Goal: Task Accomplishment & Management: Use online tool/utility

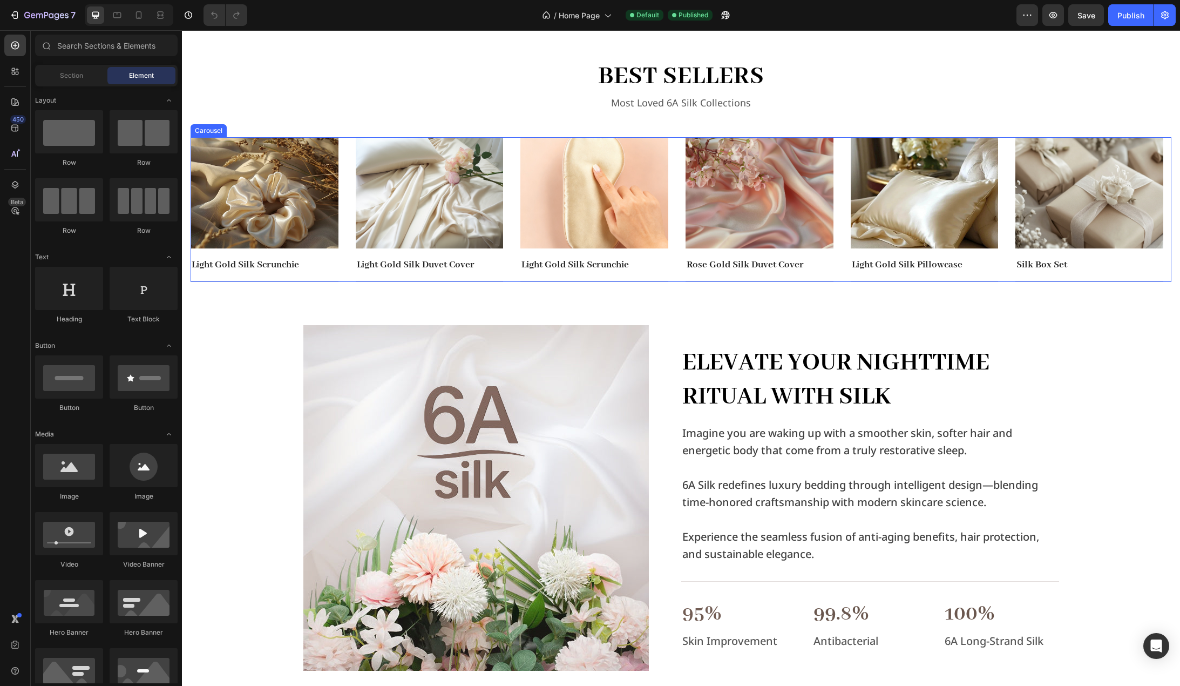
scroll to position [432, 0]
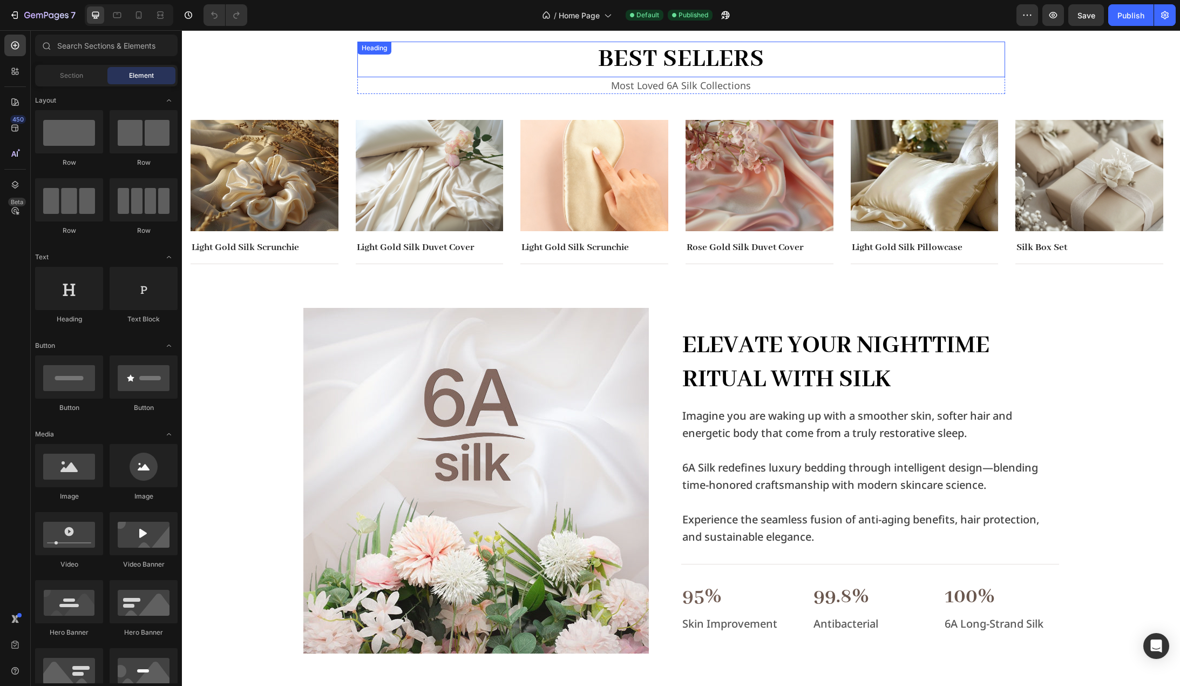
click at [688, 64] on h2 "best sellers" at bounding box center [681, 60] width 648 height 36
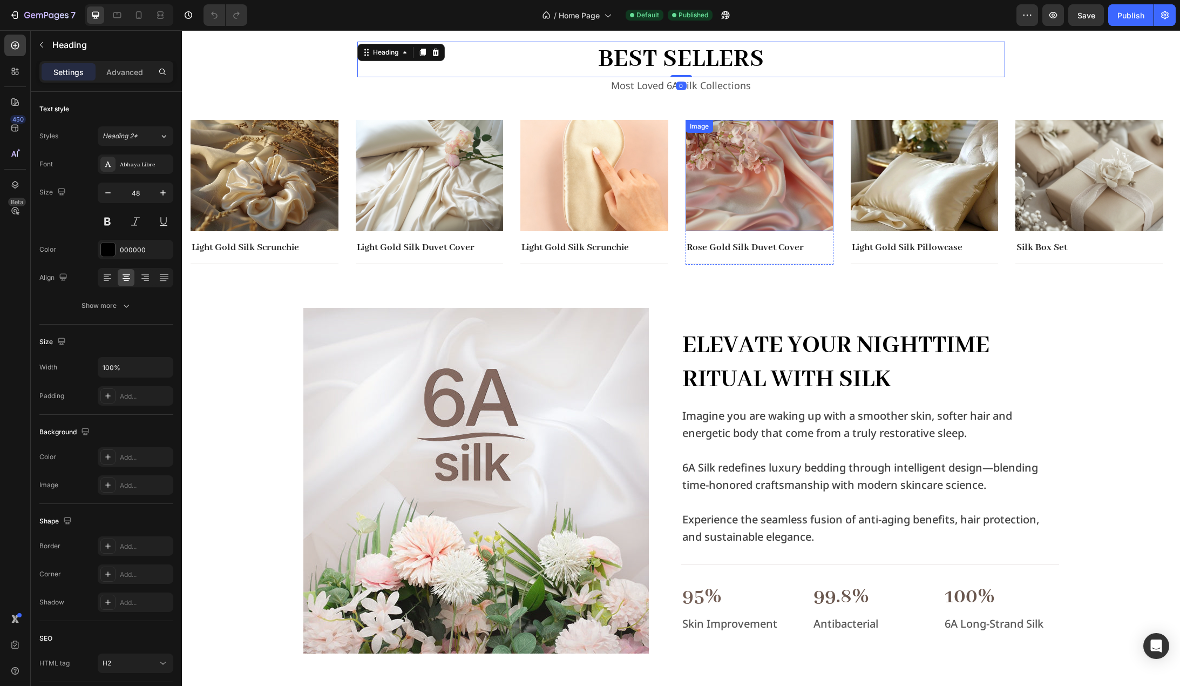
scroll to position [540, 0]
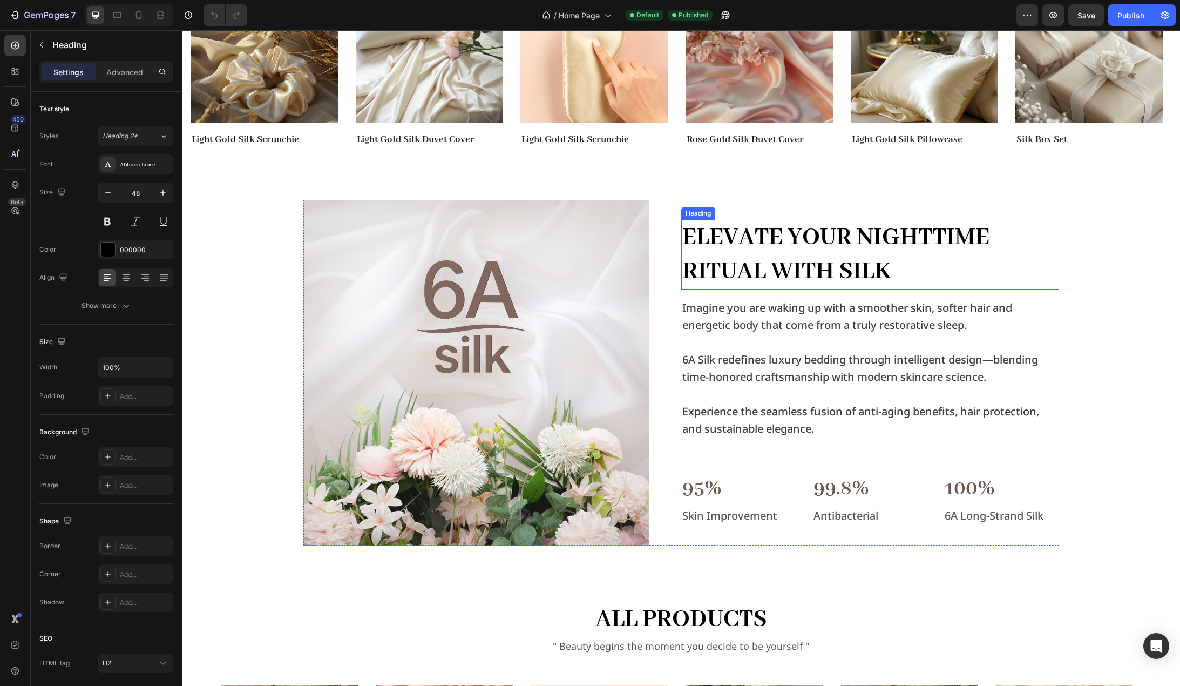
click at [814, 245] on h2 "Elevate Your Nighttime Ritual with Silk" at bounding box center [870, 255] width 378 height 70
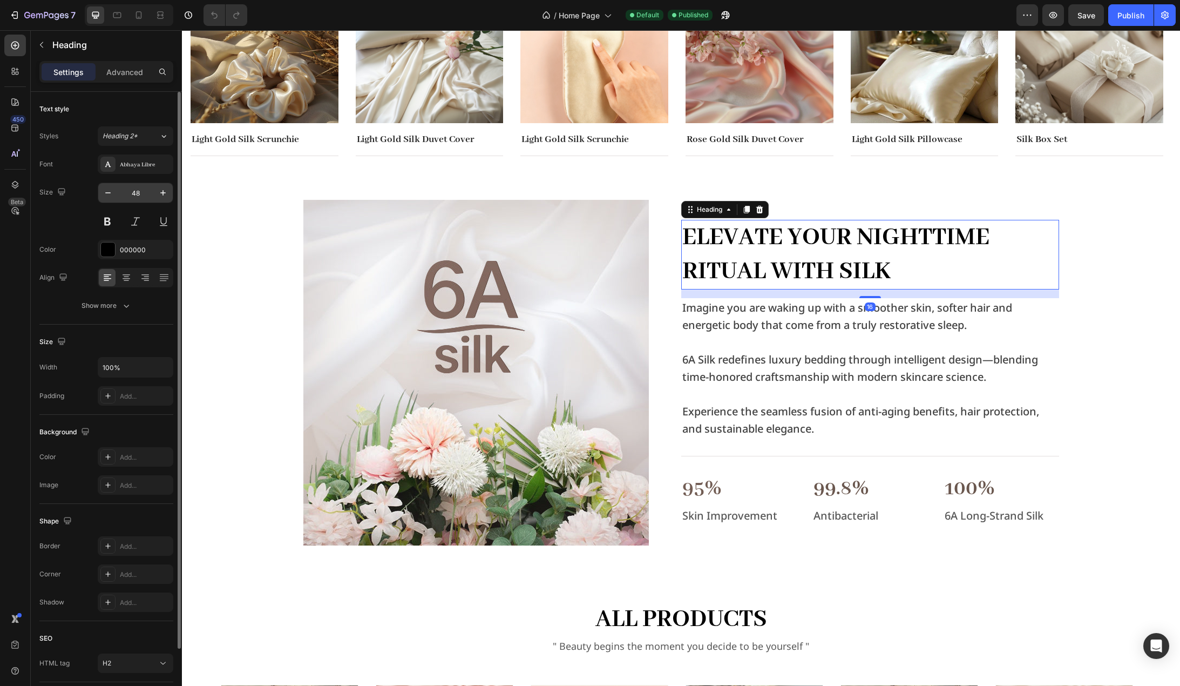
click at [138, 193] on input "48" at bounding box center [136, 192] width 36 height 19
type input "40"
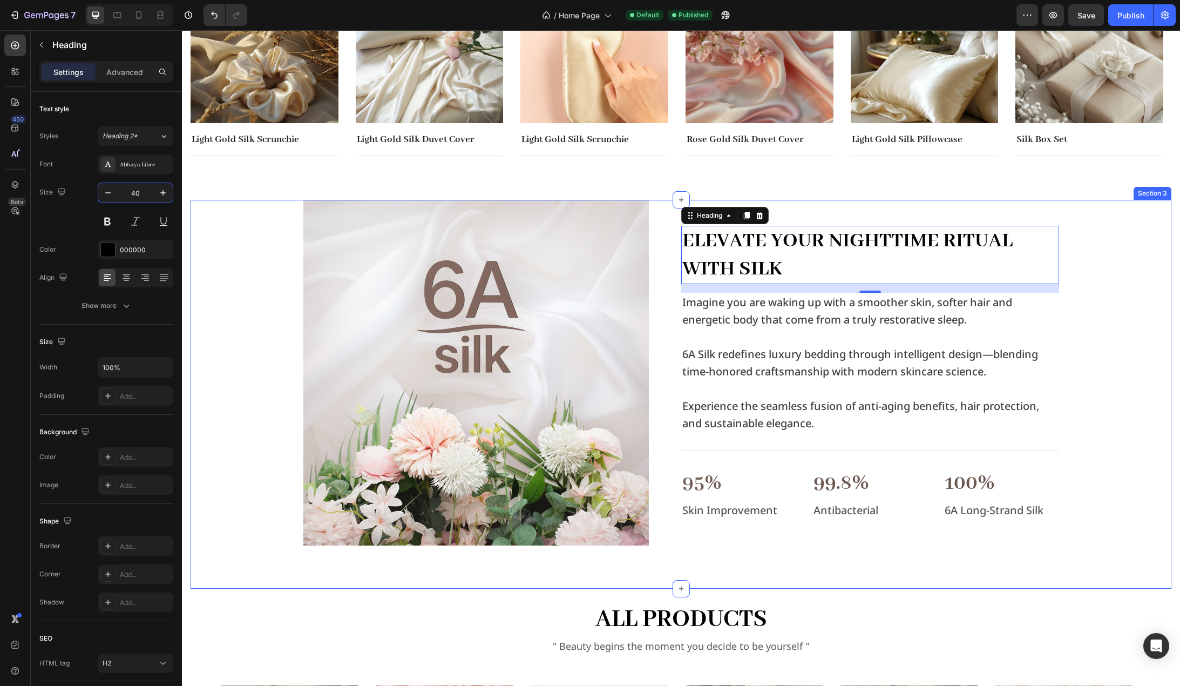
click at [223, 234] on div "Image Elevate Your Nighttime Ritual with Silk Heading 16 Imagine you are waking…" at bounding box center [681, 373] width 964 height 346
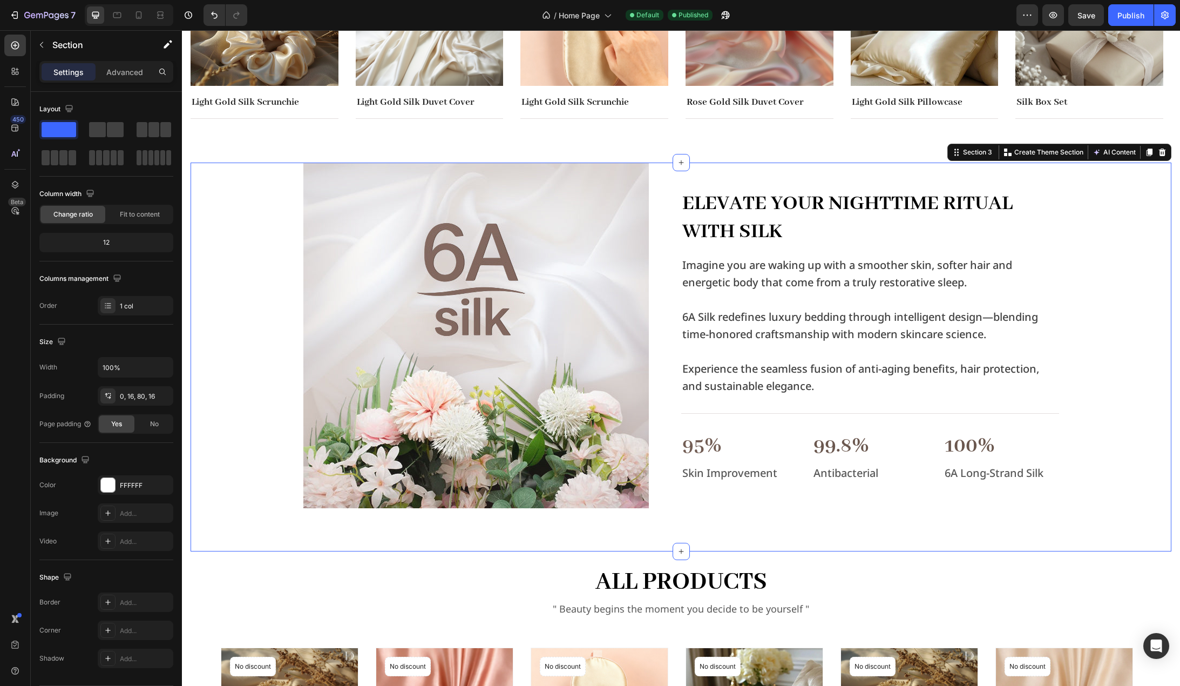
scroll to position [594, 0]
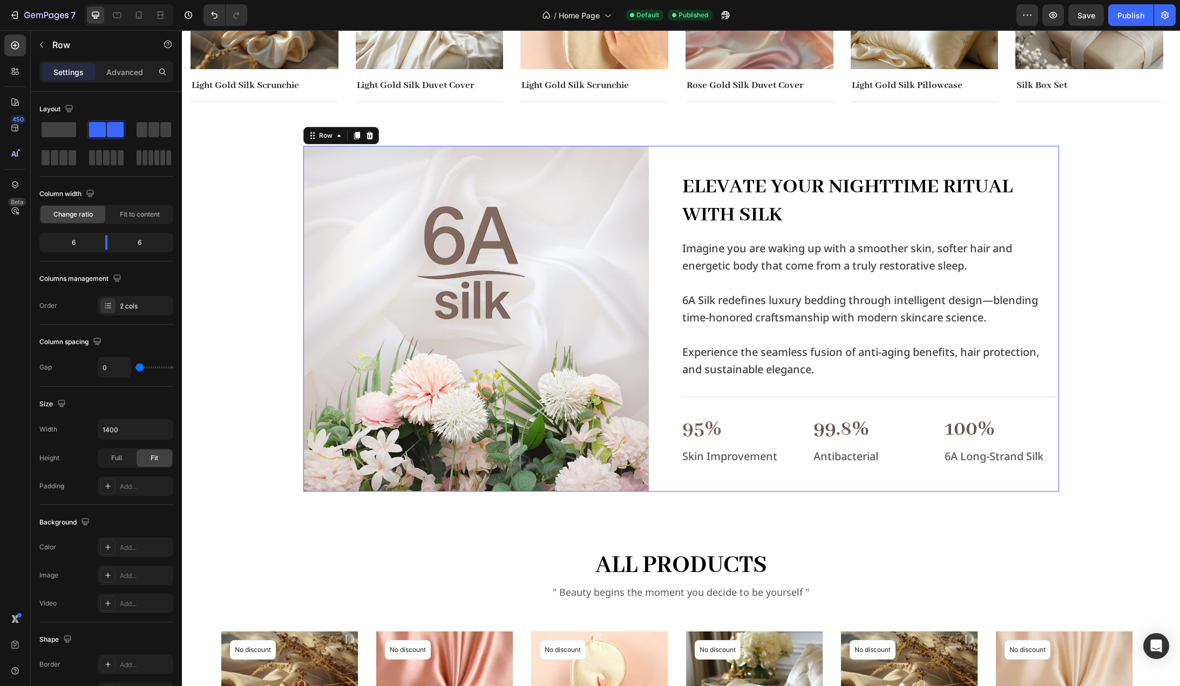
click at [738, 162] on div "Elevate Your Nighttime Ritual with Silk Heading Imagine you are waking up with …" at bounding box center [870, 319] width 378 height 346
click at [969, 187] on h2 "Elevate Your Nighttime Ritual with Silk" at bounding box center [870, 201] width 378 height 58
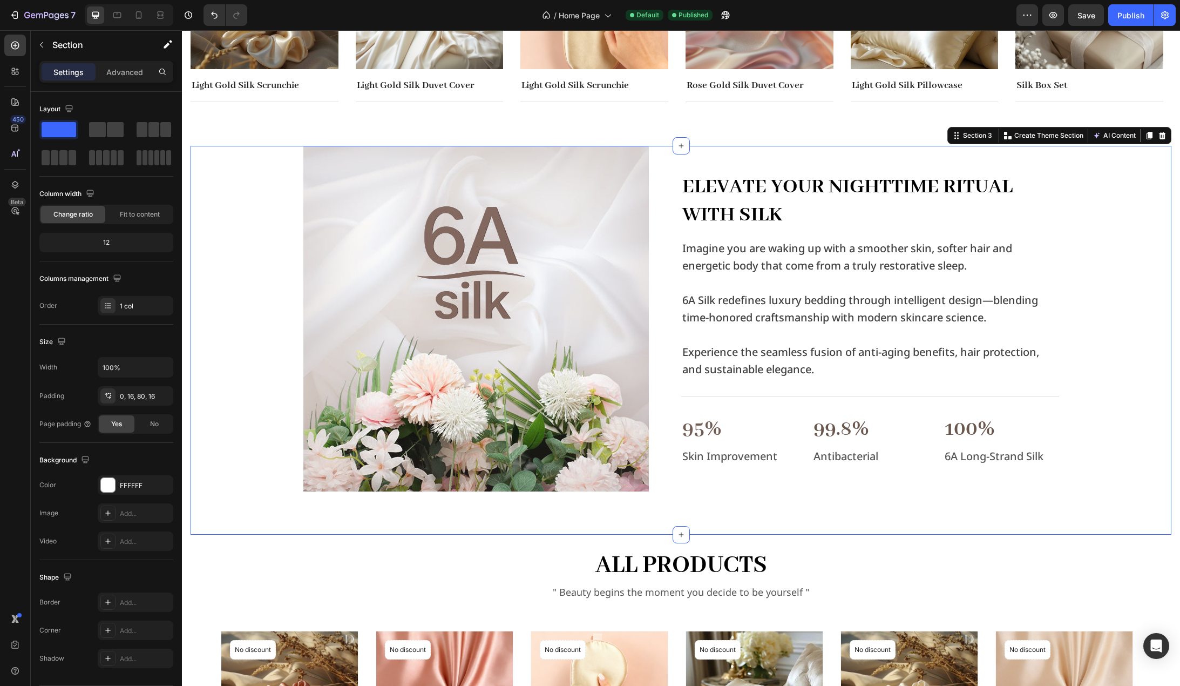
click at [1064, 230] on div "Image Elevate Your Nighttime Ritual with Silk Heading Imagine you are waking up…" at bounding box center [681, 319] width 964 height 346
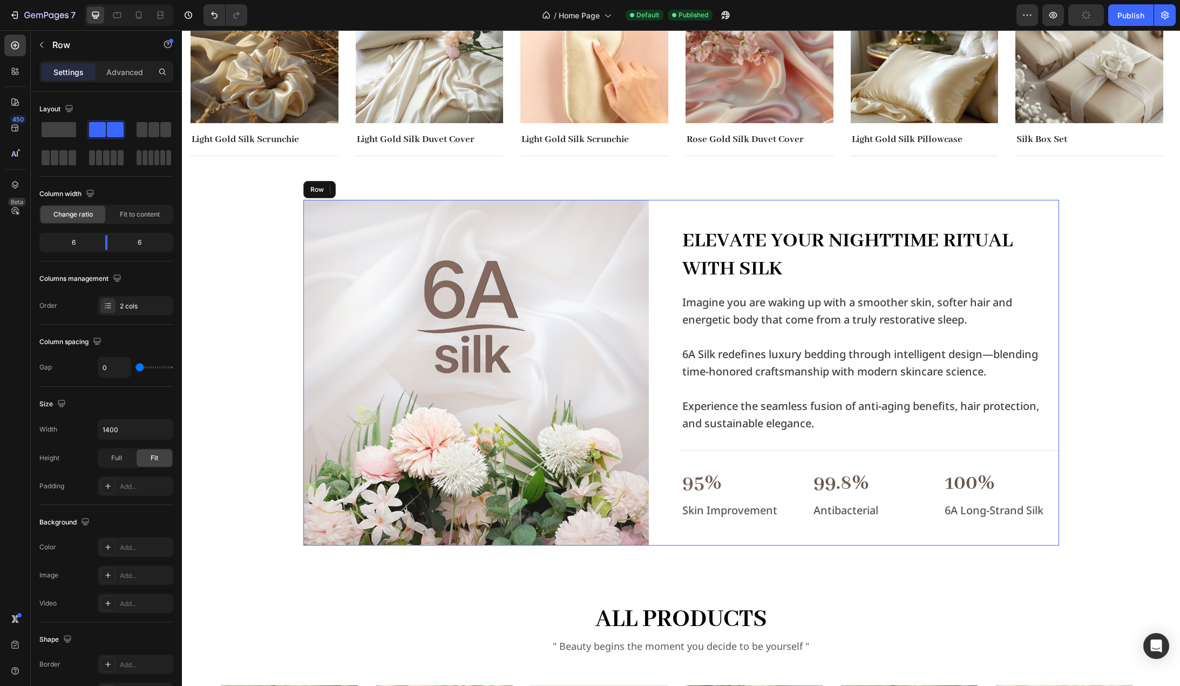
click at [910, 225] on div "Elevate Your Nighttime Ritual with Silk Heading Imagine you are waking up with …" at bounding box center [870, 373] width 378 height 346
click at [1056, 210] on div "Image Elevate Your Nighttime Ritual with Silk Heading Imagine you are waking up…" at bounding box center [681, 373] width 964 height 346
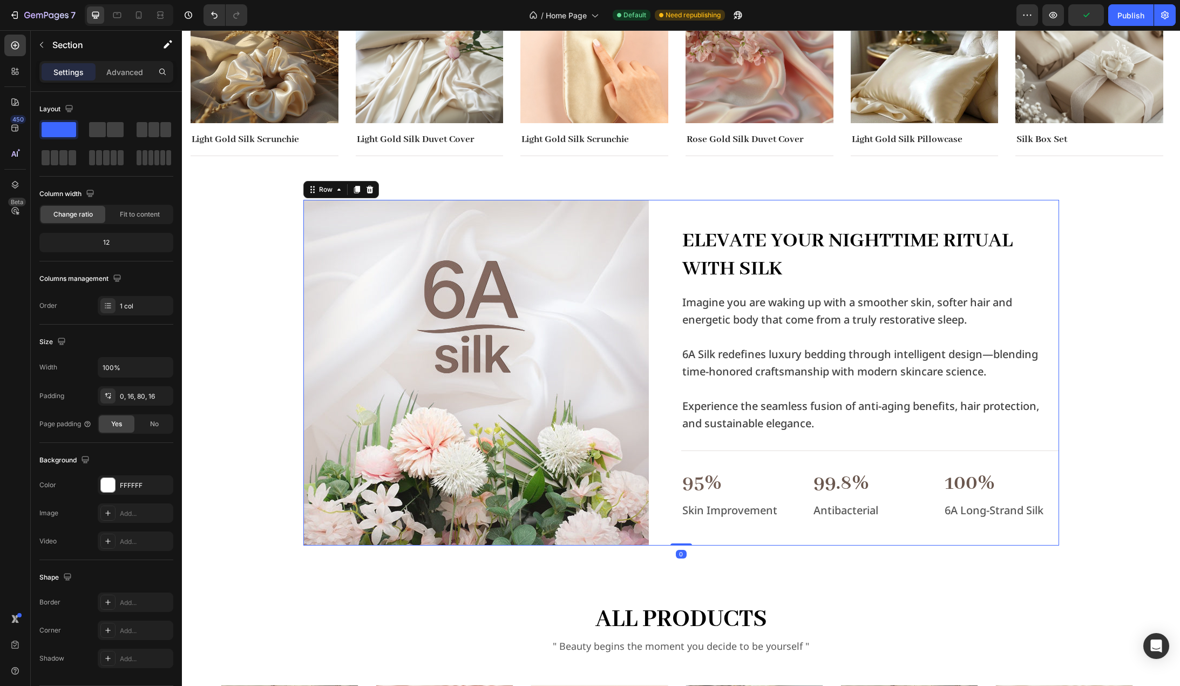
click at [1008, 217] on div "Elevate Your Nighttime Ritual with Silk Heading Imagine you are waking up with …" at bounding box center [870, 373] width 378 height 346
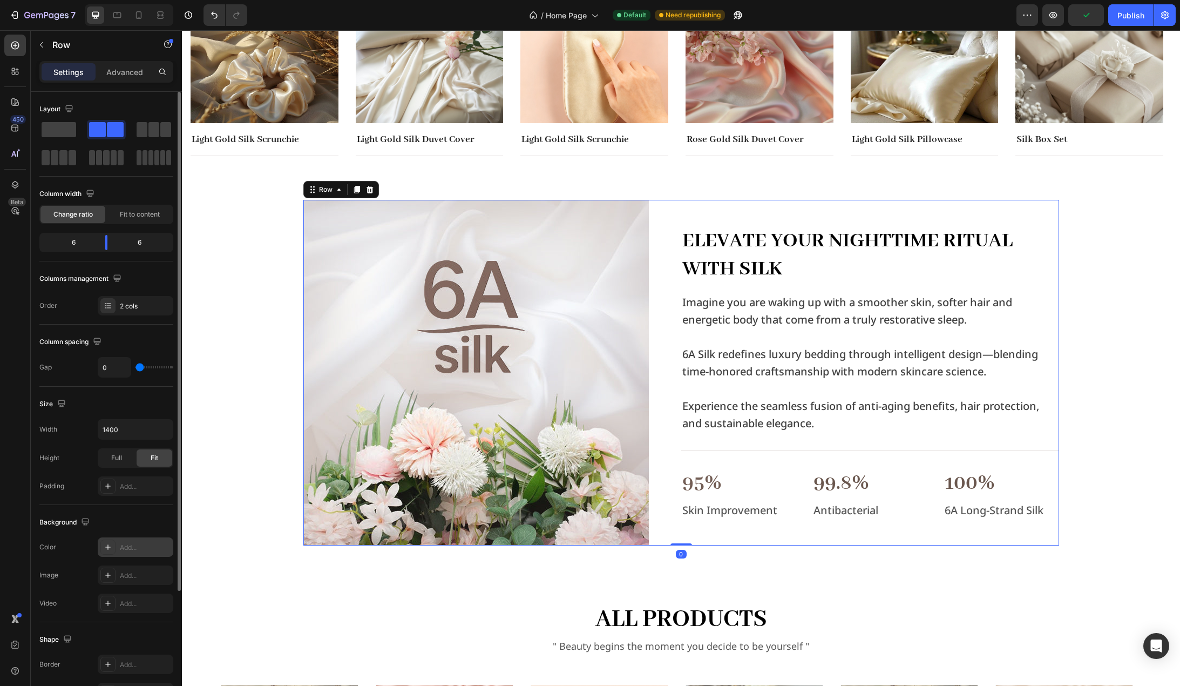
scroll to position [157, 0]
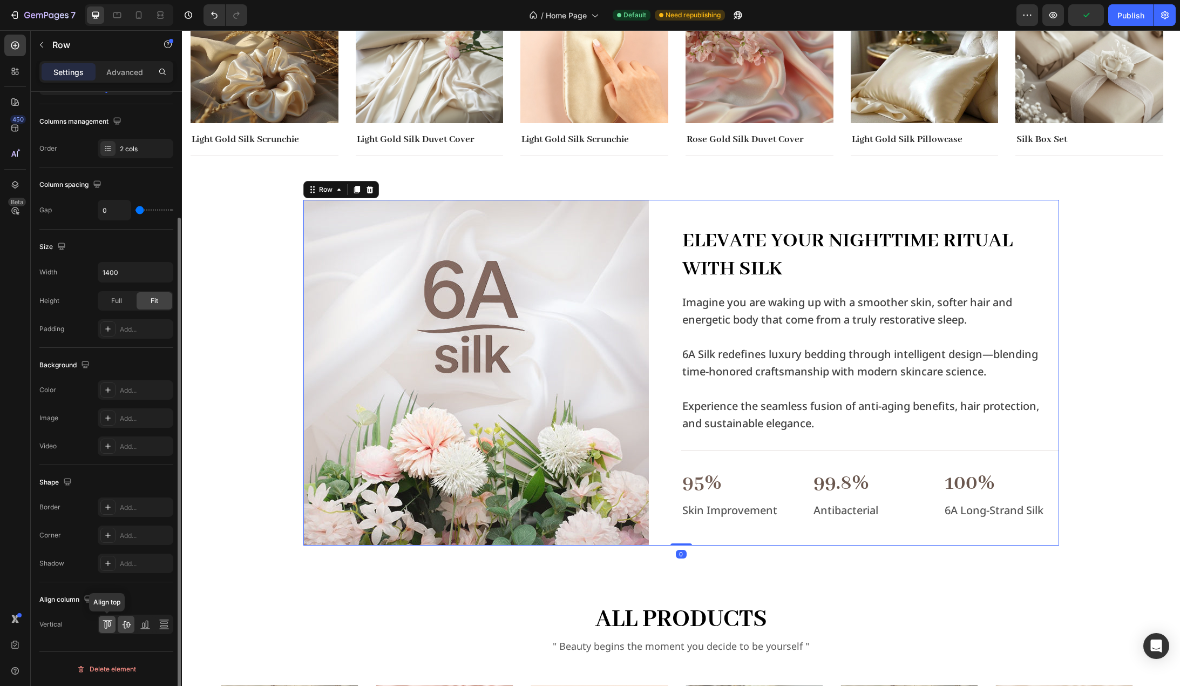
click at [107, 622] on icon at bounding box center [107, 624] width 11 height 11
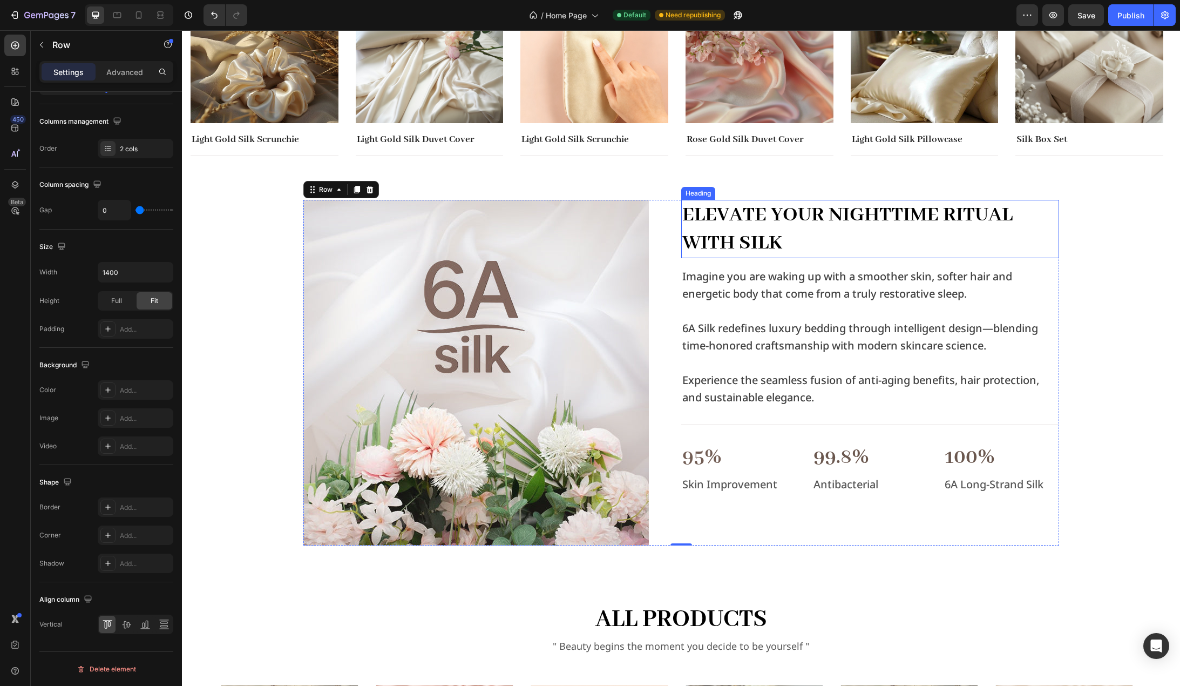
click at [732, 238] on h2 "Elevate Your Nighttime Ritual with Silk" at bounding box center [870, 229] width 378 height 58
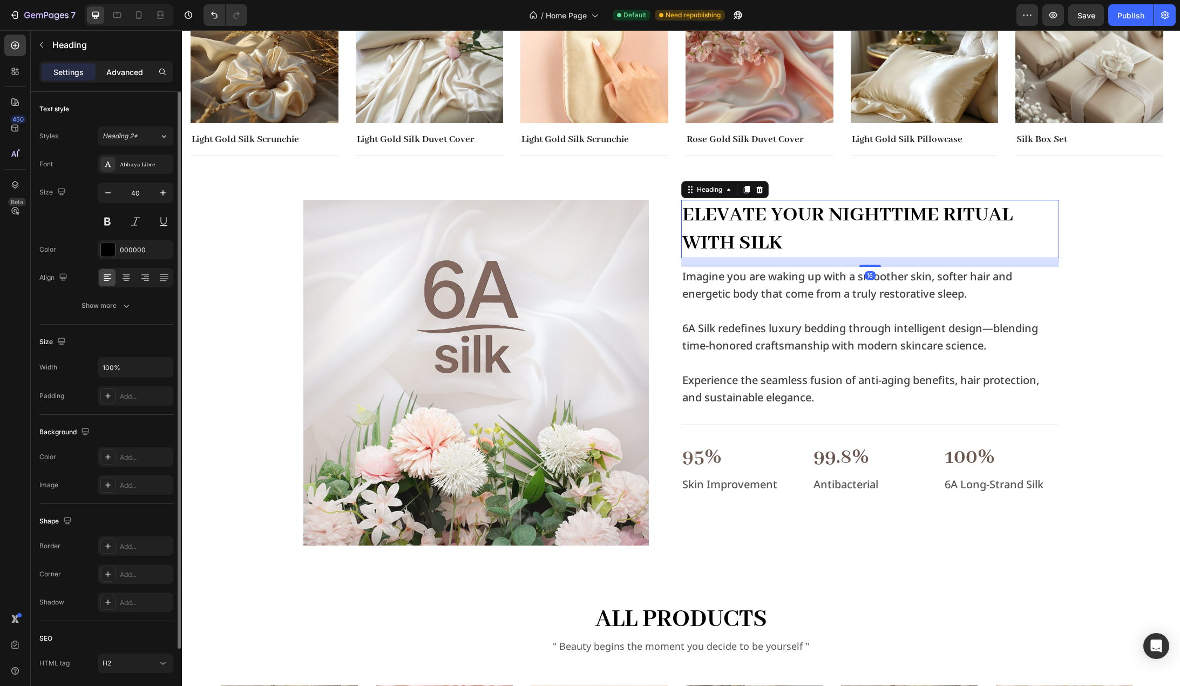
click at [121, 77] on p "Advanced" at bounding box center [124, 71] width 37 height 11
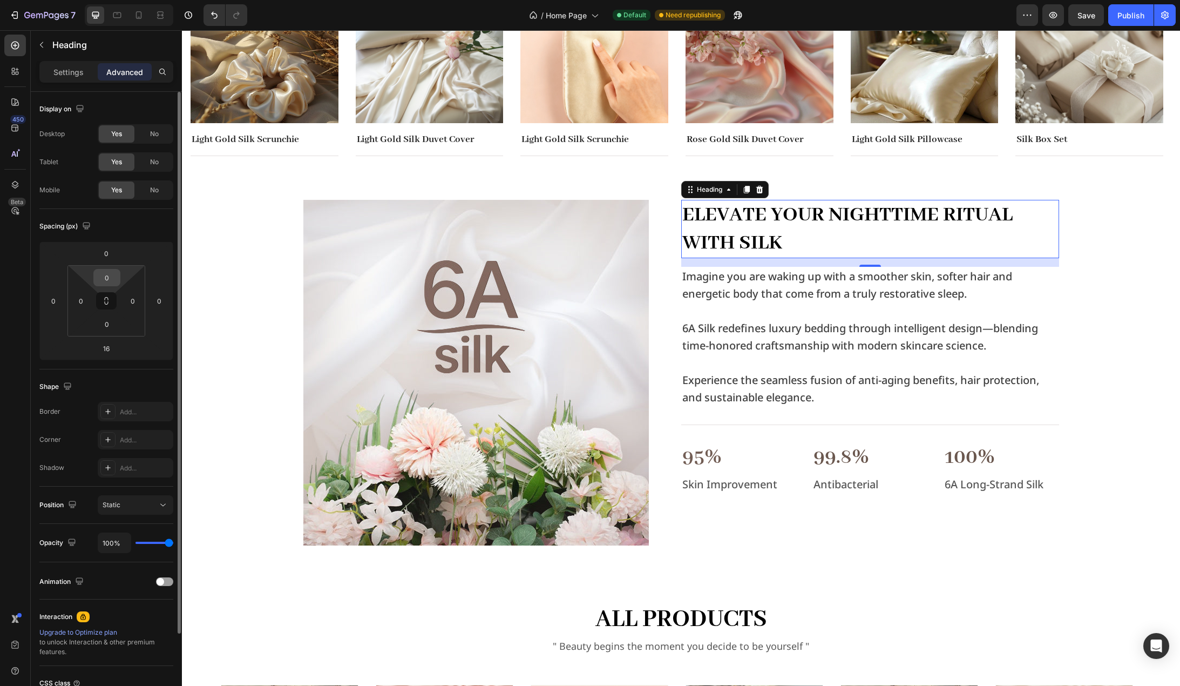
click at [109, 278] on input "0" at bounding box center [107, 277] width 22 height 16
click at [112, 254] on input "0" at bounding box center [107, 253] width 22 height 16
type input "24"
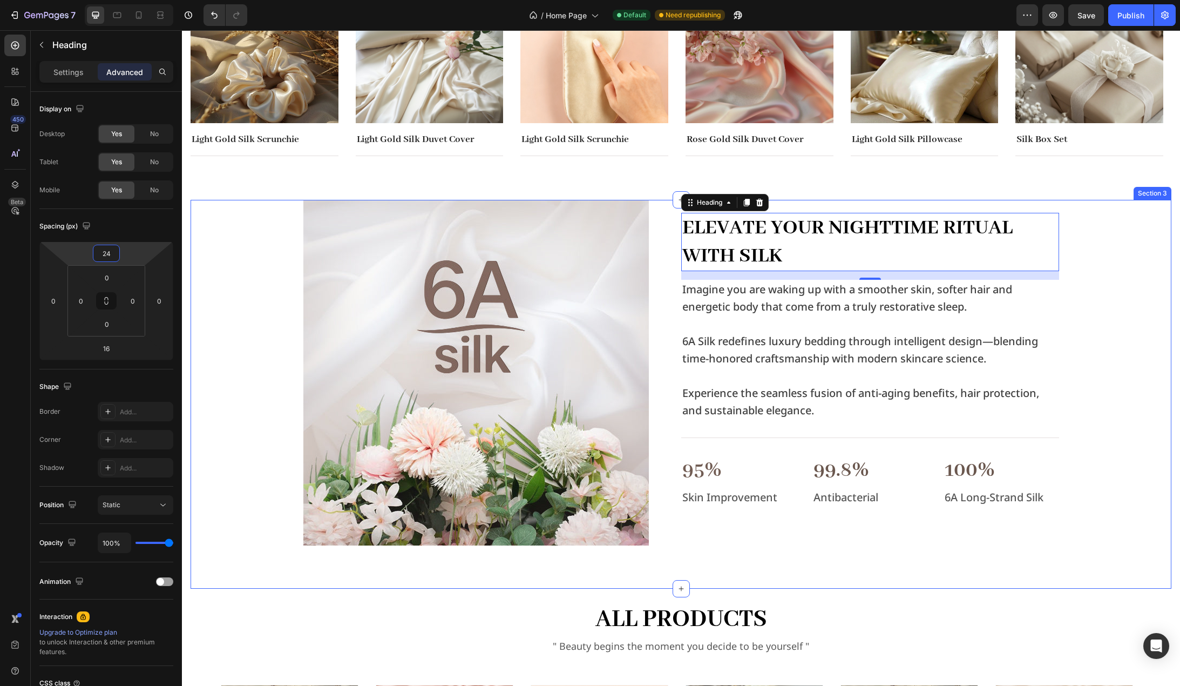
click at [221, 291] on div "Image Elevate Your Nighttime Ritual with Silk Heading 16 Imagine you are waking…" at bounding box center [681, 373] width 964 height 346
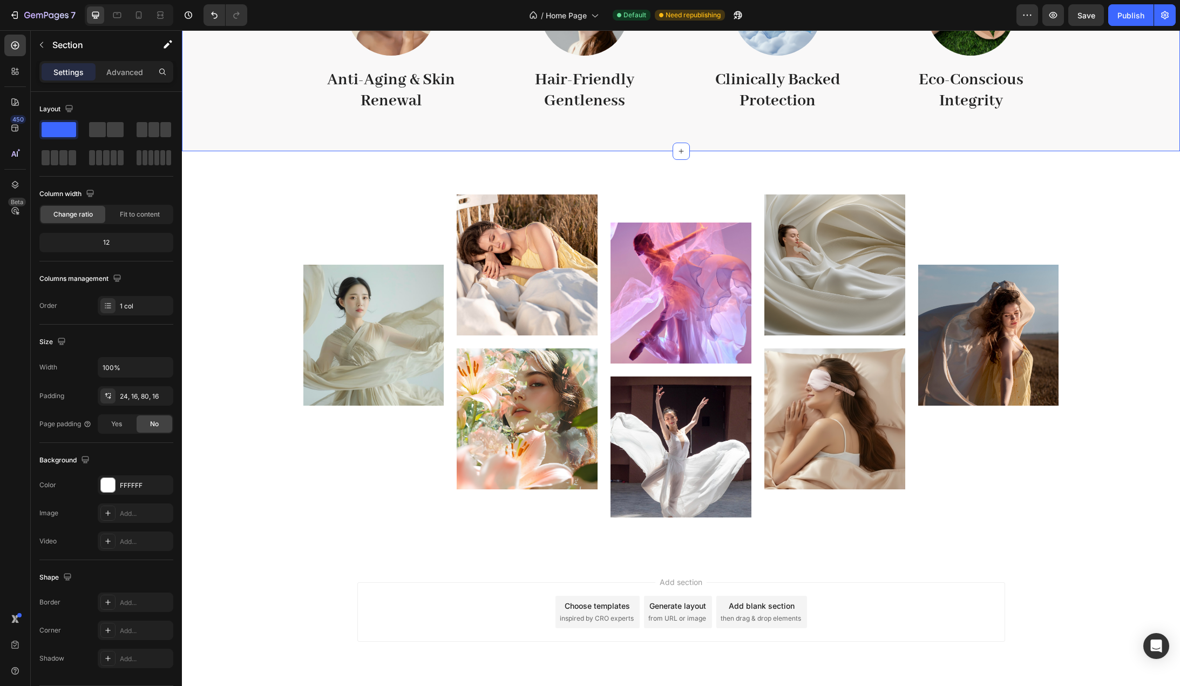
scroll to position [1704, 0]
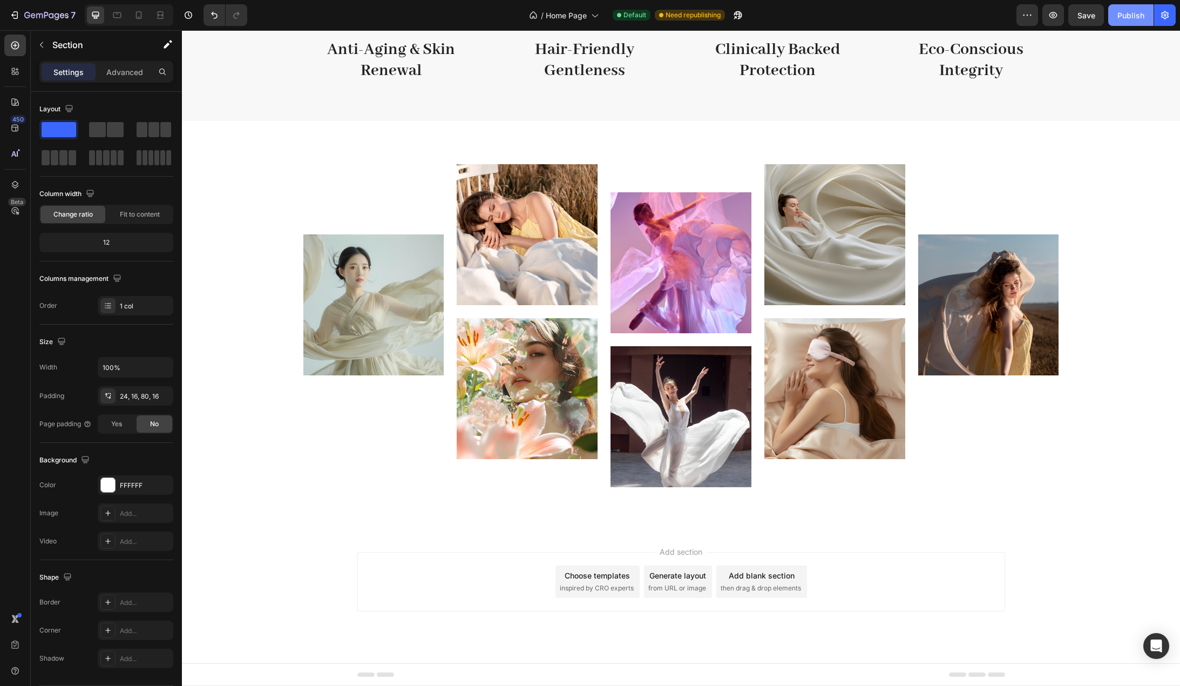
click at [1122, 16] on div "Publish" at bounding box center [1131, 15] width 27 height 11
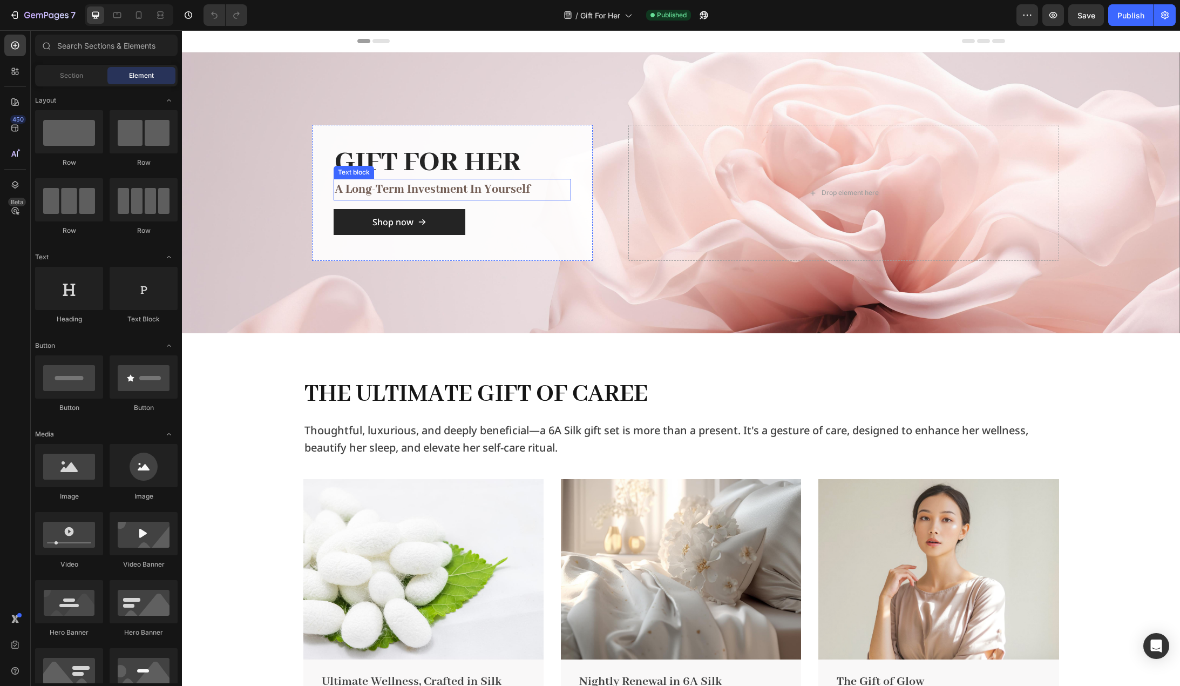
click at [473, 186] on p "a long-term investment in yourself" at bounding box center [452, 189] width 235 height 19
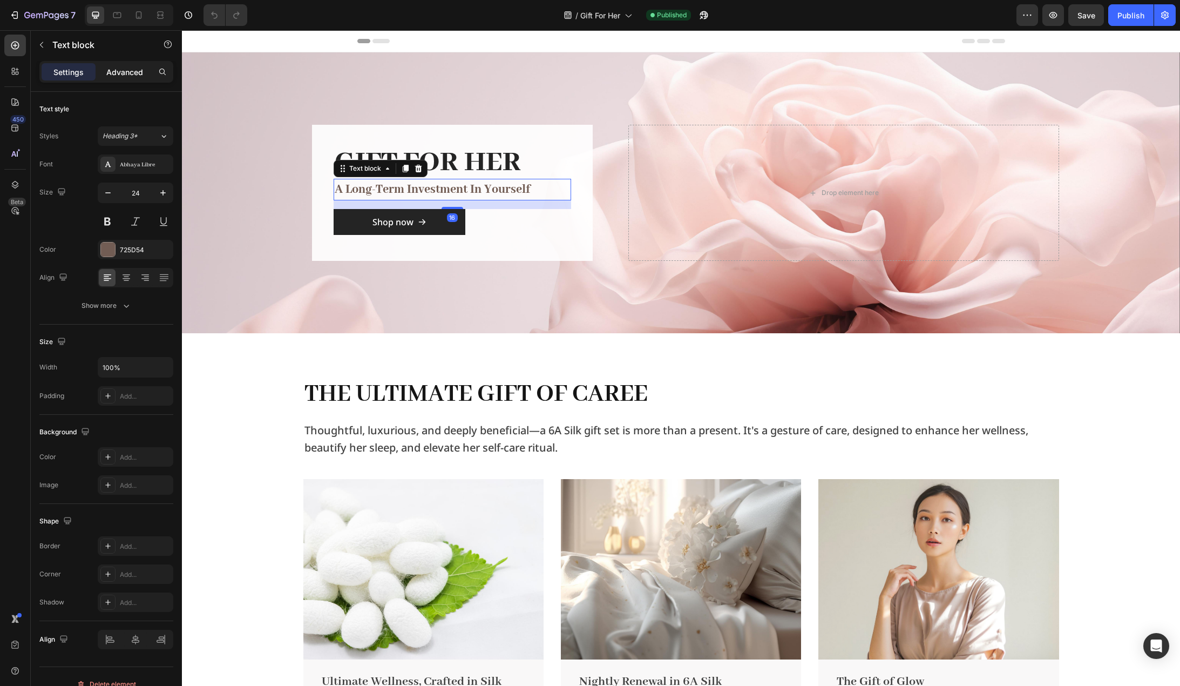
click at [125, 70] on p "Advanced" at bounding box center [124, 71] width 37 height 11
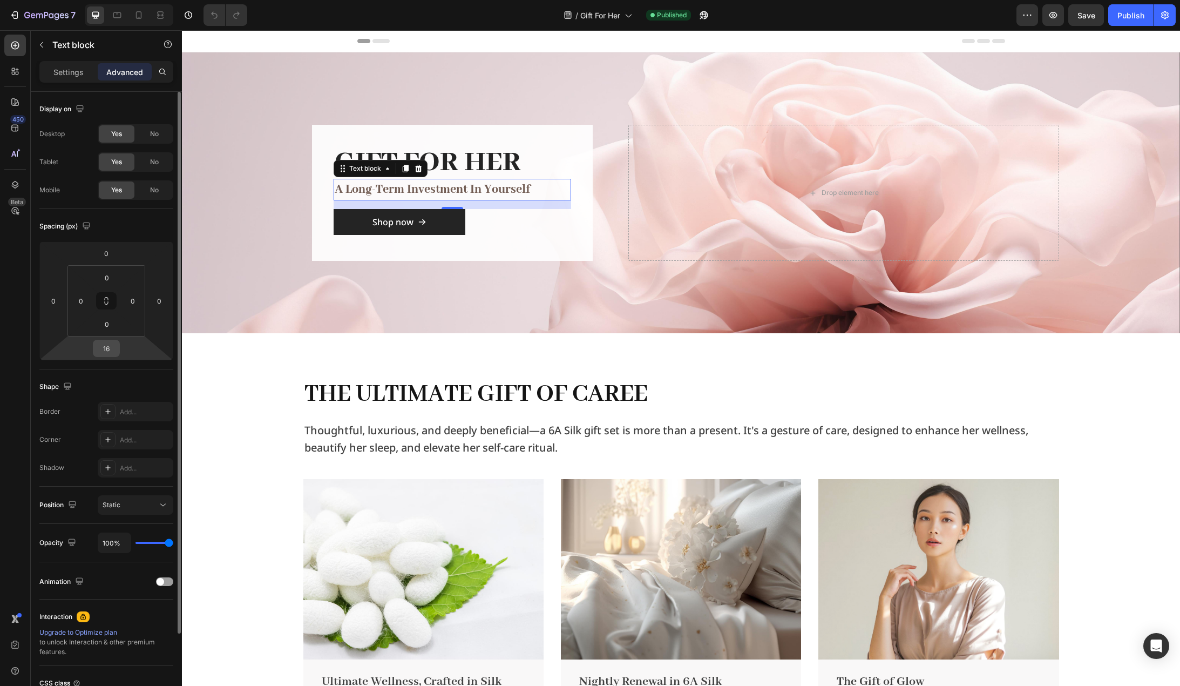
click at [106, 351] on input "16" at bounding box center [107, 348] width 22 height 16
type input "24"
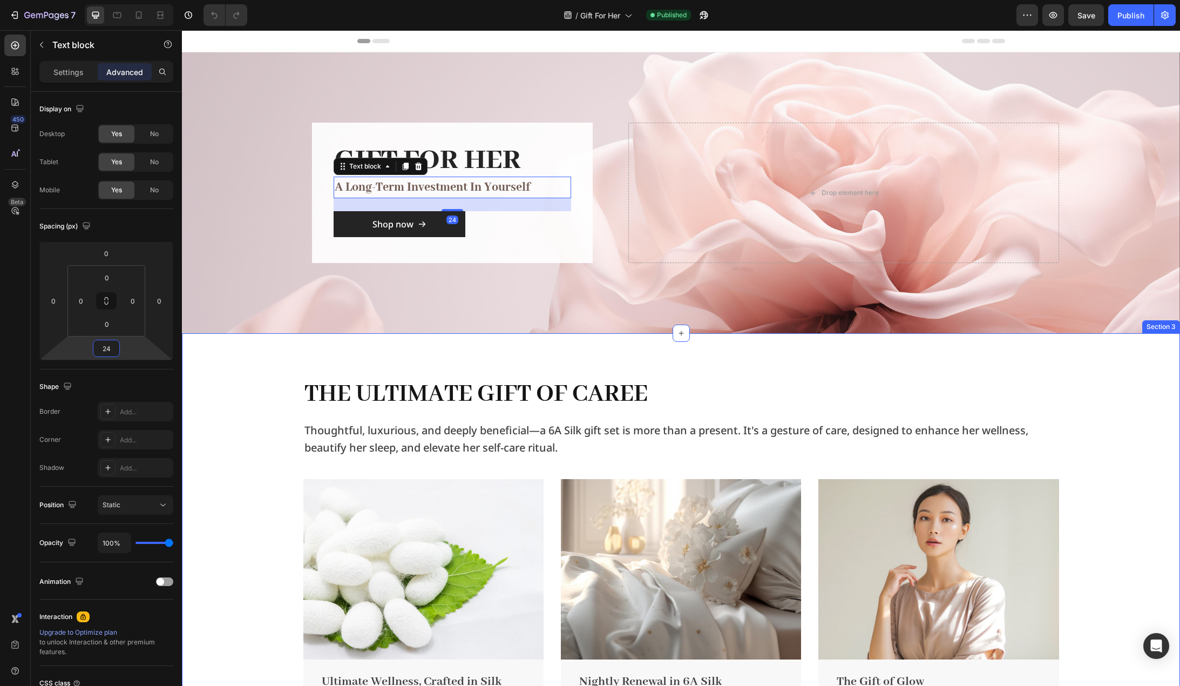
click at [228, 403] on div "The Ultimate Gift of Caree Heading Thoughtful, luxurious, and deeply beneficial…" at bounding box center [681, 566] width 982 height 381
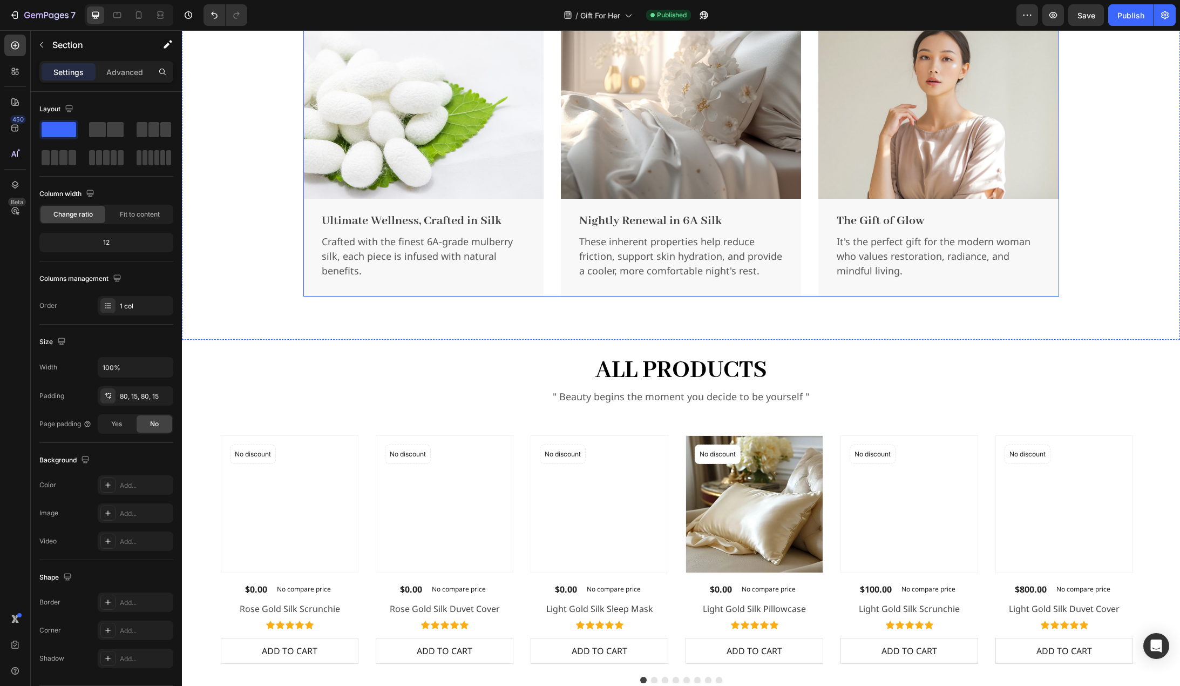
scroll to position [369, 0]
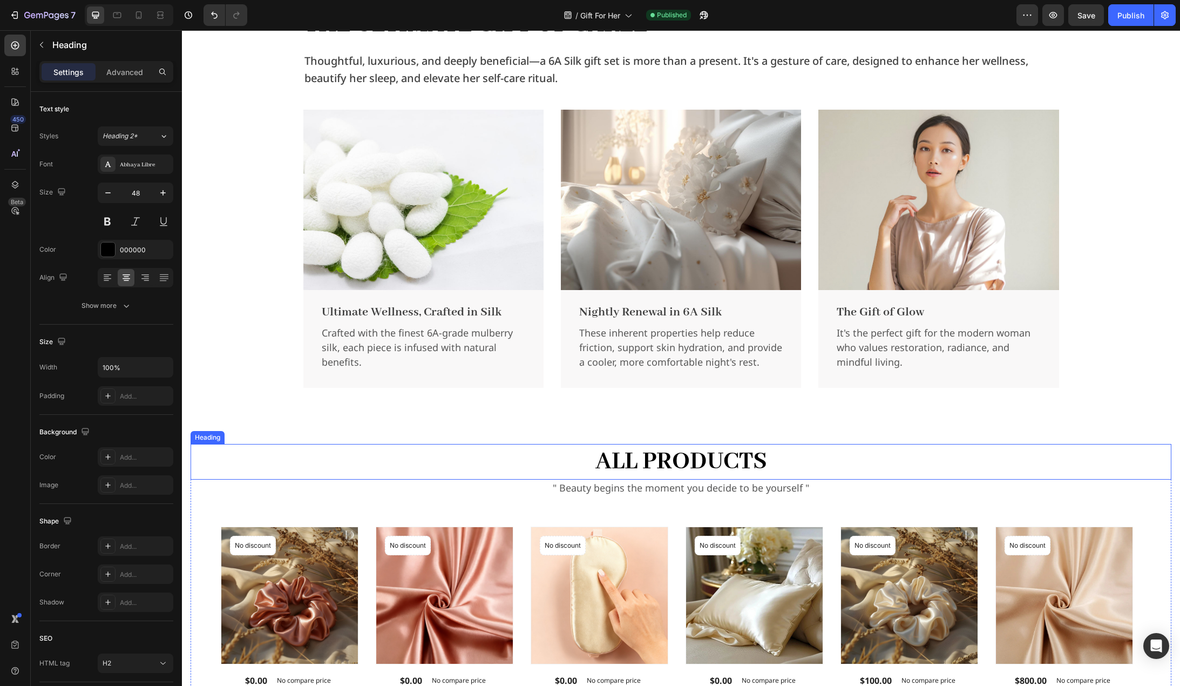
click at [690, 461] on h2 "all products" at bounding box center [681, 462] width 981 height 36
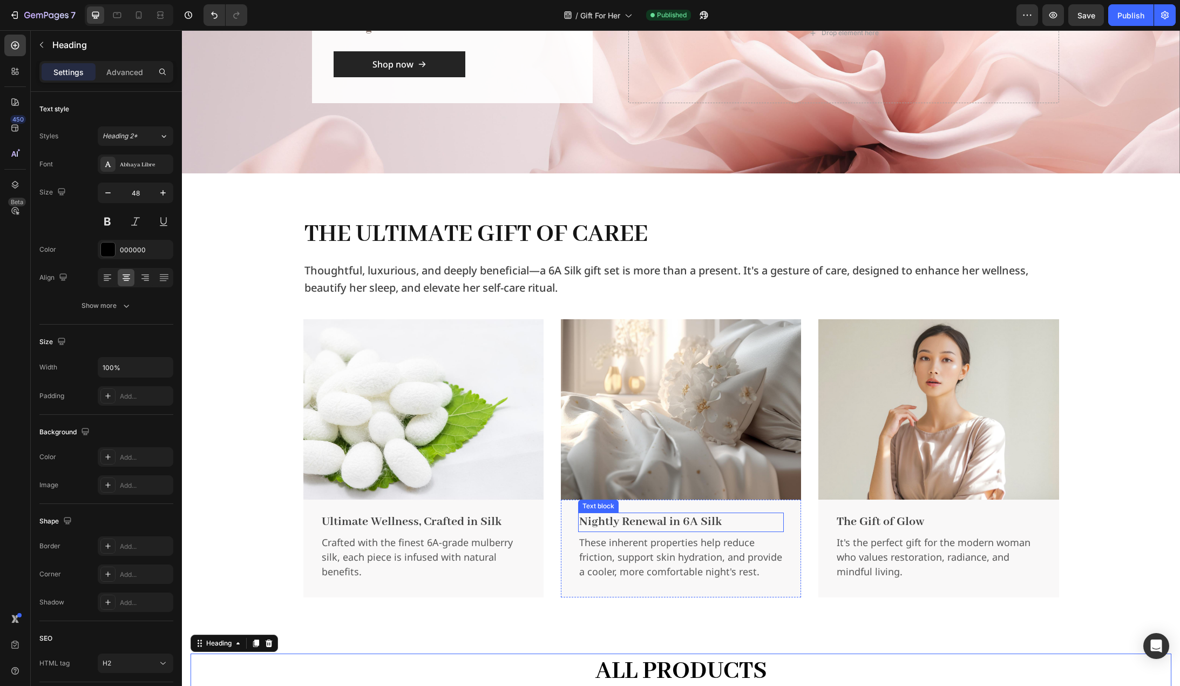
scroll to position [153, 0]
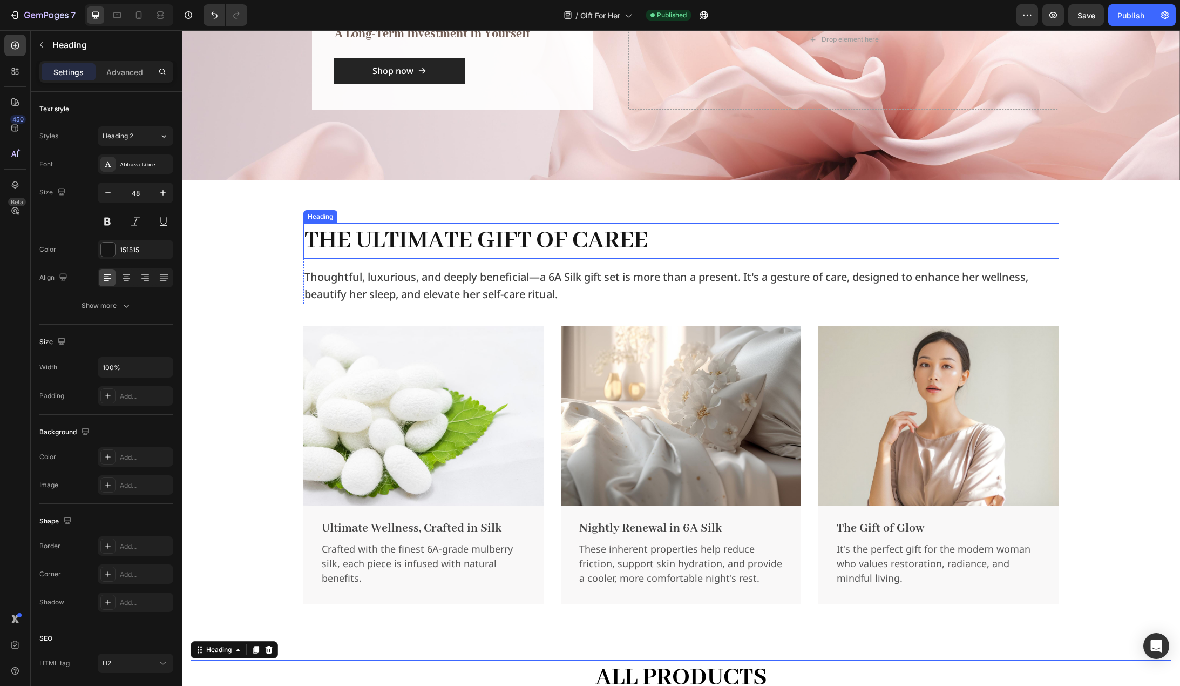
click at [612, 237] on h2 "The Ultimate Gift of Caree" at bounding box center [681, 241] width 756 height 36
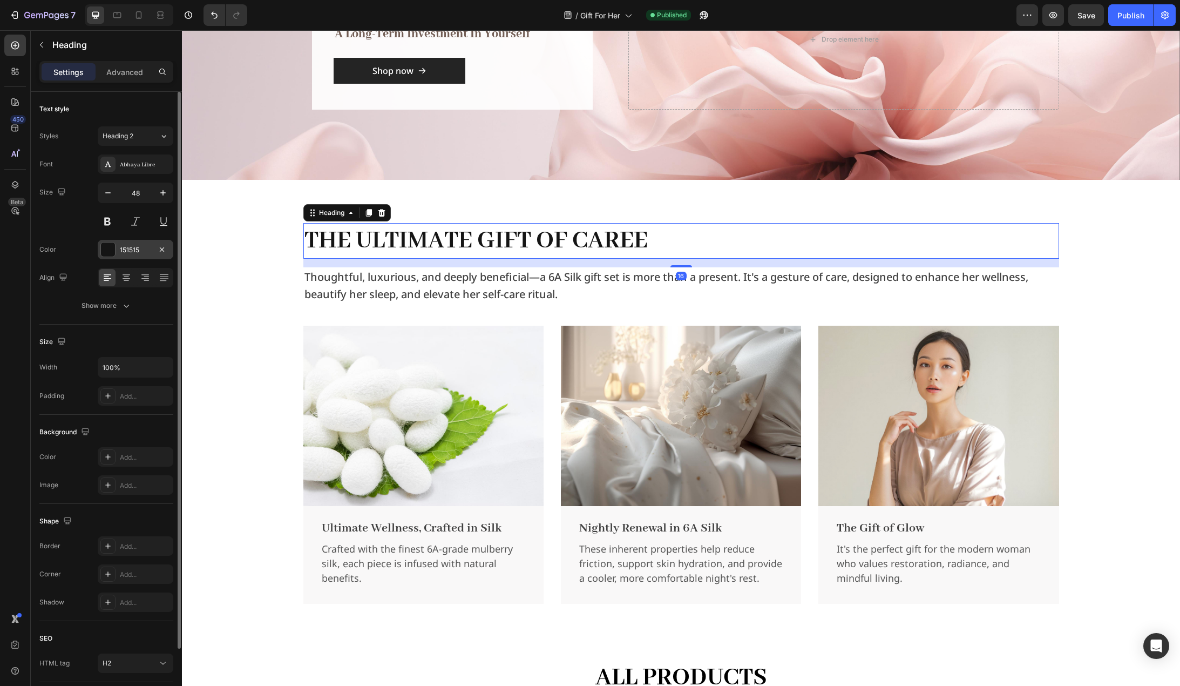
click at [136, 251] on div "151515" at bounding box center [135, 250] width 31 height 10
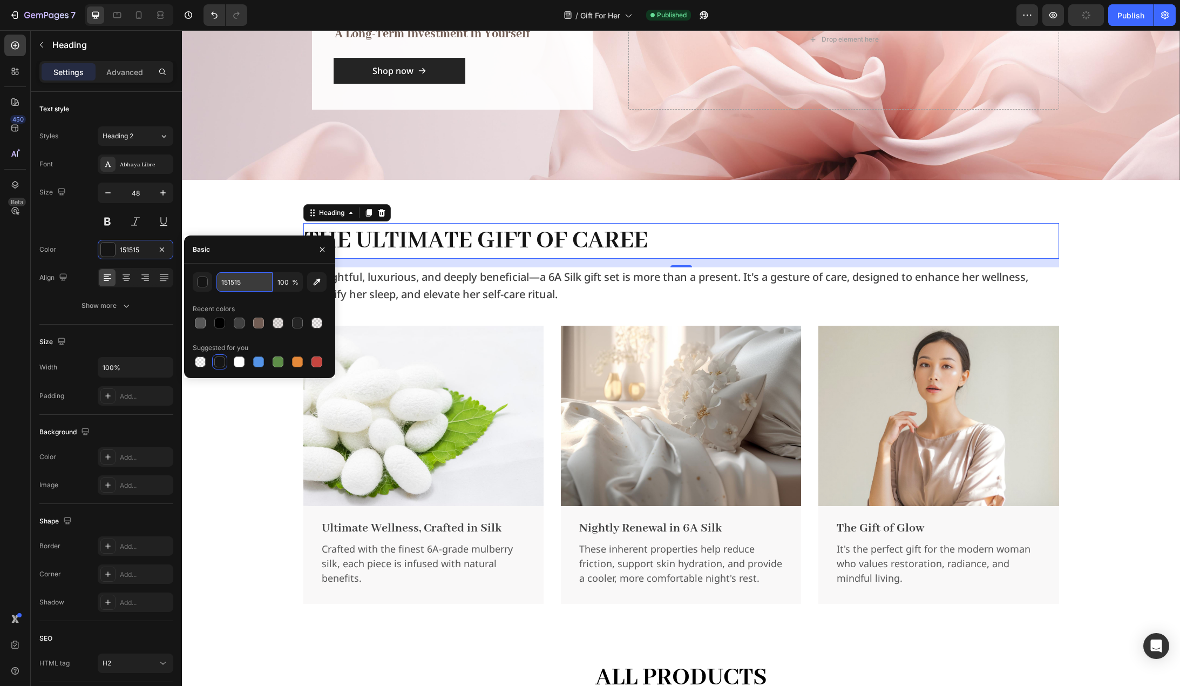
click at [256, 286] on input "151515" at bounding box center [245, 281] width 56 height 19
type input "000"
click at [232, 207] on div "The Ultimate Gift of Caree Heading 16 Thoughtful, luxurious, and deeply benefic…" at bounding box center [681, 413] width 998 height 467
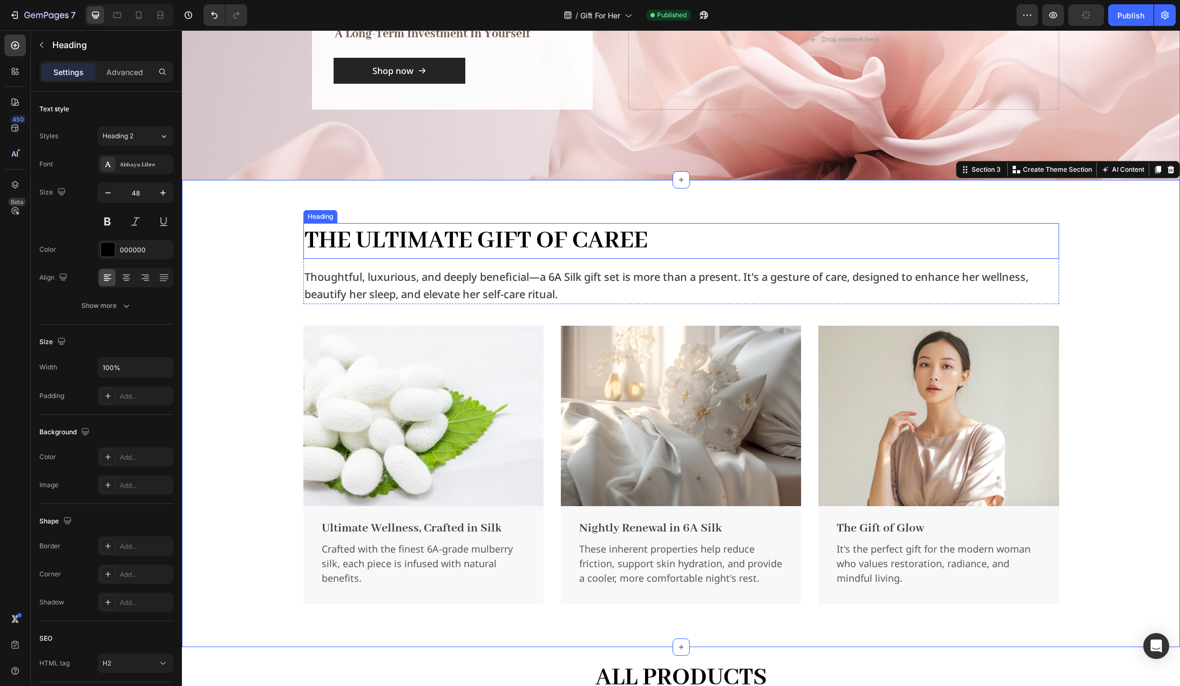
click at [476, 247] on h2 "The Ultimate Gift of Caree" at bounding box center [681, 241] width 756 height 36
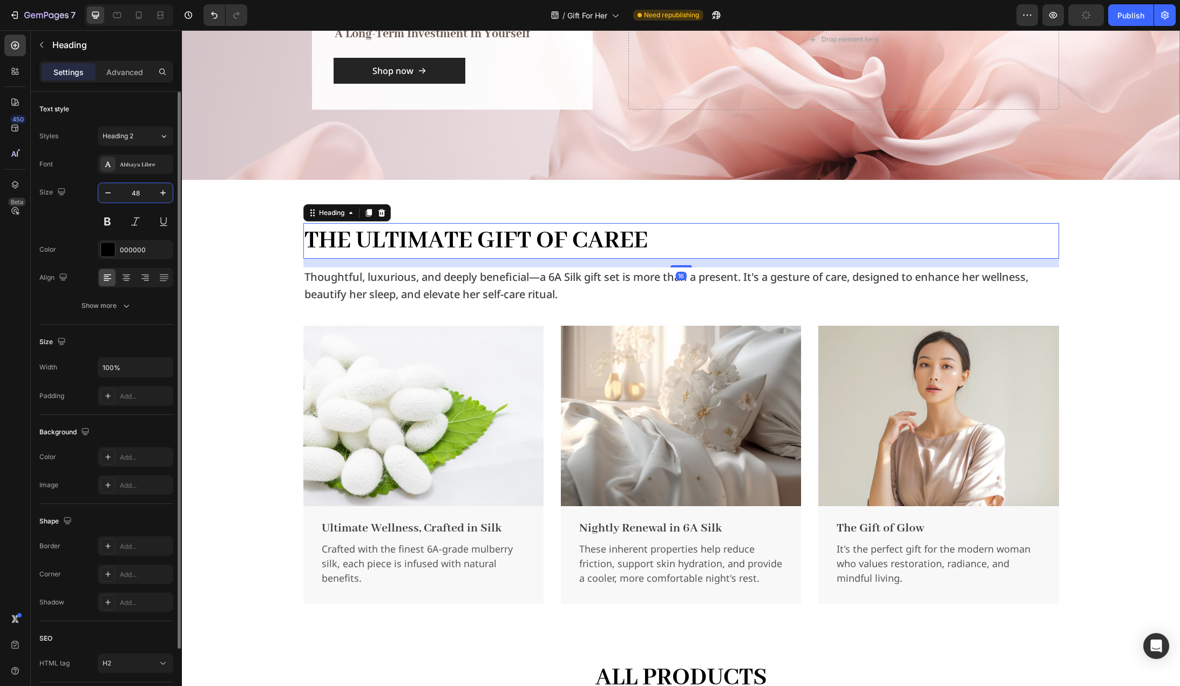
click at [139, 196] on input "48" at bounding box center [136, 192] width 36 height 19
type input "40"
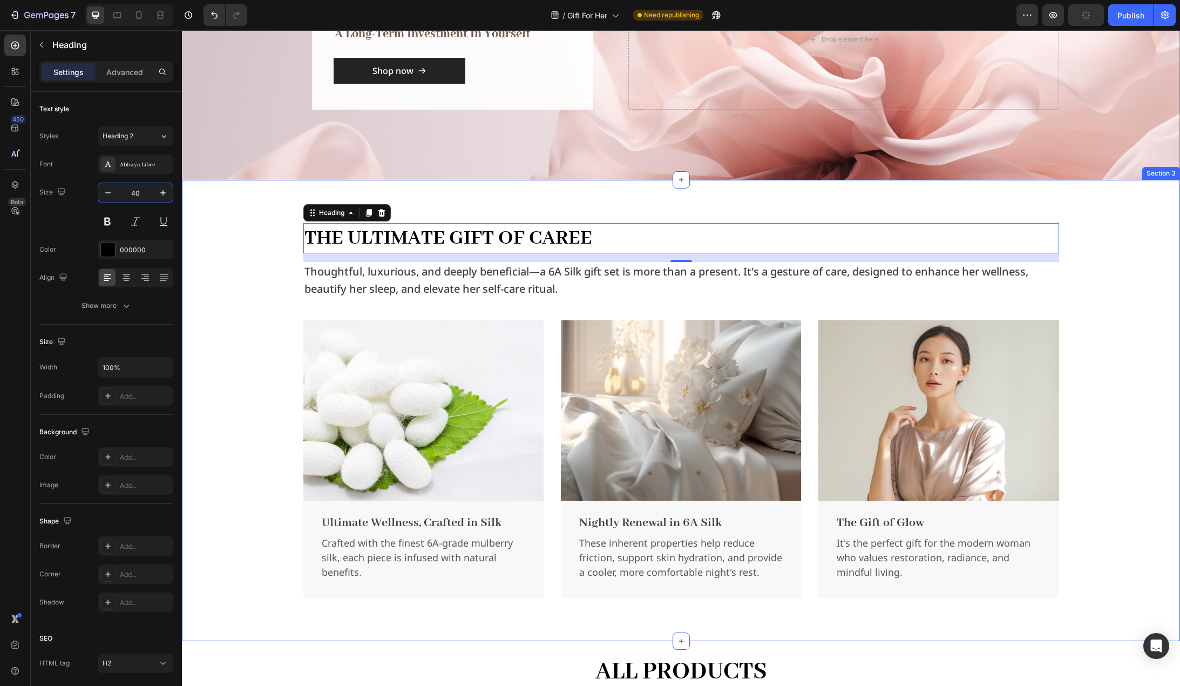
click at [237, 257] on div "The Ultimate Gift of Caree Heading 16 Thoughtful, luxurious, and deeply benefic…" at bounding box center [681, 410] width 982 height 375
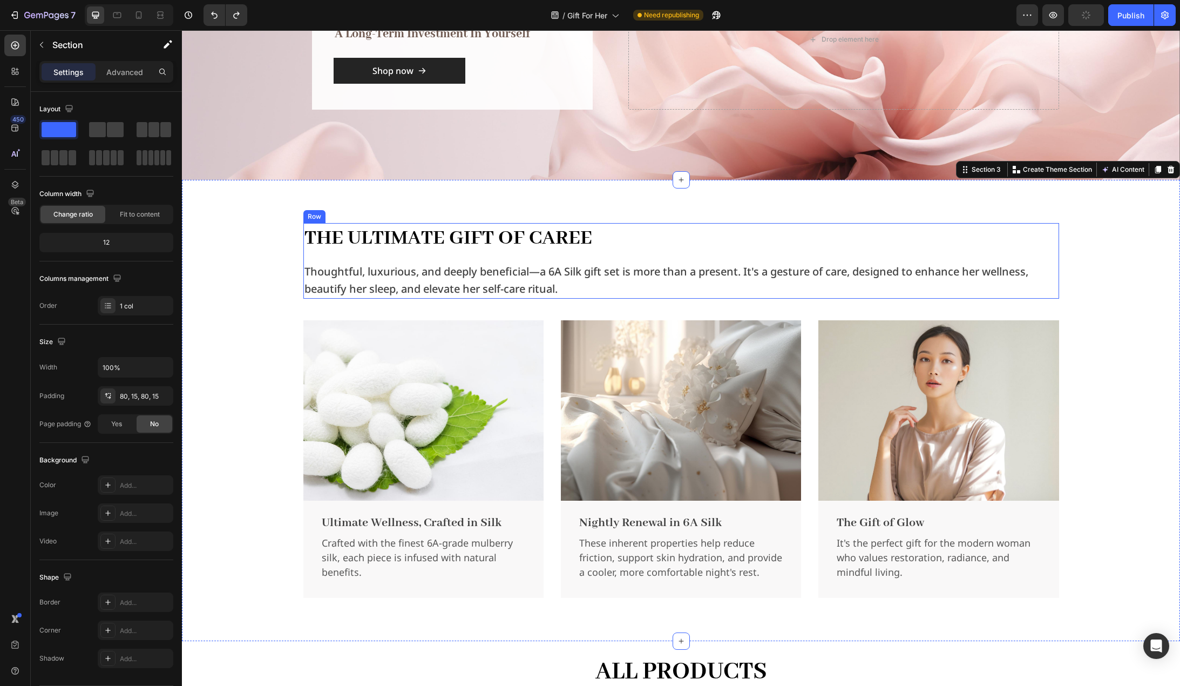
click at [349, 237] on h2 "The Ultimate Gift of Caree" at bounding box center [681, 238] width 756 height 30
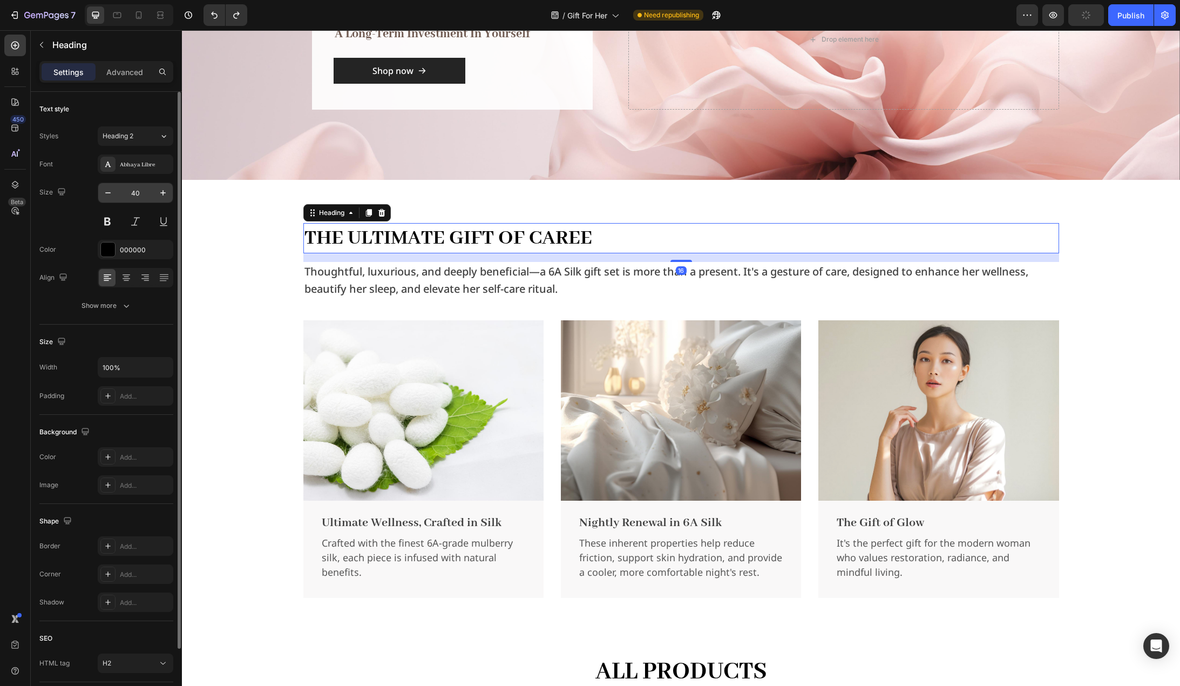
click at [141, 192] on input "40" at bounding box center [136, 192] width 36 height 19
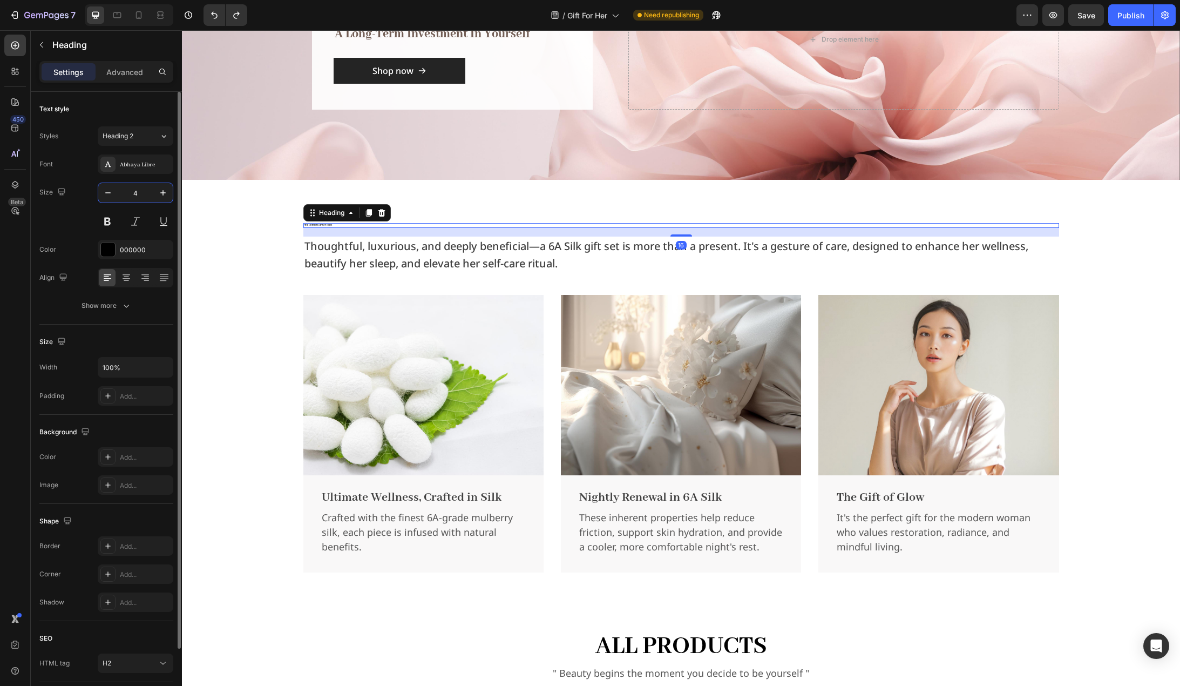
type input "48"
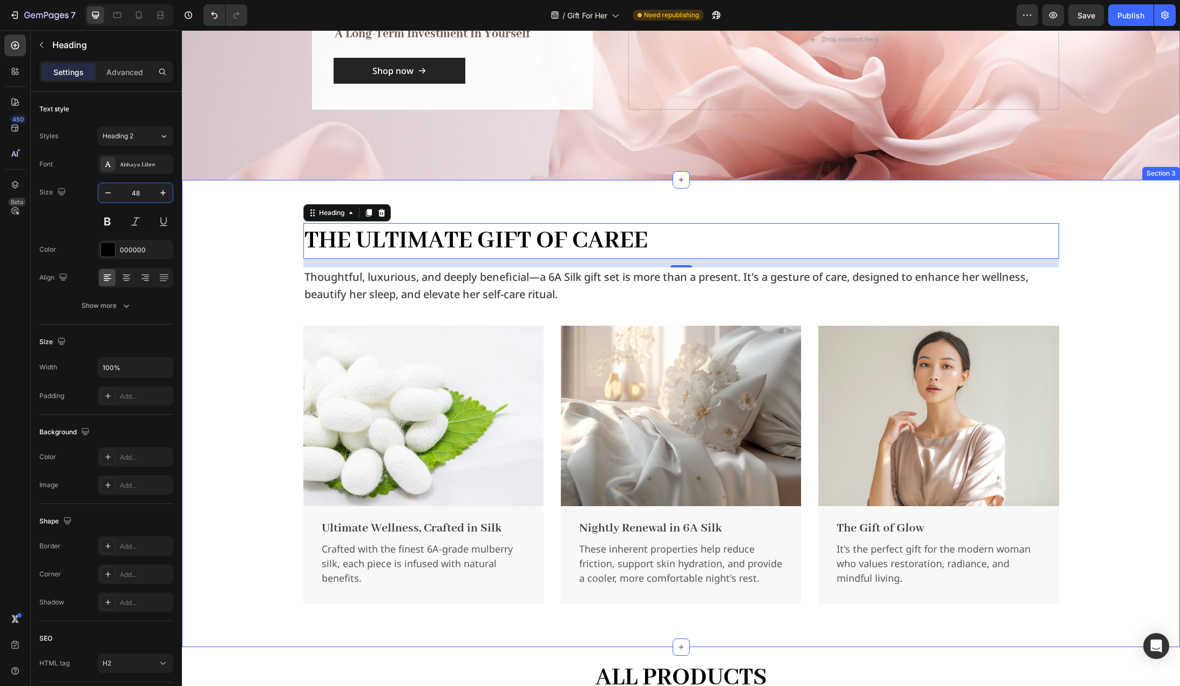
click at [218, 271] on div "The Ultimate Gift of Caree Heading 16 Thoughtful, luxurious, and deeply benefic…" at bounding box center [681, 413] width 982 height 381
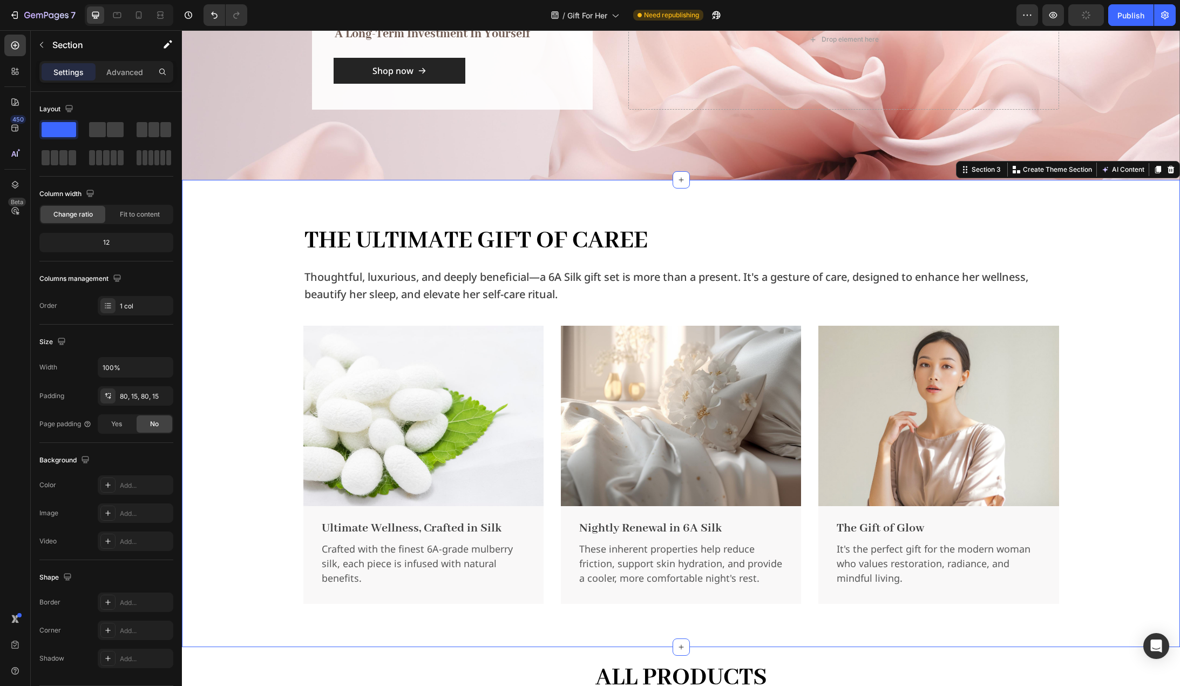
click at [234, 331] on div "The Ultimate Gift of Caree Heading Thoughtful, luxurious, and deeply beneficial…" at bounding box center [681, 413] width 982 height 381
click at [504, 233] on h2 "The Ultimate Gift of Caree" at bounding box center [681, 241] width 756 height 36
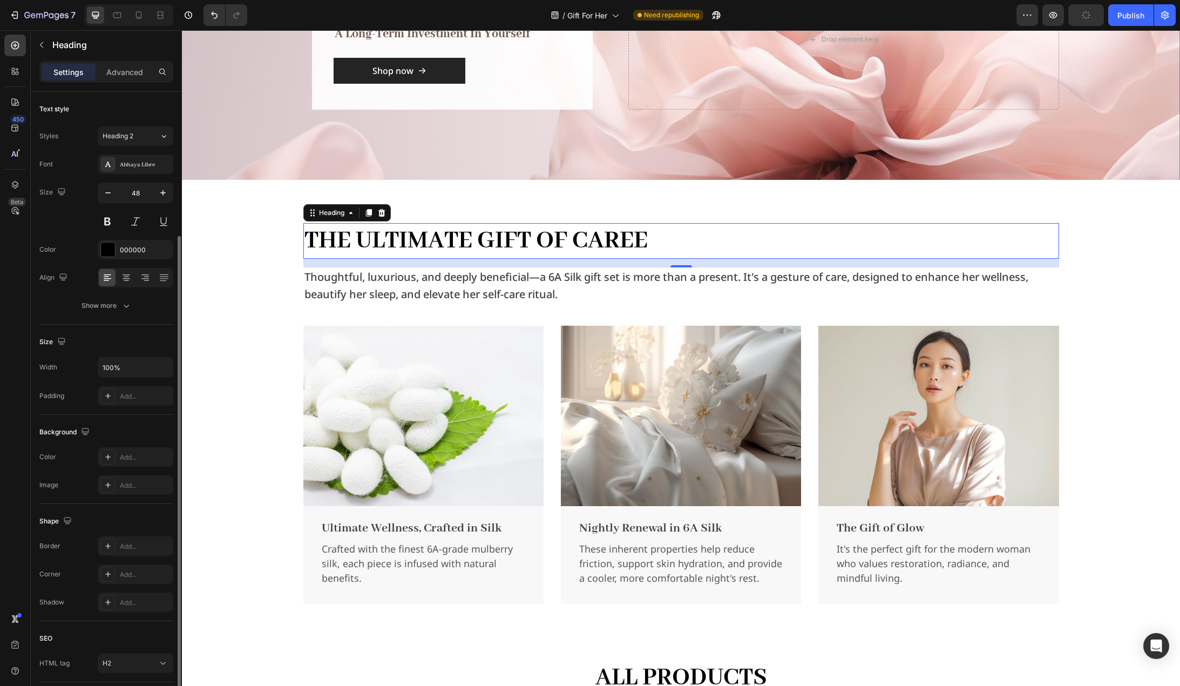
scroll to position [76, 0]
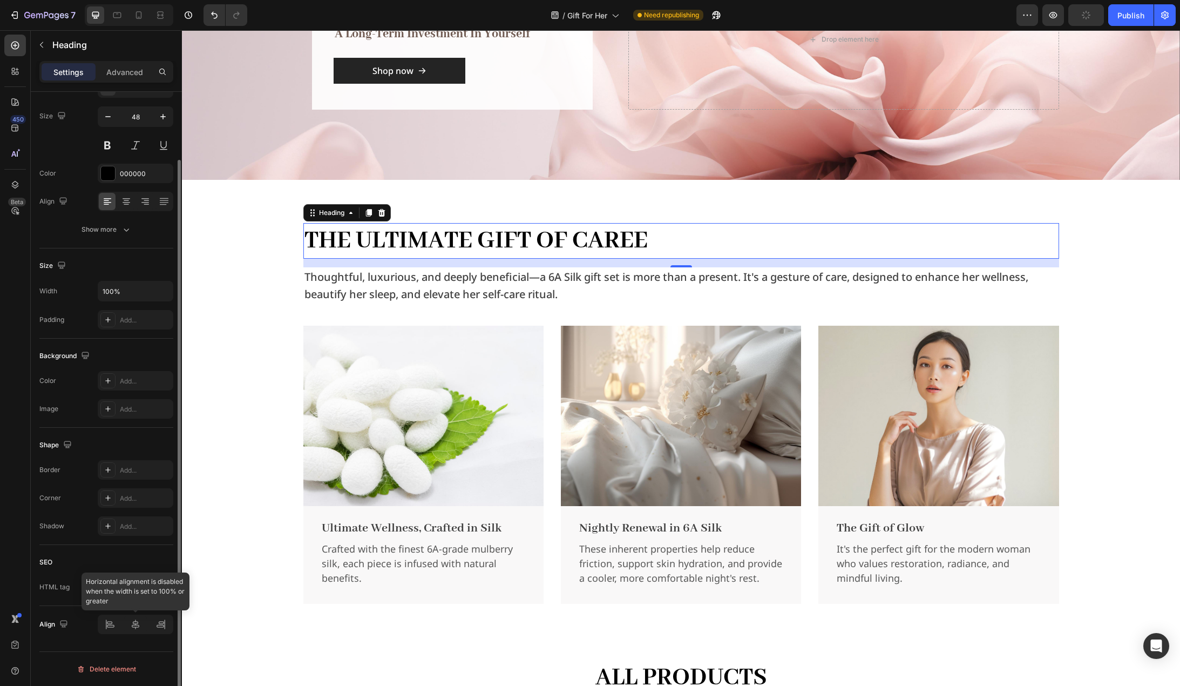
click at [133, 623] on div at bounding box center [136, 624] width 76 height 19
click at [127, 199] on icon at bounding box center [126, 201] width 11 height 11
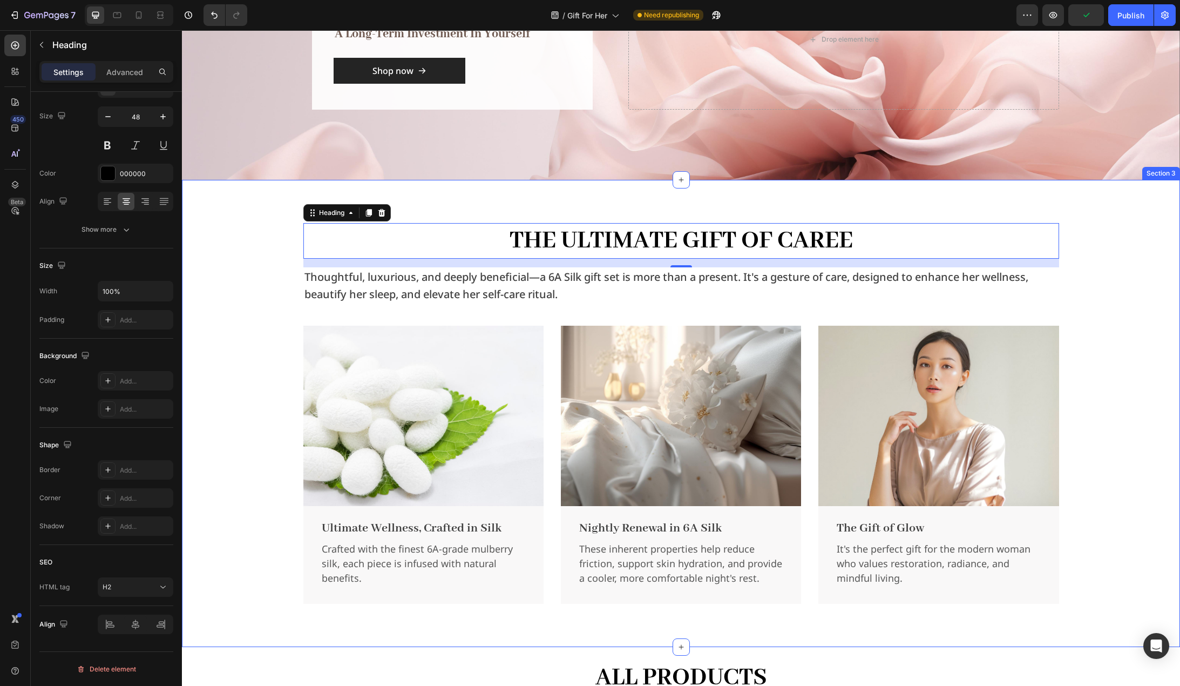
drag, startPoint x: 238, startPoint y: 411, endPoint x: 243, endPoint y: 447, distance: 36.5
click at [238, 411] on div "The Ultimate Gift of Caree Heading 16 Thoughtful, luxurious, and deeply benefic…" at bounding box center [681, 413] width 982 height 381
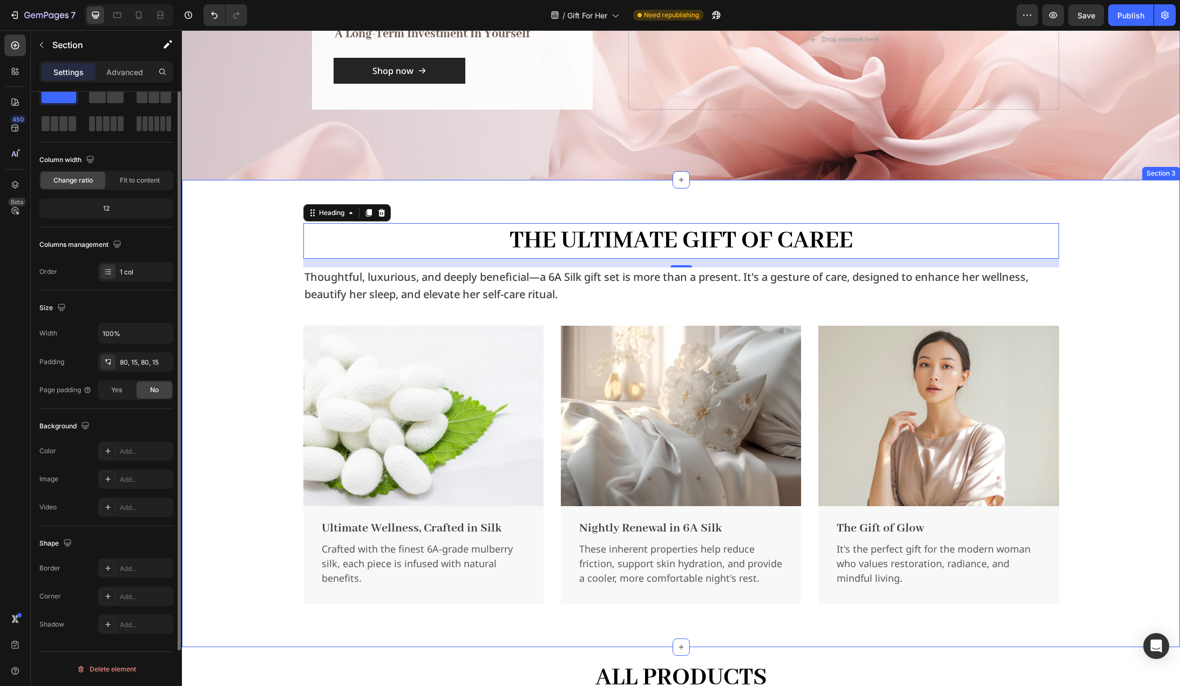
scroll to position [0, 0]
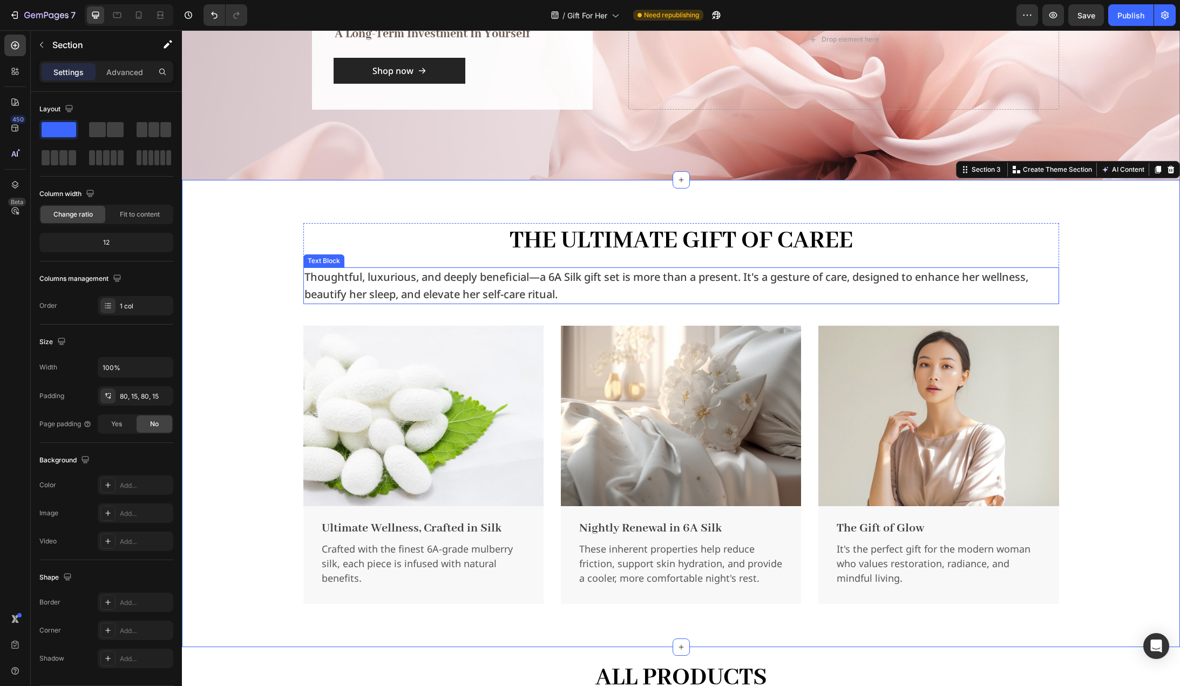
click at [670, 295] on p "Thoughtful, luxurious, and deeply beneficial—a 6A Silk gift set is more than a …" at bounding box center [682, 285] width 754 height 35
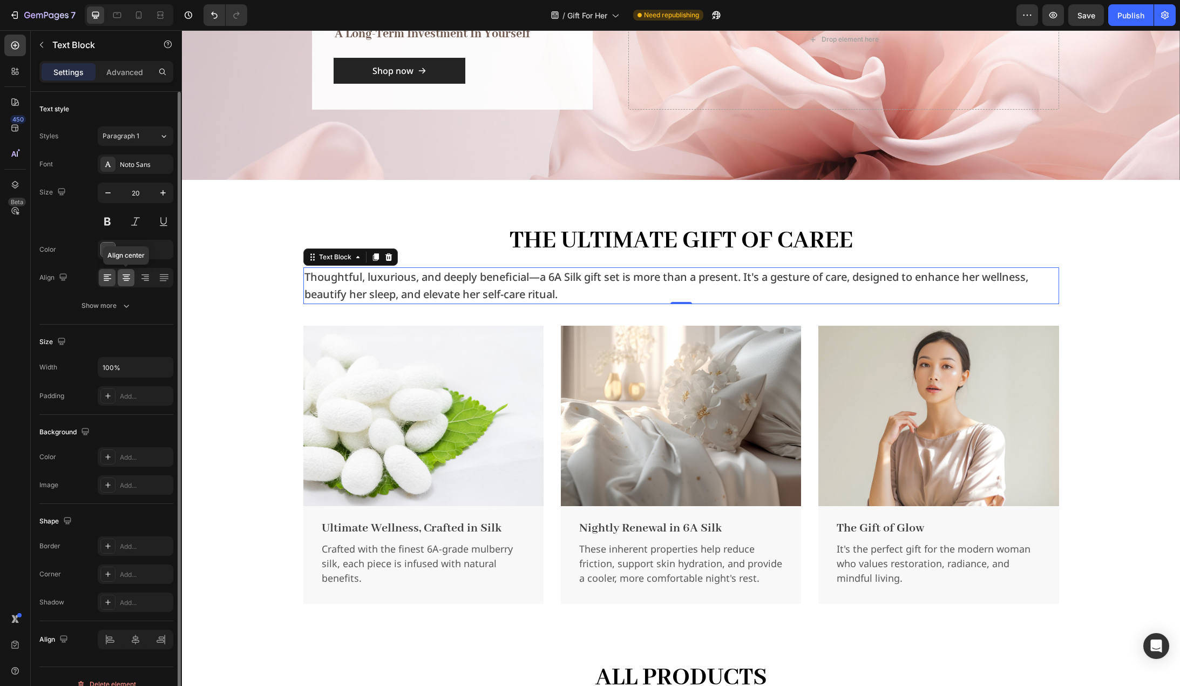
click at [130, 275] on icon at bounding box center [126, 277] width 11 height 11
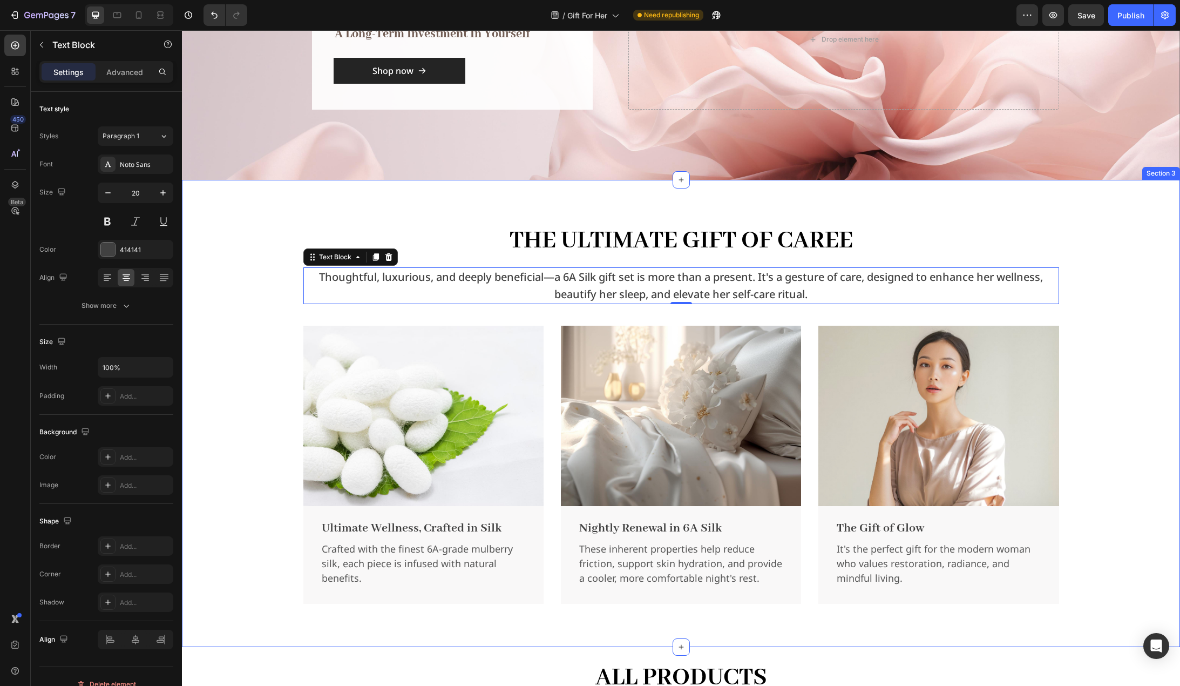
click at [219, 394] on div "The Ultimate Gift of Caree Heading Thoughtful, luxurious, and deeply beneficial…" at bounding box center [681, 413] width 982 height 381
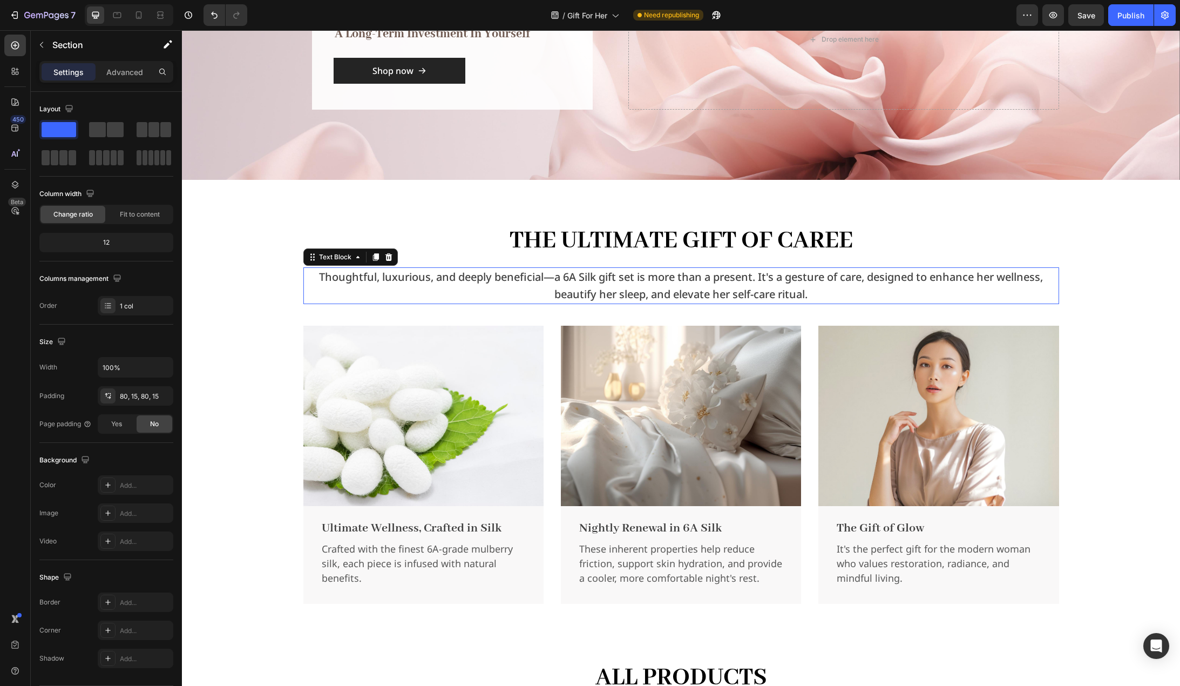
click at [407, 286] on p "Thoughtful, luxurious, and deeply beneficial—a 6A Silk gift set is more than a …" at bounding box center [682, 285] width 754 height 35
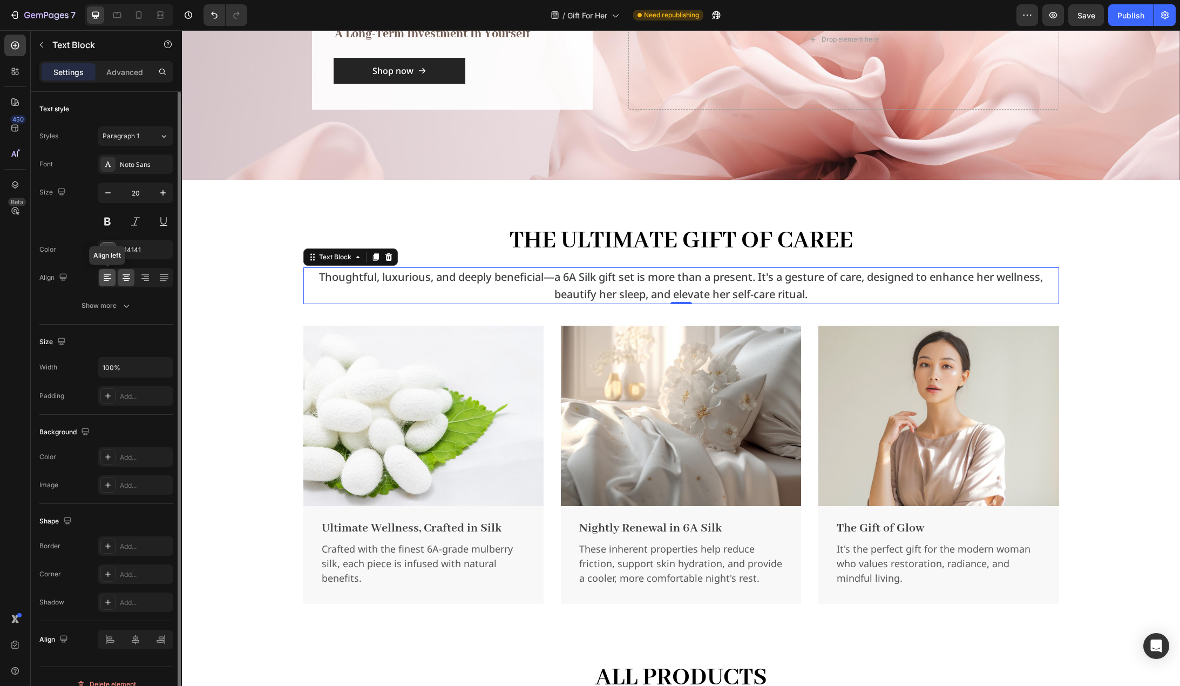
click at [110, 279] on icon at bounding box center [108, 278] width 8 height 1
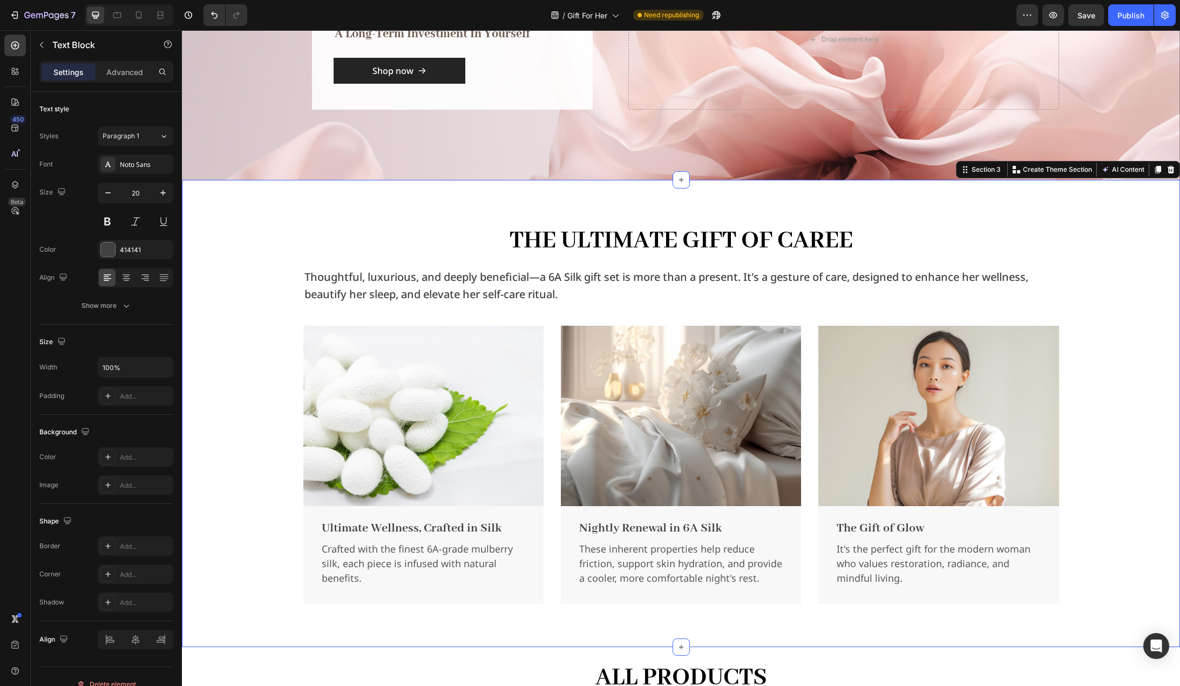
click at [236, 441] on div "The Ultimate Gift of Caree Heading Thoughtful, luxurious, and deeply beneficial…" at bounding box center [681, 413] width 982 height 381
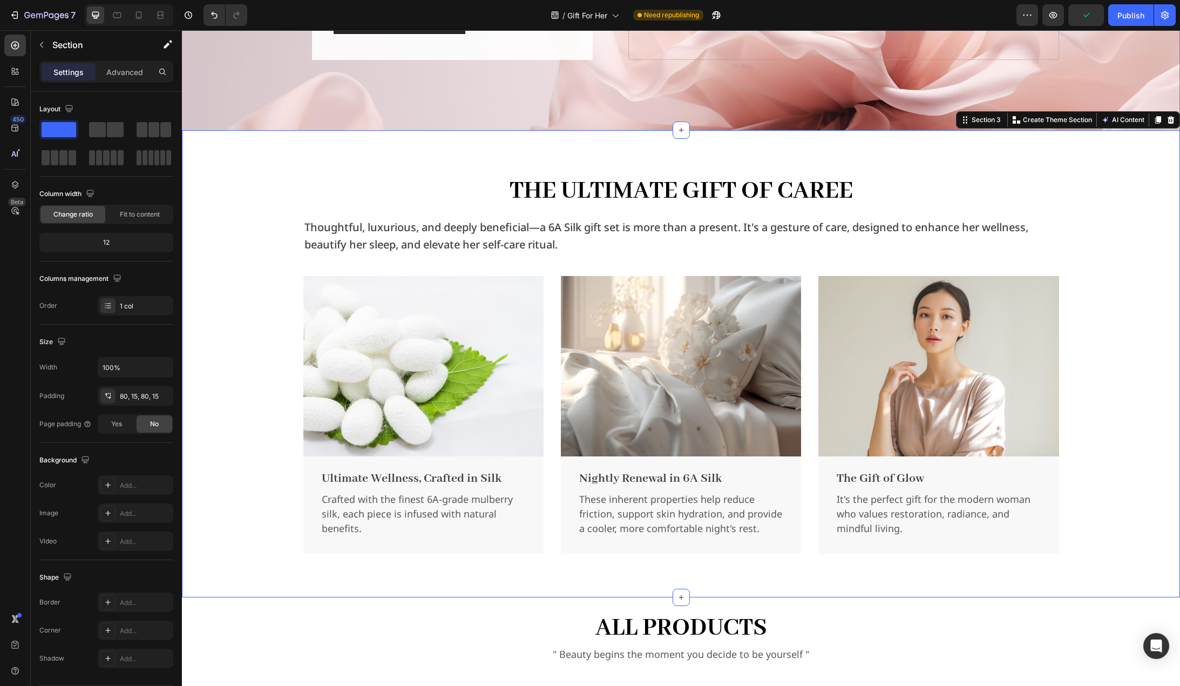
scroll to position [99, 0]
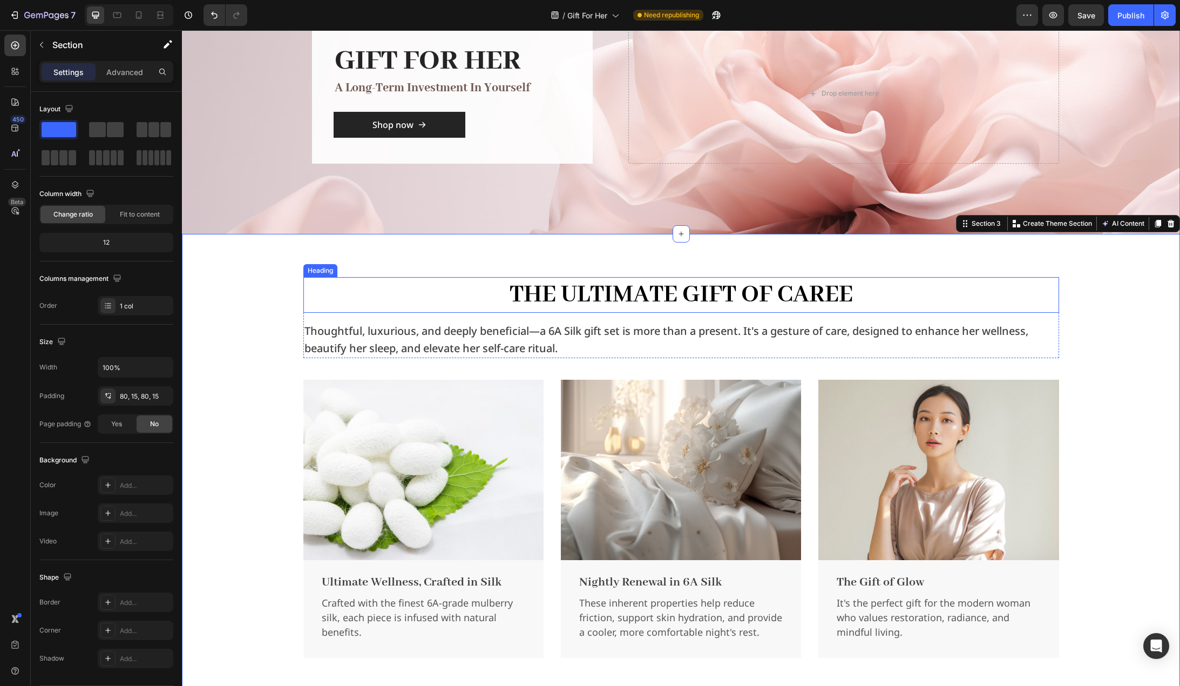
click at [607, 288] on h2 "The Ultimate Gift of Caree" at bounding box center [681, 295] width 756 height 36
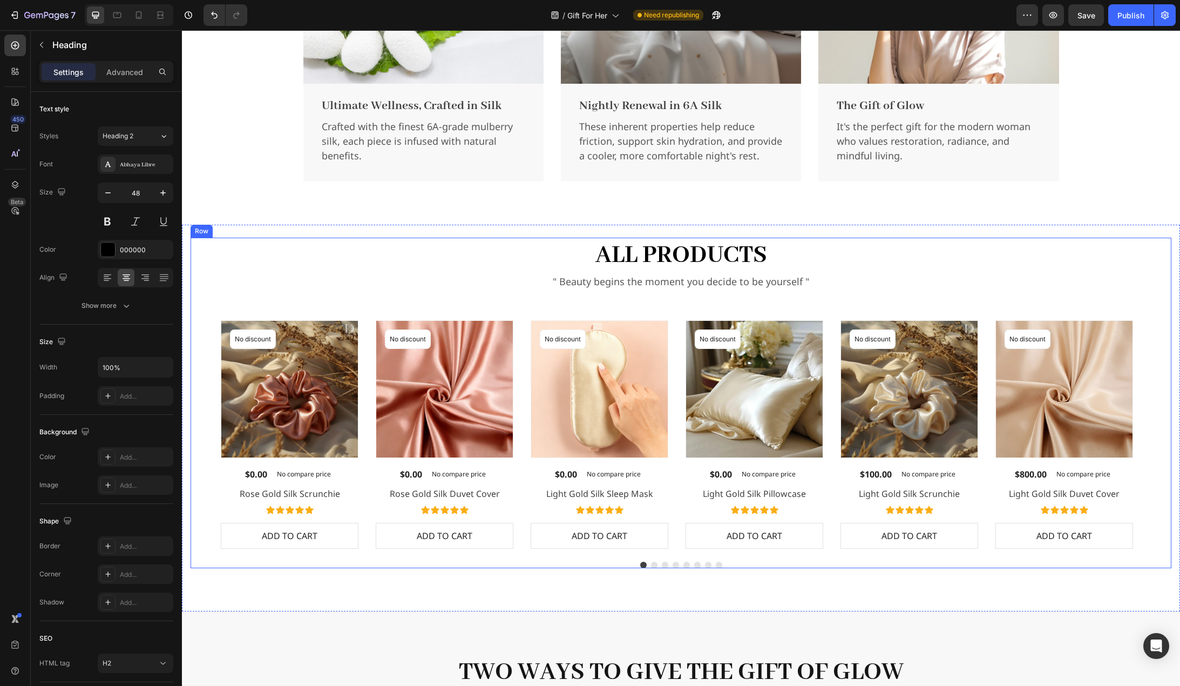
scroll to position [585, 0]
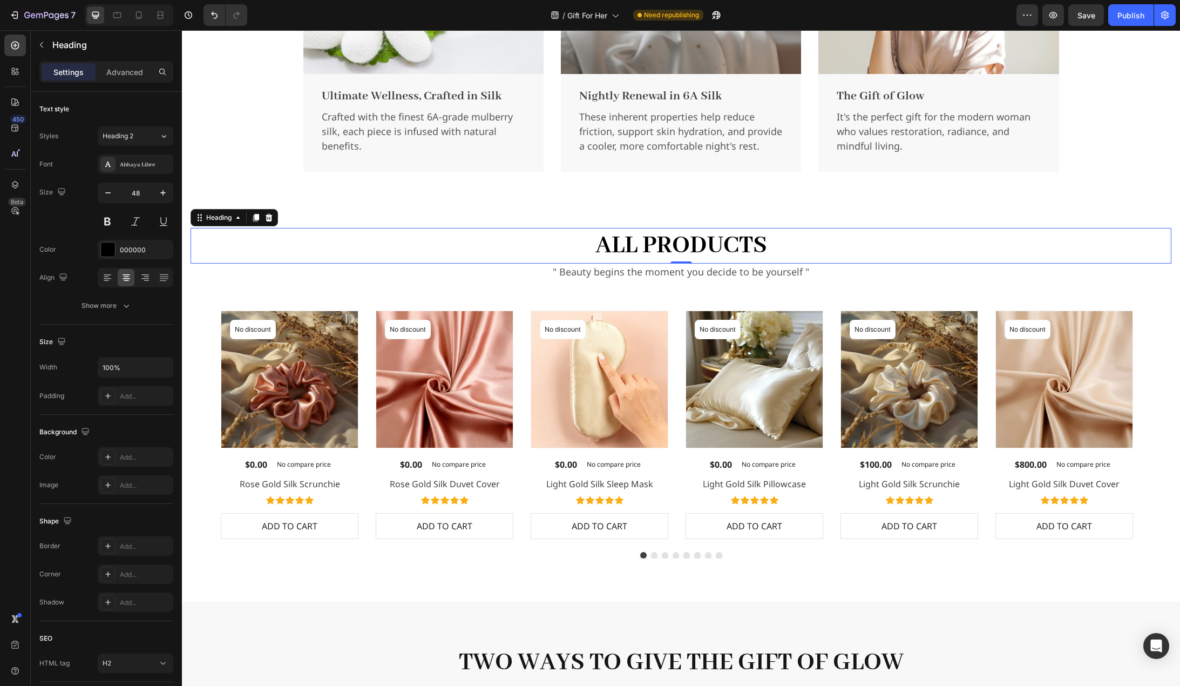
click at [677, 248] on h2 "all products" at bounding box center [681, 246] width 981 height 36
click at [660, 274] on p "" Beauty begins the moment you decide to be yourself "" at bounding box center [681, 272] width 979 height 15
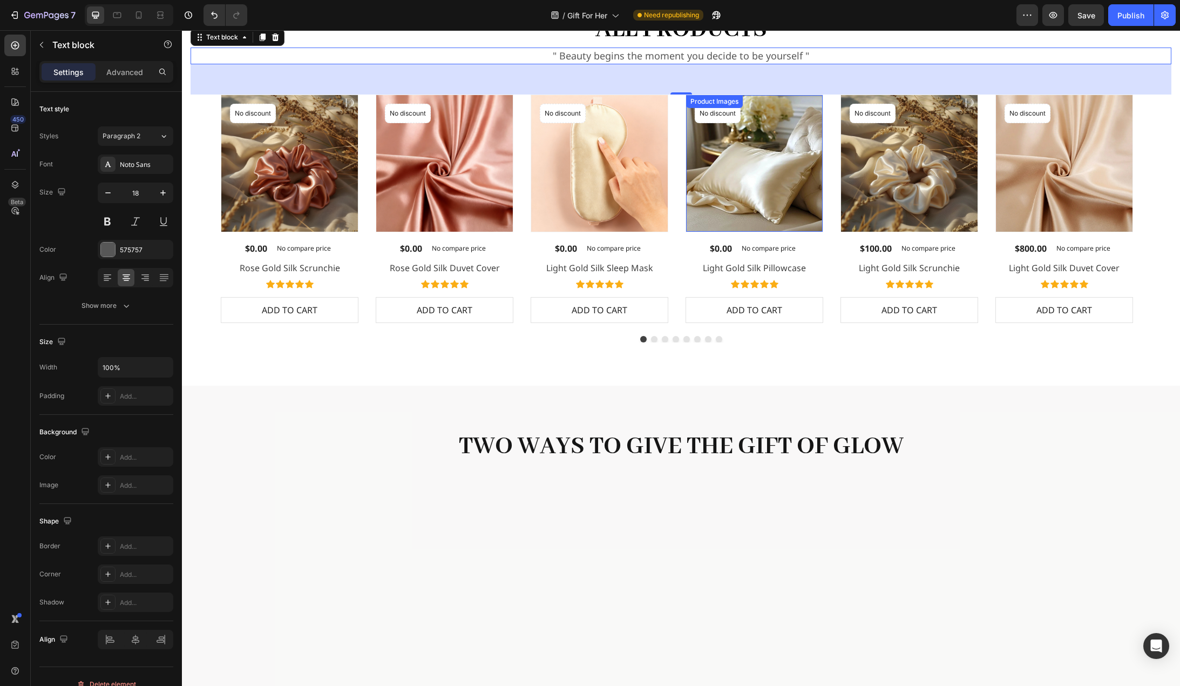
scroll to position [909, 0]
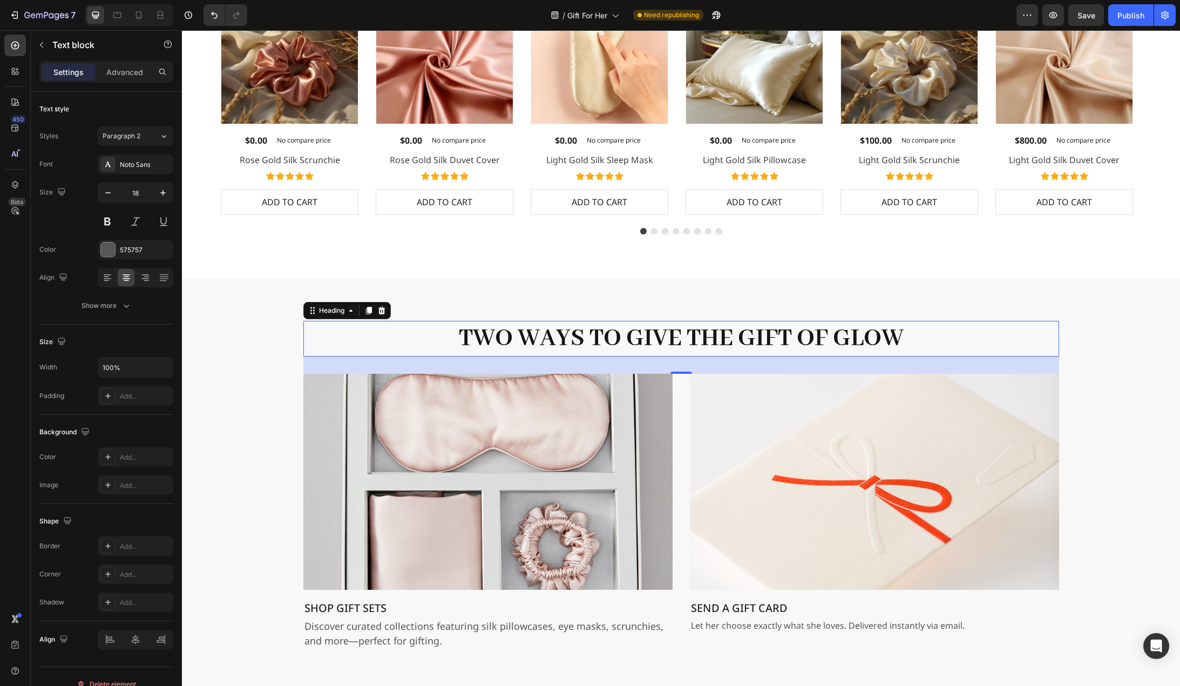
click at [642, 330] on h2 "Two Ways to Give the Gift of Glow" at bounding box center [681, 339] width 756 height 36
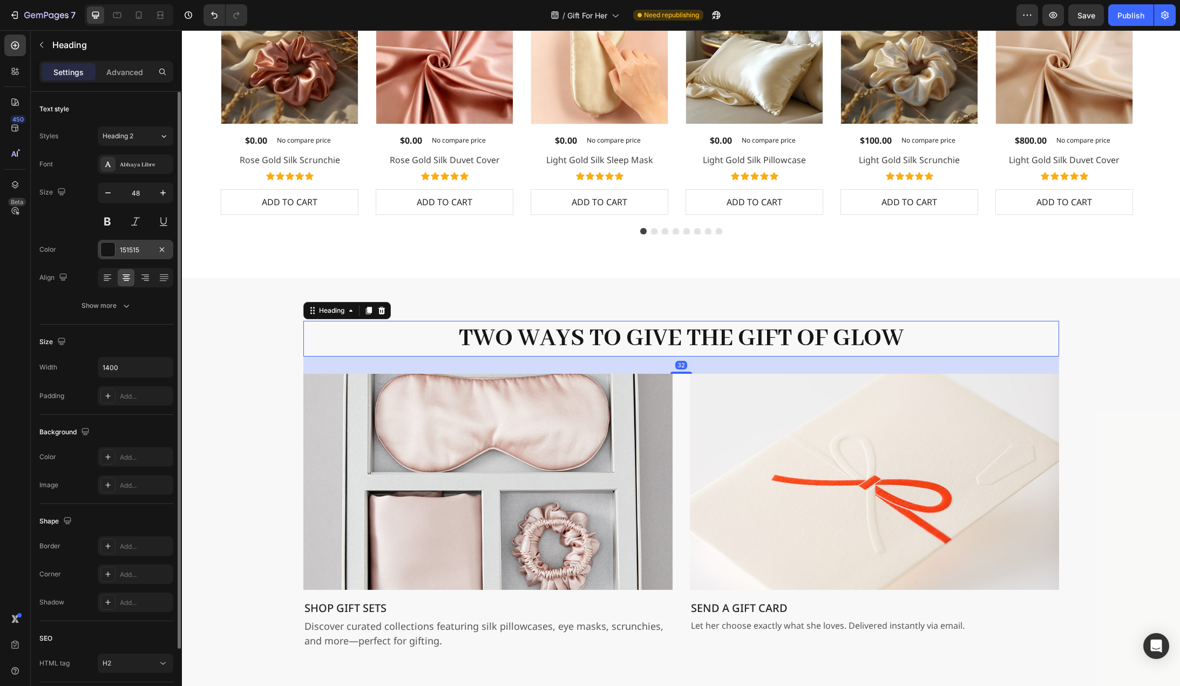
click at [140, 254] on div "151515" at bounding box center [135, 250] width 31 height 10
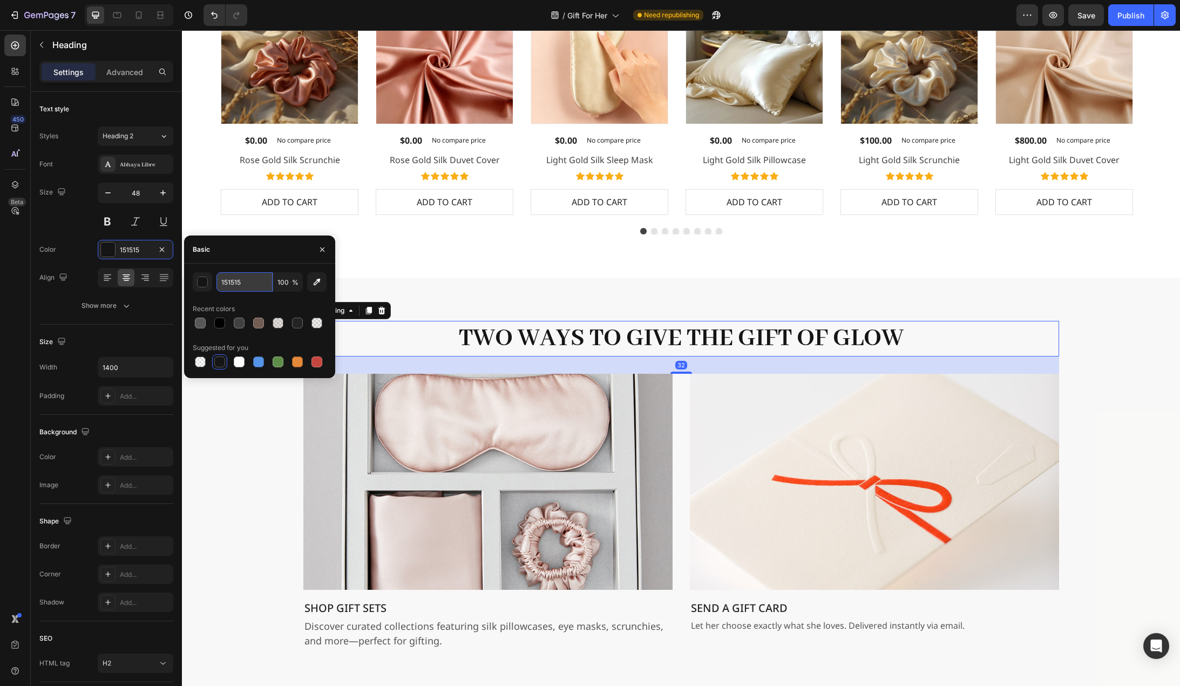
click at [251, 281] on input "151515" at bounding box center [245, 281] width 56 height 19
type input "000"
click at [211, 471] on div "Two Ways to Give the Gift of Glow Heading 32 Row Image SHOP GIFT SETS Text bloc…" at bounding box center [681, 485] width 981 height 328
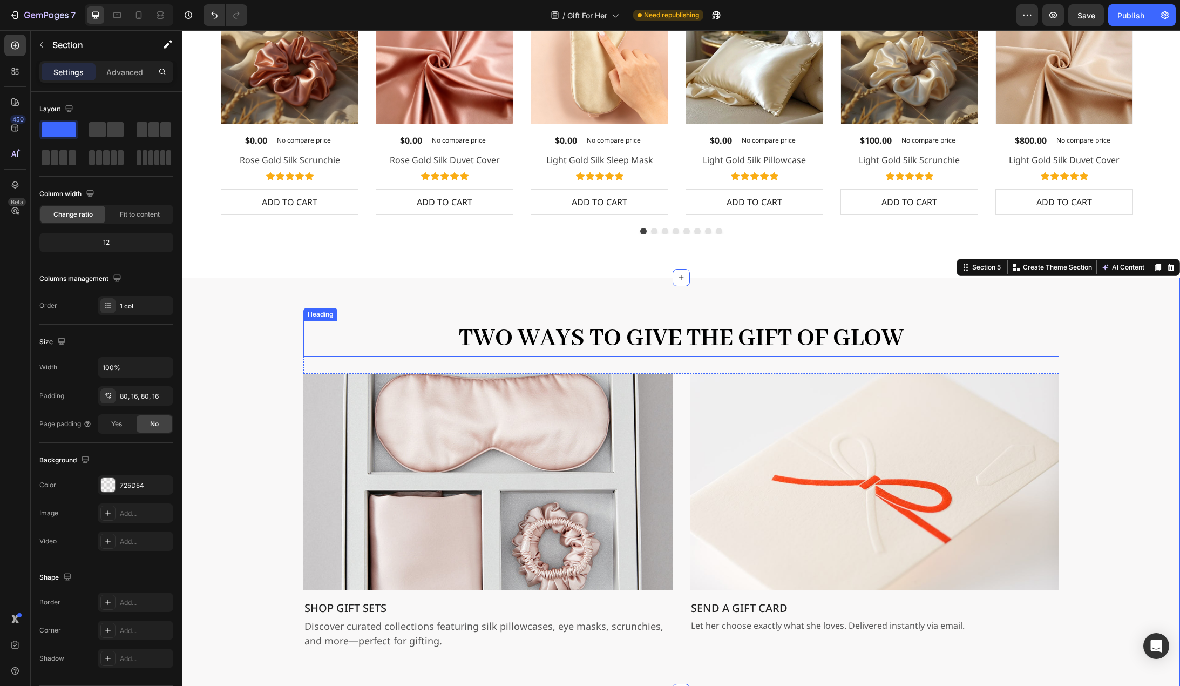
click at [495, 336] on h2 "Two Ways to Give the Gift of Glow" at bounding box center [681, 339] width 756 height 36
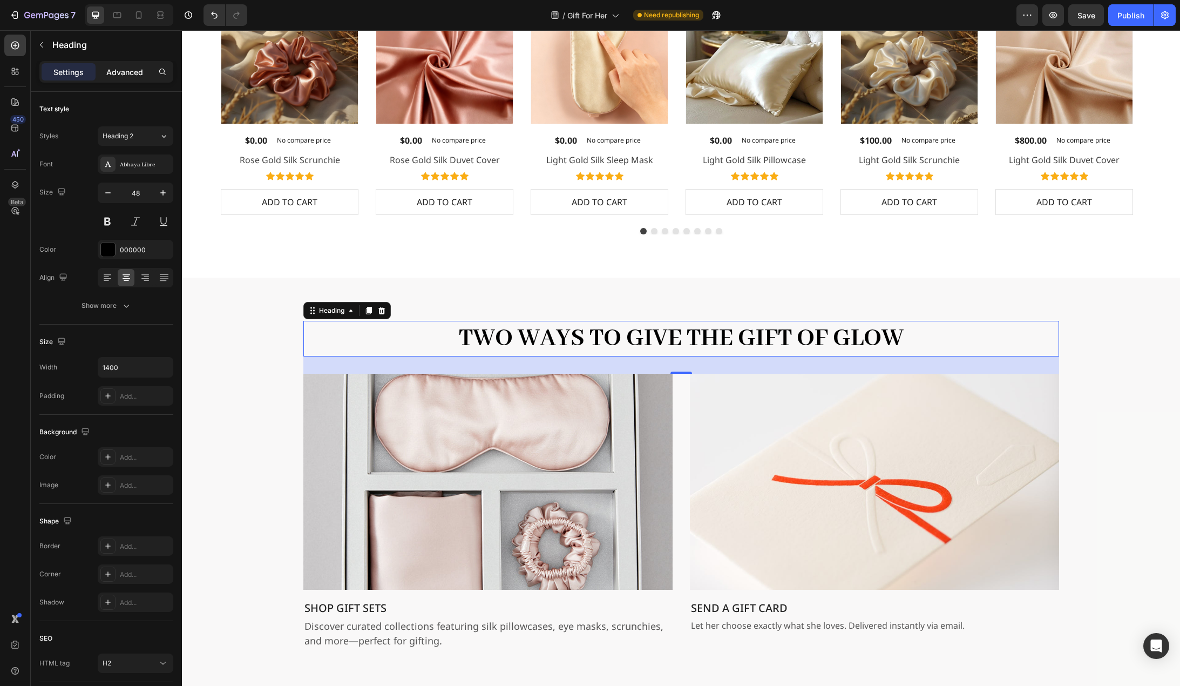
click at [132, 72] on p "Advanced" at bounding box center [124, 71] width 37 height 11
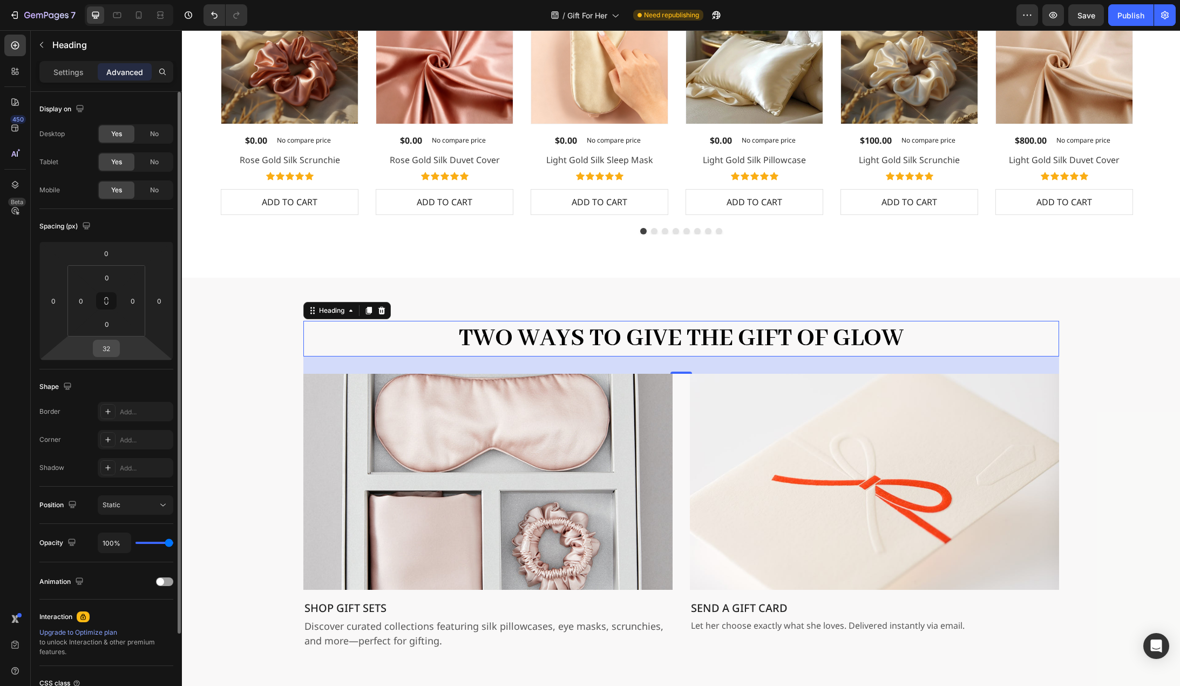
click at [109, 348] on input "32" at bounding box center [107, 348] width 22 height 16
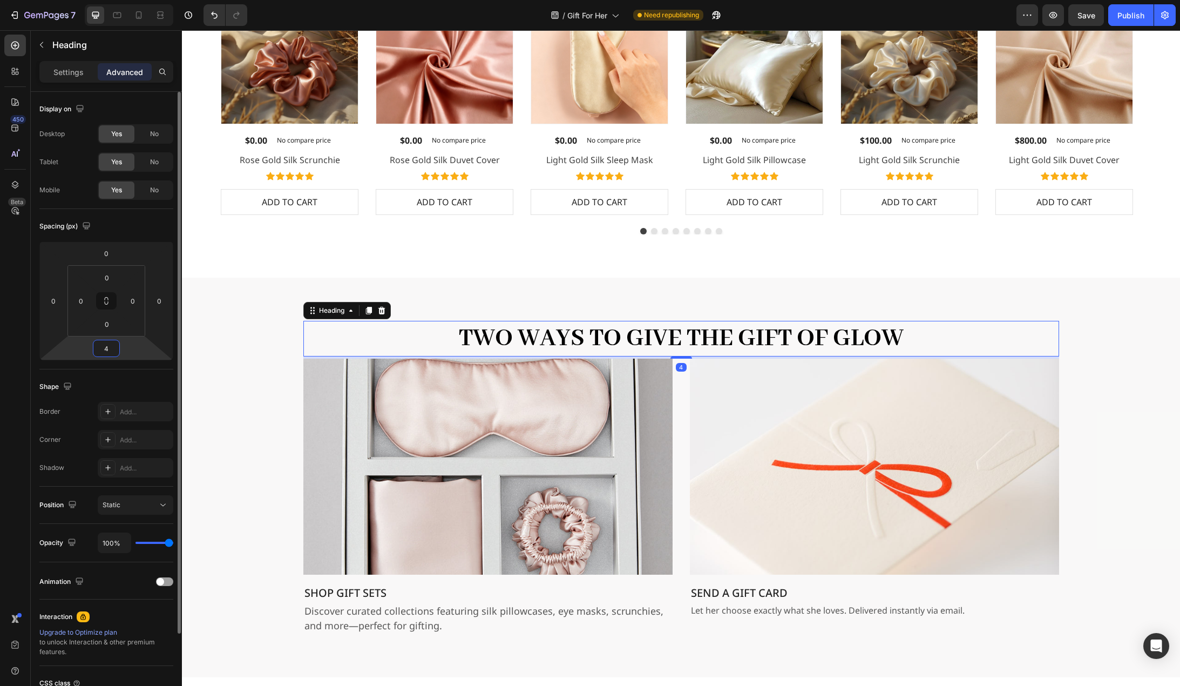
type input "40"
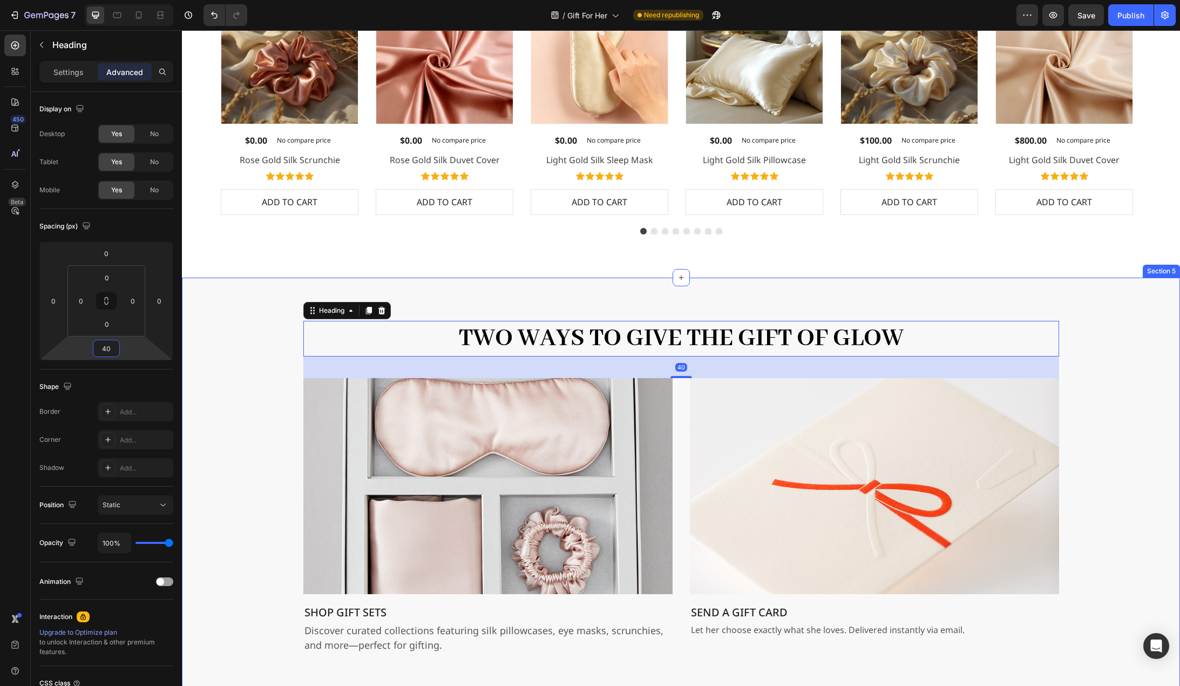
click at [230, 382] on div "Two Ways to Give the Gift of Glow Heading 40 Row Image SHOP GIFT SETS Text bloc…" at bounding box center [681, 487] width 981 height 333
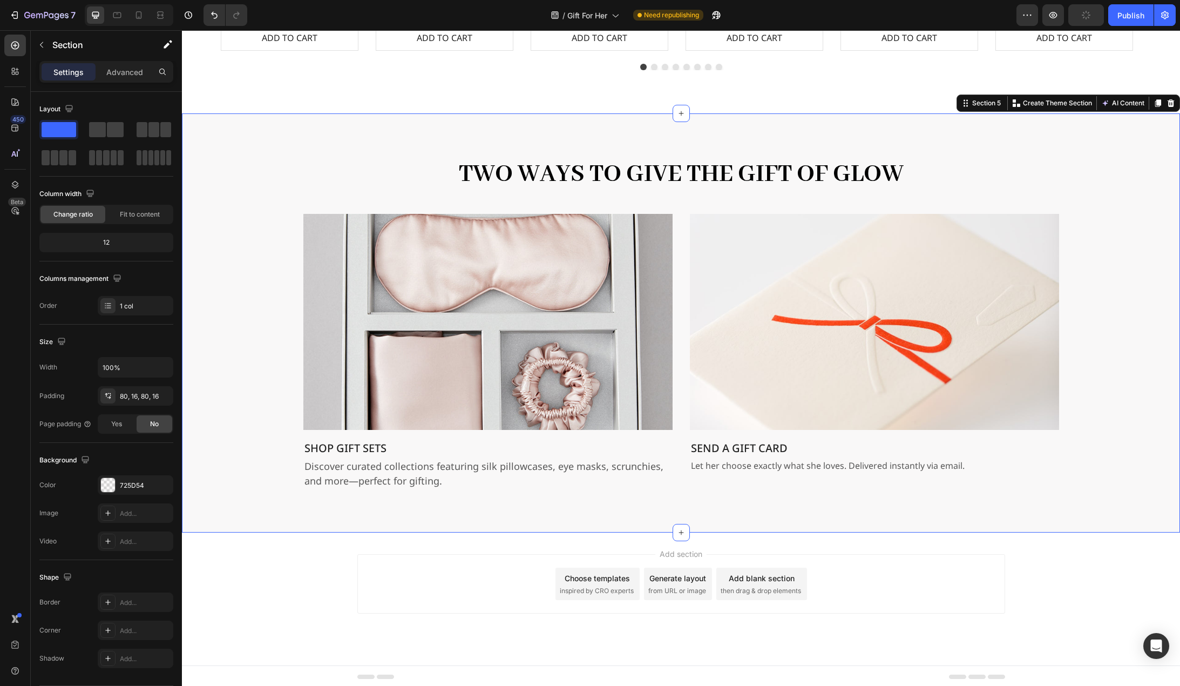
scroll to position [1076, 0]
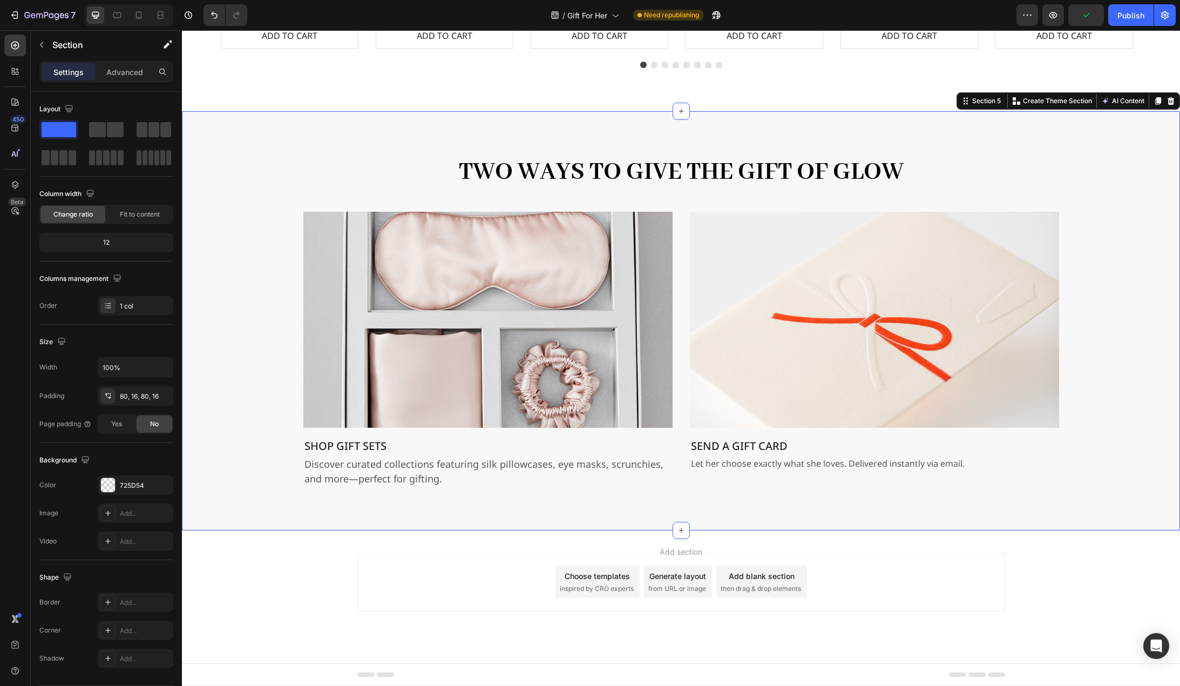
click at [1109, 585] on div "Add section Choose templates inspired by CRO experts Generate layout from URL o…" at bounding box center [681, 596] width 998 height 133
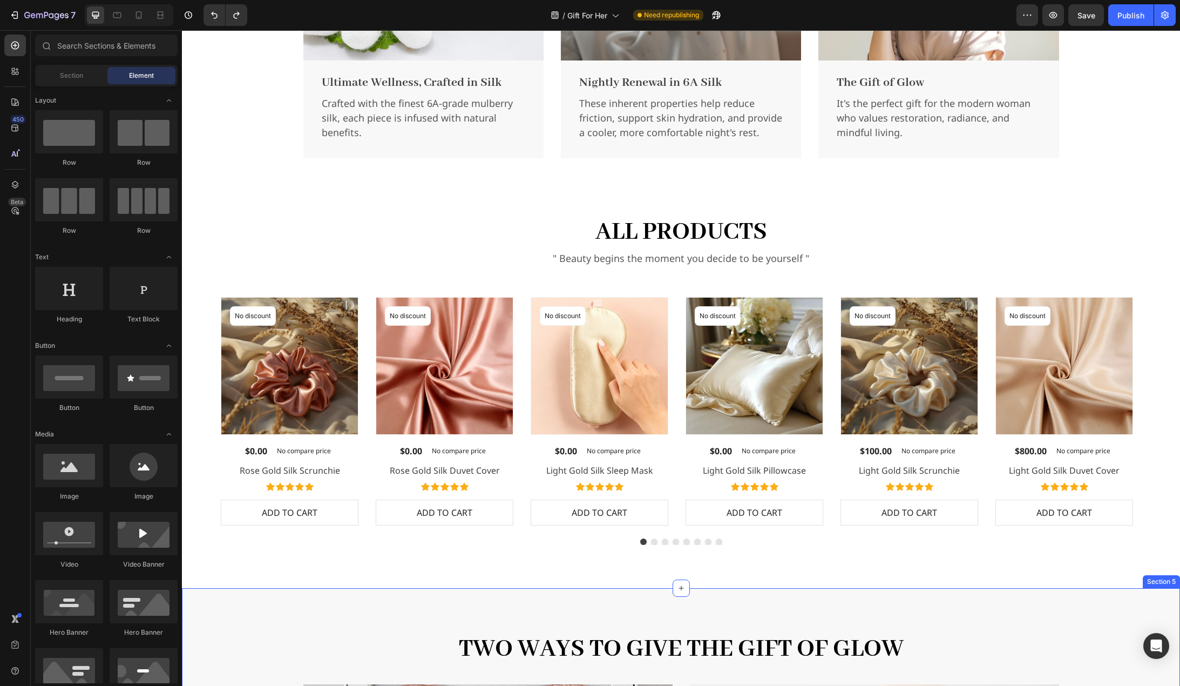
scroll to position [482, 0]
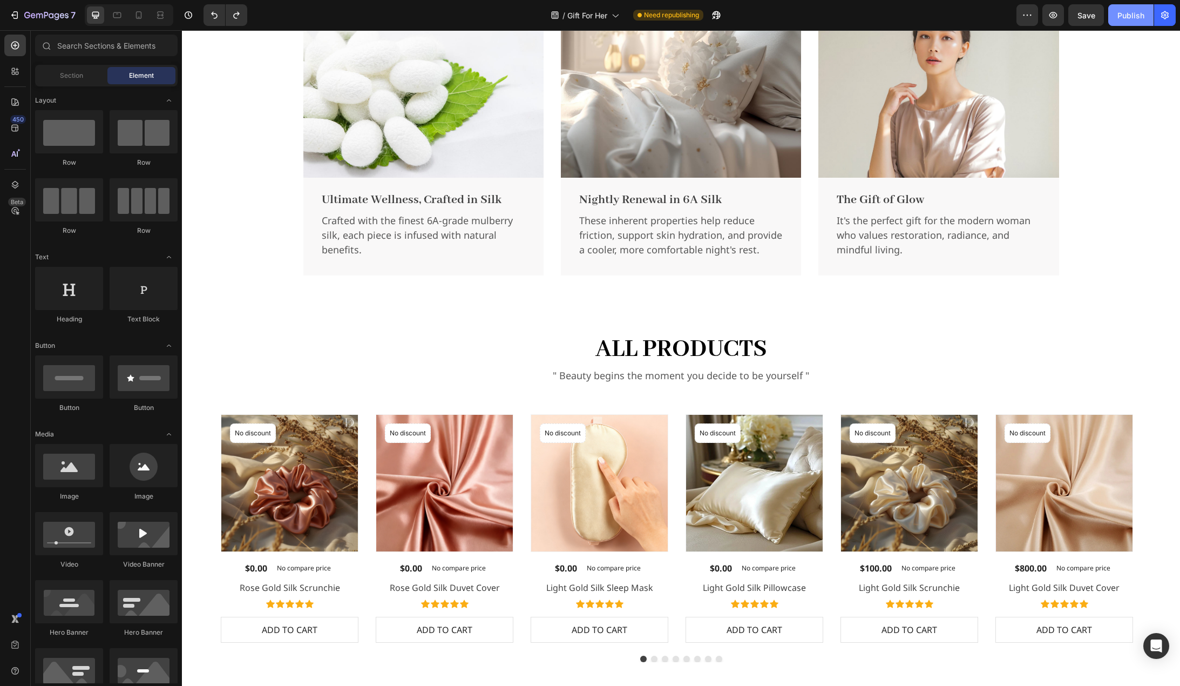
click at [1128, 18] on div "Publish" at bounding box center [1131, 15] width 27 height 11
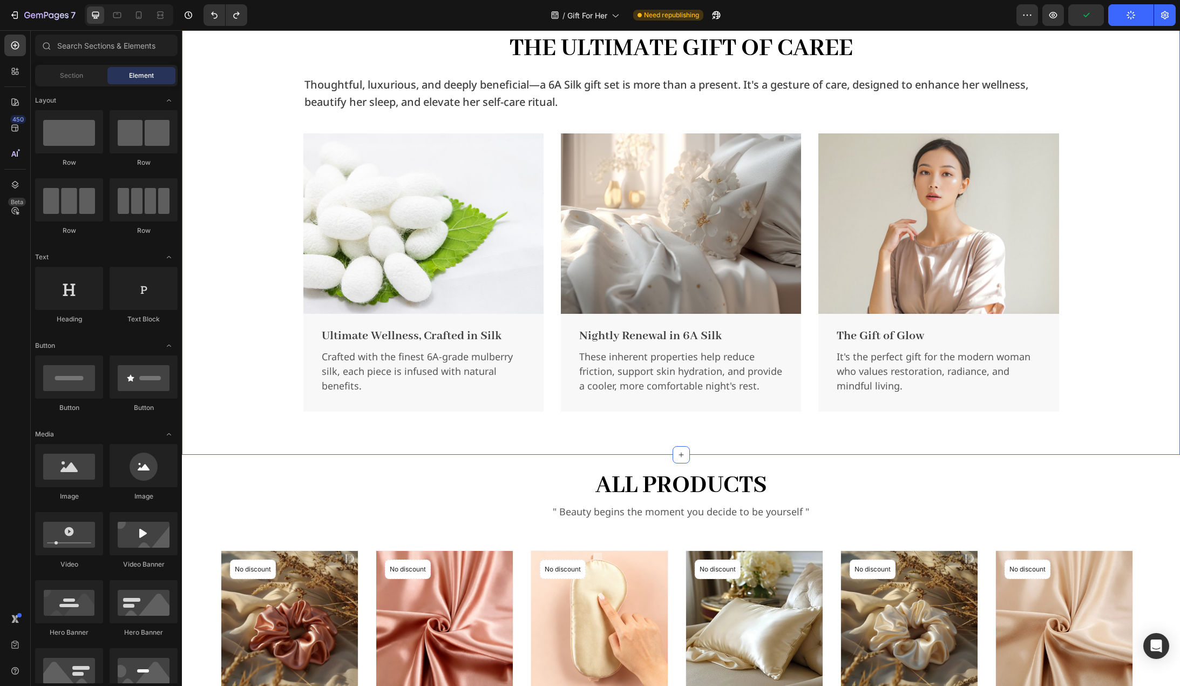
scroll to position [320, 0]
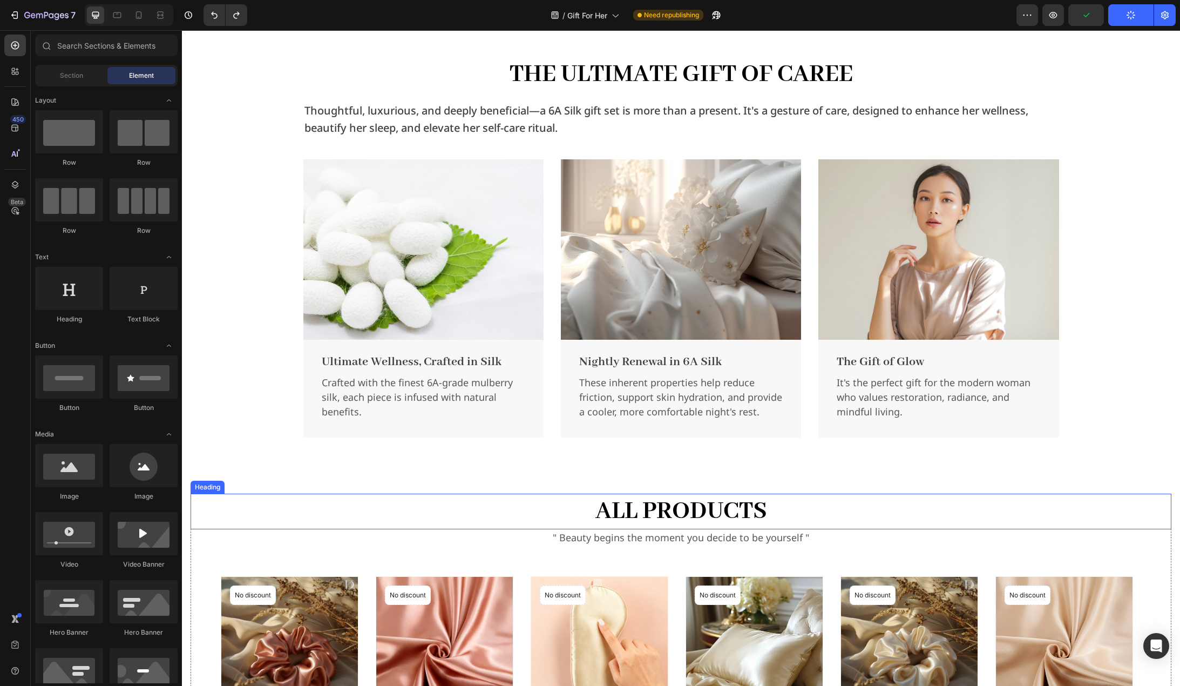
click at [738, 501] on h2 "all products" at bounding box center [681, 512] width 981 height 36
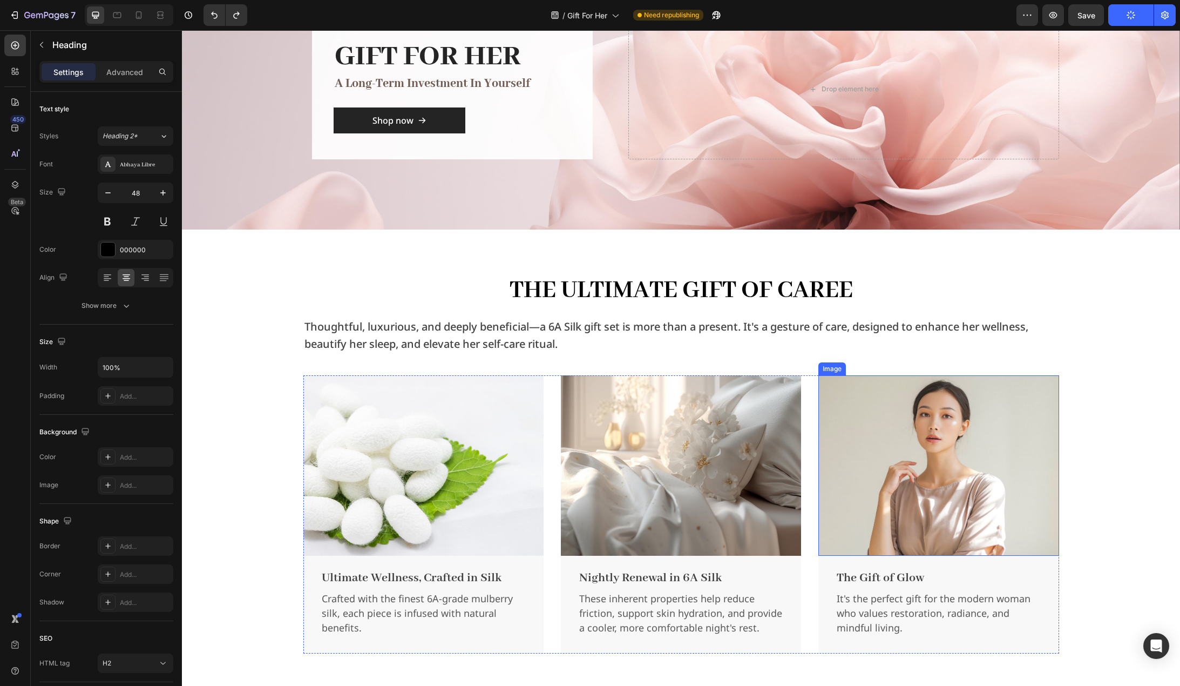
scroll to position [0, 0]
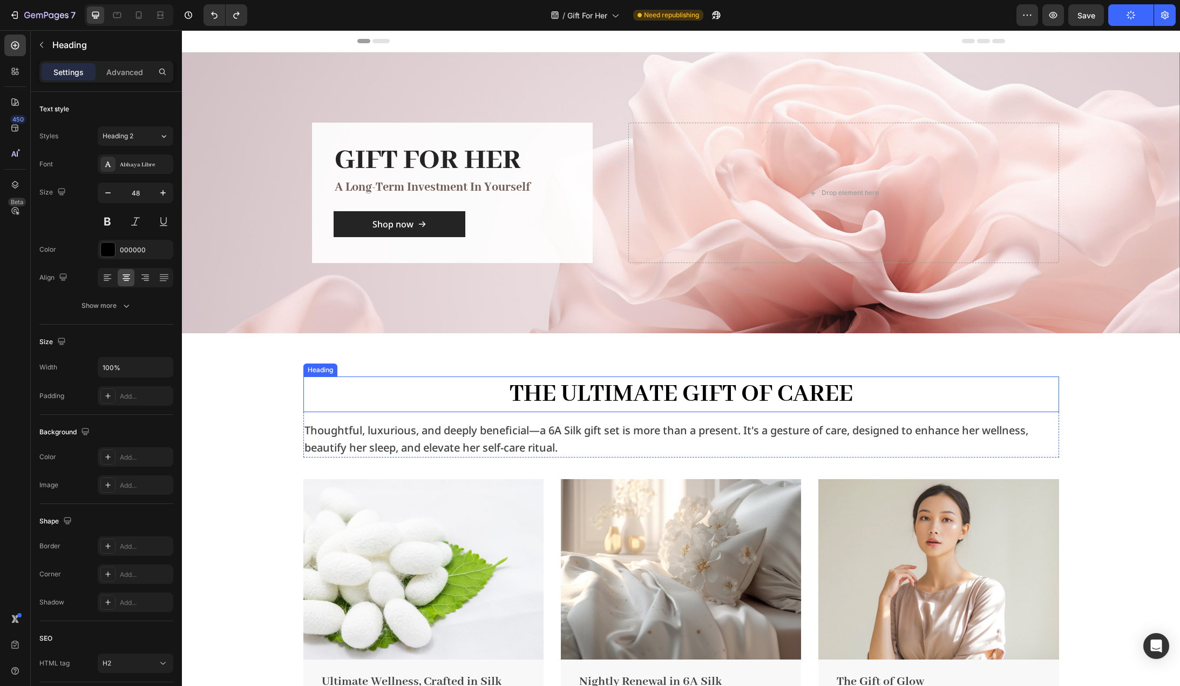
click at [789, 400] on h2 "The Ultimate Gift of Caree" at bounding box center [681, 394] width 756 height 36
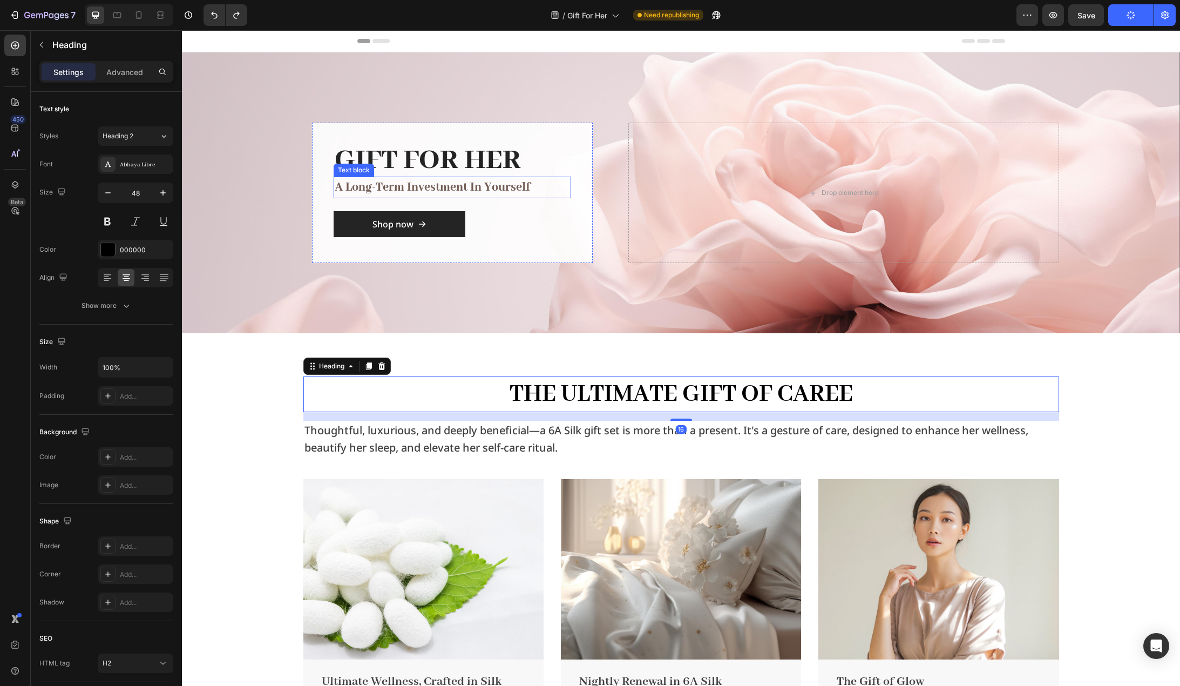
click at [469, 190] on p "a long-term investment in yourself" at bounding box center [452, 187] width 235 height 19
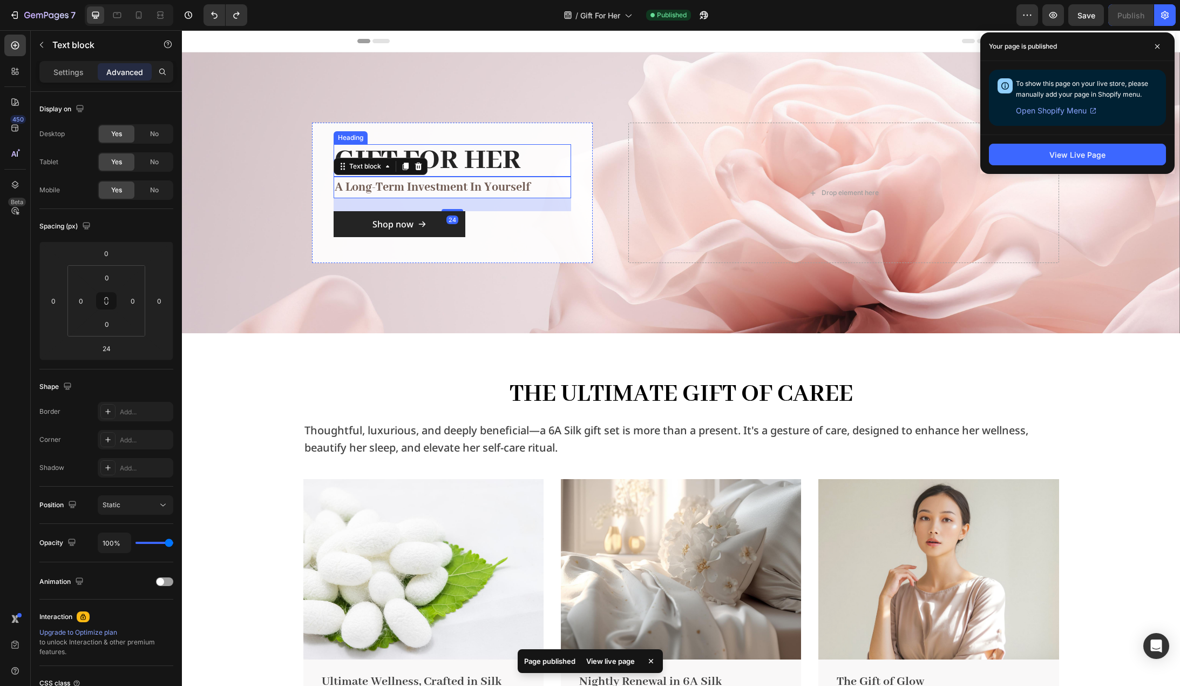
click at [495, 156] on h2 "GIFT FOR HER" at bounding box center [453, 160] width 238 height 32
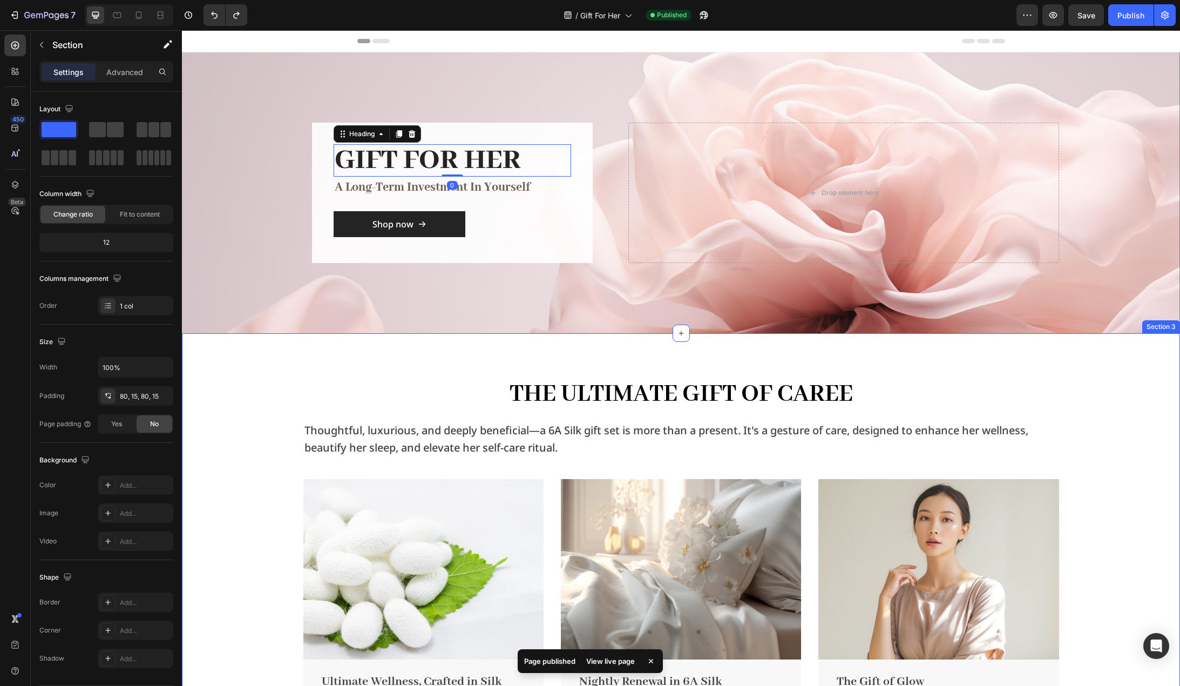
click at [243, 388] on div "The Ultimate Gift of Caree Heading Thoughtful, luxurious, and deeply beneficial…" at bounding box center [681, 566] width 982 height 381
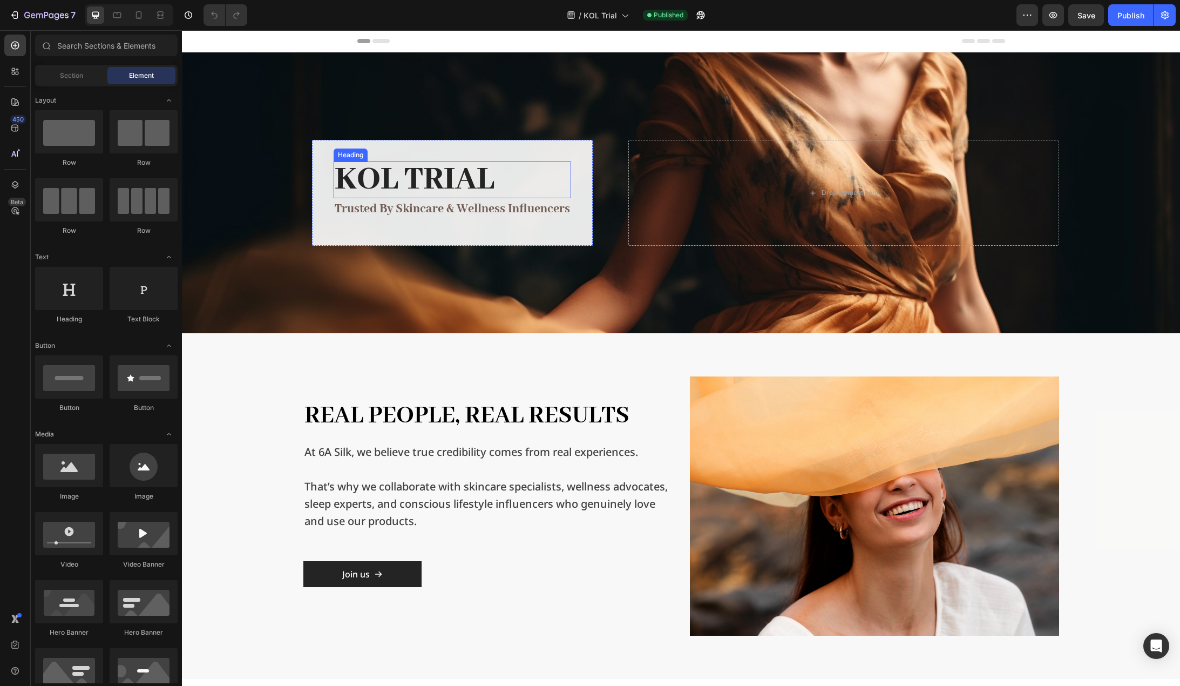
click at [473, 179] on h2 "KOL Trial" at bounding box center [453, 179] width 238 height 37
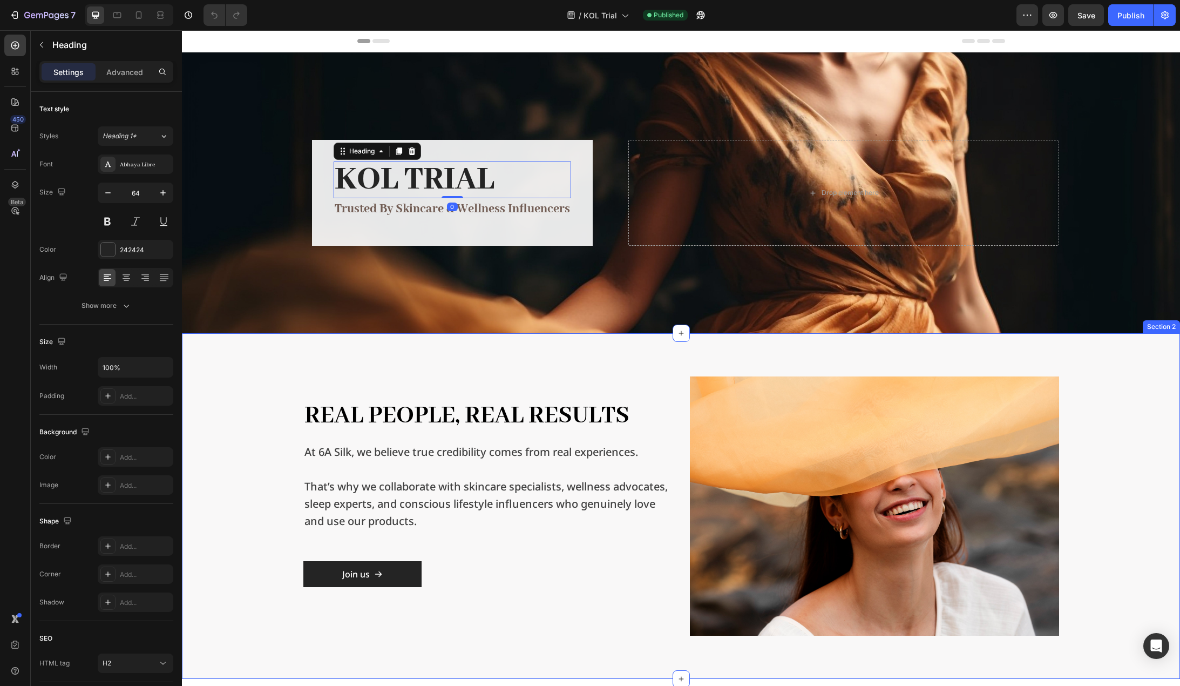
click at [274, 414] on div "Real People, Real Results Heading At 6A Silk, we believe true credibility comes…" at bounding box center [681, 505] width 981 height 259
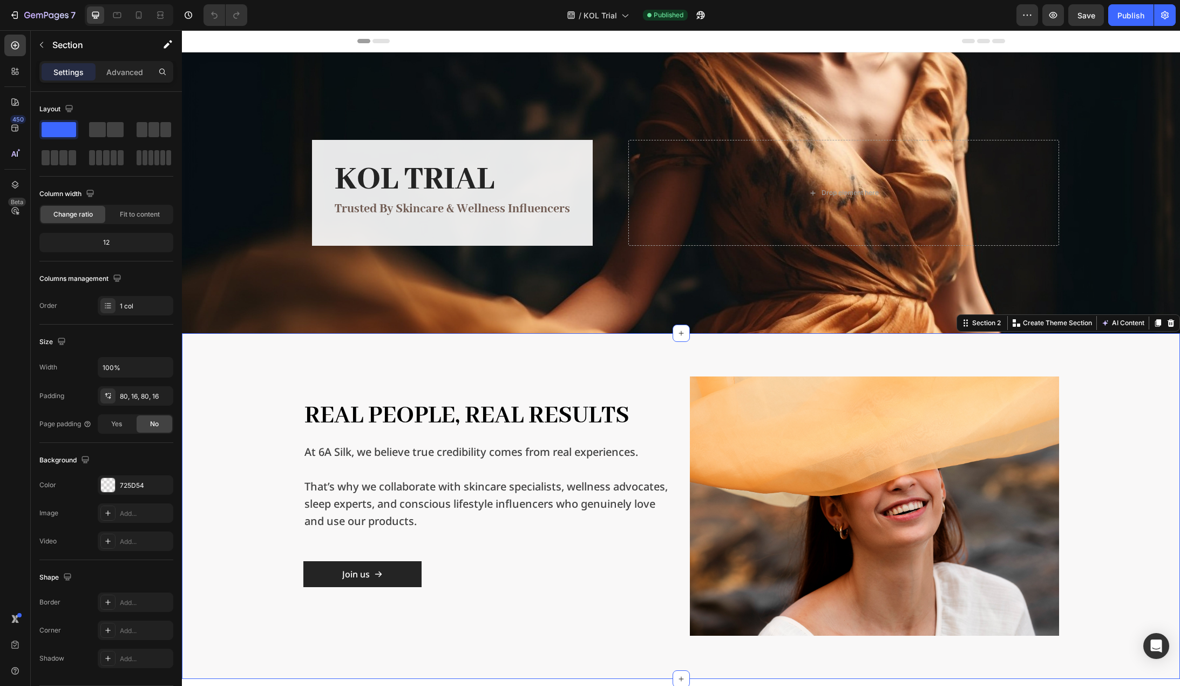
click at [659, 360] on div "Real People, Real Results Heading At 6A Silk, we believe true credibility comes…" at bounding box center [681, 506] width 998 height 346
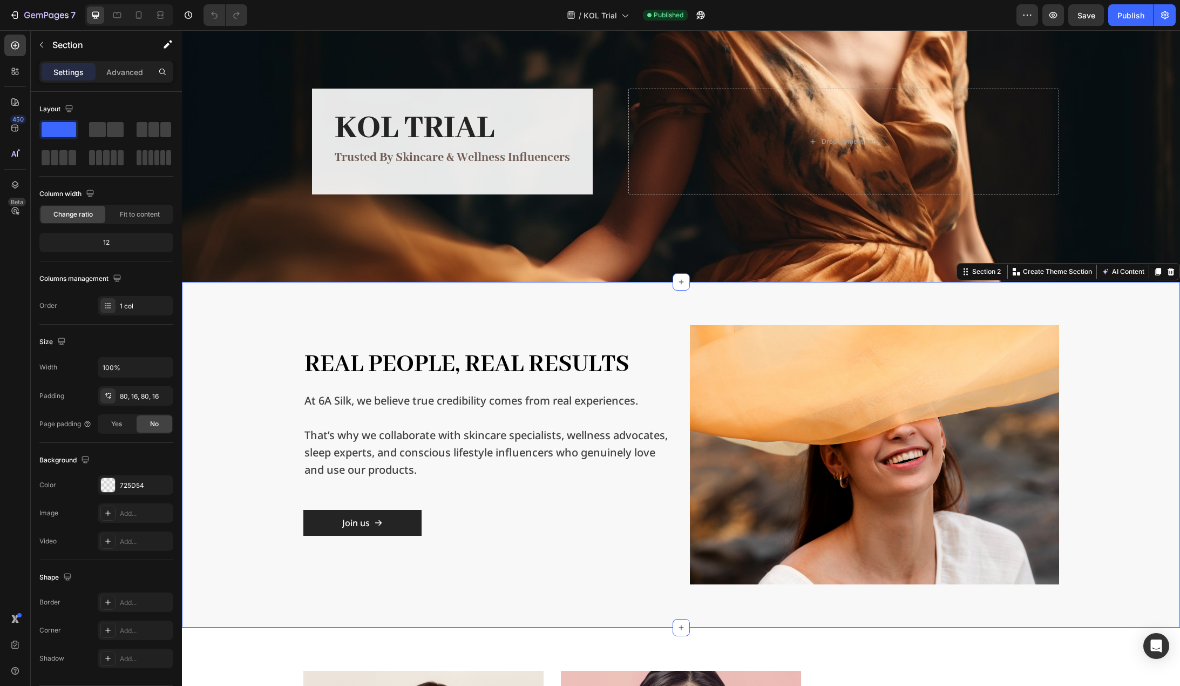
scroll to position [216, 0]
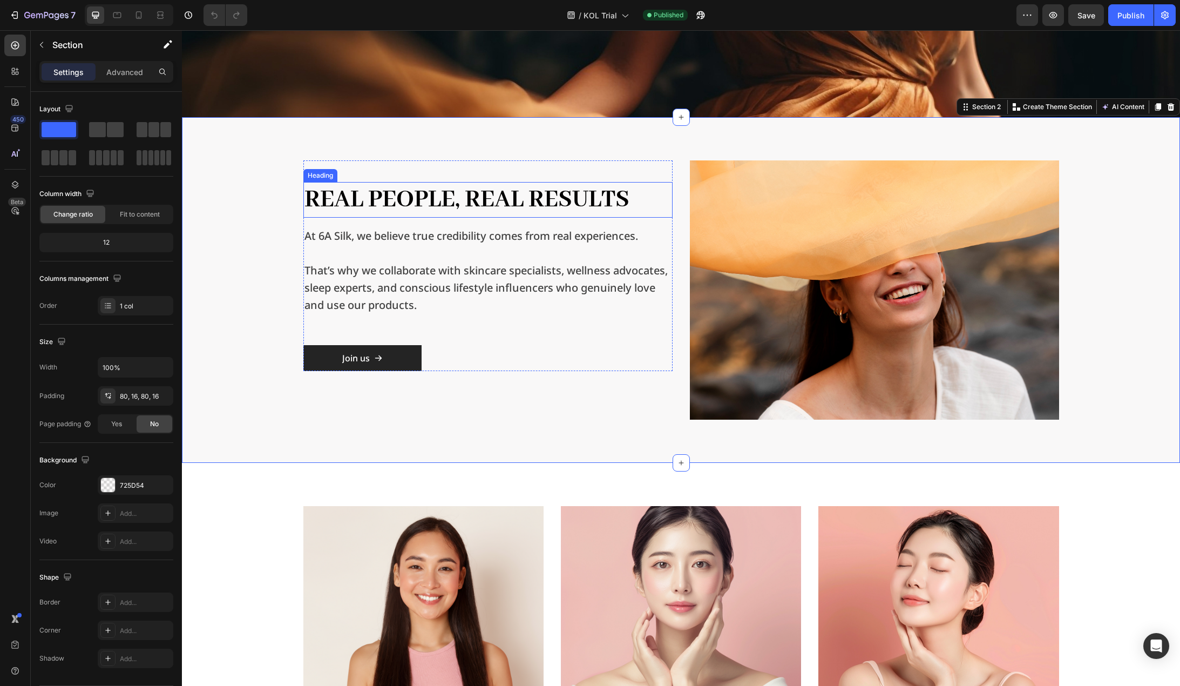
click h2 "Real People, Real Results"
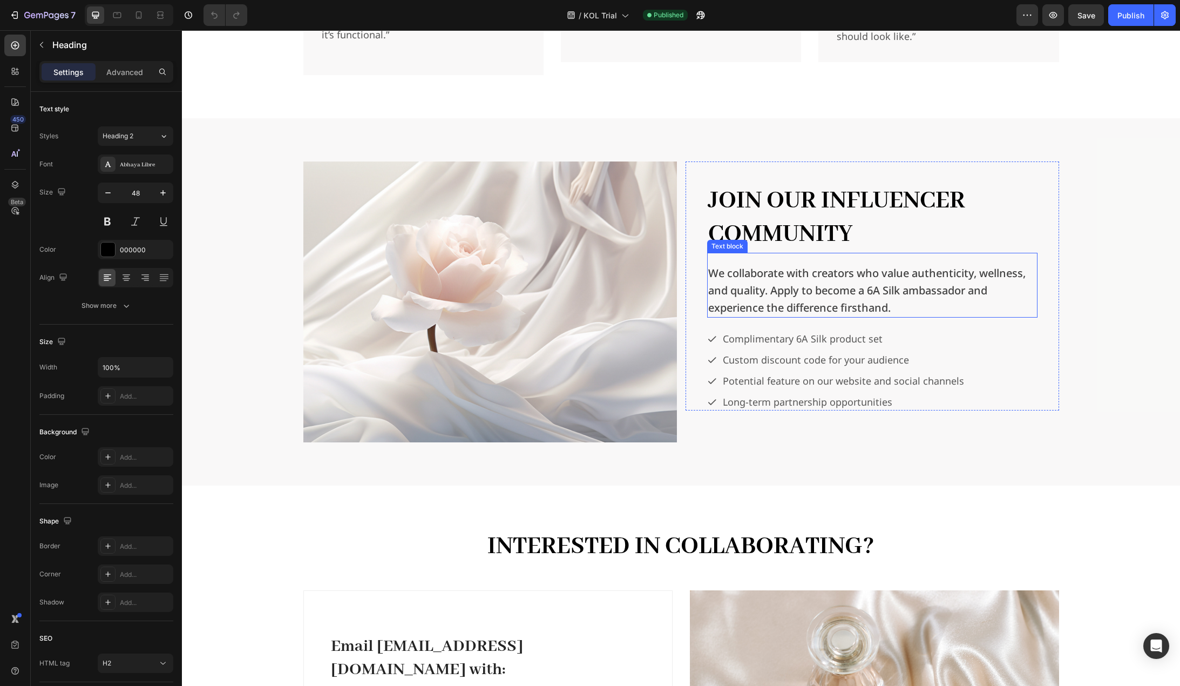
scroll to position [1728, 0]
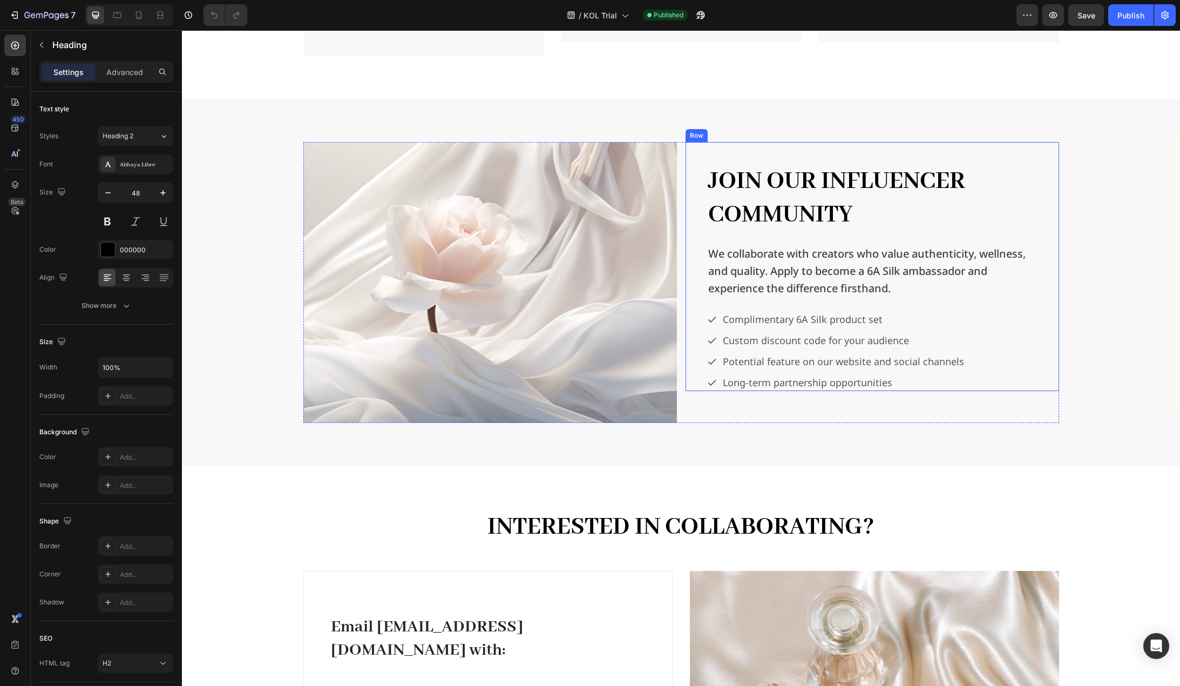
click div "Join Our Influencer Community Heading We collaborate with creators who value au…"
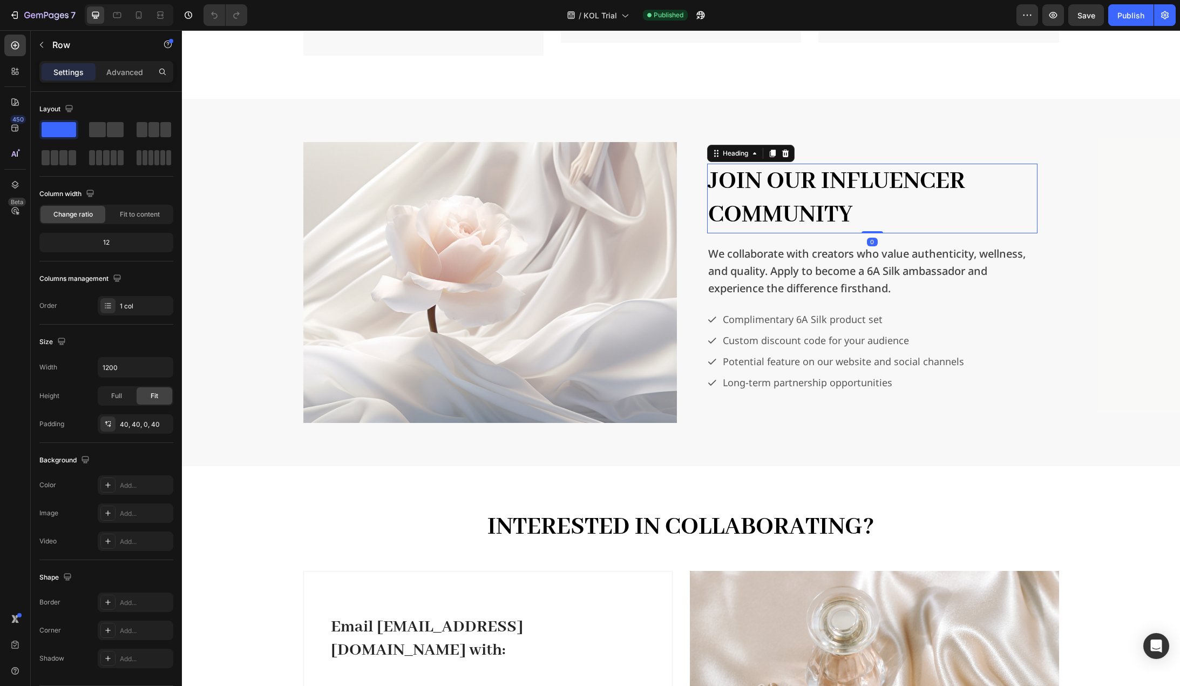
click h2 "Join Our Influencer Community"
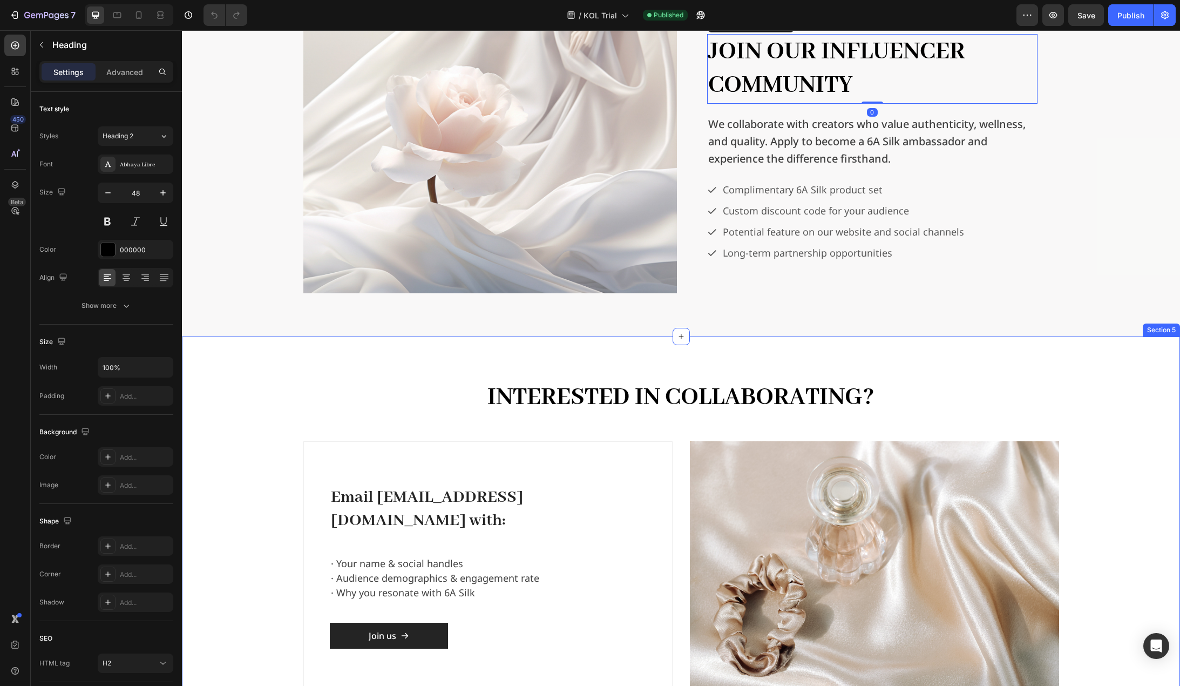
scroll to position [1836, 0]
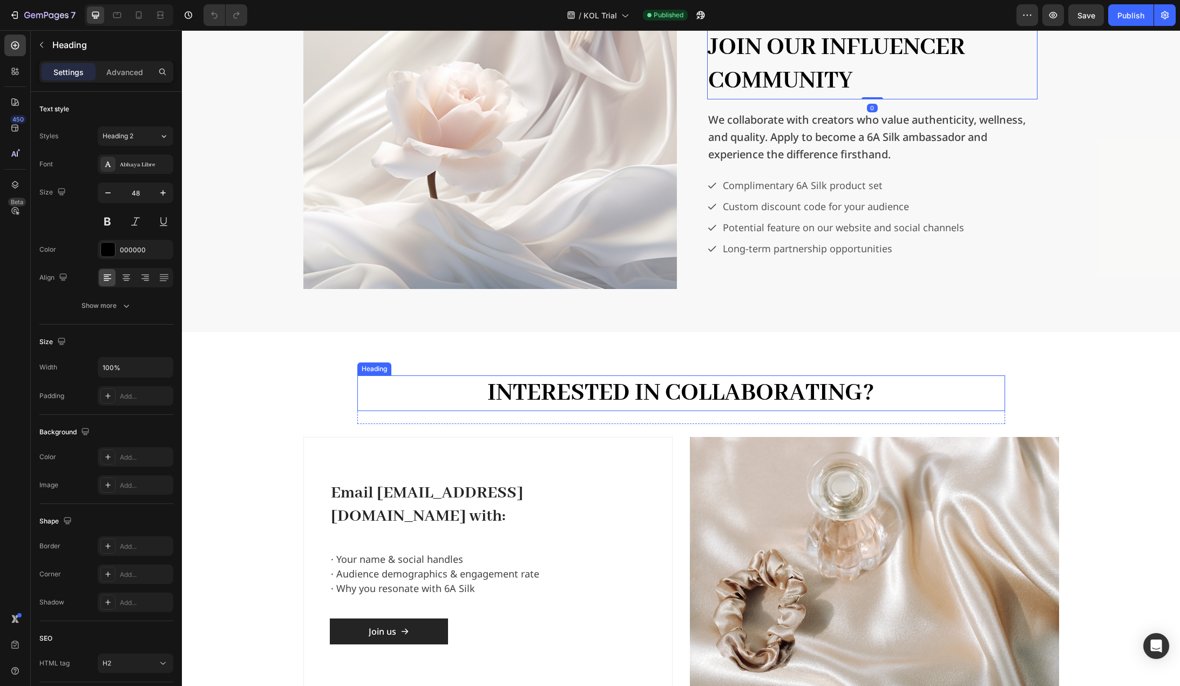
click h2 "Interested in Collaborating?"
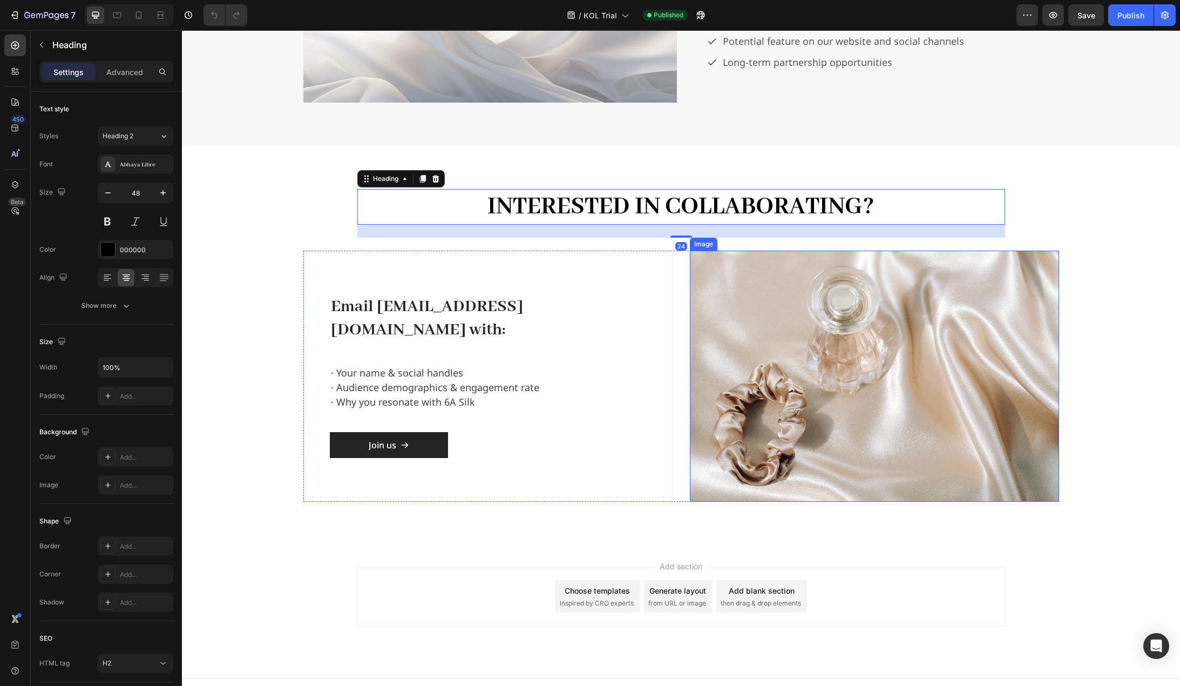
scroll to position [2032, 0]
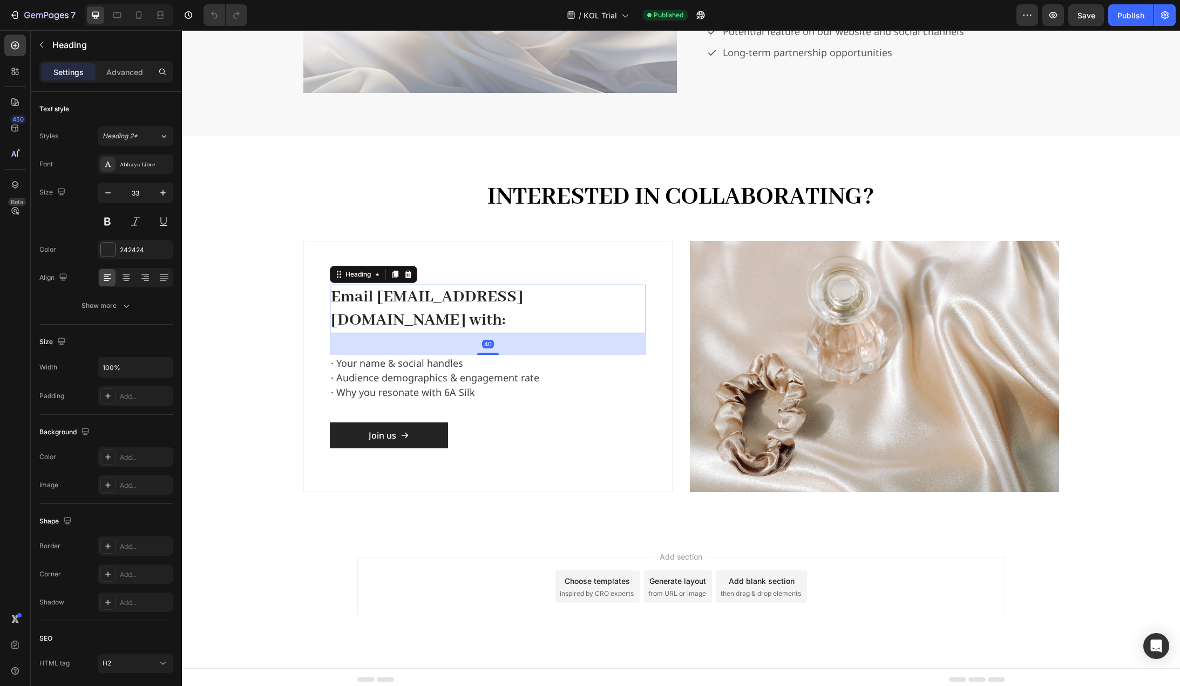
click h2 "Email collab@6a-silk.com with:"
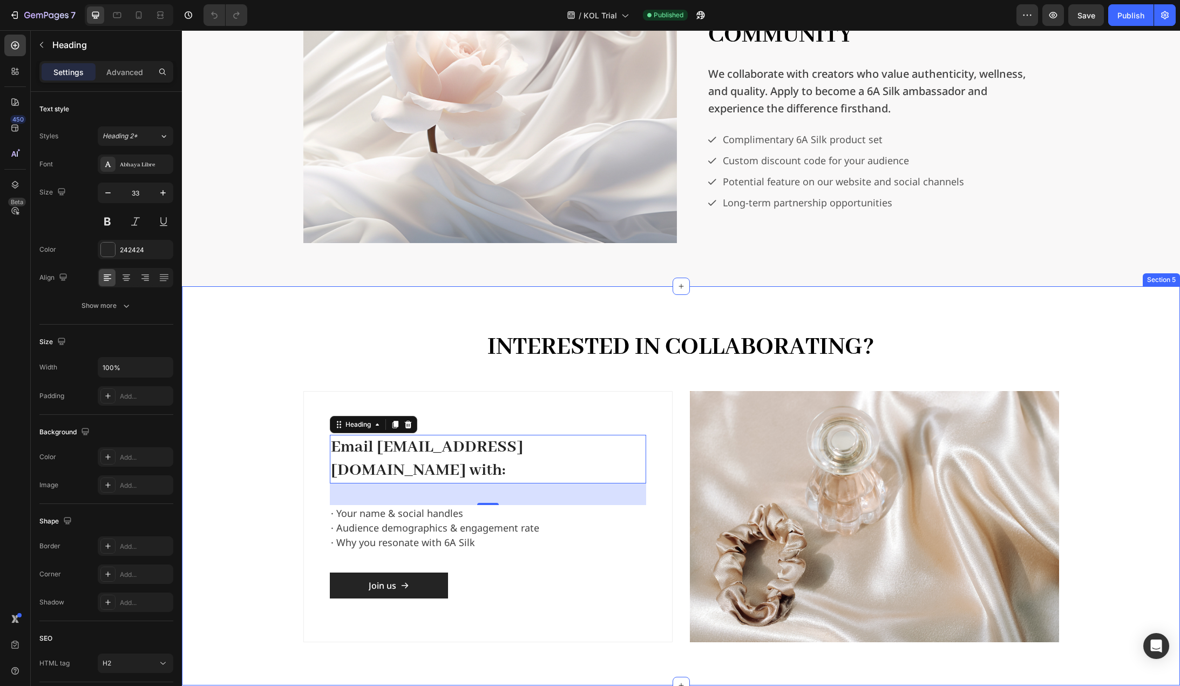
scroll to position [1708, 0]
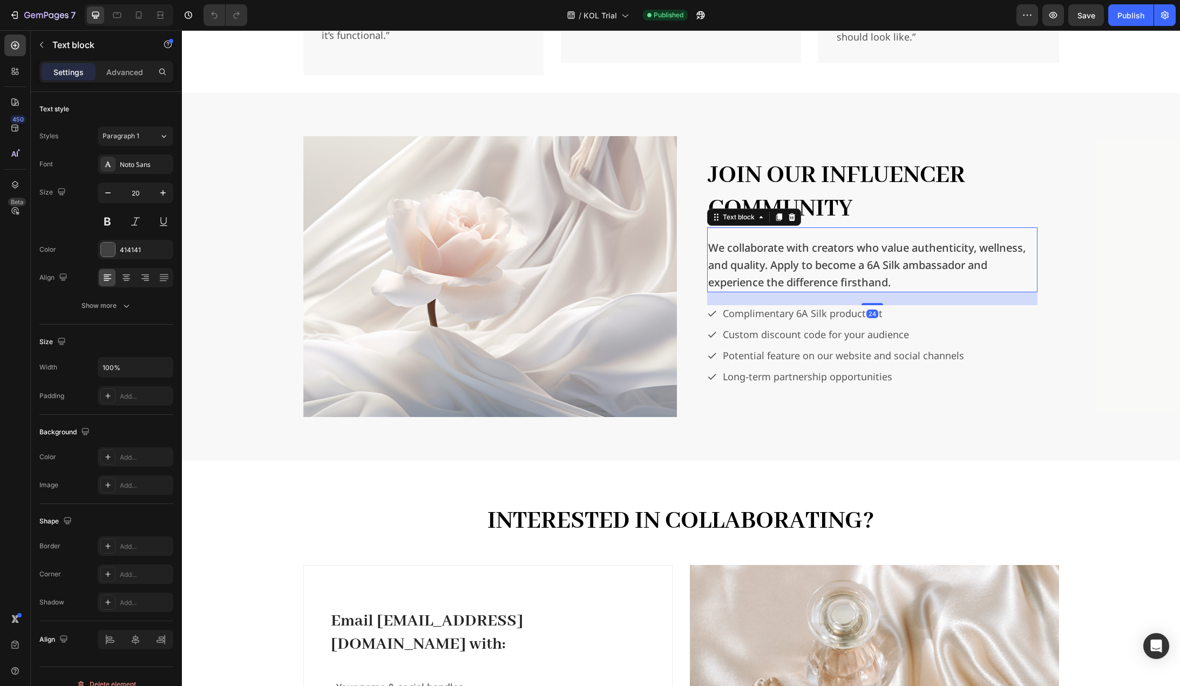
click p "We collaborate with creators who value authenticity, wellness, and quality. App…"
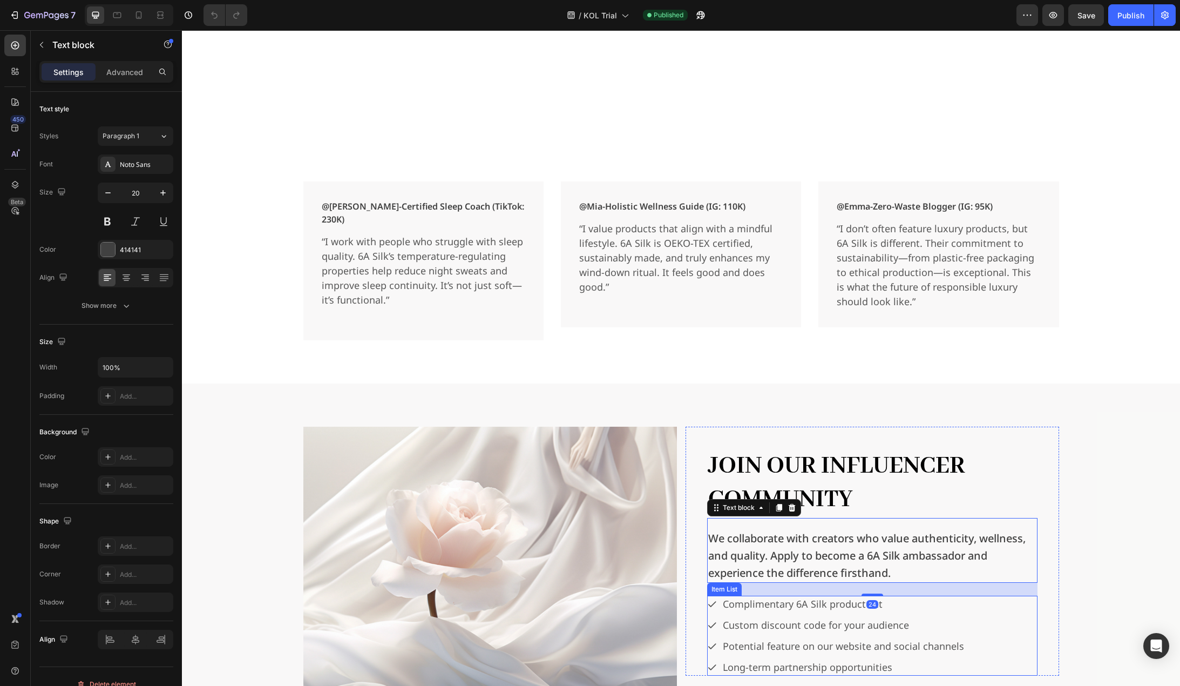
scroll to position [1384, 0]
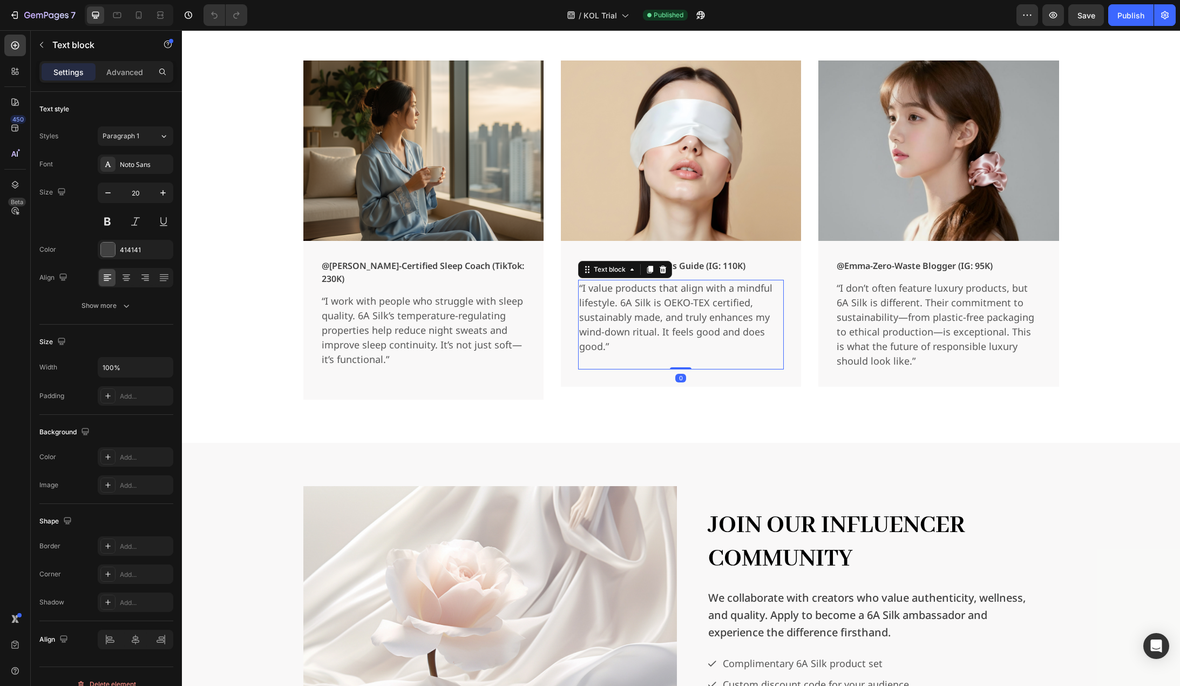
click p "“I value products that align with a mindful lifestyle. 6A Silk is OEKO-TEX cert…"
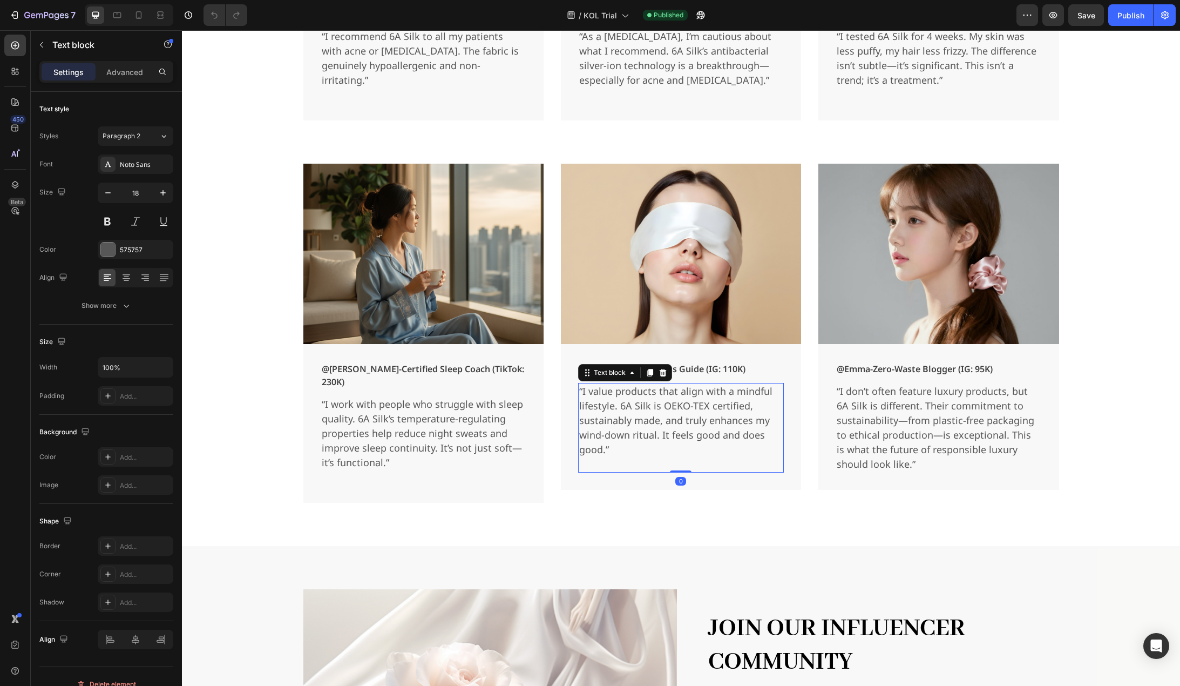
scroll to position [1276, 0]
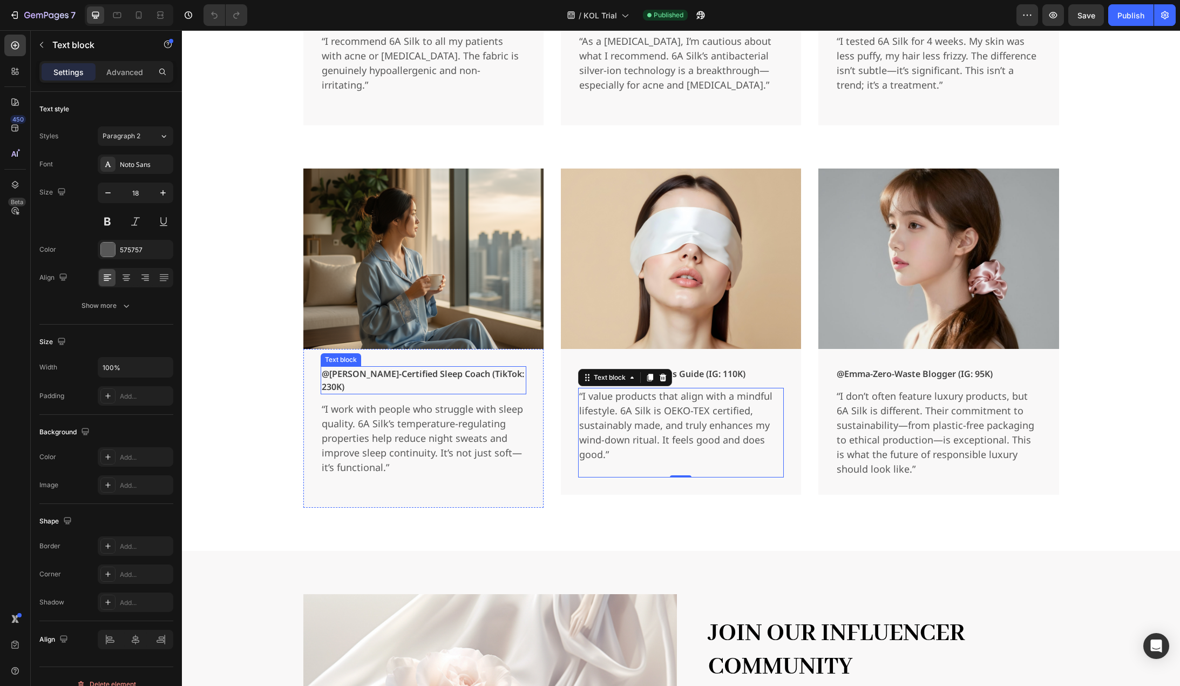
click p "@Thomas-Certified Sleep Coach (TikTok: 230K)"
click p "“I work with people who struggle with sleep quality. 6A Silk’s temperature-regu…"
click p "@Thomas-Certified Sleep Coach (TikTok: 230K)"
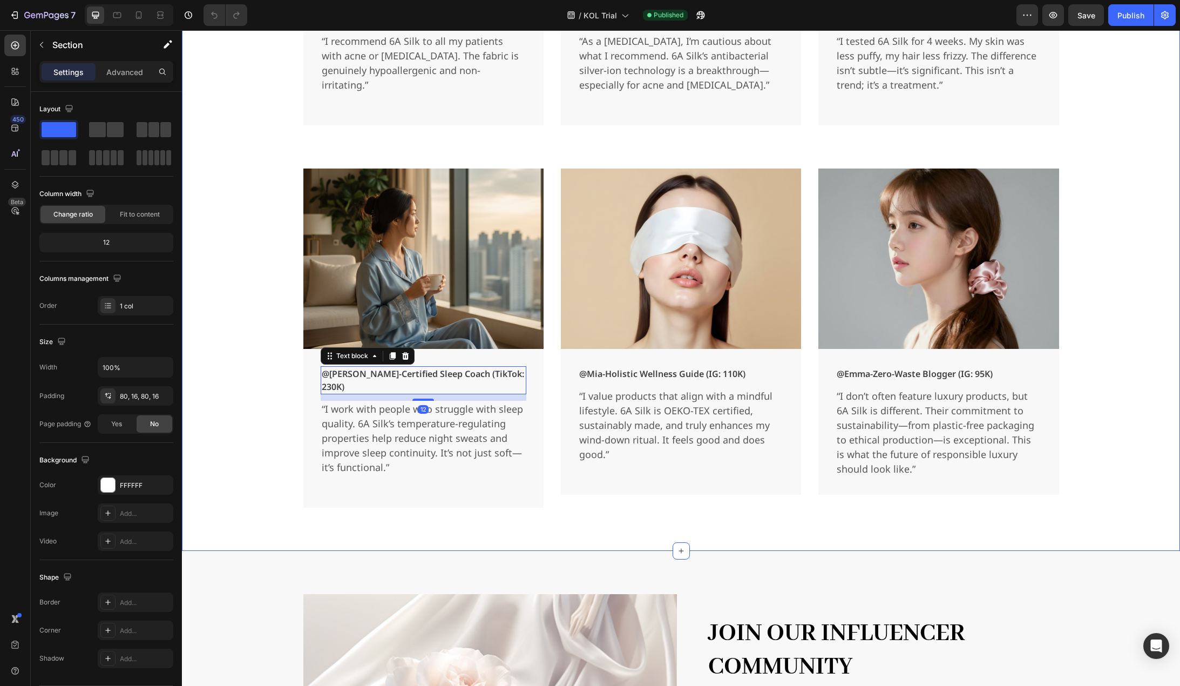
click div "Image @GlowWithSofia-Skincare Influencer | 250K Text block “I’ve tried countles…"
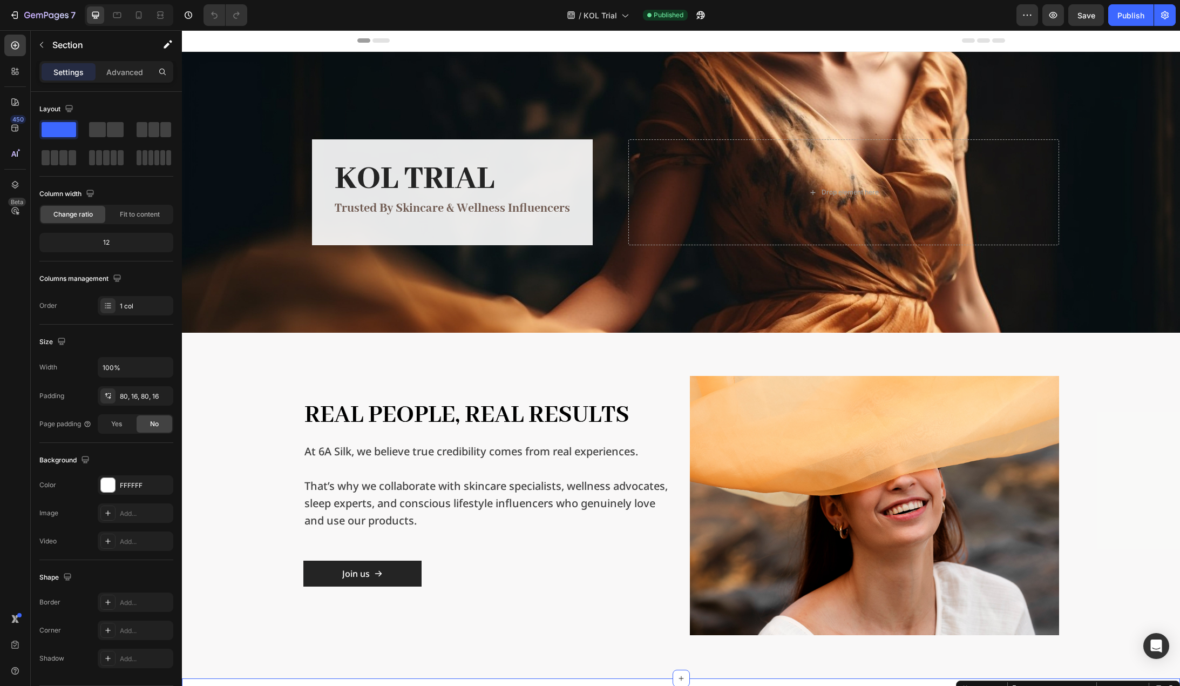
scroll to position [0, 0]
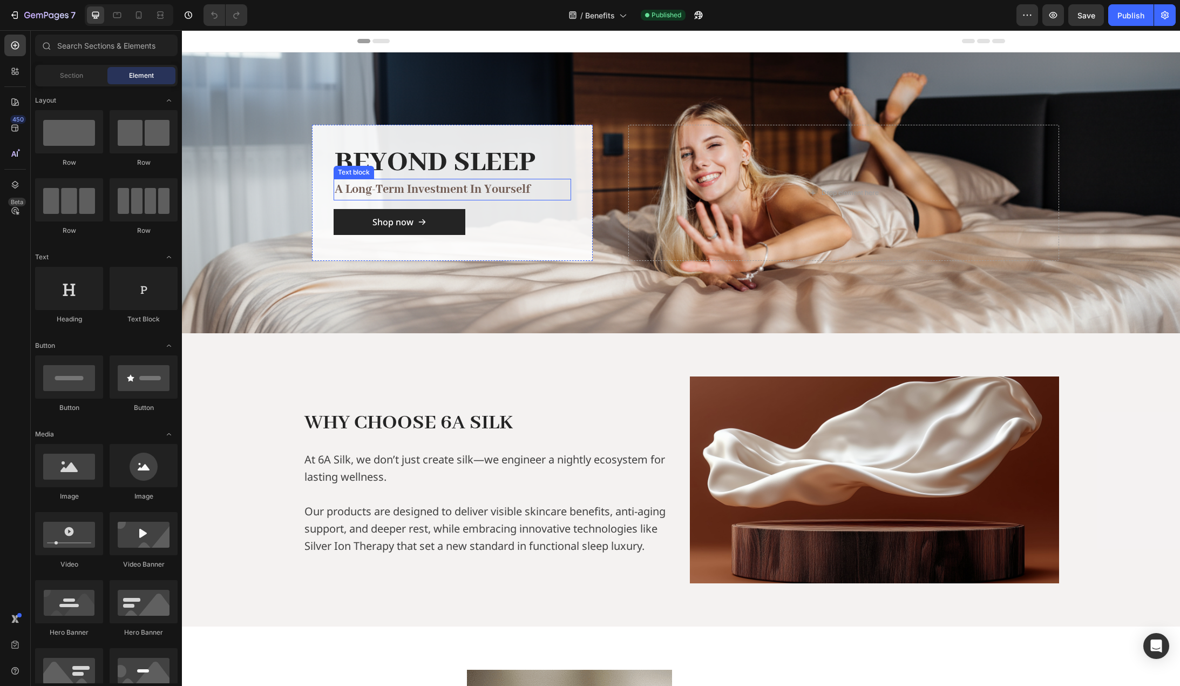
click at [462, 193] on p "a long-term investment in yourself" at bounding box center [452, 189] width 235 height 19
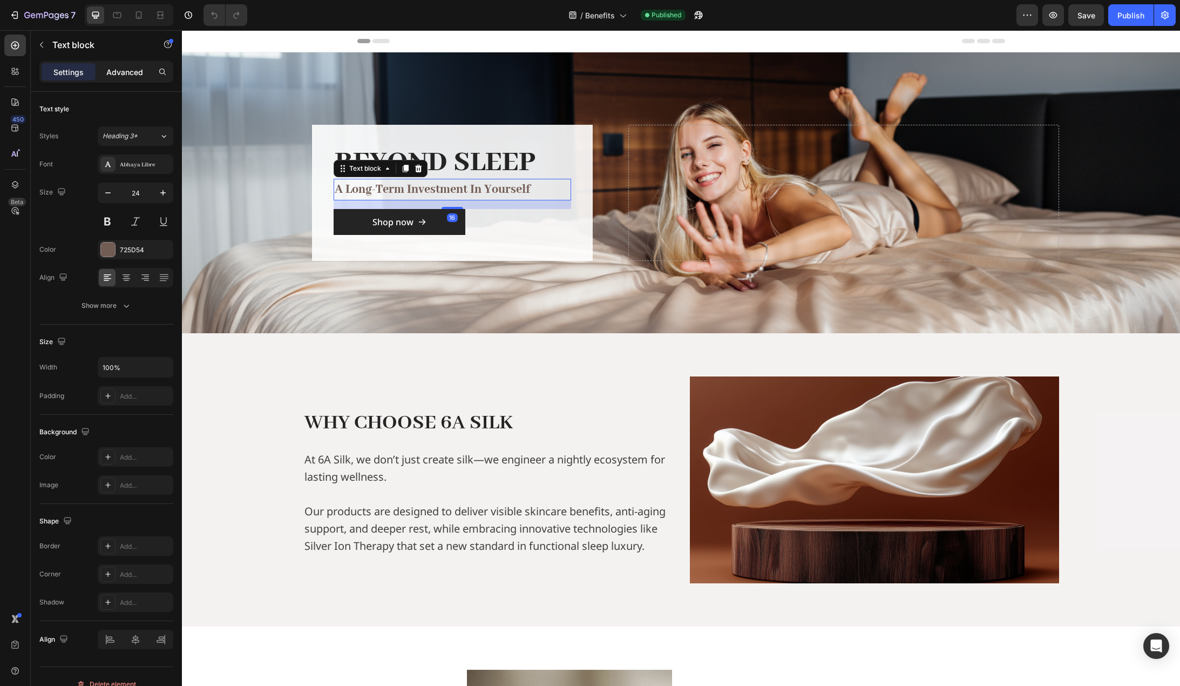
click at [130, 71] on p "Advanced" at bounding box center [124, 71] width 37 height 11
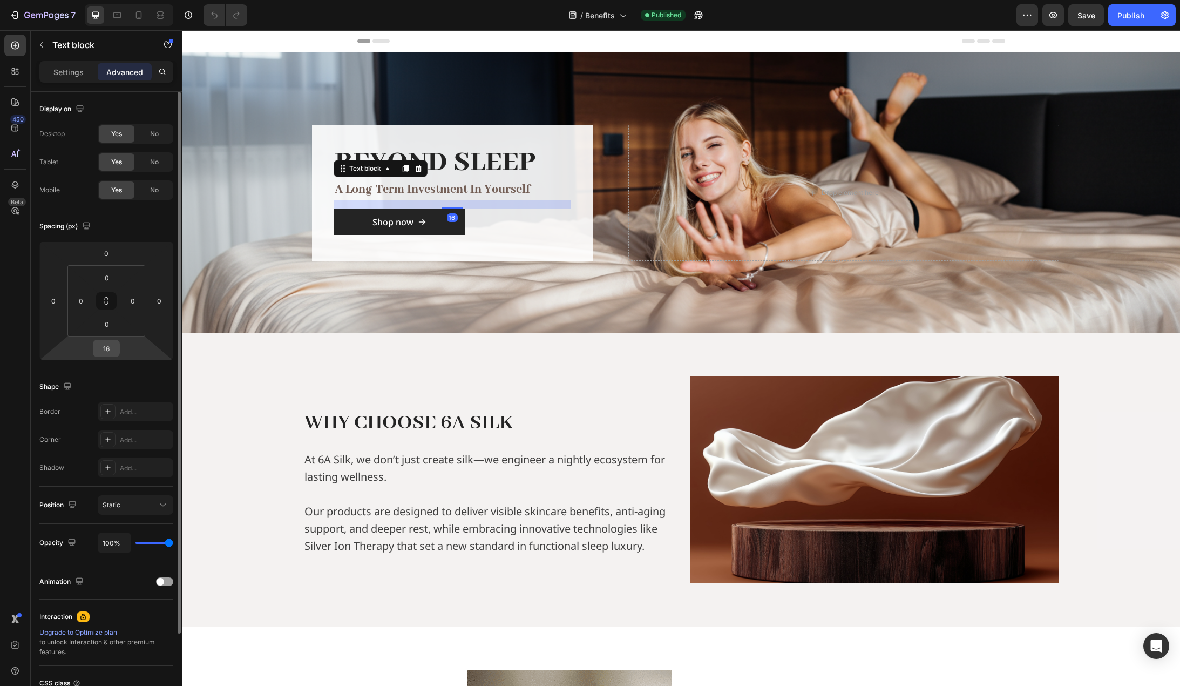
click at [113, 348] on input "16" at bounding box center [107, 348] width 22 height 16
type input "24"
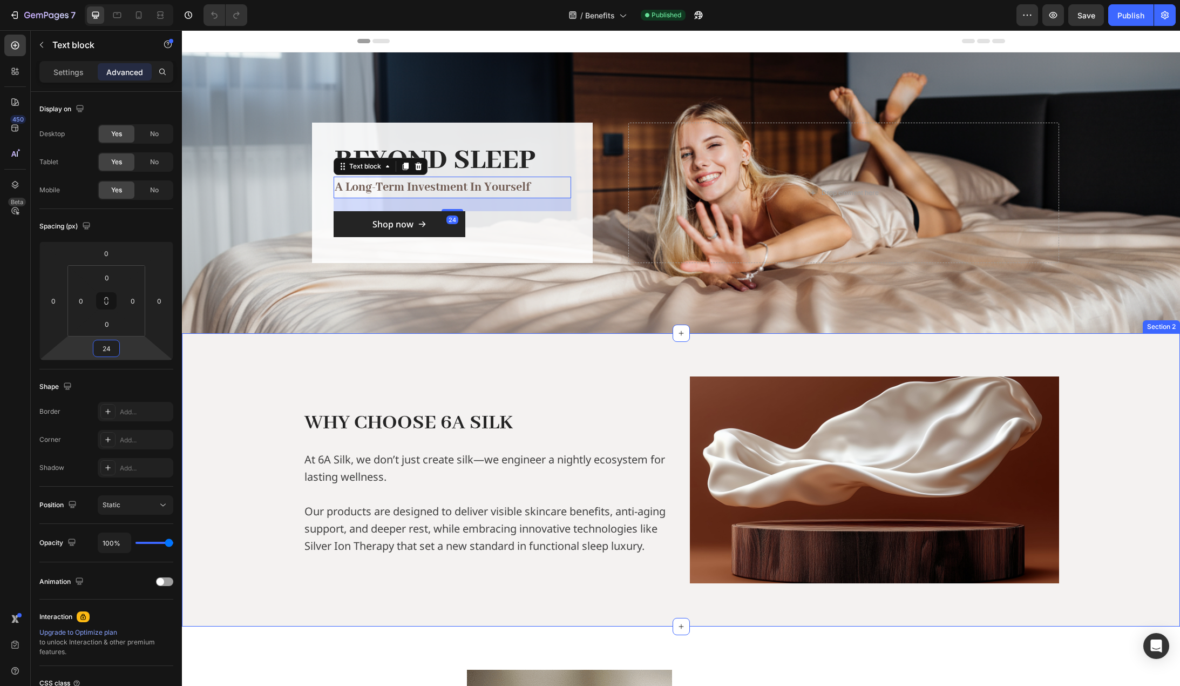
click at [248, 397] on div "WHY CHOOSE 6A SILK Text Block At 6A Silk, we don’t just create silk—we engineer…" at bounding box center [681, 479] width 981 height 207
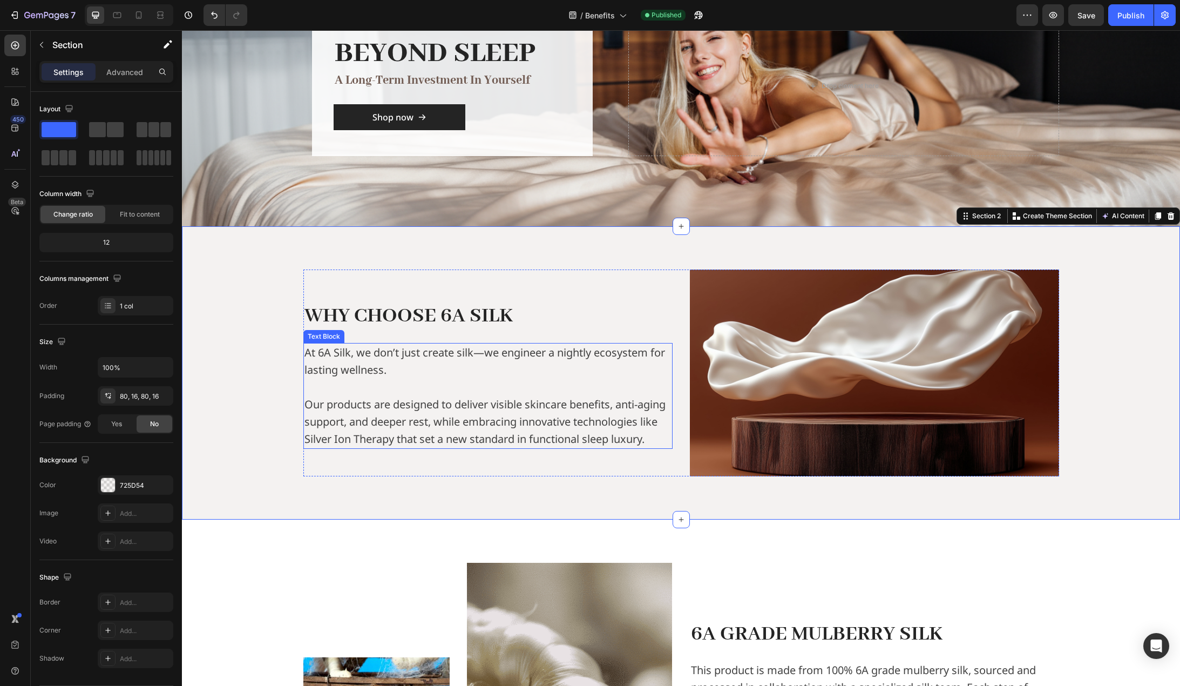
scroll to position [108, 0]
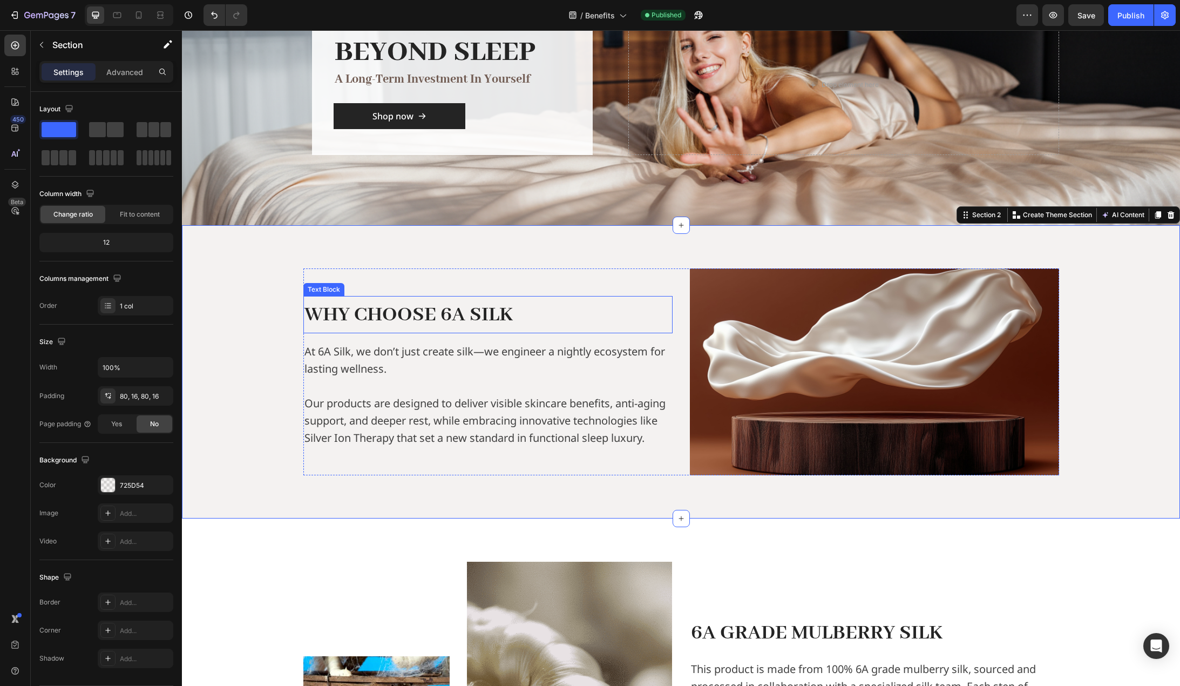
click at [476, 298] on p "WHY CHOOSE 6A SILK" at bounding box center [488, 314] width 367 height 35
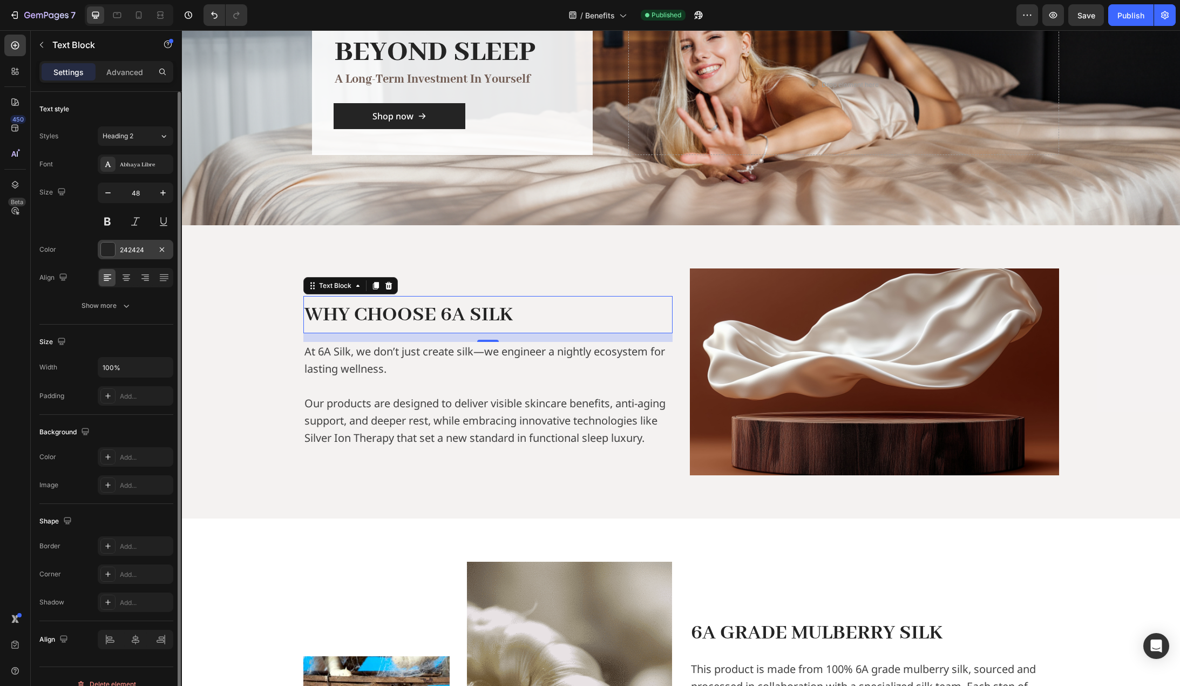
click at [136, 252] on div "242424" at bounding box center [135, 250] width 31 height 10
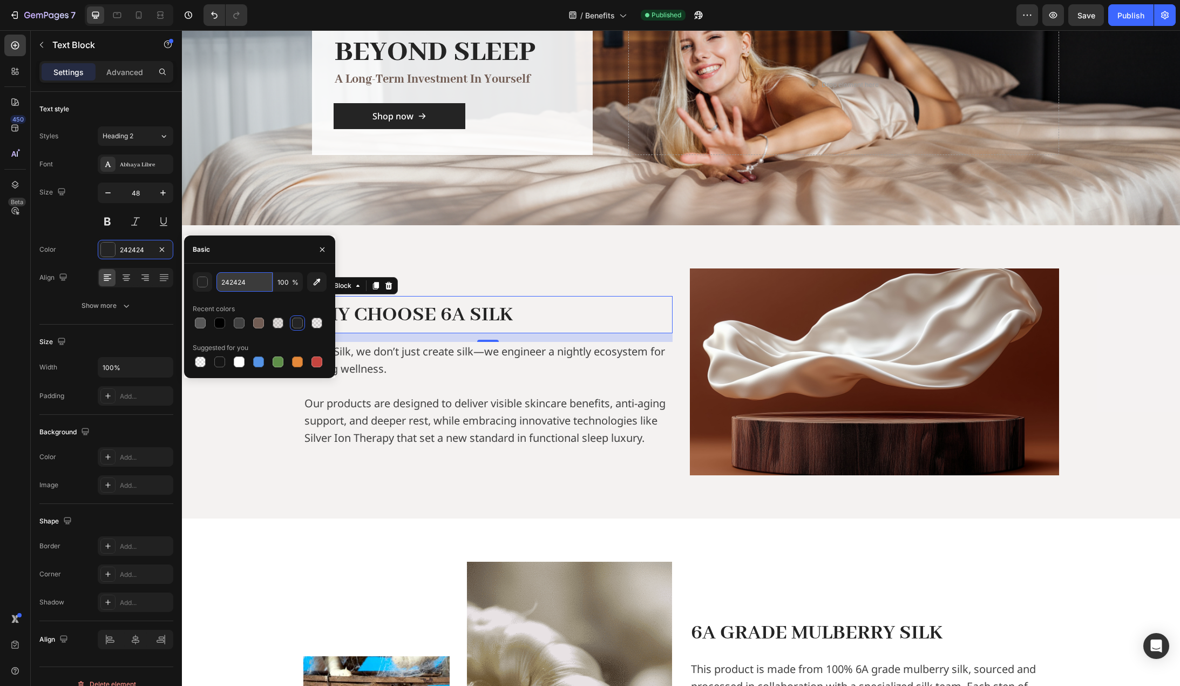
click at [245, 277] on input "242424" at bounding box center [245, 281] width 56 height 19
type input "000000"
click at [280, 304] on div "Recent colors" at bounding box center [260, 308] width 134 height 17
click at [245, 399] on div "WHY CHOOSE 6A SILK Text Block 16 At 6A Silk, we don’t just create silk—we engin…" at bounding box center [681, 371] width 981 height 207
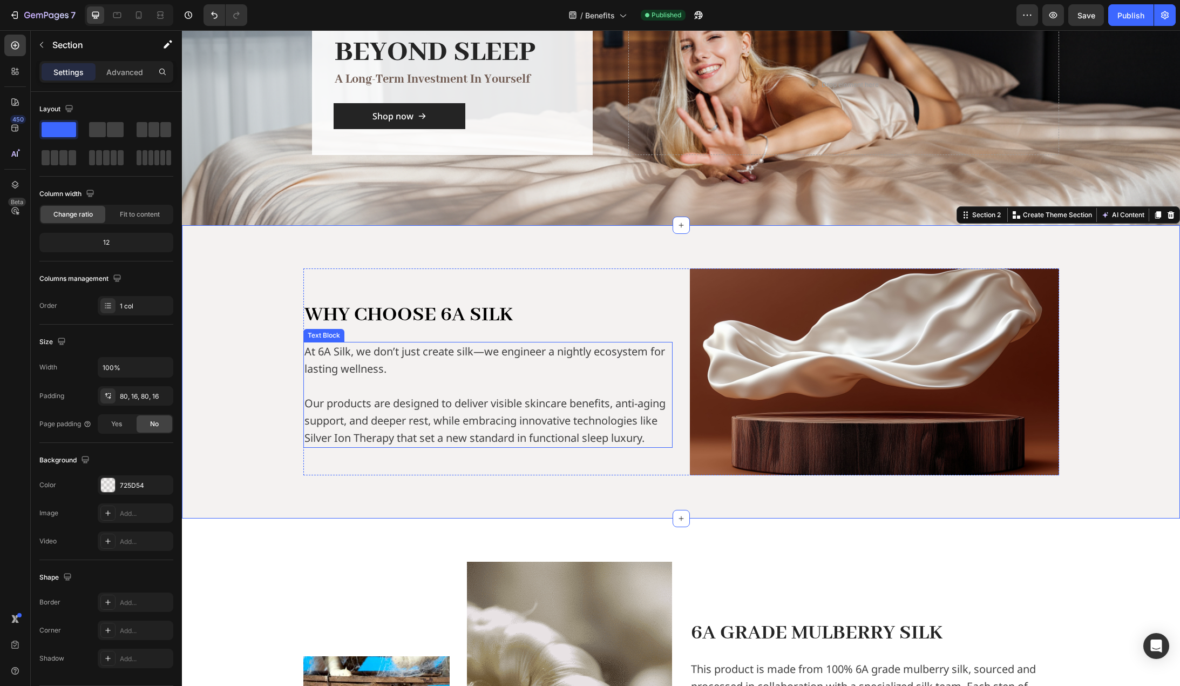
click at [410, 359] on p "At 6A Silk, we don’t just create silk—we engineer a nightly ecosystem for lasti…" at bounding box center [488, 360] width 367 height 35
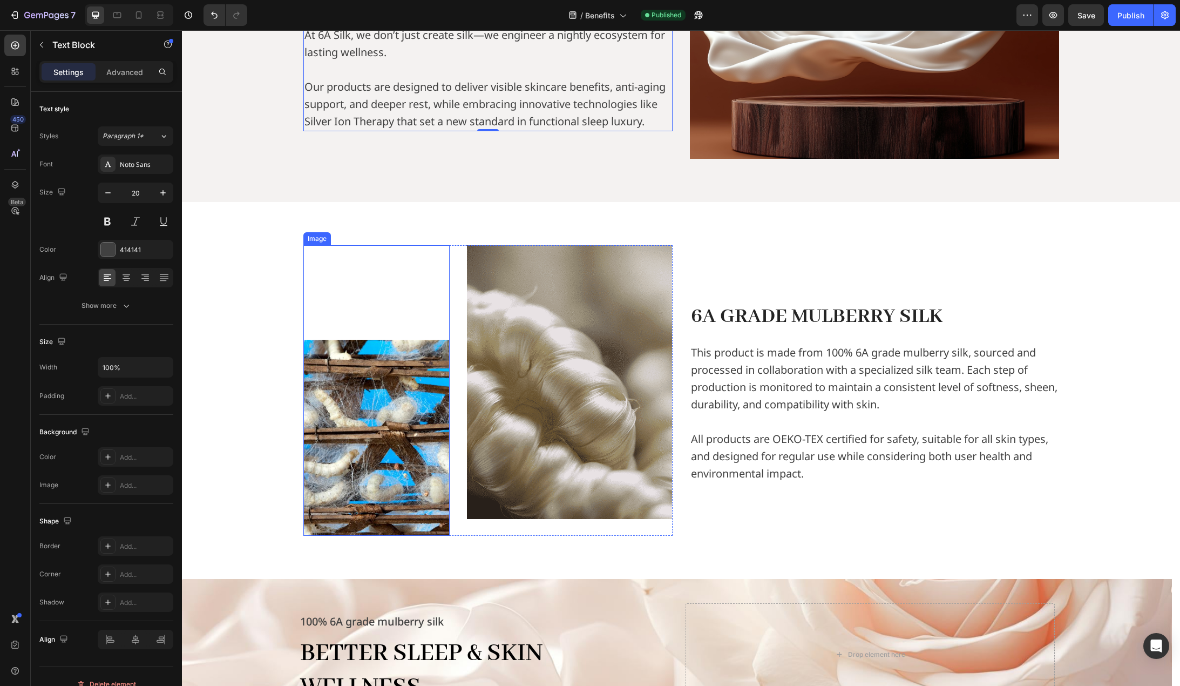
scroll to position [432, 0]
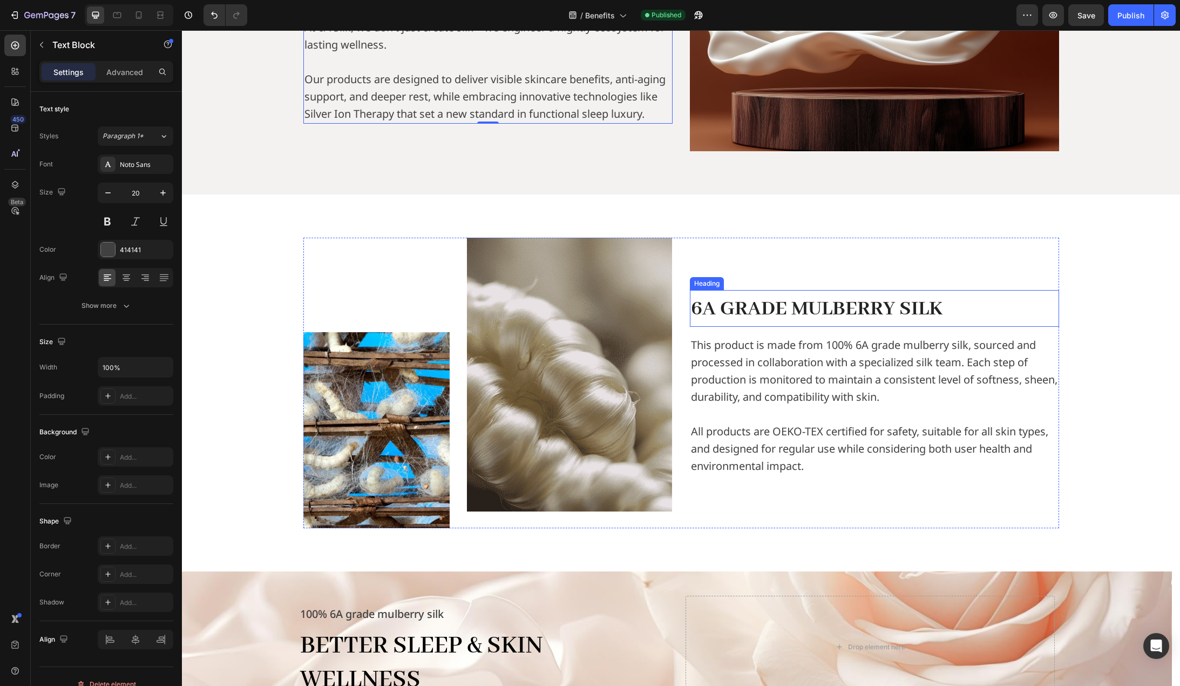
click at [826, 305] on span "6A GRADE MULBERRY SILK" at bounding box center [817, 309] width 252 height 26
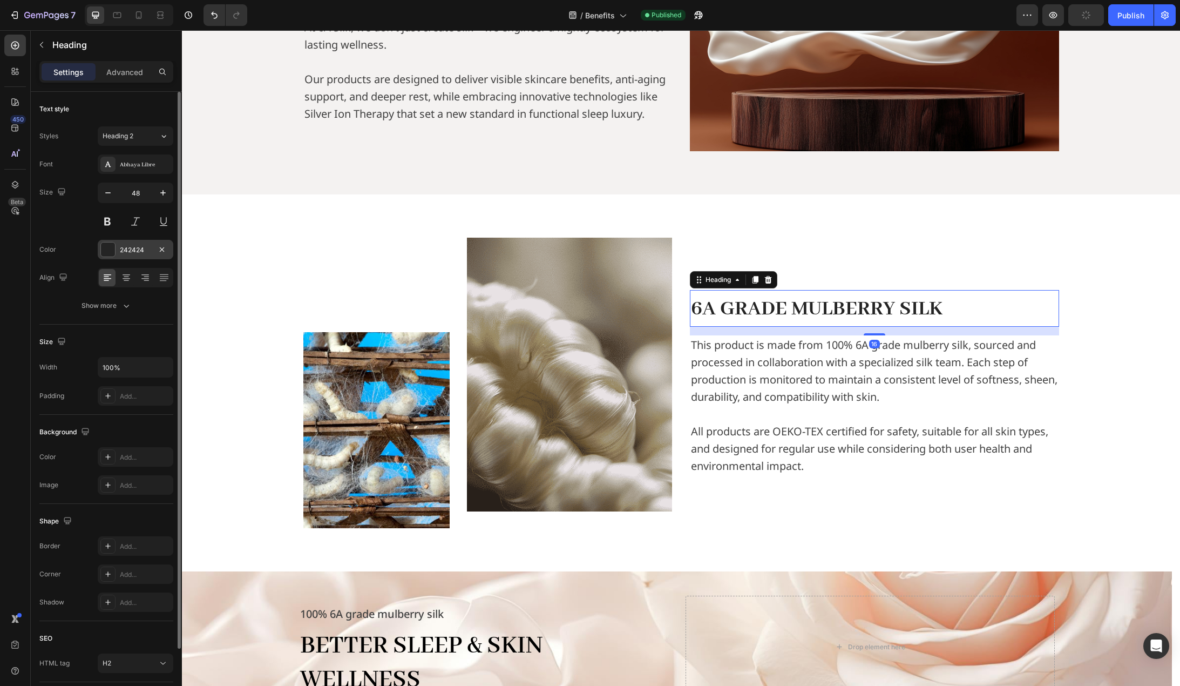
click at [149, 254] on div "242424" at bounding box center [135, 250] width 31 height 10
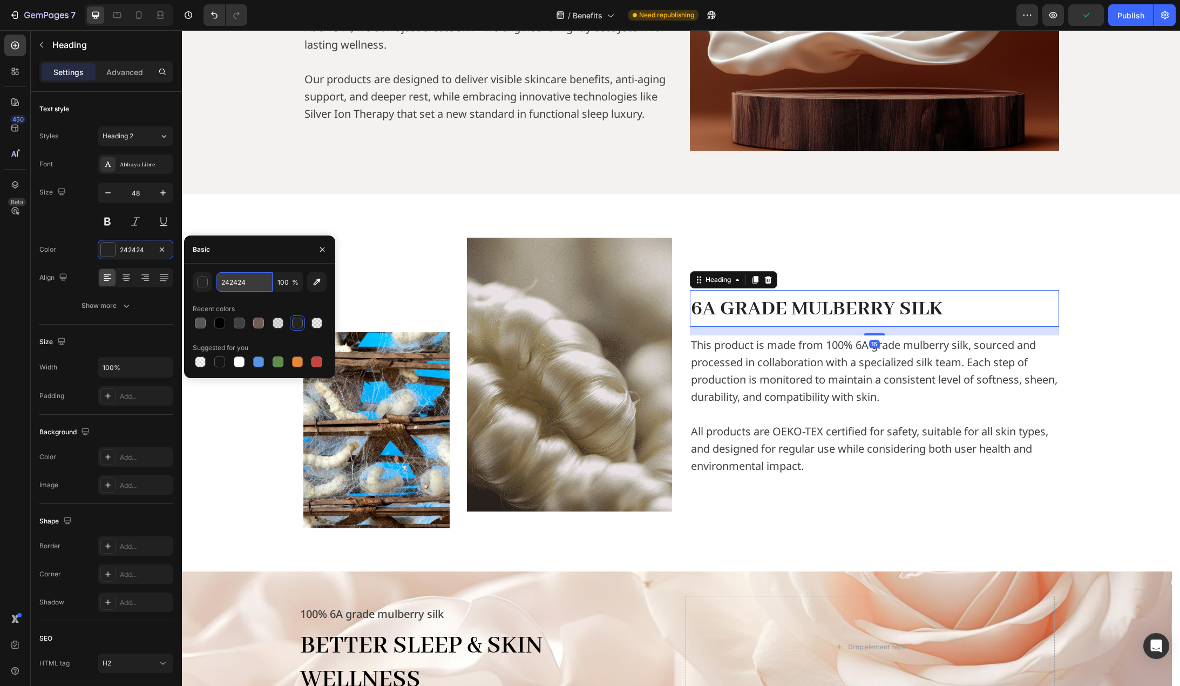
click at [249, 286] on input "242424" at bounding box center [245, 281] width 56 height 19
type input "000000"
click at [293, 297] on div "000000 100 % Recent colors Suggested for you" at bounding box center [260, 320] width 134 height 97
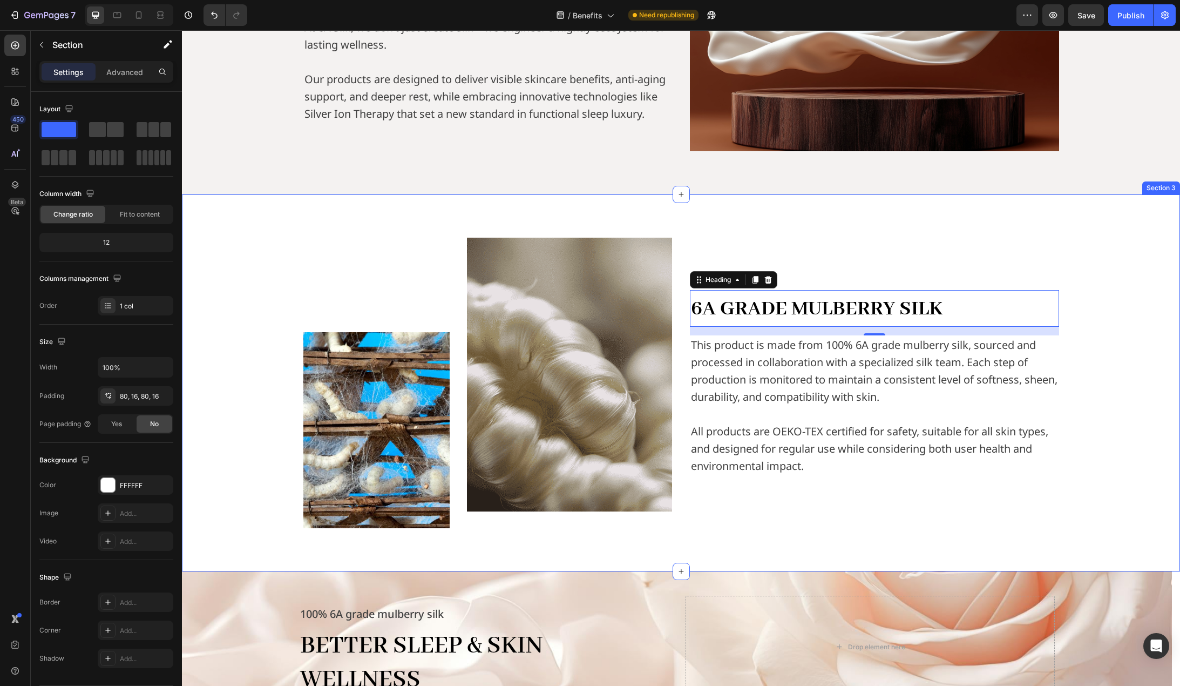
click at [258, 400] on div "Image Image Row 6A GRADE MULBERRY SILK Heading 16 This product is made from 100…" at bounding box center [681, 383] width 981 height 290
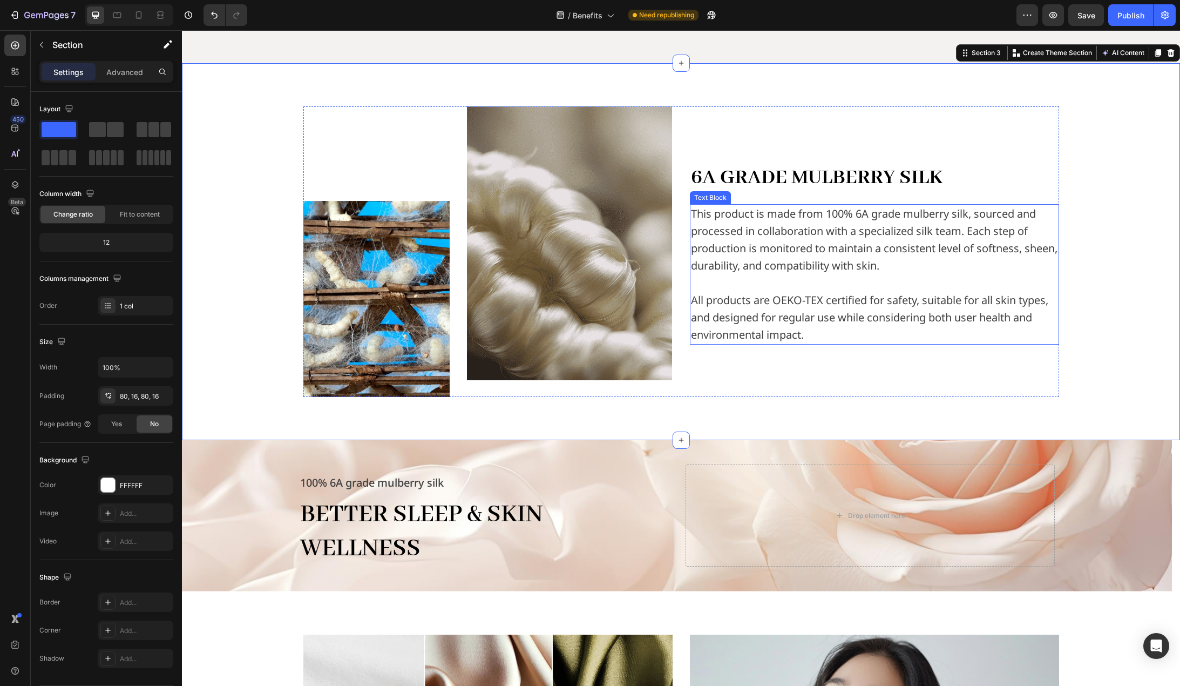
scroll to position [540, 0]
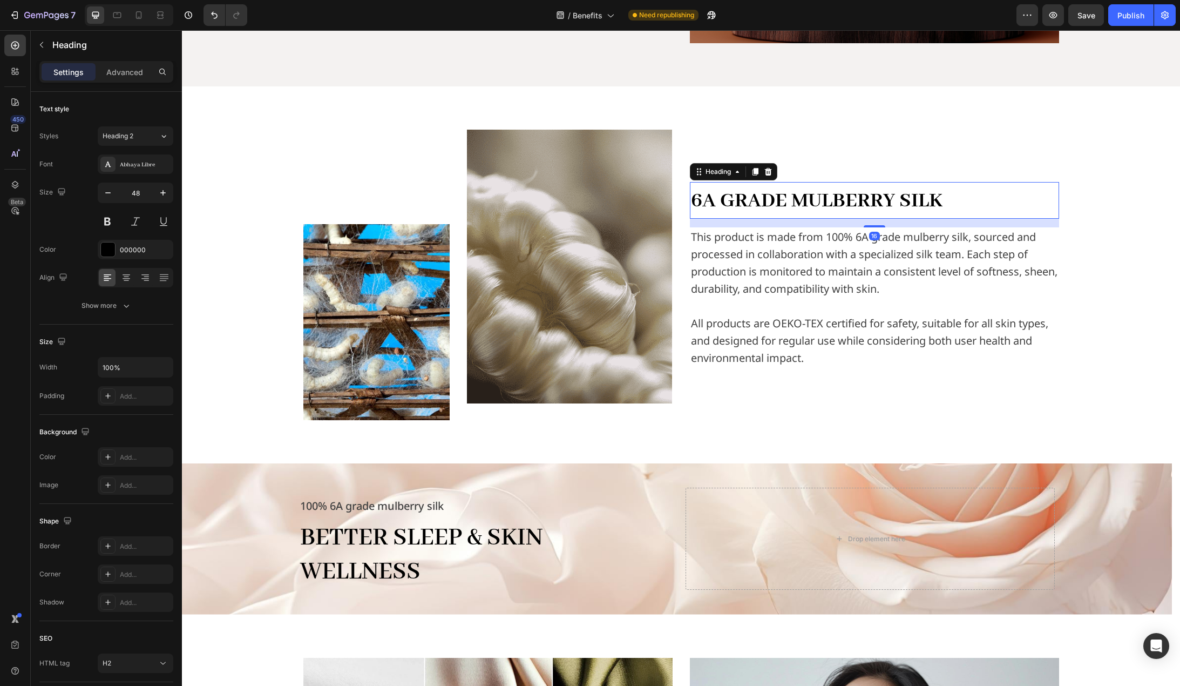
click at [862, 197] on span "6A GRADE MULBERRY SILK" at bounding box center [817, 201] width 252 height 26
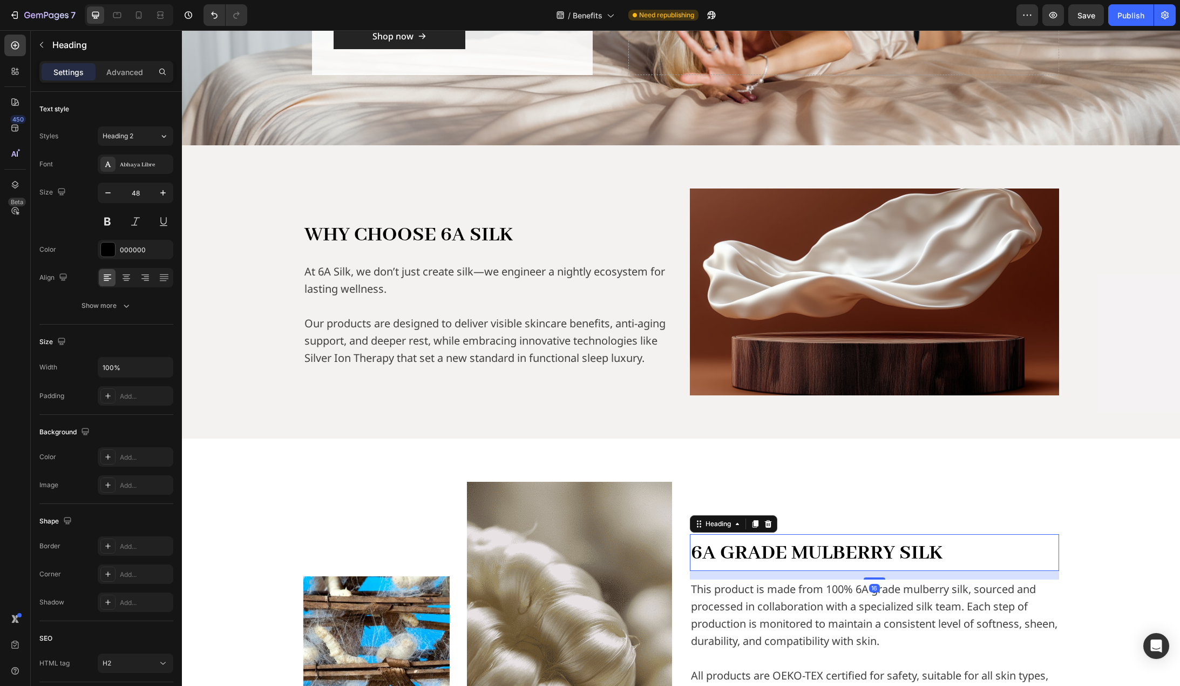
scroll to position [108, 0]
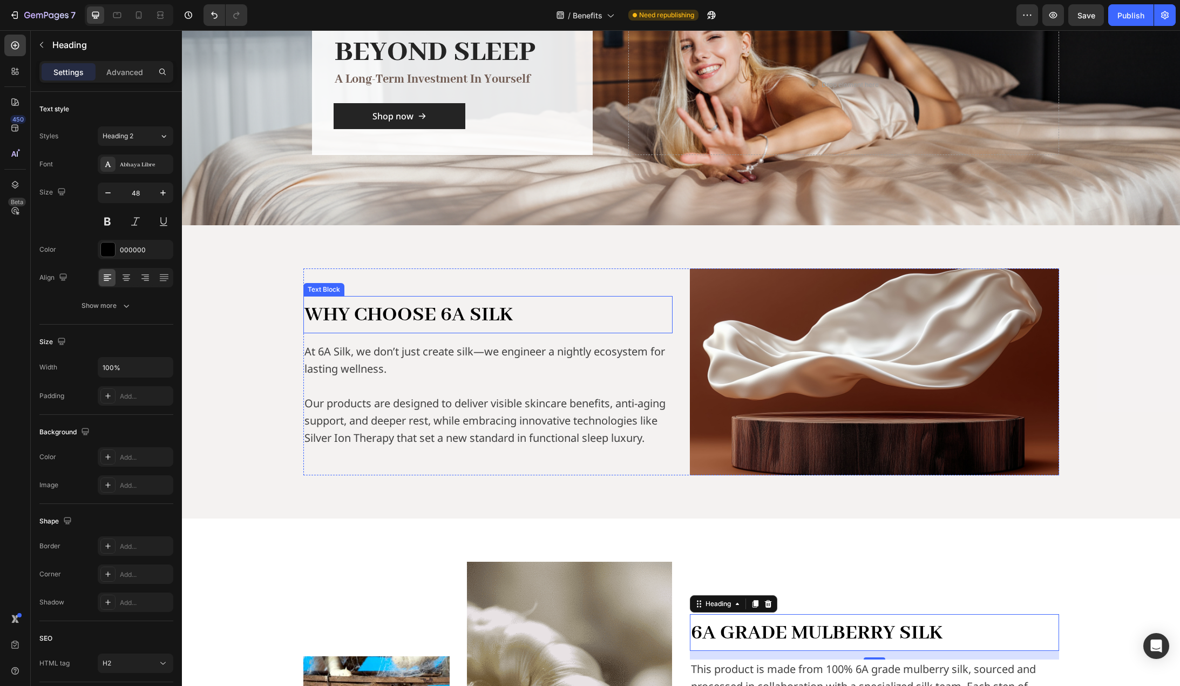
click at [425, 313] on span "WHY CHOOSE 6A SILK" at bounding box center [409, 315] width 208 height 26
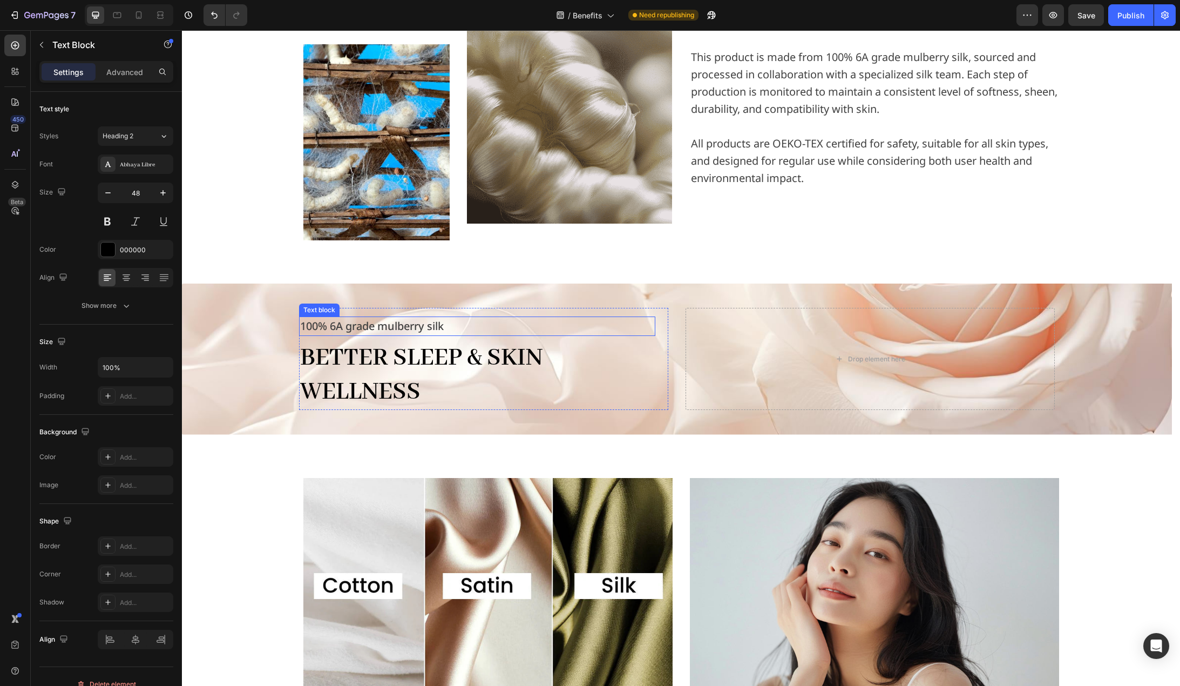
scroll to position [810, 0]
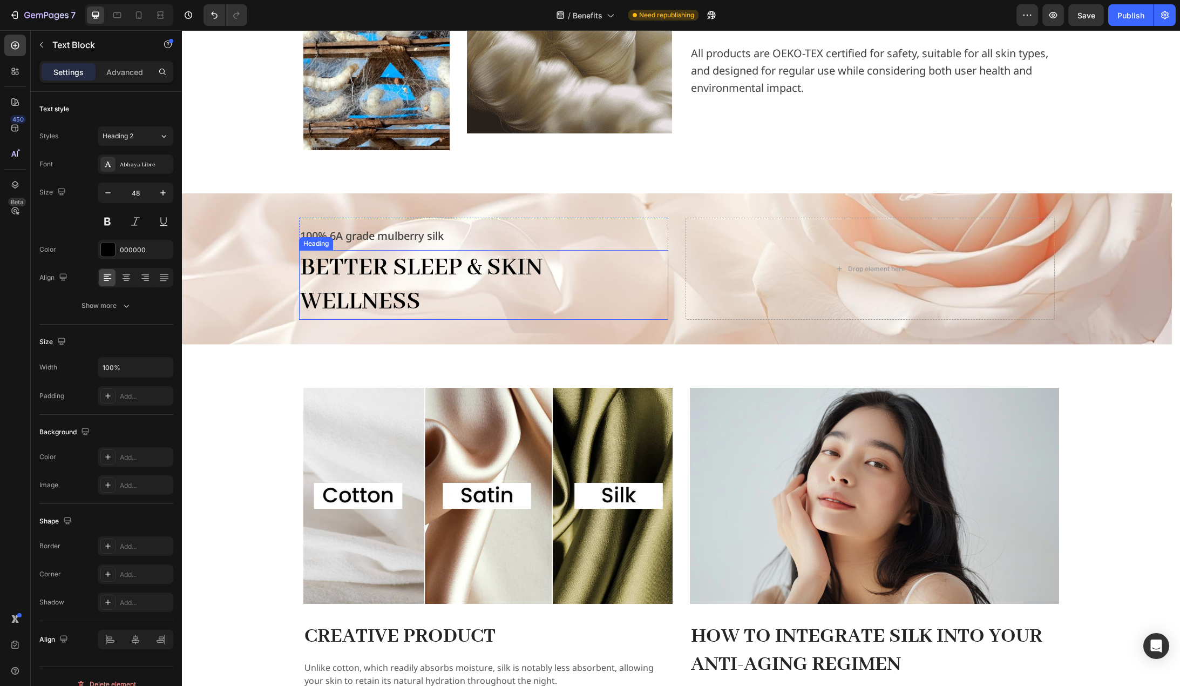
click at [584, 287] on h2 "Better Sleep & Skin Wellness" at bounding box center [483, 285] width 369 height 70
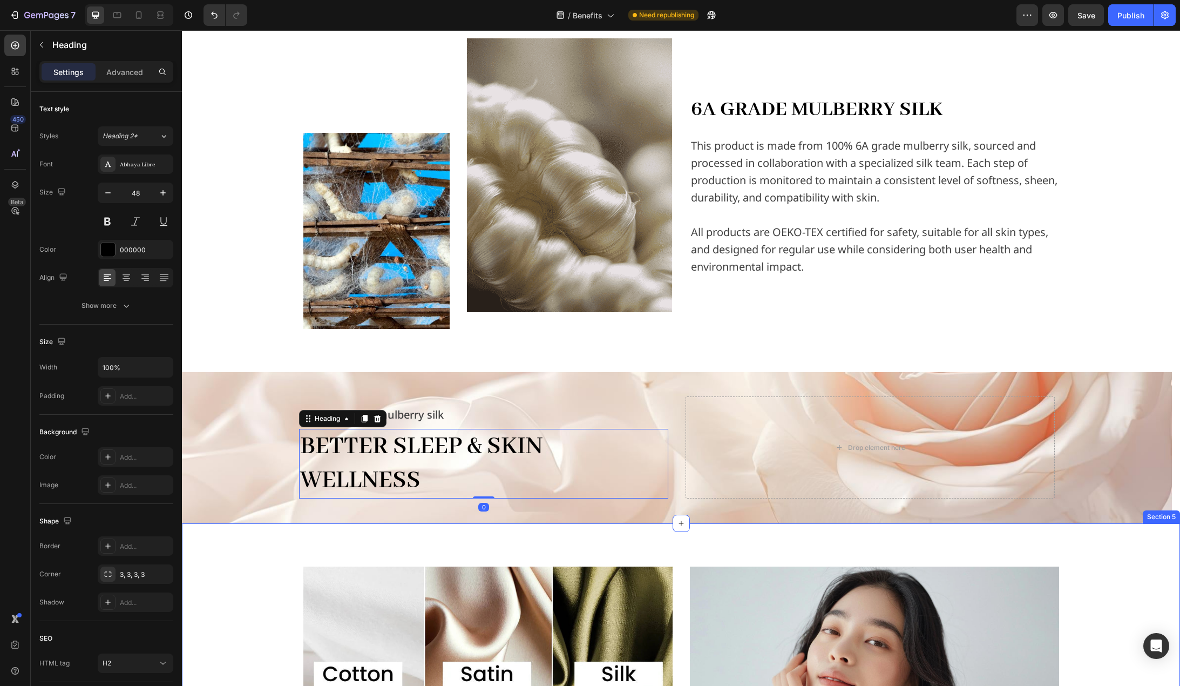
scroll to position [594, 0]
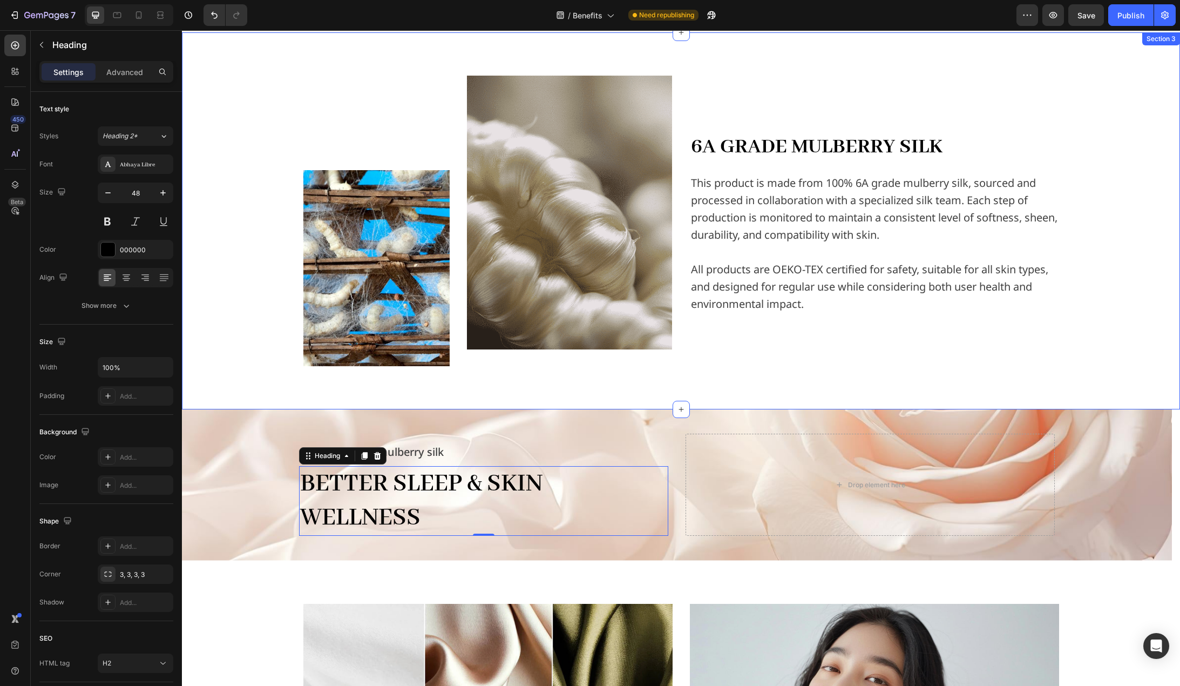
click at [245, 302] on div "Image Image Row 6A GRADE MULBERRY SILK Heading This product is made from 100% 6…" at bounding box center [681, 221] width 981 height 290
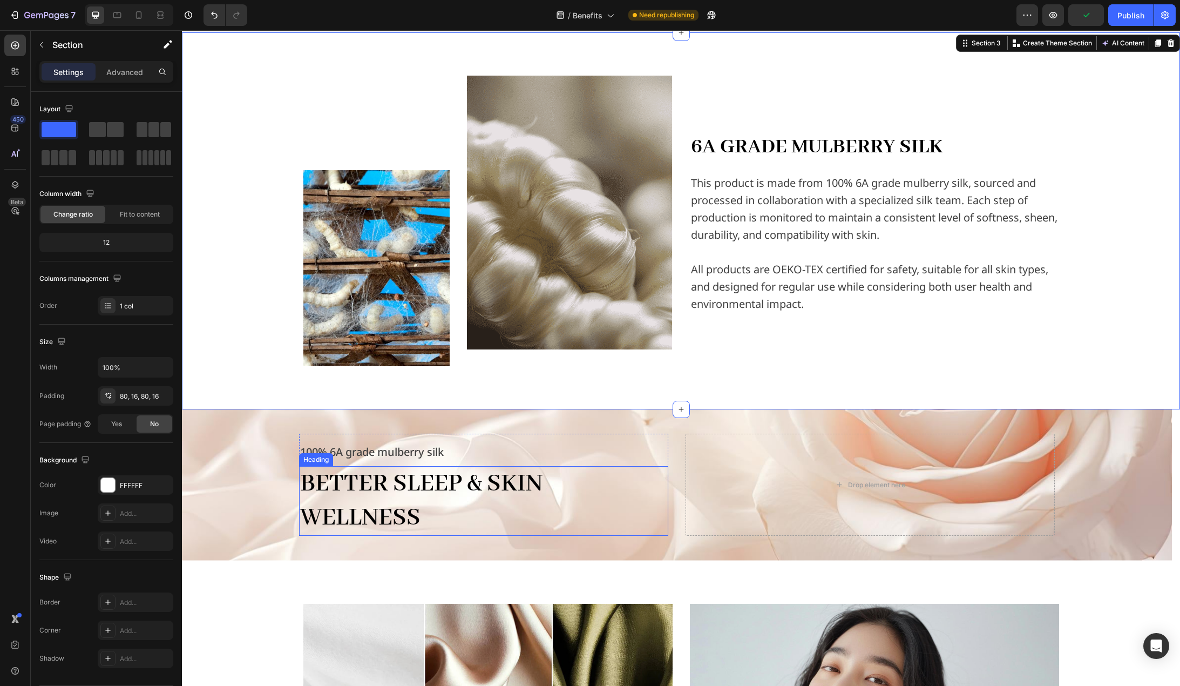
click at [446, 492] on h2 "Better Sleep & Skin Wellness" at bounding box center [483, 501] width 369 height 70
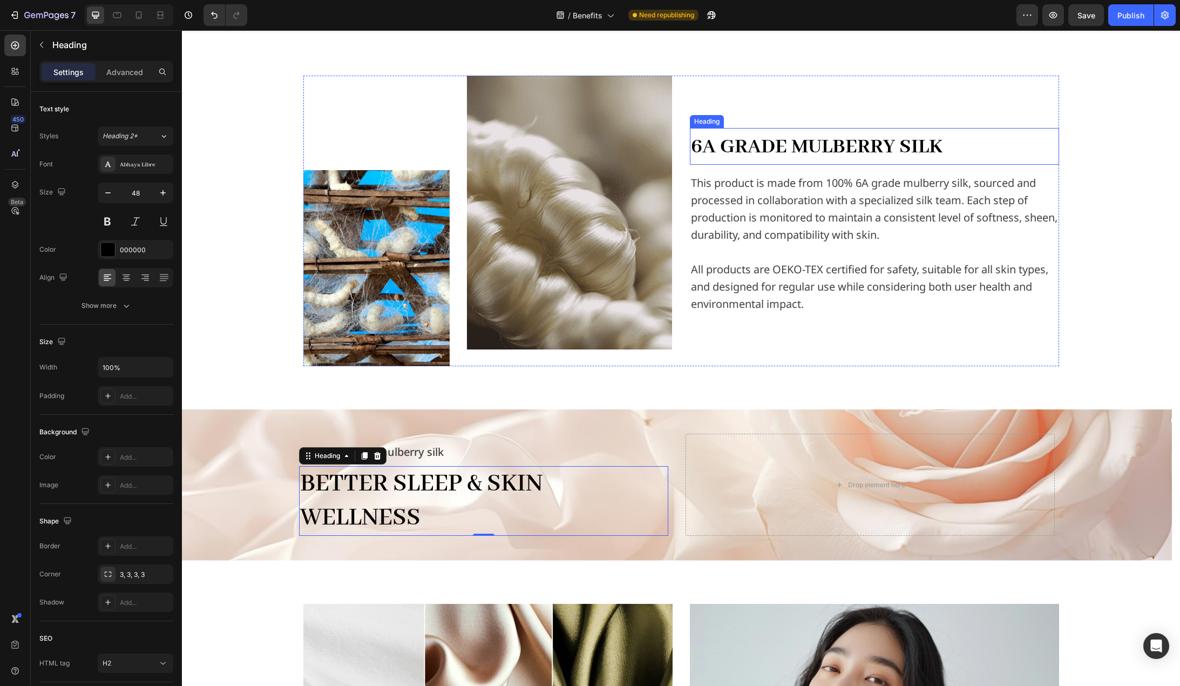
click at [782, 140] on span "6A GRADE MULBERRY SILK" at bounding box center [817, 147] width 252 height 26
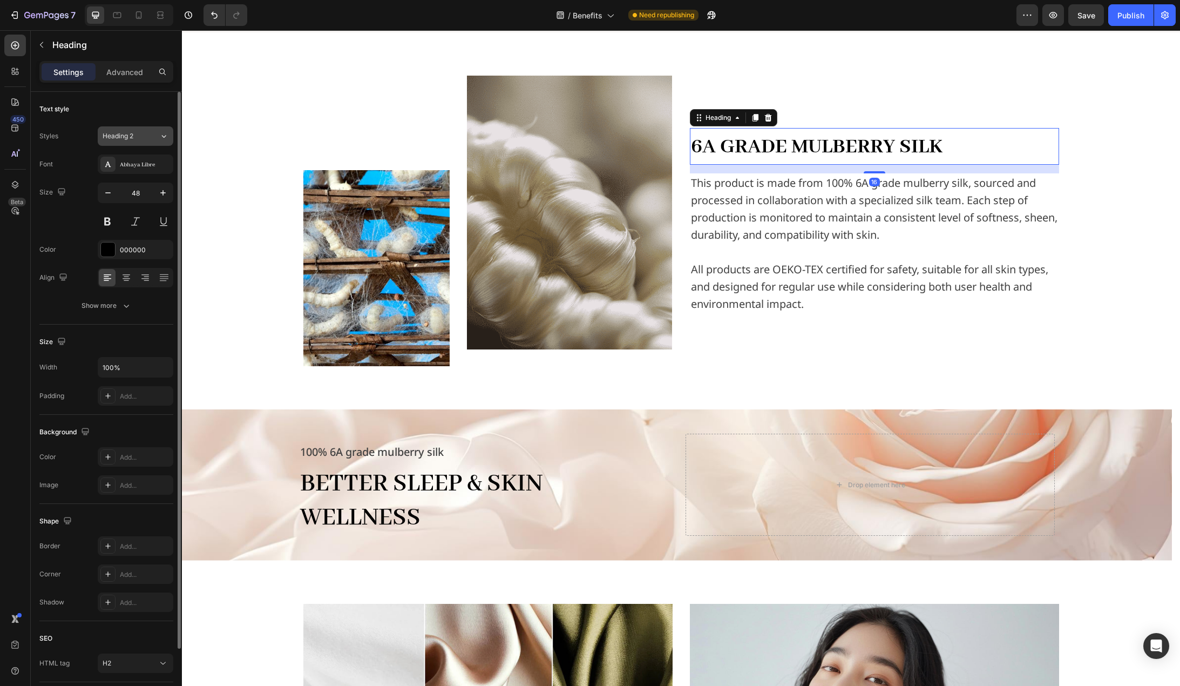
click at [159, 137] on icon at bounding box center [163, 136] width 9 height 11
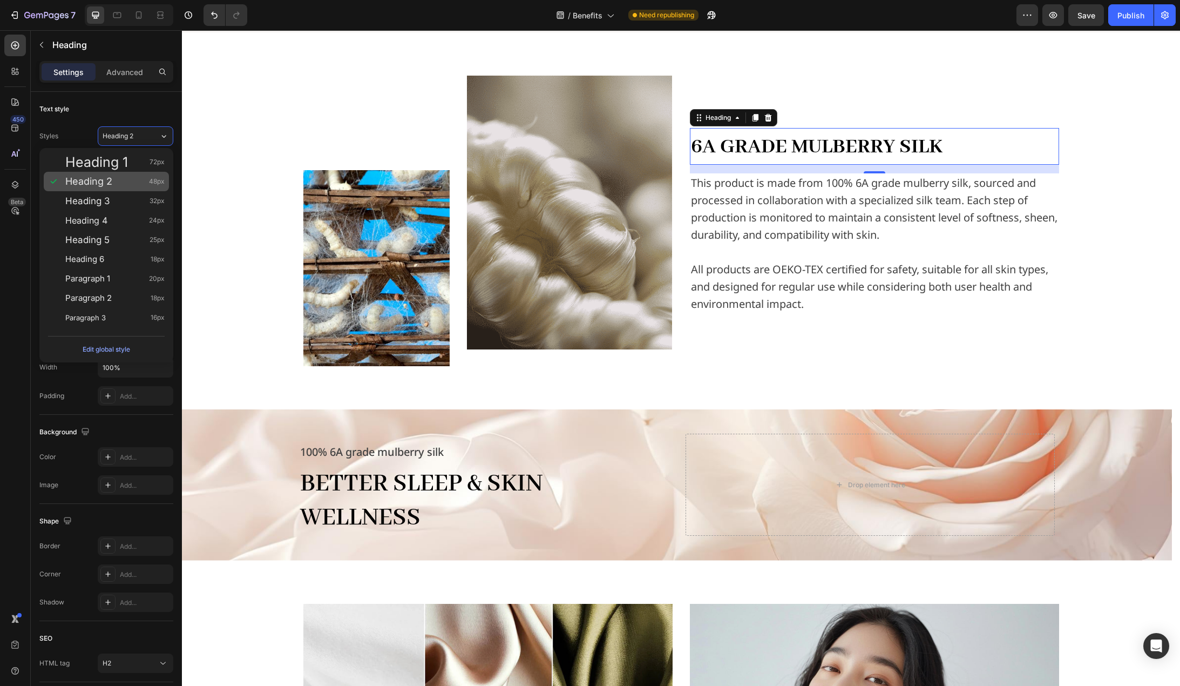
click at [137, 172] on div "Heading 2 48px" at bounding box center [106, 181] width 125 height 19
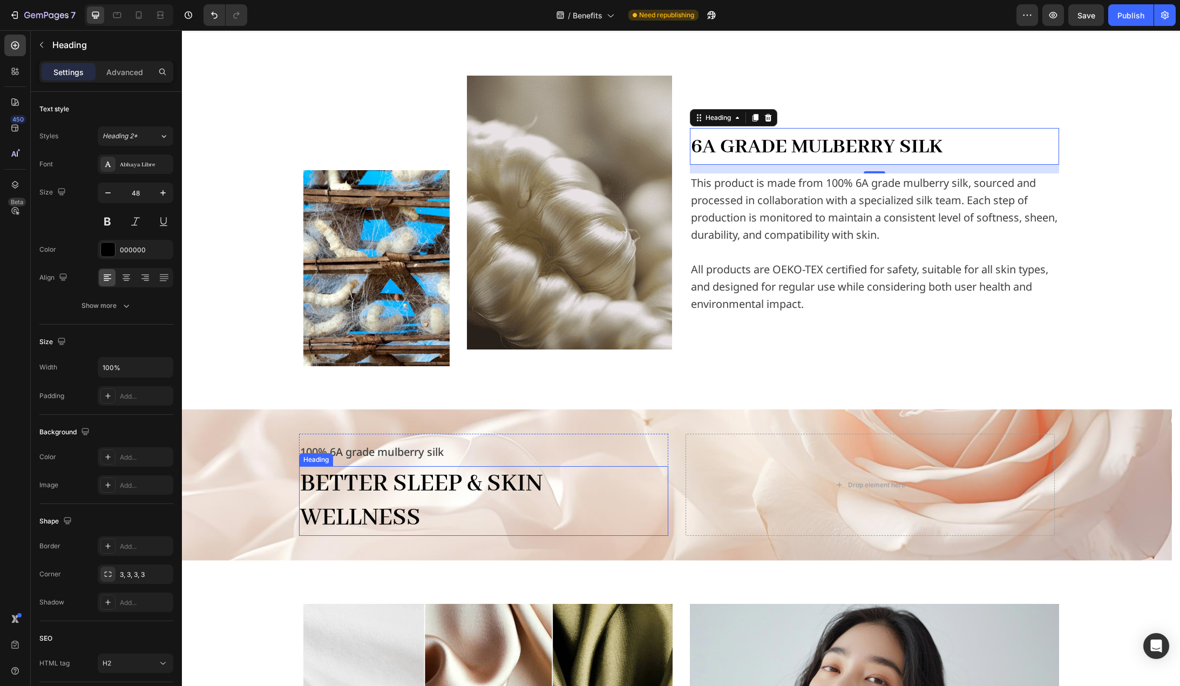
click at [439, 492] on h2 "Better Sleep & Skin Wellness" at bounding box center [483, 501] width 369 height 70
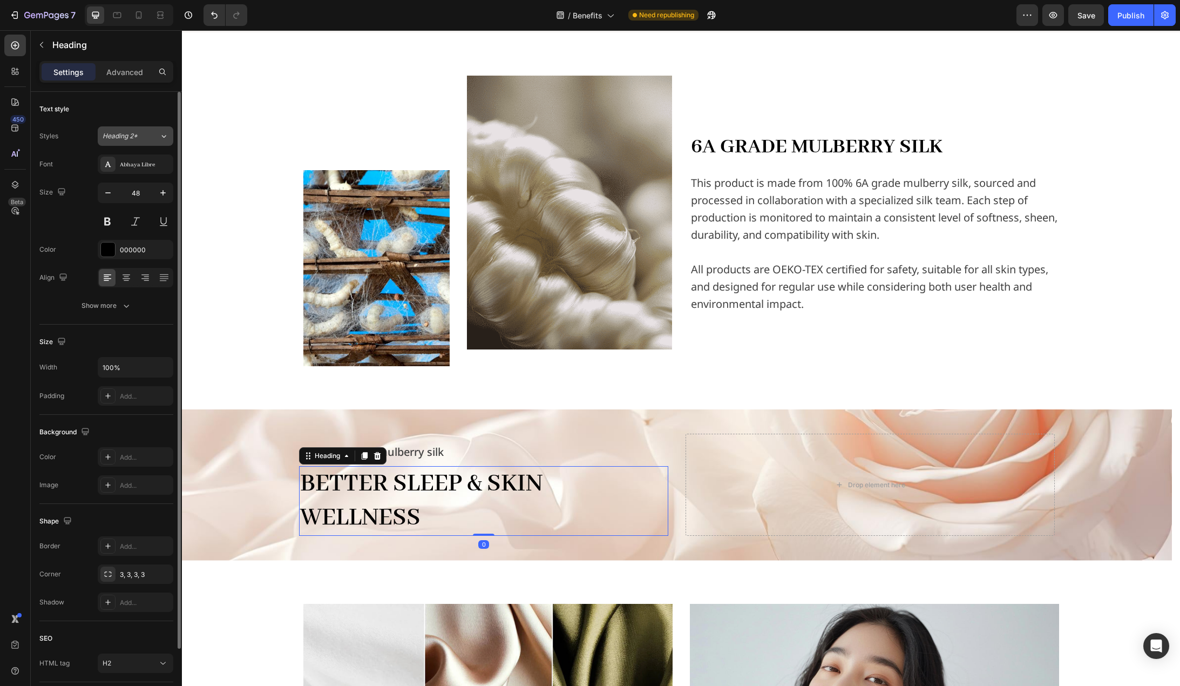
click at [155, 138] on div "Heading 2*" at bounding box center [131, 136] width 57 height 10
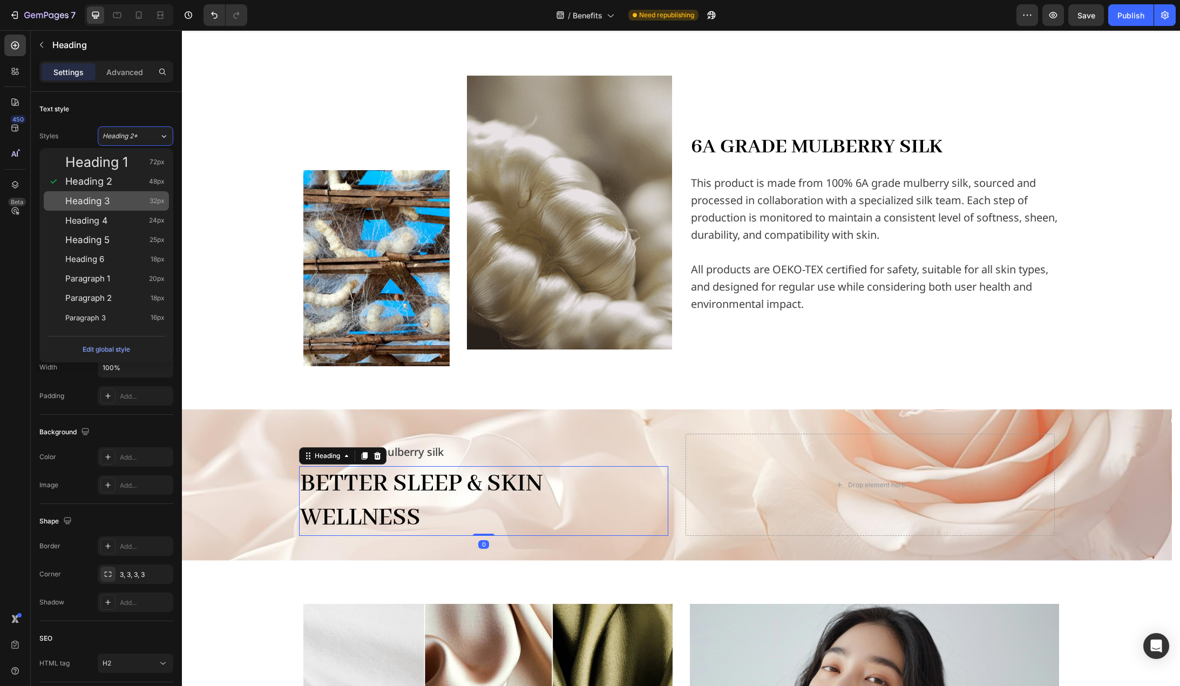
click at [121, 194] on div "Heading 3 32px" at bounding box center [106, 200] width 125 height 19
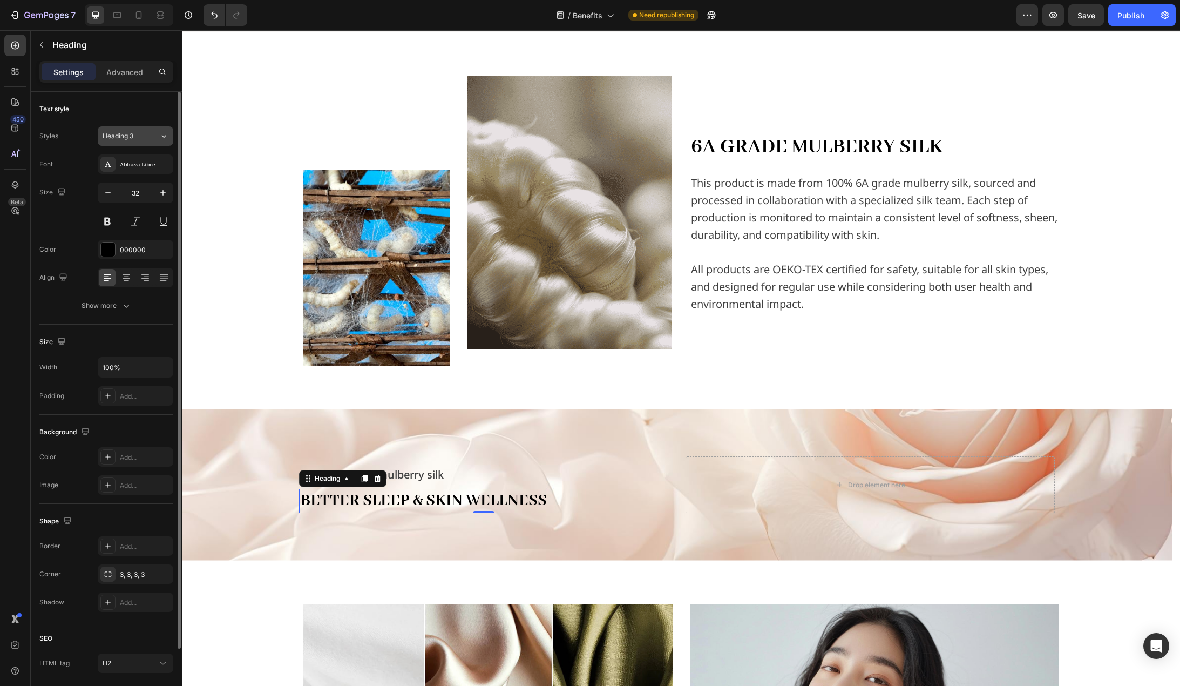
click at [158, 137] on div "Heading 3" at bounding box center [131, 136] width 57 height 10
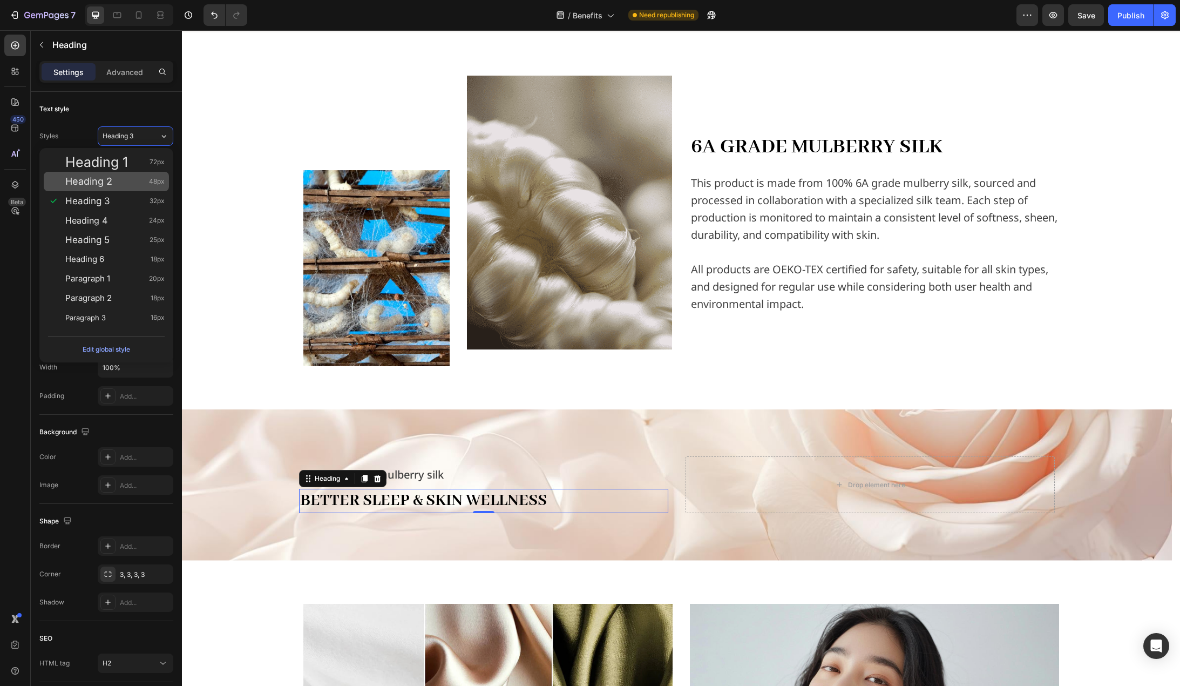
click at [119, 184] on div "Heading 2 48px" at bounding box center [114, 181] width 99 height 11
type input "48"
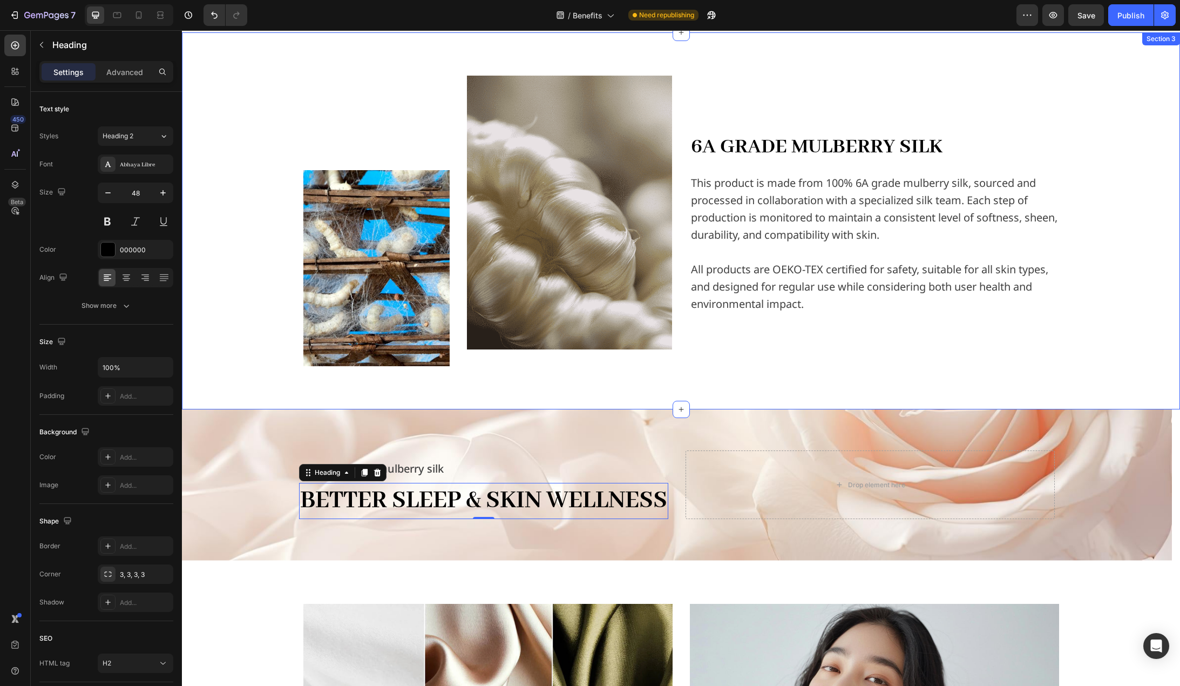
click at [241, 305] on div "Image Image Row 6A GRADE MULBERRY SILK Heading This product is made from 100% 6…" at bounding box center [681, 221] width 981 height 290
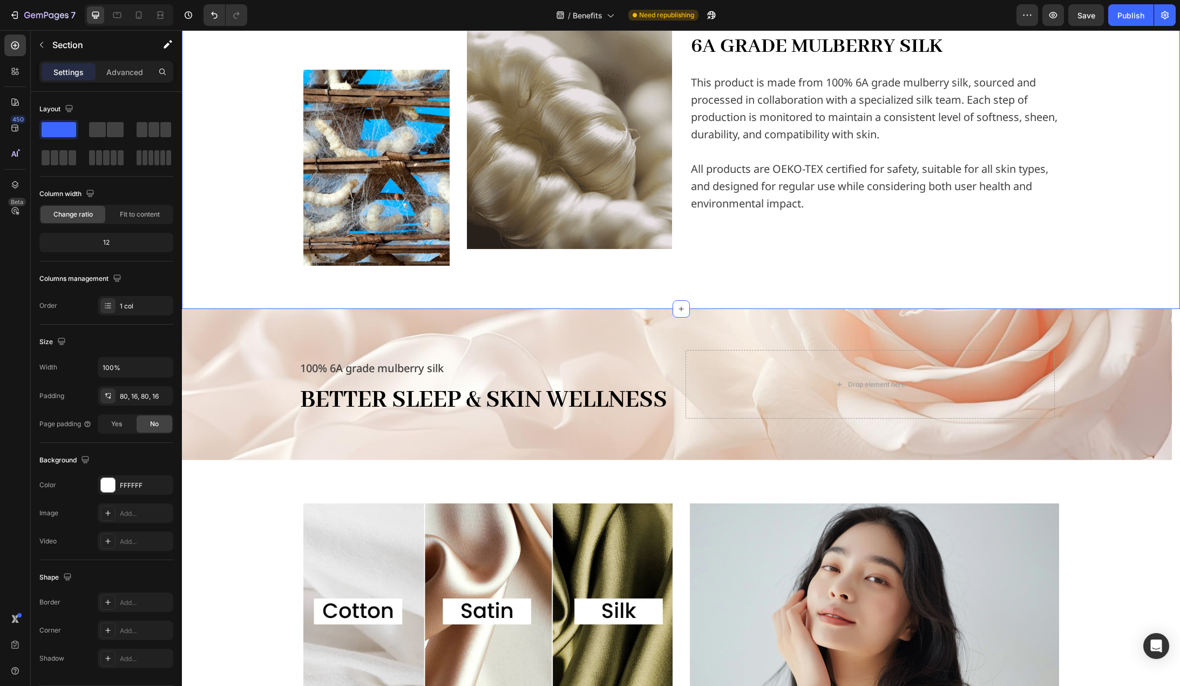
scroll to position [702, 0]
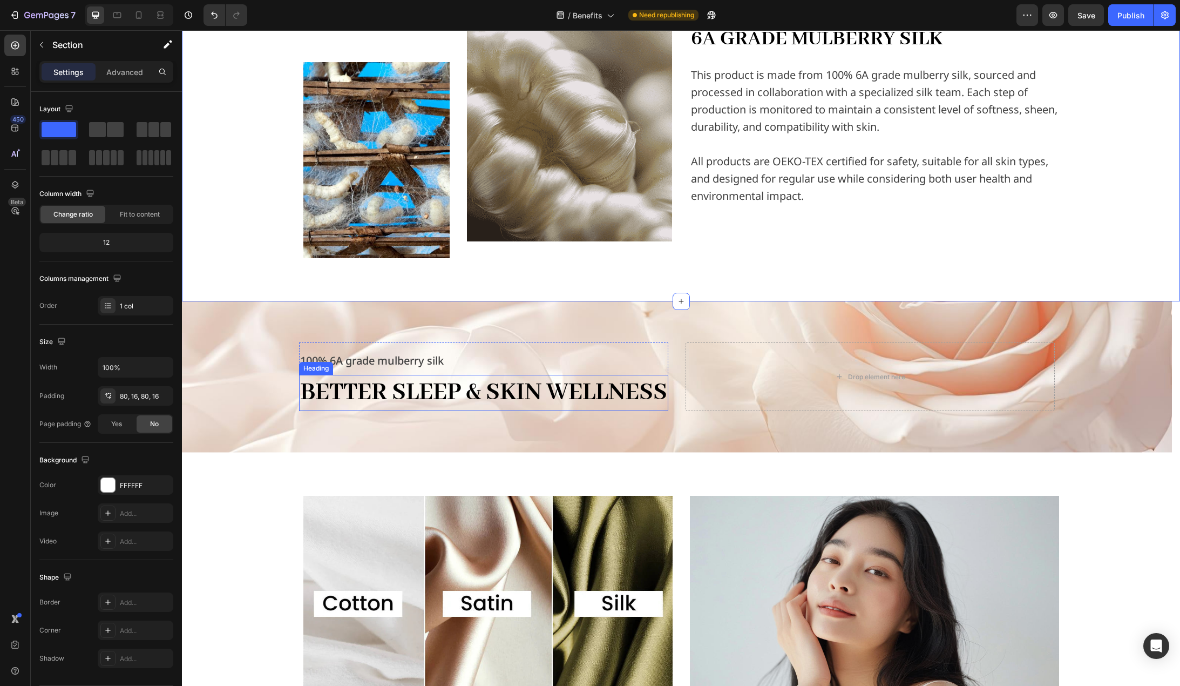
click at [513, 375] on h2 "Better Sleep & Skin Wellness" at bounding box center [483, 393] width 369 height 36
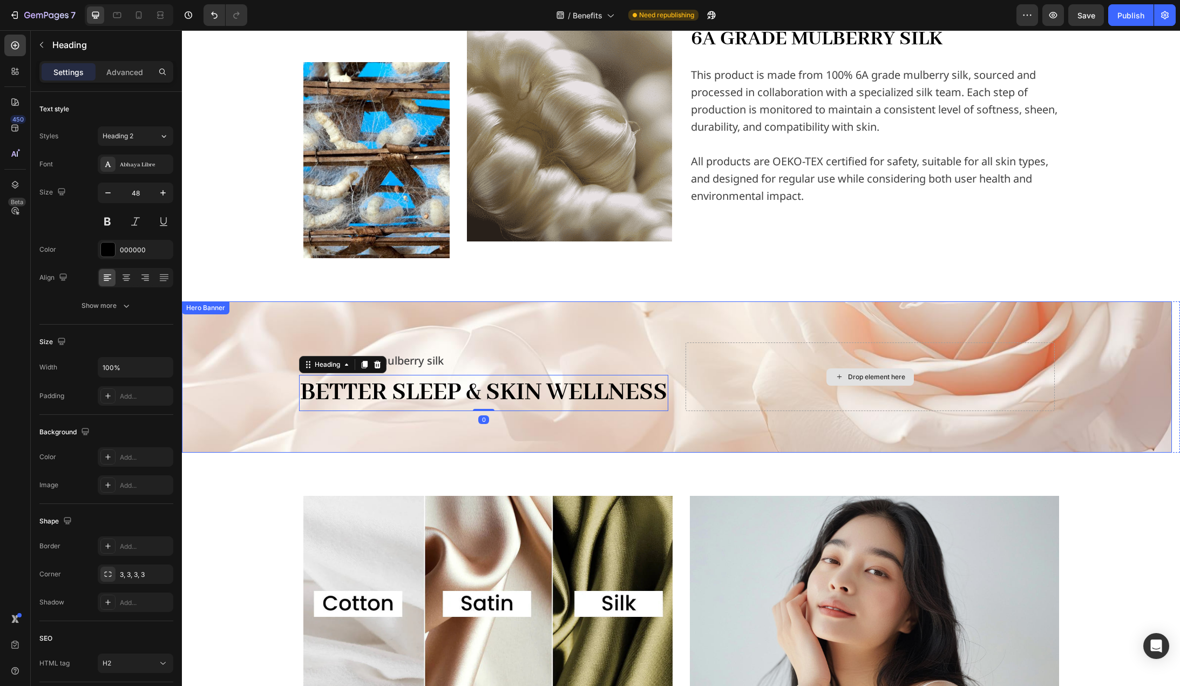
click at [708, 346] on div "Drop element here" at bounding box center [870, 376] width 369 height 68
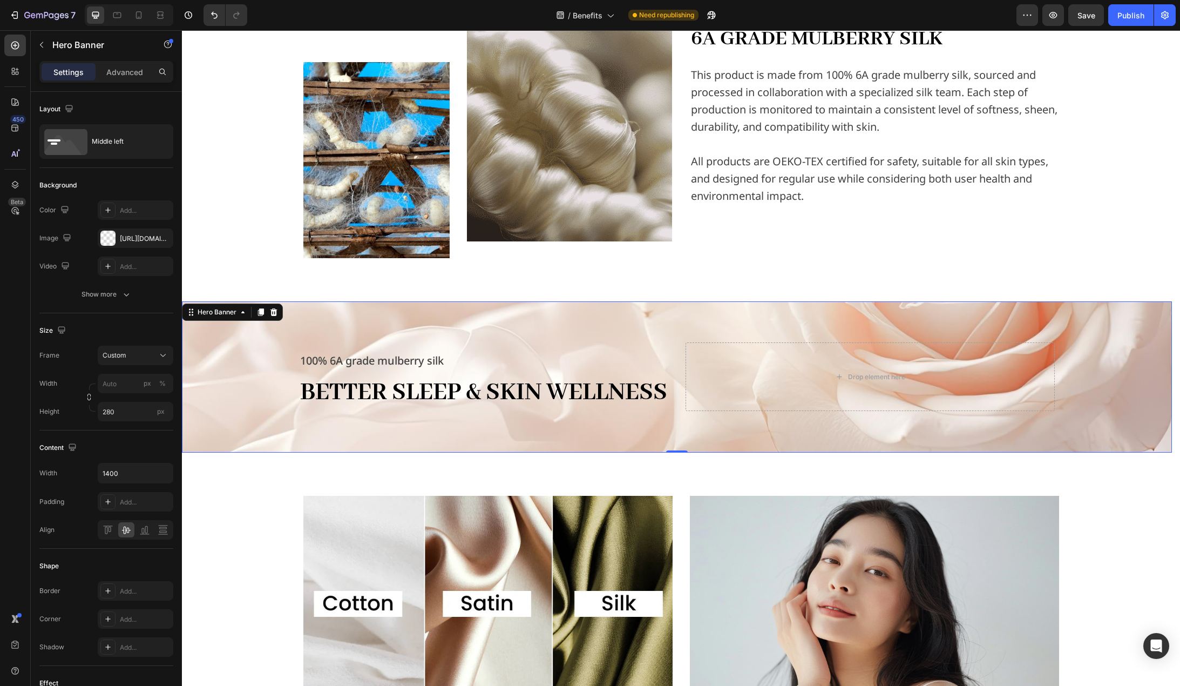
click at [673, 342] on div "100% 6A grade mulberry silk Text block Better Sleep & Skin Wellness Heading Row…" at bounding box center [677, 376] width 756 height 68
click at [123, 79] on div "Advanced" at bounding box center [125, 71] width 54 height 17
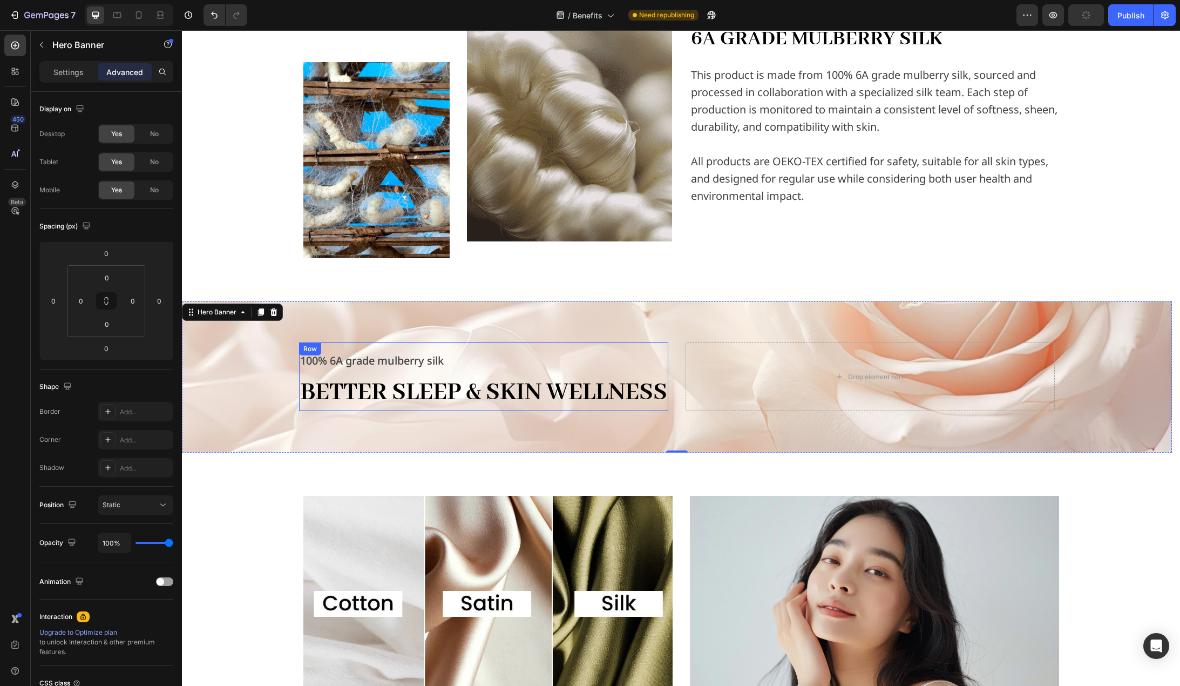
click at [660, 342] on div "100% 6A grade mulberry silk Text block Better Sleep & Skin Wellness Heading" at bounding box center [483, 376] width 369 height 68
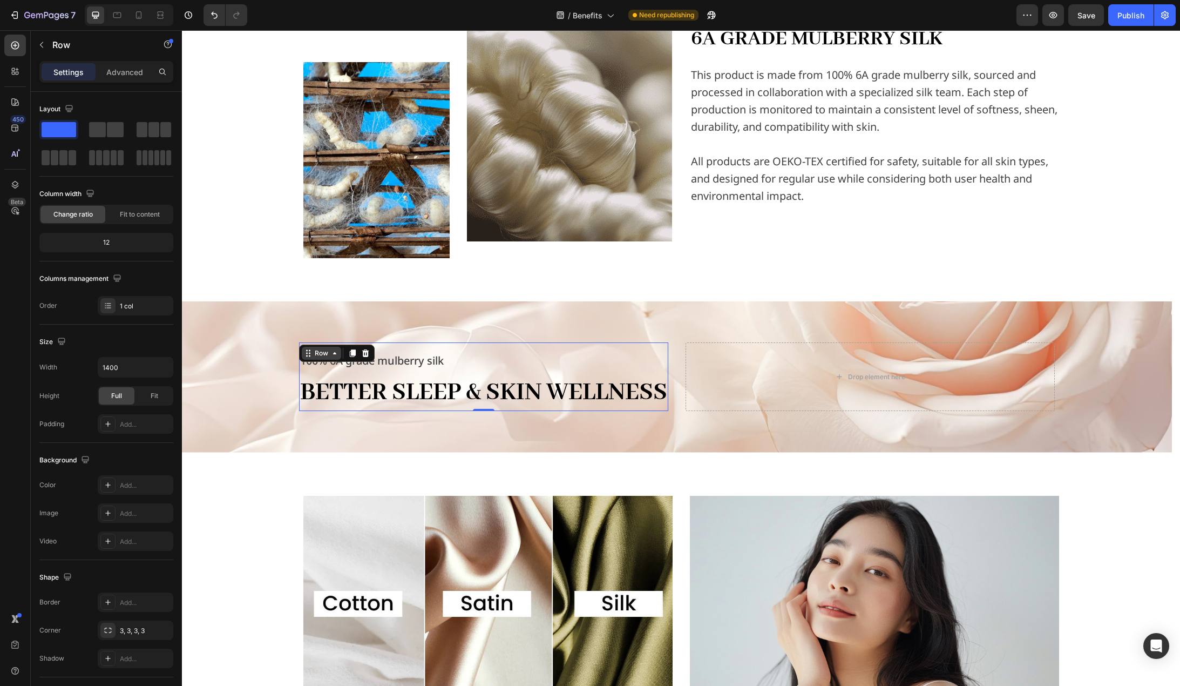
click at [326, 348] on div "Row" at bounding box center [322, 353] width 18 height 10
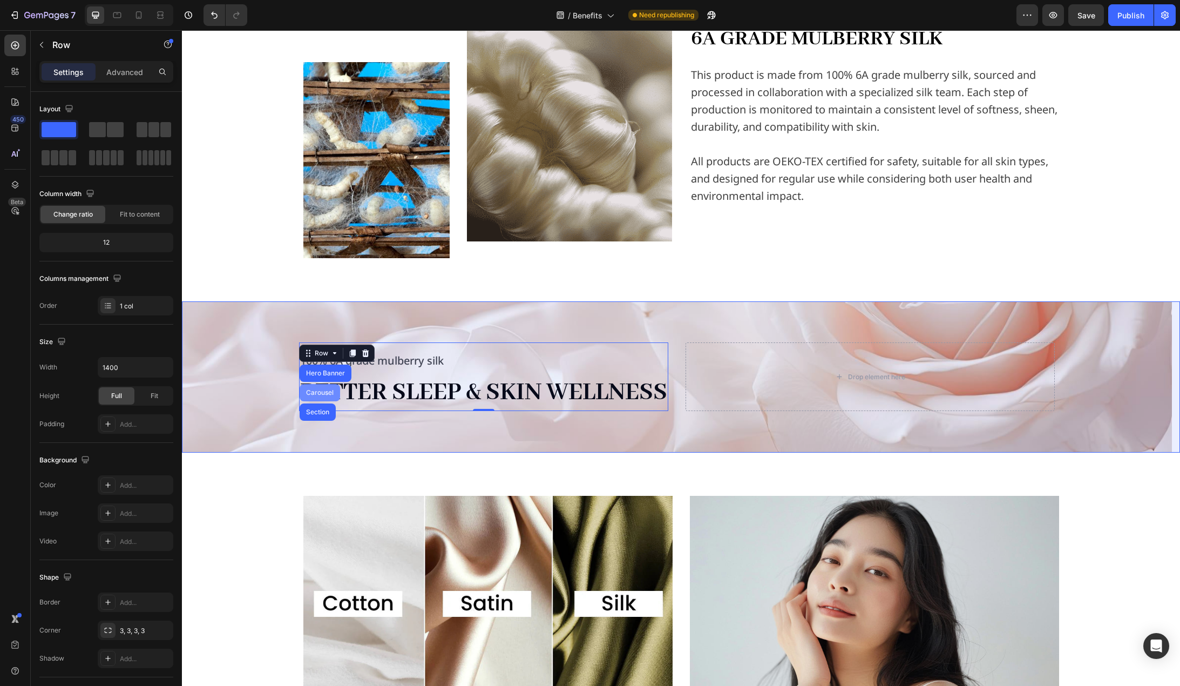
click at [322, 389] on div "Carousel" at bounding box center [320, 392] width 32 height 6
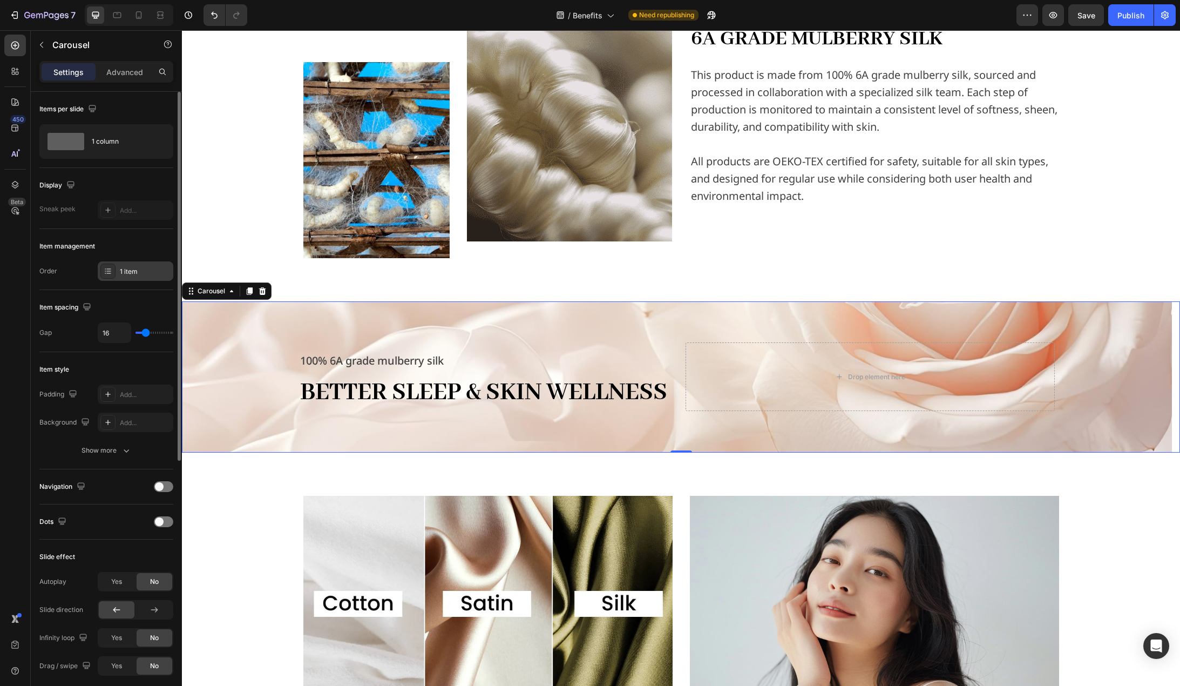
scroll to position [216, 0]
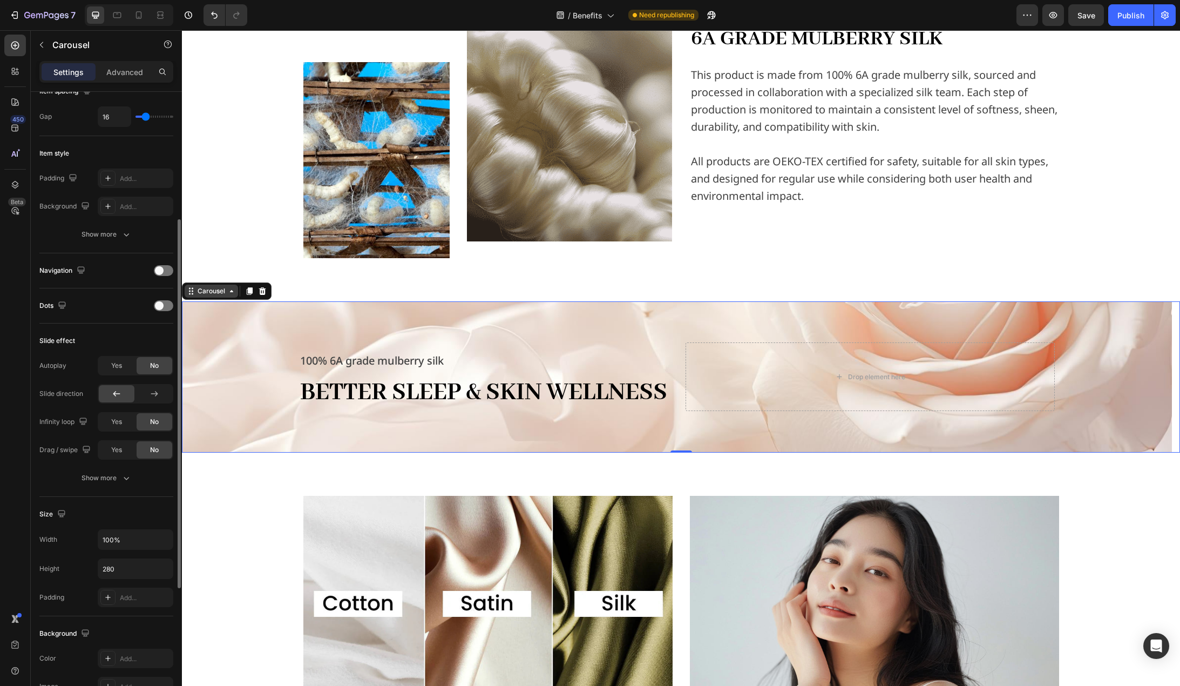
click at [210, 294] on div "Carousel" at bounding box center [211, 291] width 32 height 10
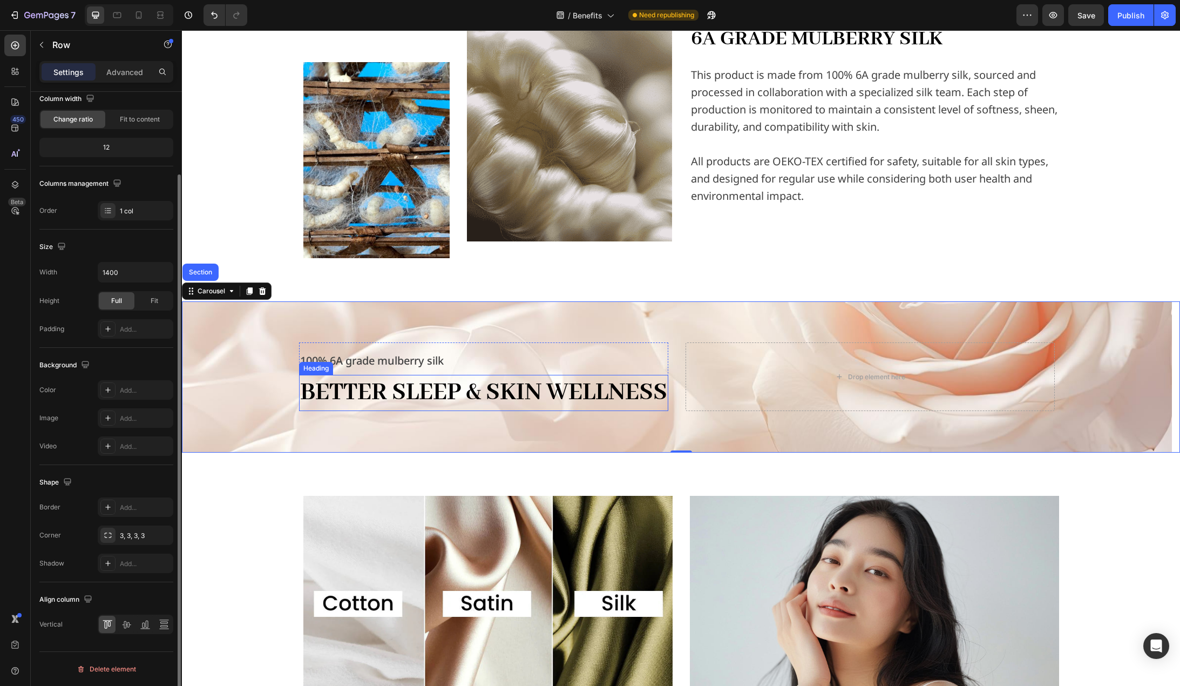
click at [593, 355] on div "100% 6A grade mulberry silk Text block Better Sleep & Skin Wellness Heading" at bounding box center [483, 376] width 369 height 68
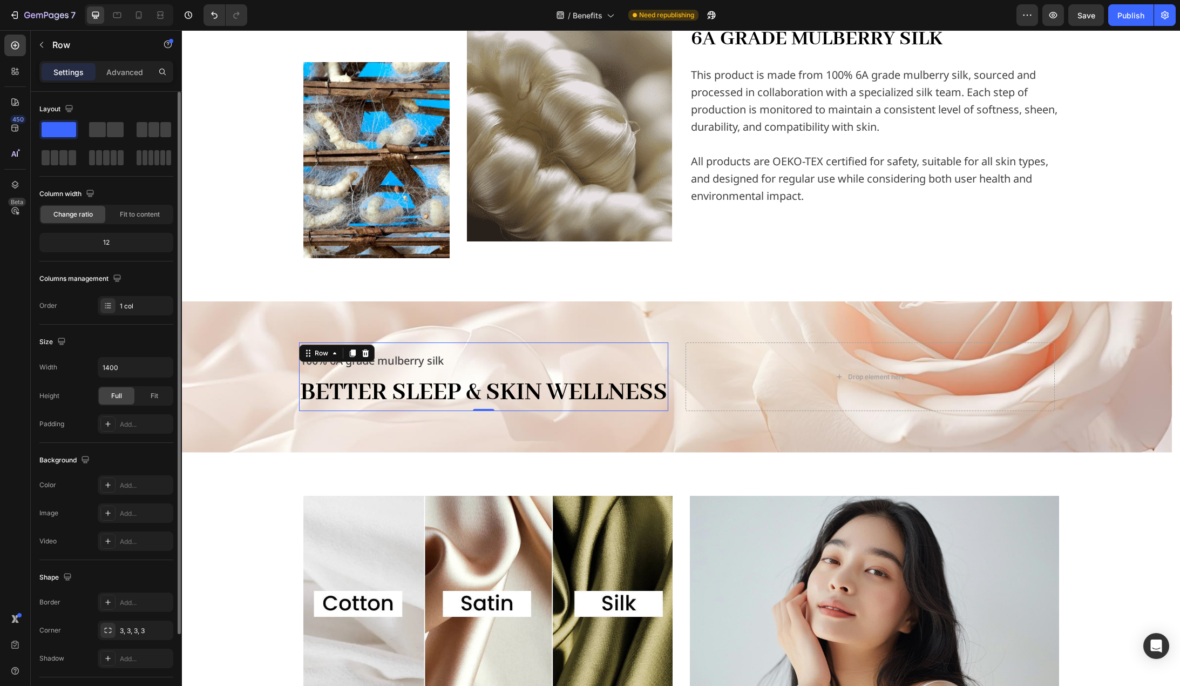
click at [662, 342] on div "100% 6A grade mulberry silk Text block Better Sleep & Skin Wellness Heading" at bounding box center [483, 376] width 369 height 68
click at [328, 348] on div "Row" at bounding box center [322, 353] width 18 height 10
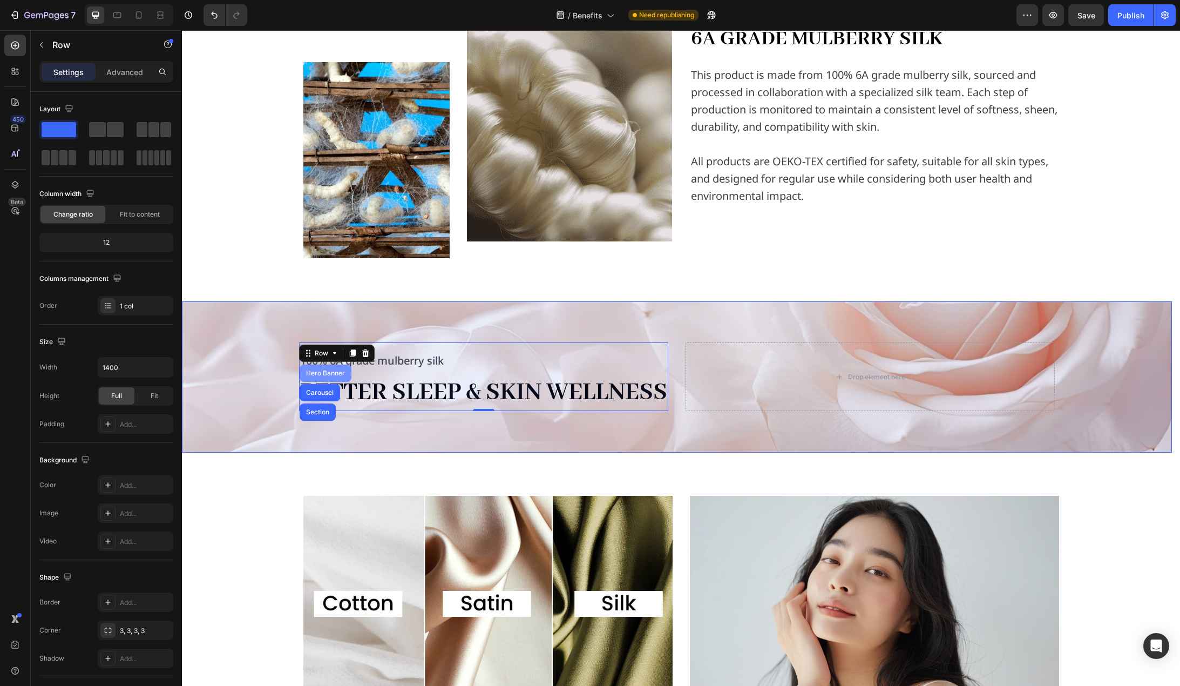
click at [323, 365] on div "Hero Banner" at bounding box center [326, 373] width 52 height 17
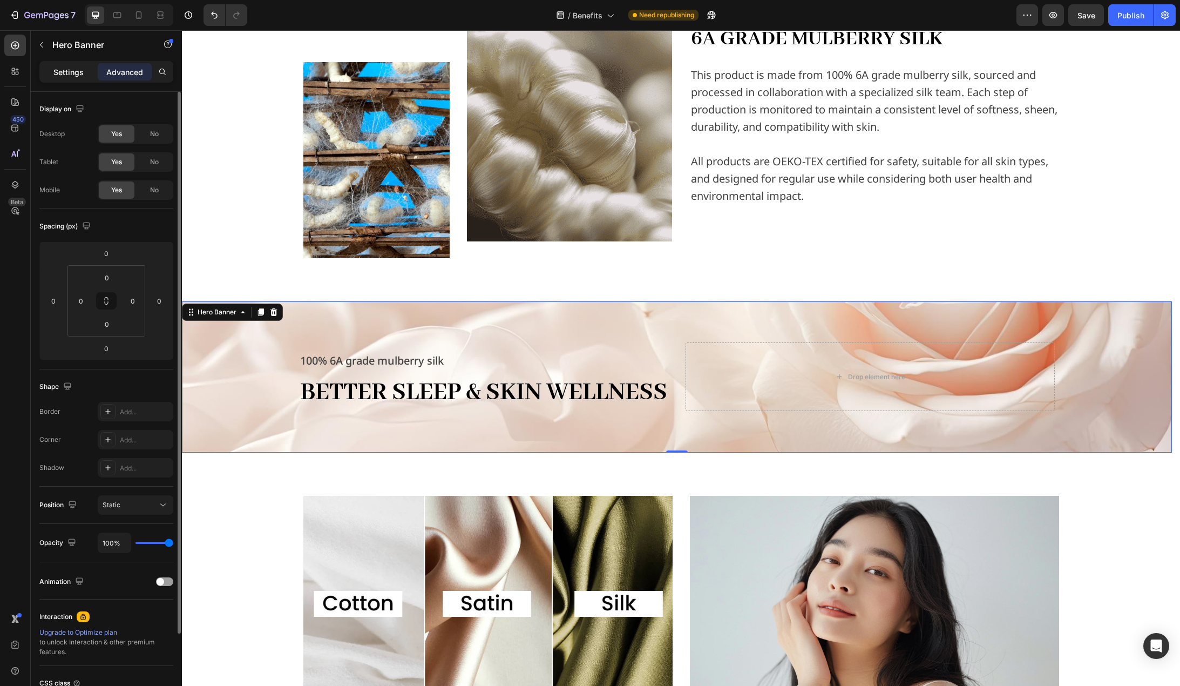
click at [70, 69] on p "Settings" at bounding box center [68, 71] width 30 height 11
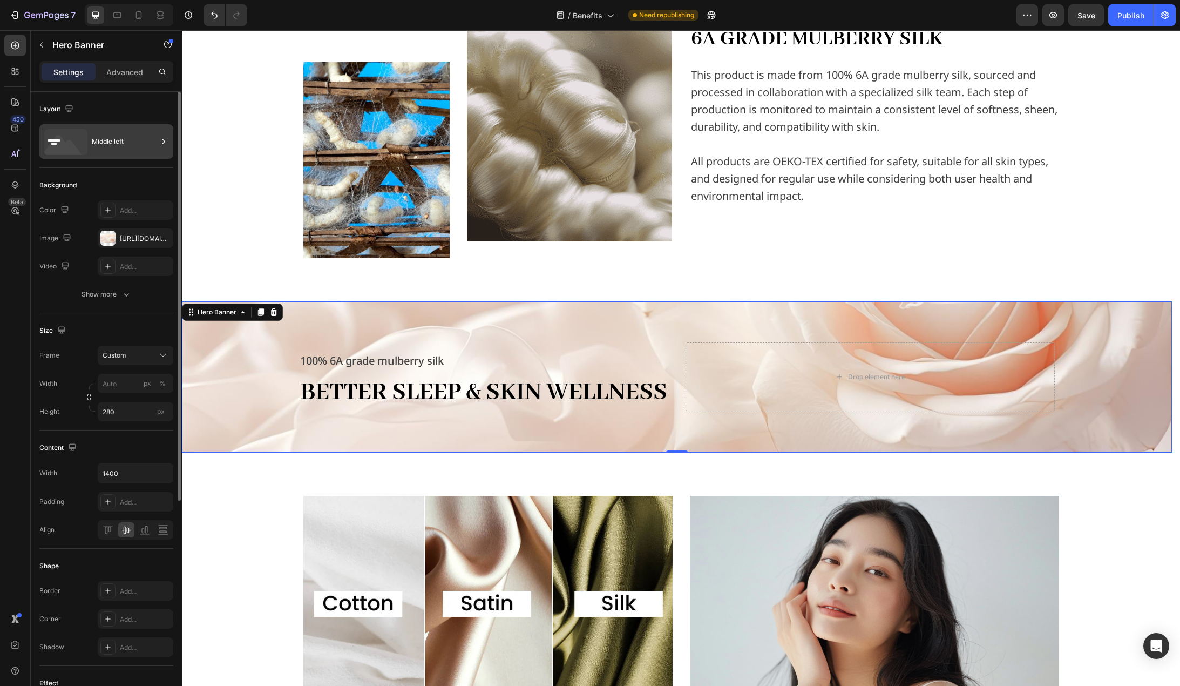
click at [106, 140] on div "Middle left" at bounding box center [125, 141] width 66 height 25
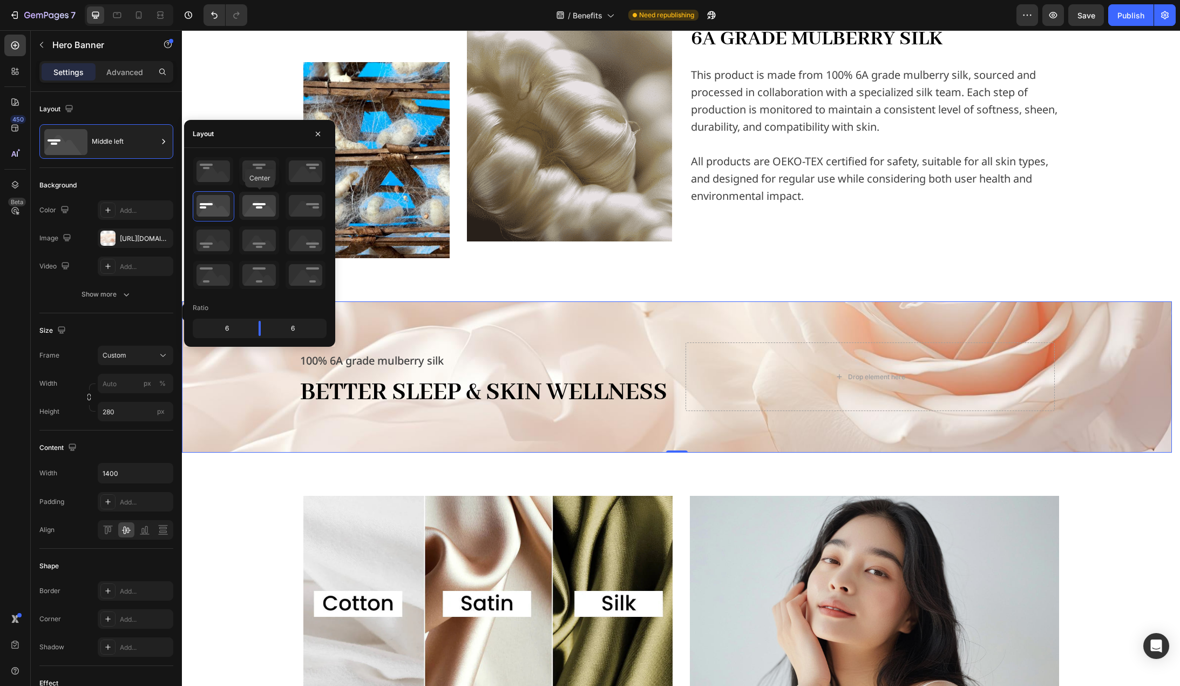
click at [267, 205] on icon at bounding box center [259, 206] width 40 height 28
click at [271, 108] on div "Image Image Row 6A GRADE MULBERRY SILK Heading This product is made from 100% 6…" at bounding box center [681, 113] width 981 height 290
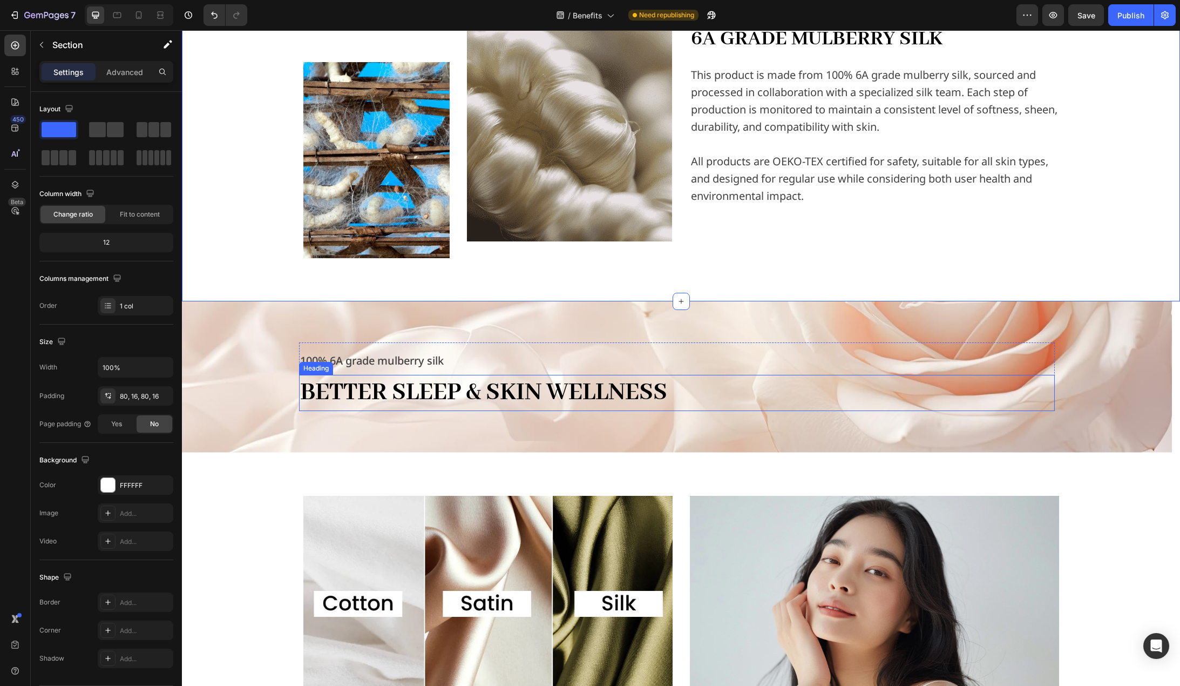
click at [475, 396] on h2 "Better Sleep & Skin Wellness" at bounding box center [677, 393] width 756 height 36
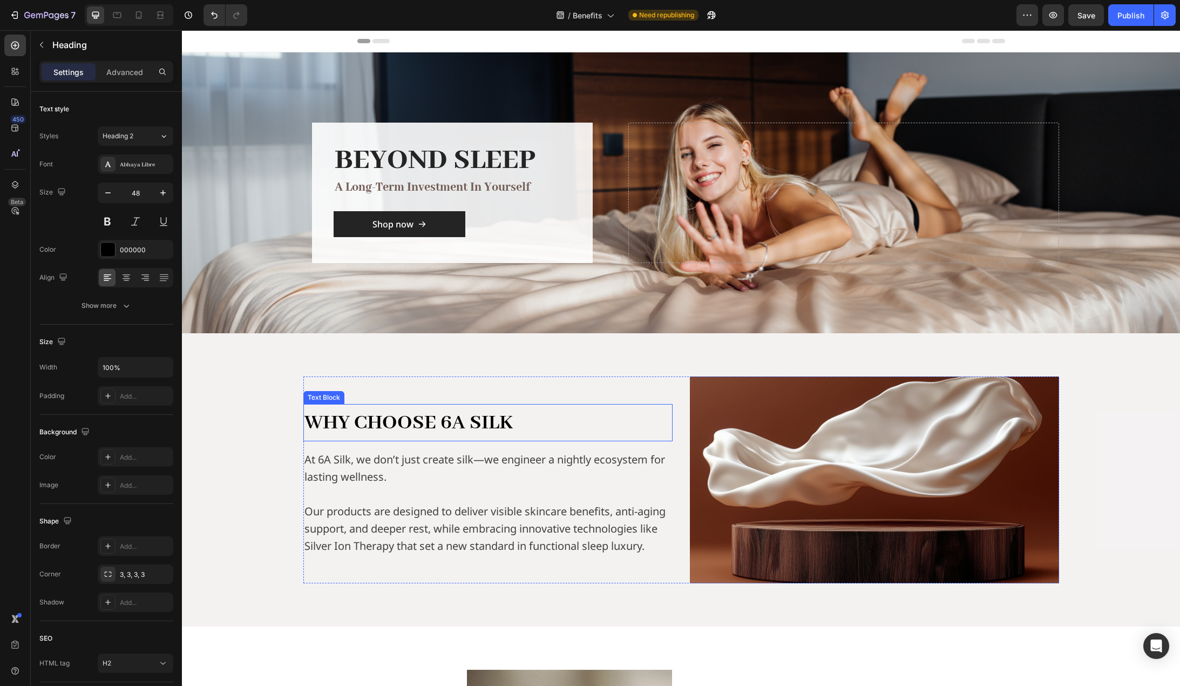
click at [456, 417] on span "WHY CHOOSE 6A SILK" at bounding box center [409, 423] width 208 height 26
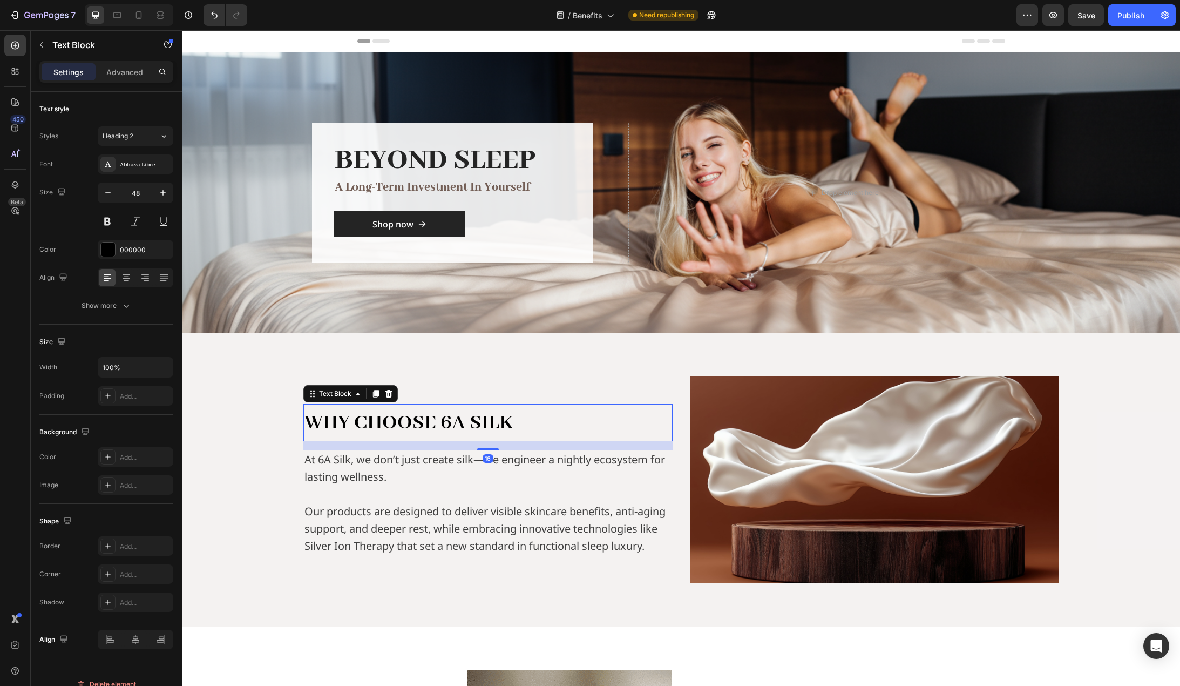
scroll to position [54, 0]
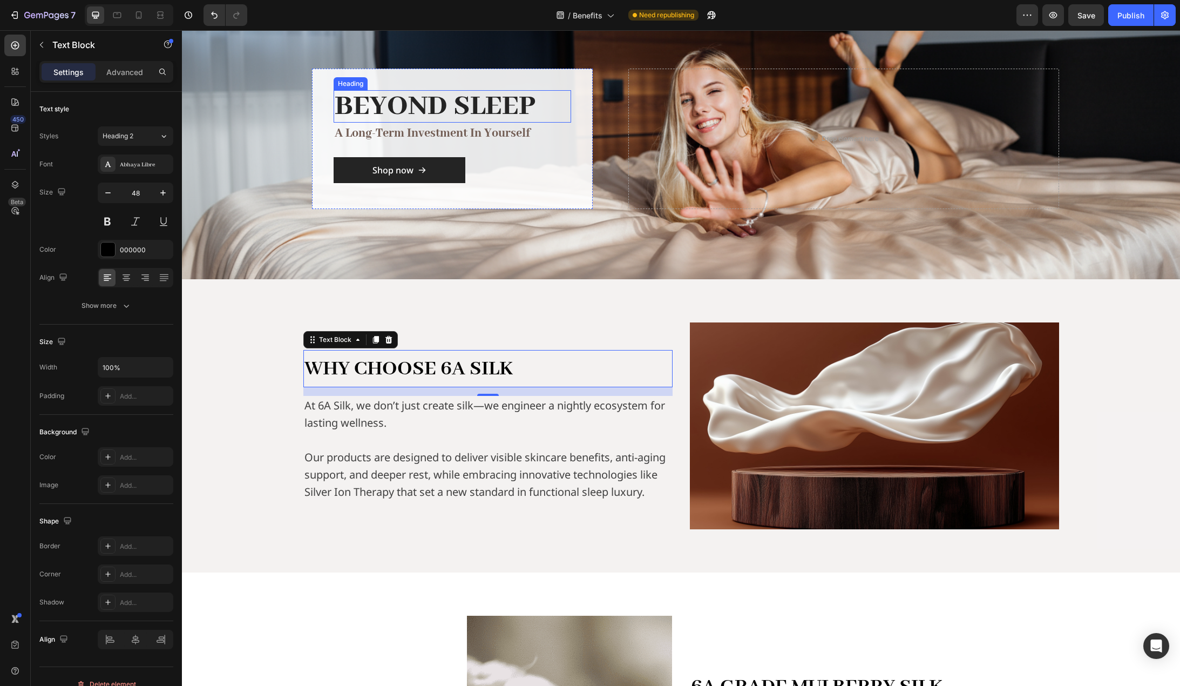
click at [483, 109] on h2 "BEYOND SLEEP" at bounding box center [453, 106] width 238 height 32
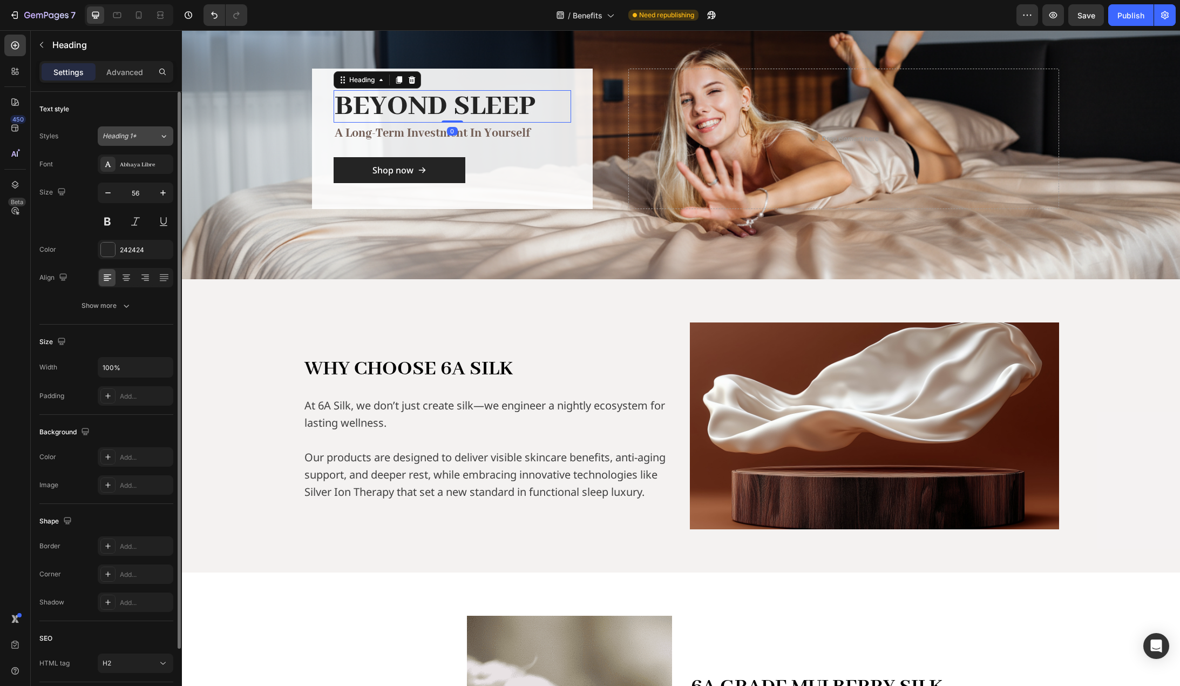
click at [158, 134] on div "Heading 1*" at bounding box center [131, 136] width 57 height 10
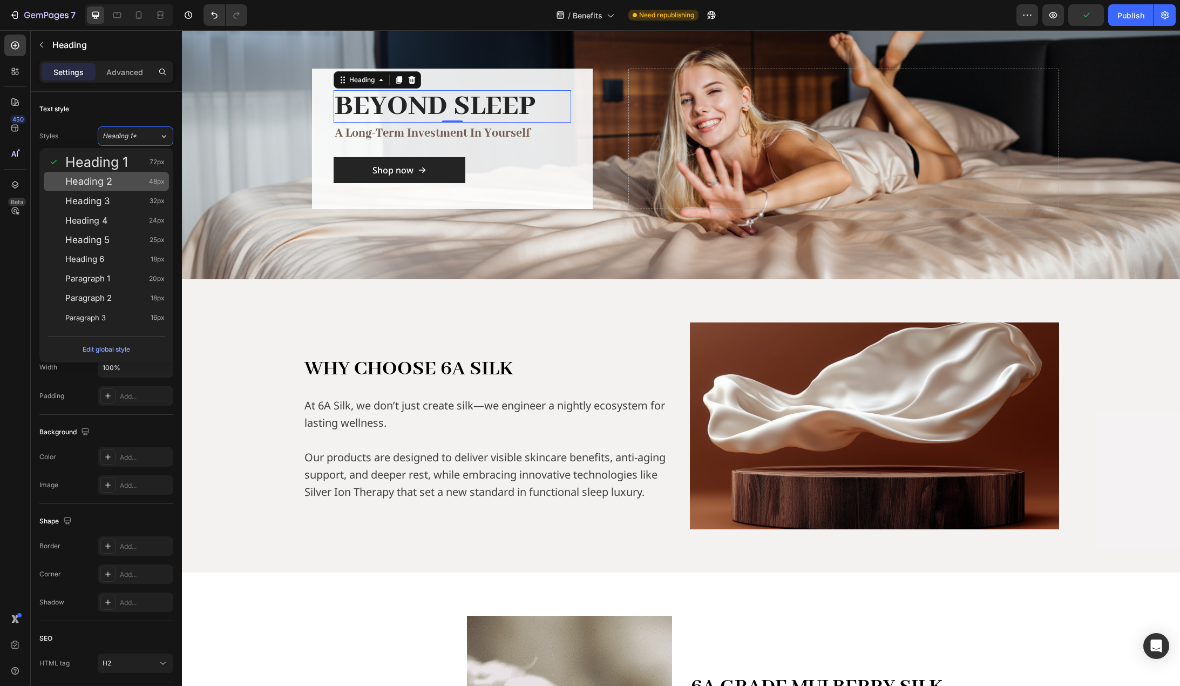
click at [118, 177] on div "Heading 2 48px" at bounding box center [114, 181] width 99 height 11
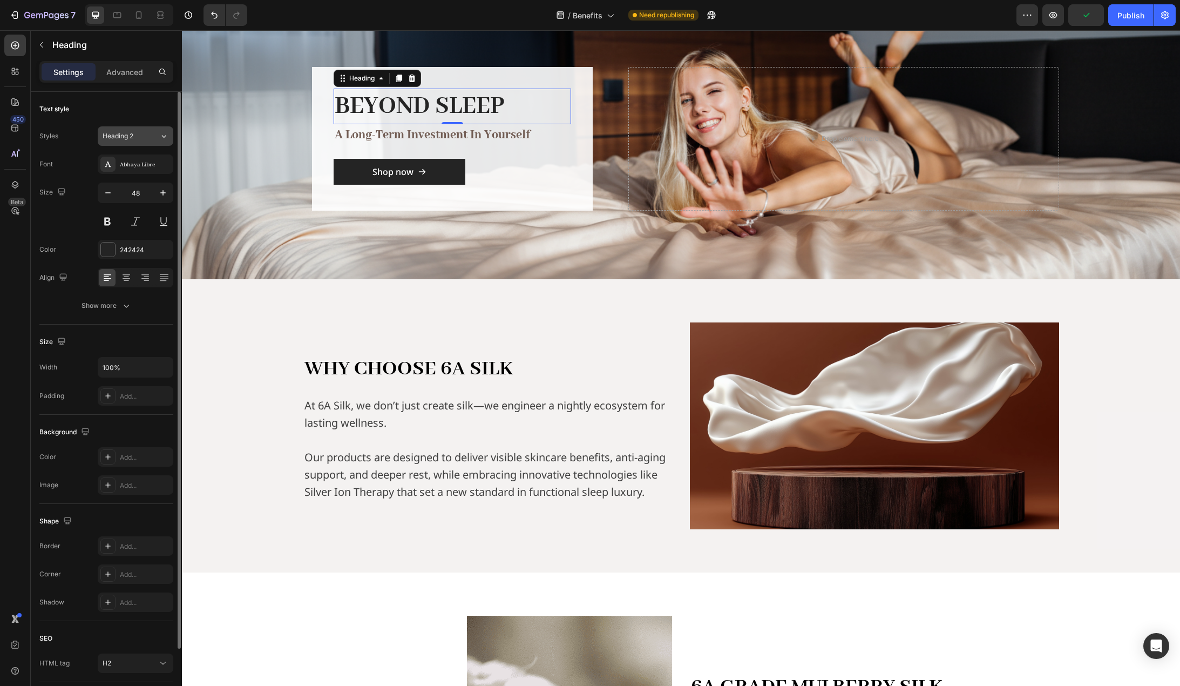
click at [157, 133] on div "Heading 2" at bounding box center [131, 136] width 57 height 10
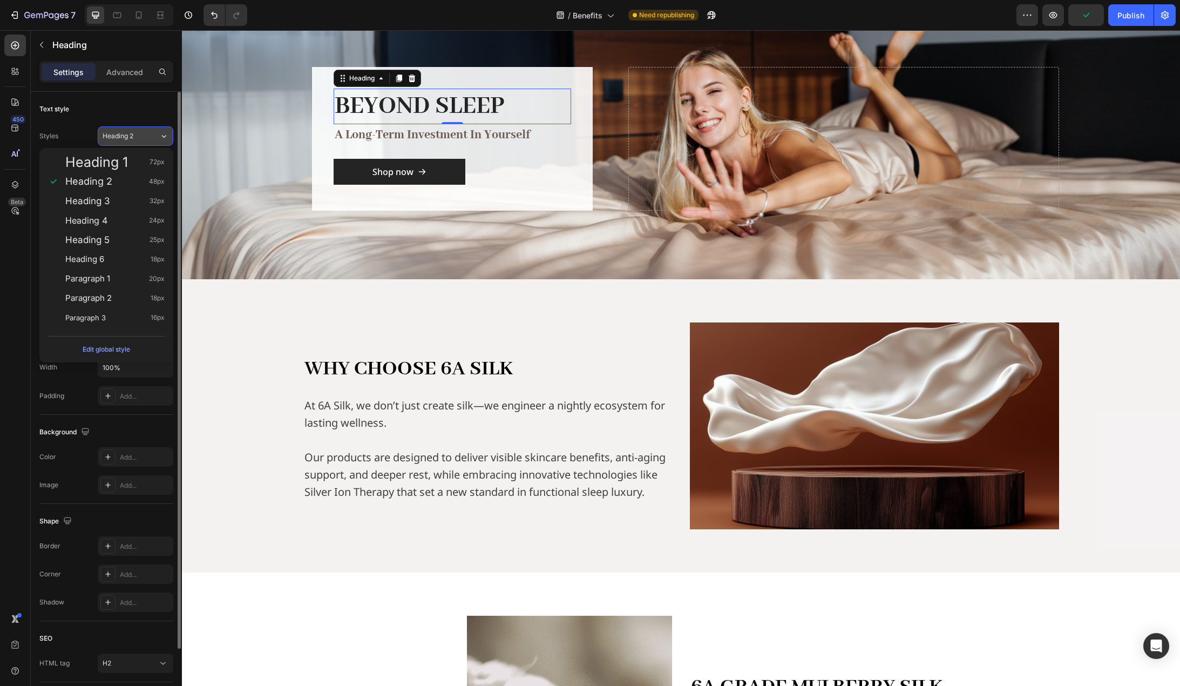
click at [157, 133] on div "Heading 2" at bounding box center [131, 136] width 57 height 10
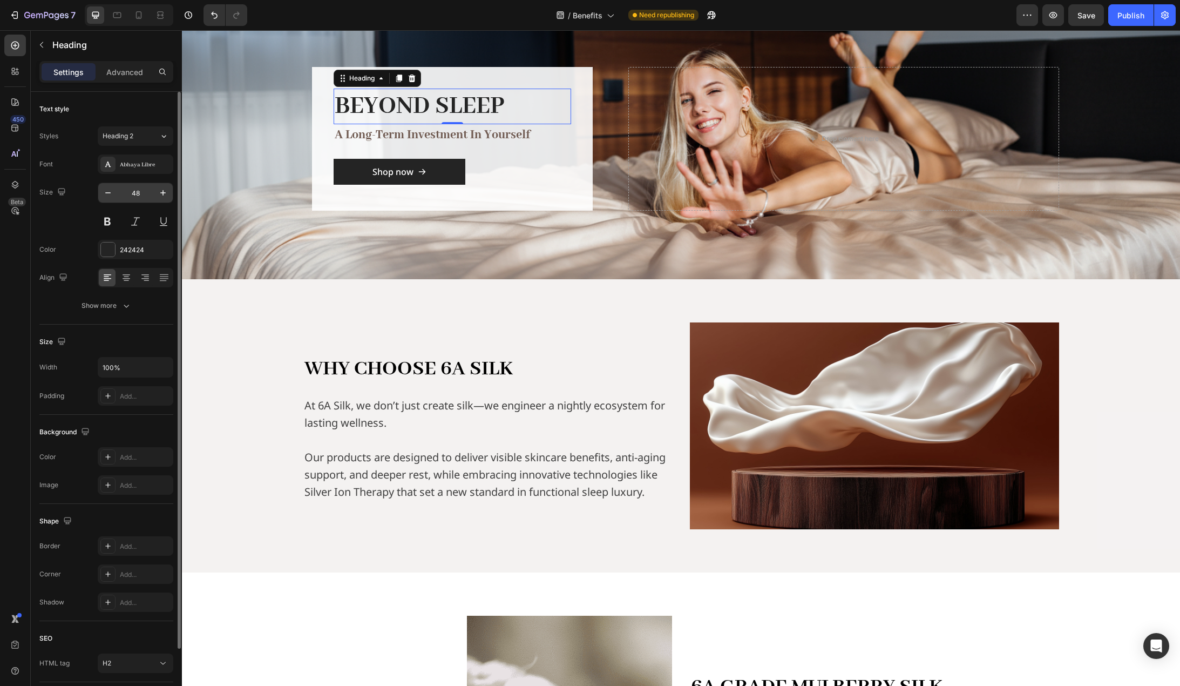
click at [140, 192] on input "48" at bounding box center [136, 192] width 36 height 19
type input "56"
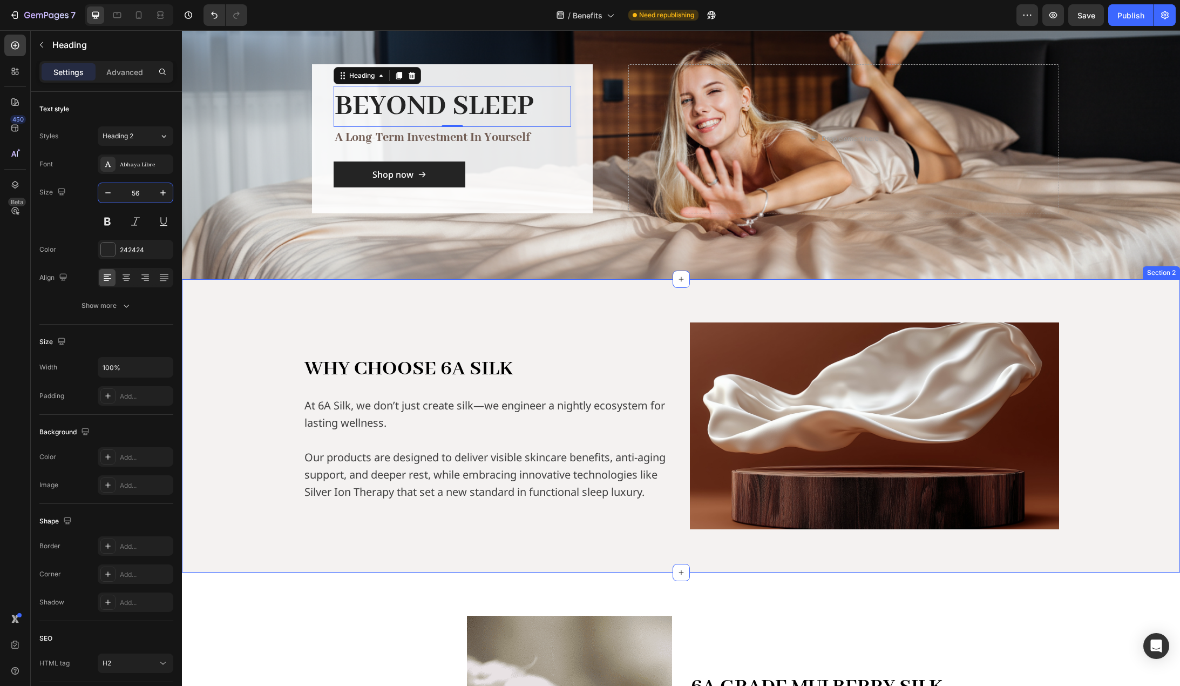
click at [247, 336] on div "WHY CHOOSE 6A SILK Text Block At 6A Silk, we don’t just create silk—we engineer…" at bounding box center [681, 425] width 981 height 207
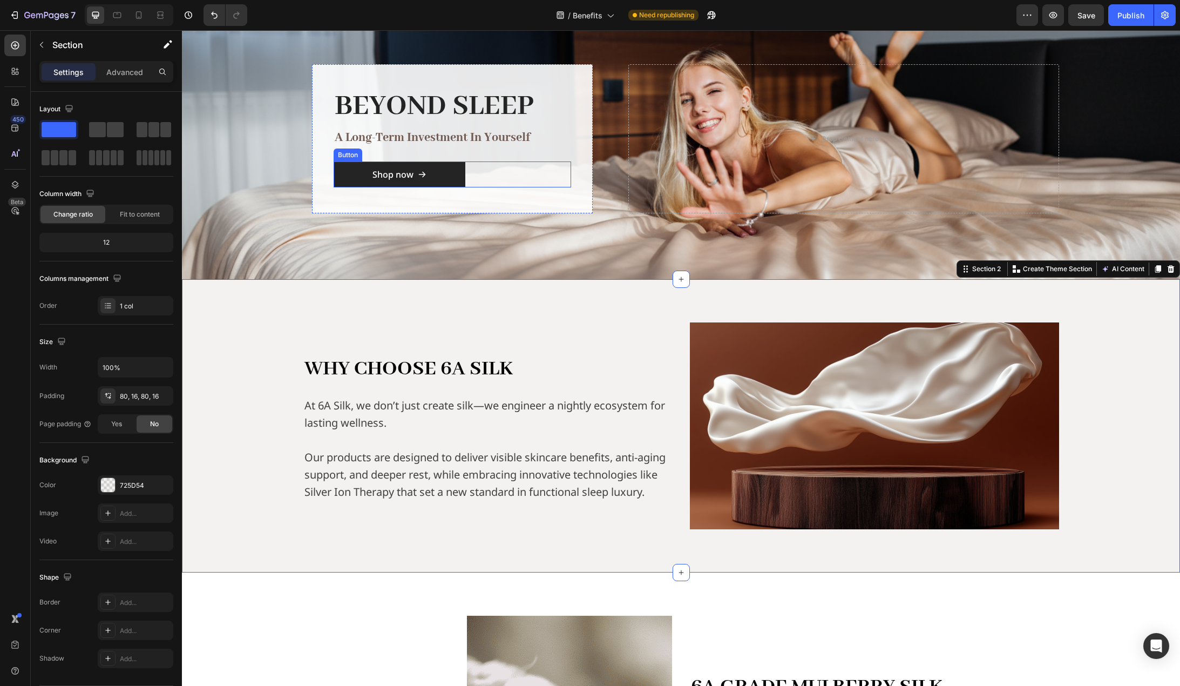
click at [465, 177] on div "Shop now Button" at bounding box center [453, 174] width 238 height 26
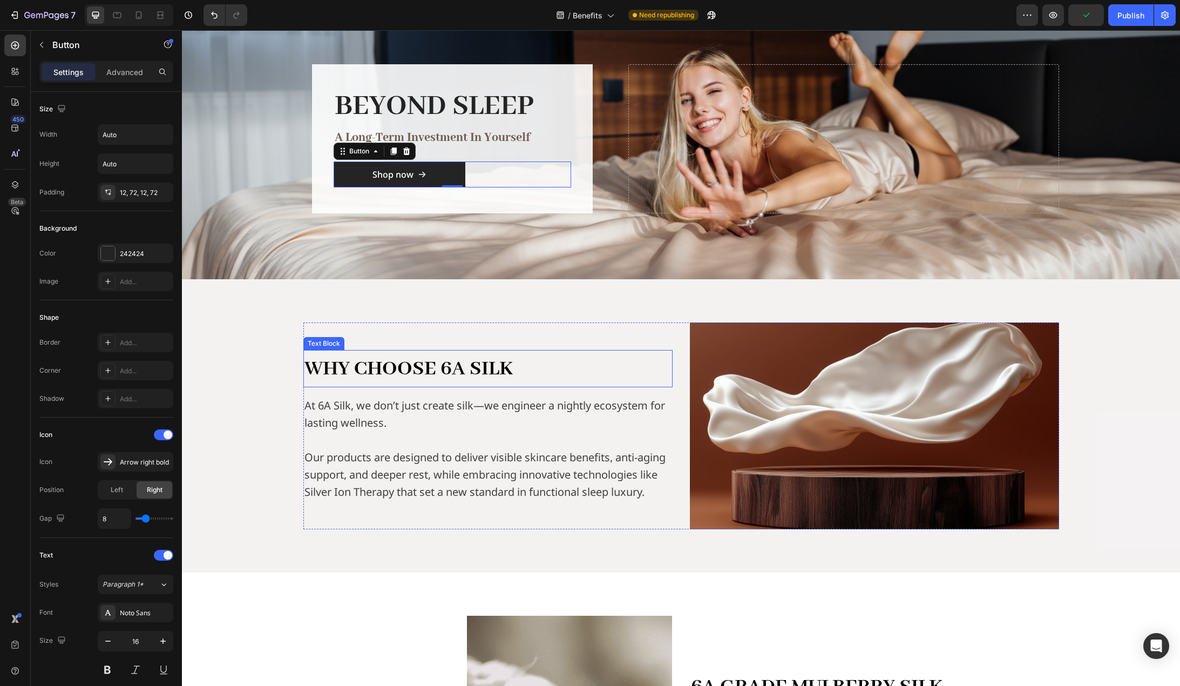
click at [457, 359] on span "WHY CHOOSE 6A SILK" at bounding box center [409, 369] width 208 height 26
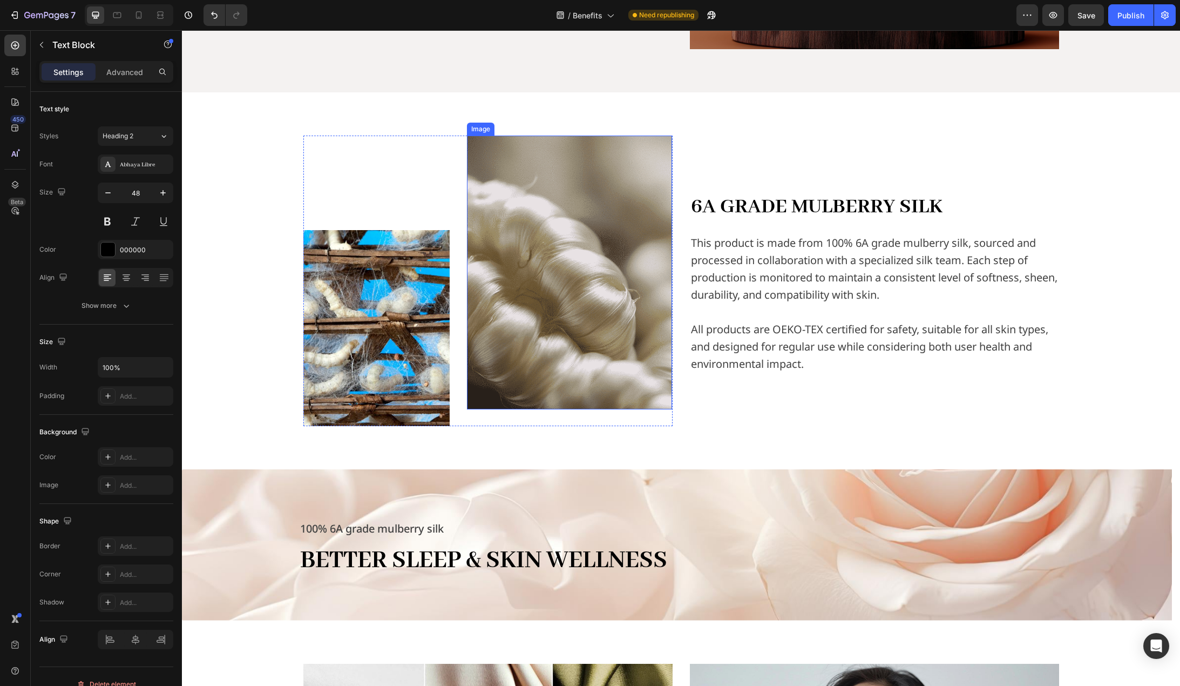
scroll to position [540, 0]
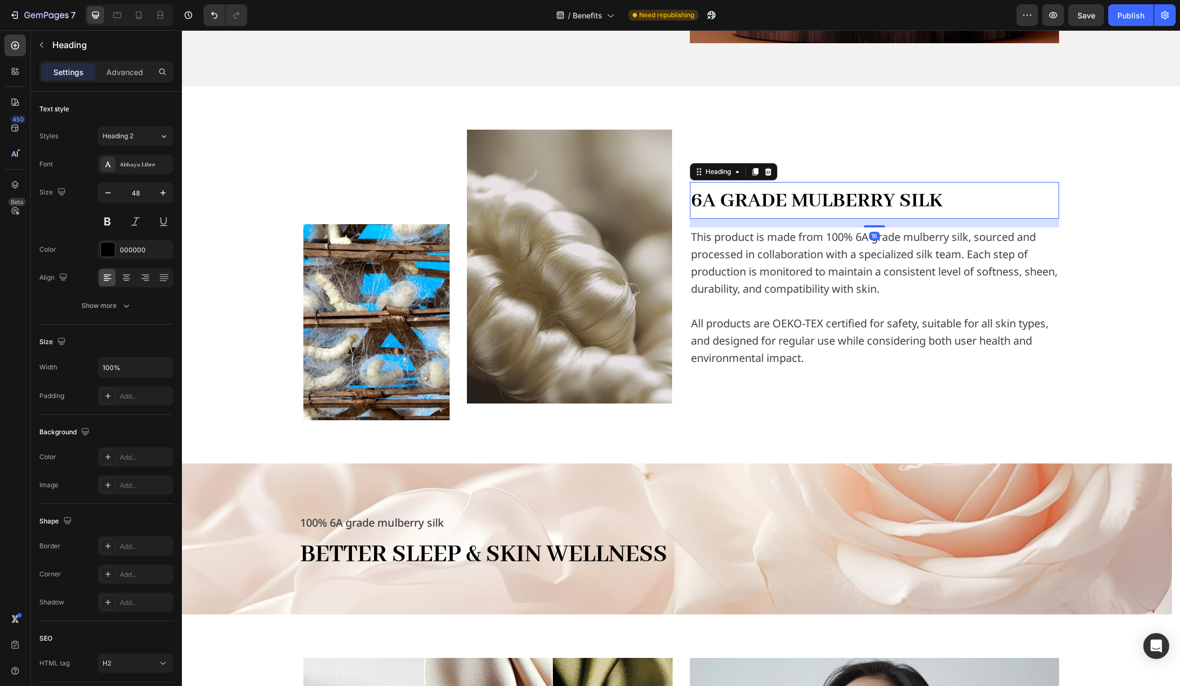
click at [802, 210] on span "6A GRADE MULBERRY SILK" at bounding box center [817, 201] width 252 height 26
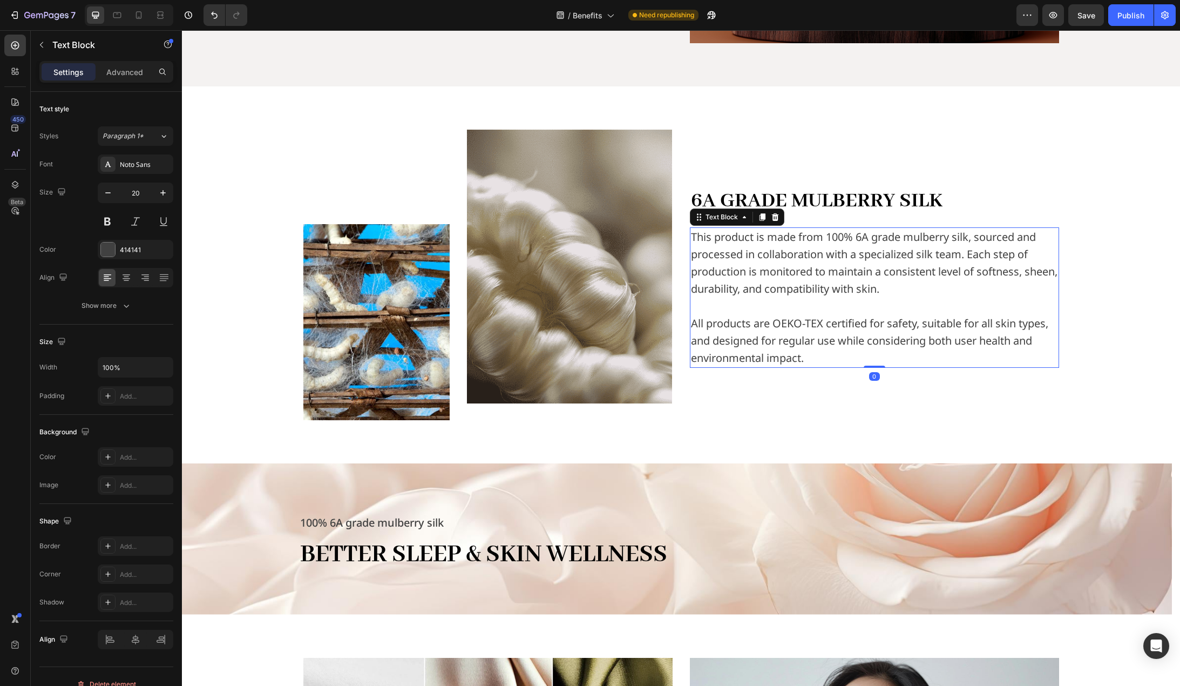
click at [791, 276] on p "This product is made from 100% 6A grade mulberry silk, sourced and processed in…" at bounding box center [874, 271] width 367 height 86
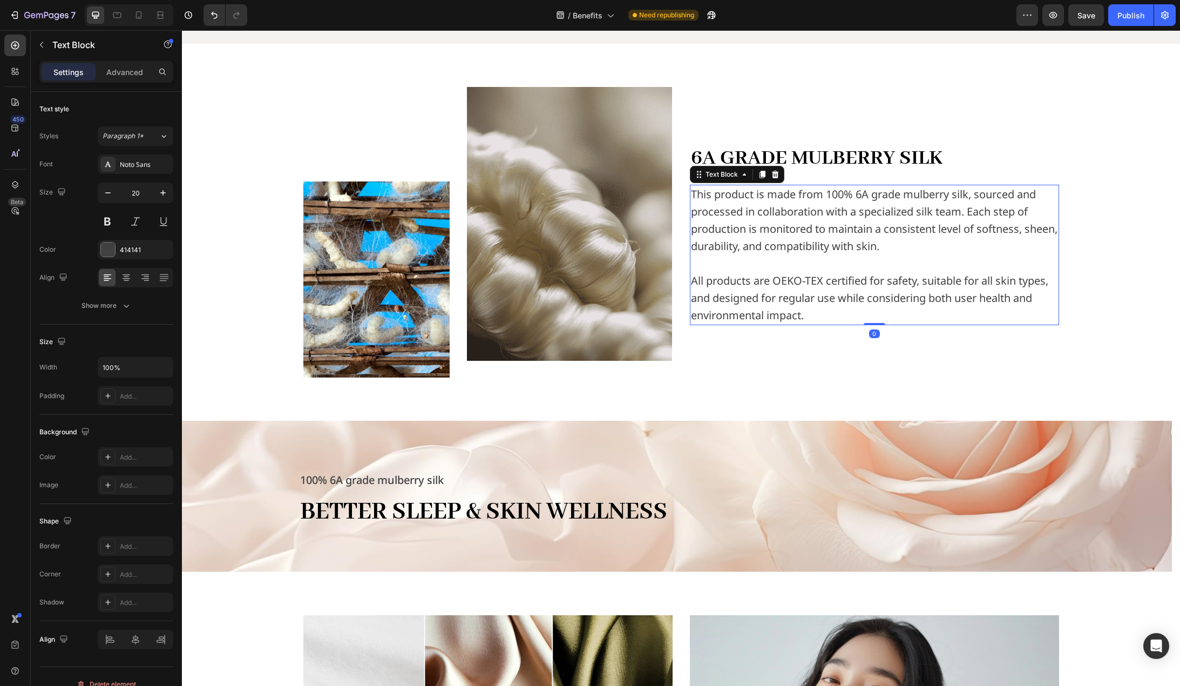
scroll to position [648, 0]
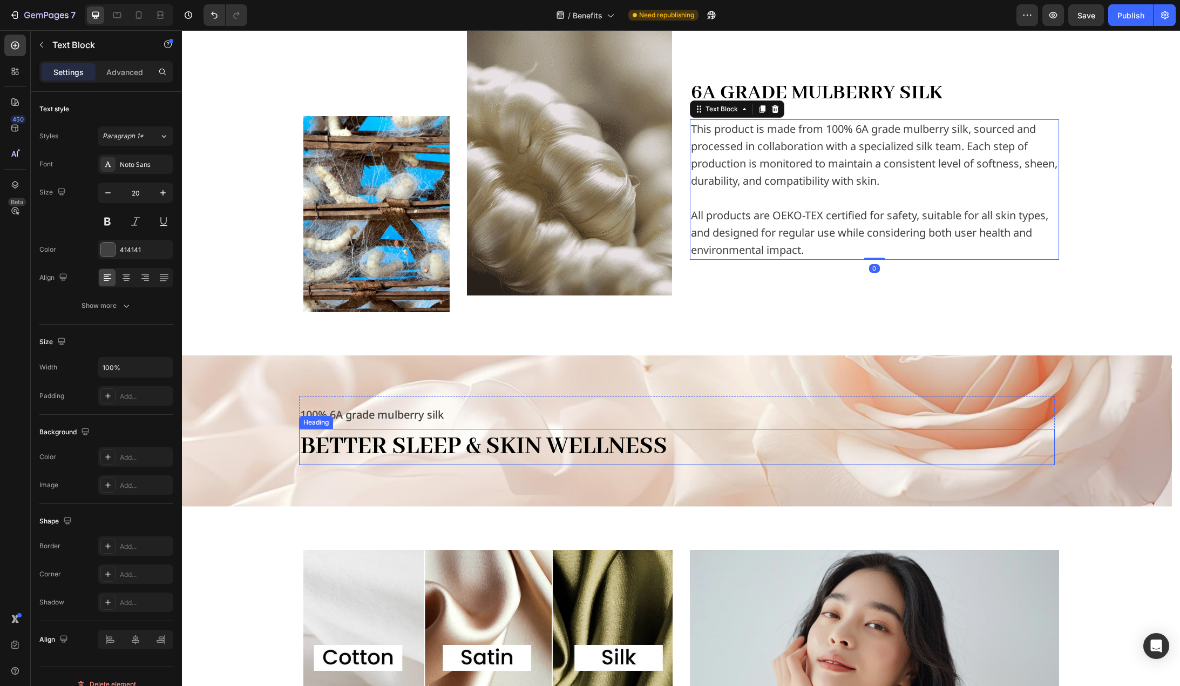
click at [451, 431] on h2 "Better Sleep & Skin Wellness" at bounding box center [677, 447] width 756 height 36
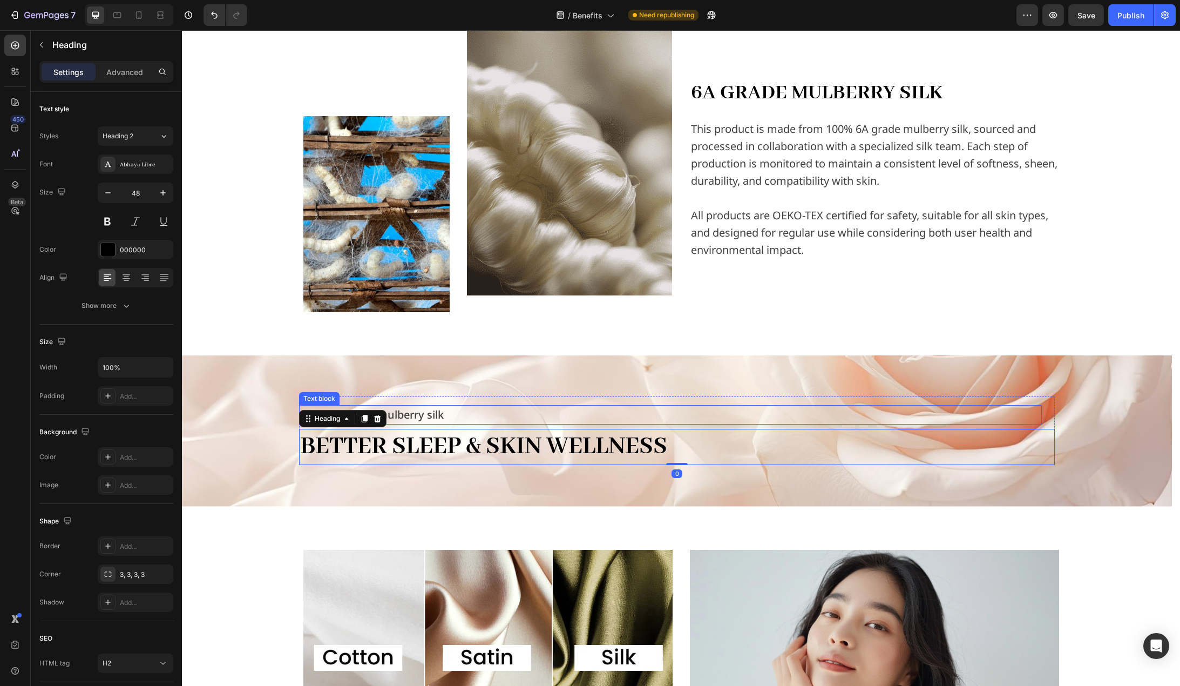
click at [415, 415] on p "100% 6A grade mulberry silk" at bounding box center [670, 414] width 741 height 17
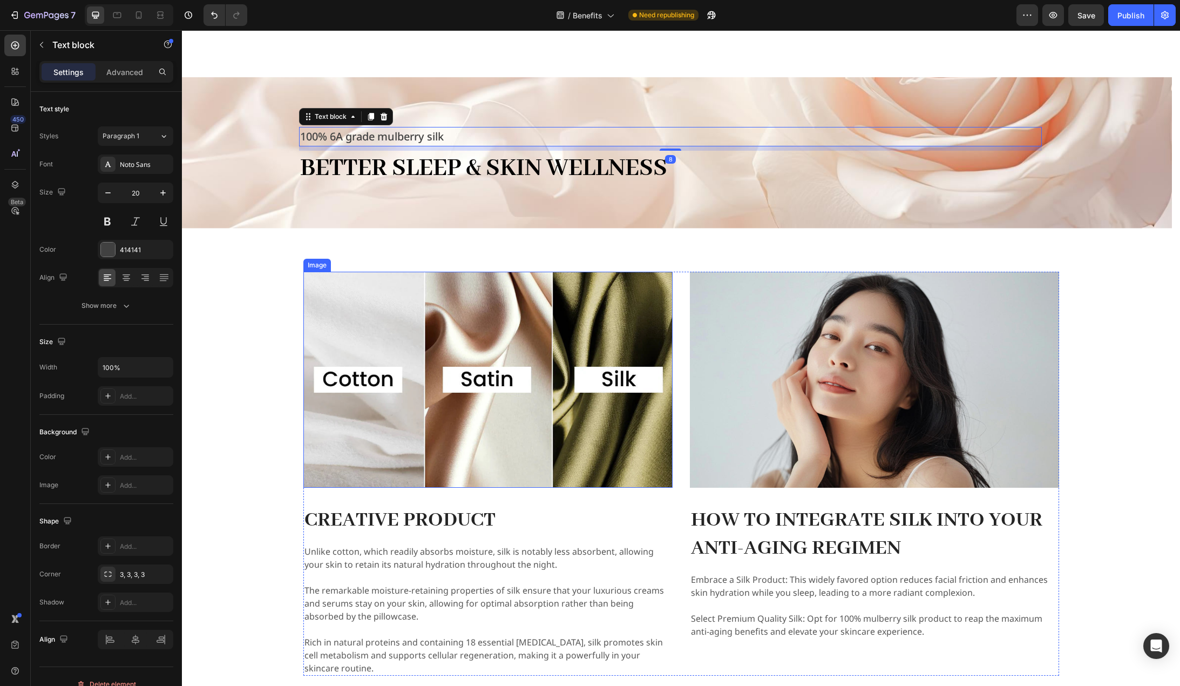
scroll to position [1080, 0]
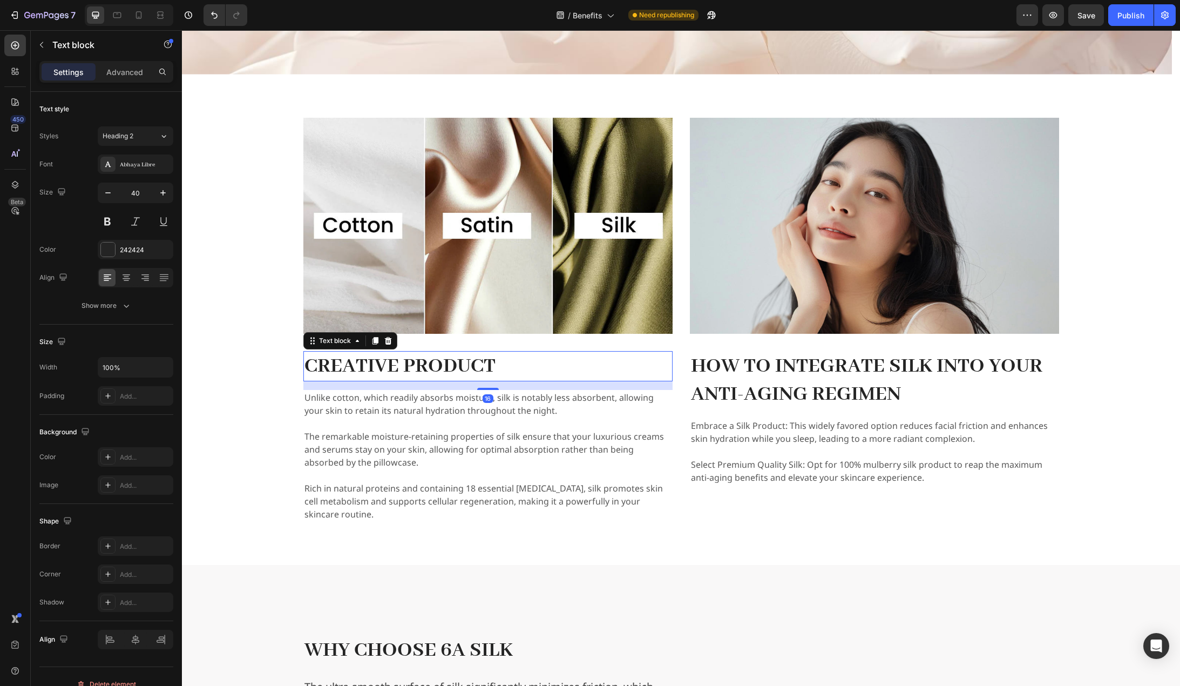
click at [428, 362] on p "Creative Product" at bounding box center [488, 366] width 367 height 28
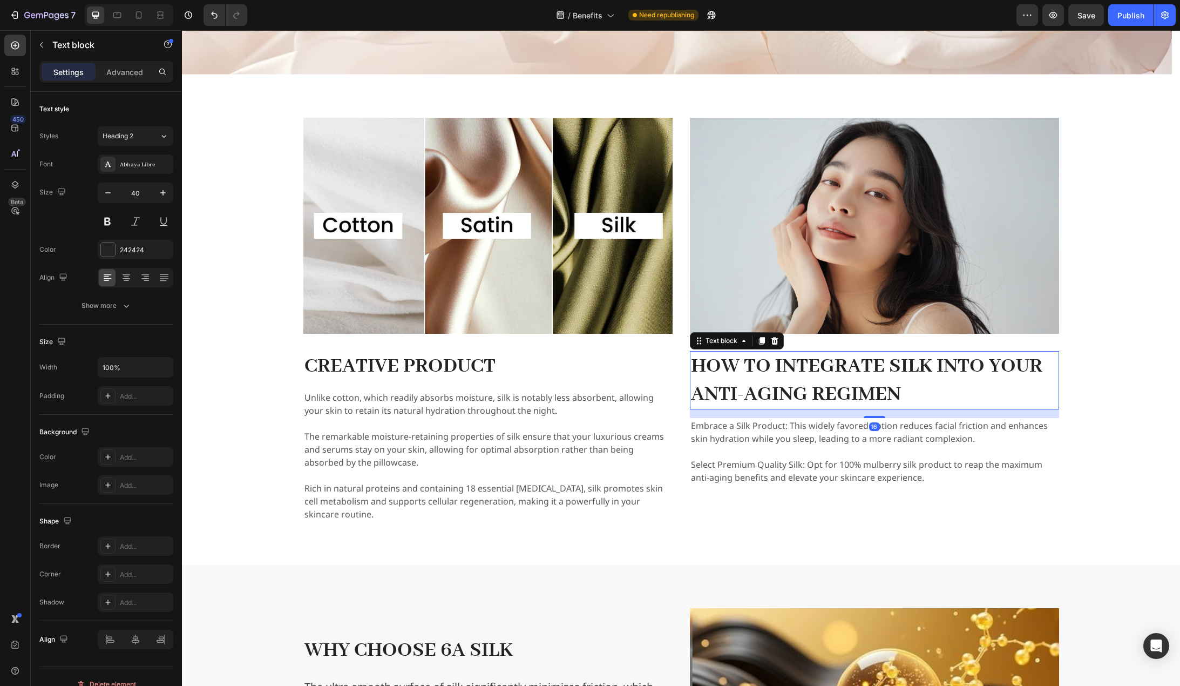
click at [832, 370] on p "How to Integrate Silk into Your Anti-Aging Regimen" at bounding box center [874, 380] width 367 height 56
click at [468, 366] on p "Creative Product" at bounding box center [488, 366] width 367 height 28
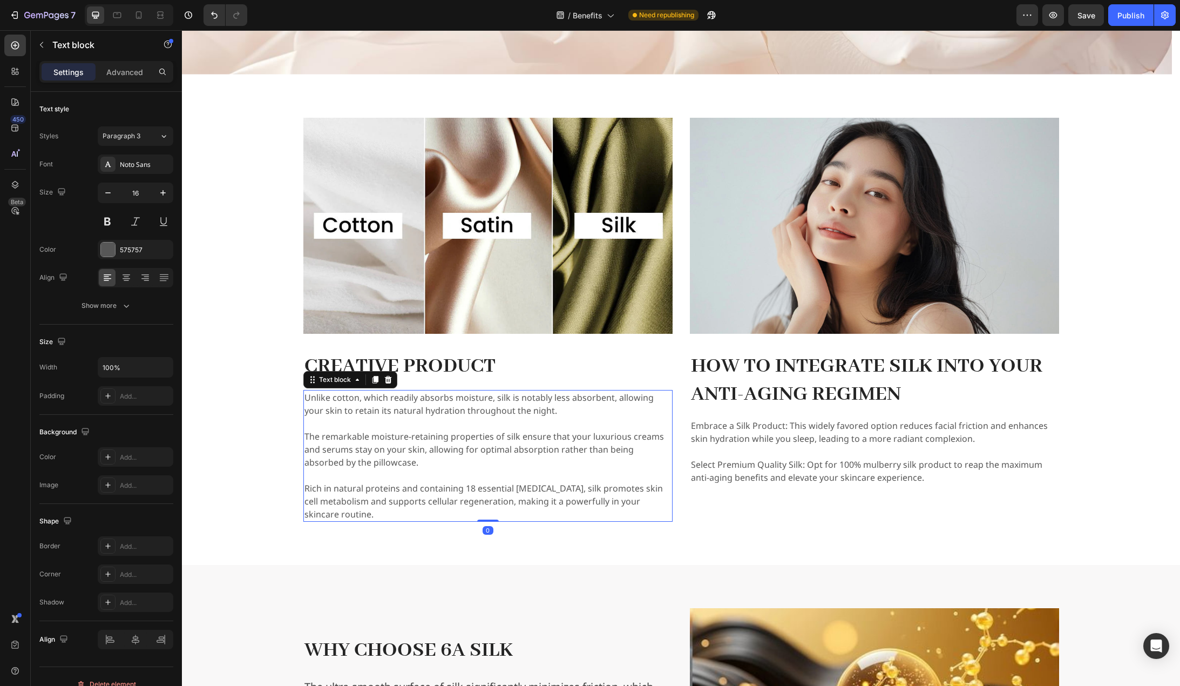
click at [477, 429] on p "The remarkable moisture-retaining properties of silk ensure that your luxurious…" at bounding box center [488, 443] width 367 height 52
click at [834, 427] on p "Embrace a Silk Product: This widely favored option reduces facial friction and …" at bounding box center [874, 432] width 367 height 26
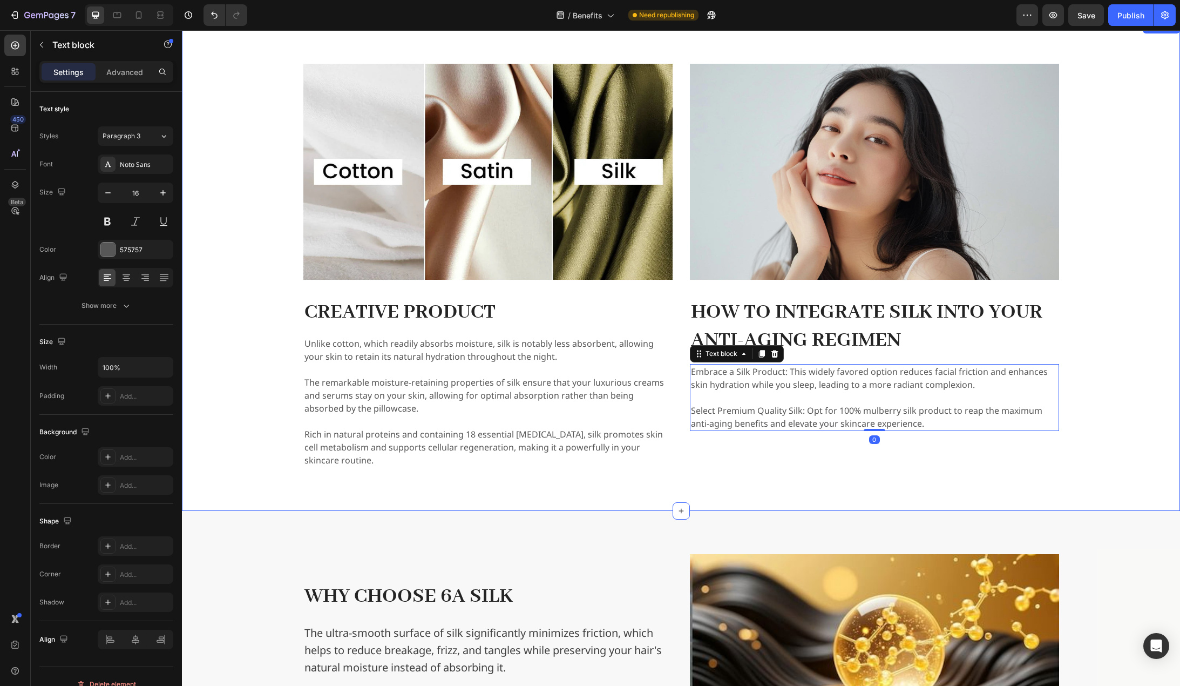
click at [261, 429] on div "Image Creative Product Text block Unlike cotton, which readily absorbs moisture…" at bounding box center [681, 266] width 981 height 404
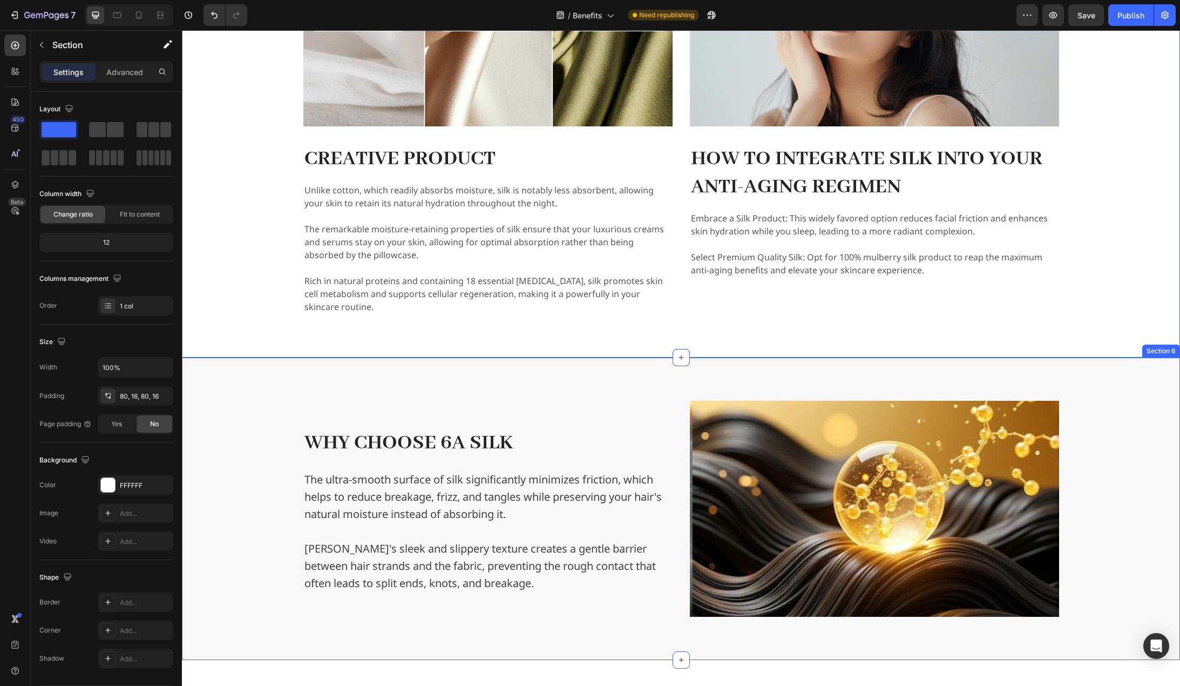
scroll to position [1458, 0]
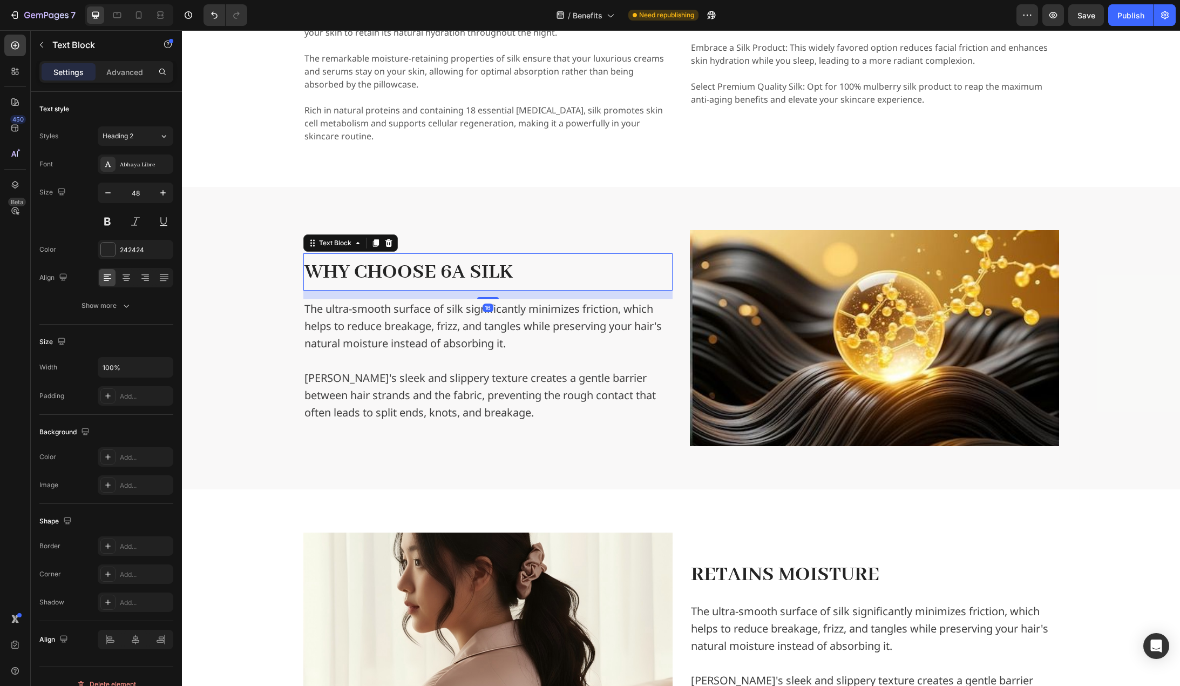
click at [452, 268] on span "WHY CHOOSE 6A SILK" at bounding box center [409, 272] width 208 height 26
click at [128, 254] on div "242424" at bounding box center [135, 250] width 31 height 10
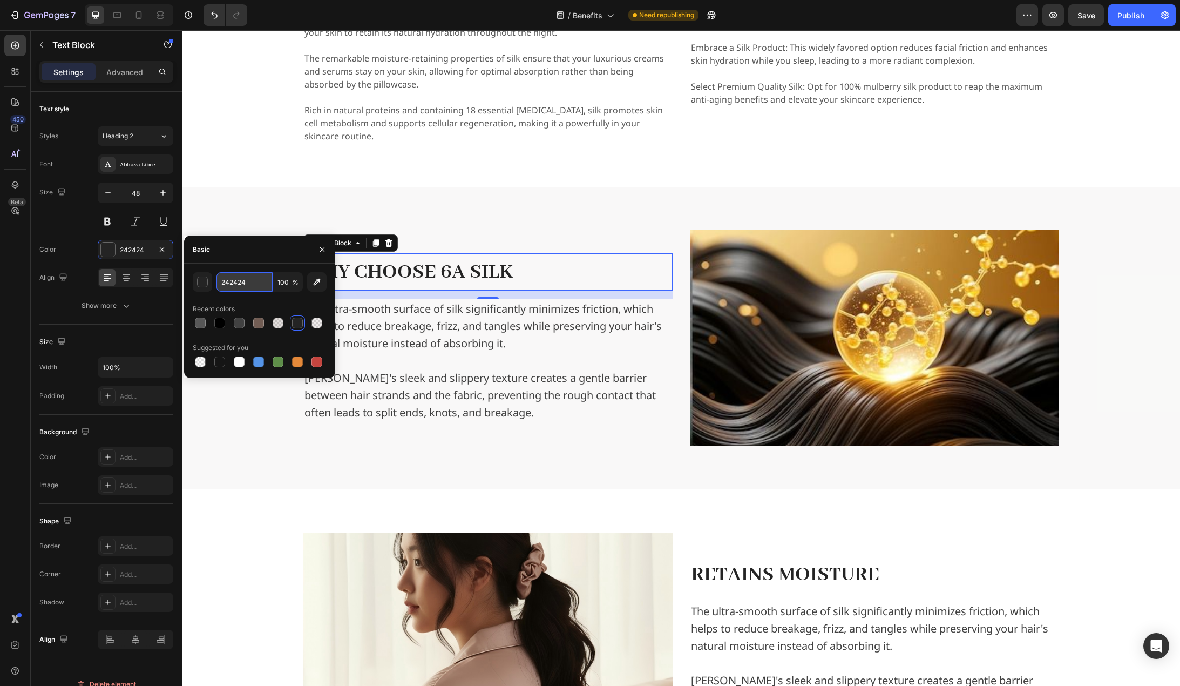
click at [245, 286] on input "242424" at bounding box center [245, 281] width 56 height 19
click at [292, 299] on div "000 100 % Recent colors Suggested for you" at bounding box center [260, 320] width 134 height 97
type input "000000"
click at [240, 409] on div "WHY CHOOSE 6A SILK Text Block 16 The ultra-smooth surface of silk significantly…" at bounding box center [681, 338] width 981 height 216
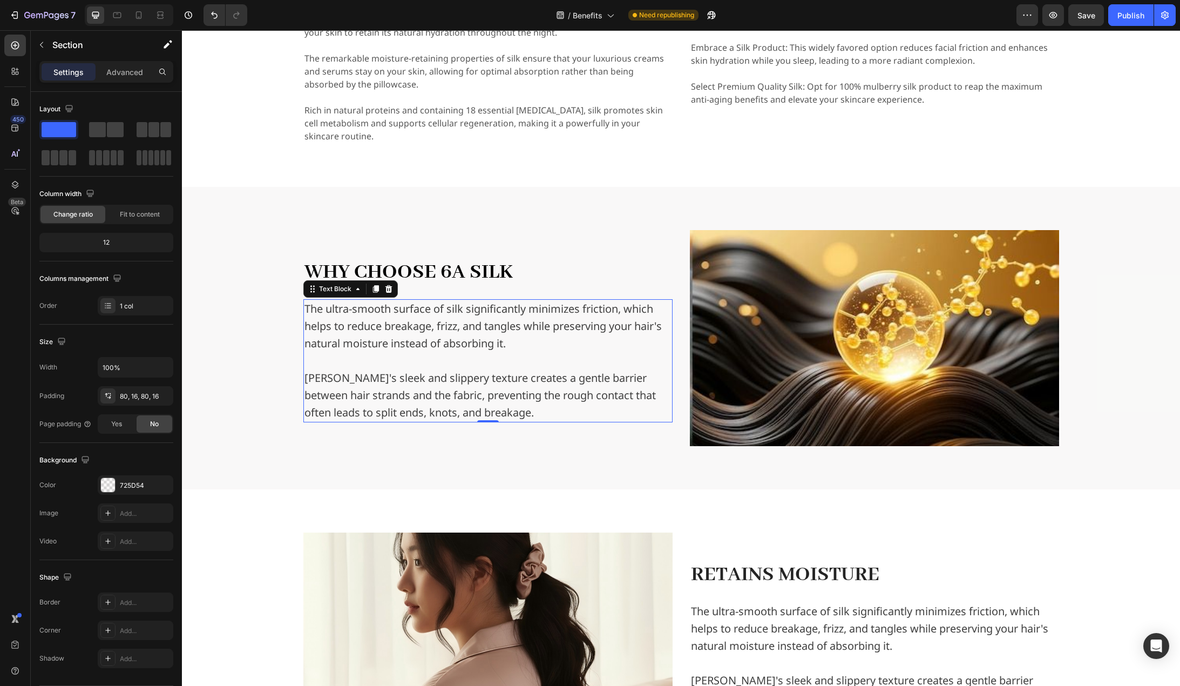
click at [419, 353] on p "Silk's sleek and slippery texture creates a gentle barrier between hair strands…" at bounding box center [488, 386] width 367 height 69
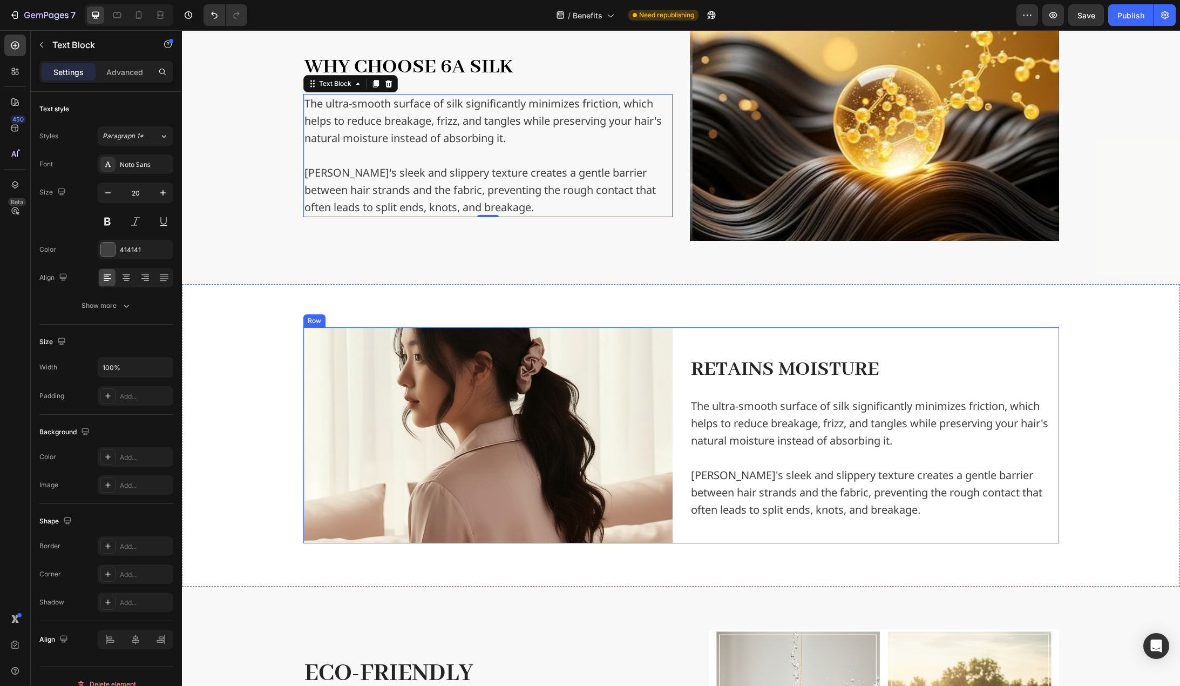
scroll to position [1674, 0]
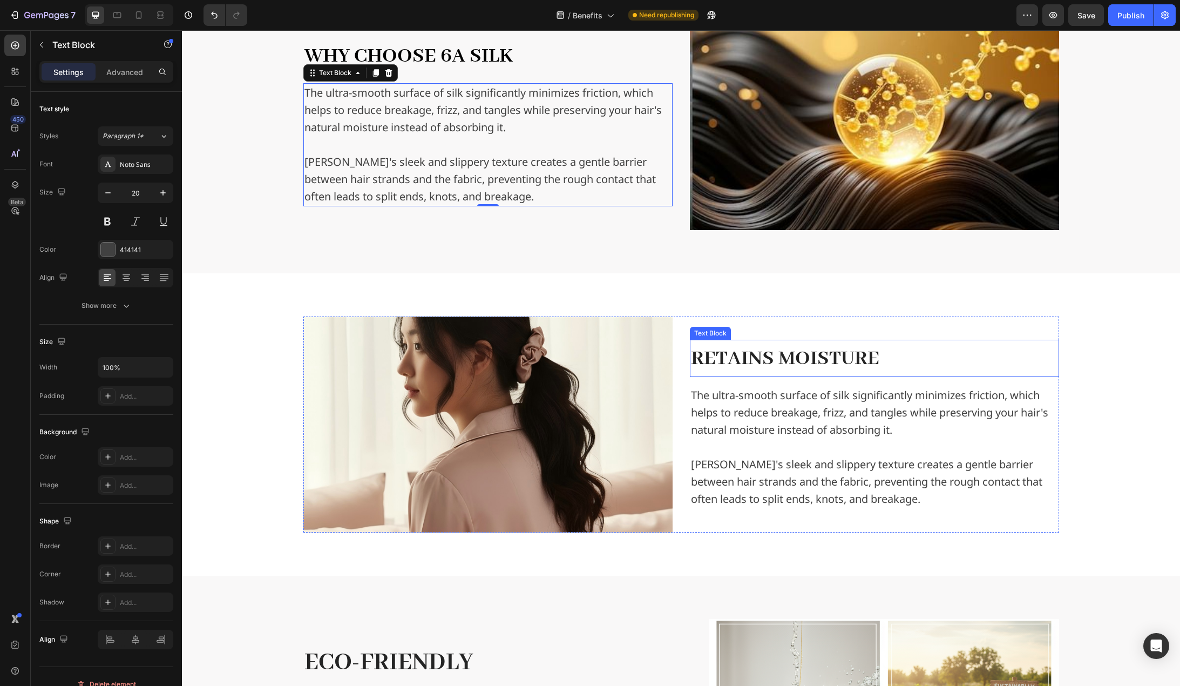
click at [762, 361] on span "Retains Moisture" at bounding box center [785, 359] width 188 height 26
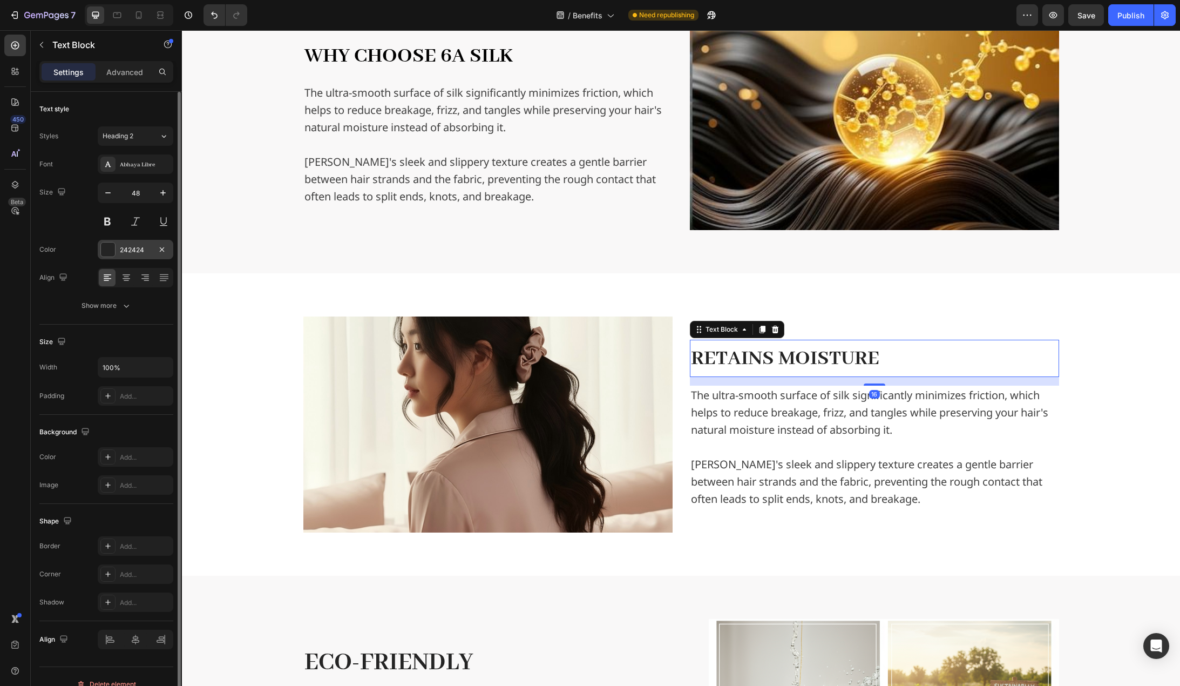
click at [122, 241] on div "242424" at bounding box center [136, 249] width 76 height 19
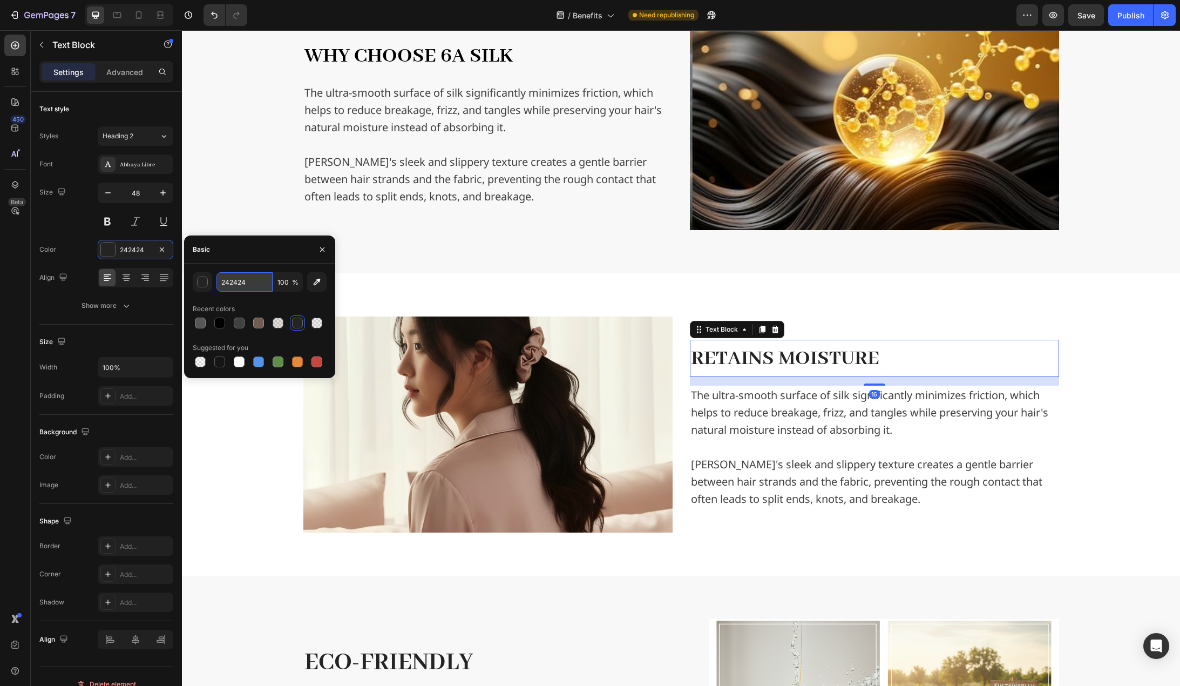
click at [257, 282] on input "242424" at bounding box center [245, 281] width 56 height 19
type input "000000"
click at [278, 300] on div "Recent colors" at bounding box center [260, 308] width 134 height 17
click at [728, 420] on p "The ultra-smooth surface of silk significantly minimizes friction, which helps …" at bounding box center [874, 413] width 367 height 52
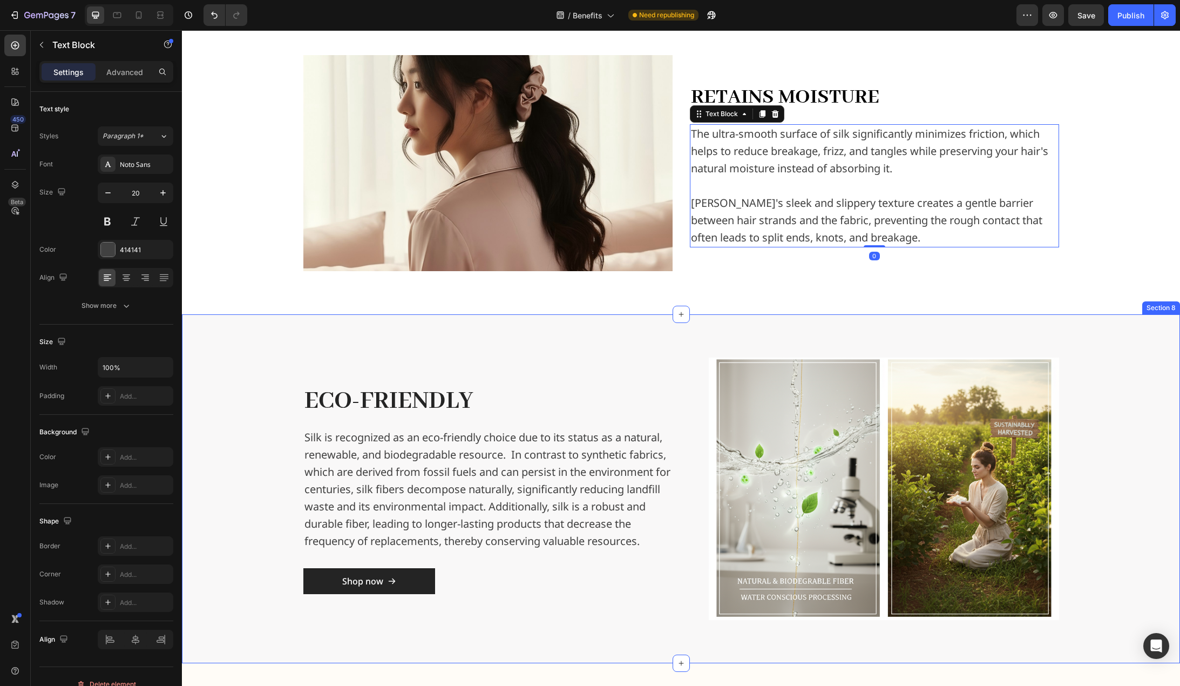
scroll to position [1998, 0]
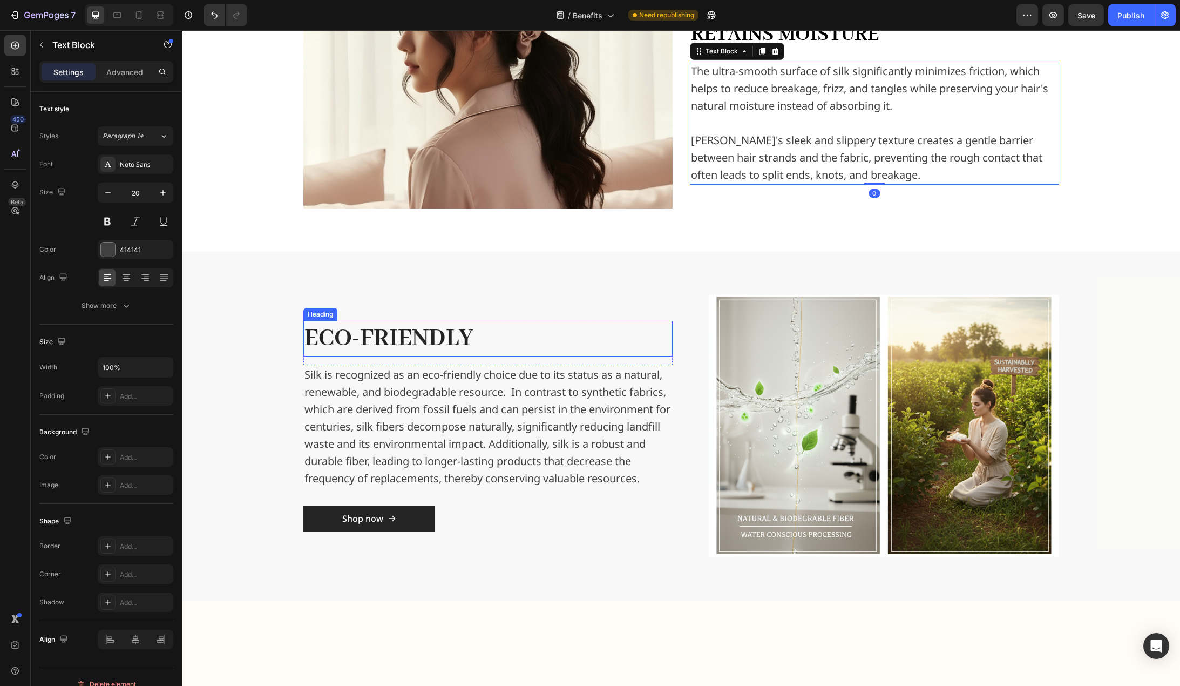
click at [446, 340] on h2 "Eco-friendly" at bounding box center [487, 339] width 369 height 36
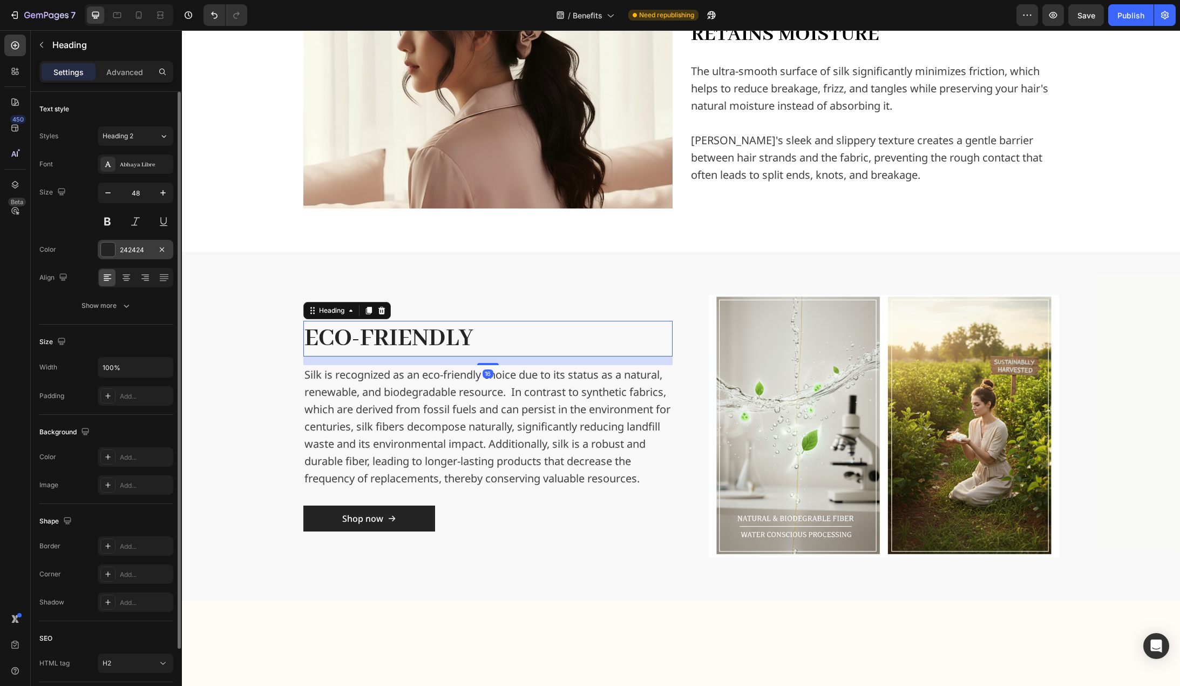
click at [127, 251] on div "242424" at bounding box center [135, 250] width 31 height 10
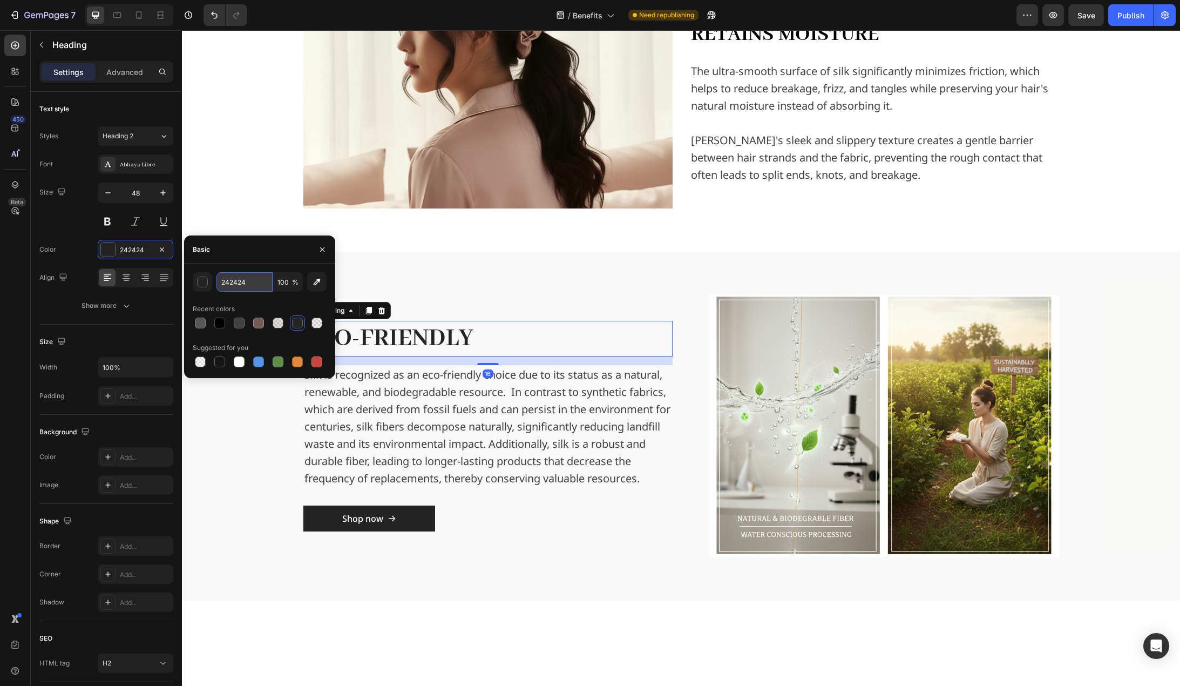
click at [239, 285] on input "242424" at bounding box center [245, 281] width 56 height 19
type input "000000"
click at [289, 300] on div "000000 100 % Recent colors Suggested for you" at bounding box center [260, 320] width 134 height 97
click at [228, 442] on div "Eco-friendly Heading 16 Row Silk is recognized as an eco-friendly choice due to…" at bounding box center [681, 426] width 981 height 263
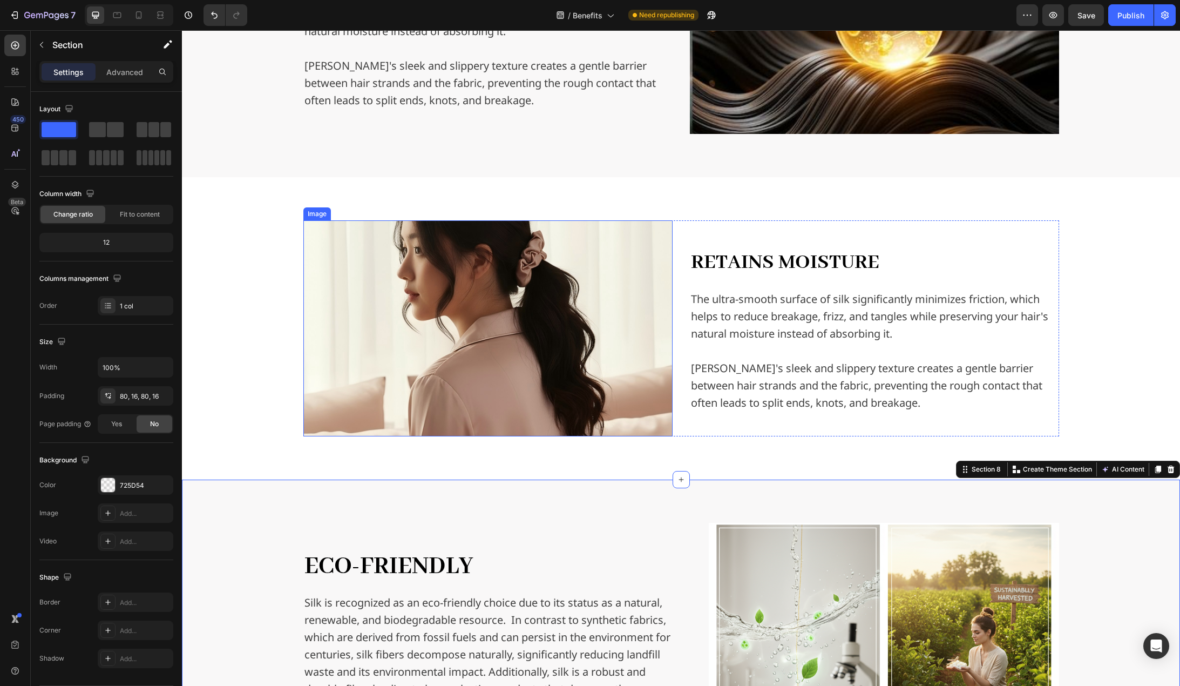
scroll to position [1728, 0]
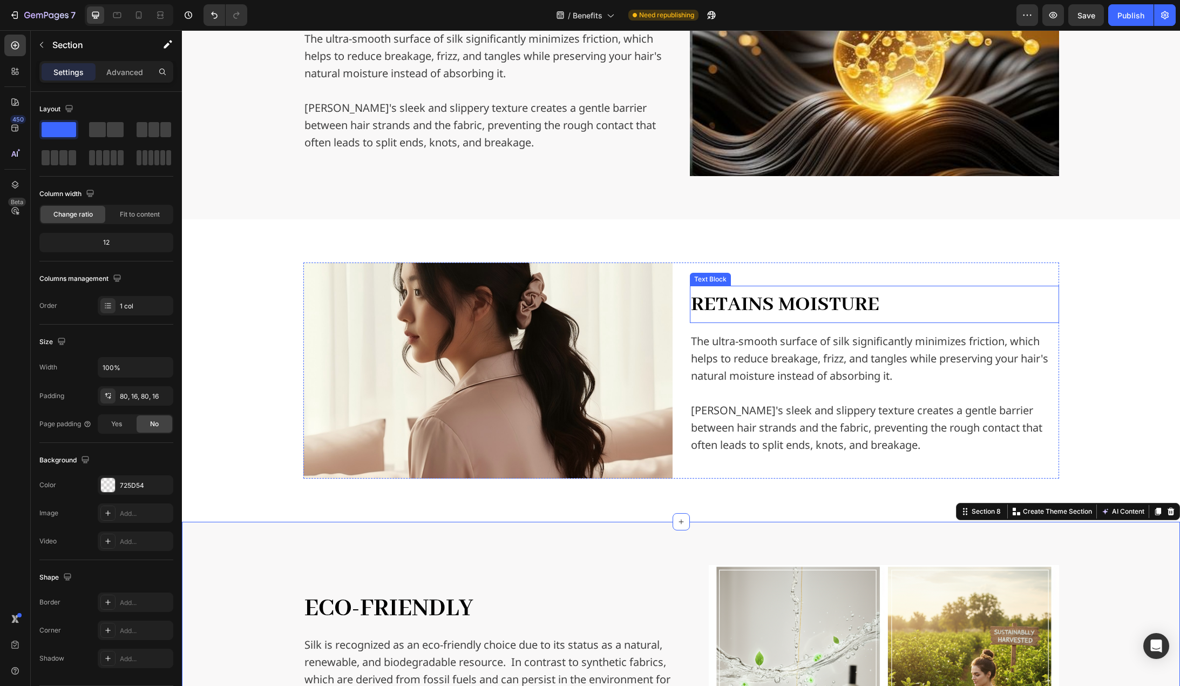
click at [798, 309] on span "Retains Moisture" at bounding box center [785, 305] width 188 height 26
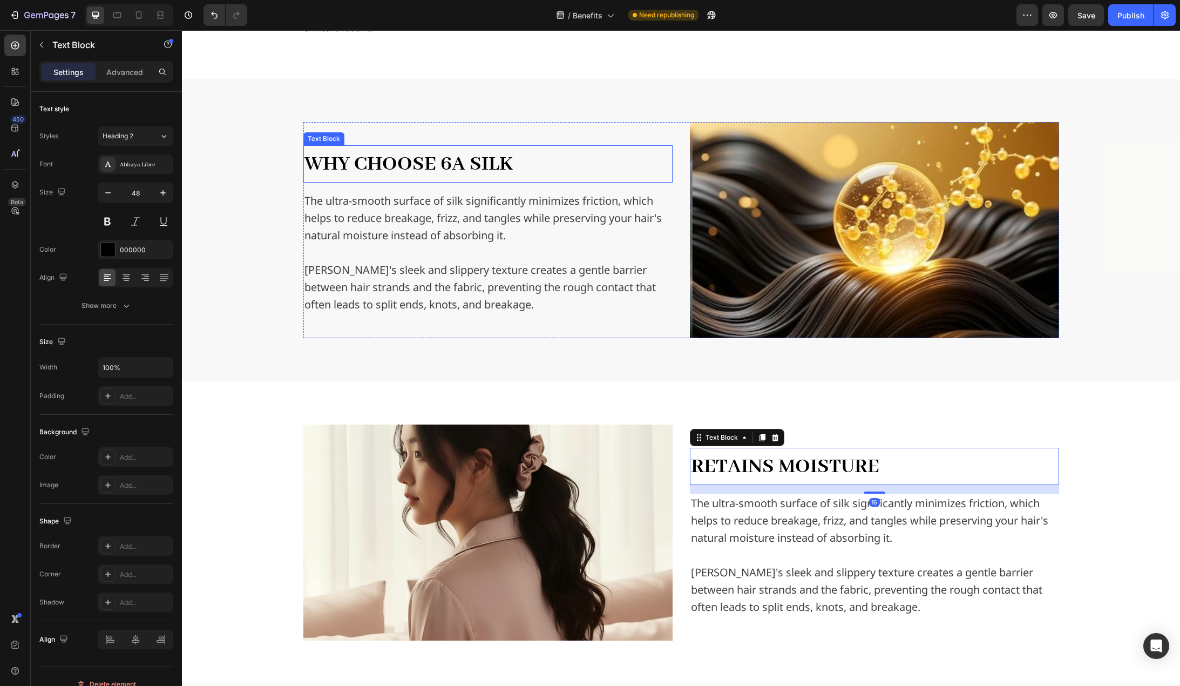
click at [479, 156] on span "WHY CHOOSE 6A SILK" at bounding box center [409, 164] width 208 height 26
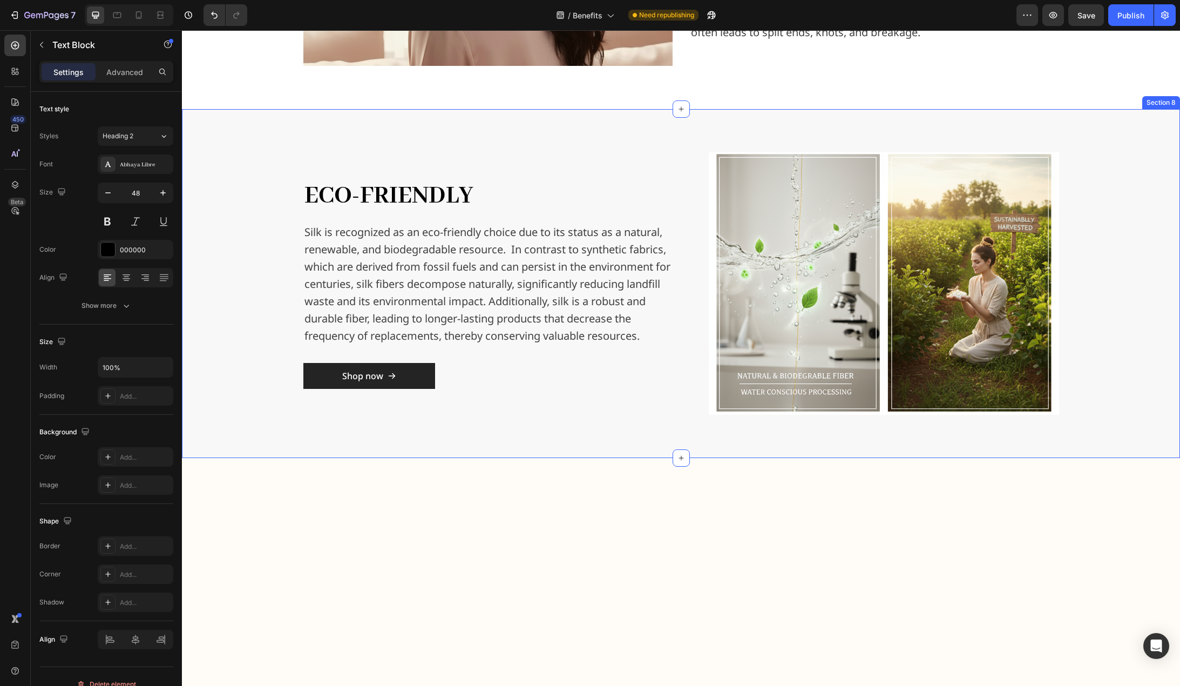
scroll to position [2160, 0]
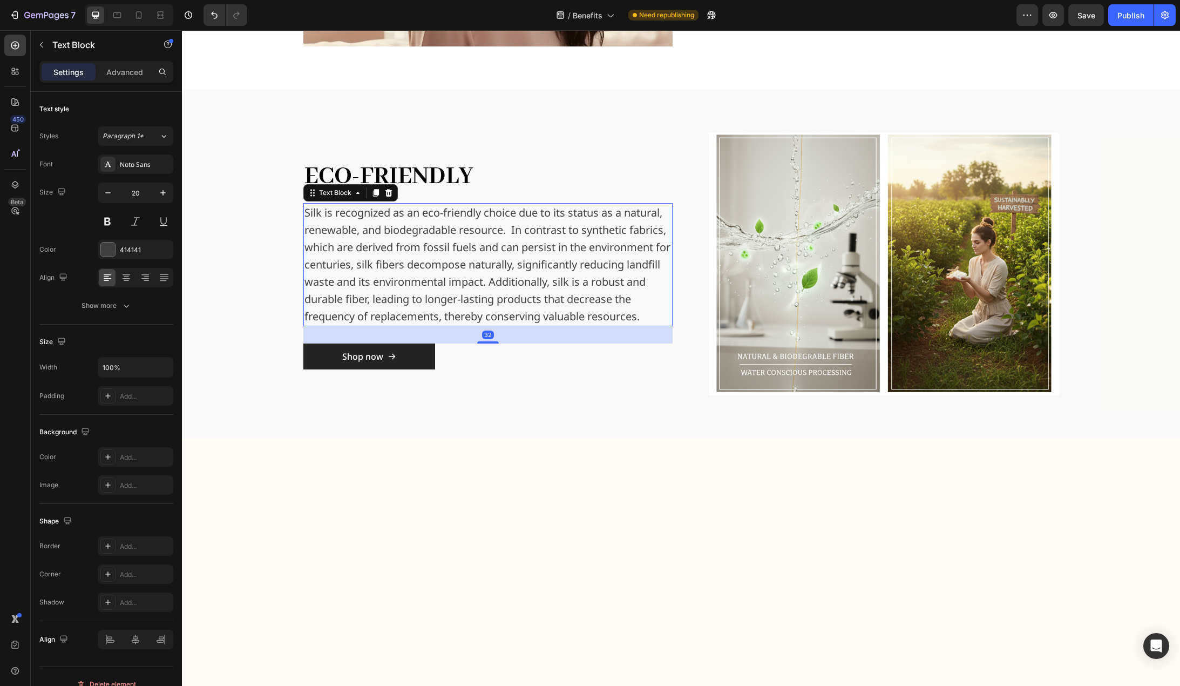
click at [497, 222] on p "Silk is recognized as an eco-friendly choice due to its status as a natural, re…" at bounding box center [488, 264] width 367 height 121
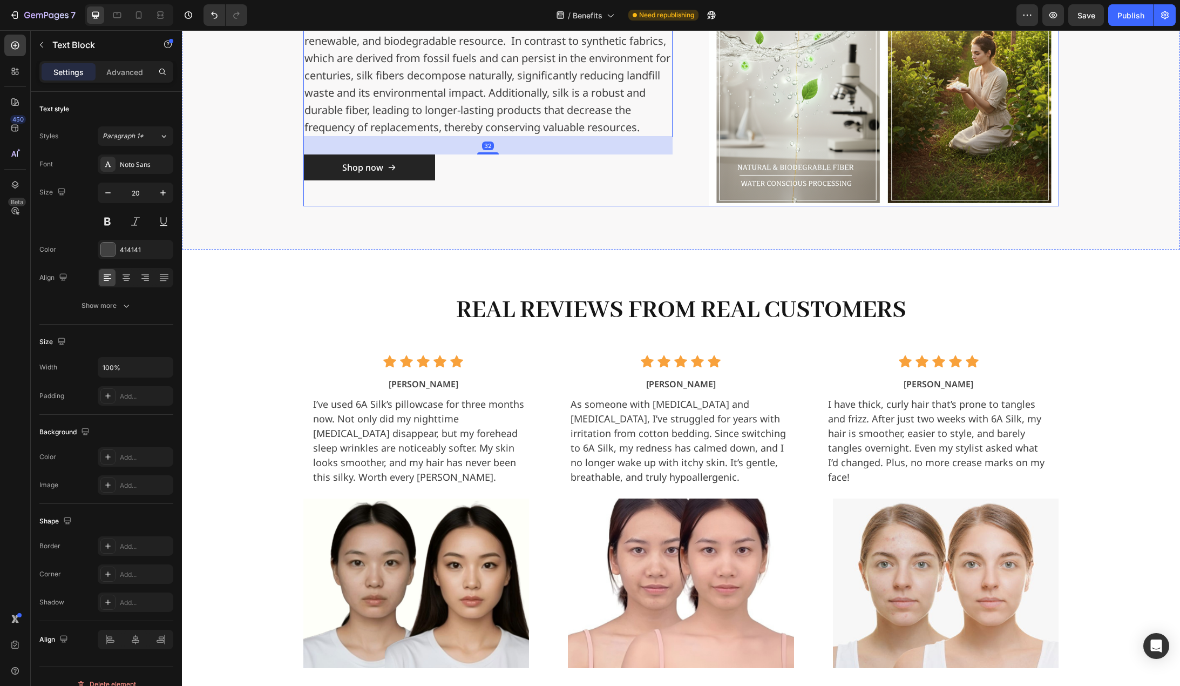
scroll to position [2376, 0]
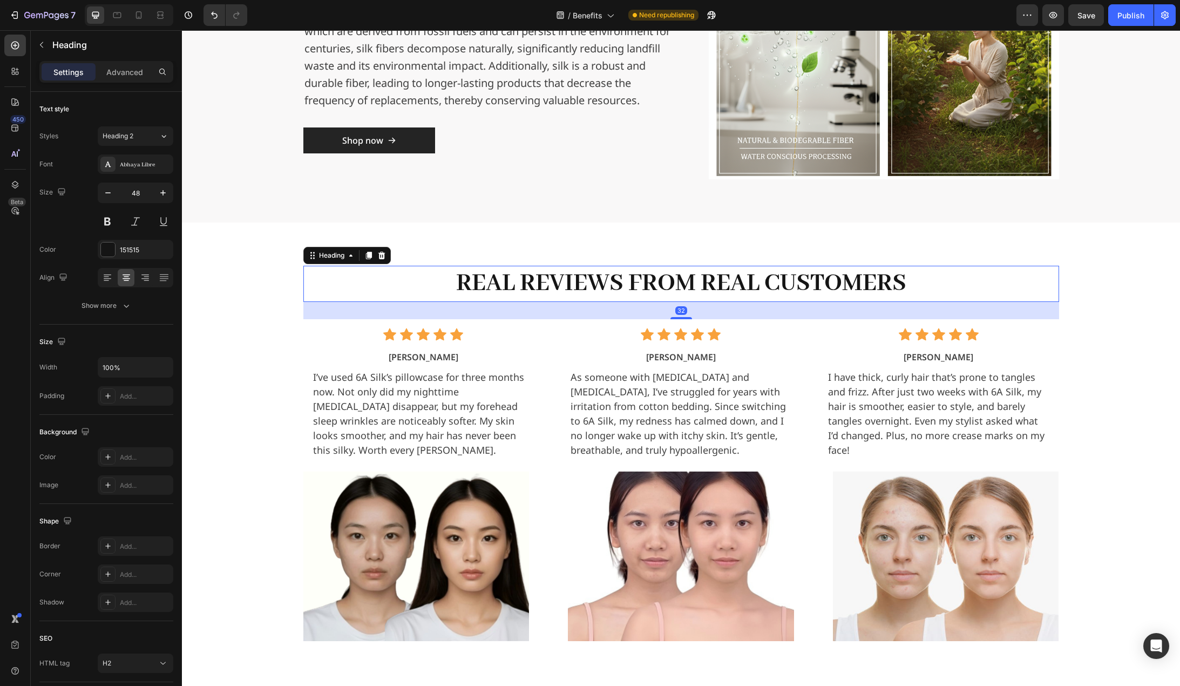
click at [541, 276] on h2 "Real reviews from real customers" at bounding box center [681, 284] width 756 height 36
drag, startPoint x: 132, startPoint y: 249, endPoint x: 159, endPoint y: 254, distance: 27.4
click at [132, 248] on div "151515" at bounding box center [135, 250] width 31 height 10
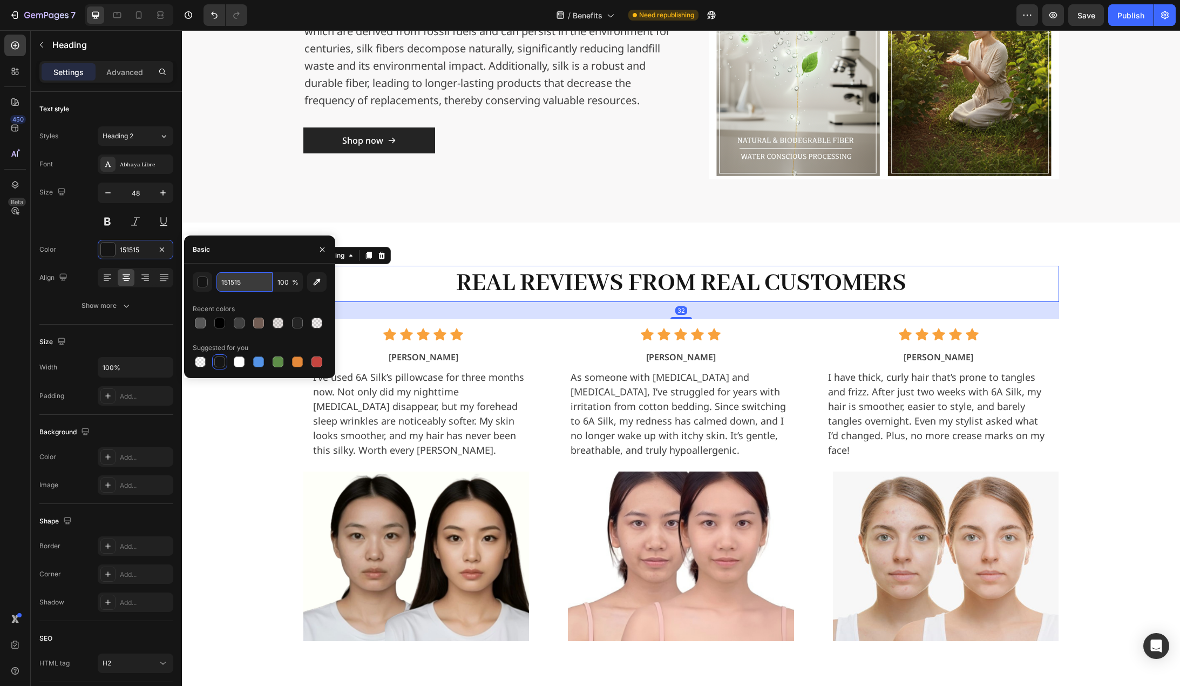
click at [255, 284] on input "151515" at bounding box center [245, 281] width 56 height 19
type input "000000"
click at [284, 303] on div "Recent colors" at bounding box center [260, 308] width 134 height 17
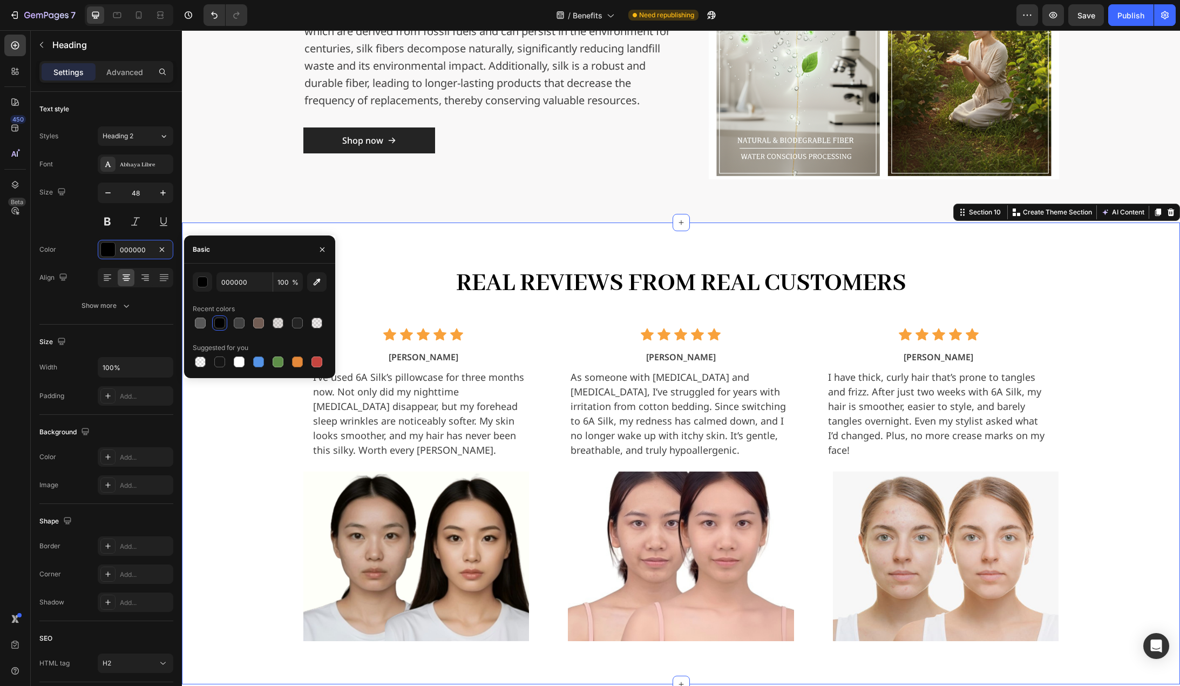
click at [215, 427] on div "Real reviews from real customers Heading Icon Icon Icon Icon Icon Icon List Hoz…" at bounding box center [681, 453] width 981 height 375
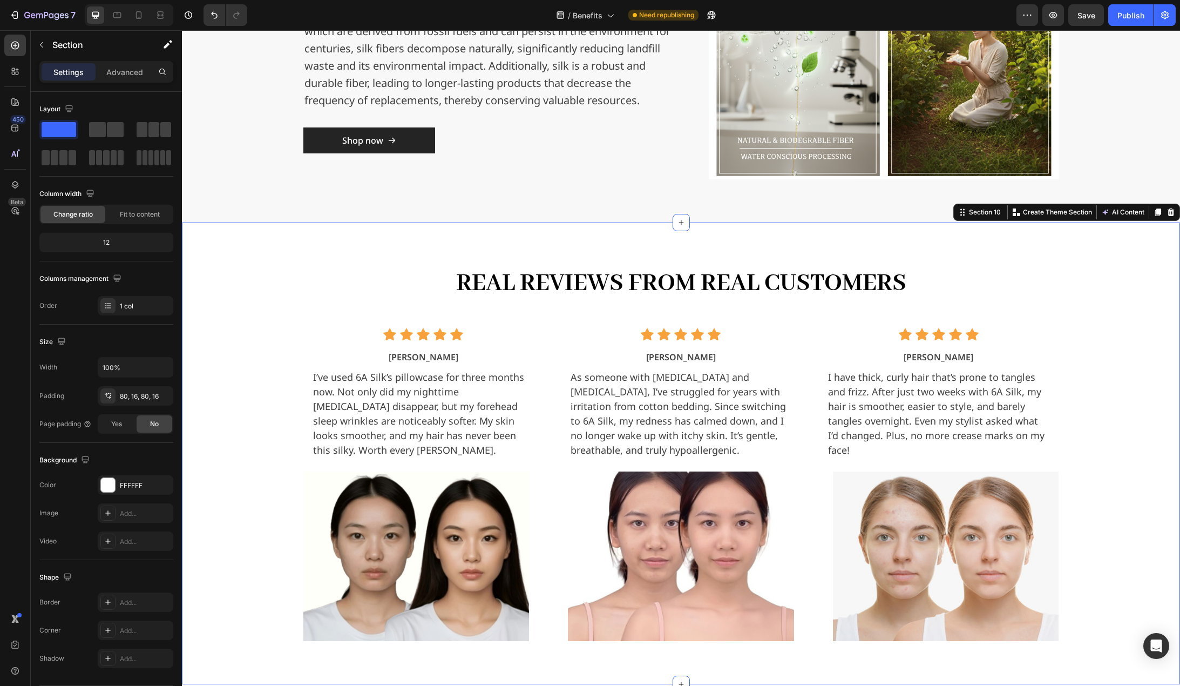
scroll to position [2430, 0]
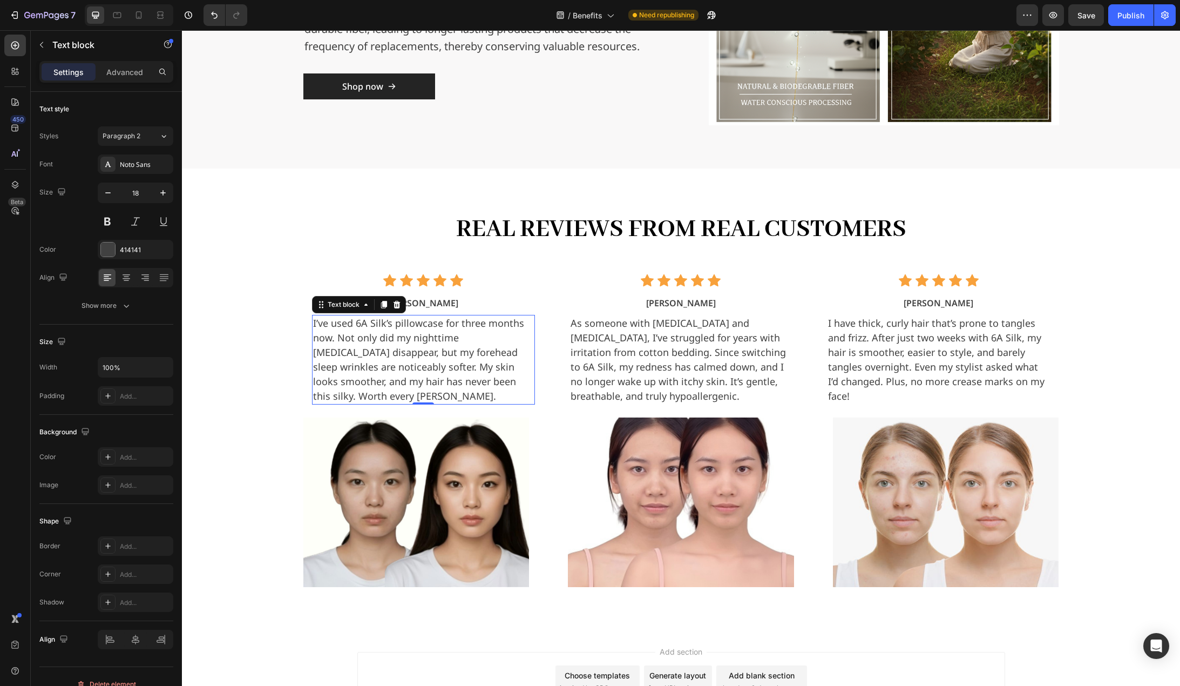
click at [465, 363] on p "I’ve used 6A Silk’s pillowcase for three months now. Not only did my nighttime …" at bounding box center [423, 359] width 221 height 87
click at [687, 362] on p "As someone with sensitive skin and eczema, I’ve struggled for years with irrita…" at bounding box center [681, 359] width 221 height 87
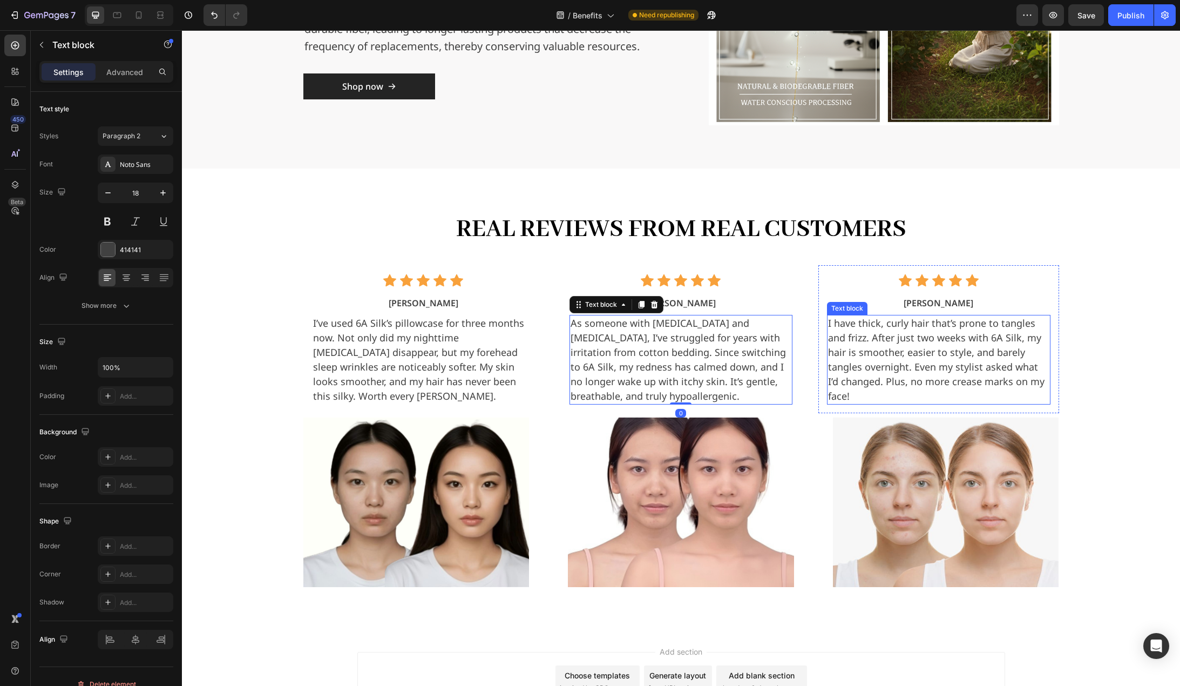
click at [887, 359] on p "I have thick, curly hair that’s prone to tangles and frizz. After just two week…" at bounding box center [938, 359] width 221 height 87
click at [706, 306] on p "Eleanor Pena" at bounding box center [681, 302] width 221 height 13
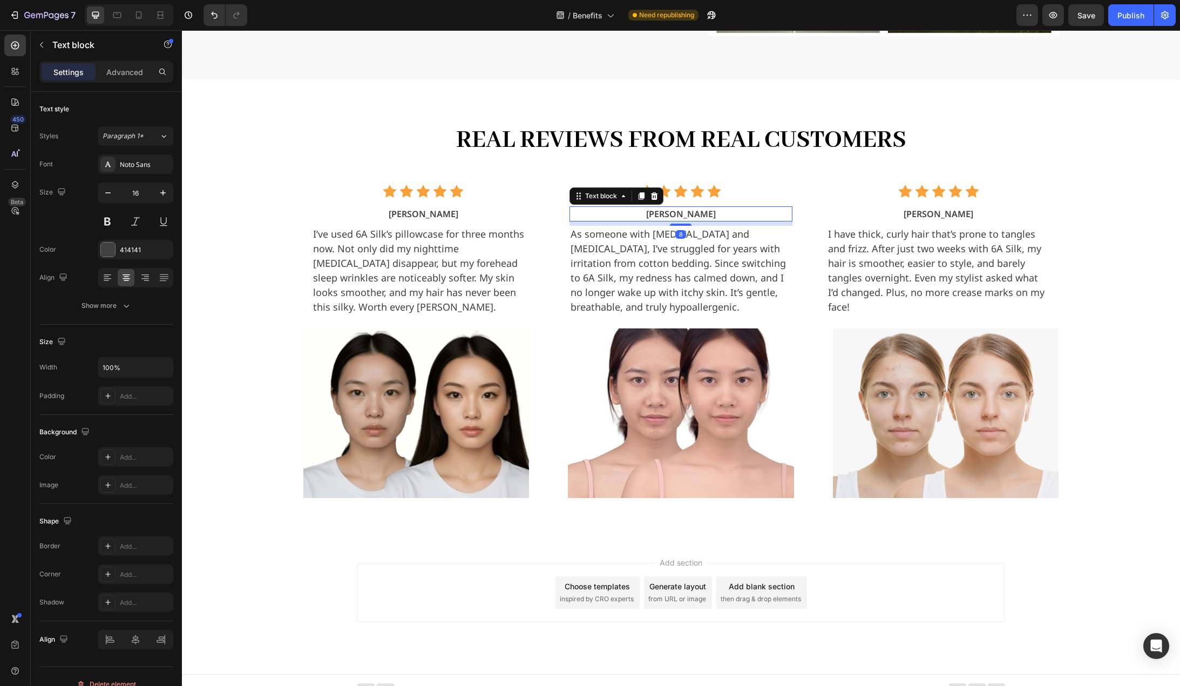
scroll to position [2530, 0]
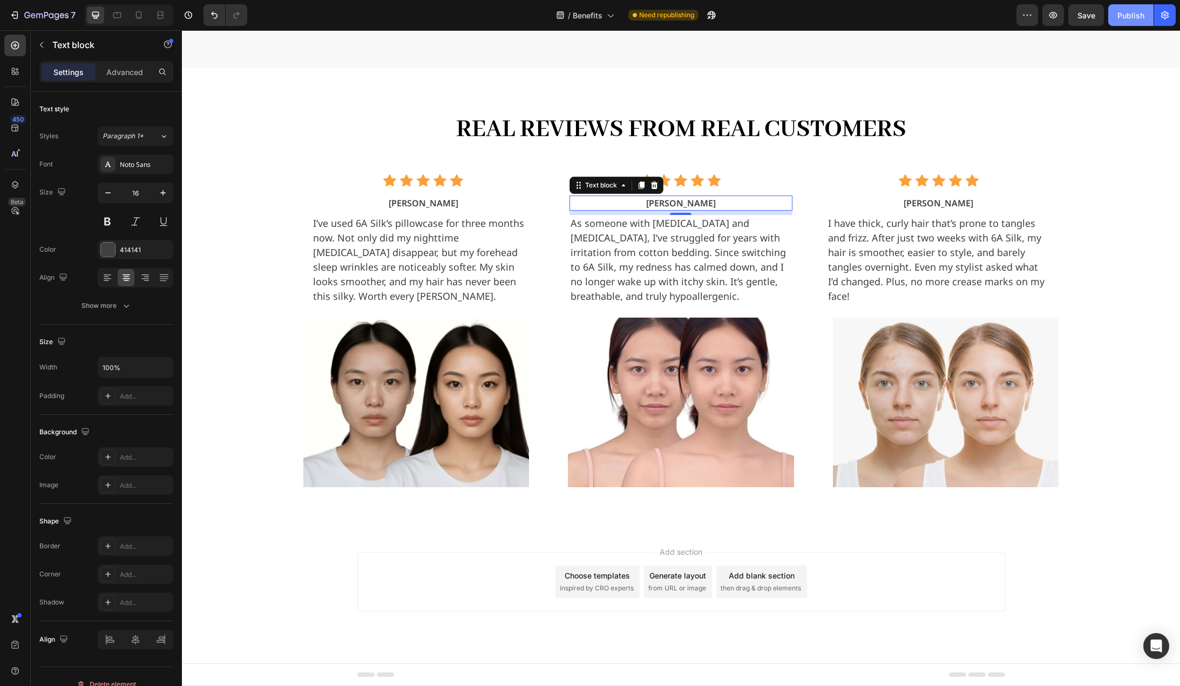
click at [1123, 17] on div "Publish" at bounding box center [1131, 15] width 27 height 11
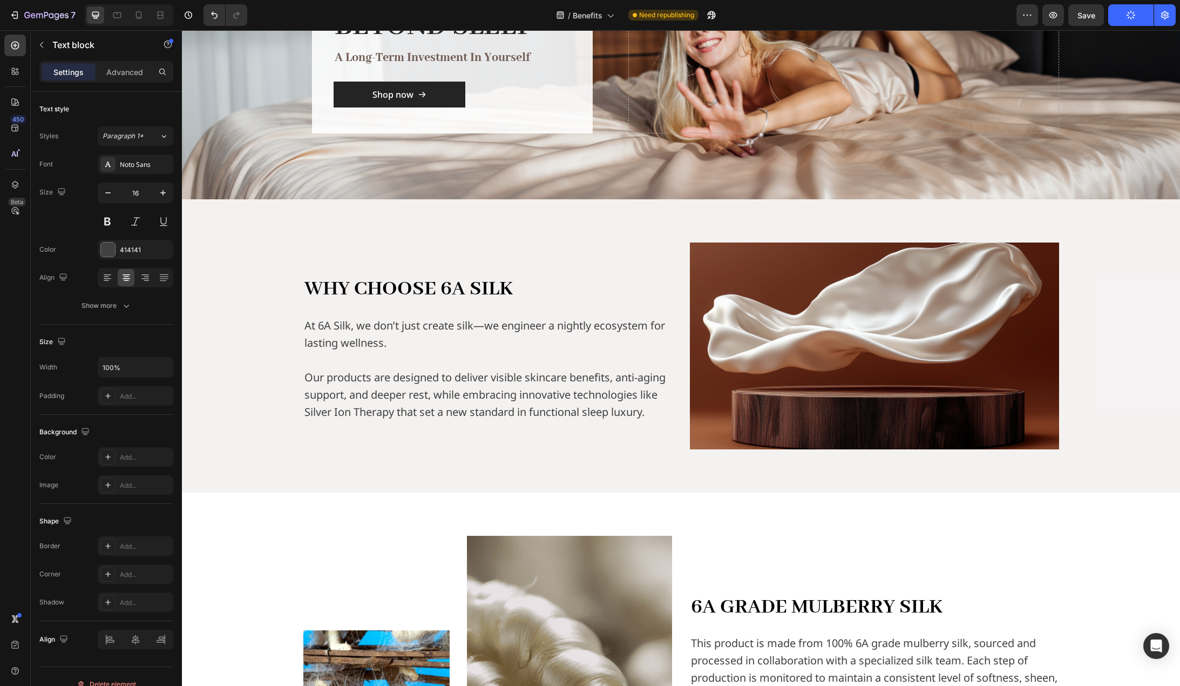
scroll to position [0, 0]
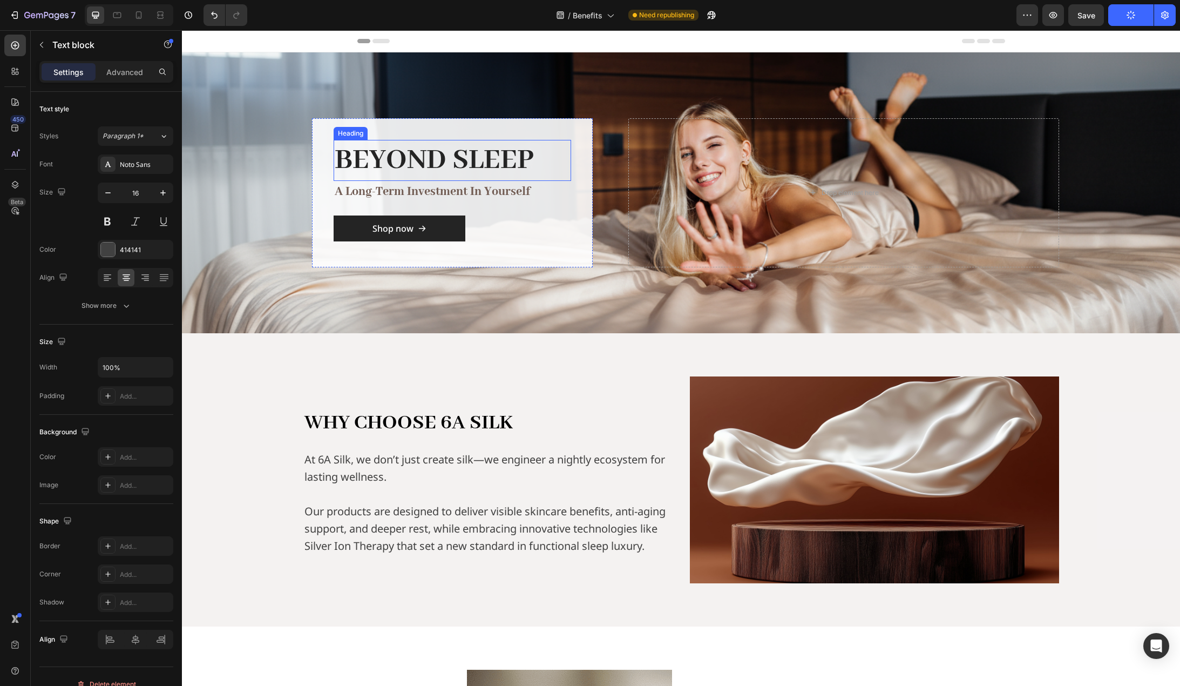
click at [508, 159] on h2 "BEYOND SLEEP" at bounding box center [453, 161] width 238 height 42
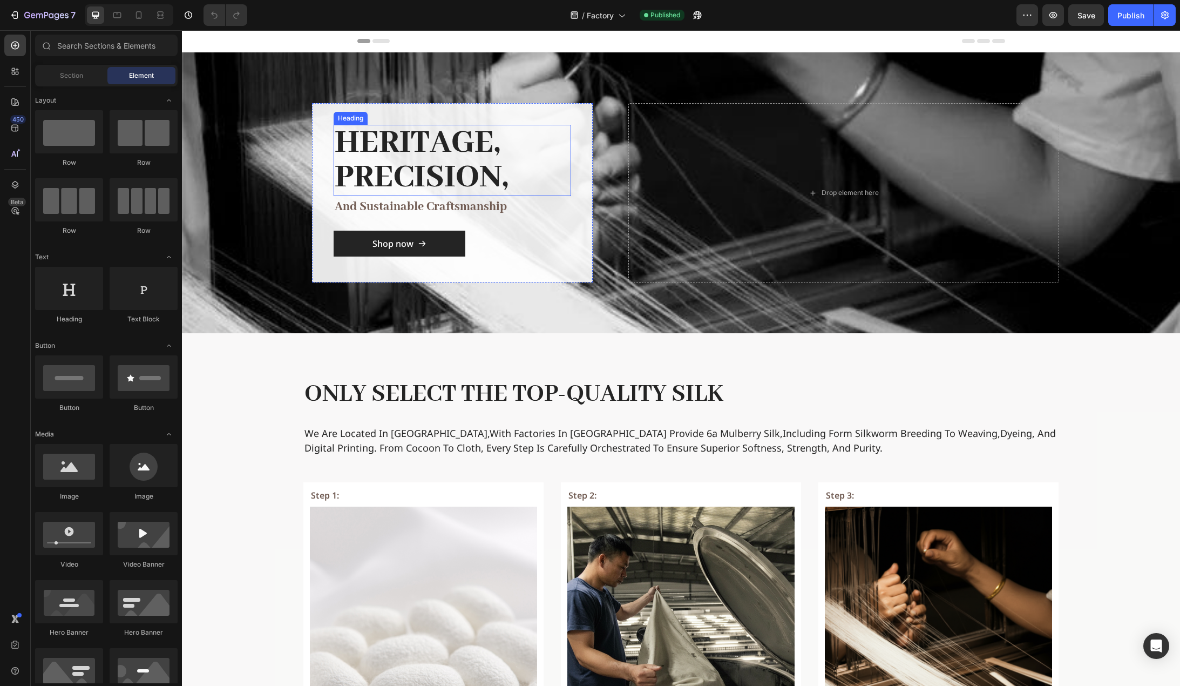
click at [473, 154] on h2 "Heritage, Precision," at bounding box center [453, 160] width 238 height 71
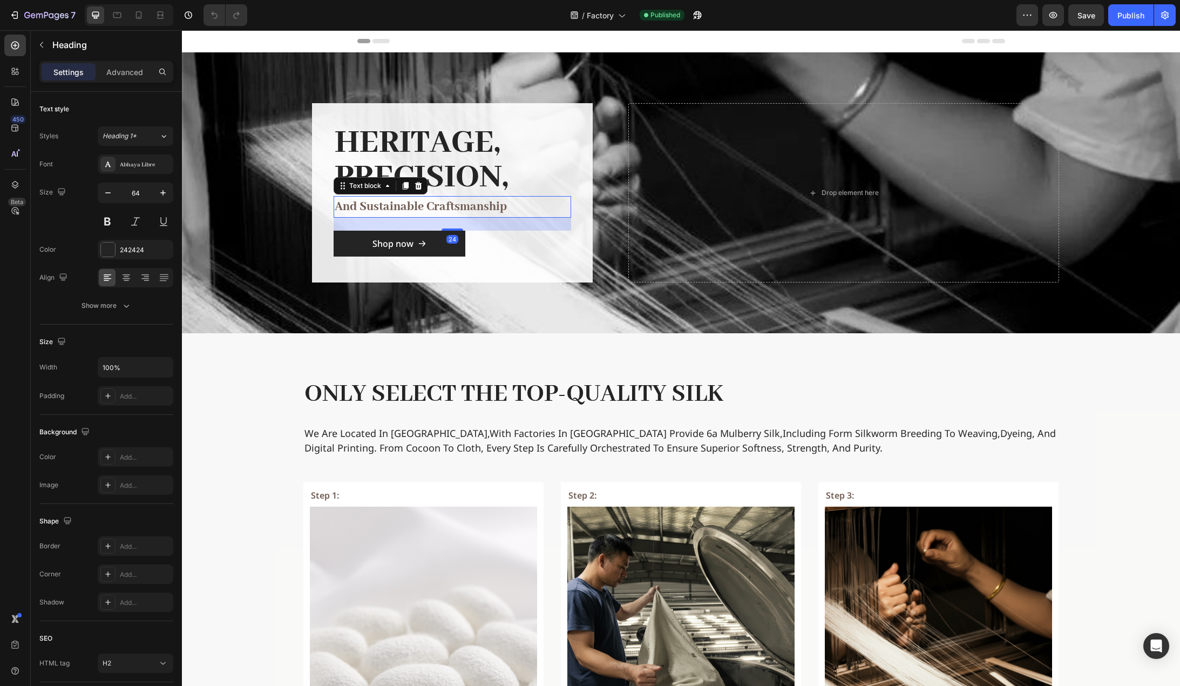
click at [482, 207] on p "and sustainable craftsmanship" at bounding box center [452, 206] width 235 height 19
click at [495, 156] on h2 "Heritage, Precision," at bounding box center [453, 160] width 238 height 71
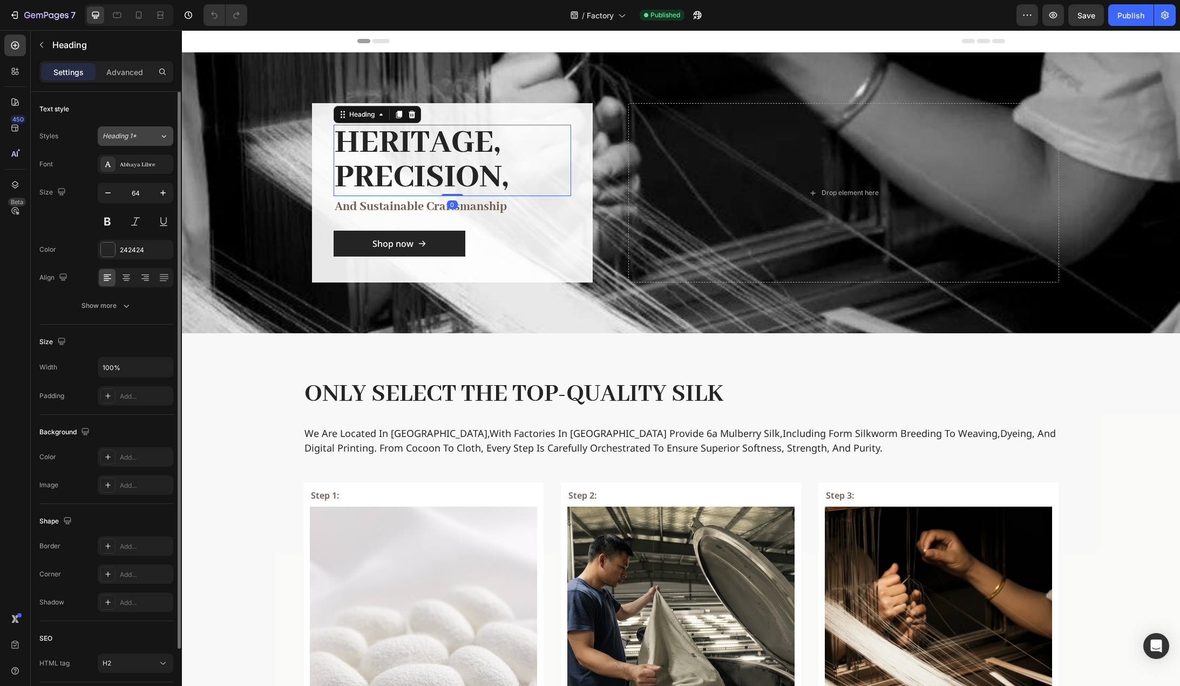
click at [146, 134] on div "Heading 1*" at bounding box center [125, 136] width 44 height 10
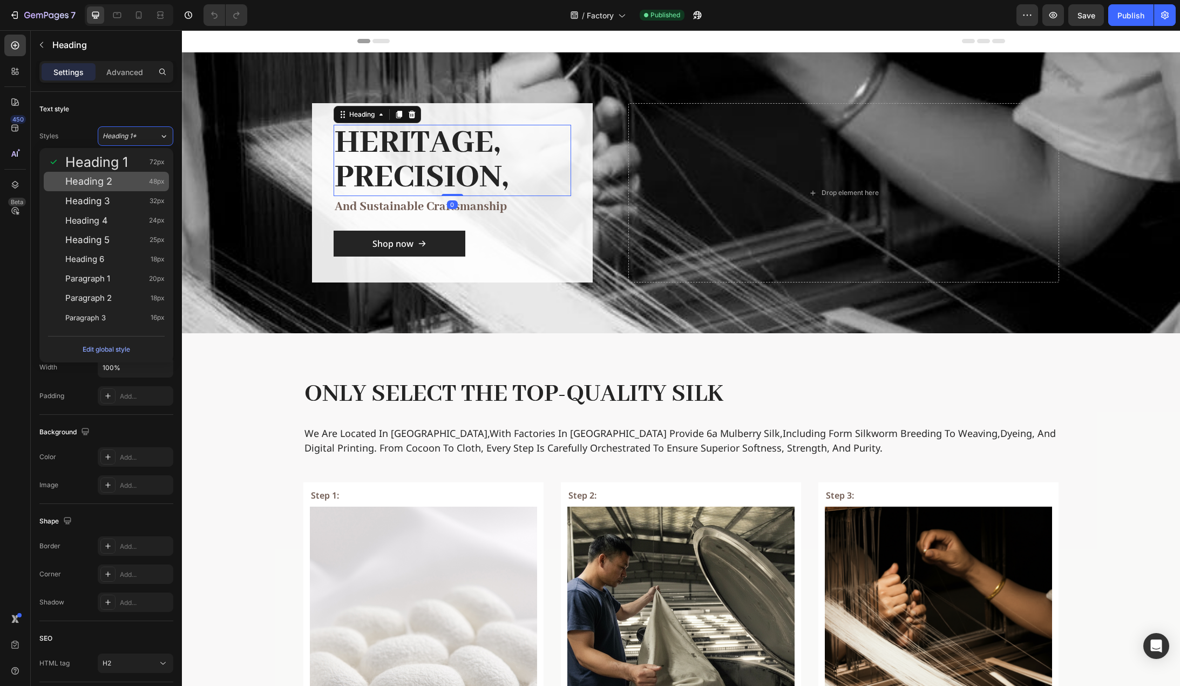
click at [125, 177] on div "Heading 2 48px" at bounding box center [114, 181] width 99 height 11
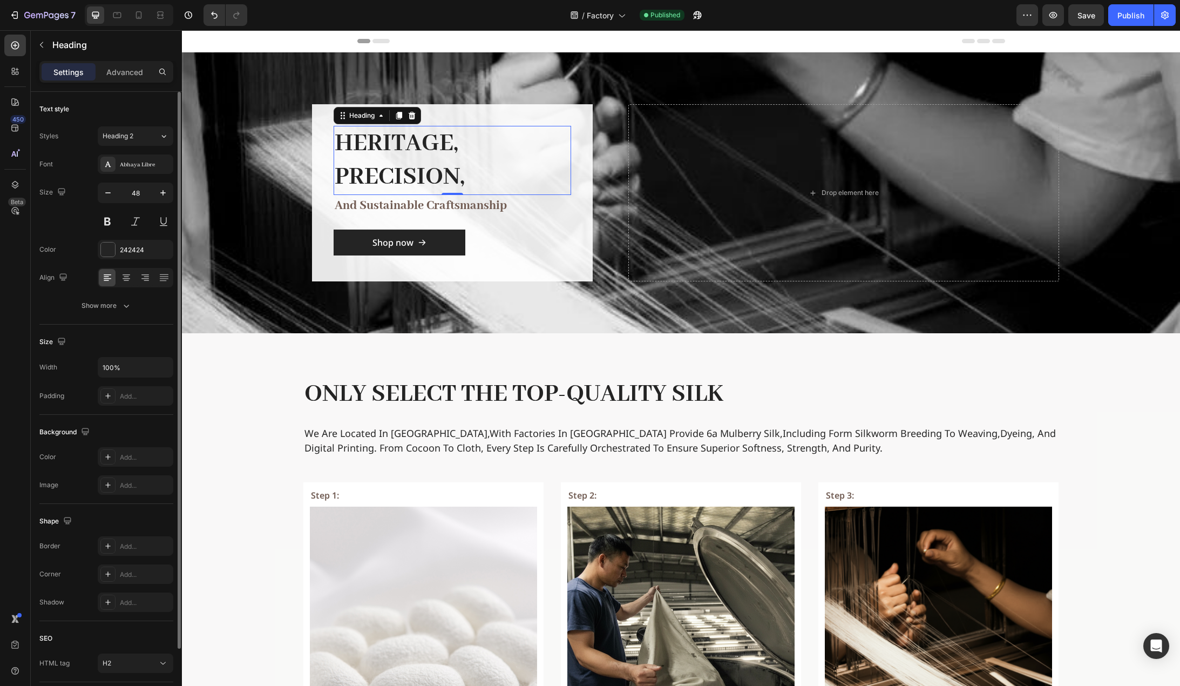
click at [147, 191] on input "48" at bounding box center [136, 192] width 36 height 19
type input "56"
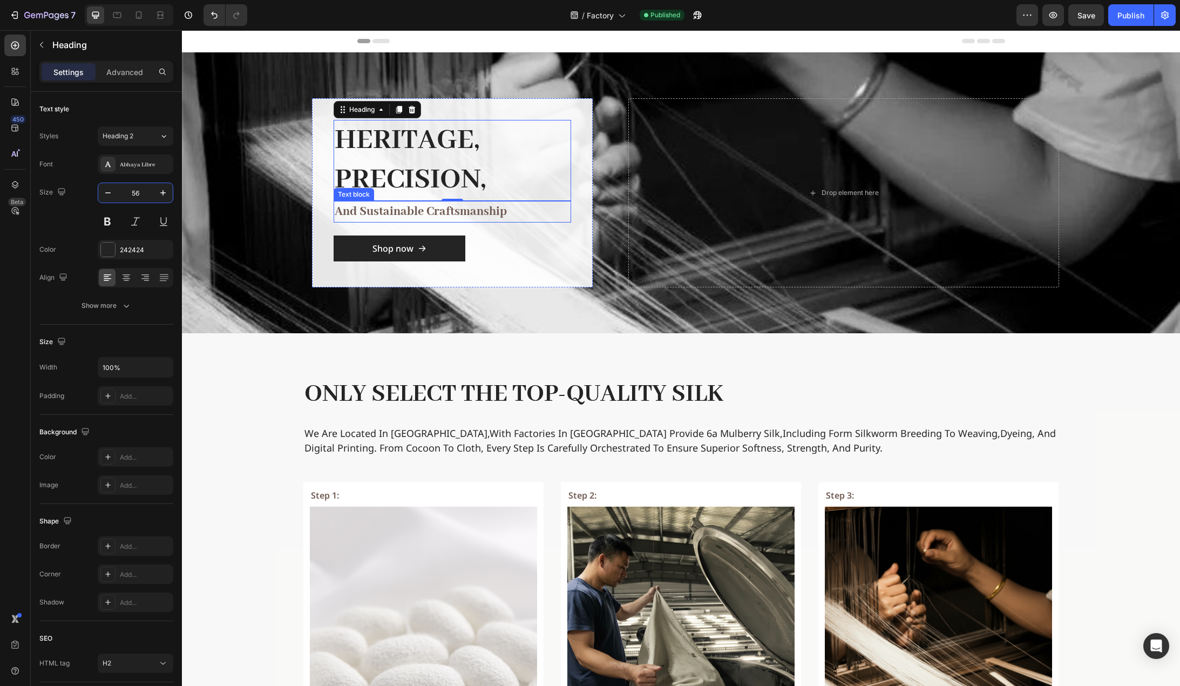
click at [450, 217] on p "and sustainable craftsmanship" at bounding box center [452, 211] width 235 height 19
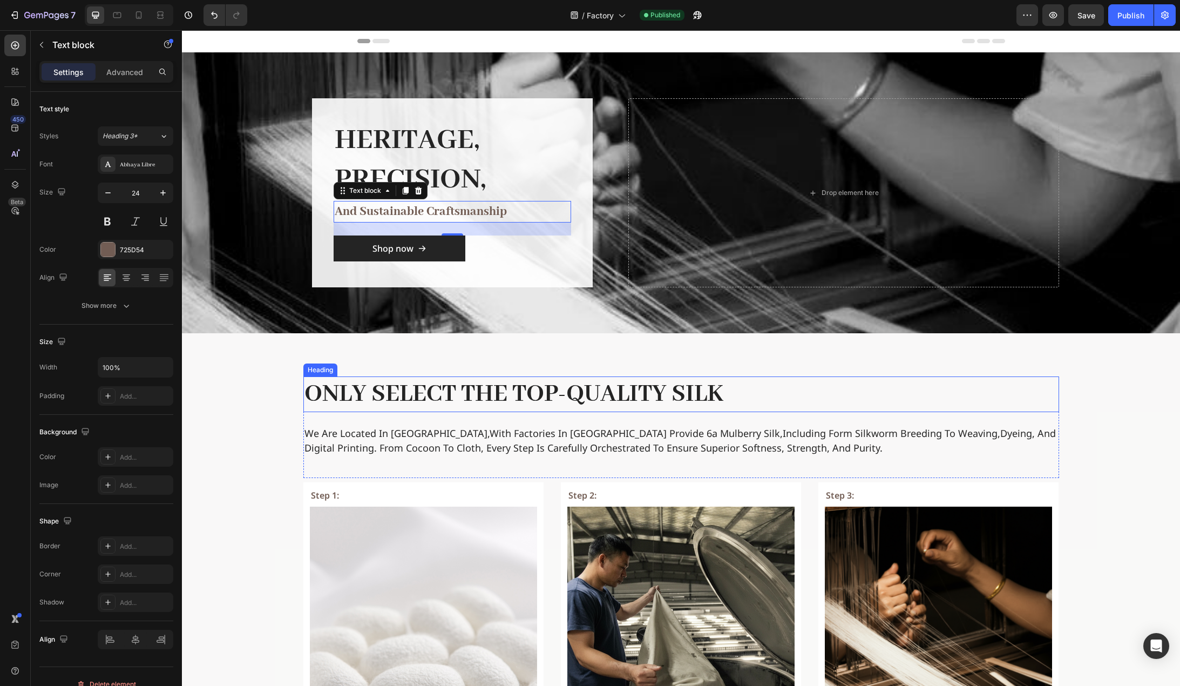
click at [548, 395] on h2 "Only select the top-quality silk" at bounding box center [681, 394] width 756 height 36
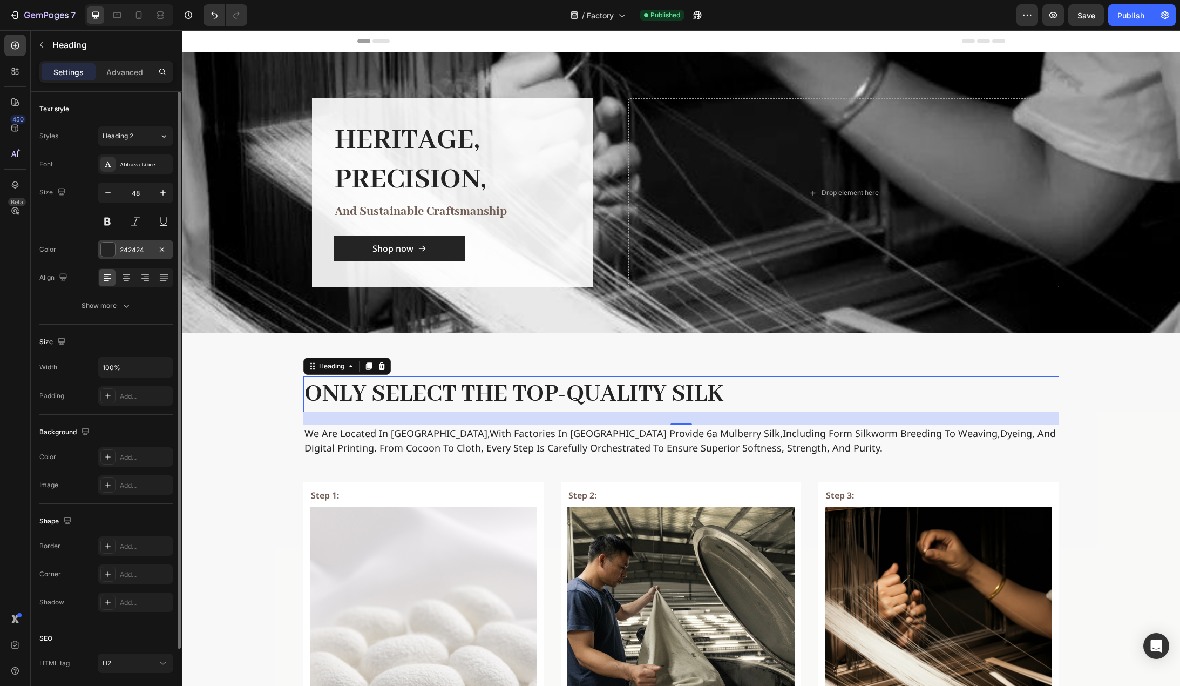
click at [138, 246] on div "242424" at bounding box center [135, 250] width 31 height 10
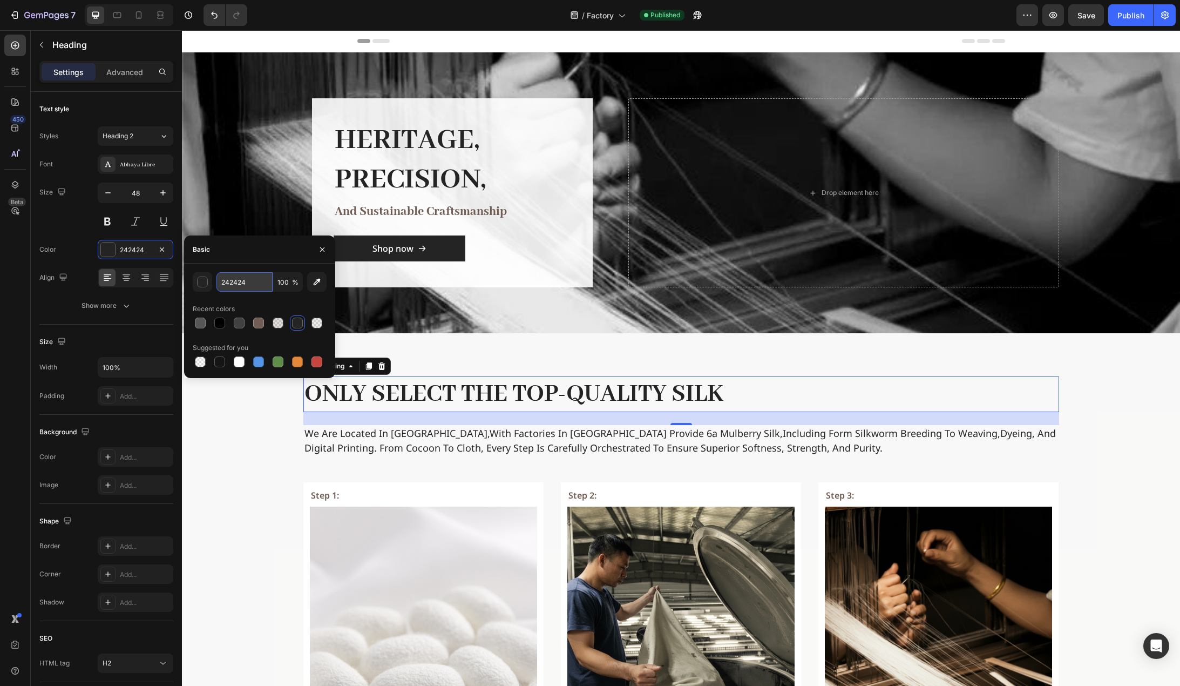
click at [241, 281] on input "242424" at bounding box center [245, 281] width 56 height 19
type input "000000"
drag, startPoint x: 264, startPoint y: 297, endPoint x: 302, endPoint y: 327, distance: 48.8
click at [264, 297] on div "000000 100 % Recent colors Suggested for you" at bounding box center [260, 320] width 134 height 97
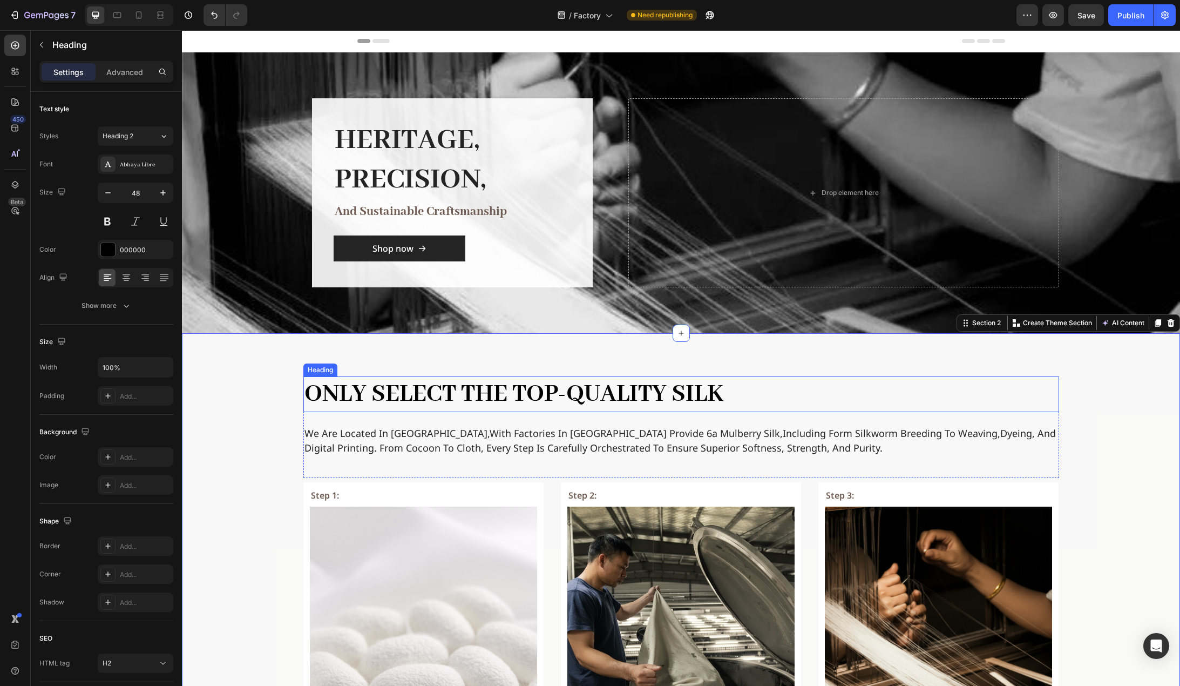
click at [535, 393] on h2 "Only select the top-quality silk" at bounding box center [681, 394] width 756 height 36
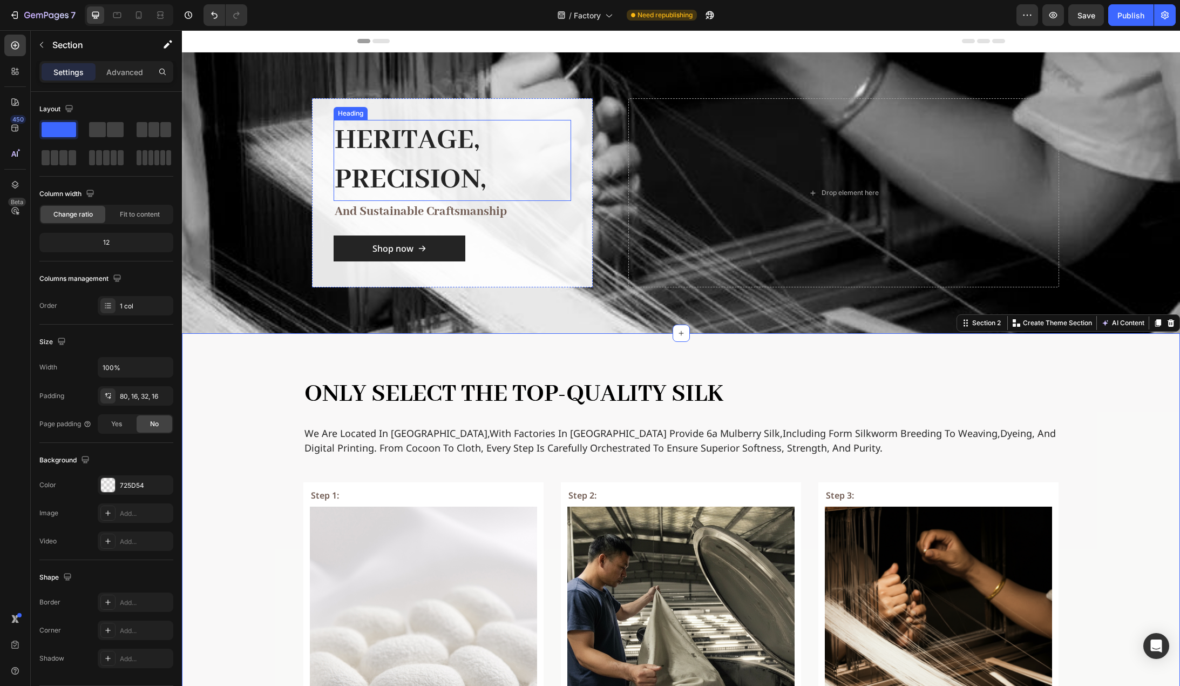
click at [395, 166] on h2 "Heritage, Precision," at bounding box center [453, 160] width 238 height 81
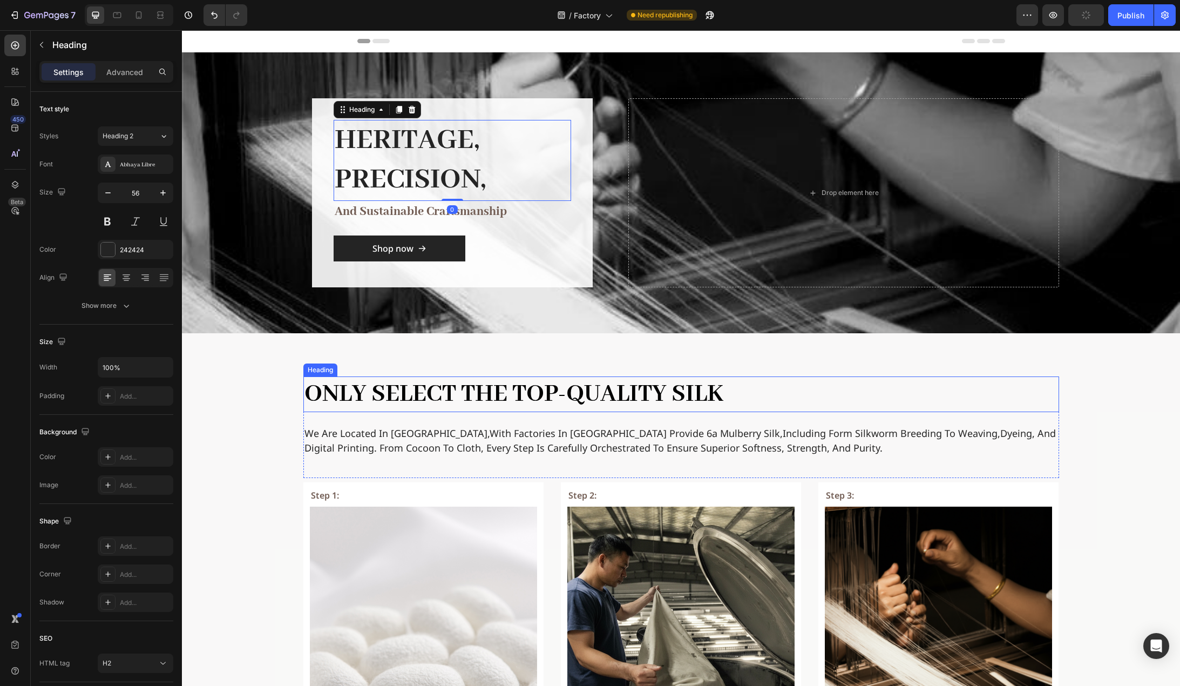
click at [420, 386] on h2 "Only select the top-quality silk" at bounding box center [681, 394] width 756 height 36
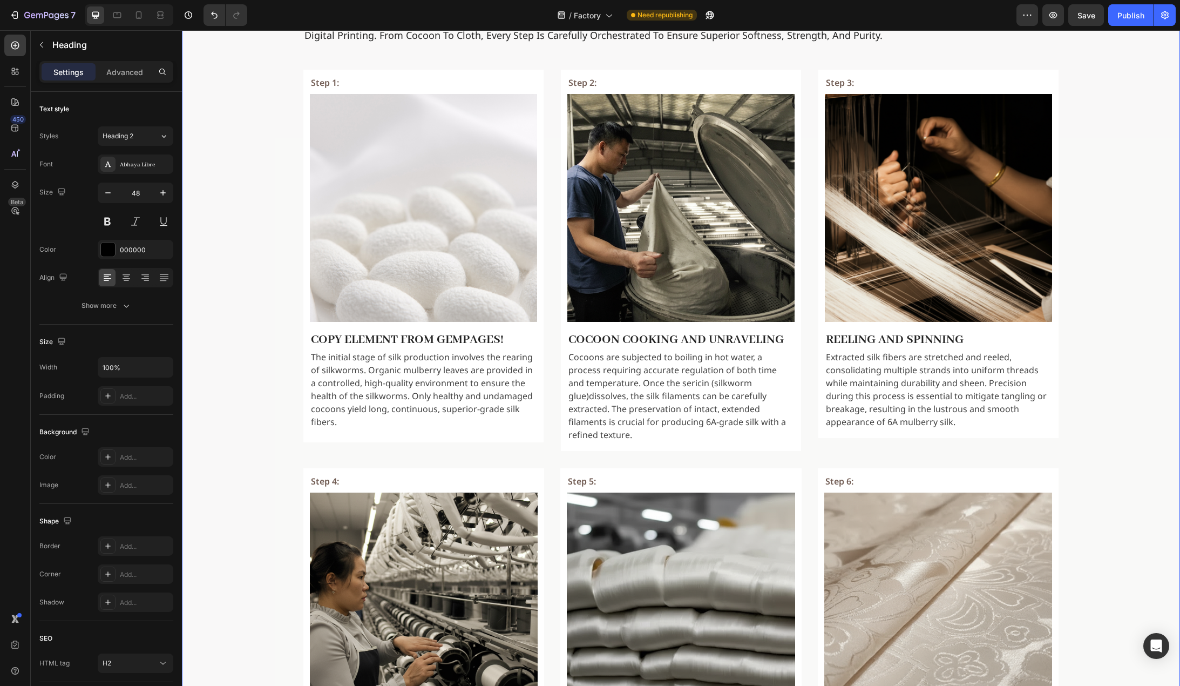
scroll to position [486, 0]
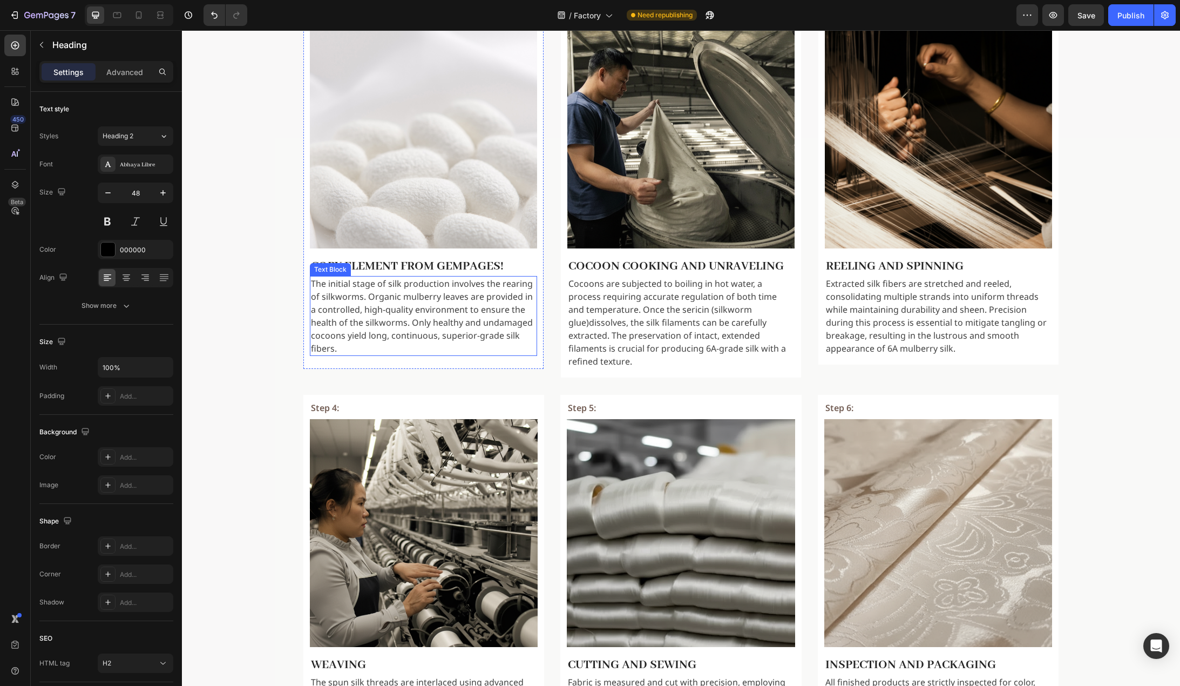
click at [449, 307] on p "The initial stage of silk production involves the rearing of silkworms. Organic…" at bounding box center [423, 316] width 225 height 78
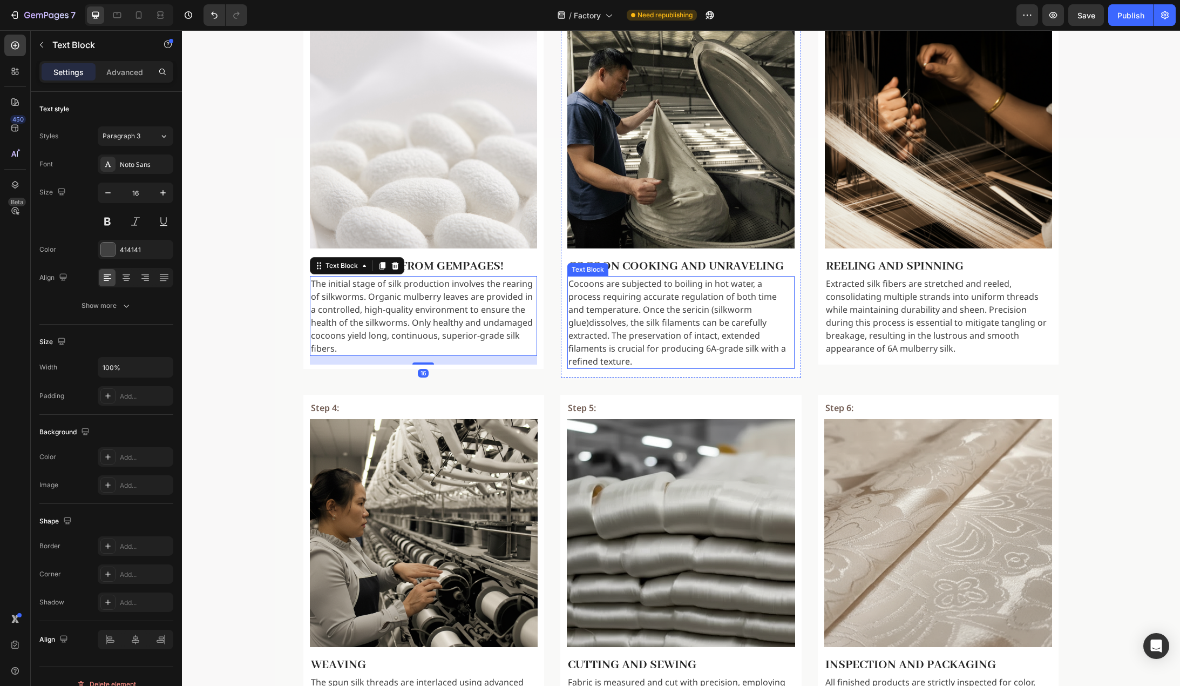
click at [638, 294] on p "Cocoons are subjected to boiling in hot water, a process requiring accurate reg…" at bounding box center [681, 322] width 225 height 91
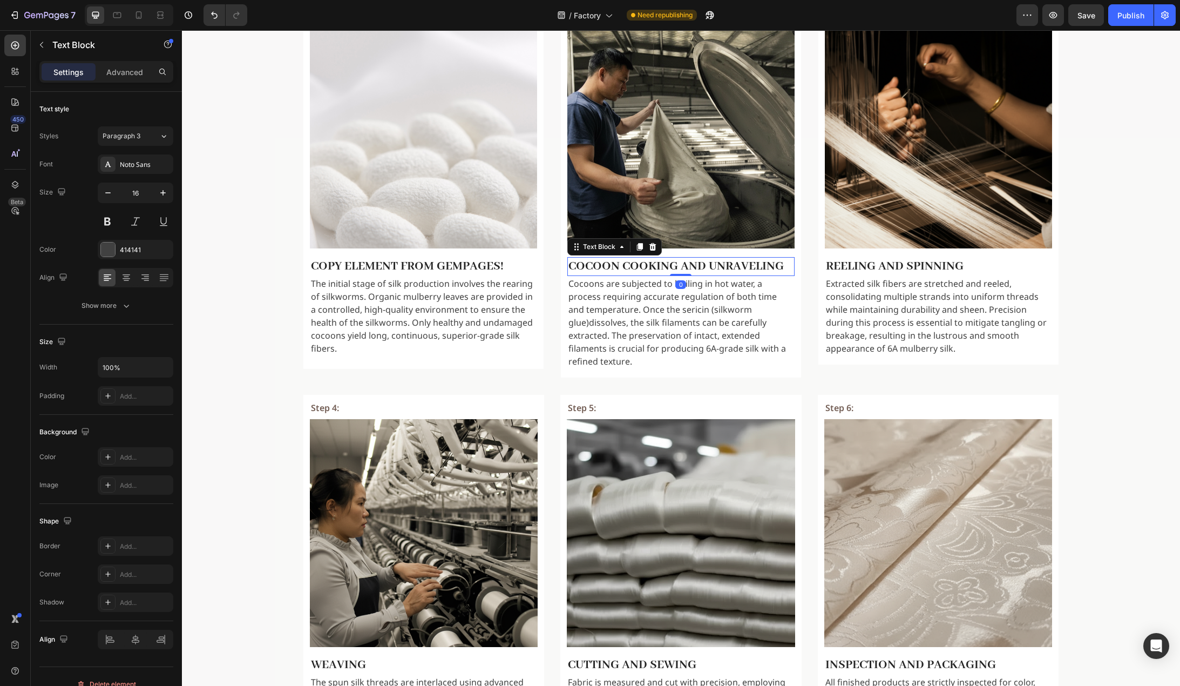
click at [704, 265] on p "Cocoon Cooking and Unraveling" at bounding box center [681, 266] width 225 height 17
click at [405, 266] on p "Copy element from Gempages!" at bounding box center [423, 266] width 225 height 17
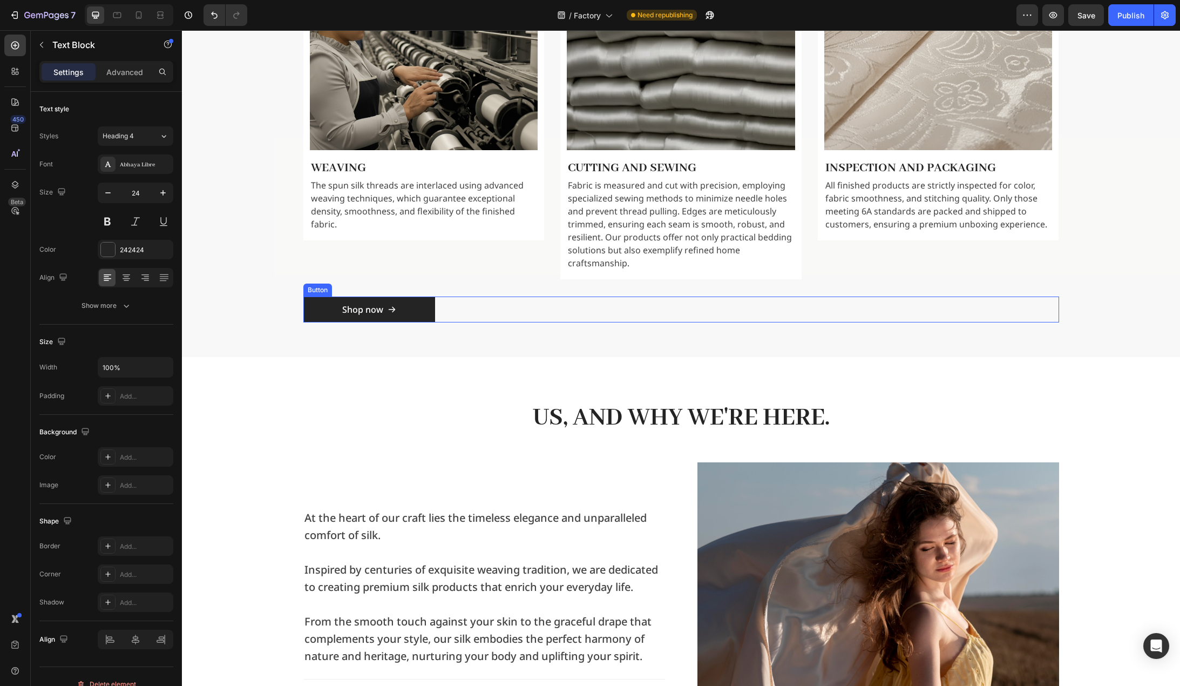
scroll to position [1080, 0]
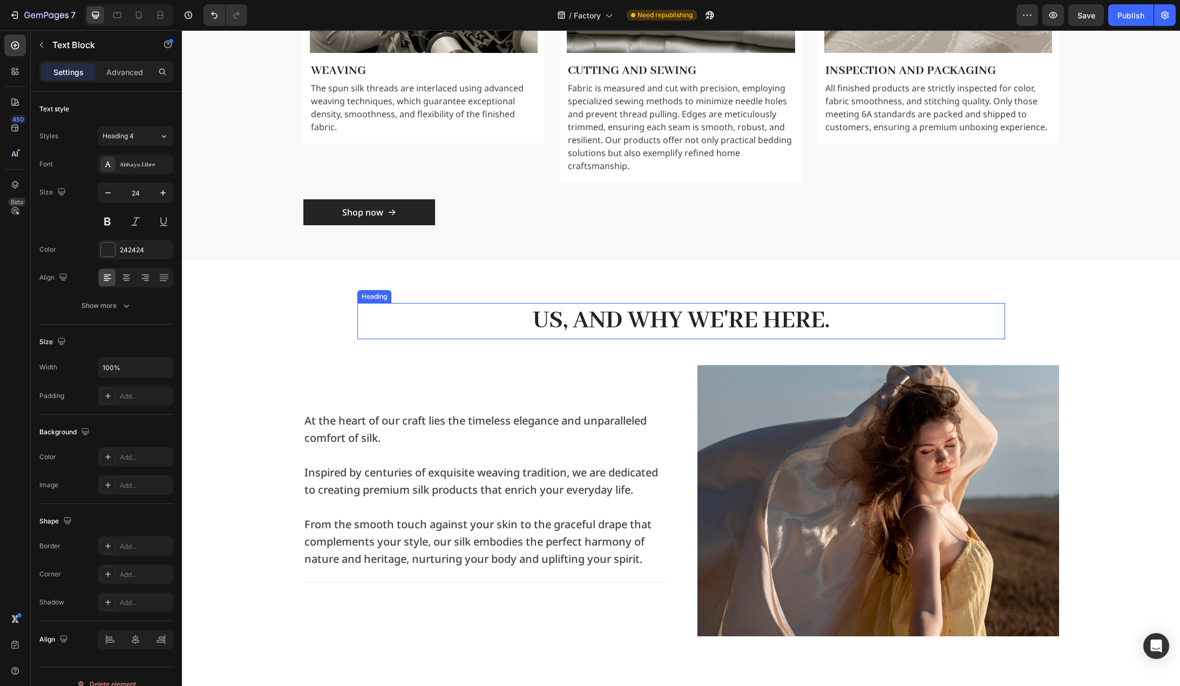
click at [628, 303] on h2 "Us, And why we're here." at bounding box center [681, 321] width 648 height 36
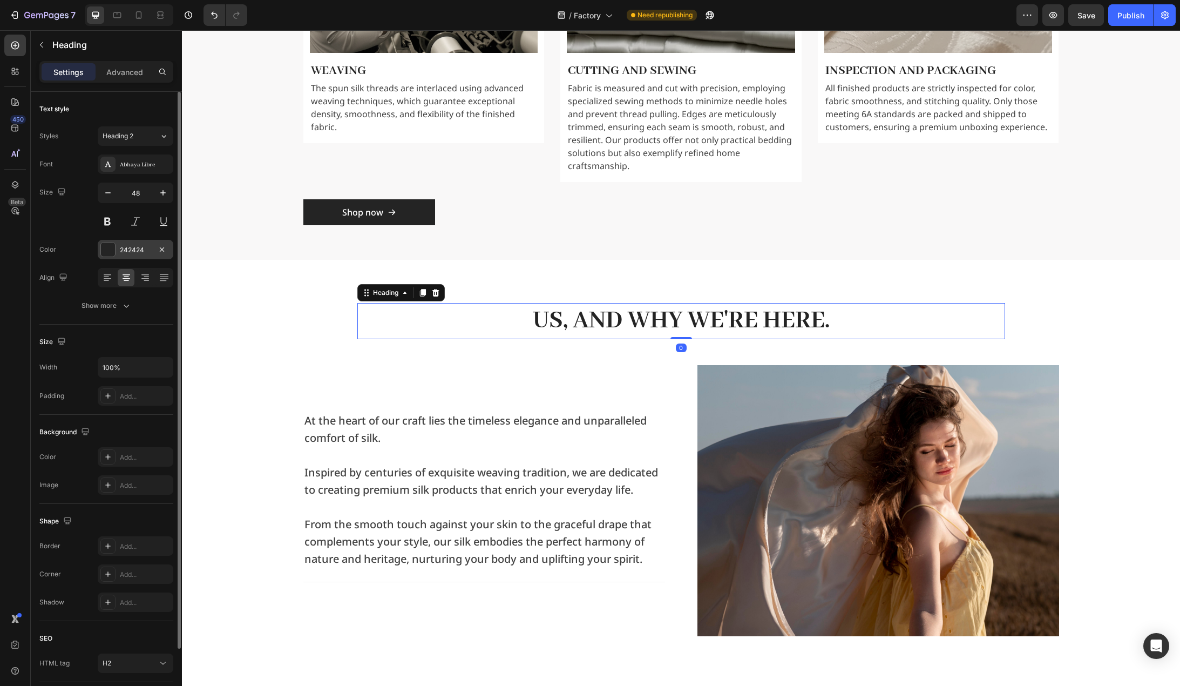
click at [133, 252] on div "242424" at bounding box center [135, 250] width 31 height 10
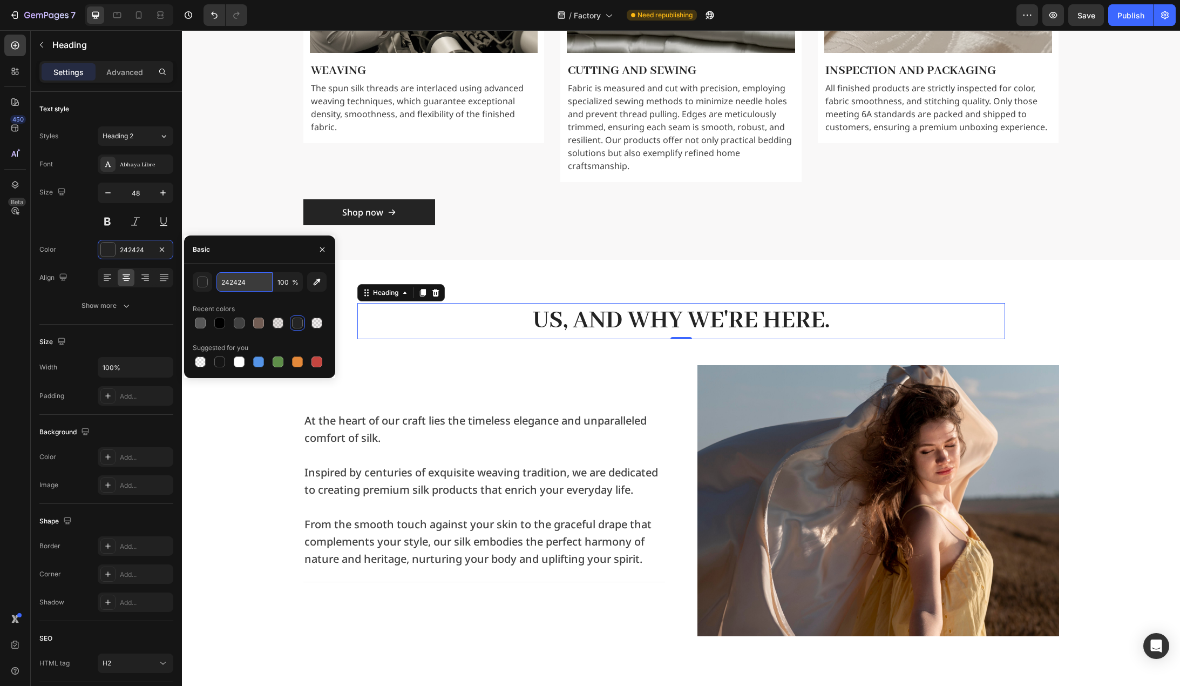
click at [258, 273] on input "242424" at bounding box center [245, 281] width 56 height 19
type input "000000"
click at [289, 301] on div "Recent colors" at bounding box center [260, 308] width 134 height 17
click at [354, 412] on p "At the heart of our craft lies the timeless elegance and unparalleled comfort o…" at bounding box center [485, 429] width 360 height 35
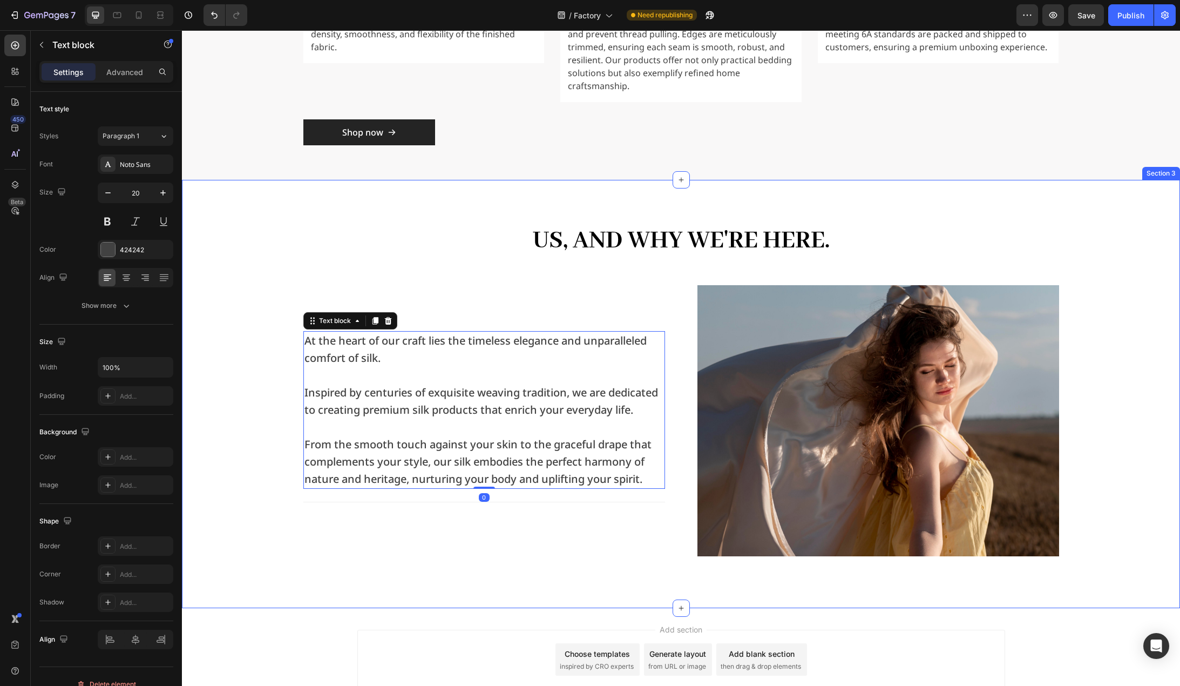
scroll to position [1188, 0]
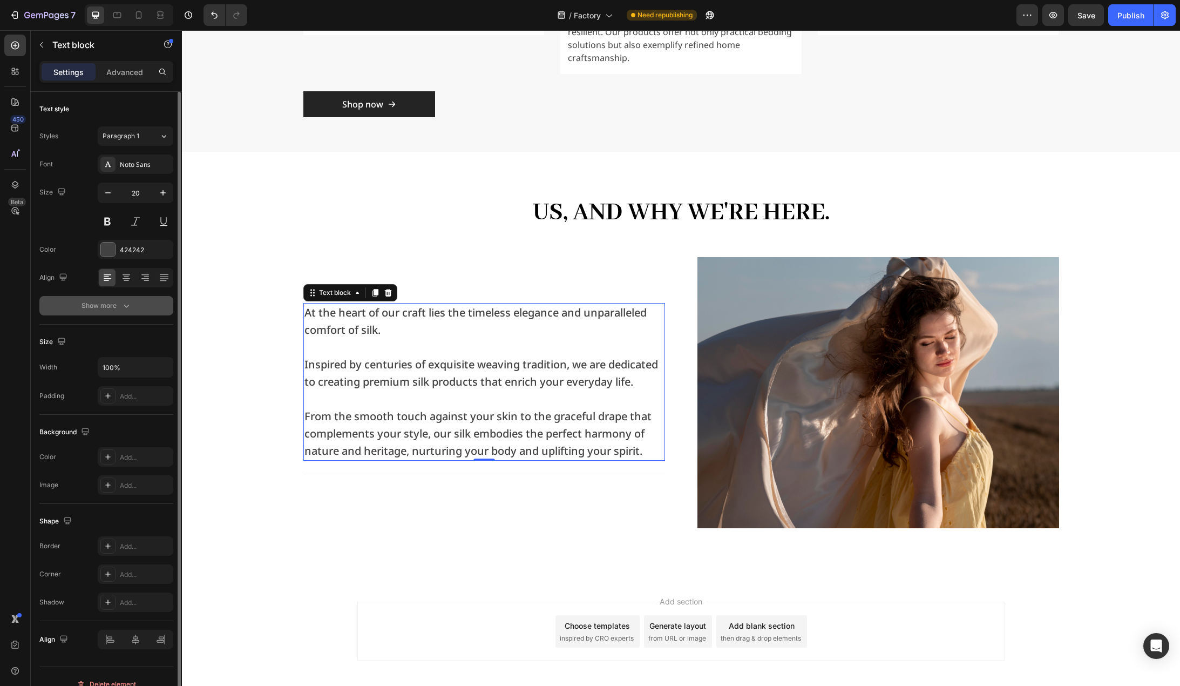
click at [113, 302] on div "Show more" at bounding box center [107, 305] width 50 height 11
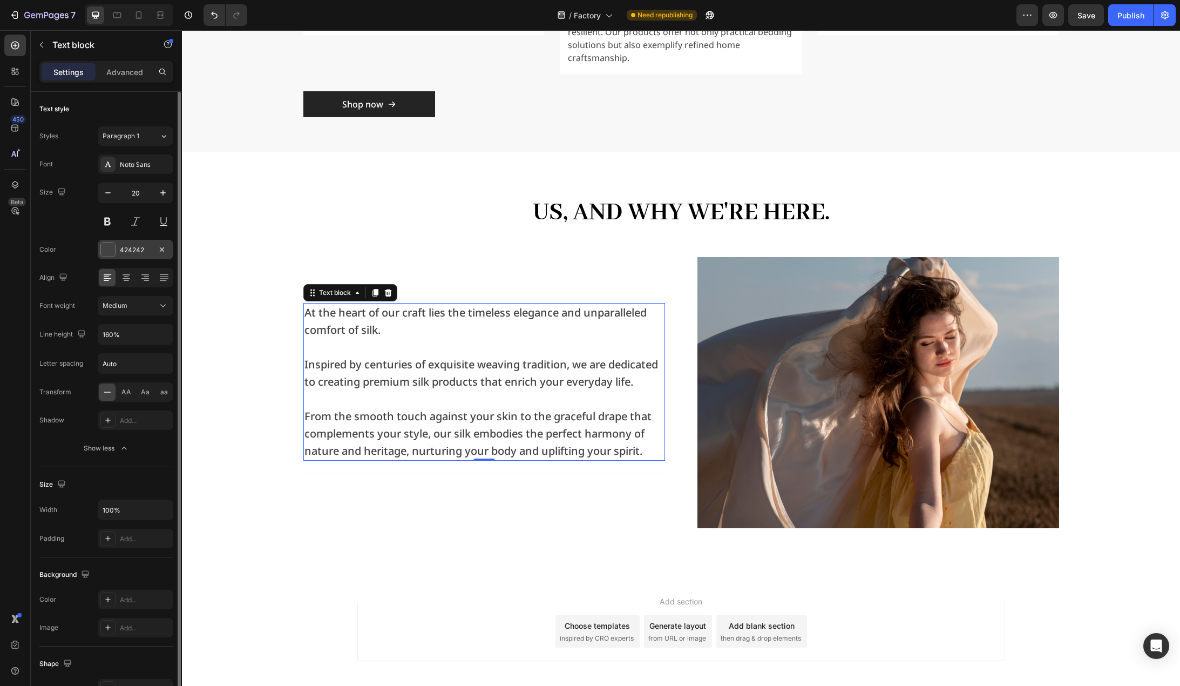
click at [134, 245] on div "424242" at bounding box center [135, 250] width 31 height 10
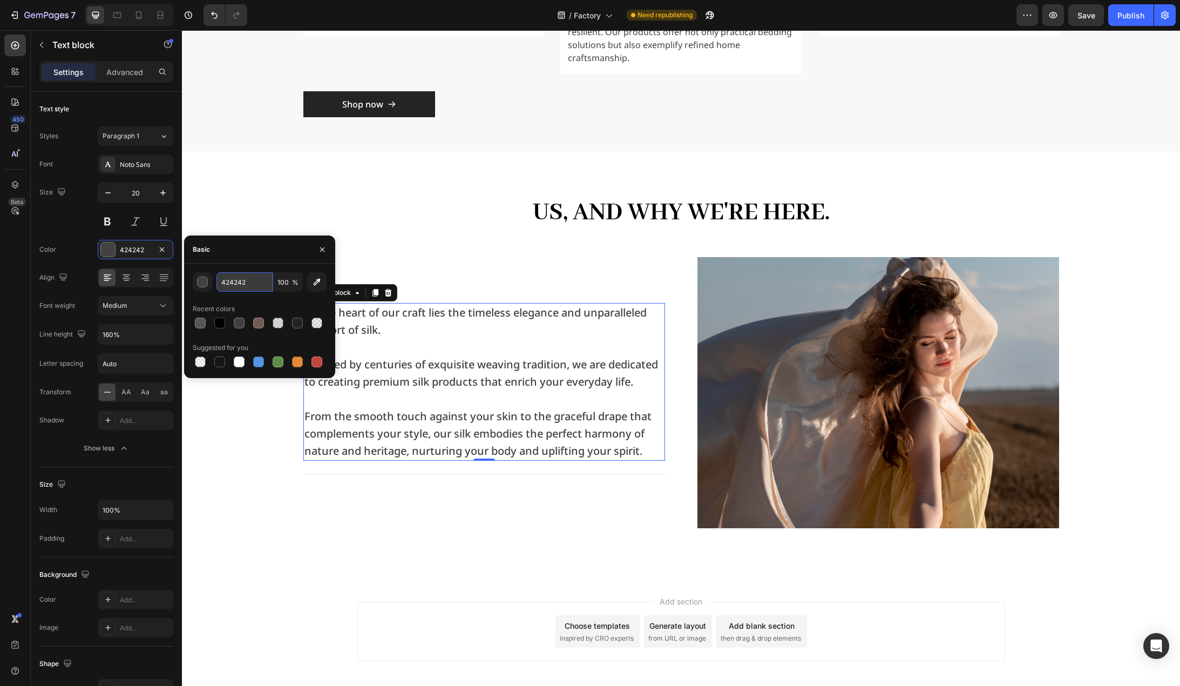
click at [235, 284] on input "424242" at bounding box center [245, 281] width 56 height 19
type input "414141"
click at [159, 142] on button "Paragraph 1" at bounding box center [136, 135] width 76 height 19
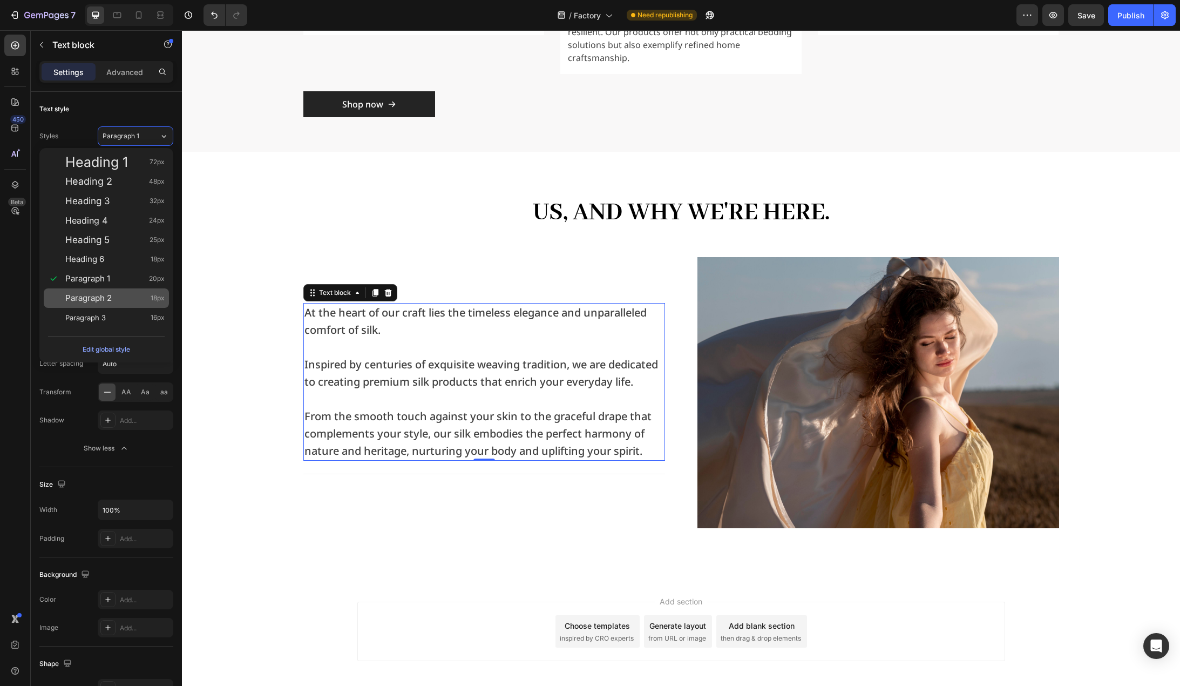
click at [107, 299] on span "Paragraph 2" at bounding box center [88, 298] width 46 height 11
type input "18"
type input "150%"
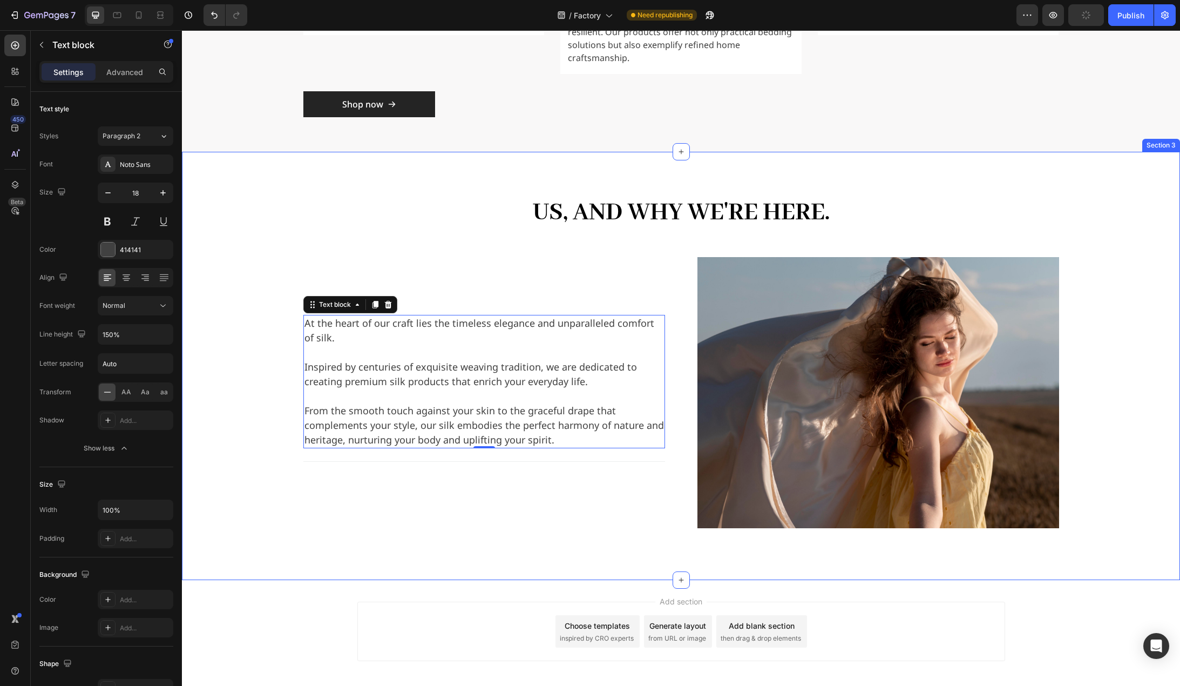
click at [242, 312] on div "Us, And why we're here. Heading Row At the heart of our craft lies the timeless…" at bounding box center [681, 366] width 981 height 342
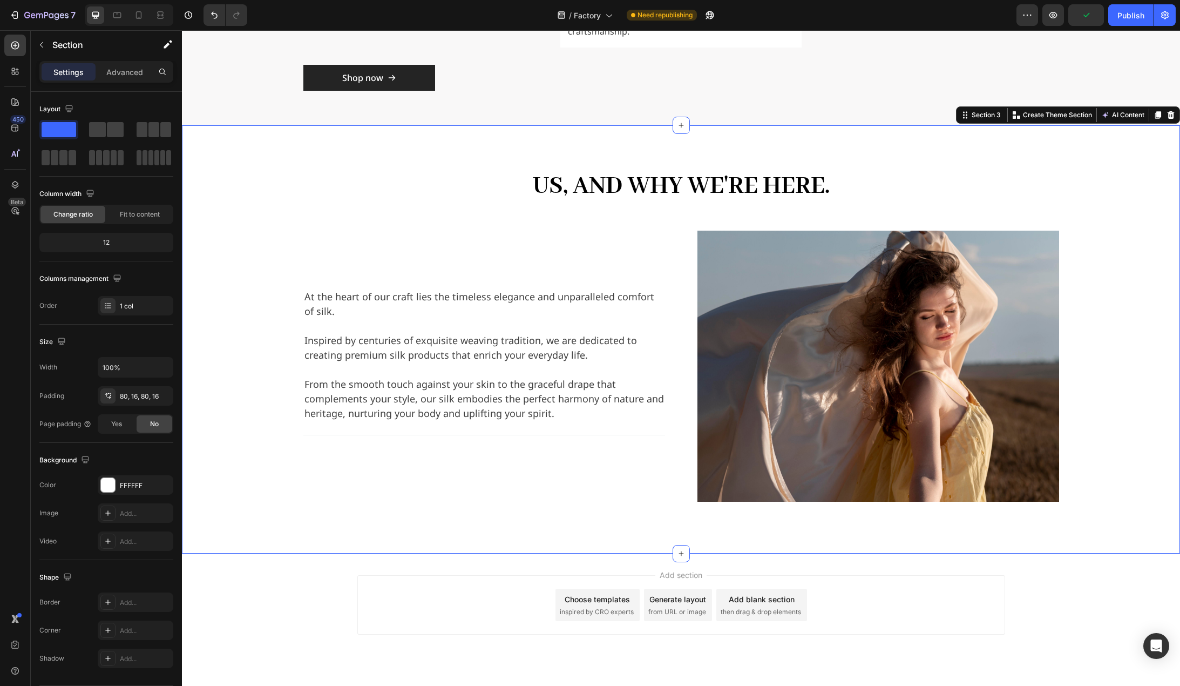
scroll to position [1229, 0]
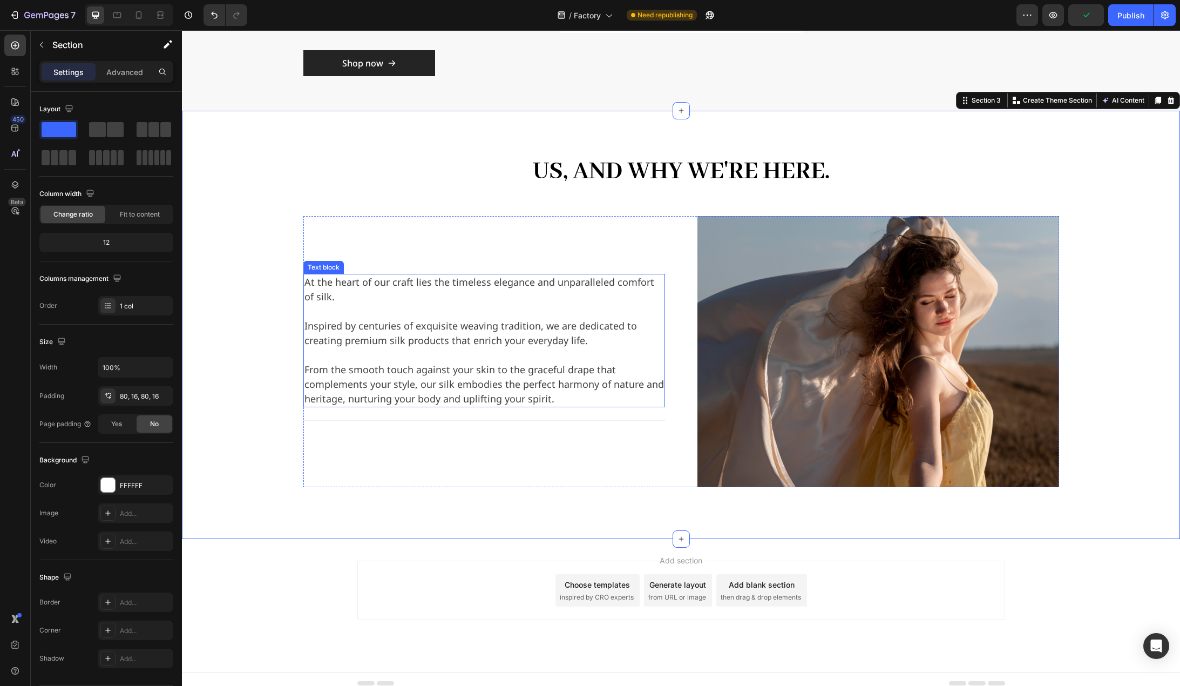
click at [379, 319] on p "Inspired by centuries of exquisite weaving tradition, we are dedicated to creat…" at bounding box center [485, 333] width 360 height 29
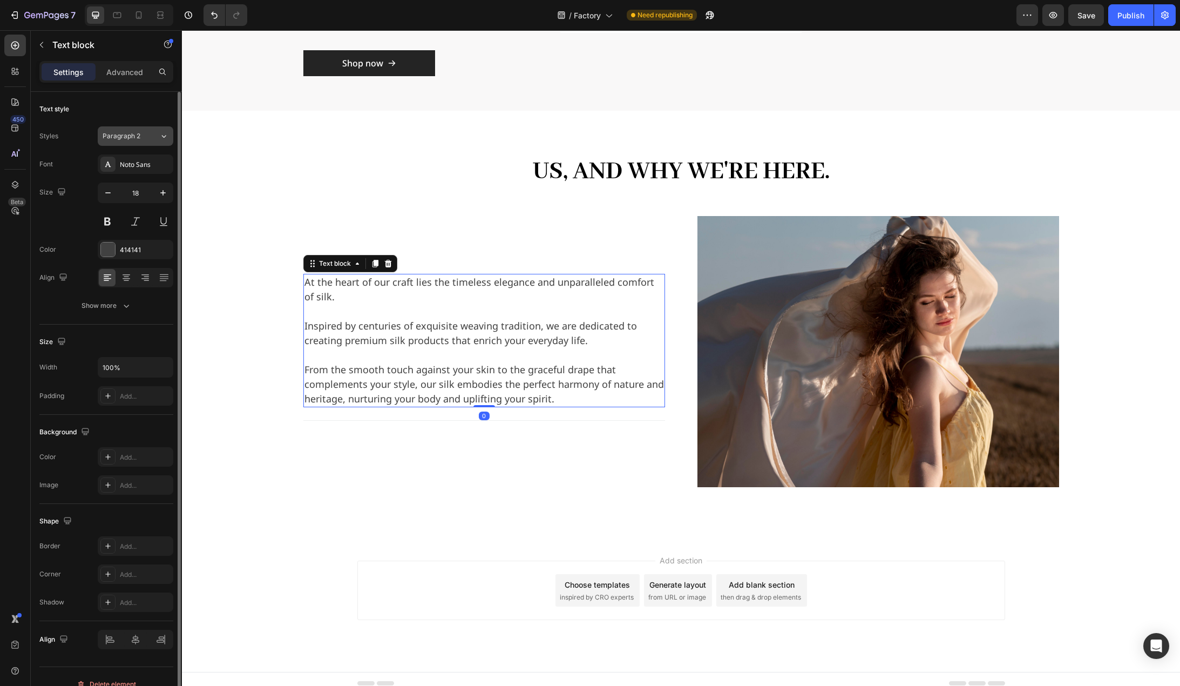
click at [164, 137] on icon at bounding box center [163, 136] width 9 height 11
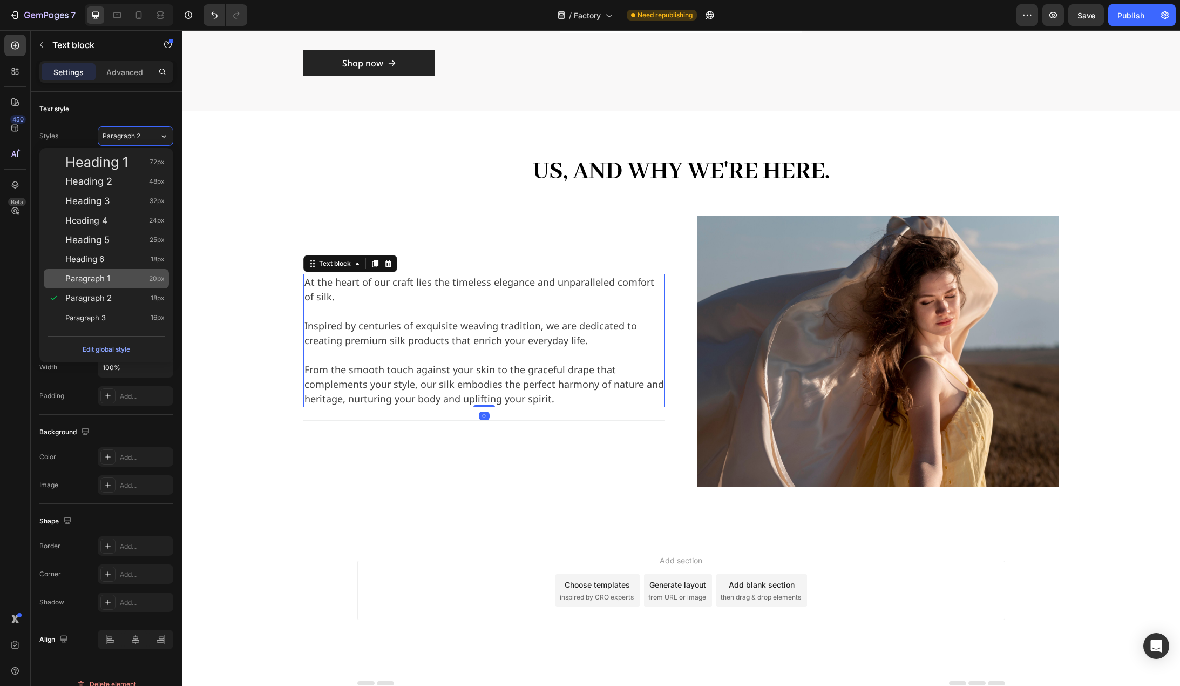
click at [114, 271] on div "Paragraph 1 20px" at bounding box center [106, 278] width 125 height 19
type input "20"
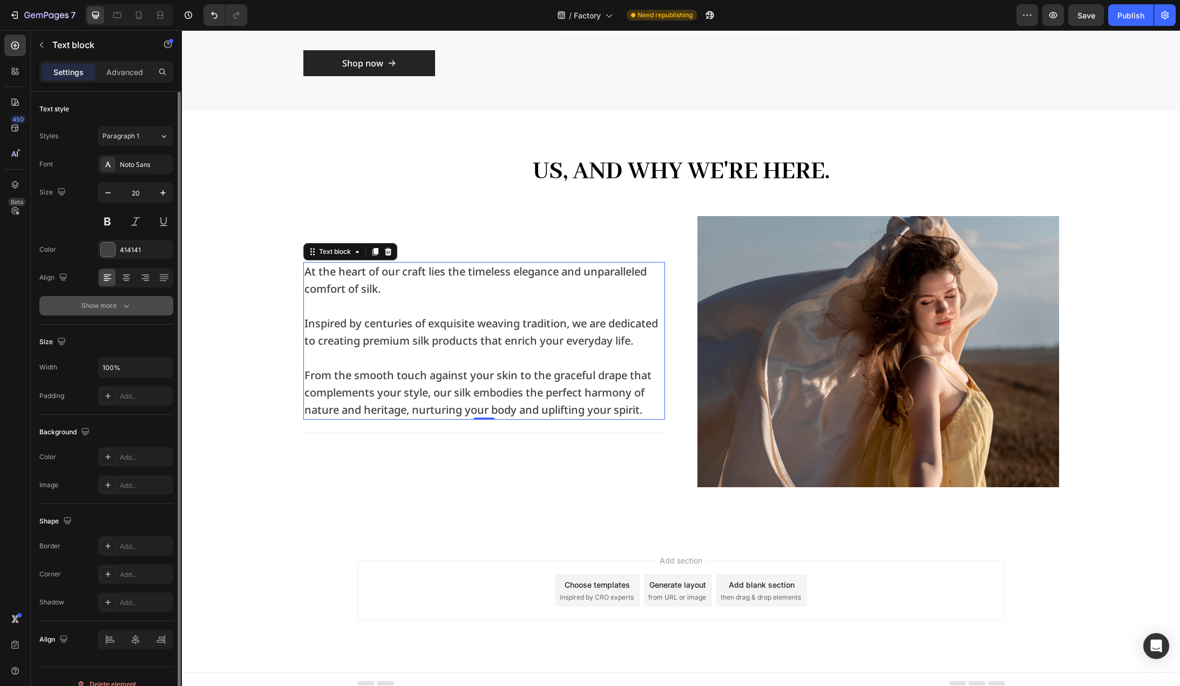
click at [129, 305] on icon "button" at bounding box center [126, 306] width 5 height 3
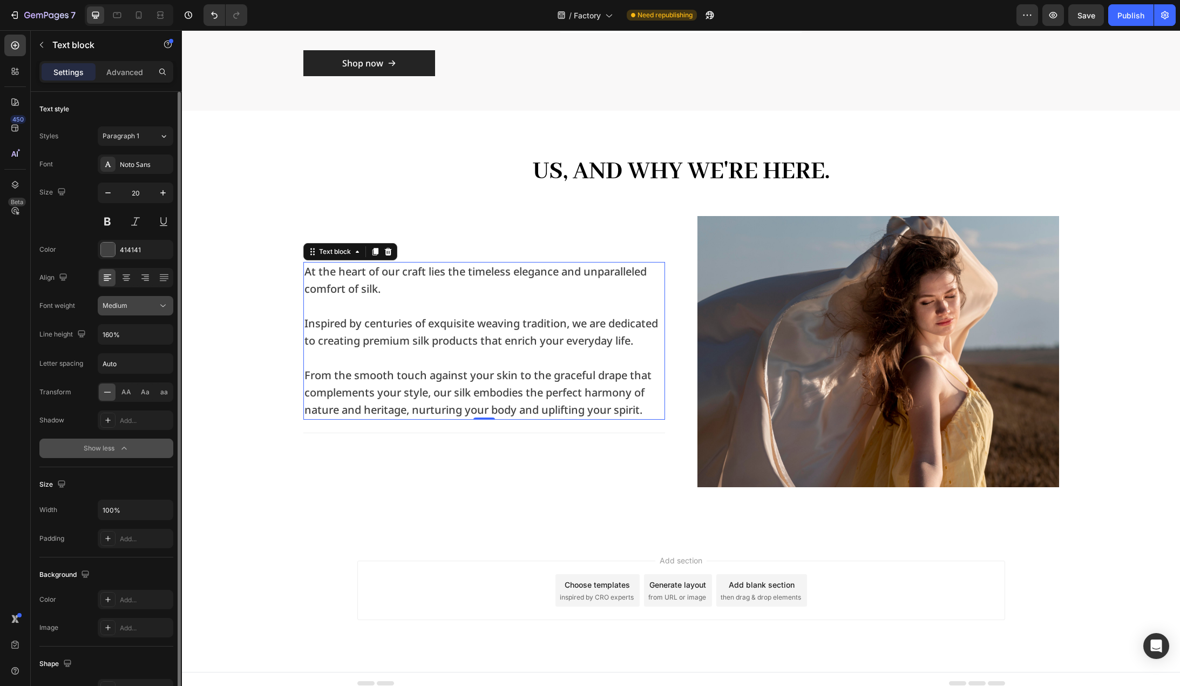
click at [160, 306] on icon at bounding box center [163, 305] width 11 height 11
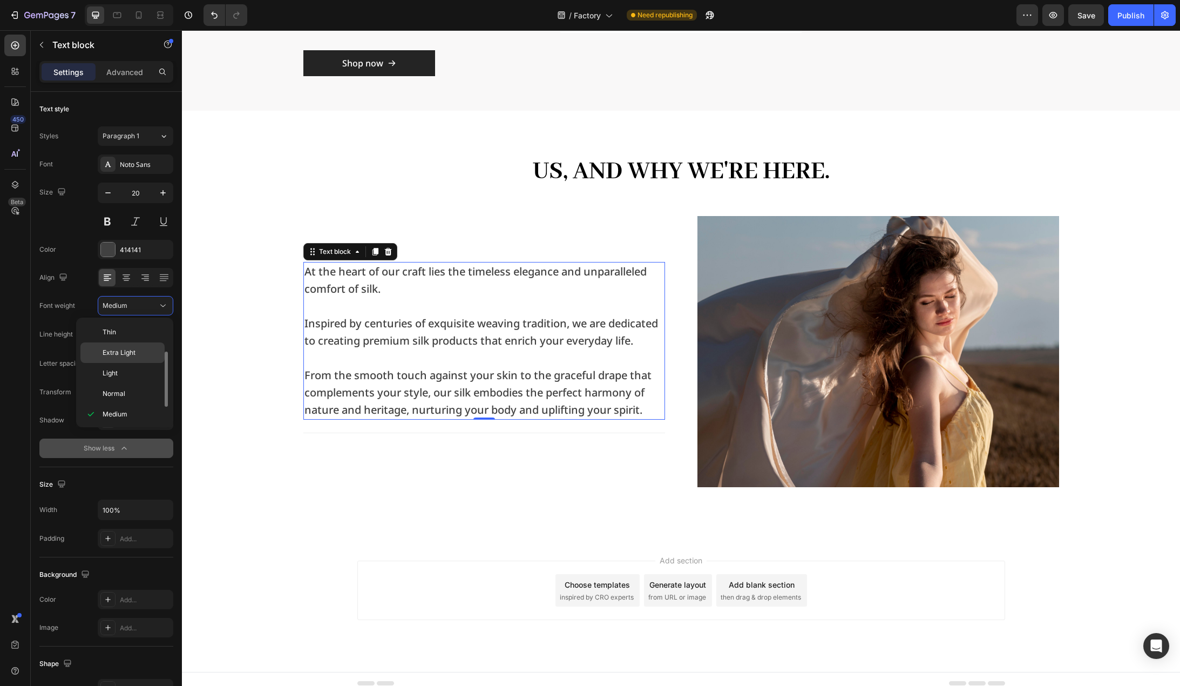
scroll to position [19, 0]
click at [131, 369] on div "Normal" at bounding box center [122, 374] width 84 height 21
click at [246, 329] on div "Us, And why we're here. Heading Row At the heart of our craft lies the timeless…" at bounding box center [681, 325] width 981 height 342
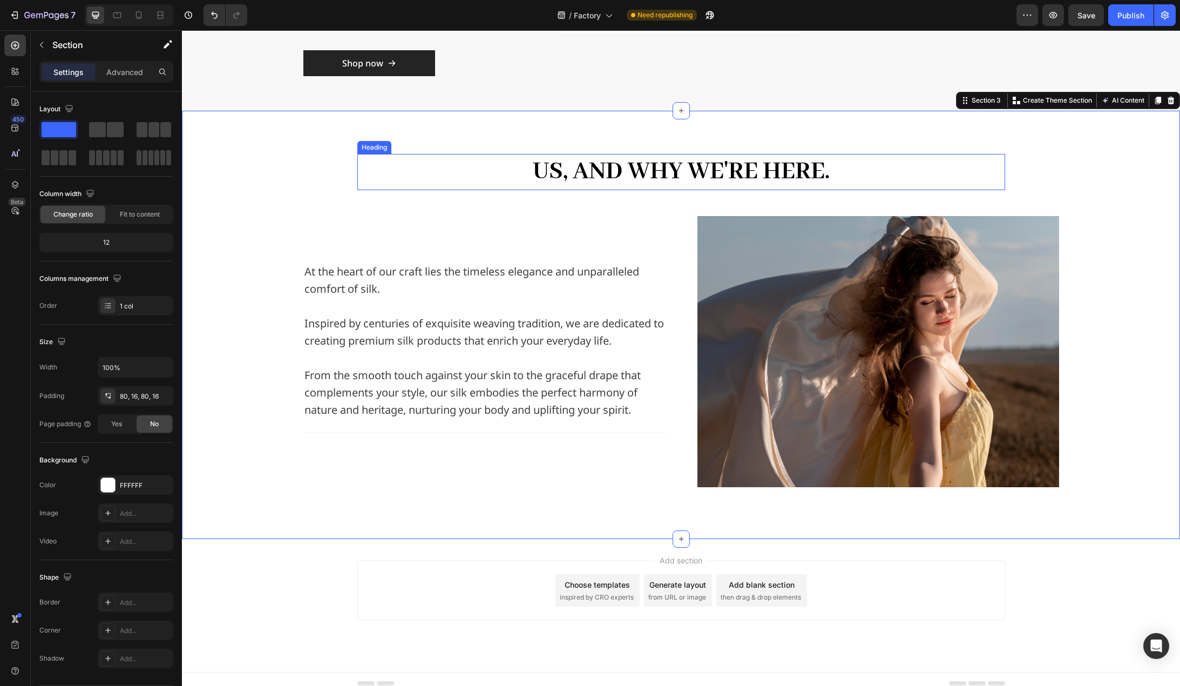
click at [784, 167] on h2 "Us, And why we're here." at bounding box center [681, 172] width 648 height 36
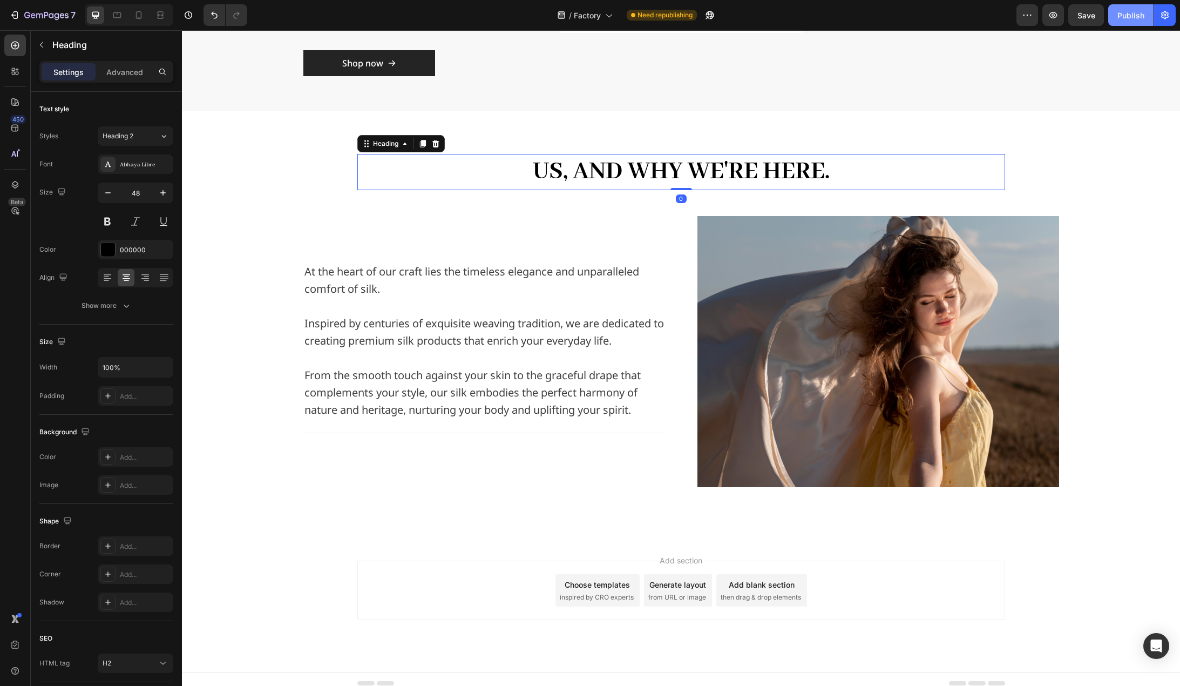
click at [1121, 21] on button "Publish" at bounding box center [1131, 15] width 45 height 22
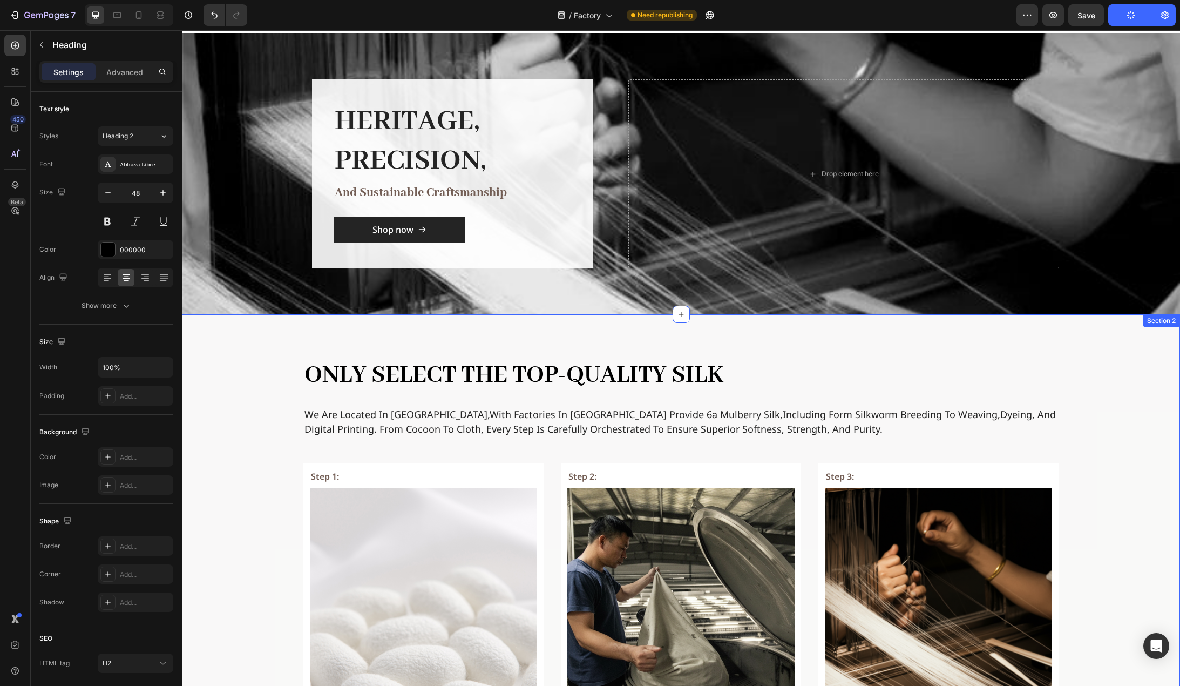
scroll to position [0, 0]
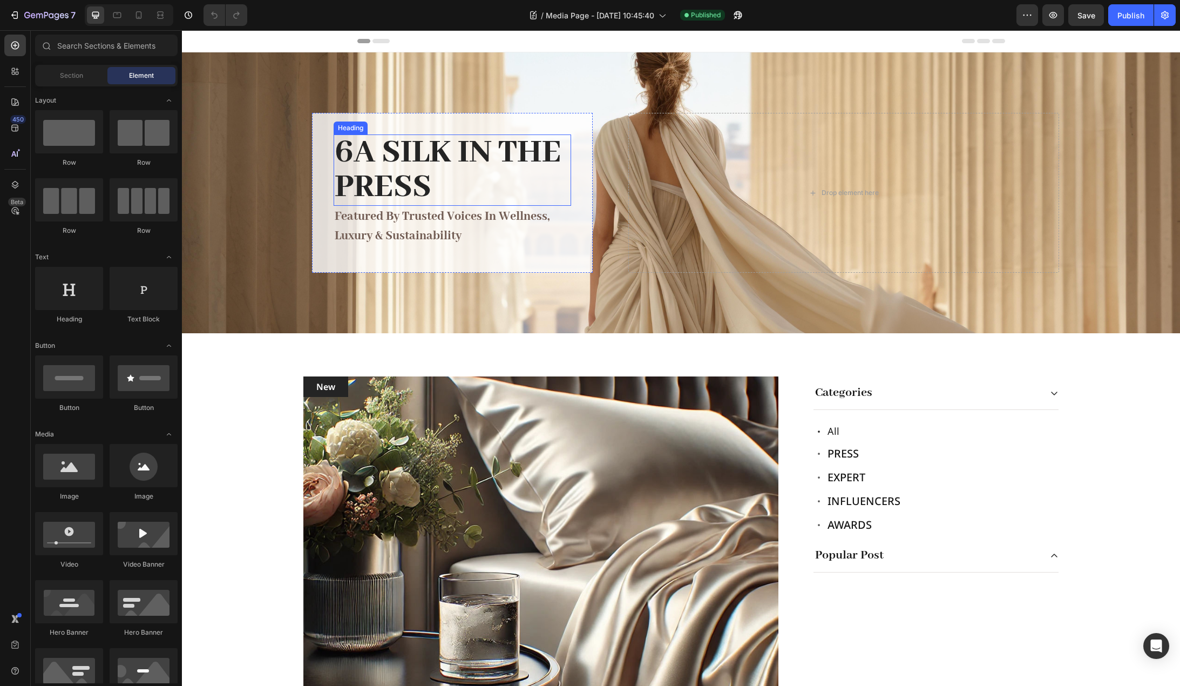
click at [443, 153] on h2 "6A Silk in the Press" at bounding box center [453, 169] width 238 height 71
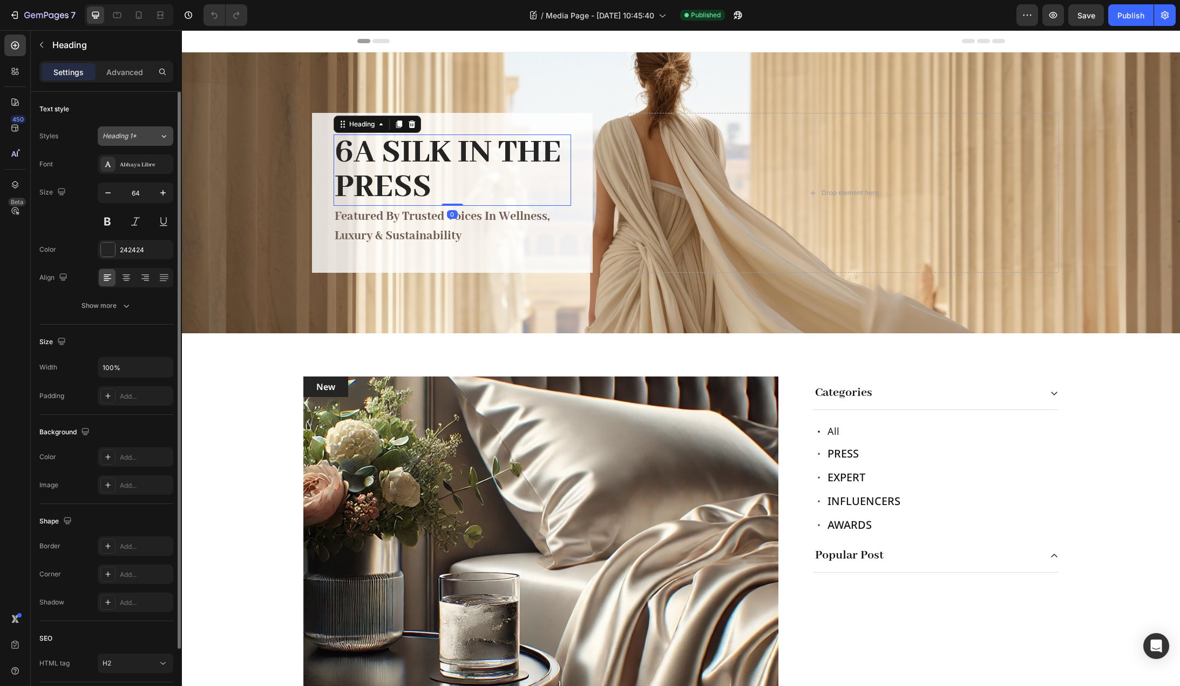
click at [159, 131] on icon at bounding box center [163, 136] width 9 height 11
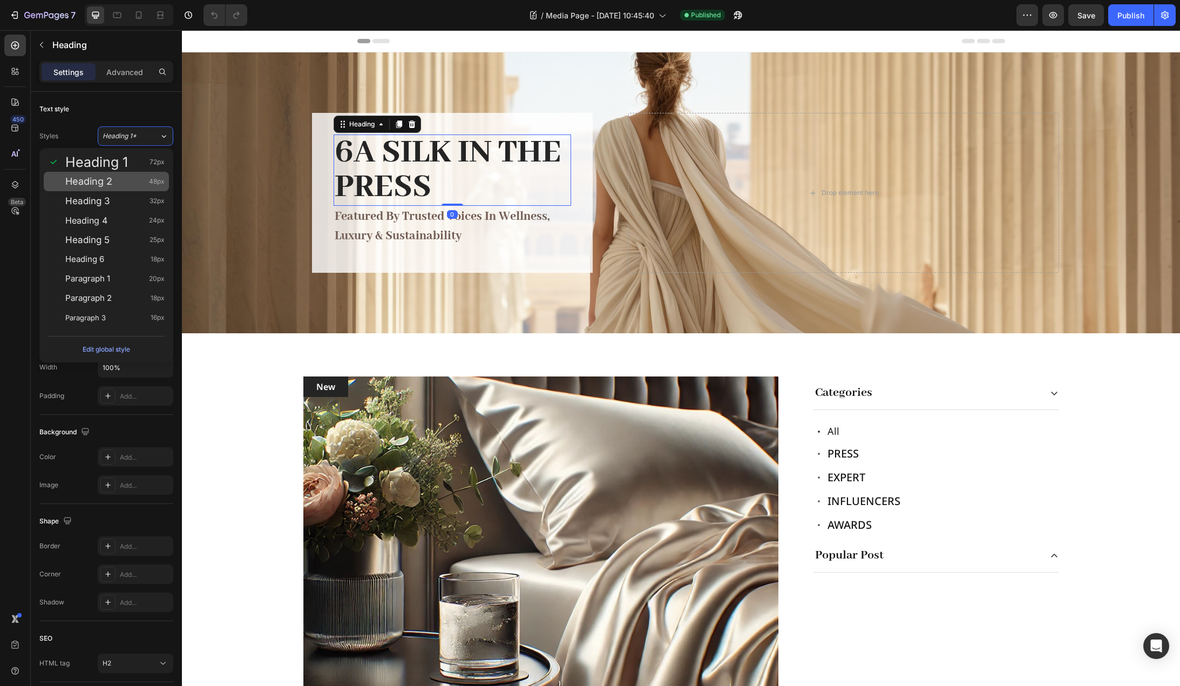
click at [136, 178] on div "Heading 2 48px" at bounding box center [114, 181] width 99 height 11
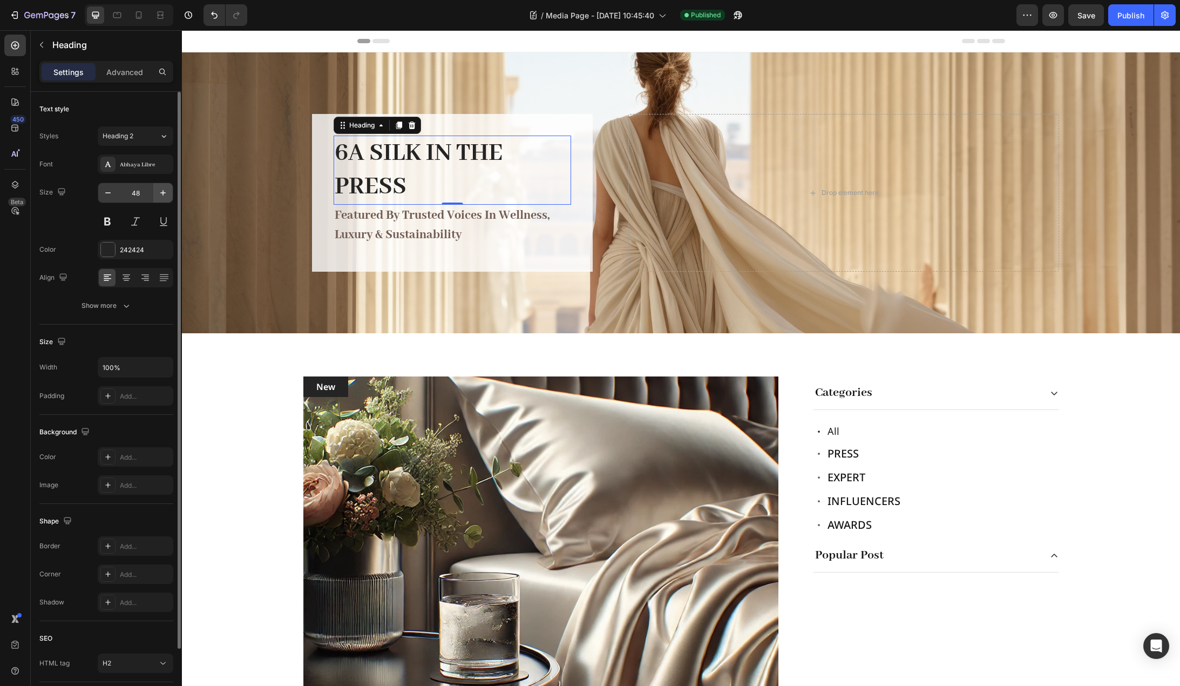
drag, startPoint x: 137, startPoint y: 194, endPoint x: 168, endPoint y: 194, distance: 31.3
click at [137, 194] on input "48" at bounding box center [136, 192] width 36 height 19
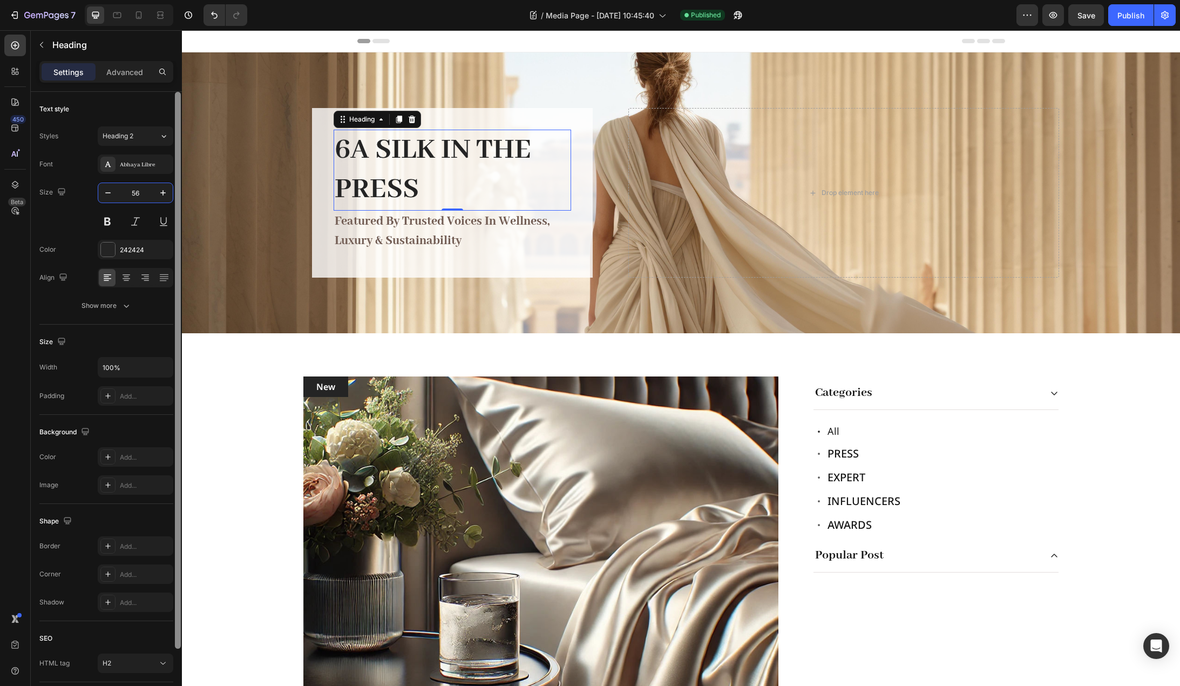
type input "56"
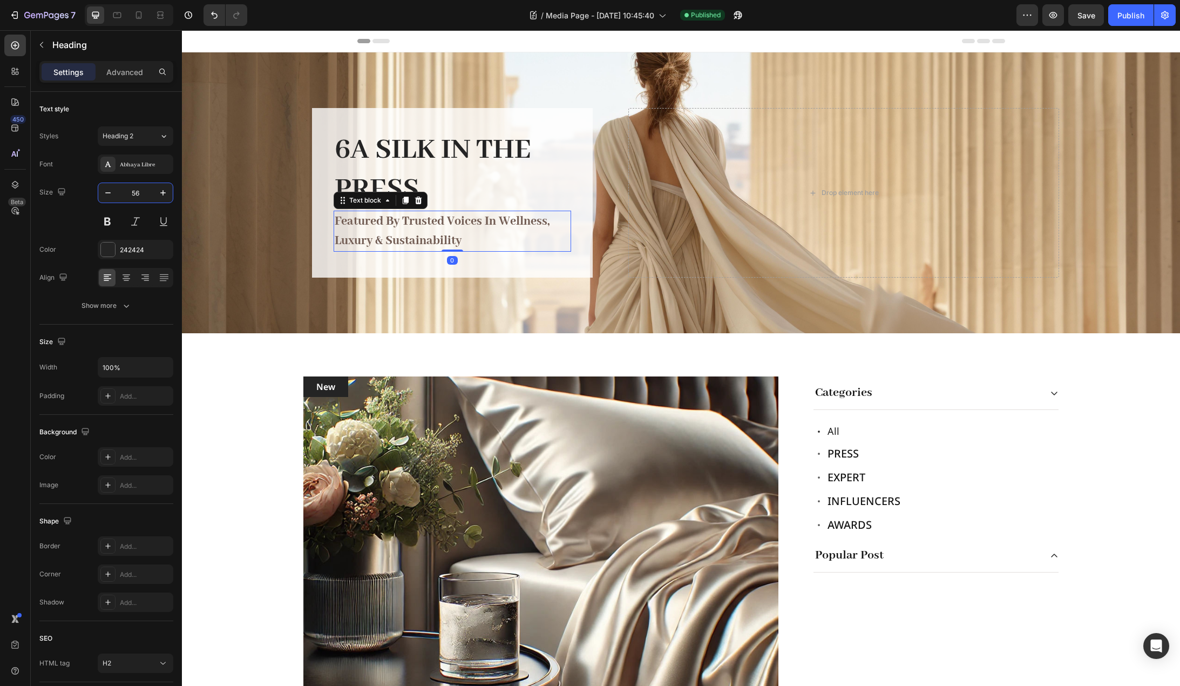
click at [419, 235] on p "featured by trusted voices in wellness, luxury & sustainability" at bounding box center [452, 231] width 235 height 39
click at [433, 168] on h2 "6A Silk in the Press" at bounding box center [453, 170] width 238 height 81
click at [406, 225] on p "featured by trusted voices in wellness, luxury & sustainability" at bounding box center [452, 231] width 235 height 39
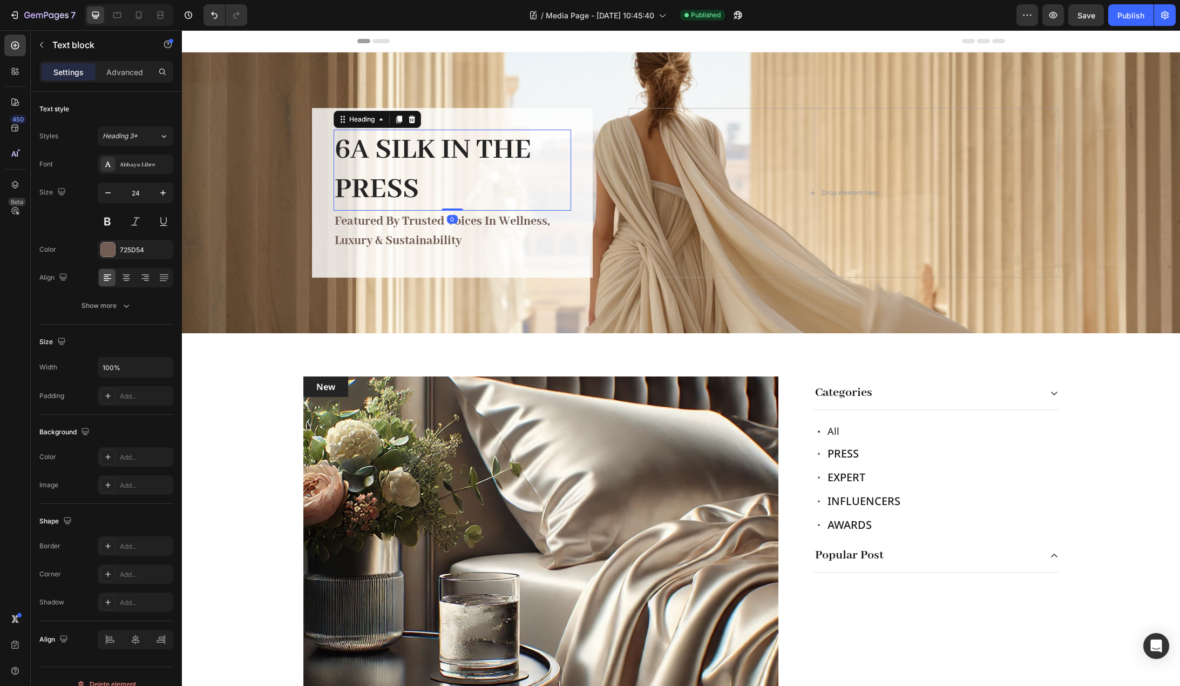
click at [443, 168] on h2 "6A Silk in the Press" at bounding box center [453, 170] width 238 height 81
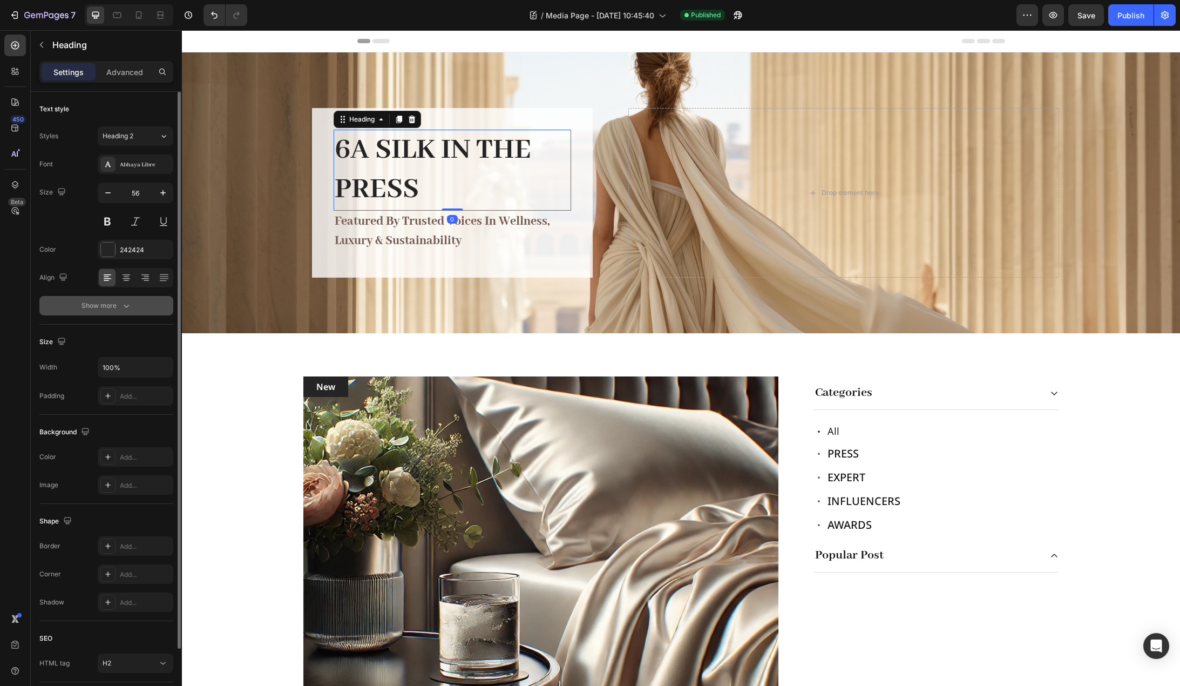
click at [116, 309] on div "Show more" at bounding box center [107, 305] width 50 height 11
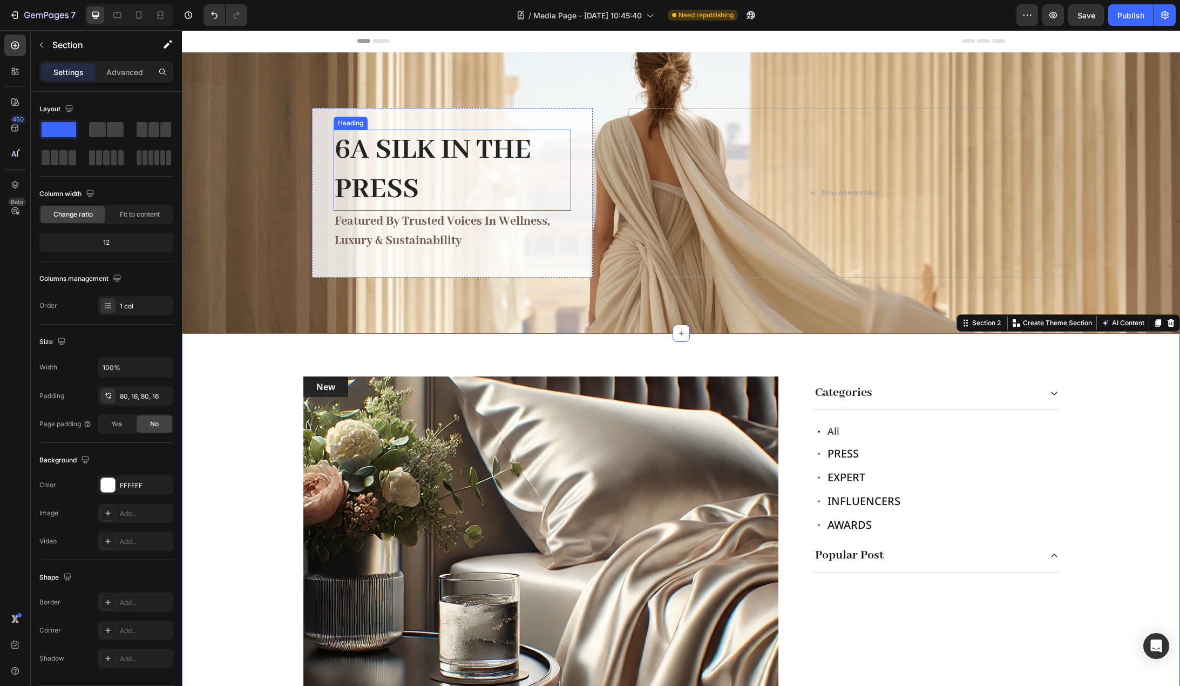
click at [432, 157] on h2 "6A Silk in the Press" at bounding box center [453, 170] width 238 height 81
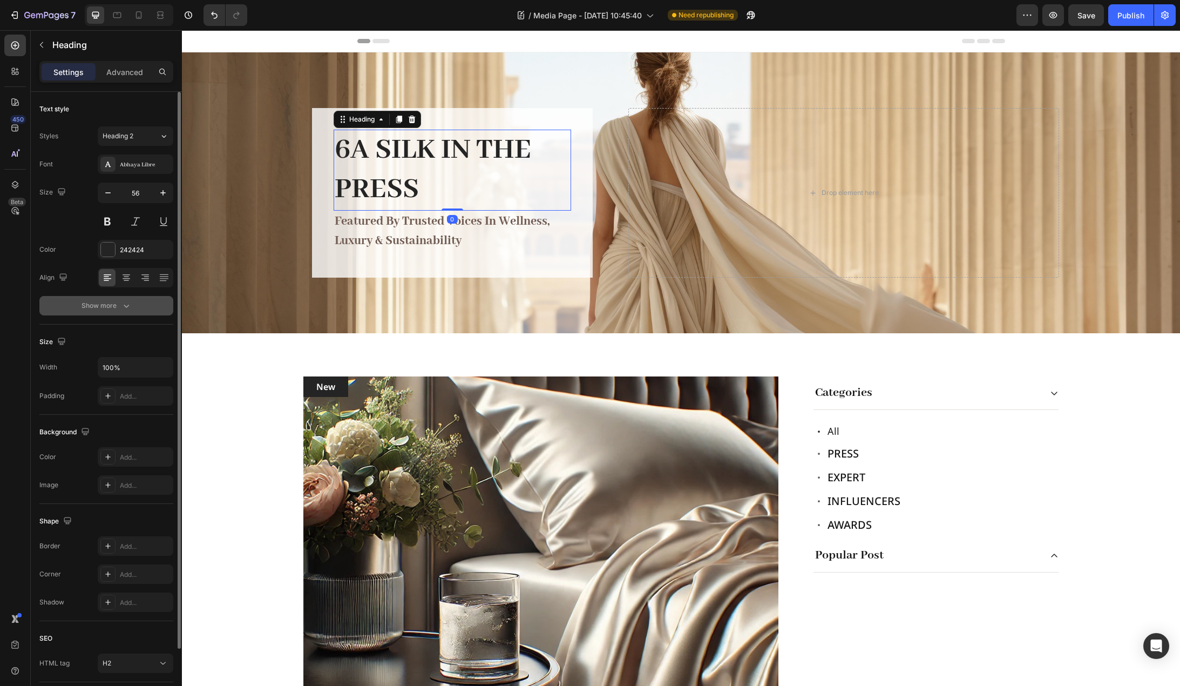
click at [106, 308] on div "Show more" at bounding box center [107, 305] width 50 height 11
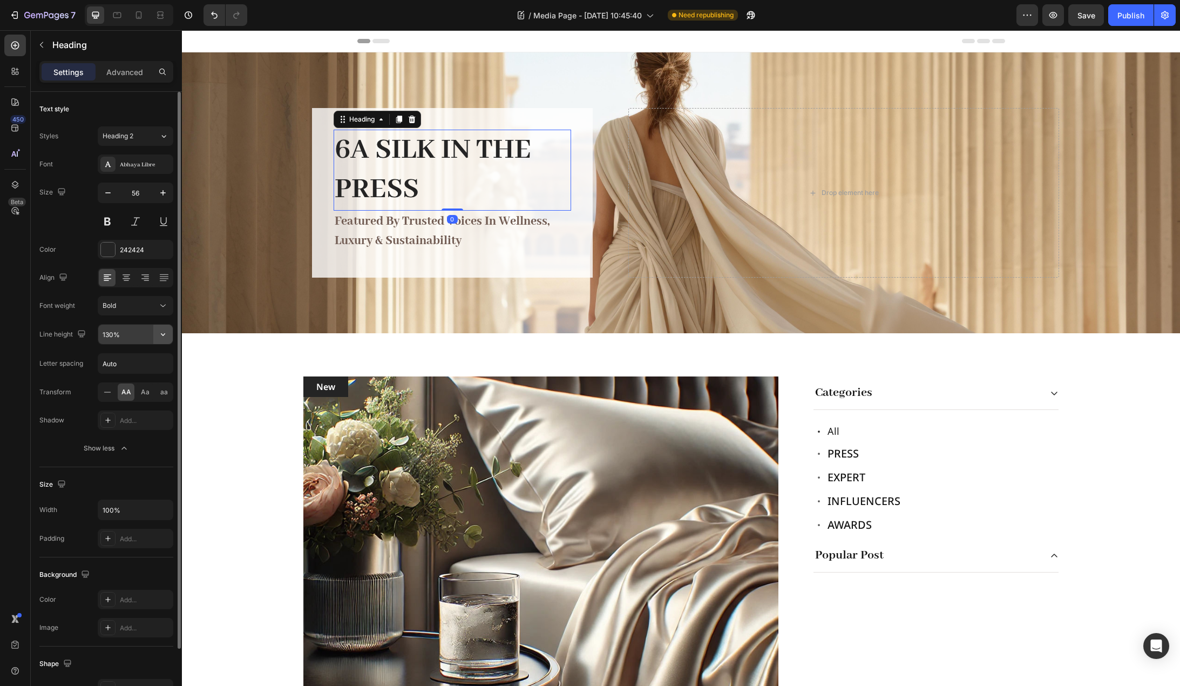
click at [161, 334] on icon "button" at bounding box center [163, 334] width 4 height 3
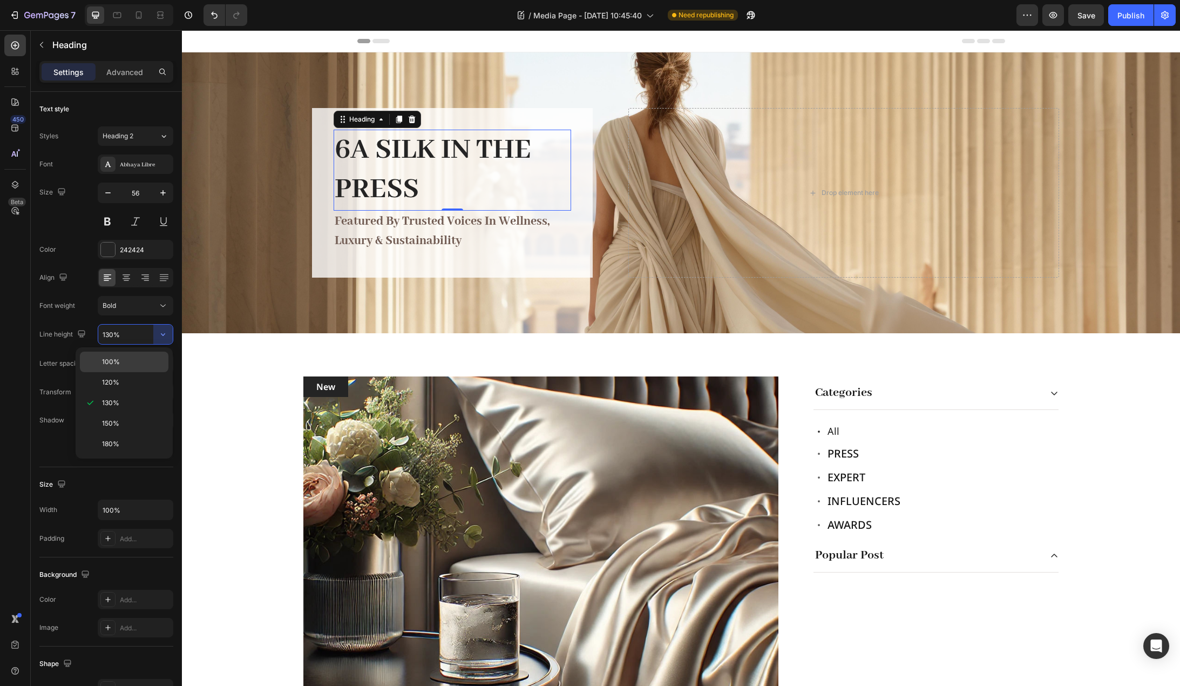
click at [133, 364] on p "100%" at bounding box center [133, 362] width 62 height 10
type input "100%"
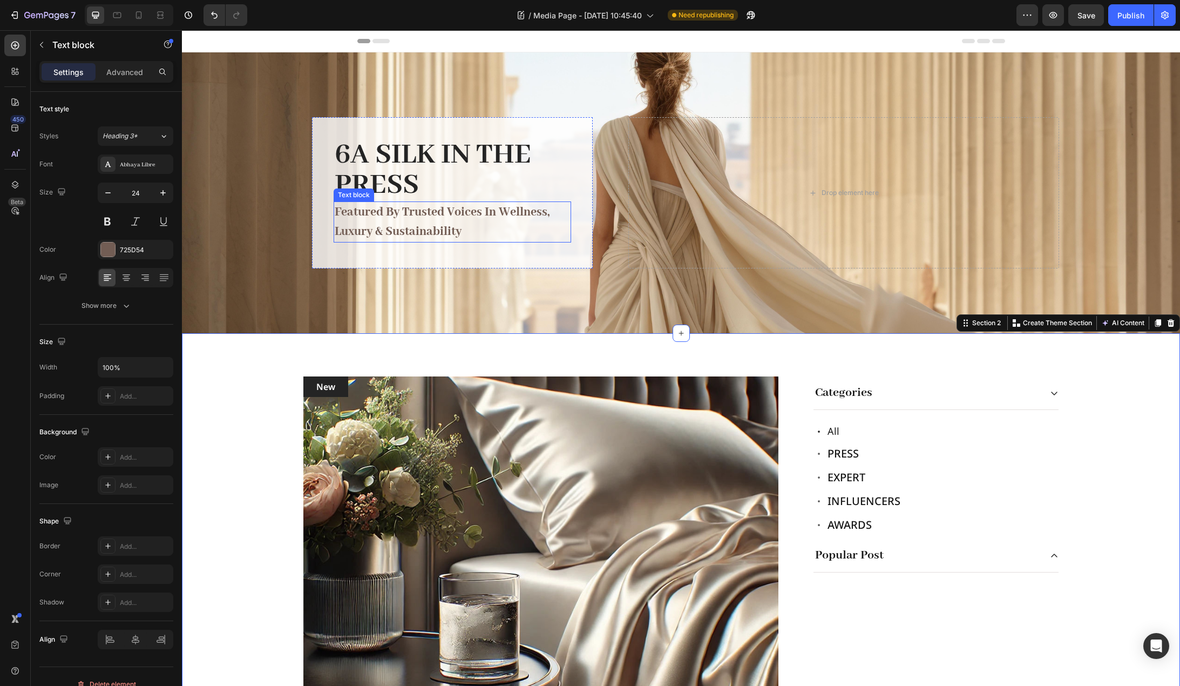
click at [373, 227] on p "featured by trusted voices in wellness, luxury & sustainability" at bounding box center [452, 222] width 235 height 39
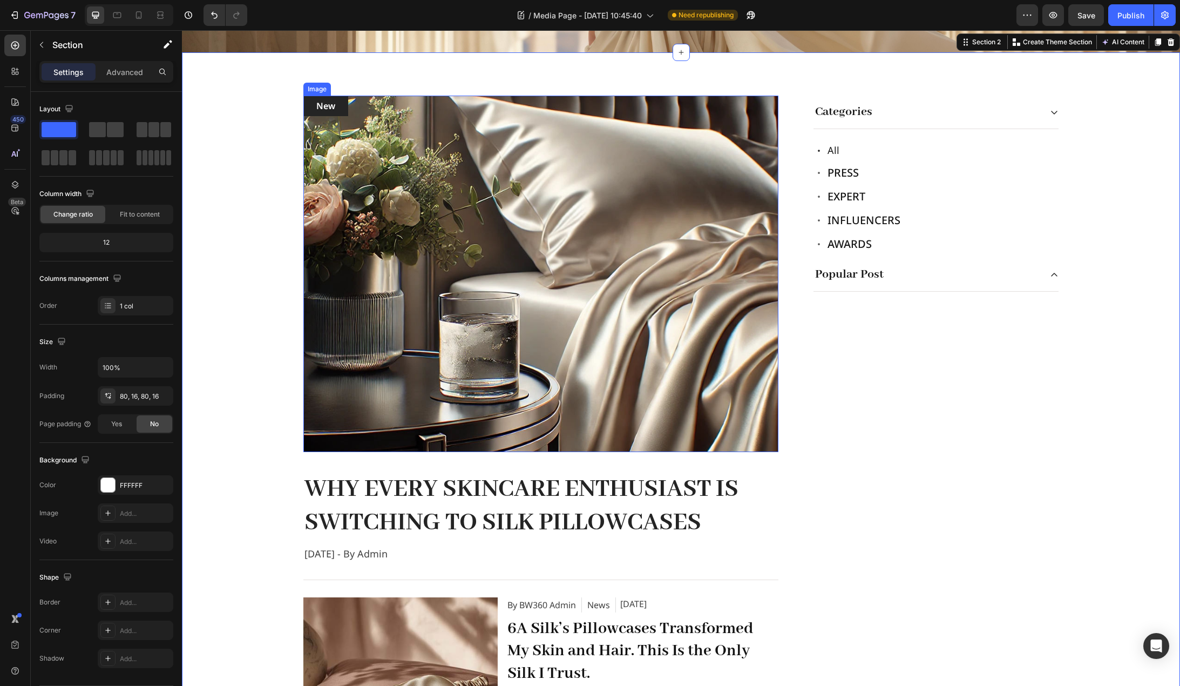
scroll to position [432, 0]
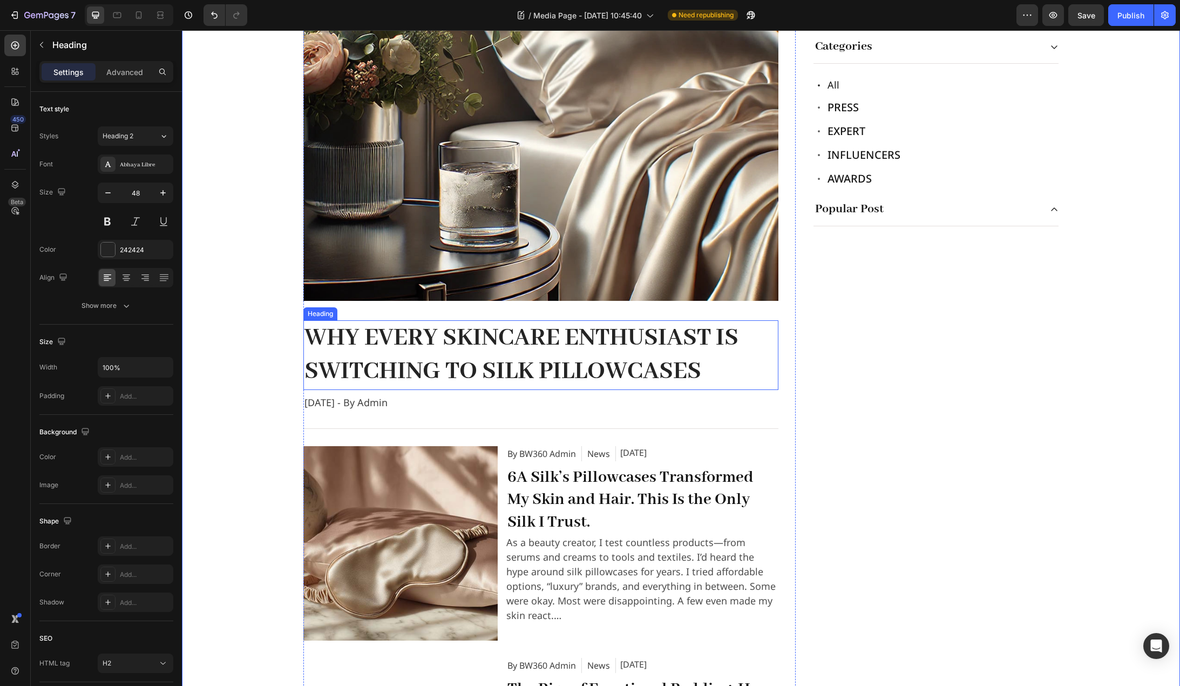
click at [427, 349] on h2 "Why Every Skincare Enthusiast Is Switching to Silk Pillowcases" at bounding box center [540, 355] width 475 height 70
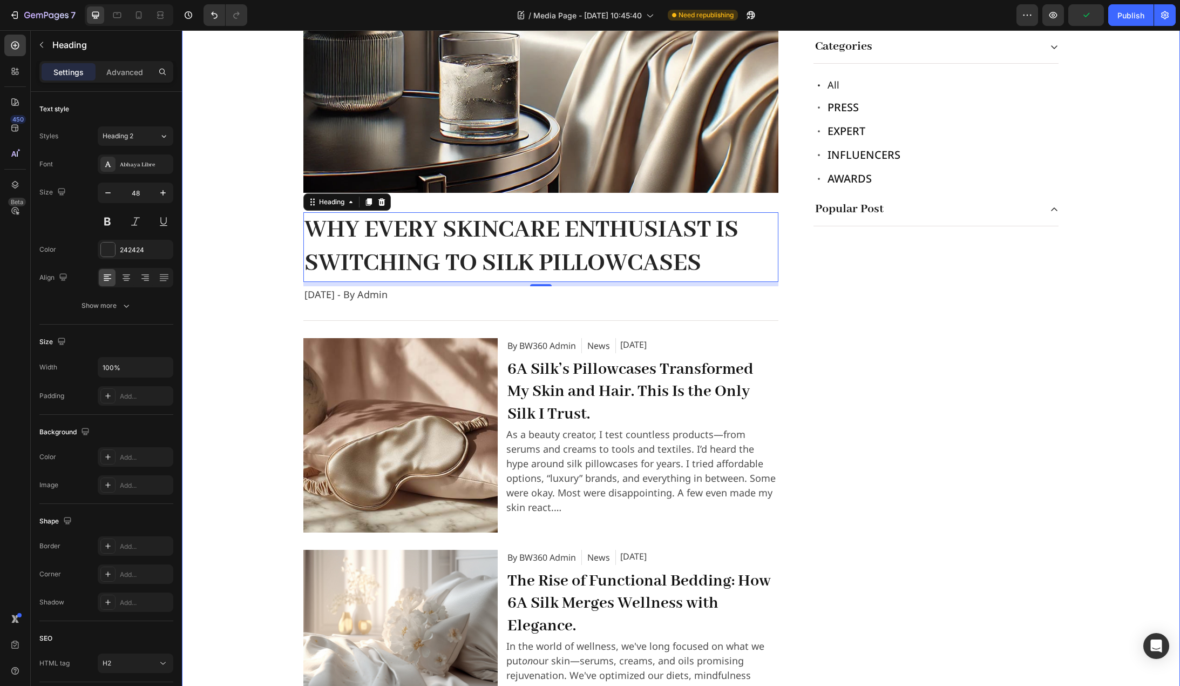
click at [246, 252] on div "New Text block Row Image Row Text block Why Every Skincare Enthusiast Is Switch…" at bounding box center [681, 405] width 981 height 1138
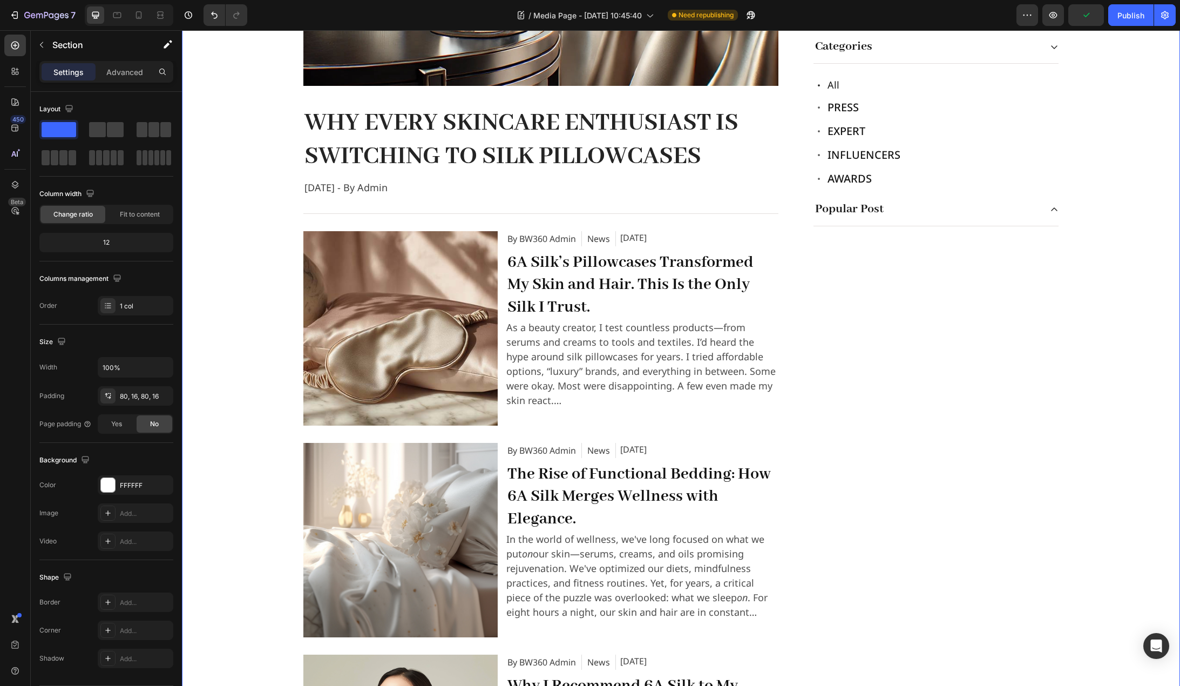
scroll to position [648, 0]
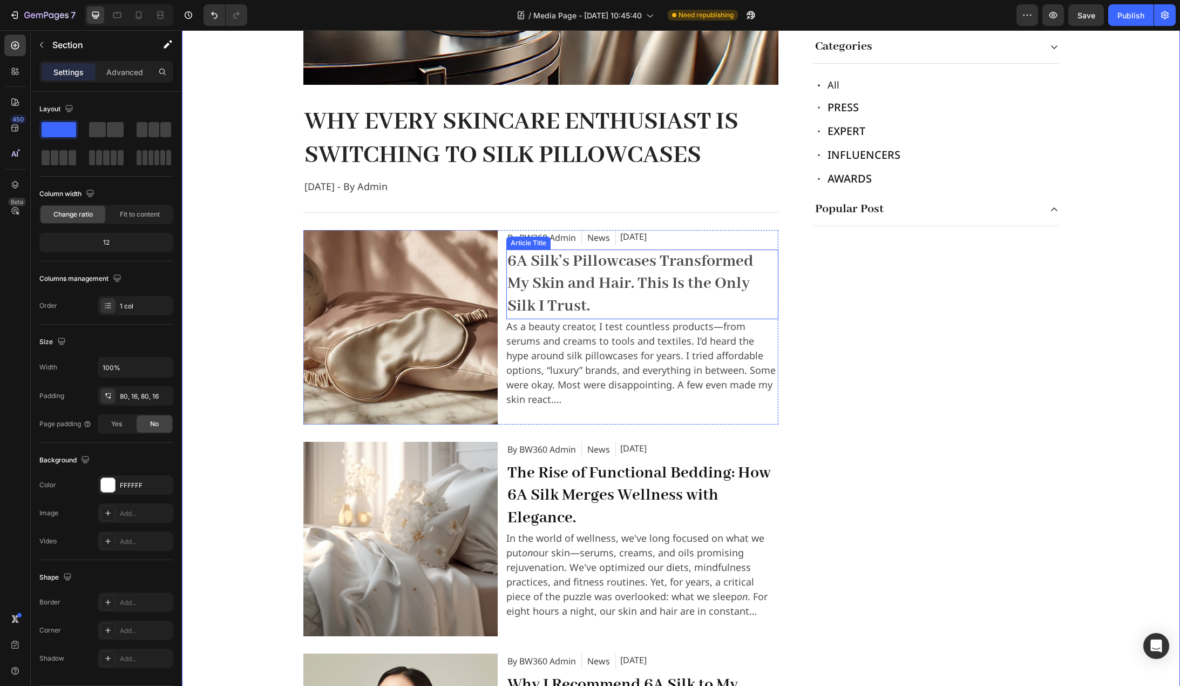
click at [538, 264] on h2 "6A Silk’s Pillowcases Transformed My Skin and Hair. This Is the Only Silk I Tru…" at bounding box center [643, 284] width 272 height 70
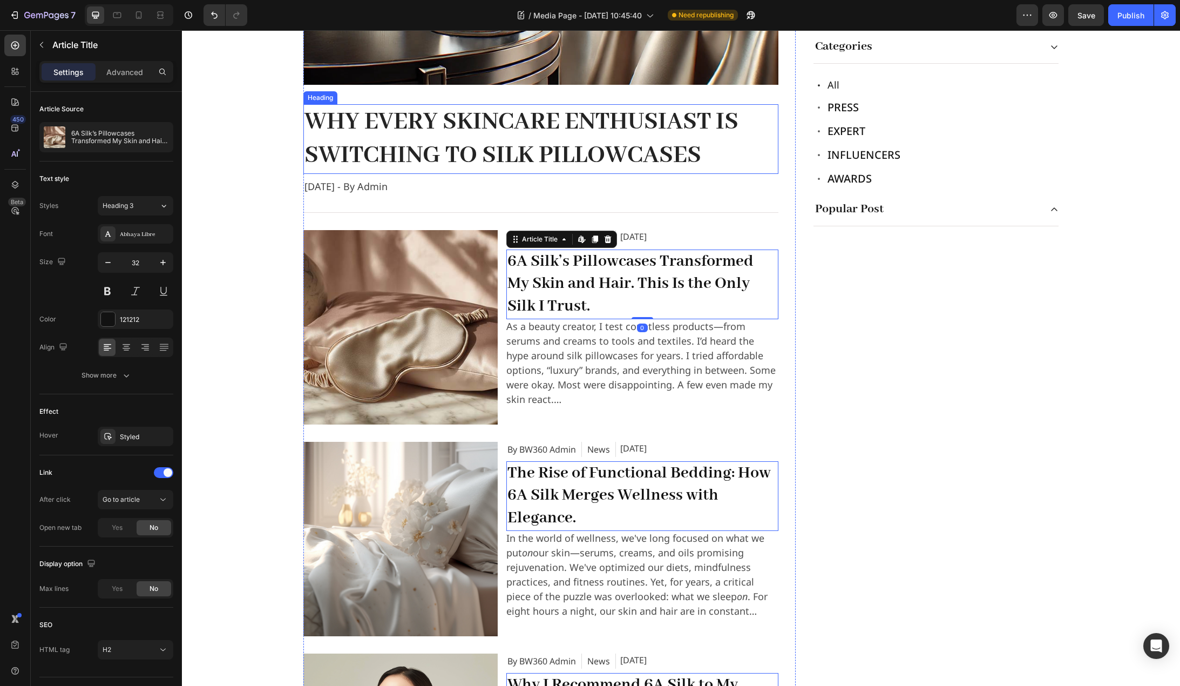
click at [479, 126] on h2 "Why Every Skincare Enthusiast Is Switching to Silk Pillowcases" at bounding box center [540, 139] width 475 height 70
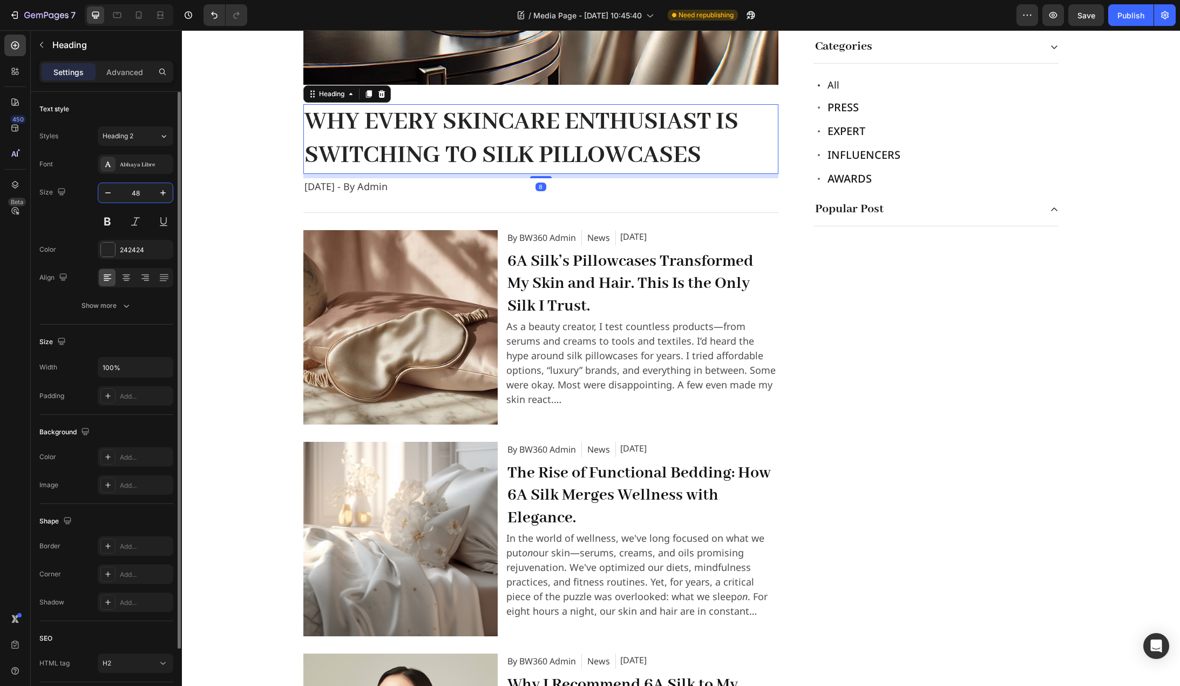
click at [141, 196] on input "48" at bounding box center [136, 192] width 36 height 19
type input "40"
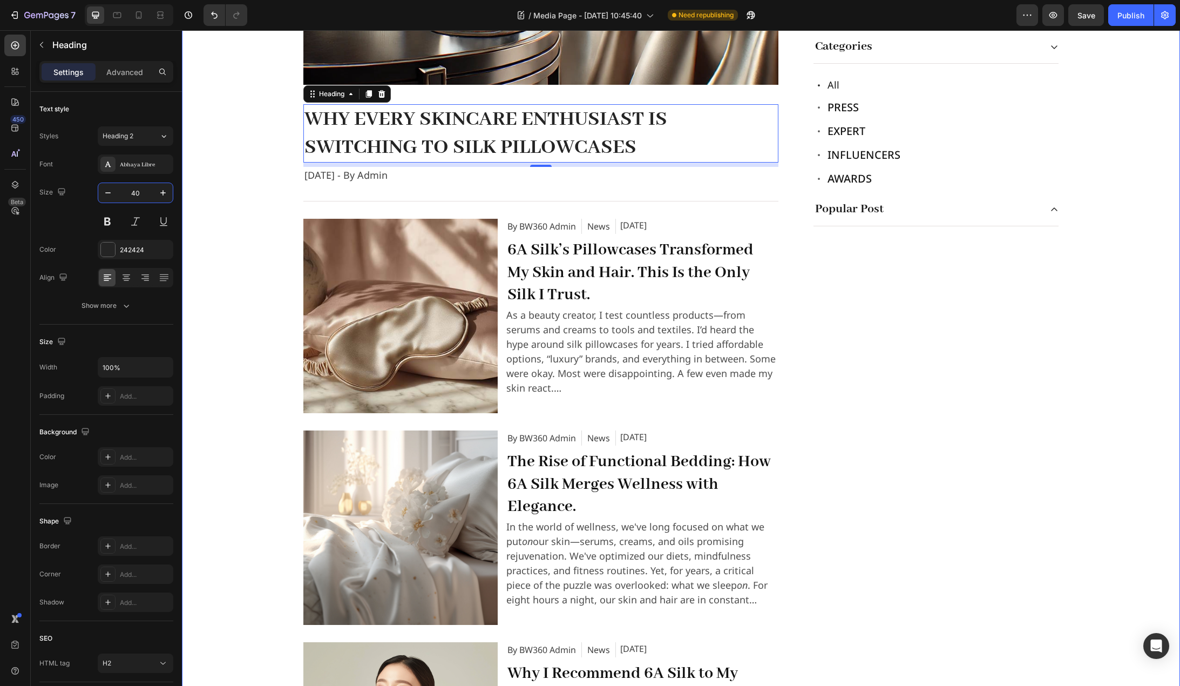
click at [238, 241] on div "New Text block Row Image Row Text block Why Every Skincare Enthusiast Is Switch…" at bounding box center [681, 291] width 981 height 1126
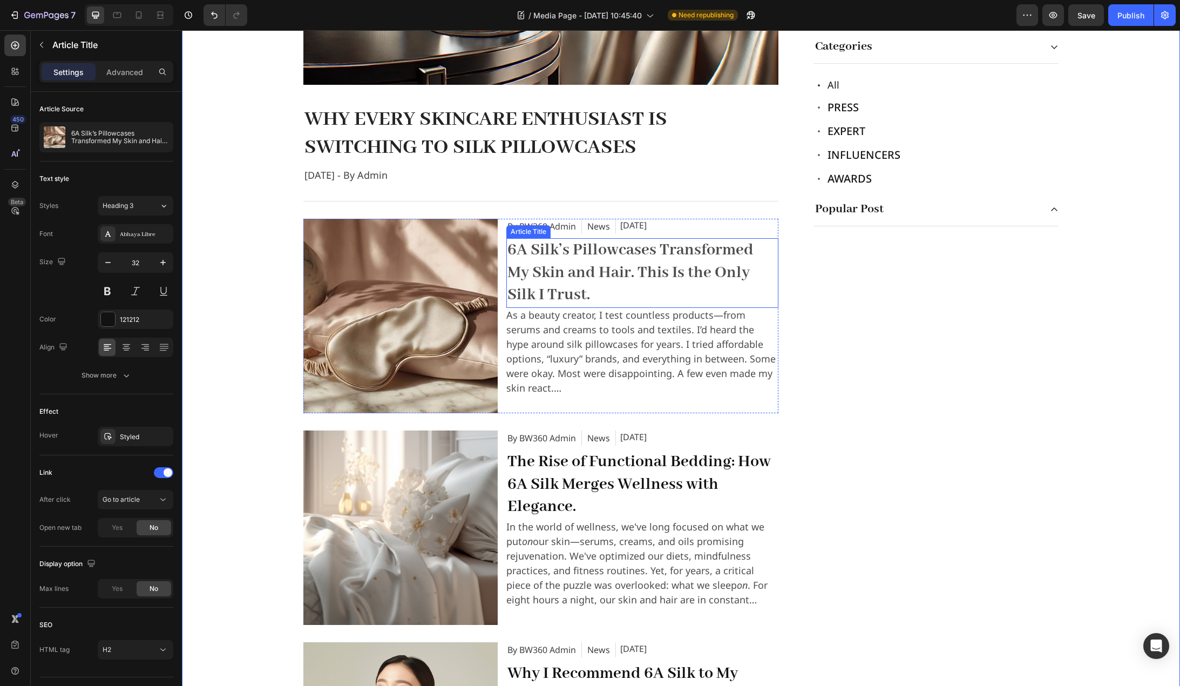
click at [573, 262] on h2 "6A Silk’s Pillowcases Transformed My Skin and Hair. This Is the Only Silk I Tru…" at bounding box center [643, 273] width 272 height 70
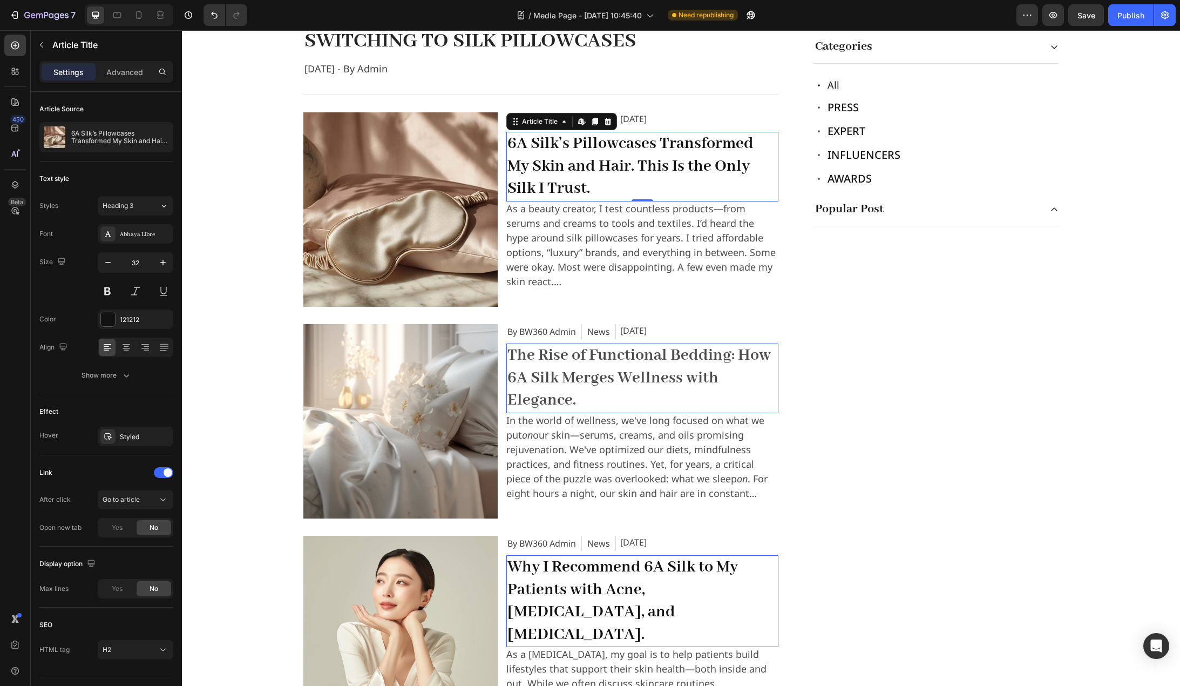
scroll to position [594, 0]
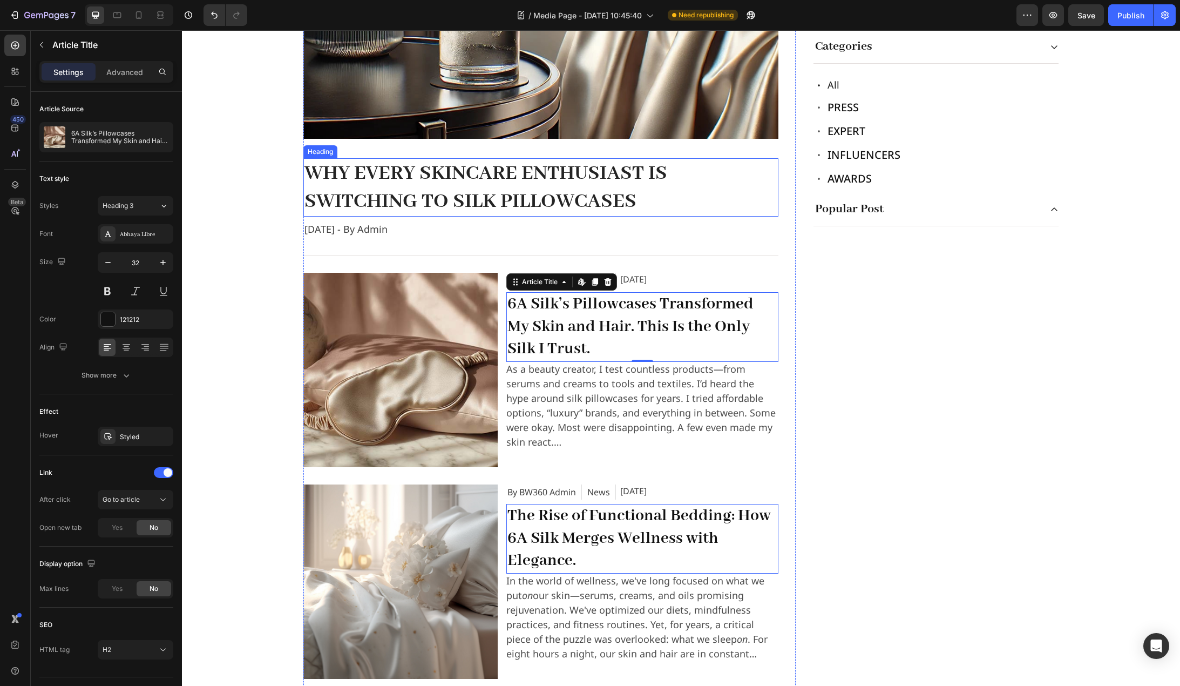
click at [491, 186] on h2 "Why Every Skincare Enthusiast Is Switching to Silk Pillowcases" at bounding box center [540, 187] width 475 height 58
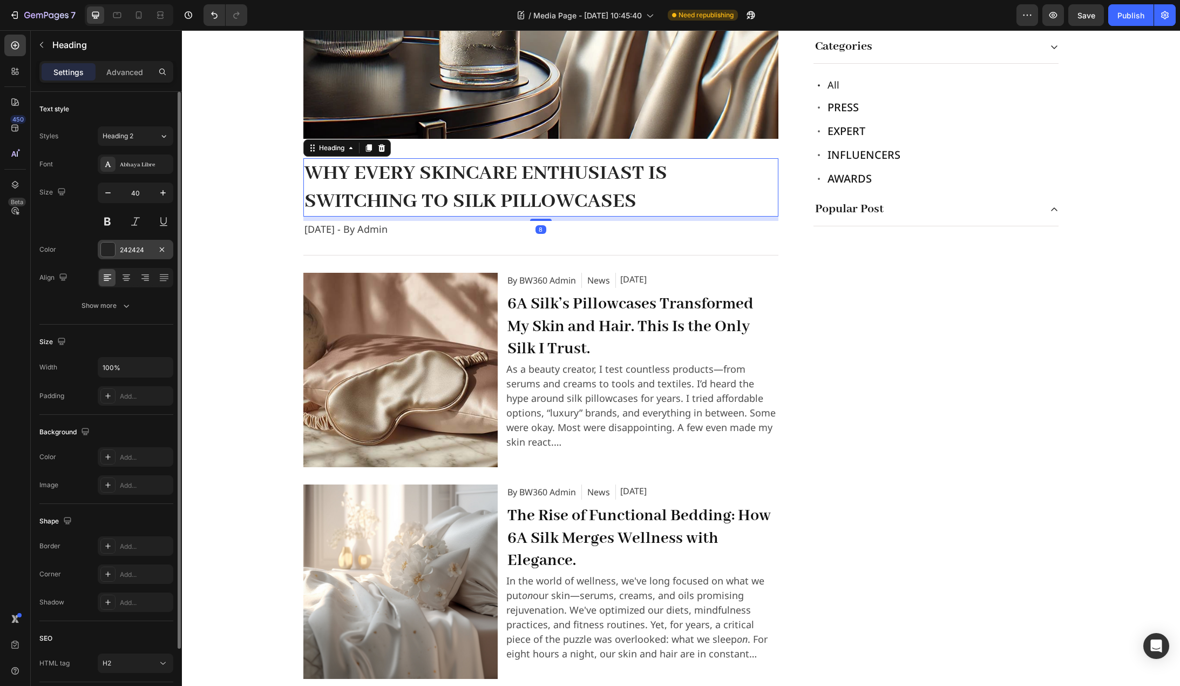
click at [126, 250] on div "242424" at bounding box center [135, 250] width 31 height 10
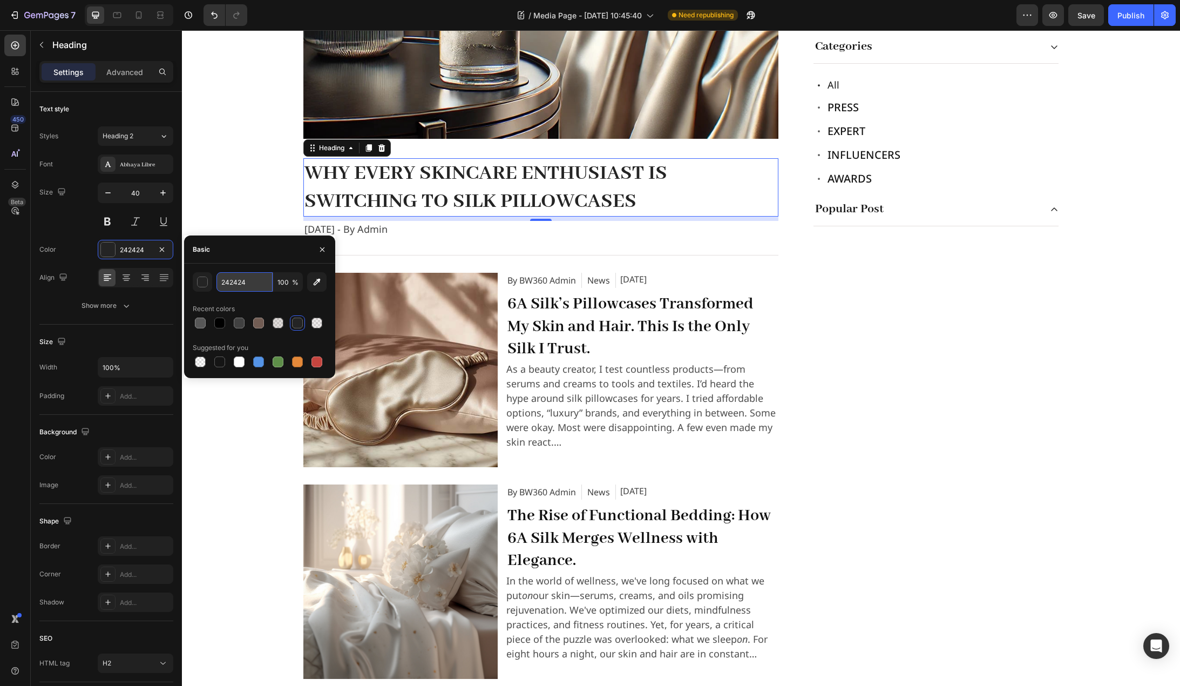
click at [258, 282] on input "242424" at bounding box center [245, 281] width 56 height 19
type input "151515"
click at [300, 304] on div "Recent colors" at bounding box center [260, 308] width 134 height 17
click at [860, 158] on p "influencers" at bounding box center [864, 154] width 73 height 17
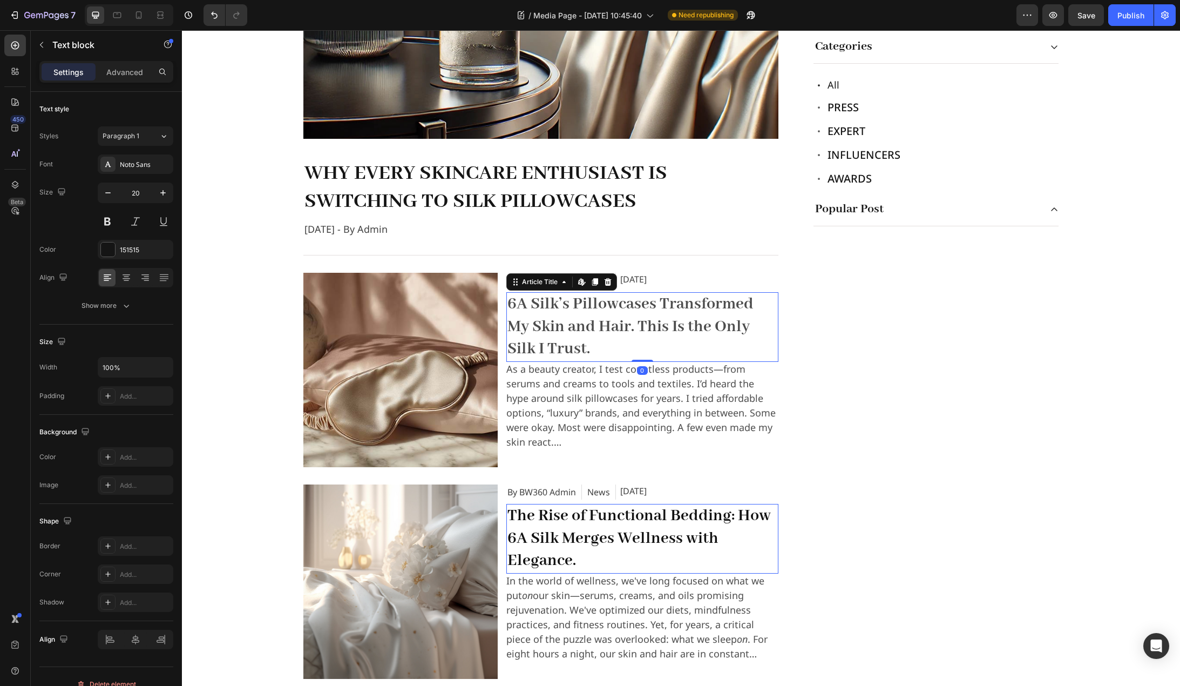
click at [623, 315] on h2 "6A Silk’s Pillowcases Transformed My Skin and Hair. This Is the Only Silk I Tru…" at bounding box center [643, 327] width 272 height 70
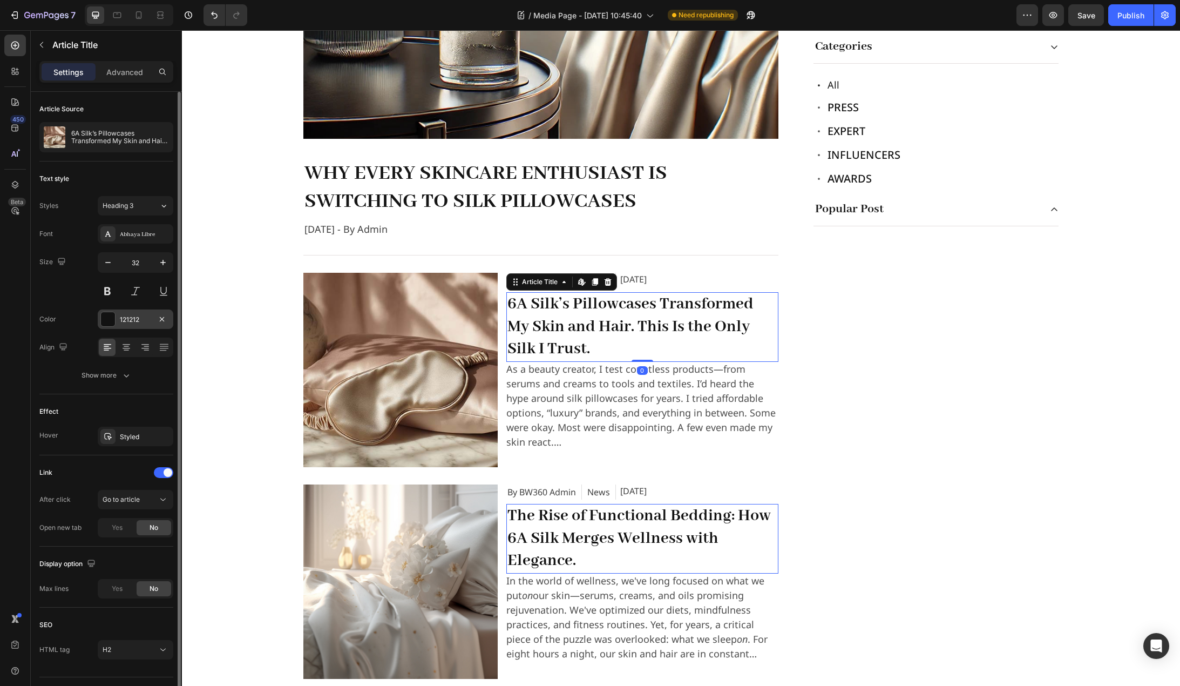
click at [135, 325] on div "121212" at bounding box center [136, 318] width 76 height 19
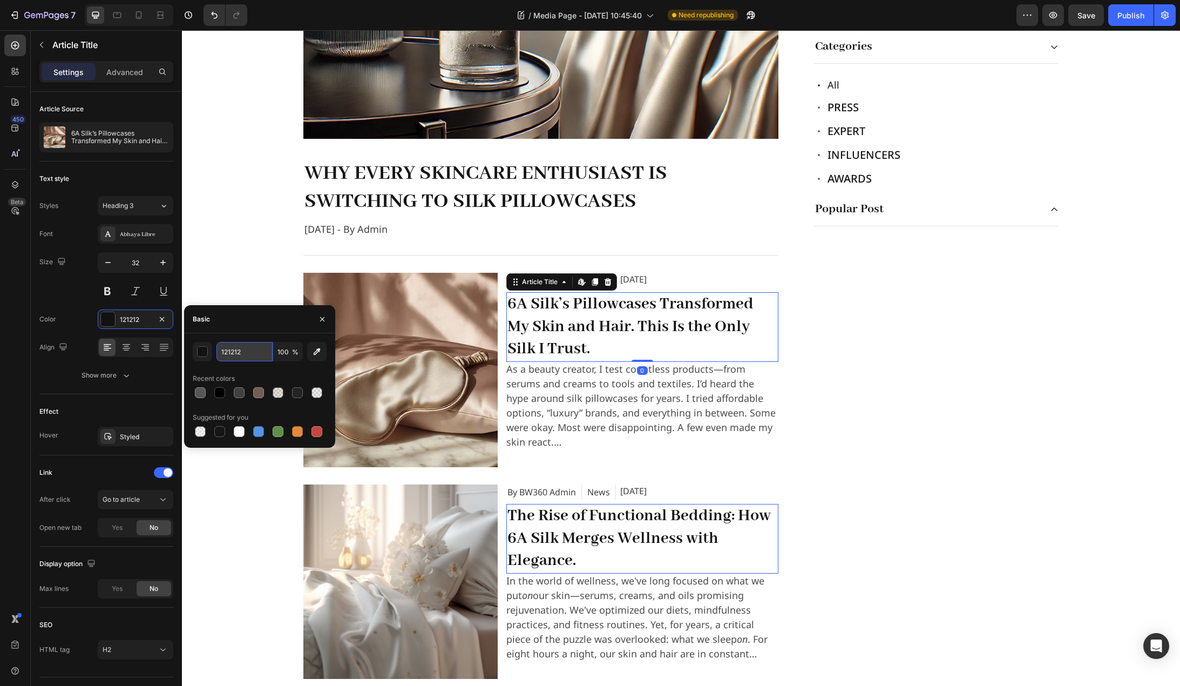
drag, startPoint x: 248, startPoint y: 349, endPoint x: 256, endPoint y: 349, distance: 7.6
click at [248, 349] on input "121212" at bounding box center [245, 351] width 56 height 19
type input "151515"
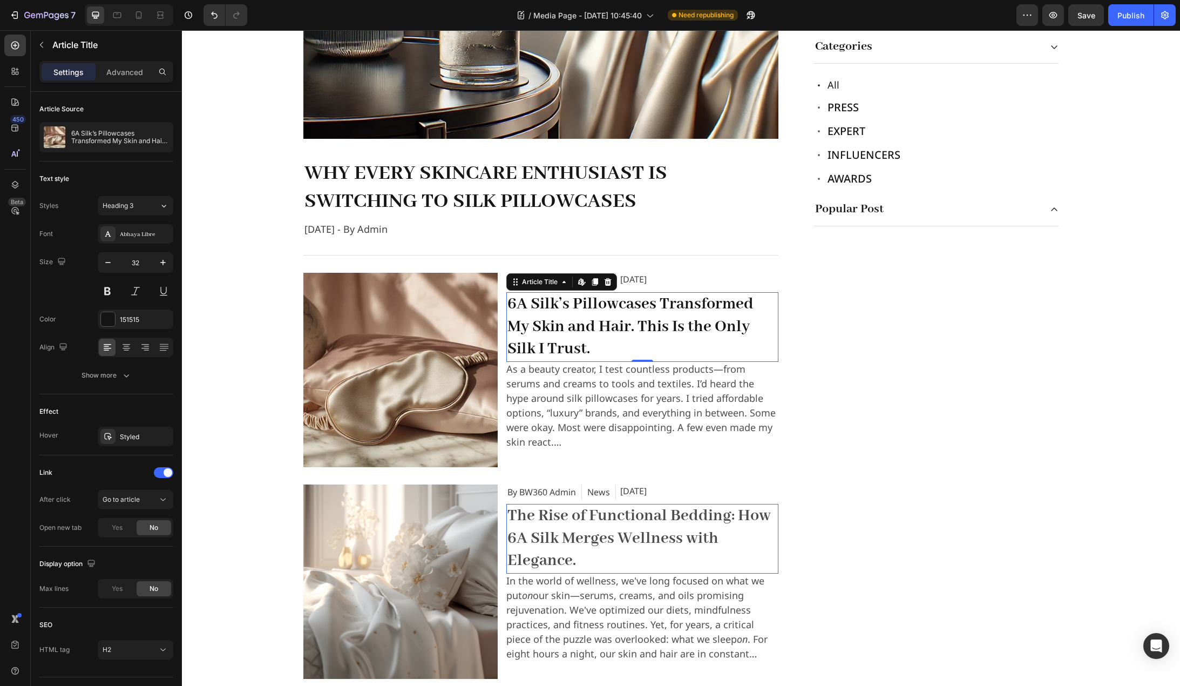
click at [563, 537] on h2 "The Rise of Functional Bedding: How 6A Silk Merges Wellness with Elegance." at bounding box center [643, 539] width 272 height 70
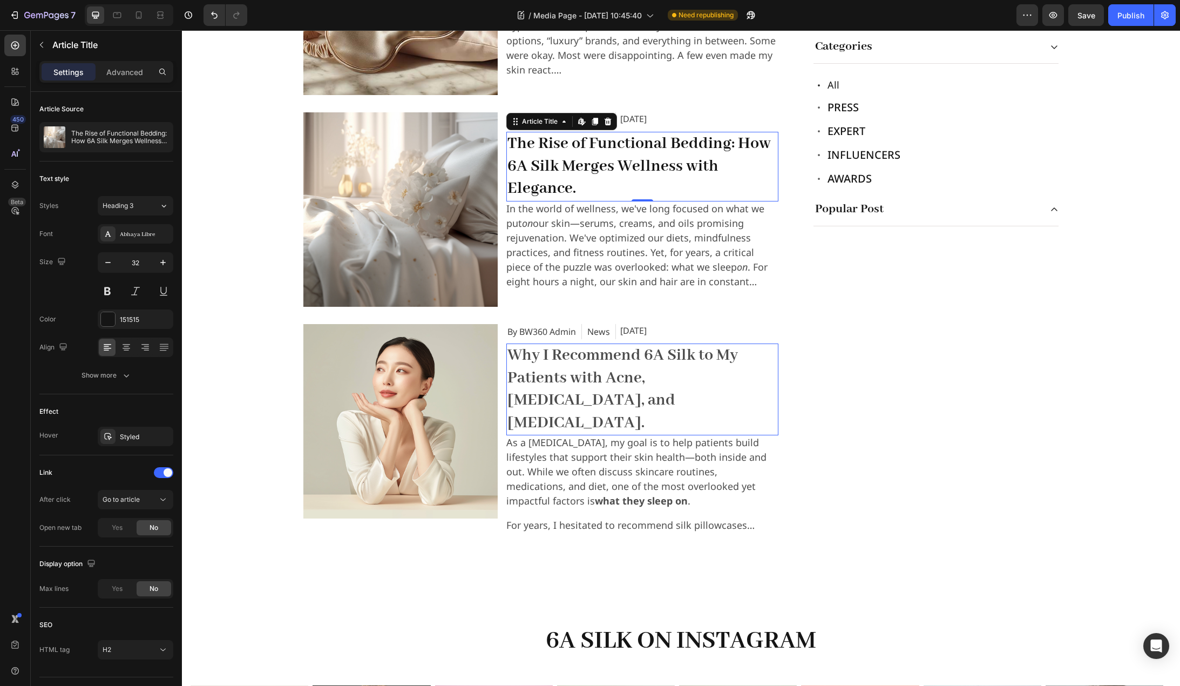
scroll to position [972, 0]
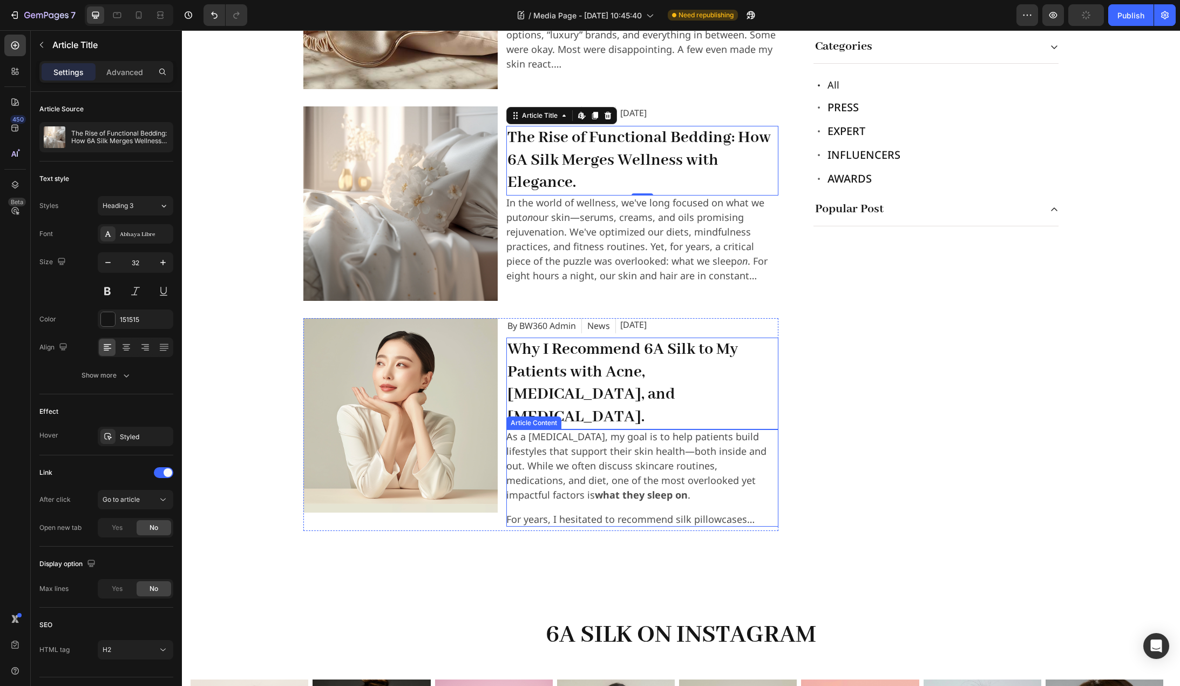
click at [579, 433] on span "As a dermatologist, my goal is to help patients build lifestyles that support t…" at bounding box center [637, 465] width 260 height 71
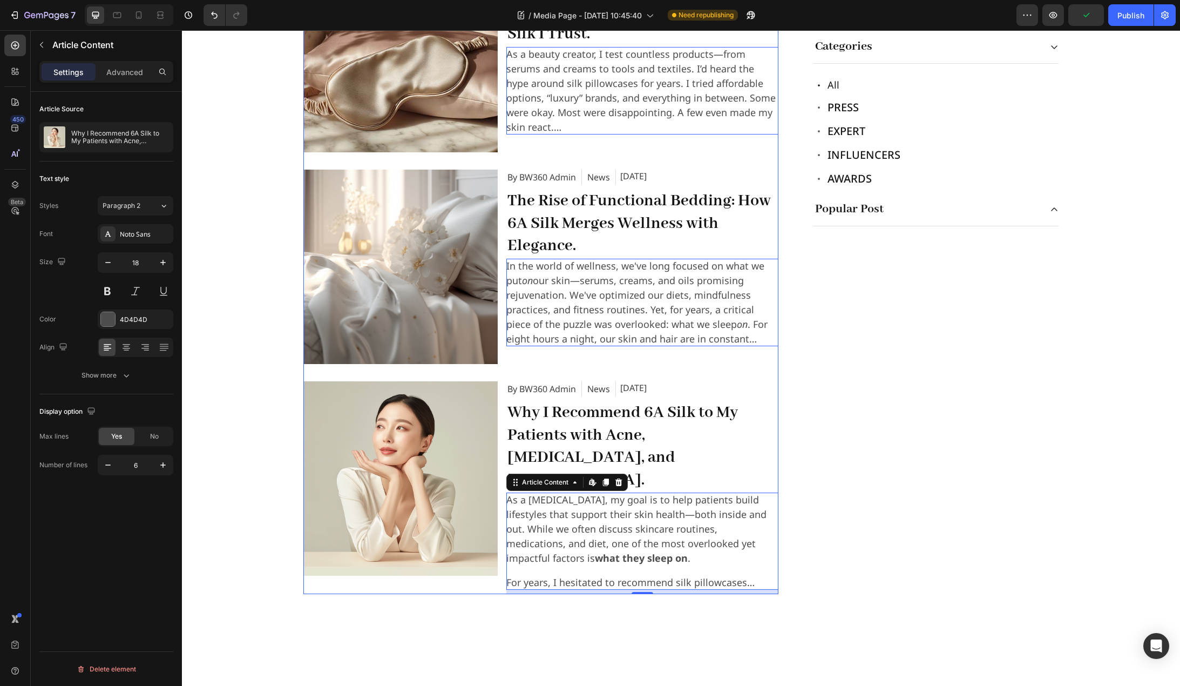
scroll to position [810, 0]
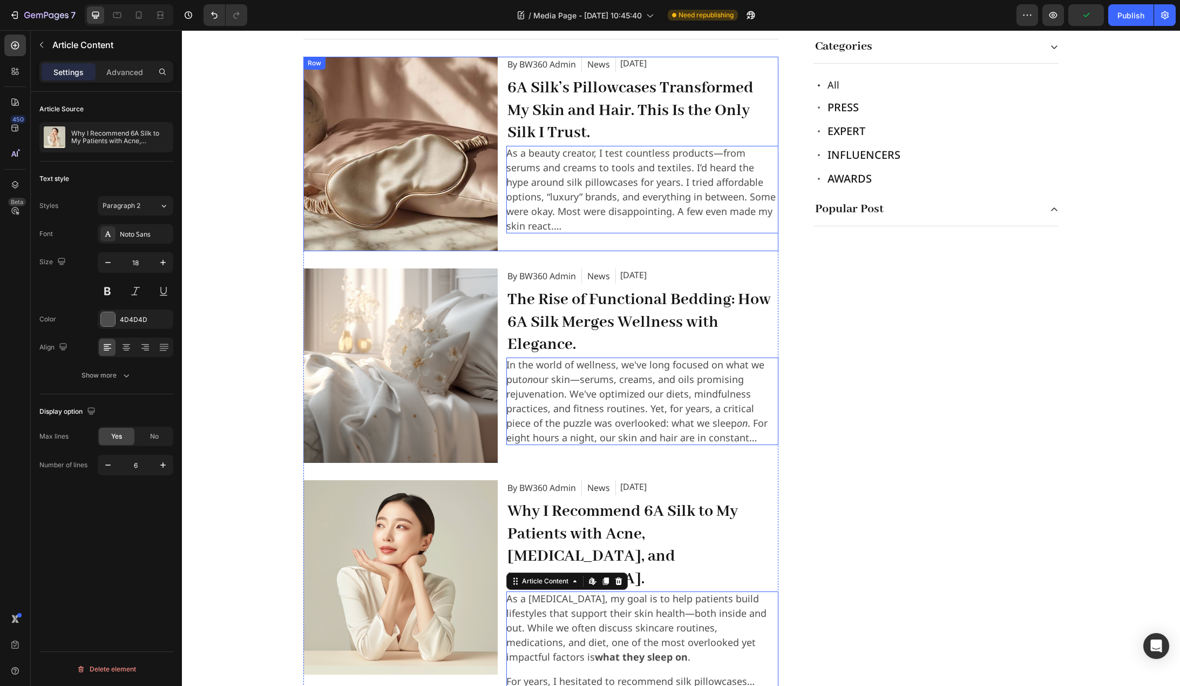
click at [592, 215] on p "As a beauty creator, I test countless products—from serums and creams to tools …" at bounding box center [643, 189] width 272 height 87
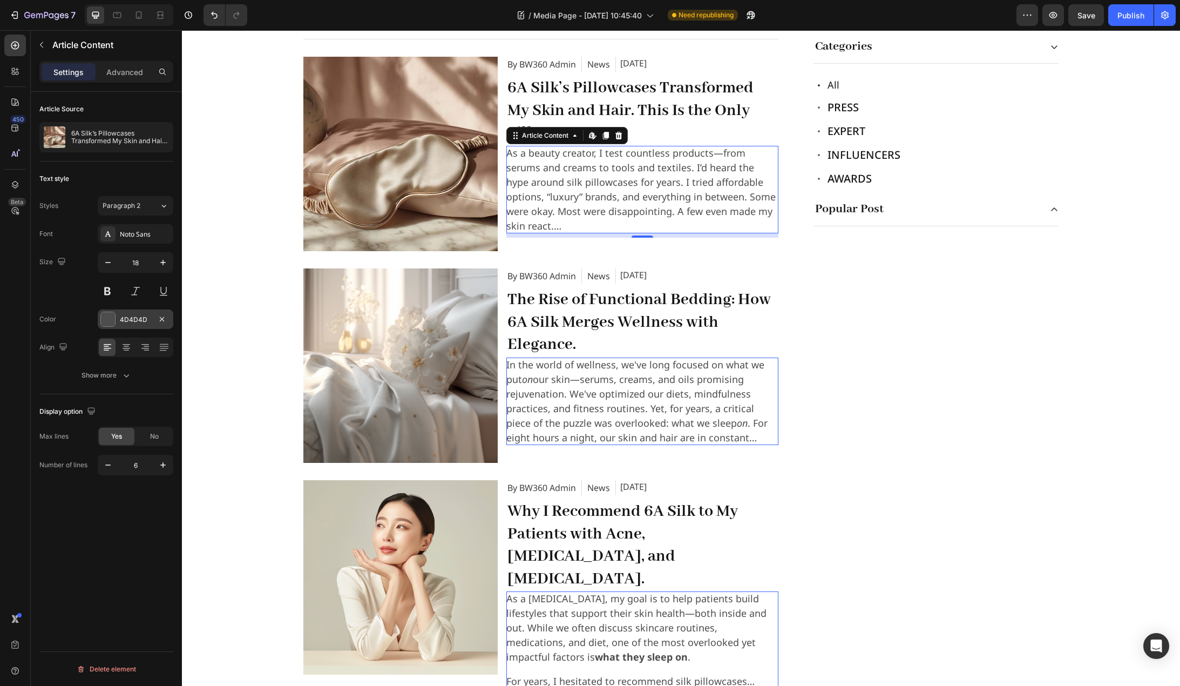
click at [123, 323] on div "4D4D4D" at bounding box center [135, 320] width 31 height 10
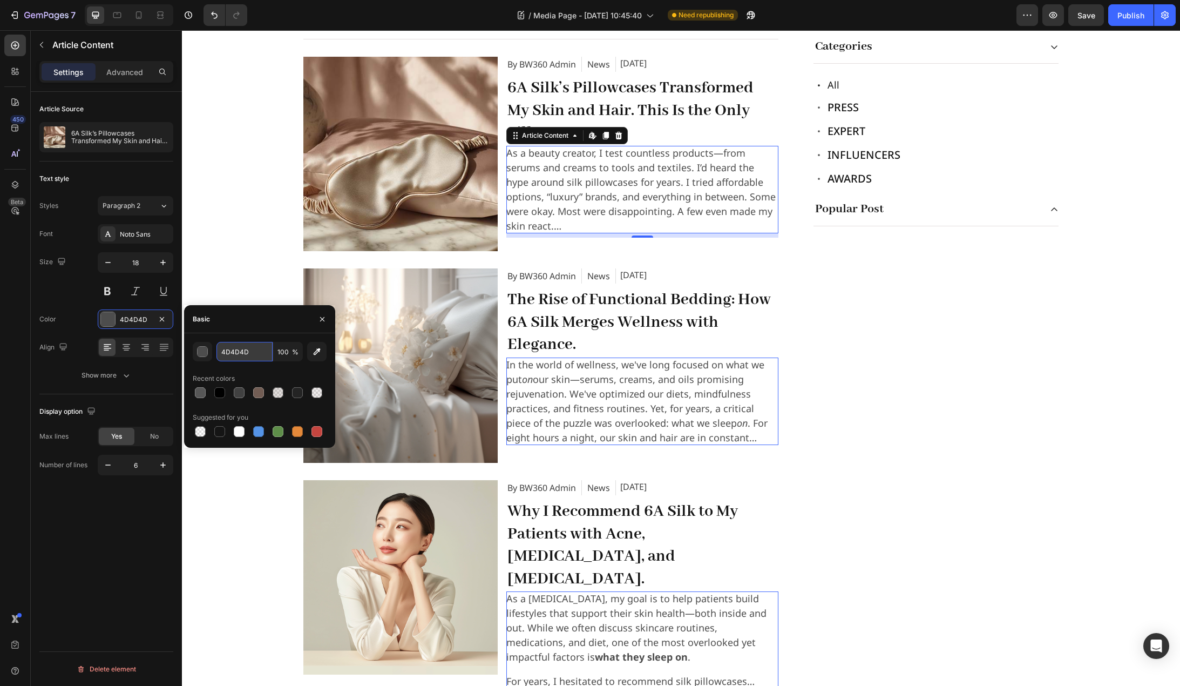
click at [237, 347] on input "4D4D4D" at bounding box center [245, 351] width 56 height 19
type input "414141"
click at [273, 370] on div "Recent colors" at bounding box center [260, 378] width 134 height 17
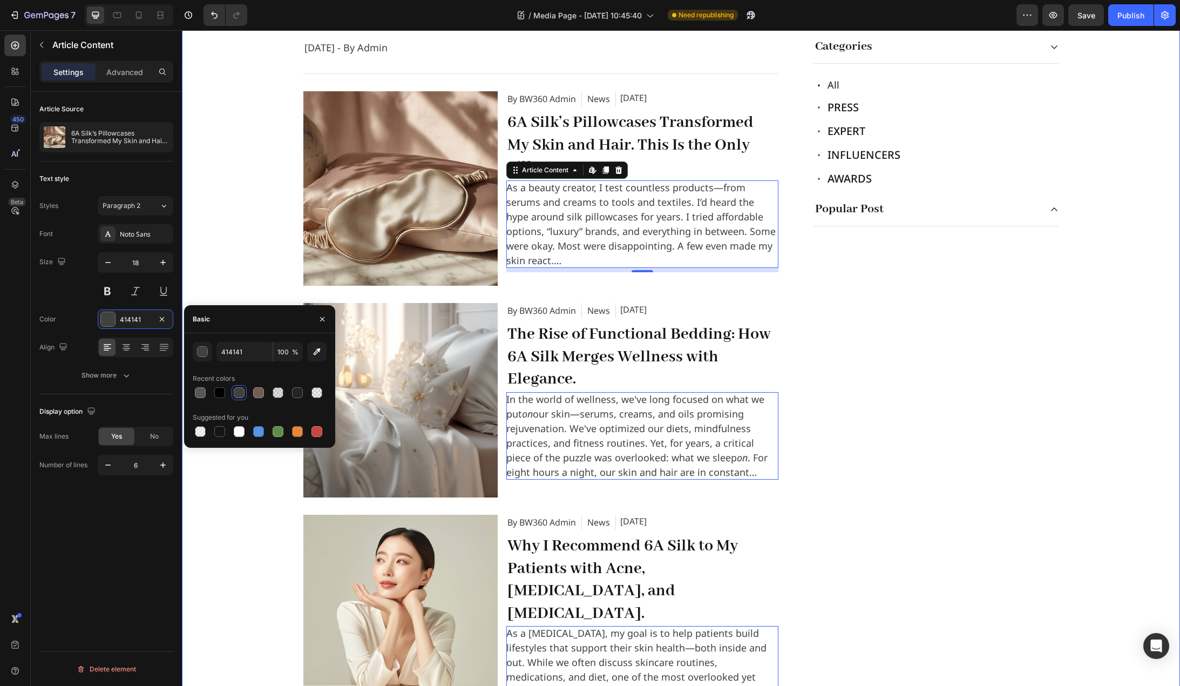
scroll to position [756, 0]
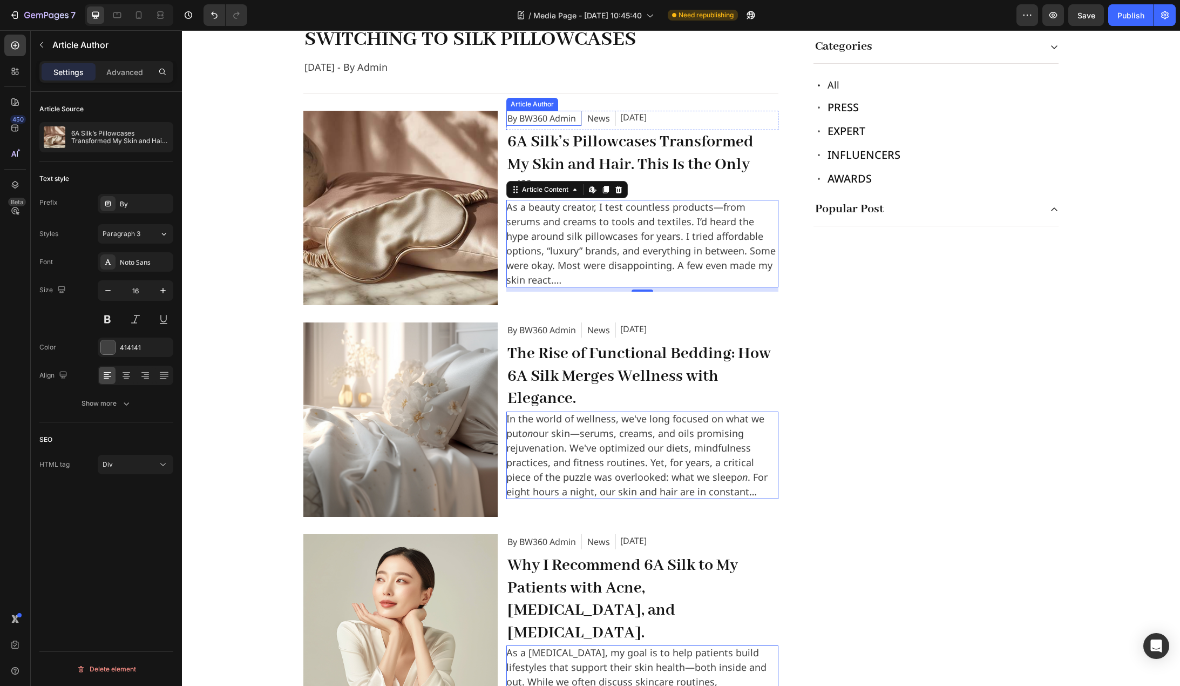
click at [561, 118] on div "By BW360 Admin" at bounding box center [542, 118] width 71 height 15
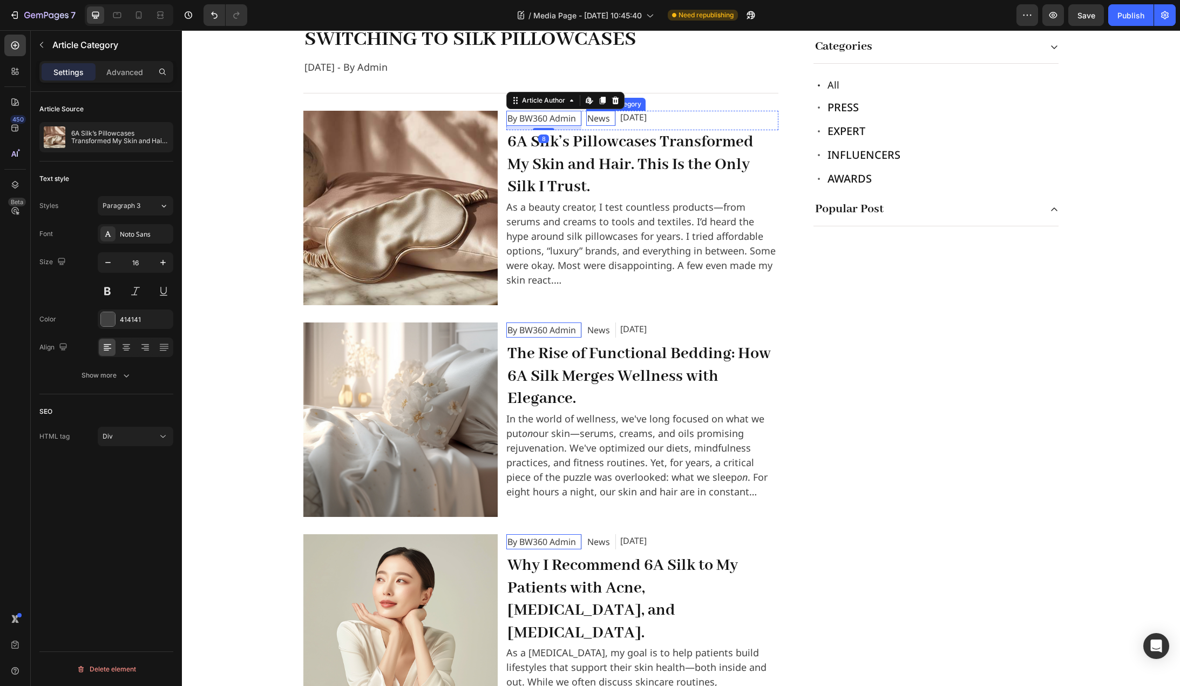
click at [595, 117] on div "News" at bounding box center [598, 118] width 25 height 15
click at [641, 120] on div "Sep 22, 2025" at bounding box center [633, 117] width 26 height 13
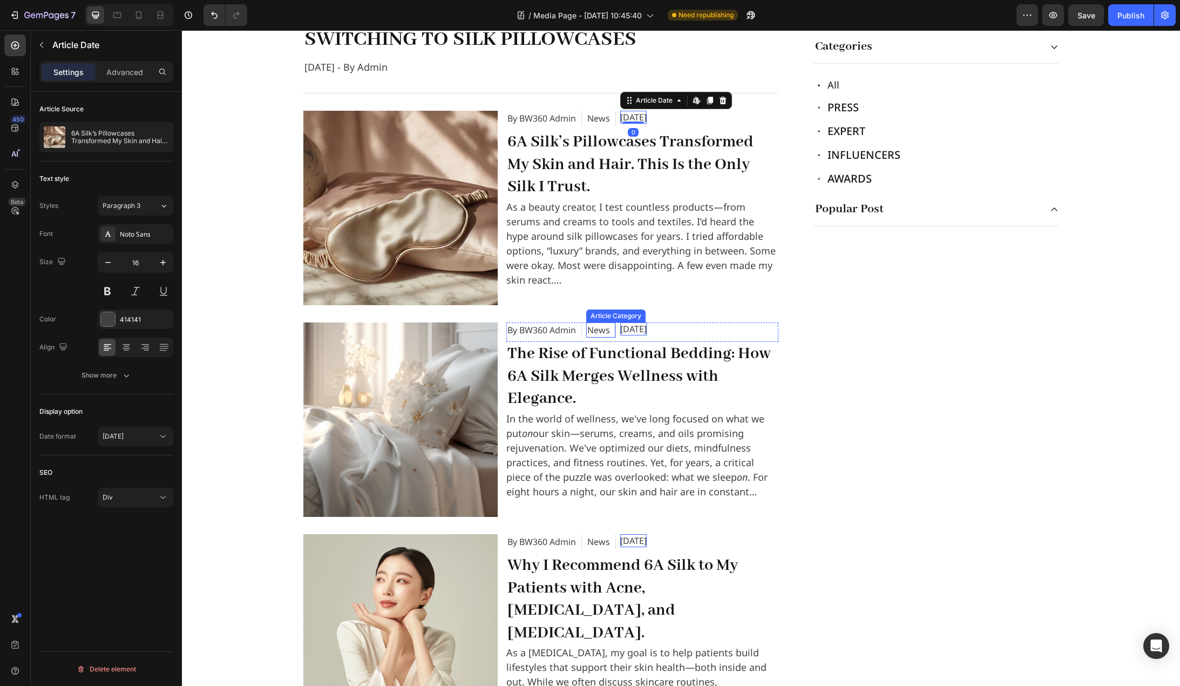
click at [600, 335] on div "News" at bounding box center [598, 329] width 25 height 15
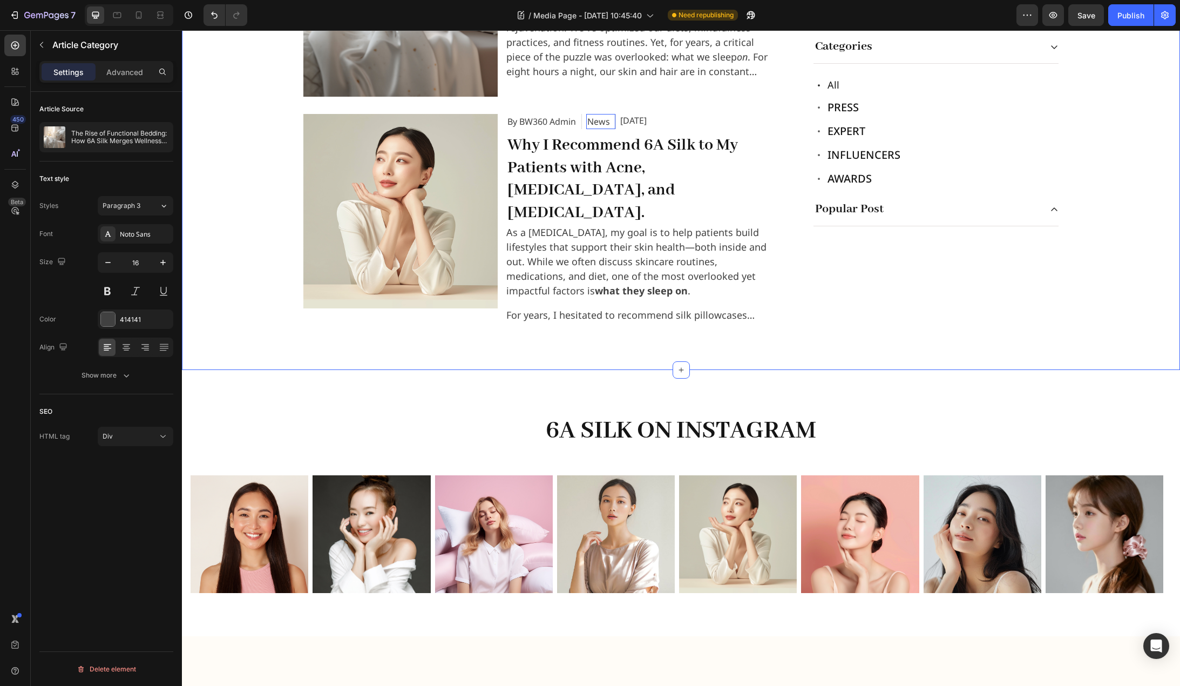
scroll to position [1188, 0]
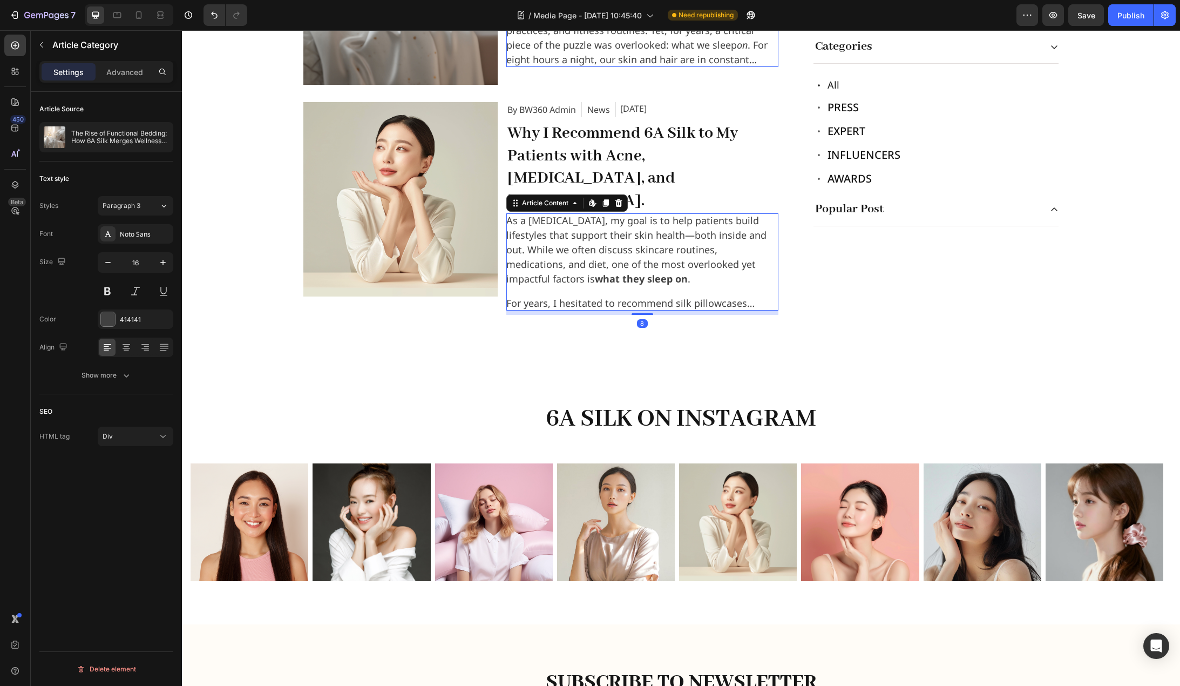
click at [615, 296] on p "For years, I hesitated to recommend silk pillowcases despite their popularity. …" at bounding box center [643, 303] width 272 height 15
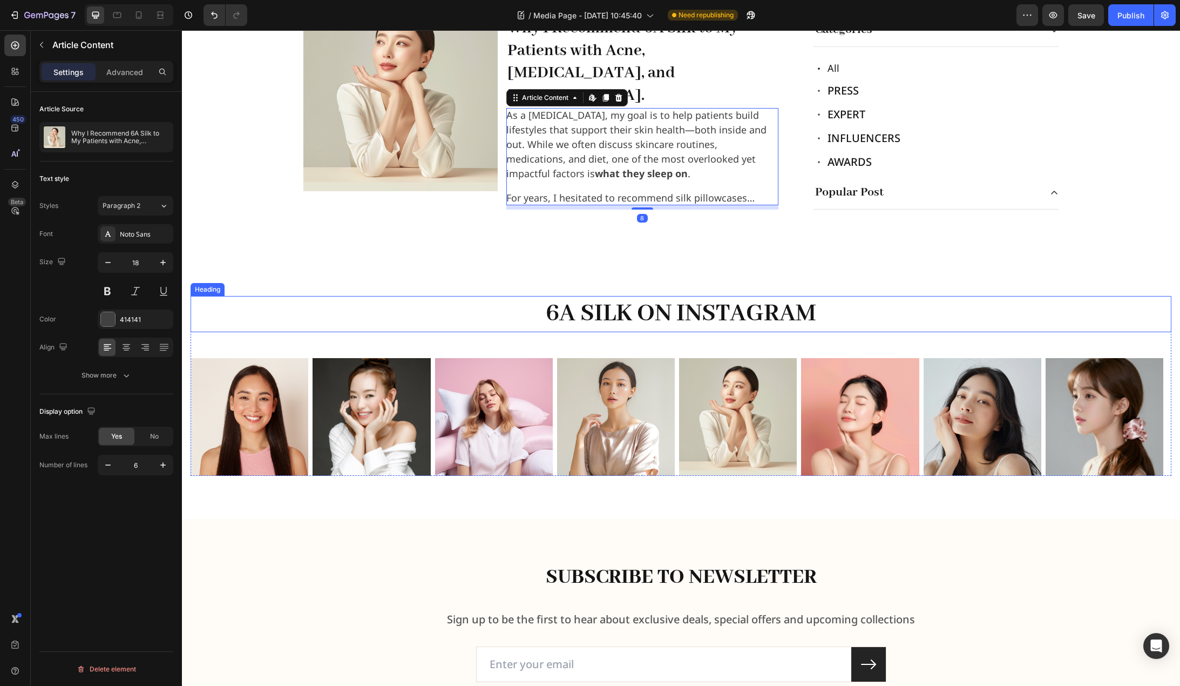
scroll to position [1296, 0]
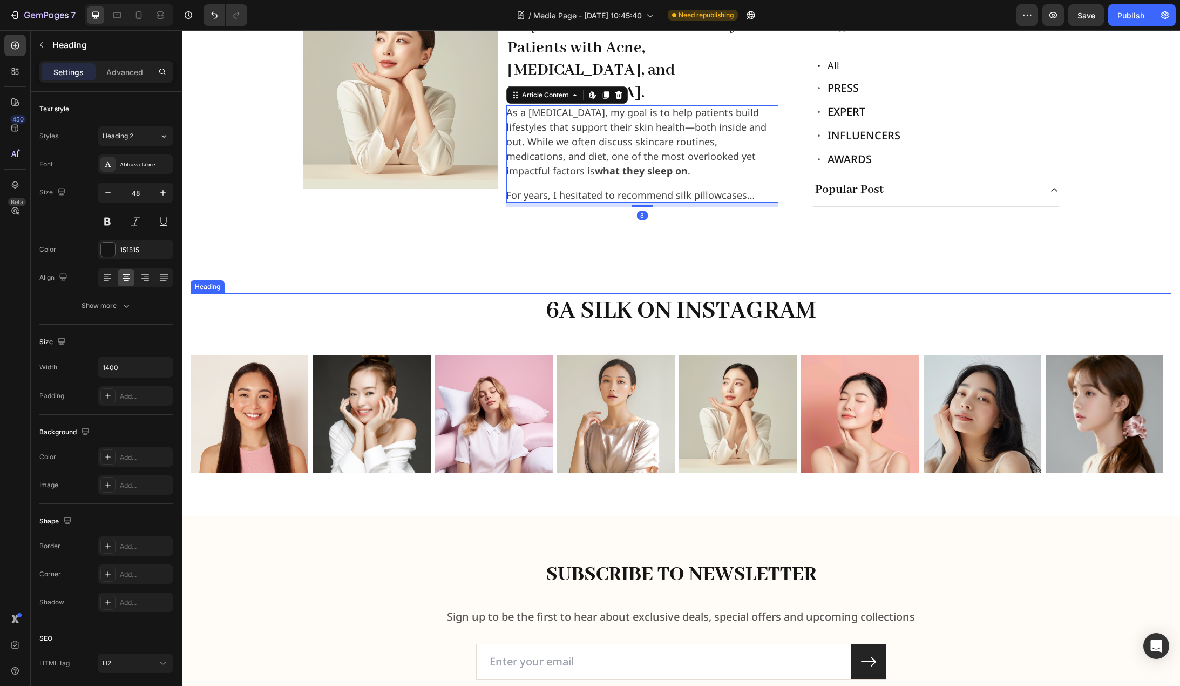
click at [620, 293] on h2 "6A silk on instagram" at bounding box center [681, 311] width 756 height 36
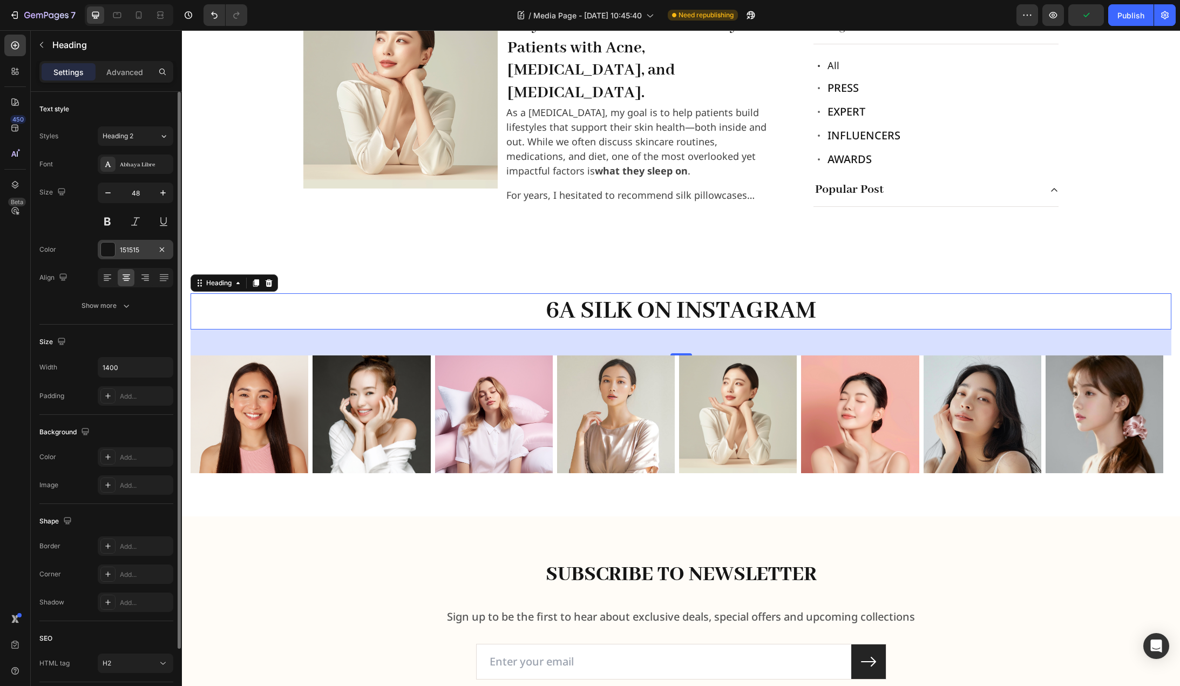
click at [131, 251] on div "151515" at bounding box center [135, 250] width 31 height 10
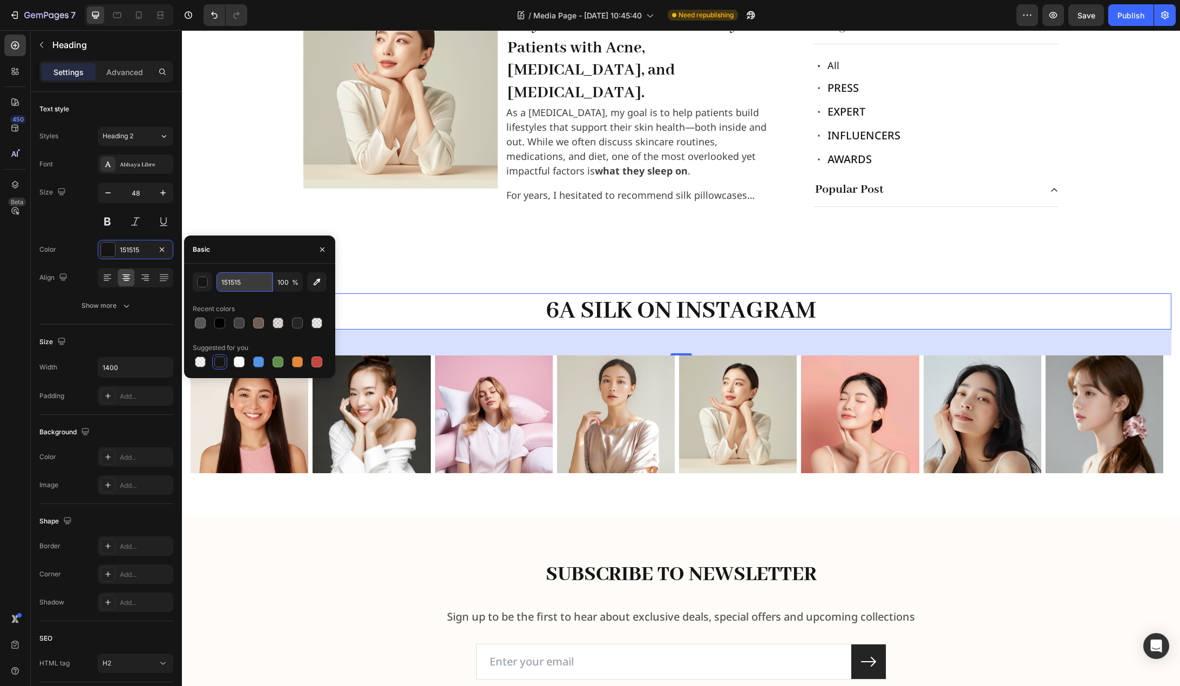
click at [254, 286] on input "151515" at bounding box center [245, 281] width 56 height 19
type input "000000"
click at [295, 306] on div "Recent colors" at bounding box center [260, 308] width 134 height 17
click at [365, 298] on h2 "6A silk on instagram" at bounding box center [681, 311] width 756 height 36
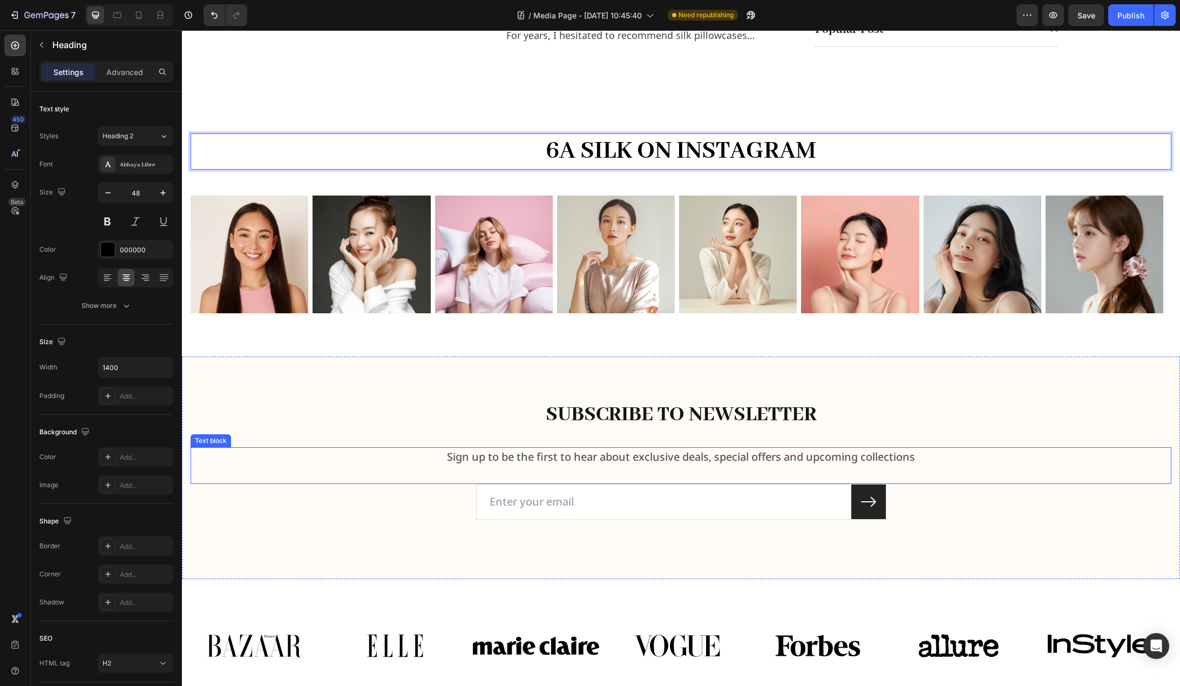
scroll to position [1458, 0]
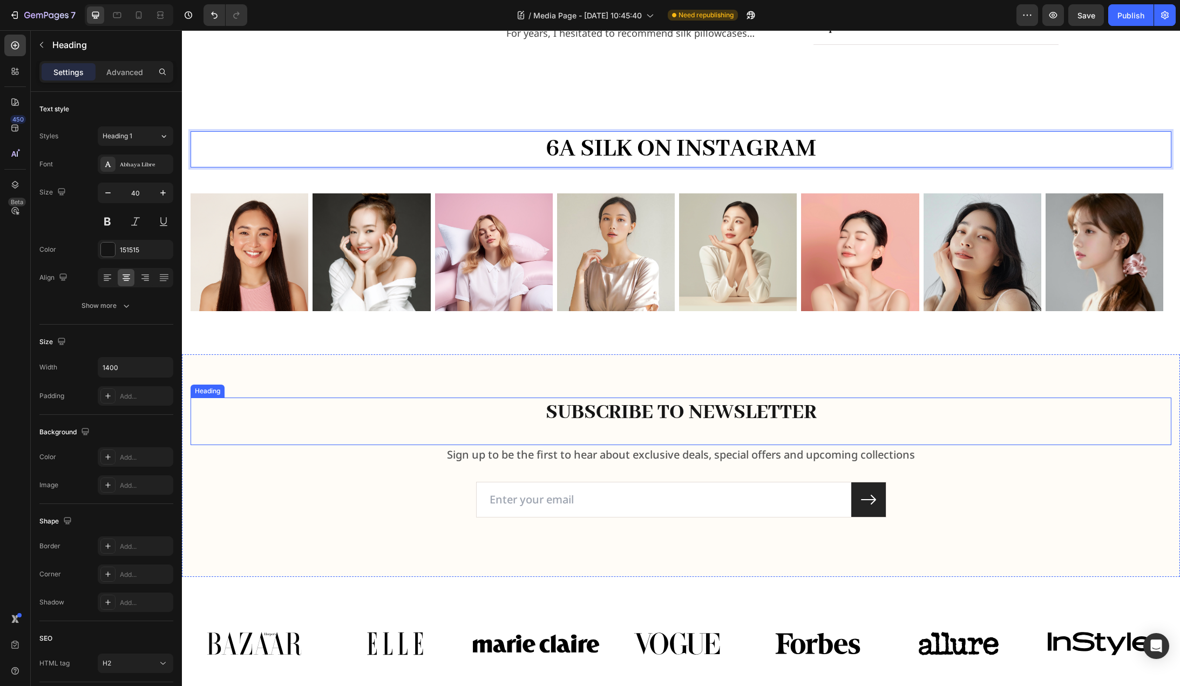
click at [629, 397] on h2 "Subscribe To Newsletter" at bounding box center [681, 412] width 756 height 30
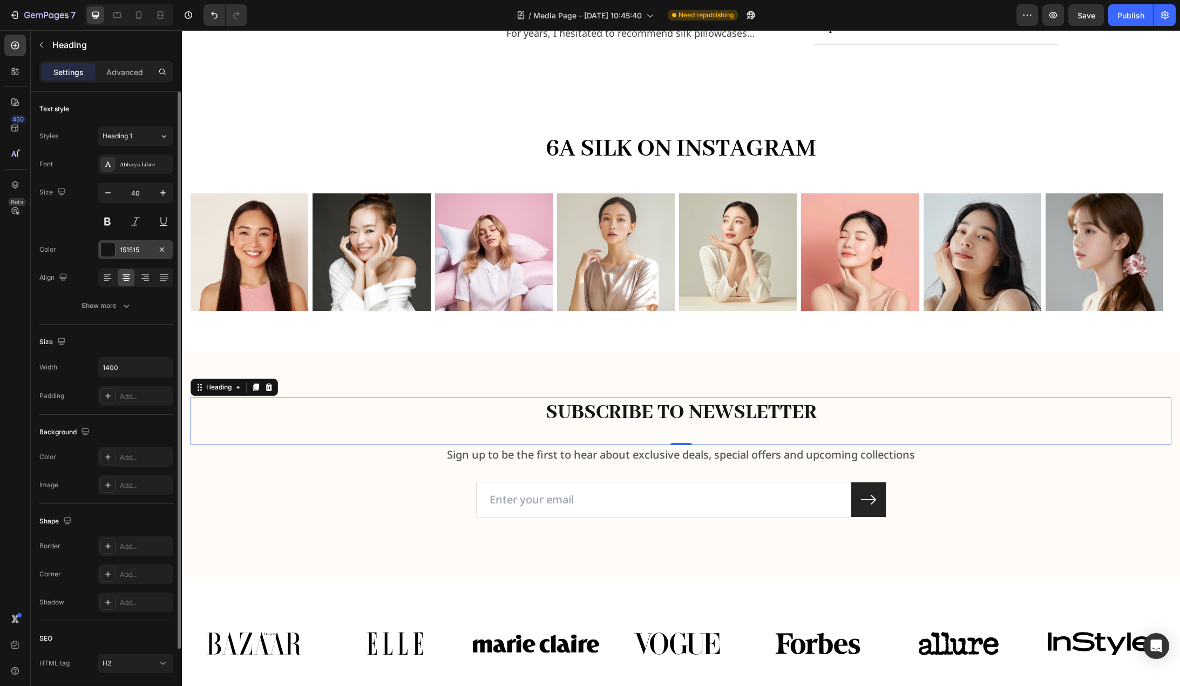
click at [138, 241] on div "151515" at bounding box center [136, 249] width 76 height 19
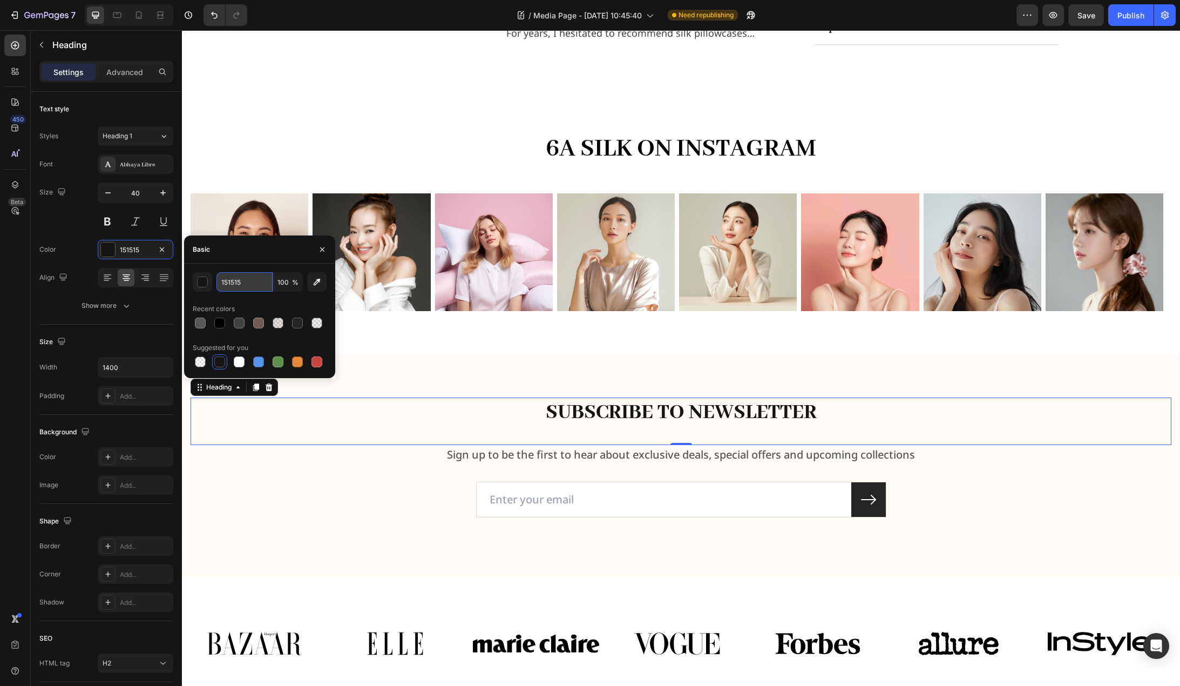
click at [266, 278] on input "151515" at bounding box center [245, 281] width 56 height 19
type input "000000"
click at [286, 298] on div "000000 100 % Recent colors Suggested for you" at bounding box center [260, 320] width 134 height 97
click at [161, 138] on icon at bounding box center [163, 136] width 9 height 11
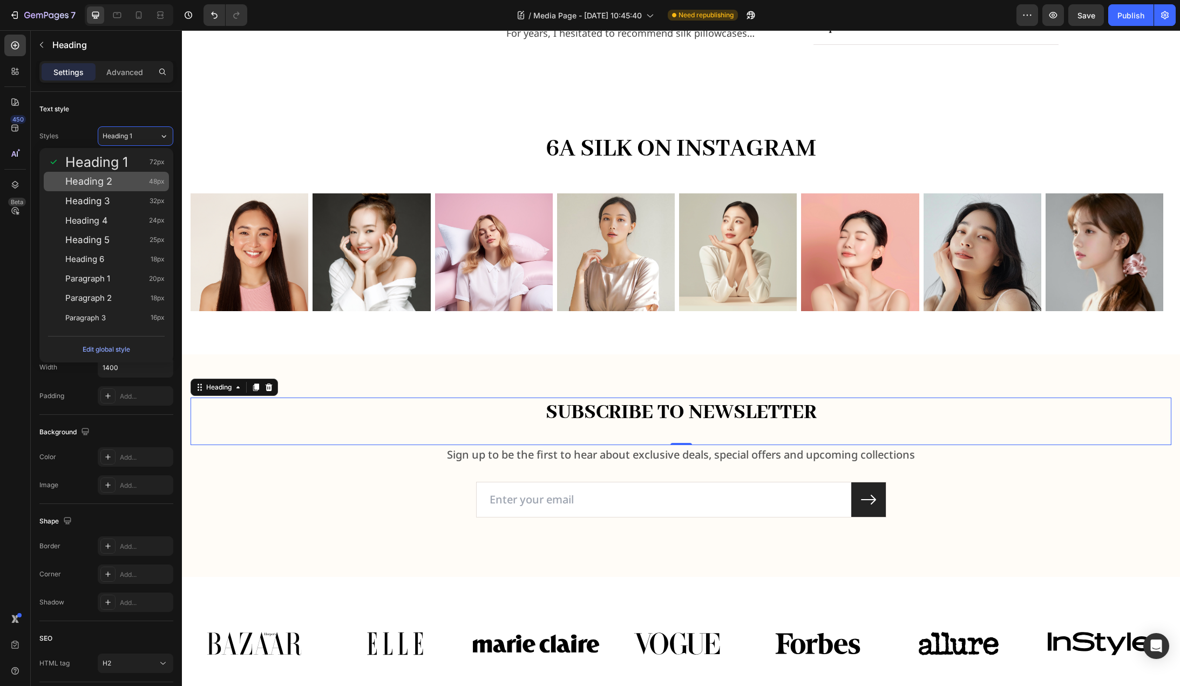
click at [130, 184] on div "Heading 2 48px" at bounding box center [114, 181] width 99 height 11
type input "48"
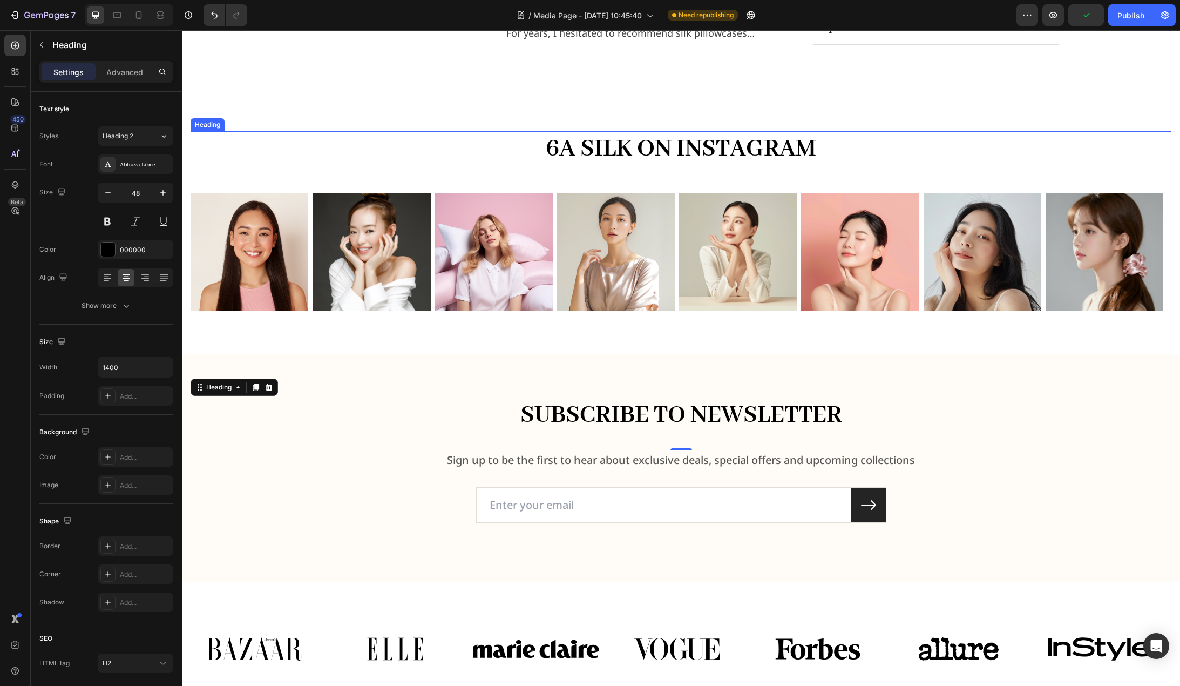
click at [647, 135] on p "6A silk on instagram" at bounding box center [682, 148] width 754 height 33
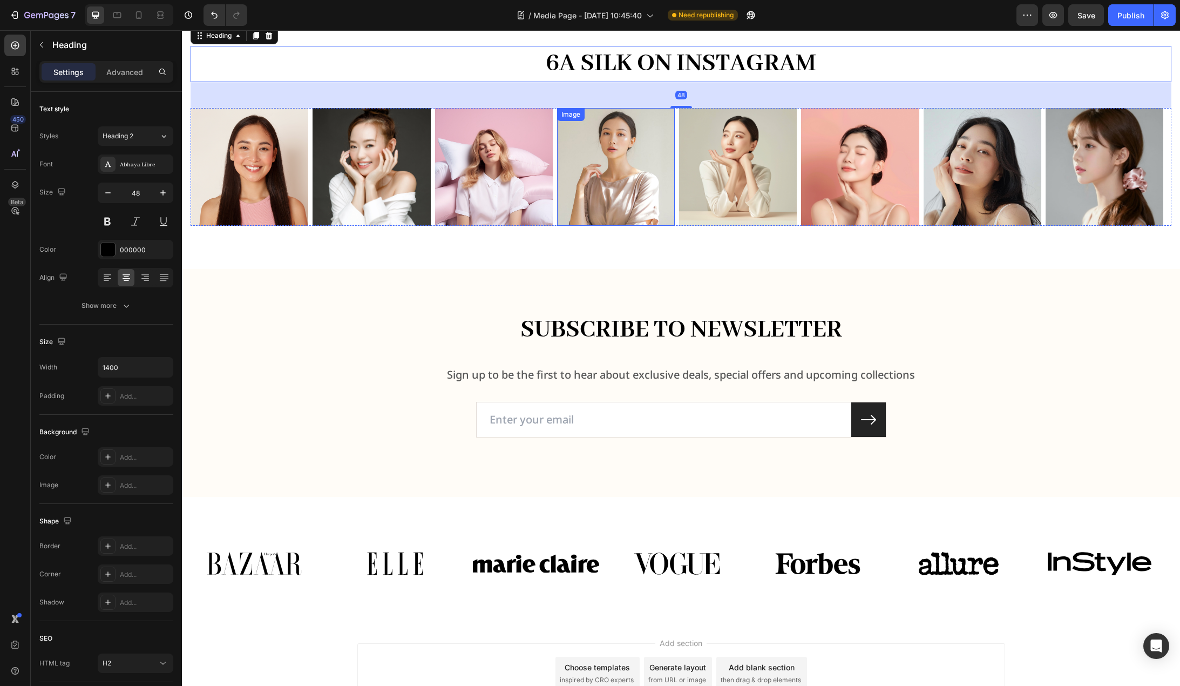
scroll to position [1566, 0]
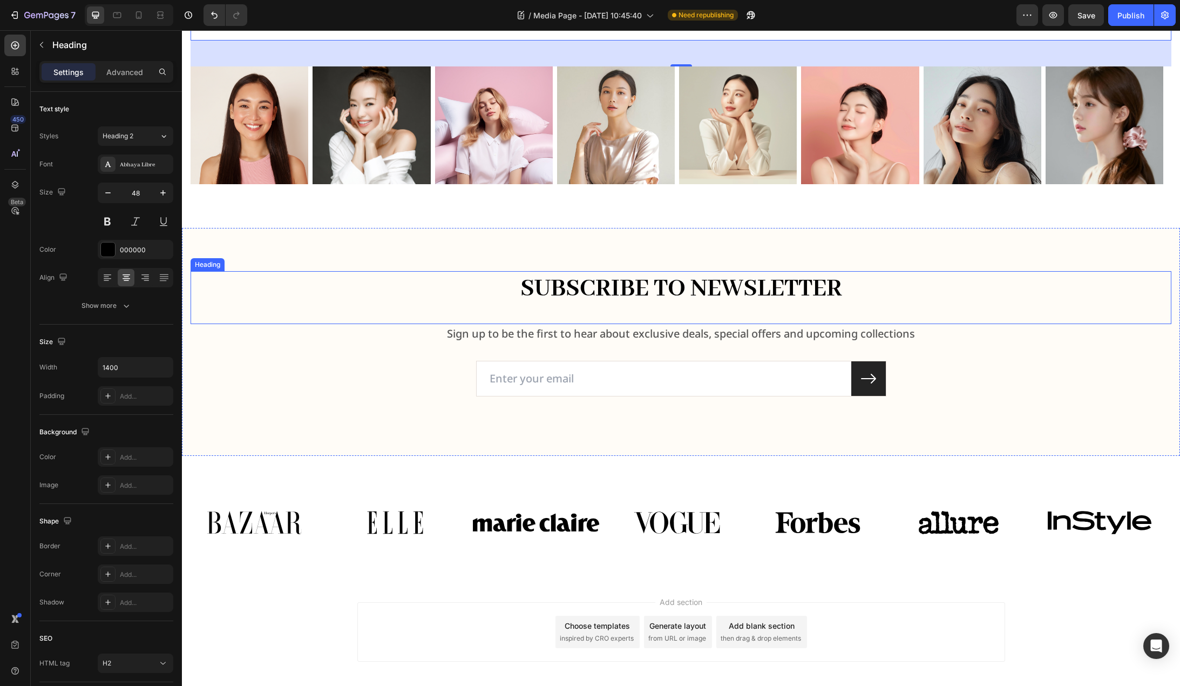
click at [627, 279] on h2 "Subscribe To Newsletter" at bounding box center [681, 289] width 756 height 36
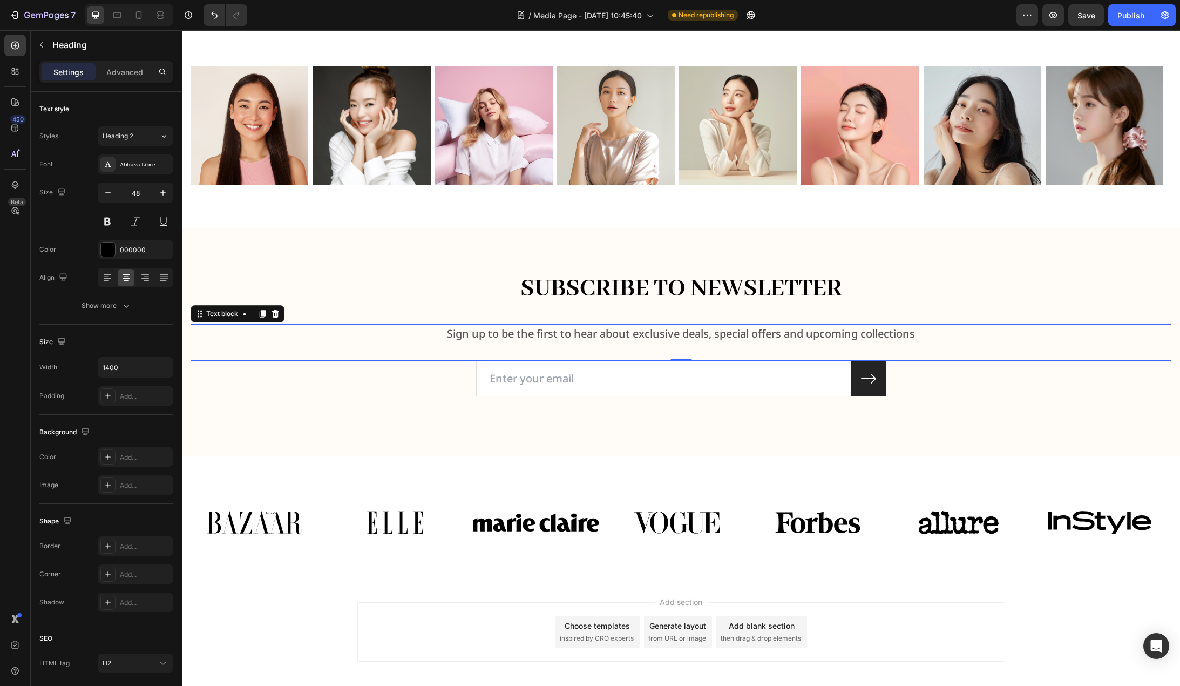
click at [609, 338] on p "Sign up to be the first to hear about exclusive deals, special offers and upcom…" at bounding box center [681, 333] width 979 height 17
click at [267, 415] on div "Subscribe To Newsletter Heading Sign up to be the first to hear about exclusive…" at bounding box center [681, 342] width 998 height 228
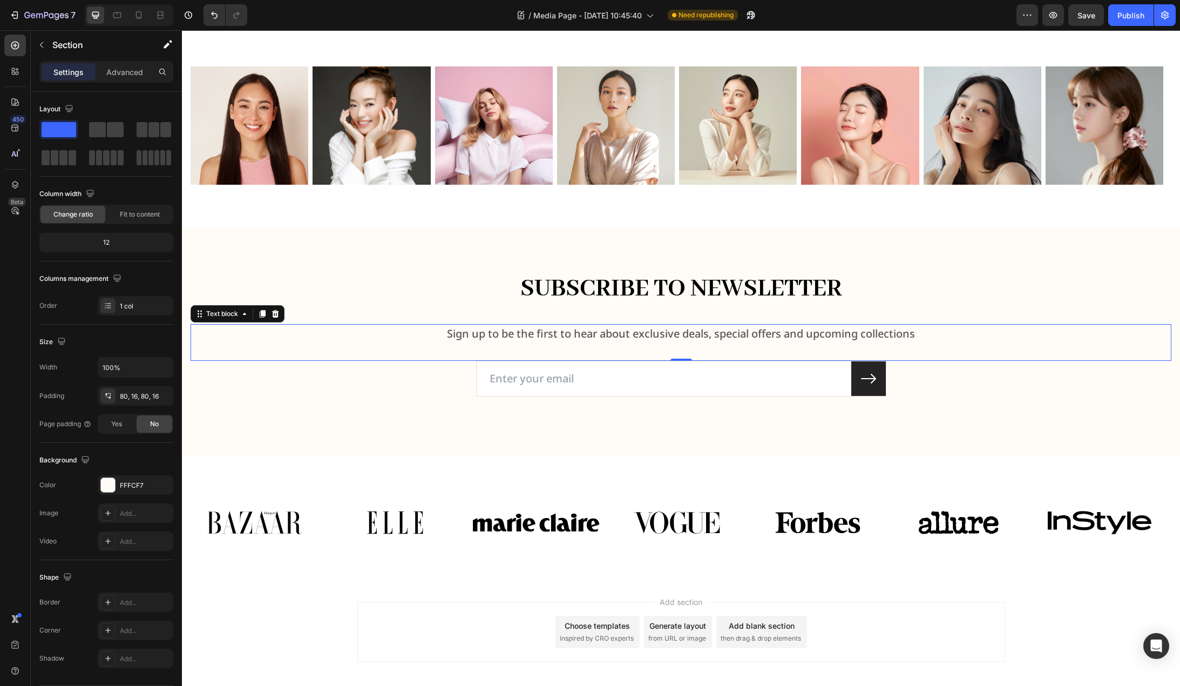
click at [547, 329] on p "Sign up to be the first to hear about exclusive deals, special offers and upcom…" at bounding box center [681, 333] width 979 height 17
click at [329, 241] on div "Subscribe To Newsletter Heading Sign up to be the first to hear about exclusive…" at bounding box center [681, 342] width 998 height 228
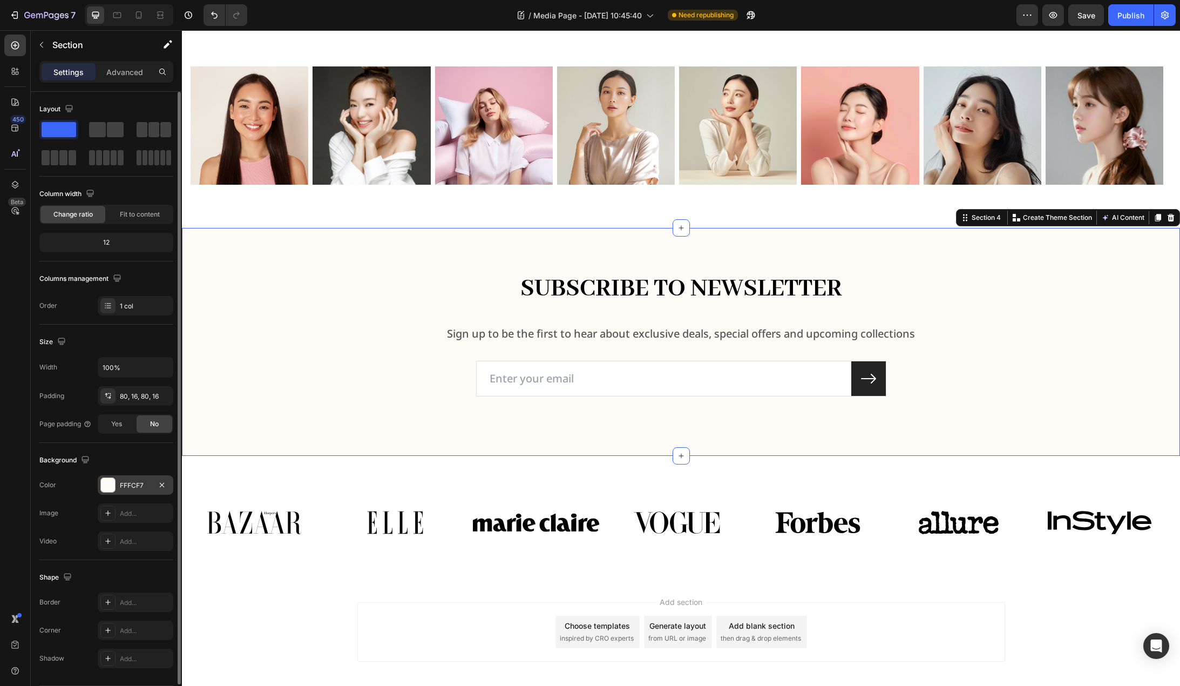
click at [139, 480] on div "FFFCF7" at bounding box center [136, 484] width 76 height 19
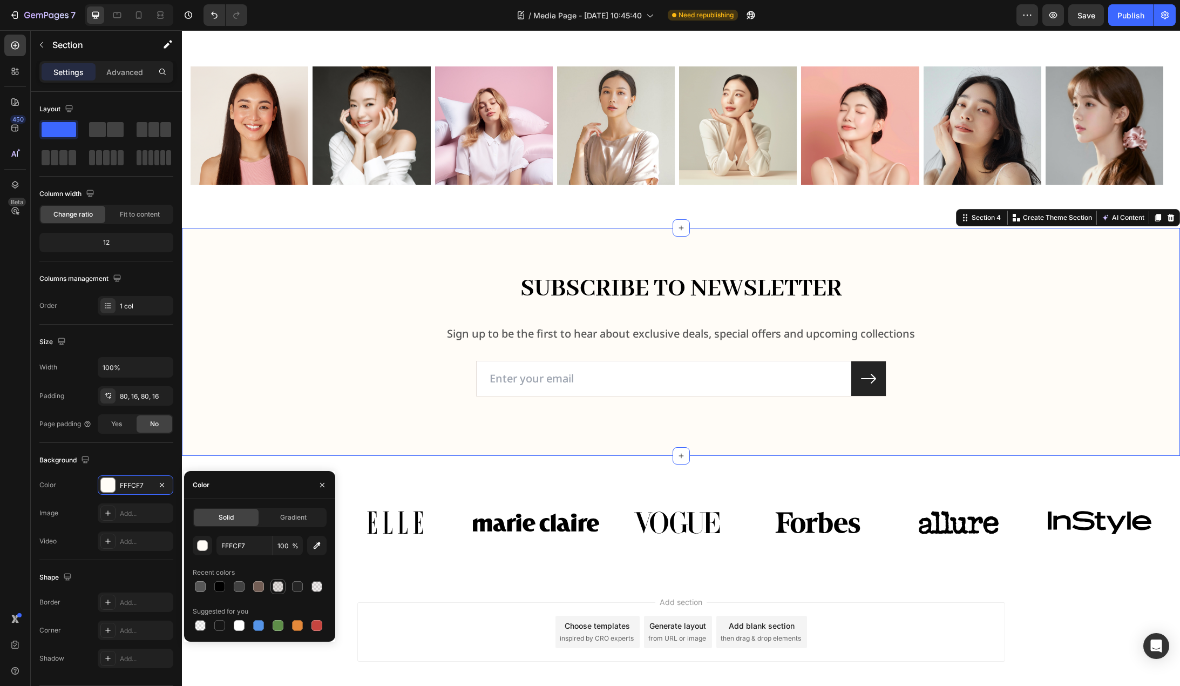
click at [276, 583] on div at bounding box center [278, 586] width 11 height 11
type input "725D54"
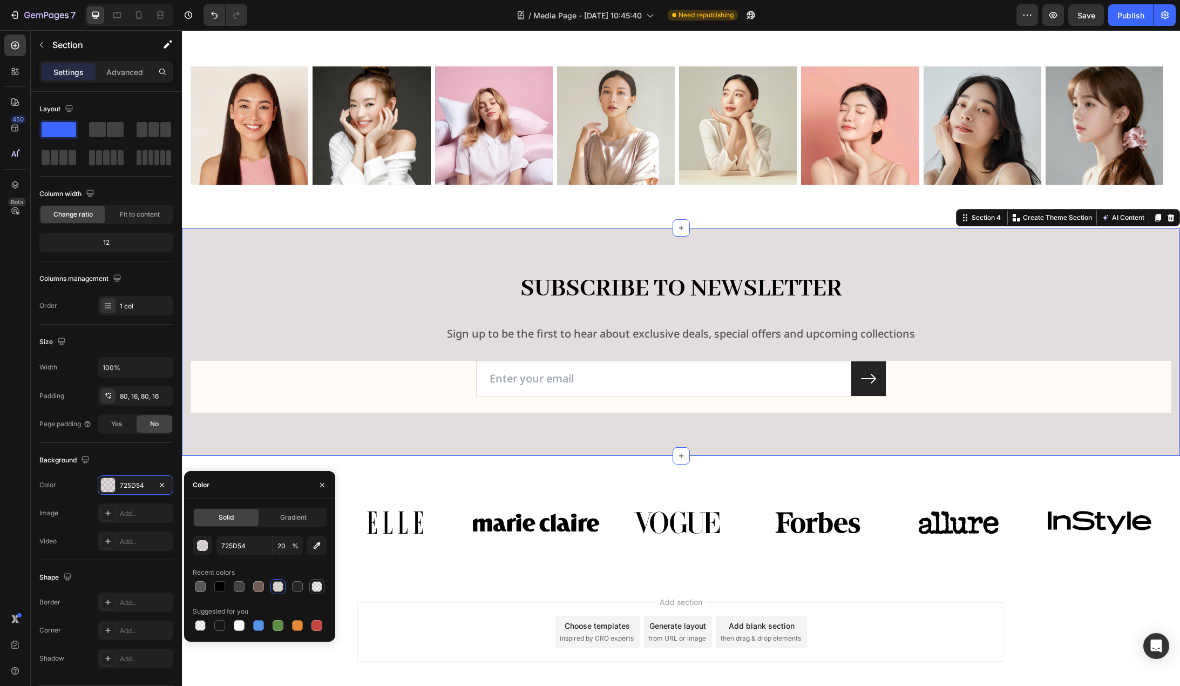
click at [318, 587] on div at bounding box center [317, 586] width 11 height 11
type input "10"
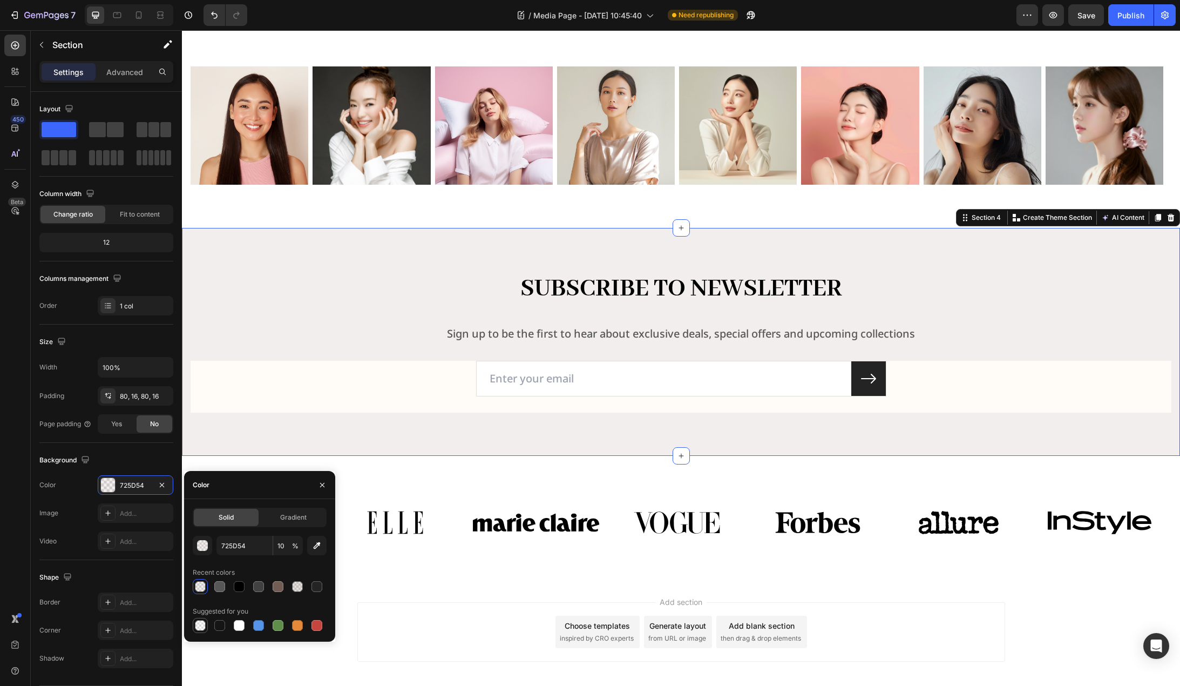
click at [200, 625] on div at bounding box center [200, 625] width 11 height 11
type input "000000"
type input "0"
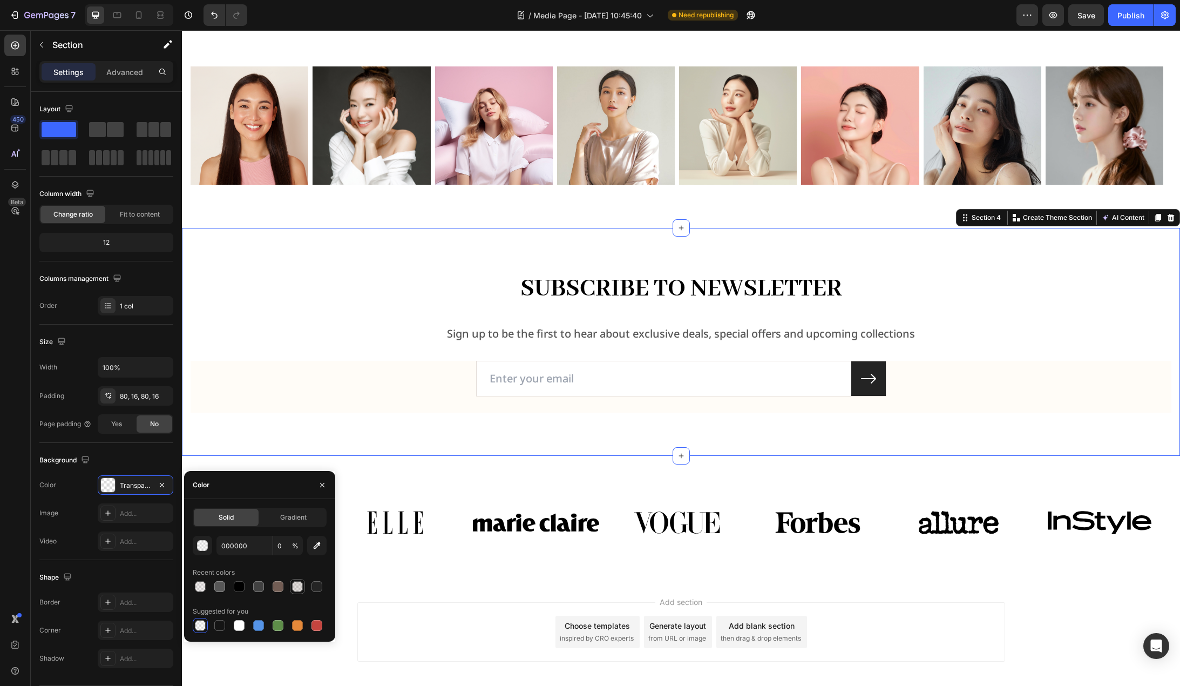
click at [294, 586] on div at bounding box center [297, 586] width 11 height 11
type input "725D54"
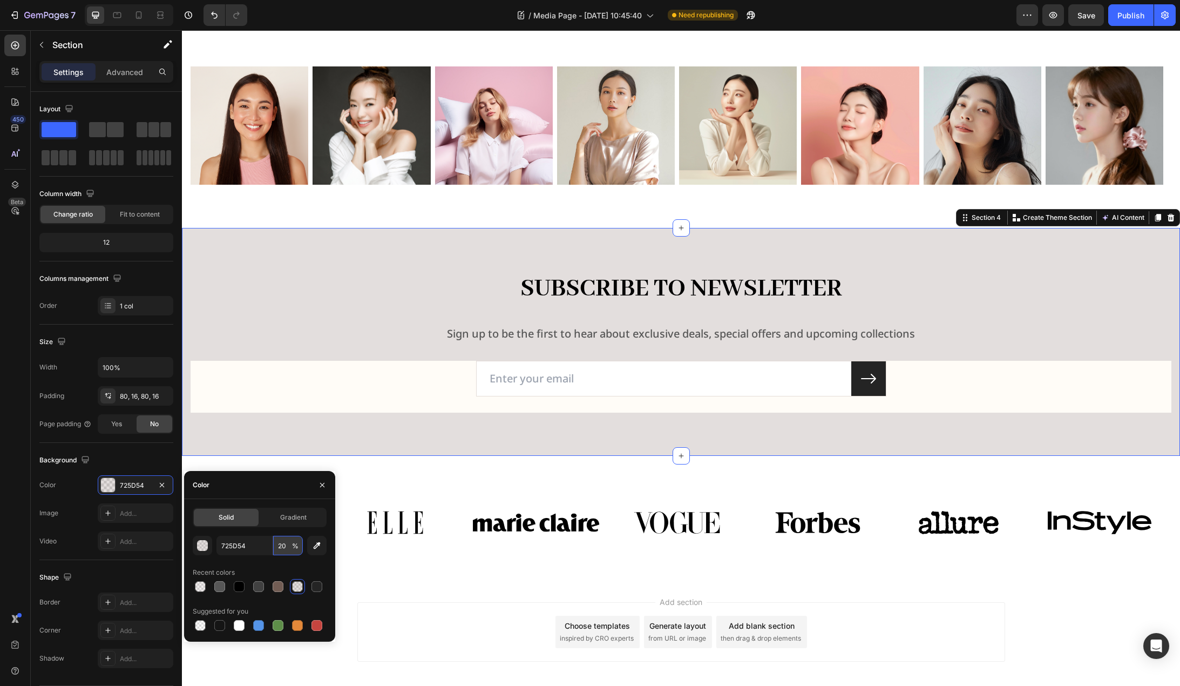
click at [291, 550] on input "20" at bounding box center [288, 545] width 30 height 19
type input "4"
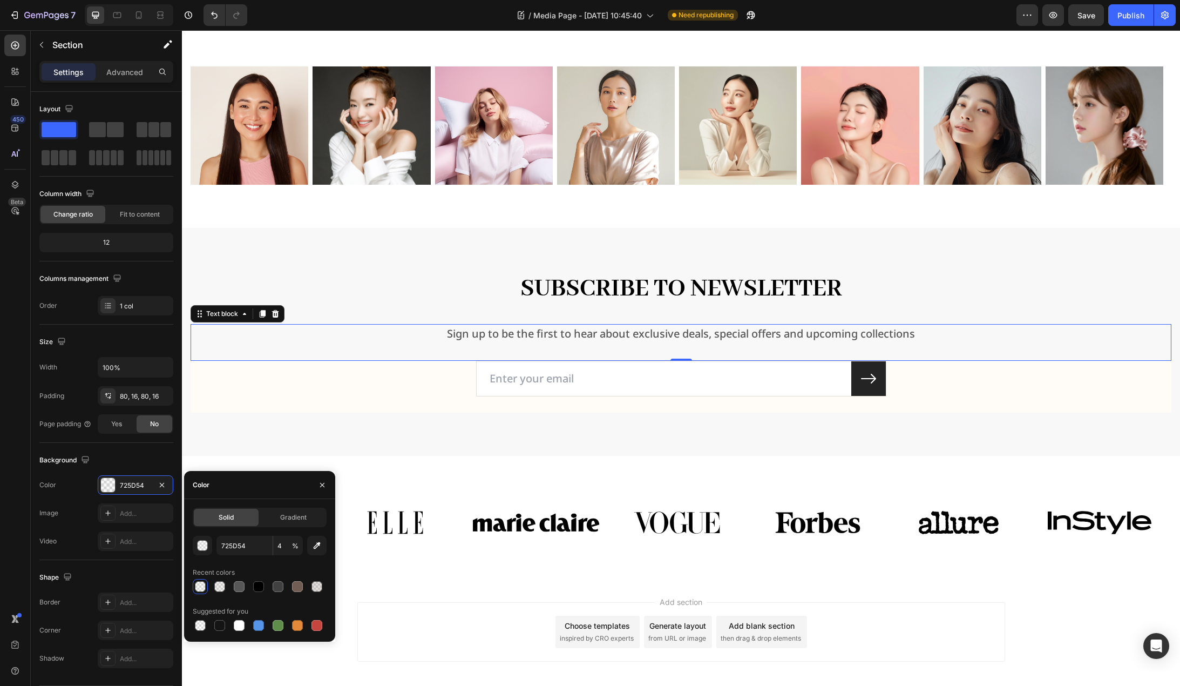
click at [658, 329] on p "Sign up to be the first to hear about exclusive deals, special offers and upcom…" at bounding box center [681, 333] width 979 height 17
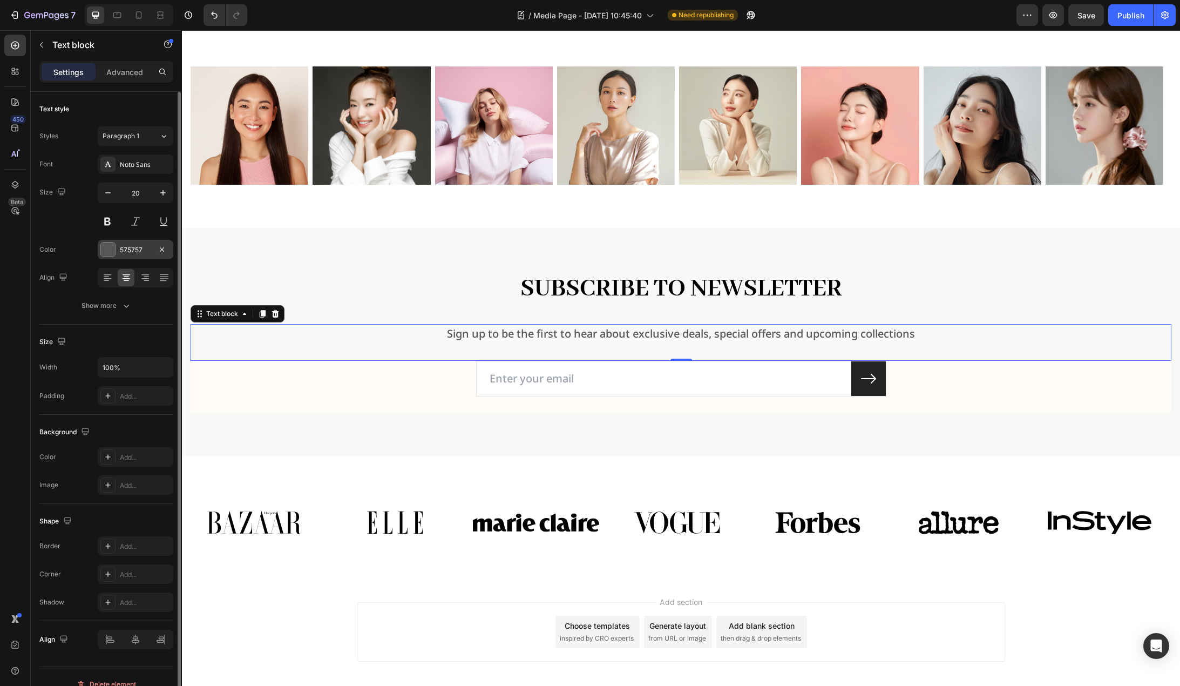
click at [122, 258] on div "575757" at bounding box center [136, 249] width 76 height 19
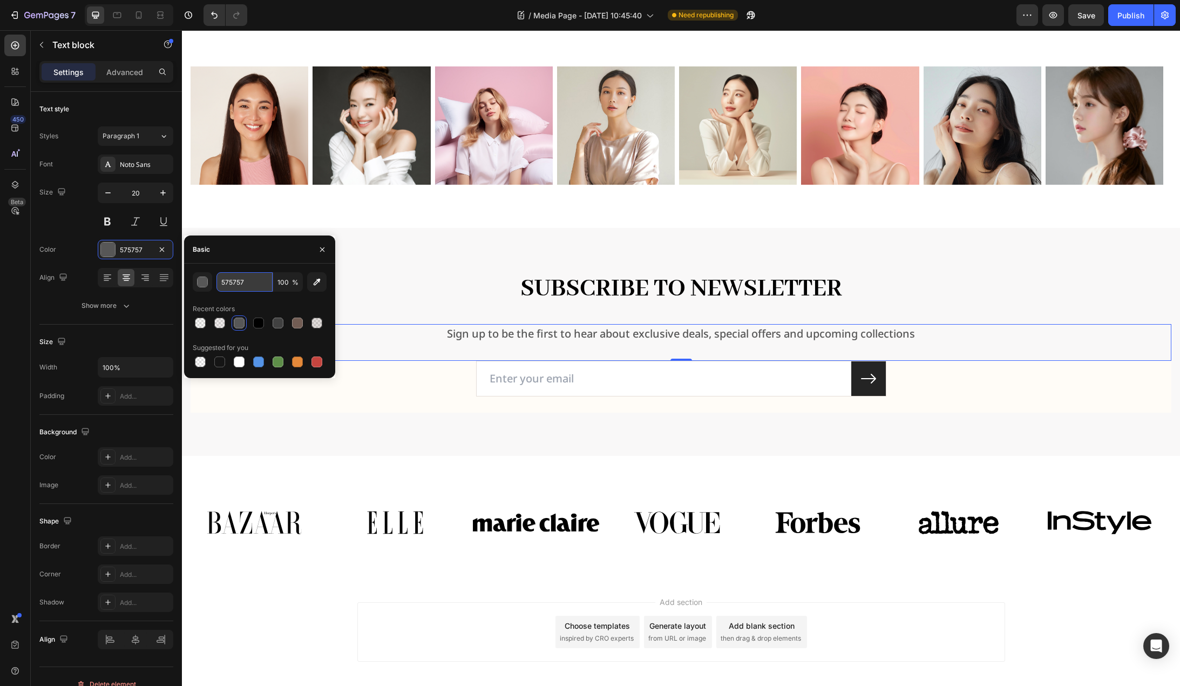
click at [249, 282] on input "575757" at bounding box center [245, 281] width 56 height 19
type input "414141"
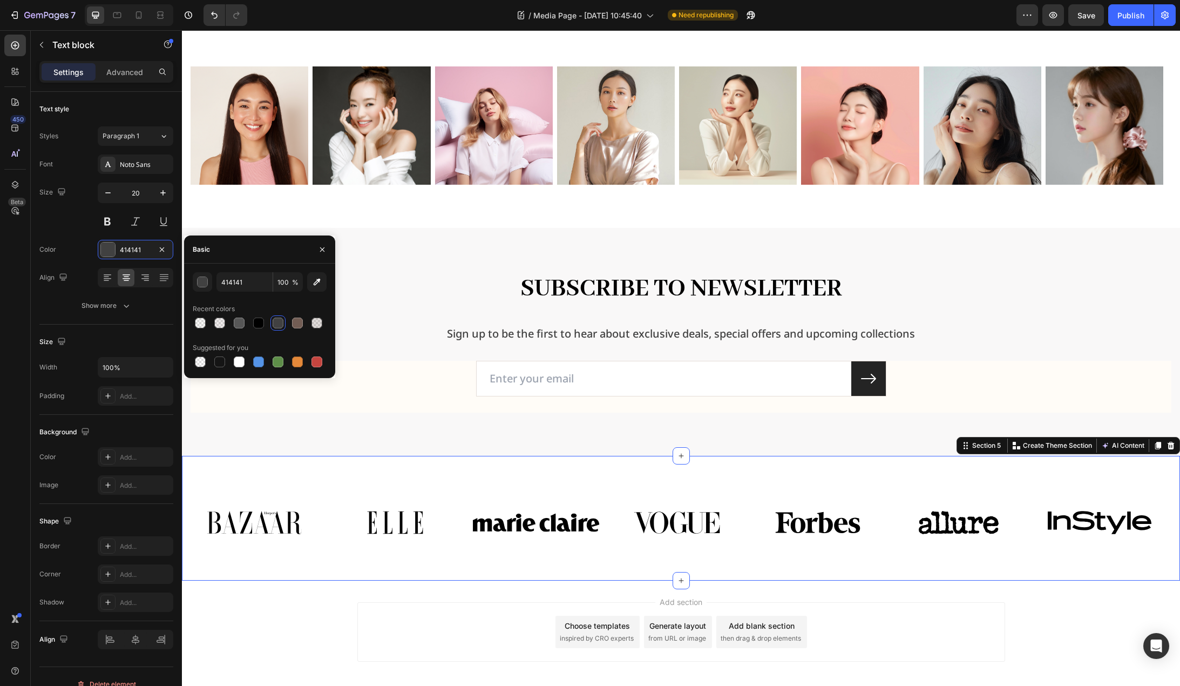
click at [258, 473] on div "Image Image Image Image Image Image Image Carousel Row Section 5 Create Theme S…" at bounding box center [681, 518] width 998 height 125
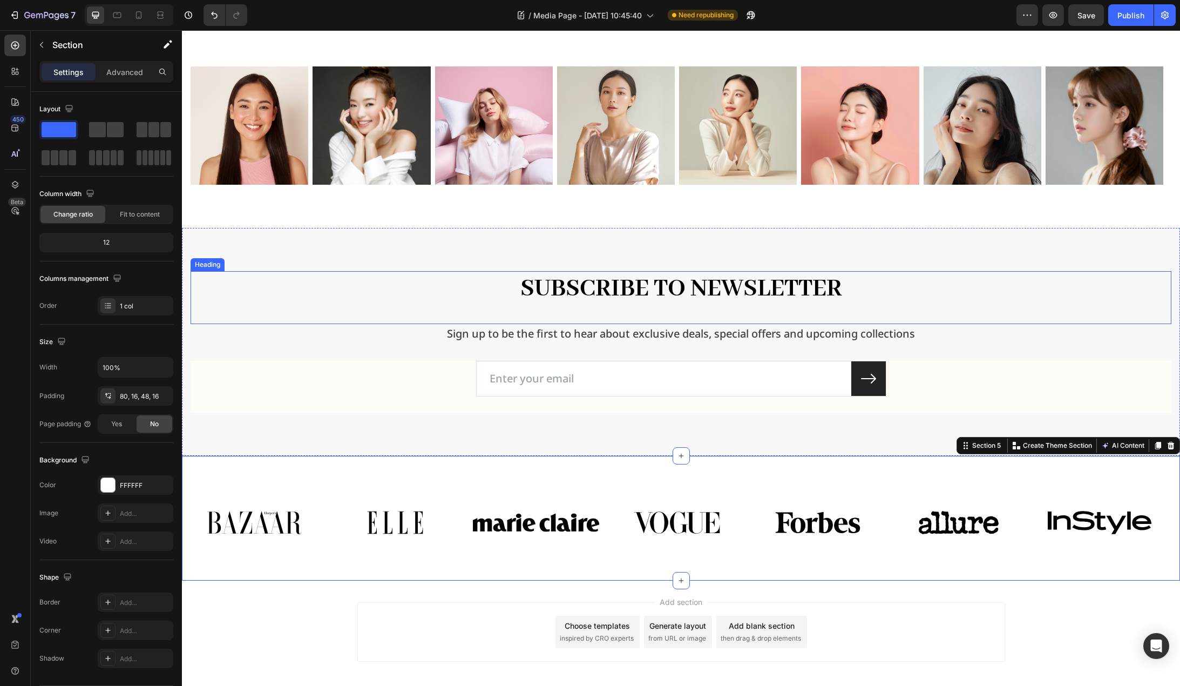
click at [579, 288] on h2 "Subscribe To Newsletter" at bounding box center [681, 289] width 756 height 36
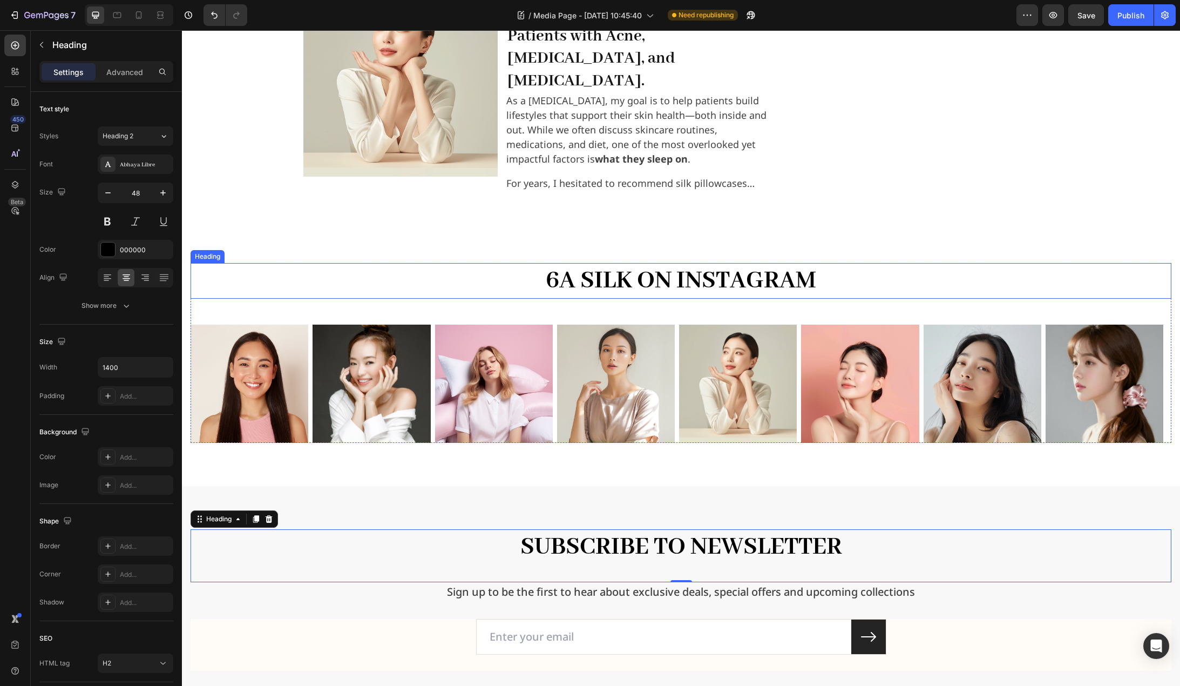
scroll to position [1296, 0]
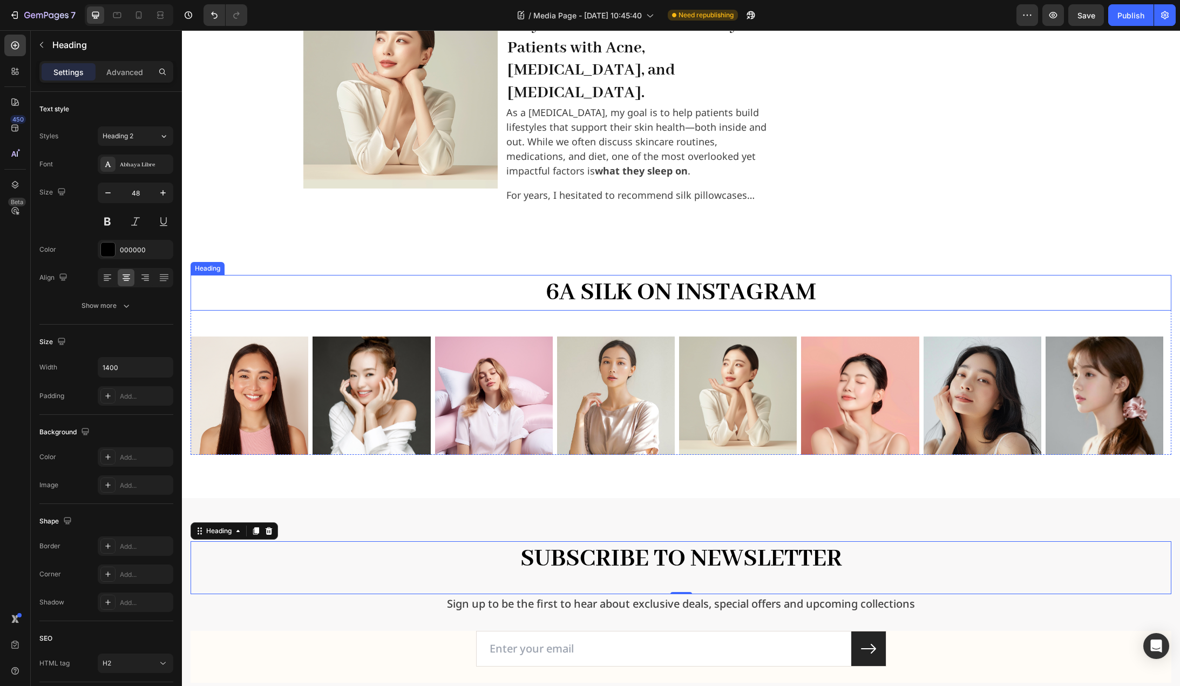
click at [626, 285] on p "6A silk on instagram" at bounding box center [682, 292] width 754 height 33
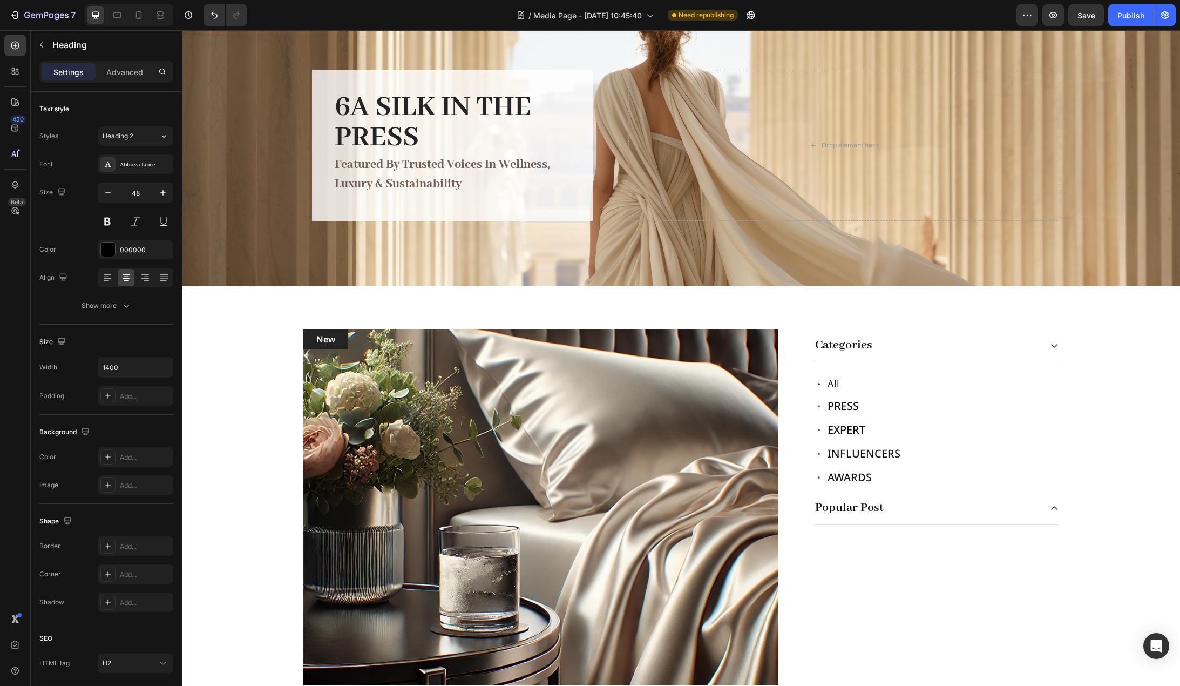
scroll to position [0, 0]
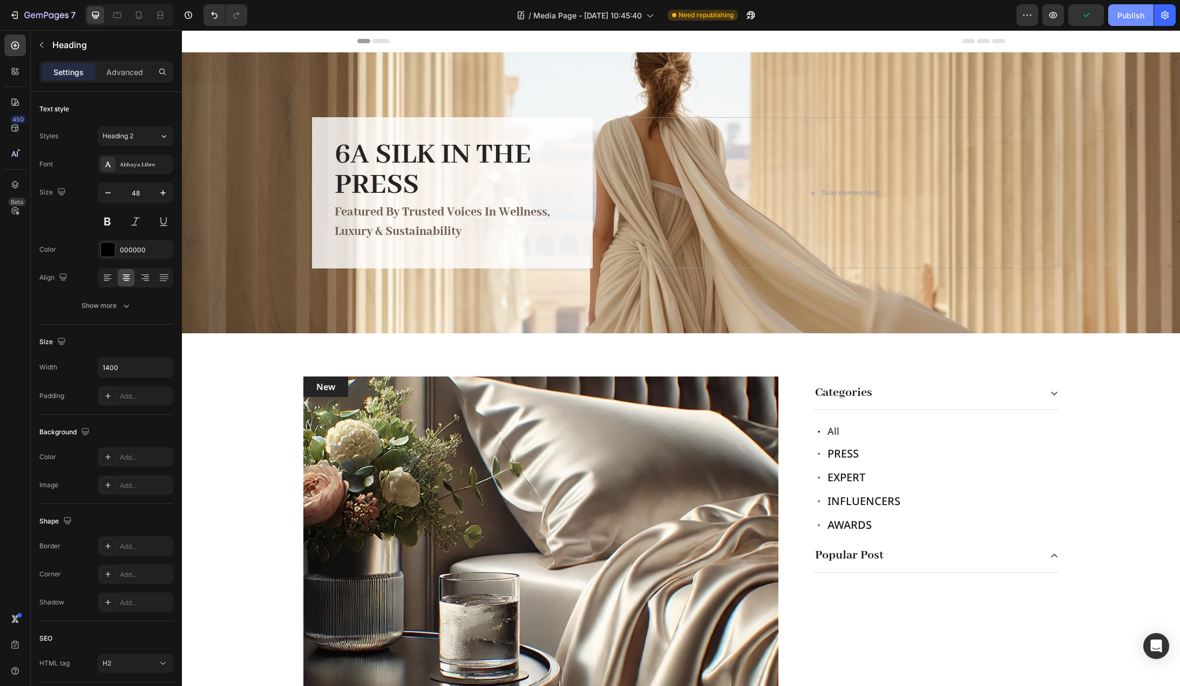
click at [1117, 21] on button "Publish" at bounding box center [1131, 15] width 45 height 22
click at [442, 171] on h2 "6A Silk in the Press" at bounding box center [453, 170] width 238 height 63
click at [408, 226] on p "featured by trusted voices in wellness, luxury & sustainability" at bounding box center [452, 222] width 235 height 39
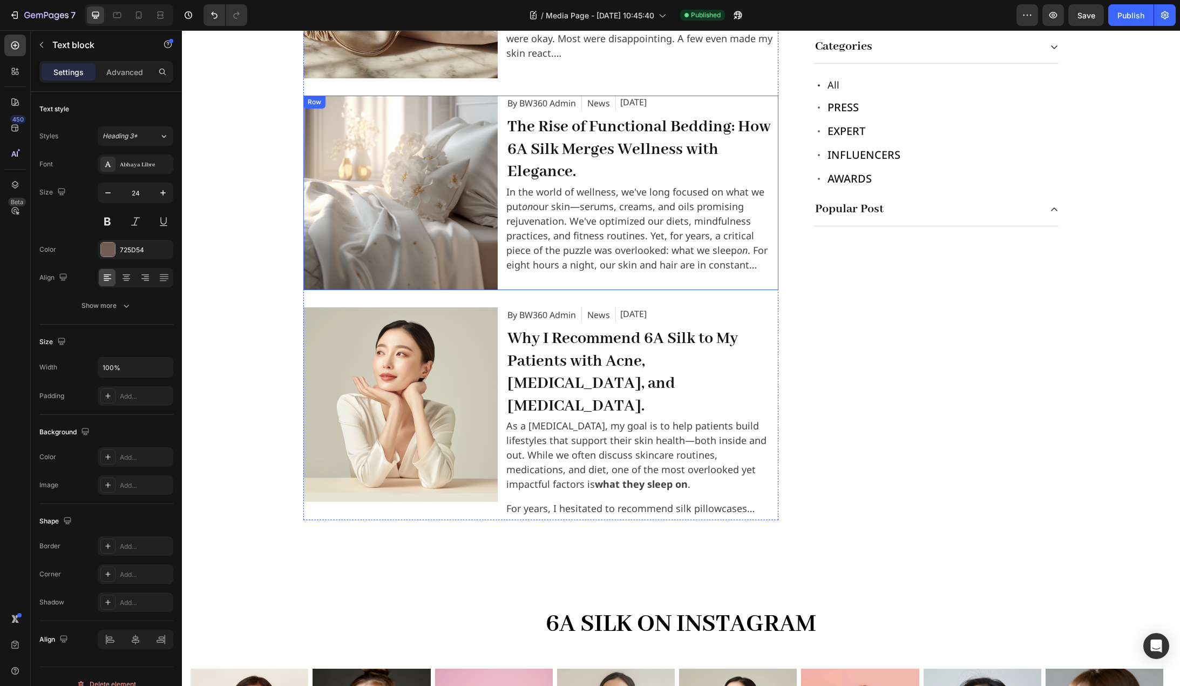
scroll to position [1026, 0]
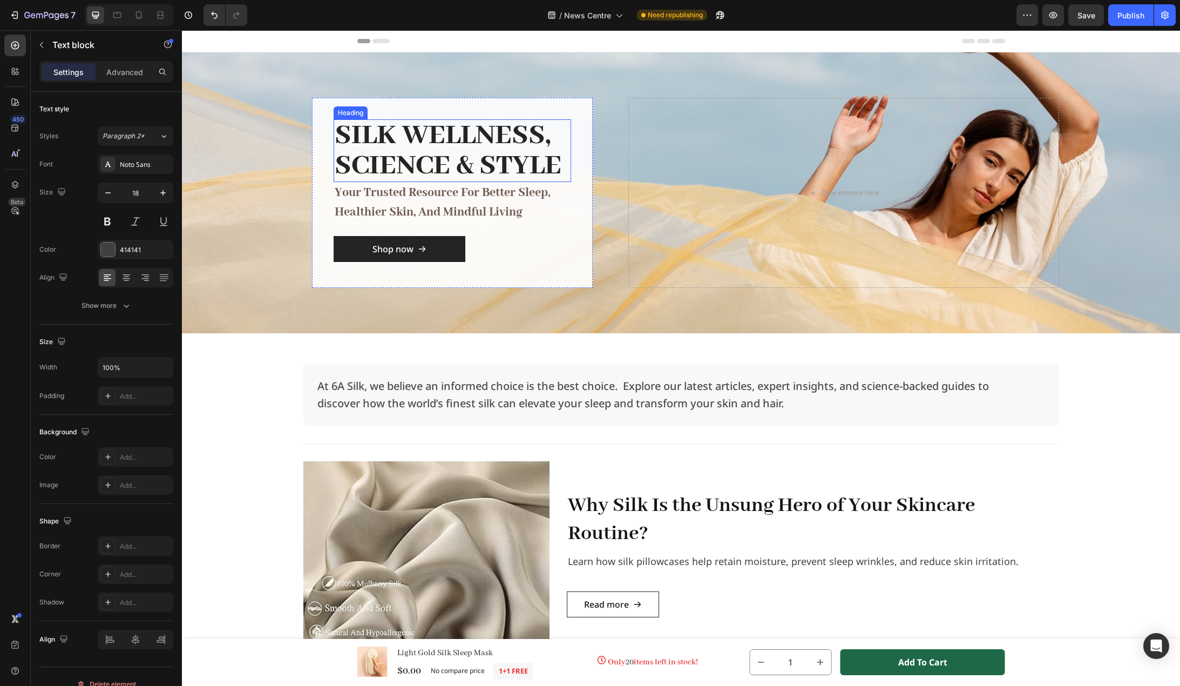
click at [492, 152] on h2 "Silk Wellness, Science & Style" at bounding box center [453, 150] width 238 height 63
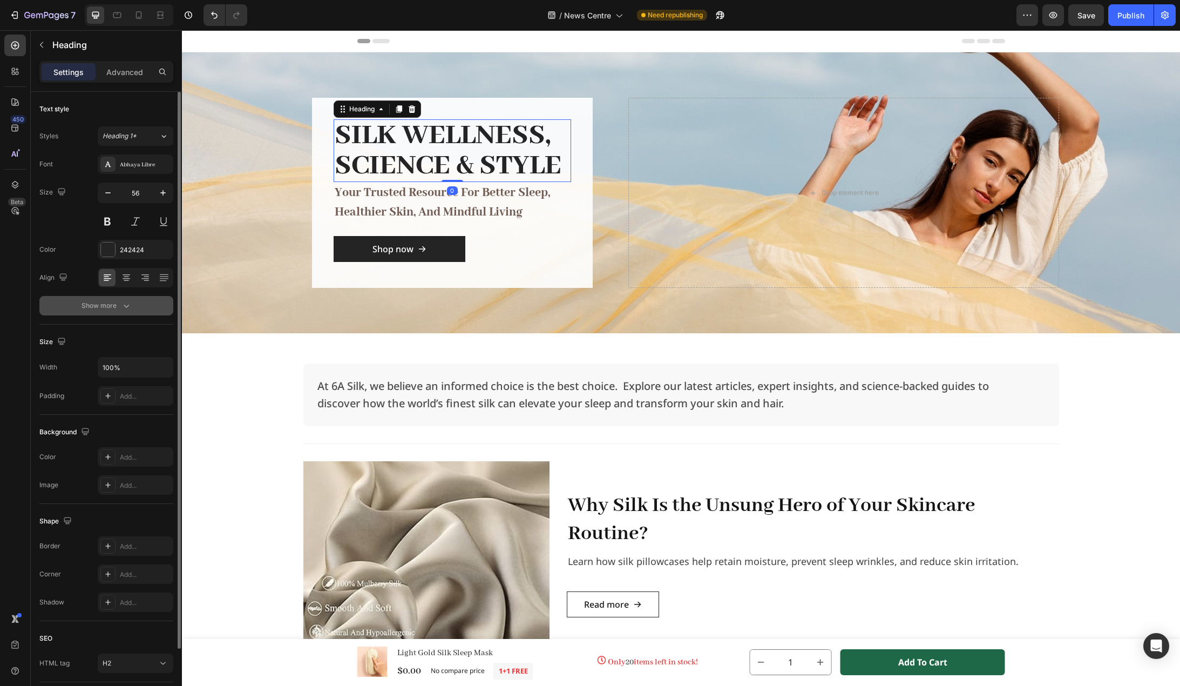
click at [117, 308] on div "Show more" at bounding box center [107, 305] width 50 height 11
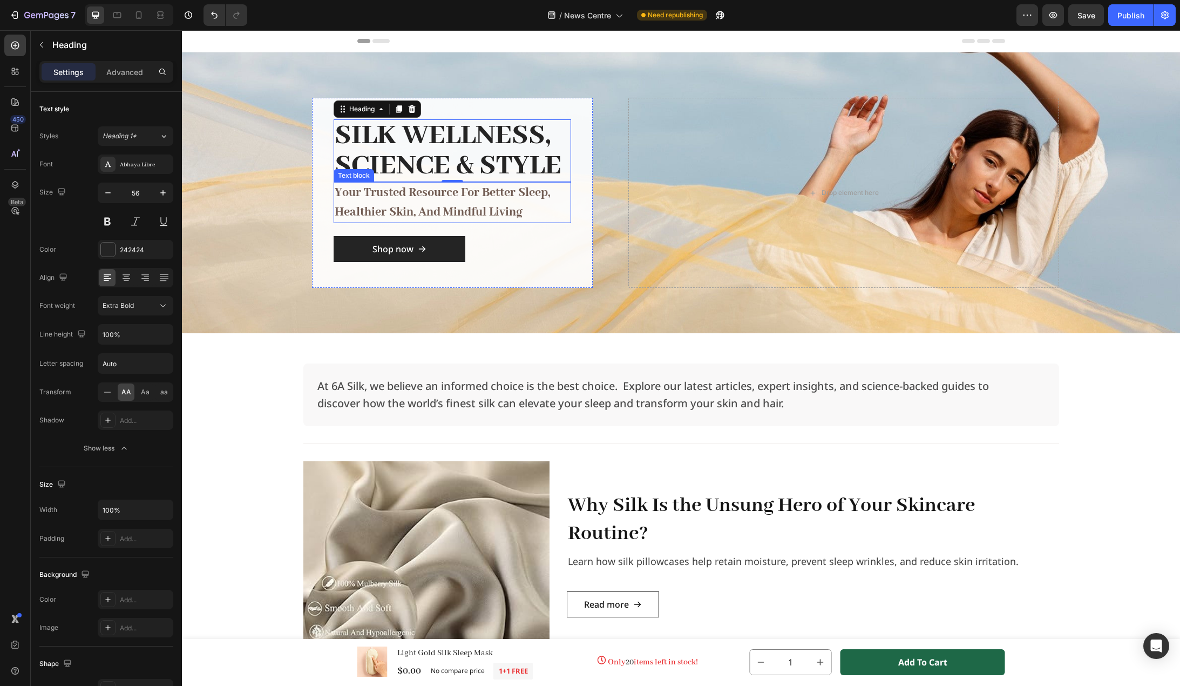
click at [495, 204] on p "your trusted resource for better sleep, healthier skin, and mindful living" at bounding box center [452, 202] width 235 height 39
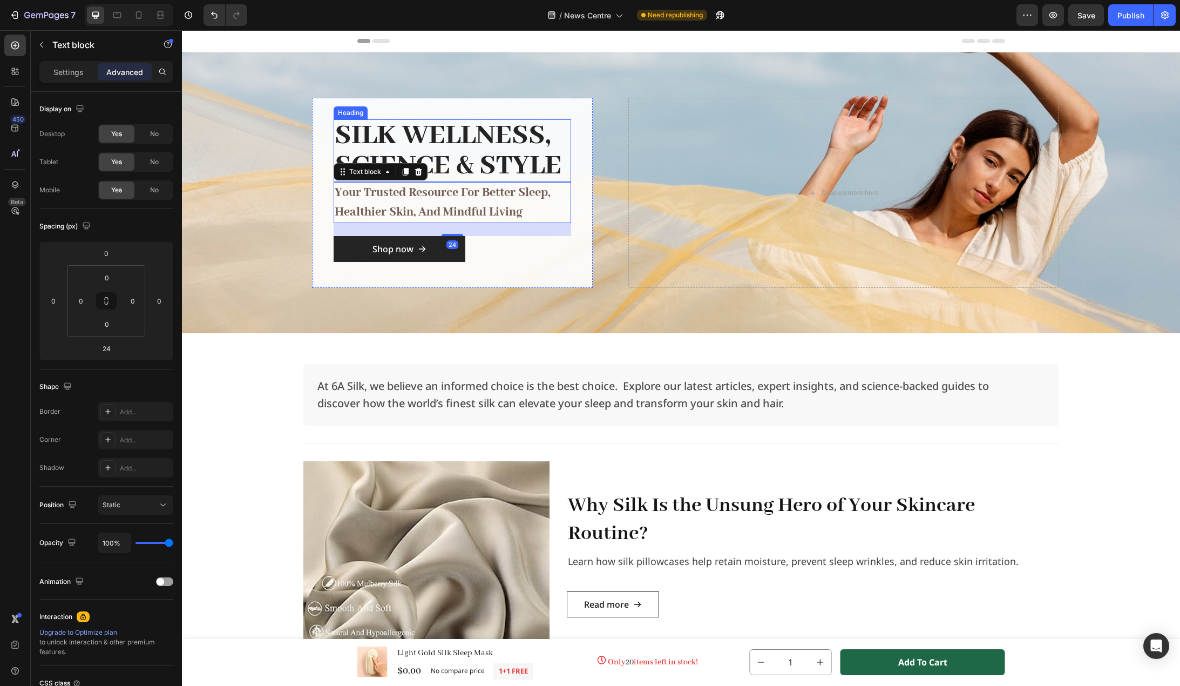
click at [508, 153] on h2 "Silk Wellness, Science & Style" at bounding box center [453, 150] width 238 height 63
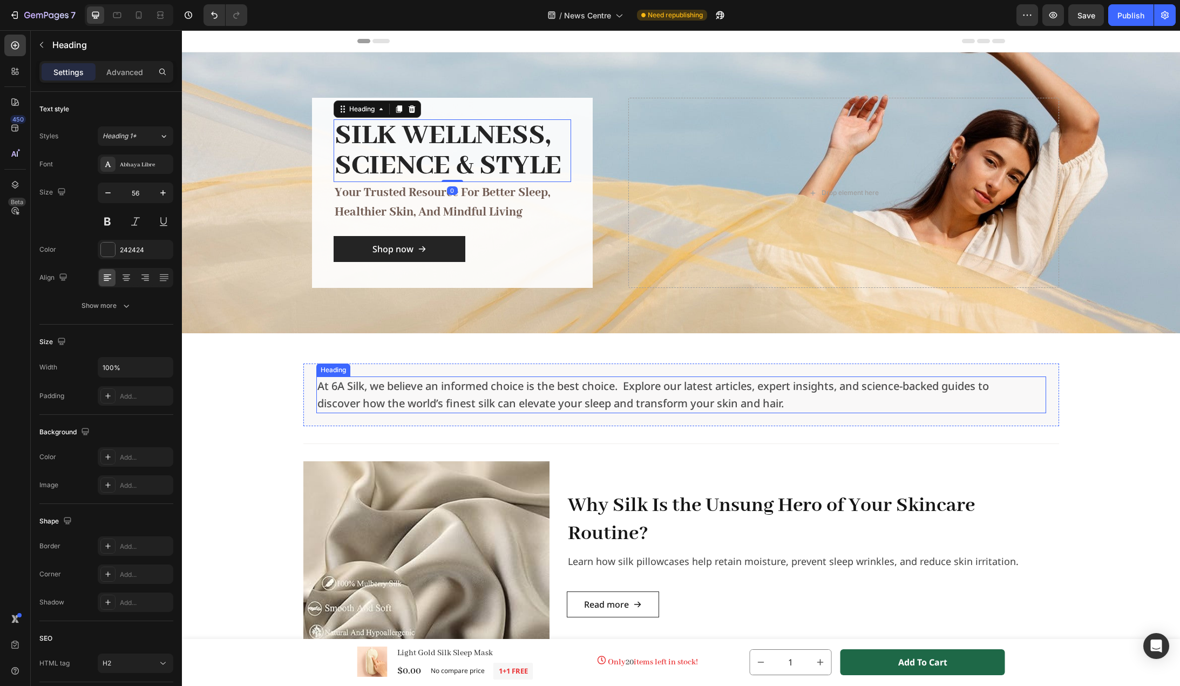
click at [429, 390] on h2 "At 6A Silk, we believe an informed choice is the best choice. Explore our lates…" at bounding box center [681, 394] width 730 height 37
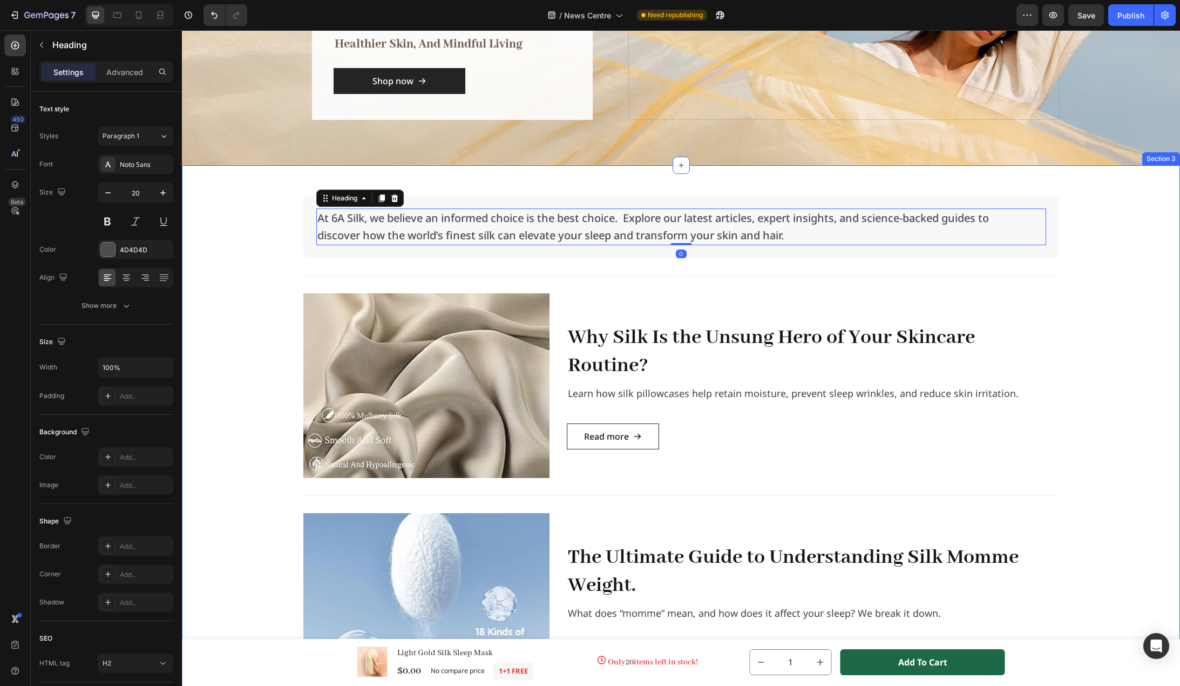
scroll to position [216, 0]
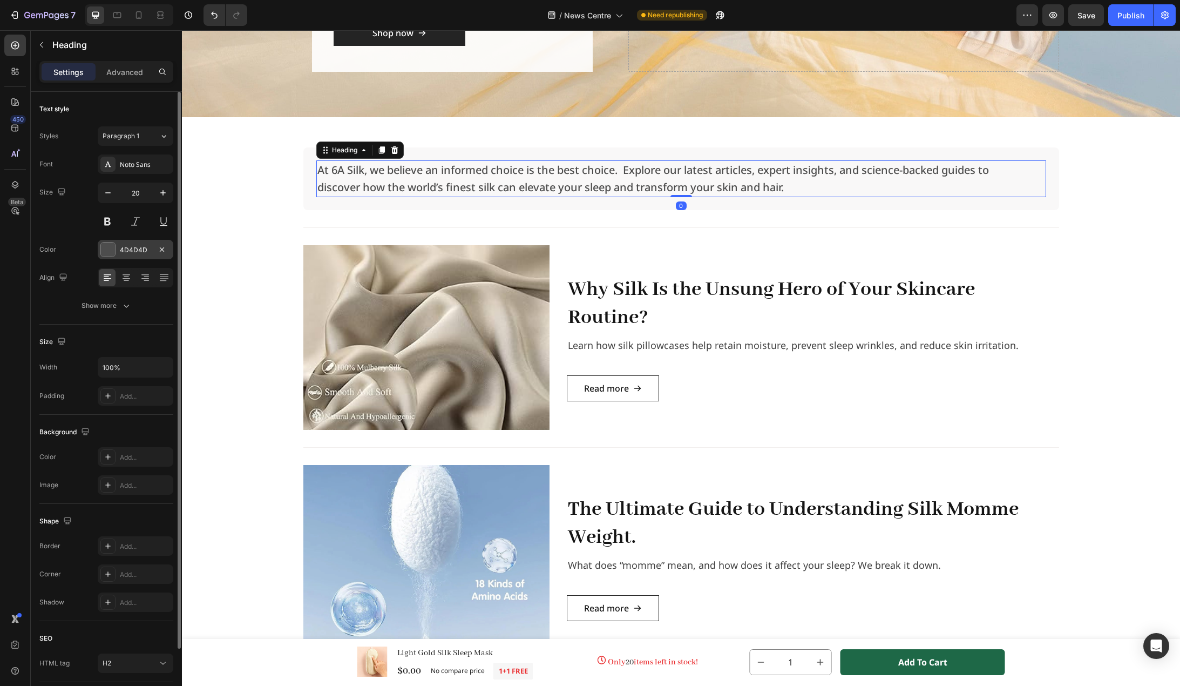
click at [128, 255] on div "4D4D4D" at bounding box center [136, 249] width 76 height 19
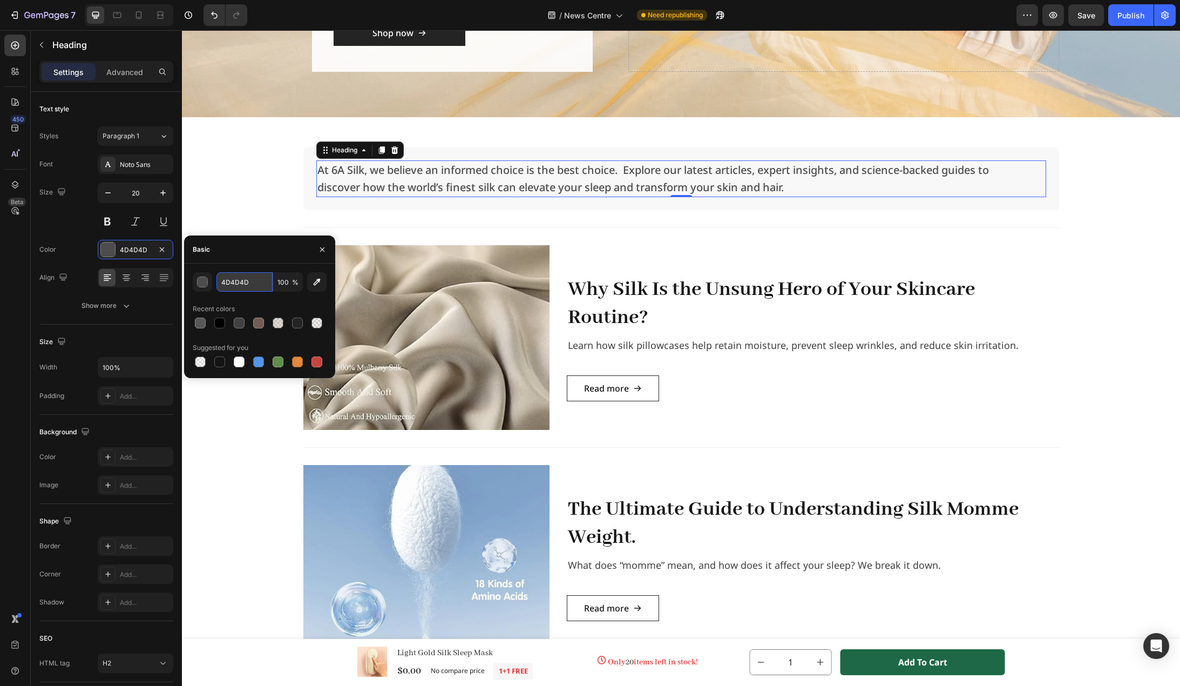
click at [238, 286] on input "4D4D4D" at bounding box center [245, 281] width 56 height 19
type input "414141"
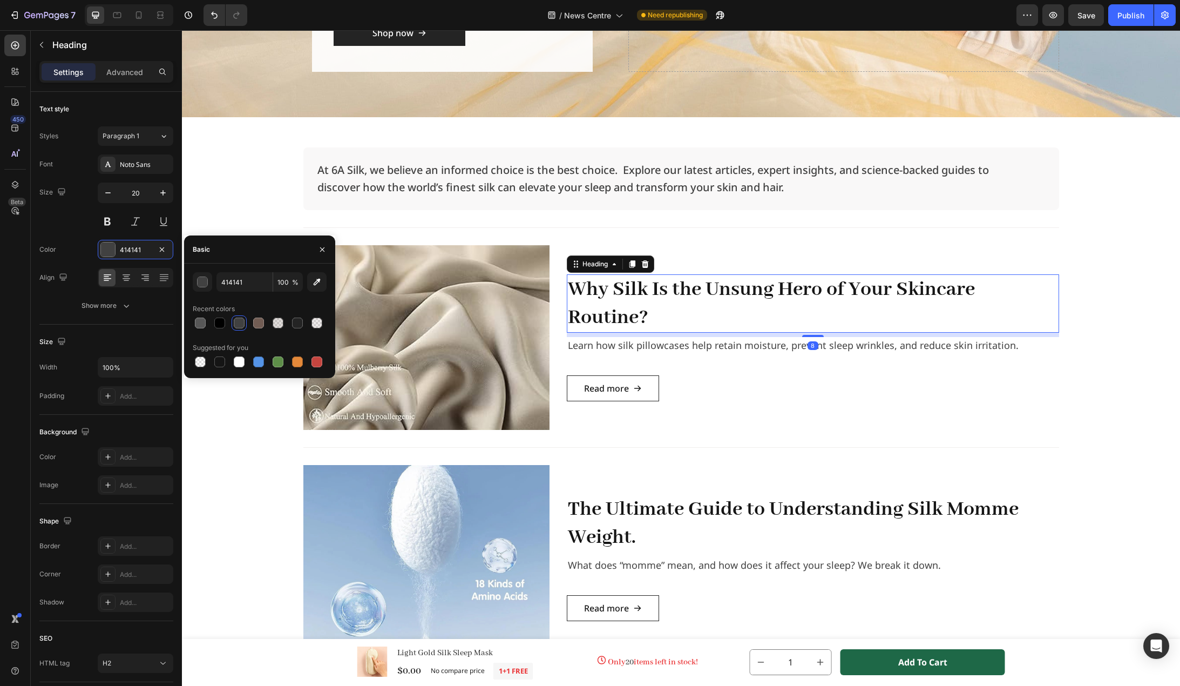
click at [712, 299] on h2 "Why Silk Is the Unsung Hero of Your Skincare Routine?" at bounding box center [813, 303] width 492 height 58
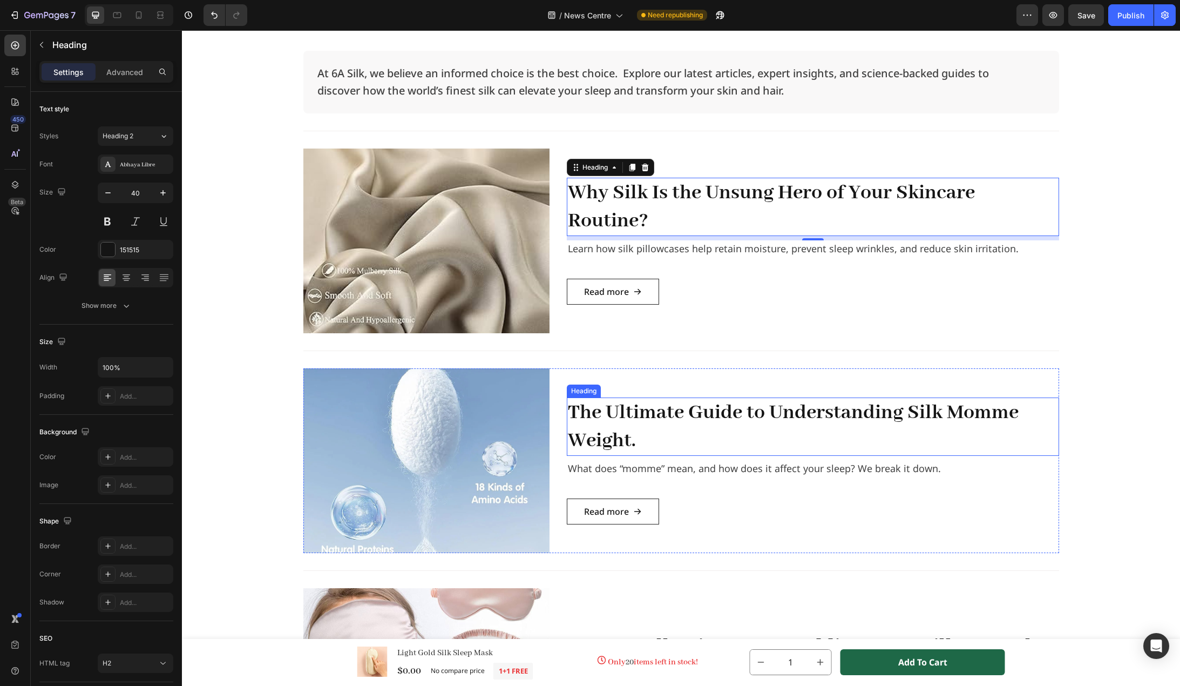
scroll to position [324, 0]
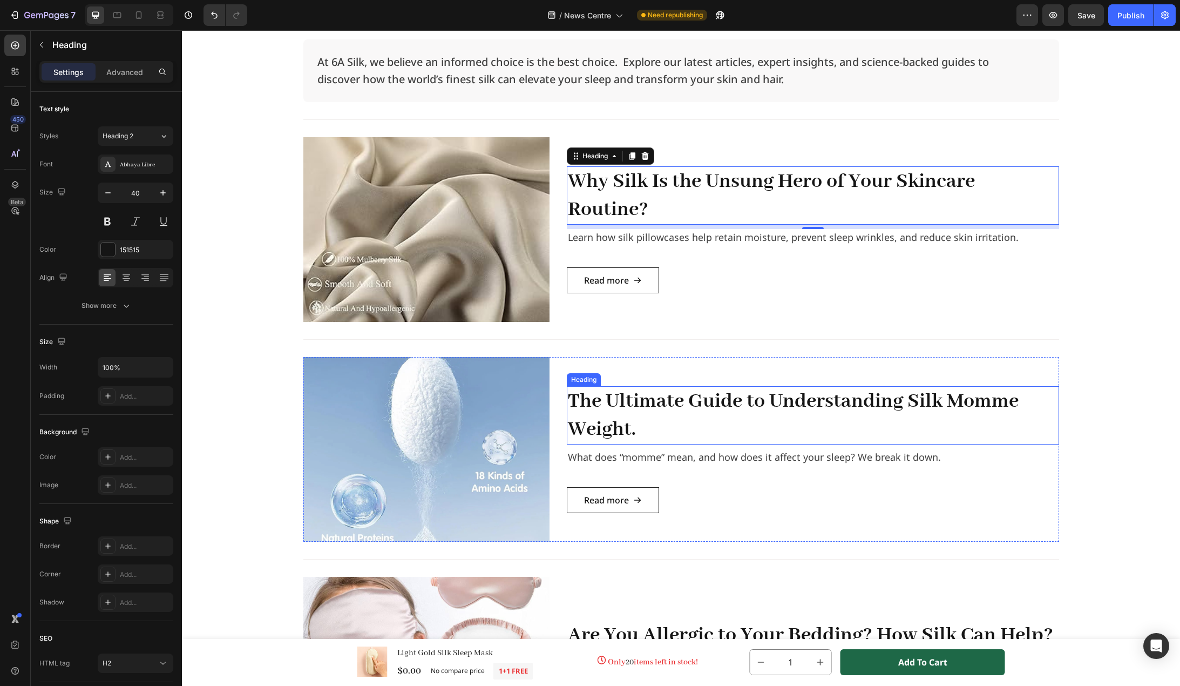
click at [654, 413] on h2 "The Ultimate Guide to Understanding Silk Momme Weight." at bounding box center [813, 415] width 492 height 58
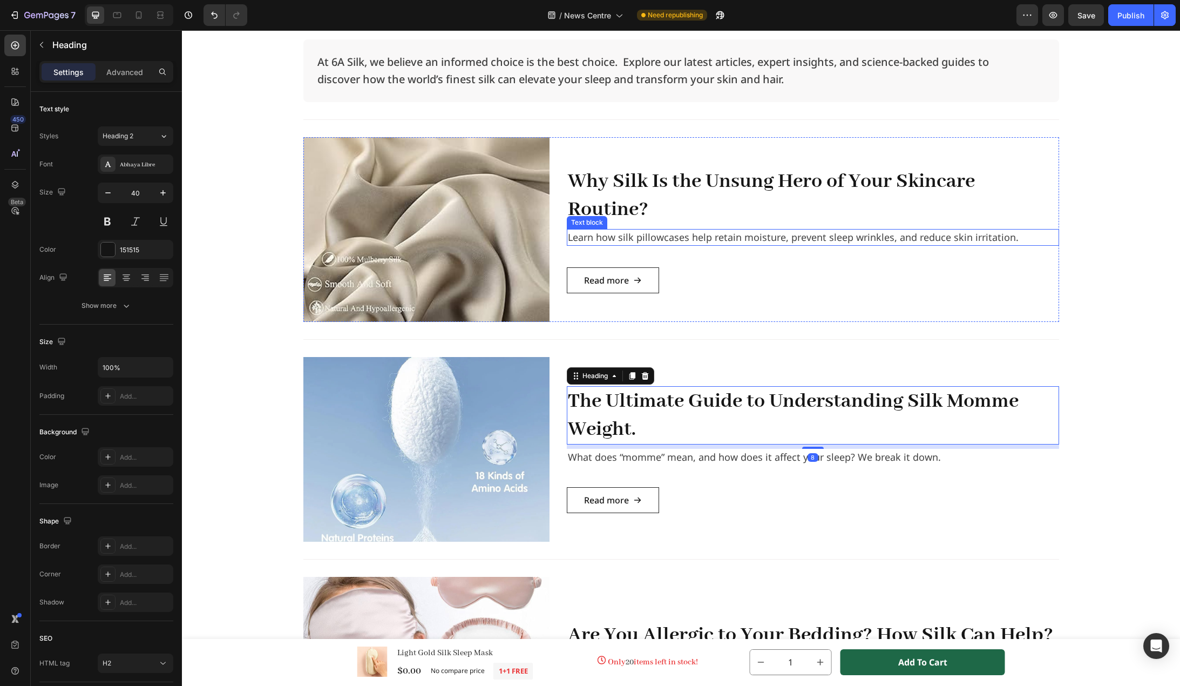
click at [719, 240] on p "Learn how silk pillowcases help retain moisture, prevent sleep wrinkles, and re…" at bounding box center [813, 237] width 490 height 15
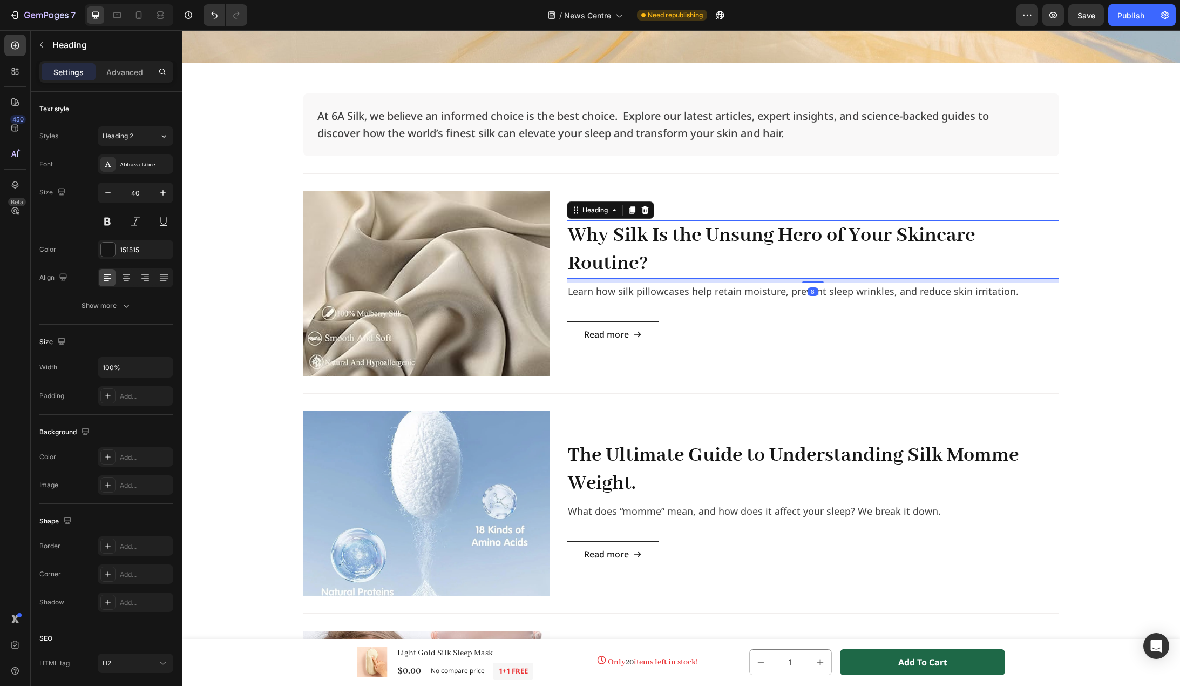
click at [681, 245] on h2 "Why Silk Is the Unsung Hero of Your Skincare Routine?" at bounding box center [813, 249] width 492 height 58
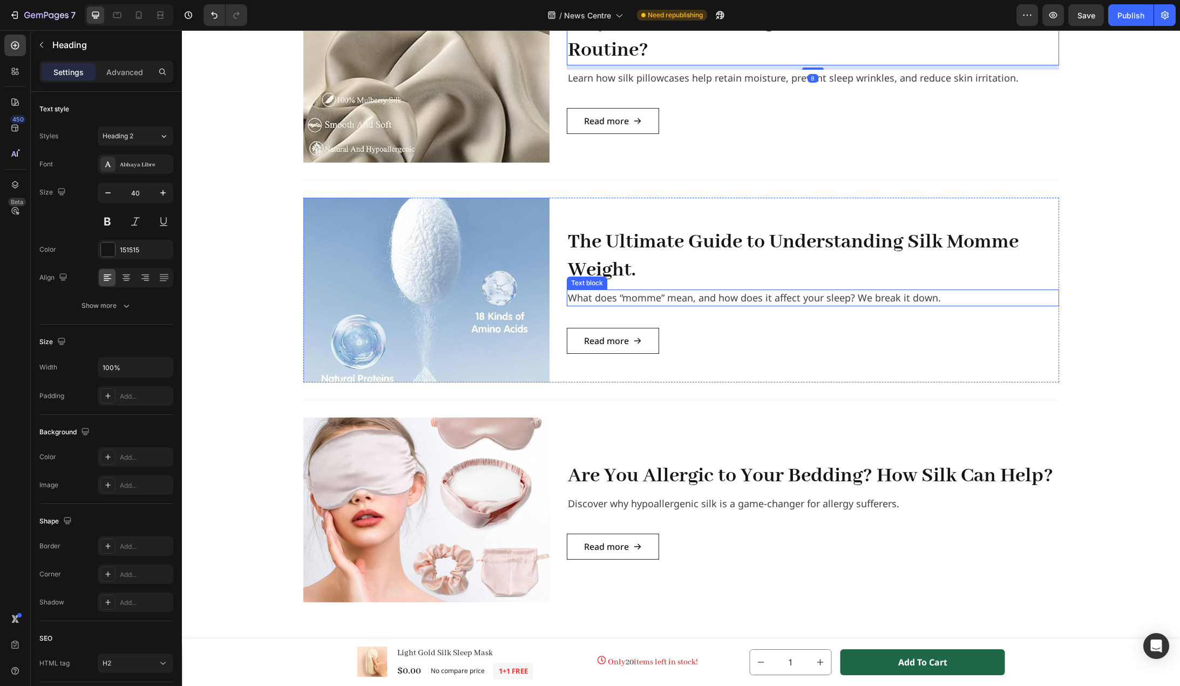
scroll to position [486, 0]
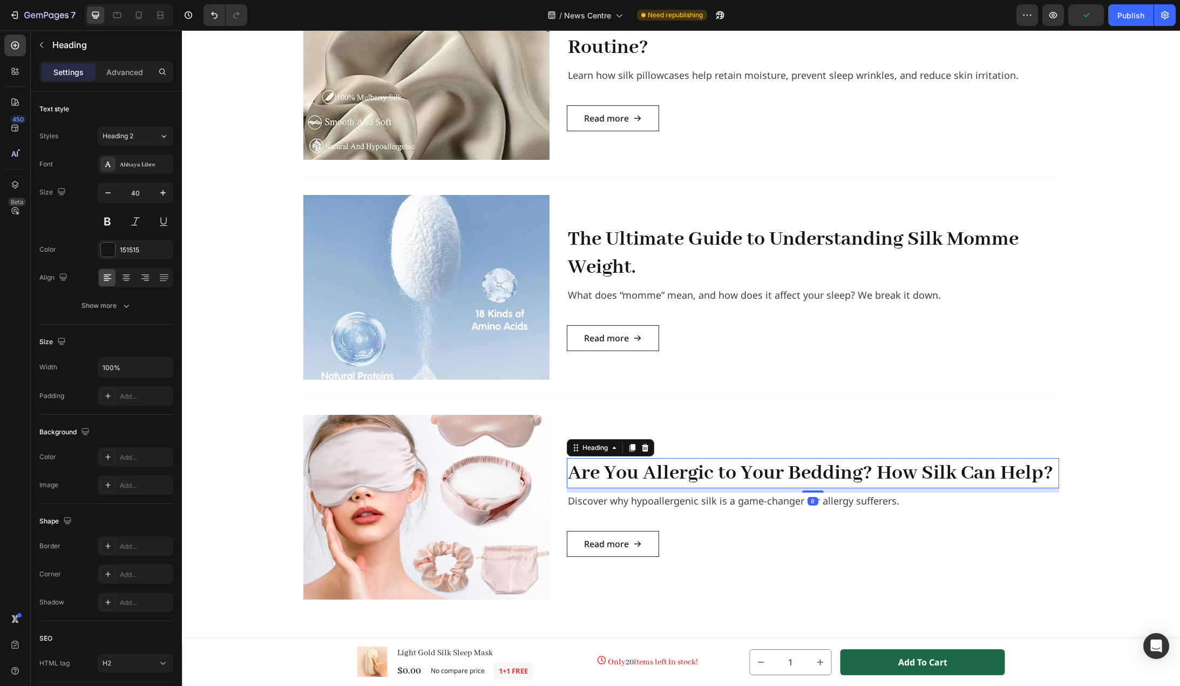
click at [660, 468] on h2 "Are You Allergic to Your Bedding? How Silk Can Help?" at bounding box center [813, 473] width 492 height 30
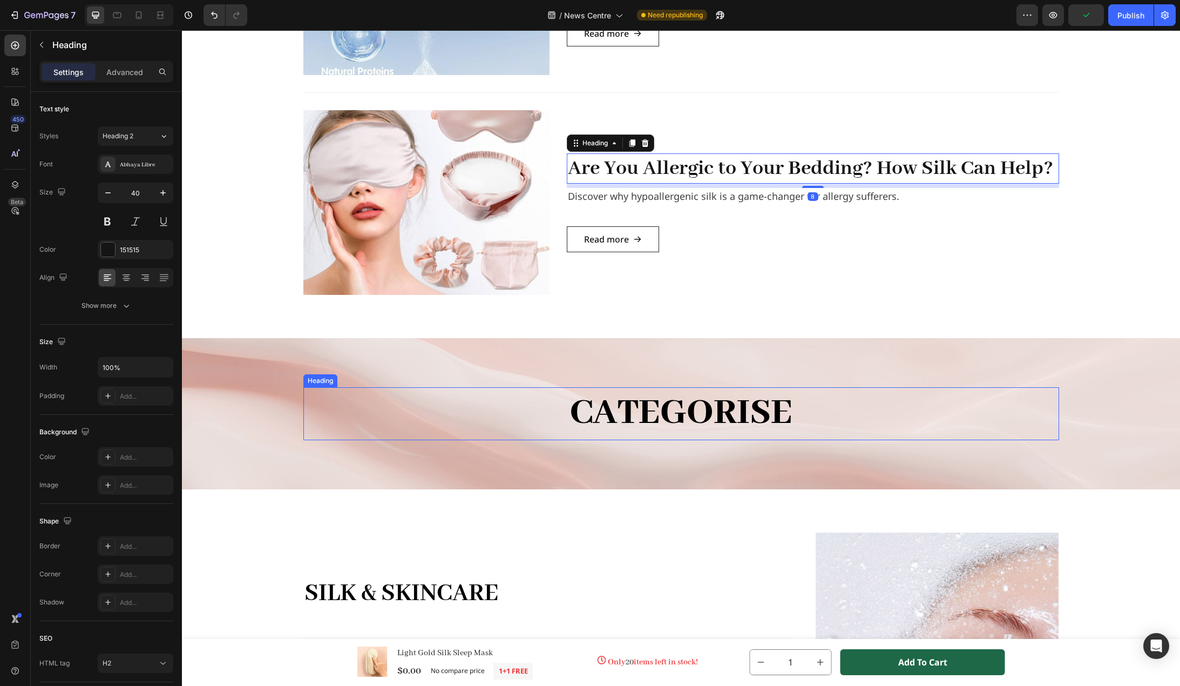
scroll to position [810, 0]
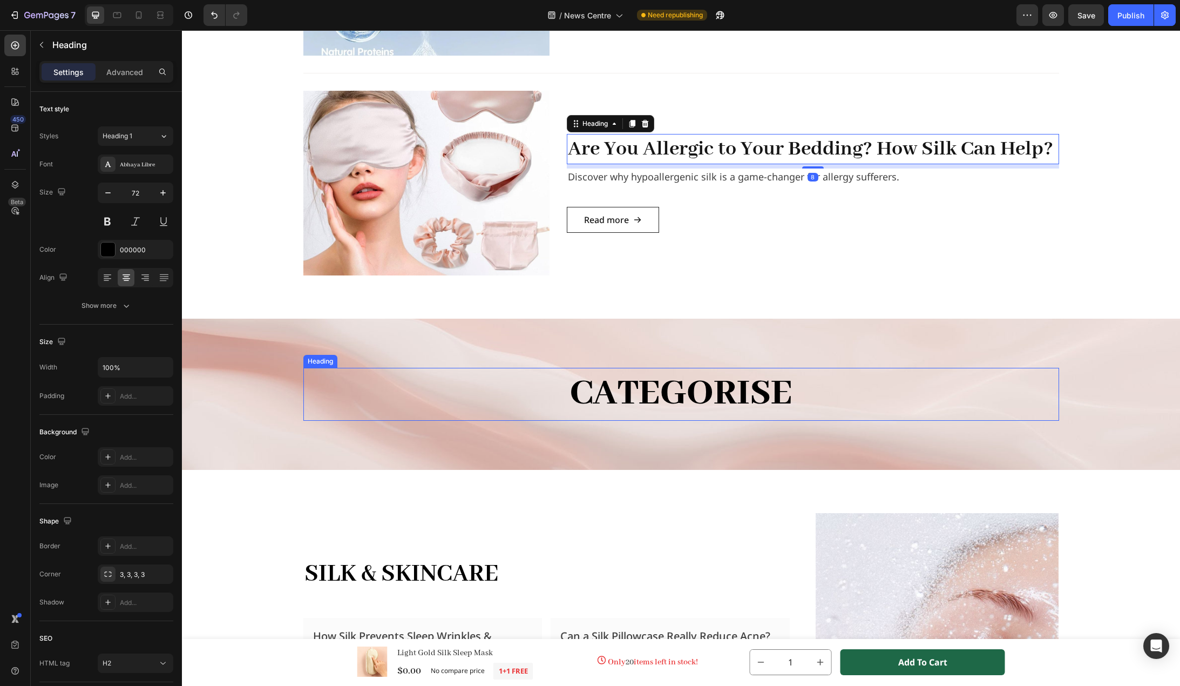
click at [663, 390] on h2 "categorise" at bounding box center [681, 394] width 756 height 53
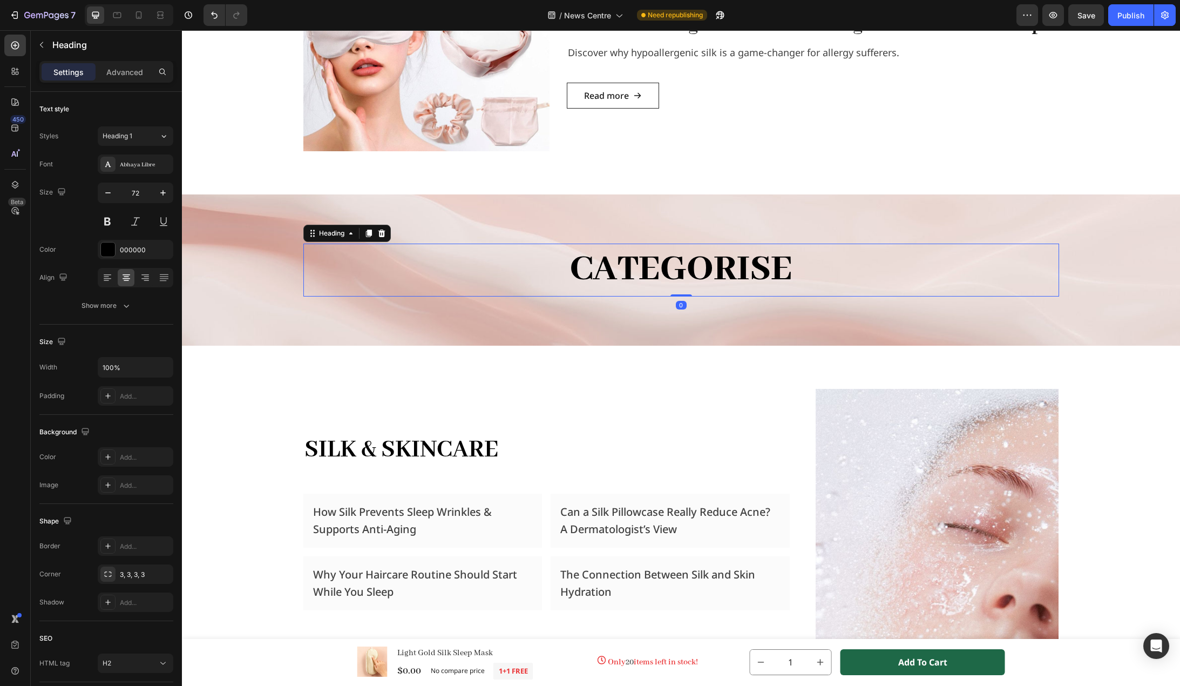
scroll to position [972, 0]
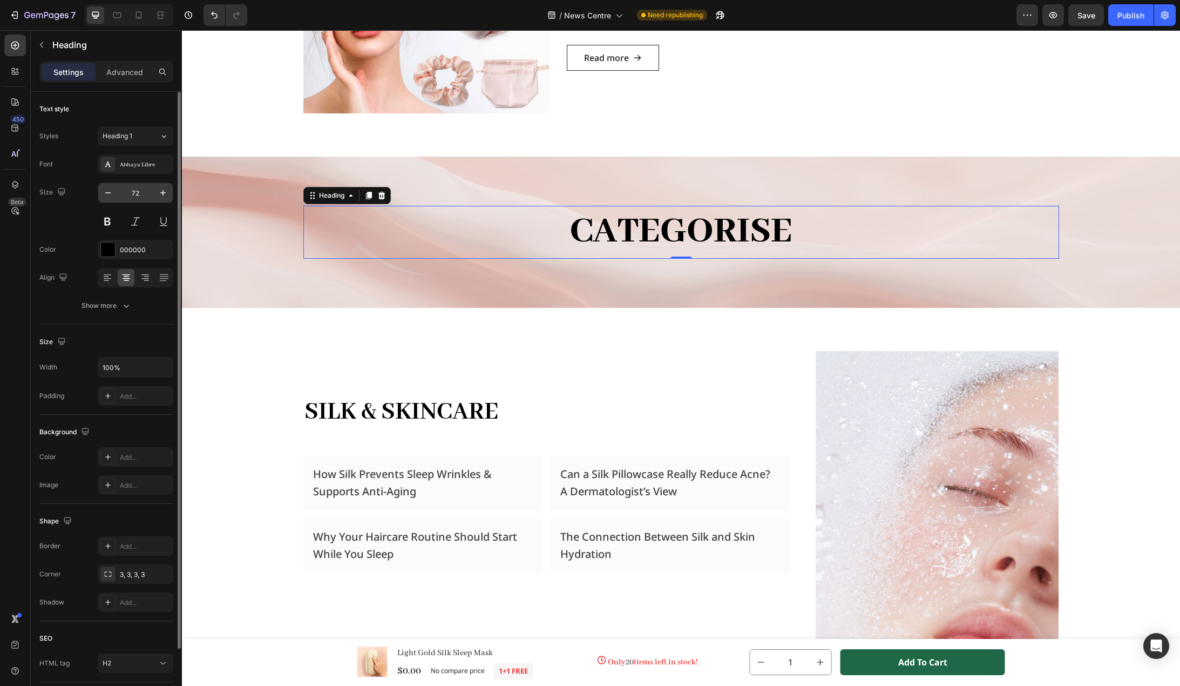
click at [144, 191] on input "72" at bounding box center [136, 192] width 36 height 19
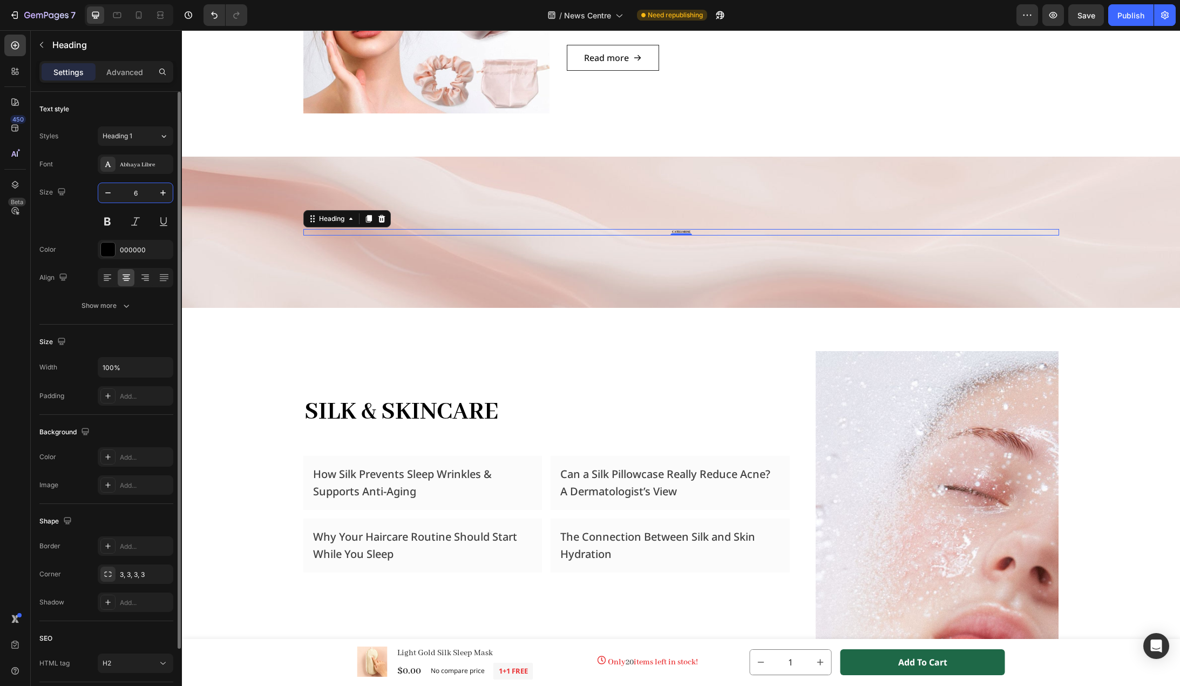
type input "64"
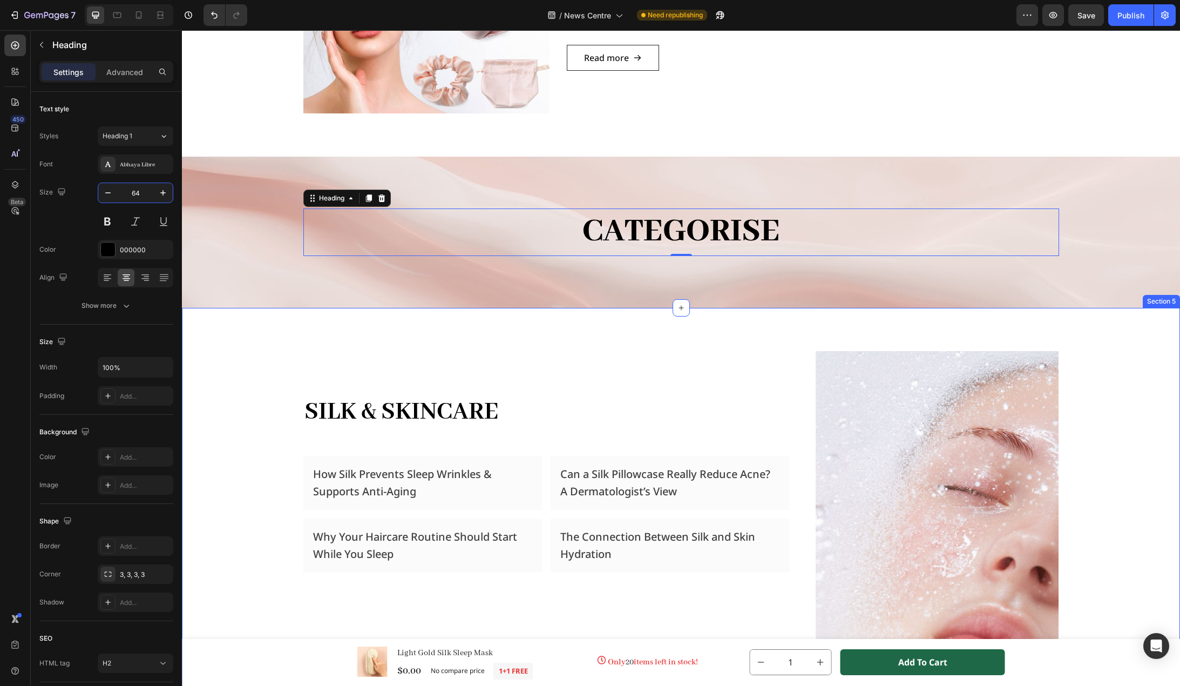
click at [217, 342] on div "Silk & Skincare Heading Row How Silk Prevents Sleep Wrinkles & Supports Anti-Ag…" at bounding box center [681, 502] width 998 height 389
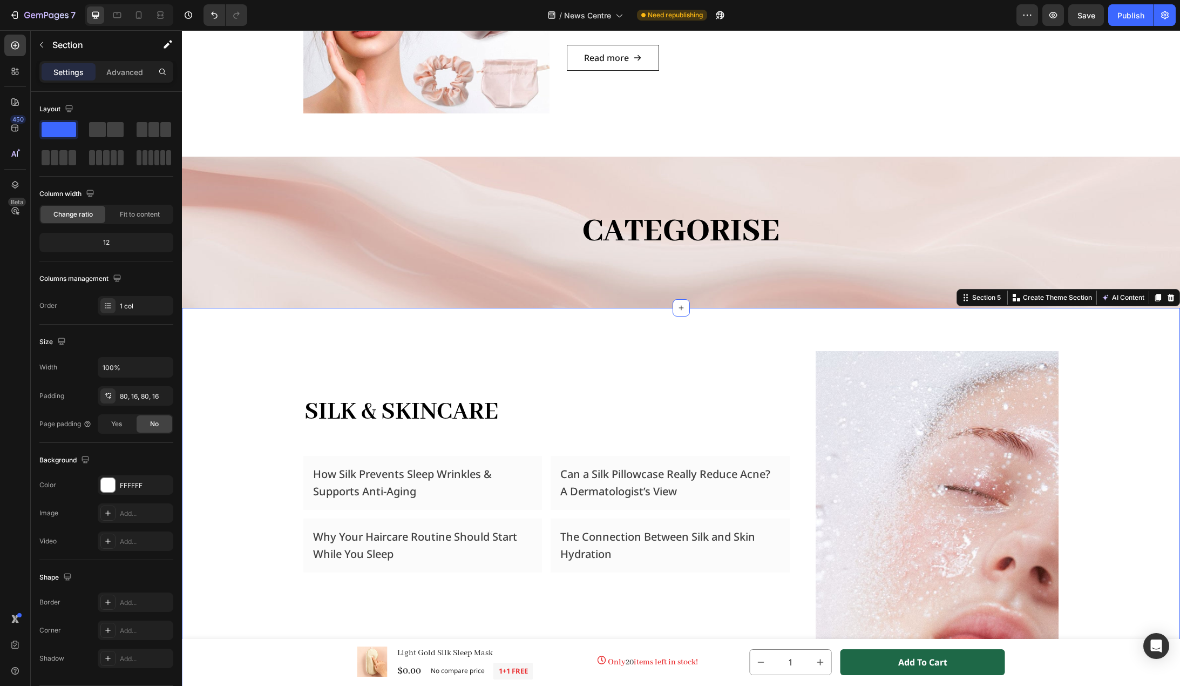
scroll to position [1080, 0]
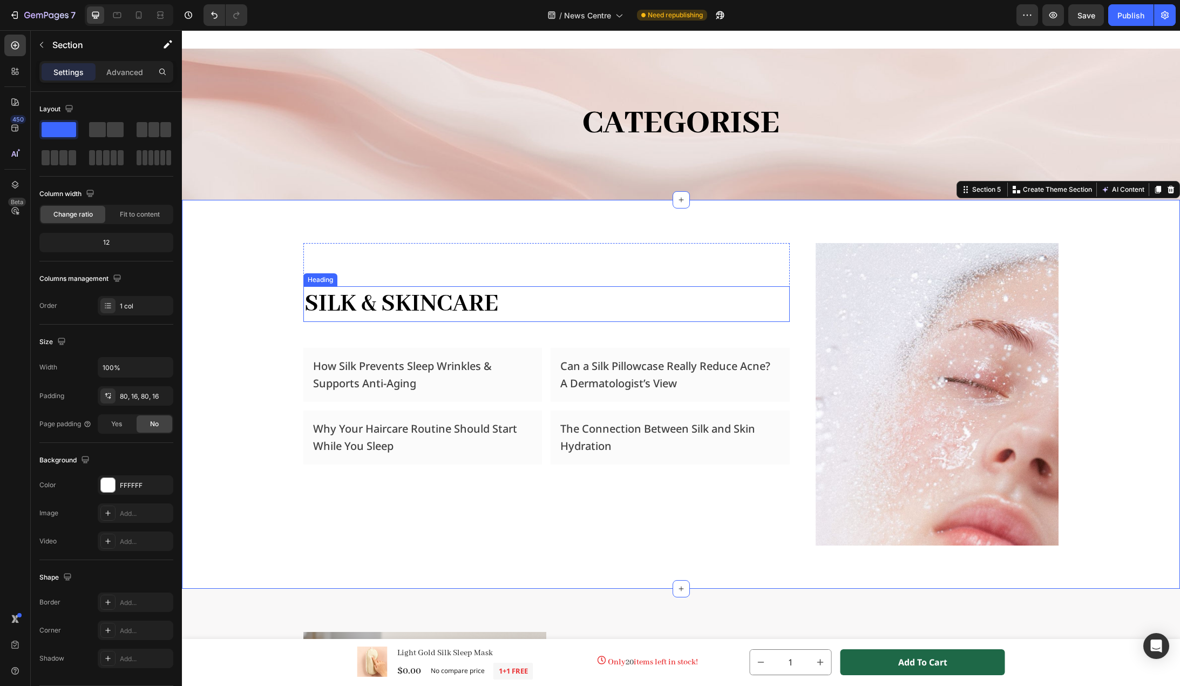
click at [433, 308] on h2 "Silk & Skincare" at bounding box center [546, 304] width 487 height 36
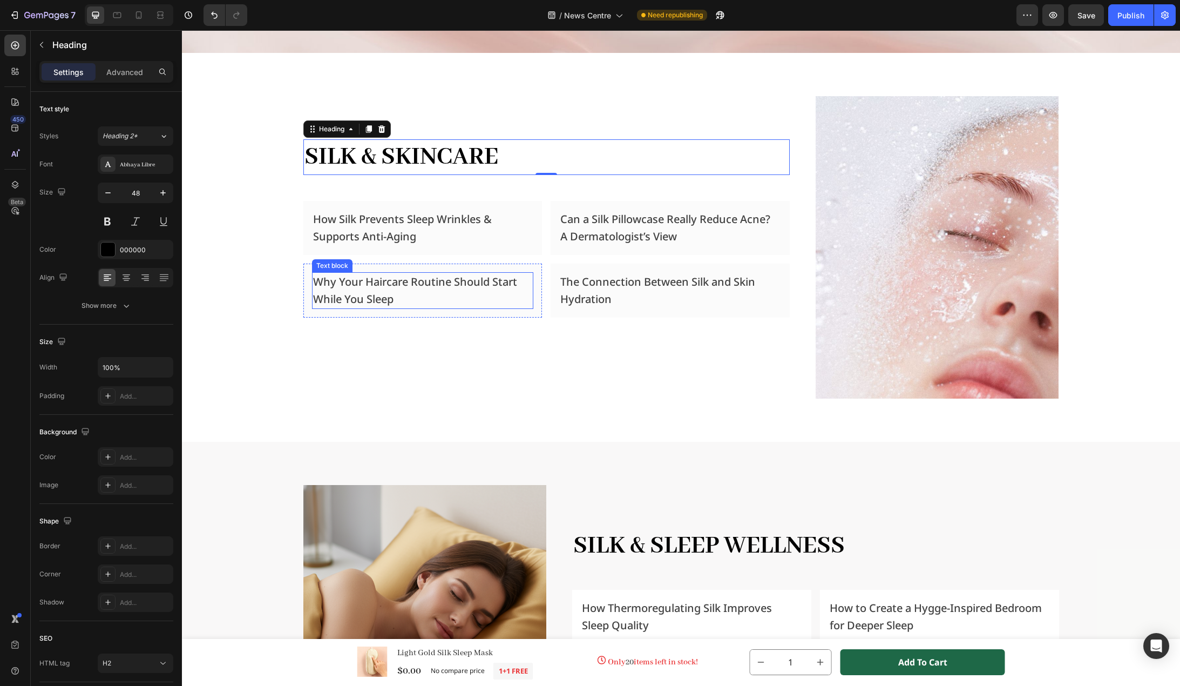
scroll to position [1242, 0]
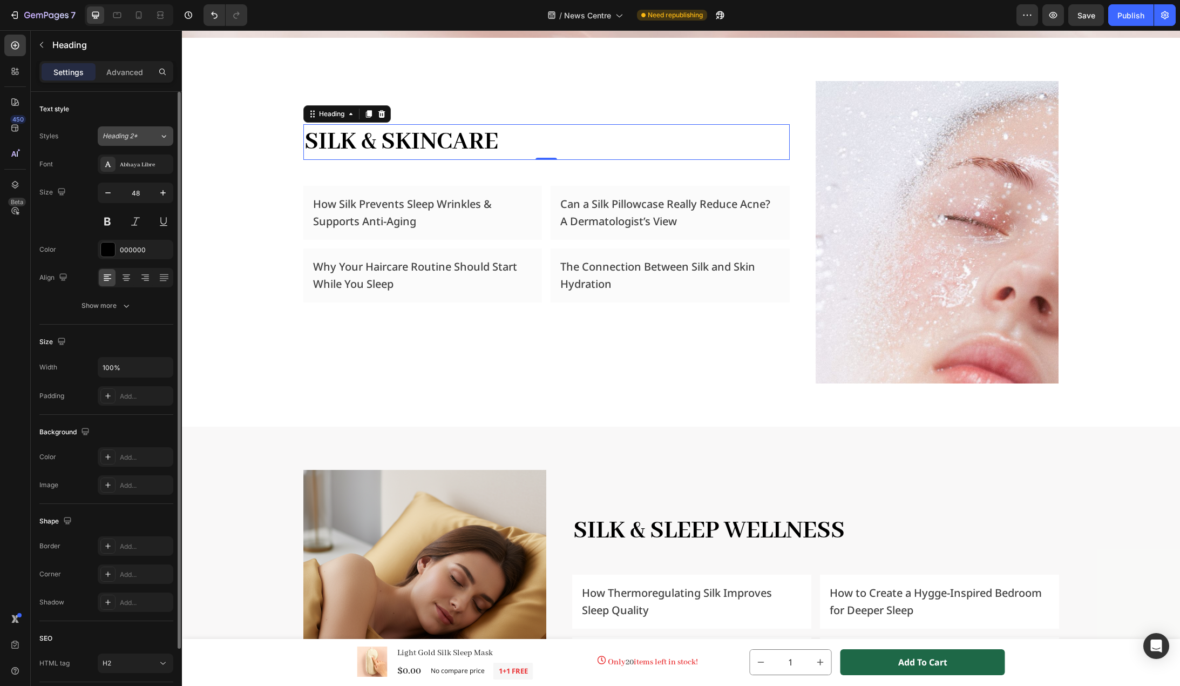
click at [159, 133] on icon at bounding box center [163, 136] width 9 height 11
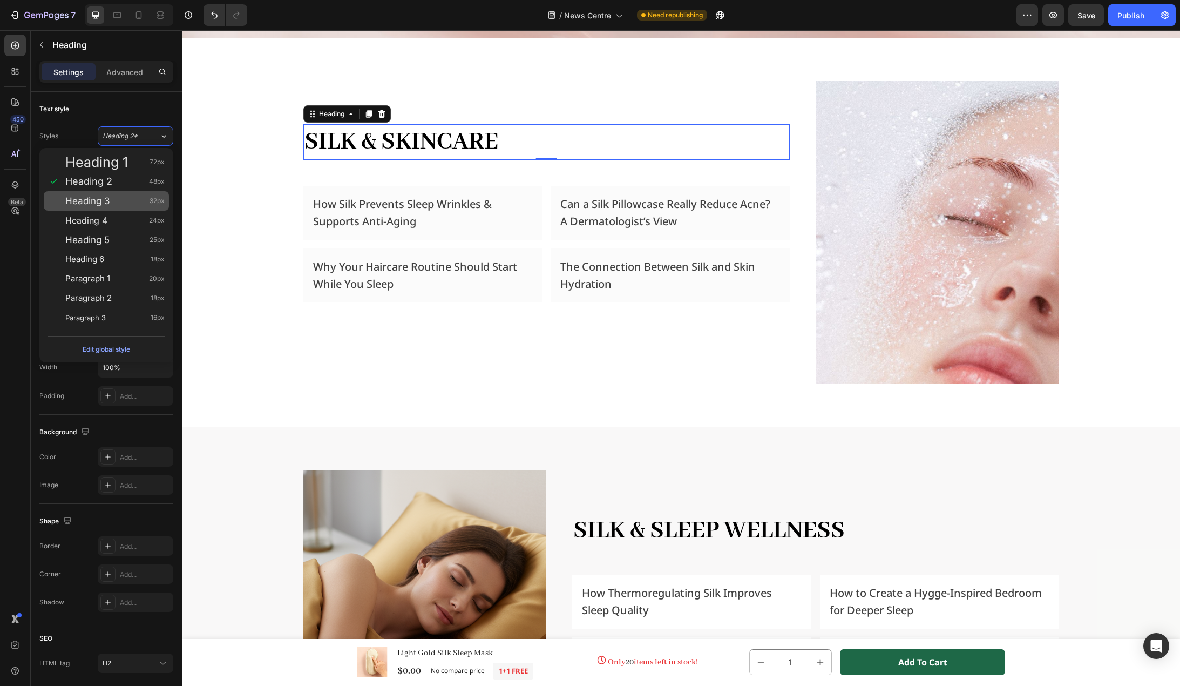
click at [114, 199] on div "Heading 3 32px" at bounding box center [114, 200] width 99 height 11
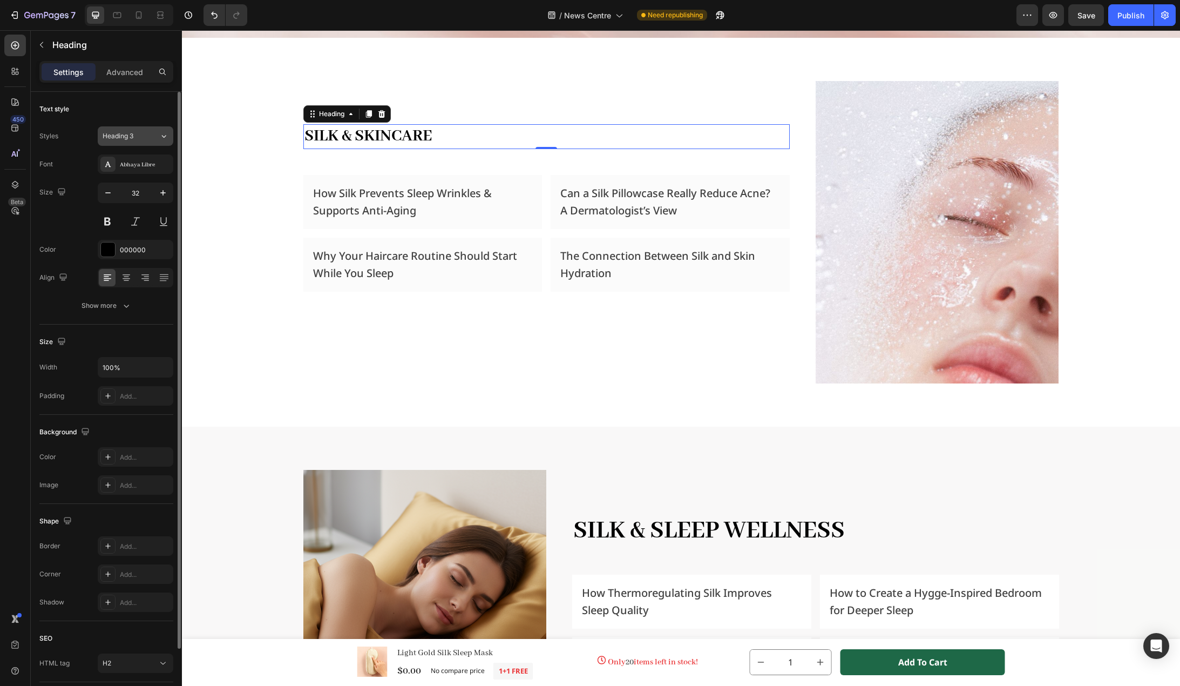
click at [161, 138] on icon at bounding box center [163, 136] width 9 height 11
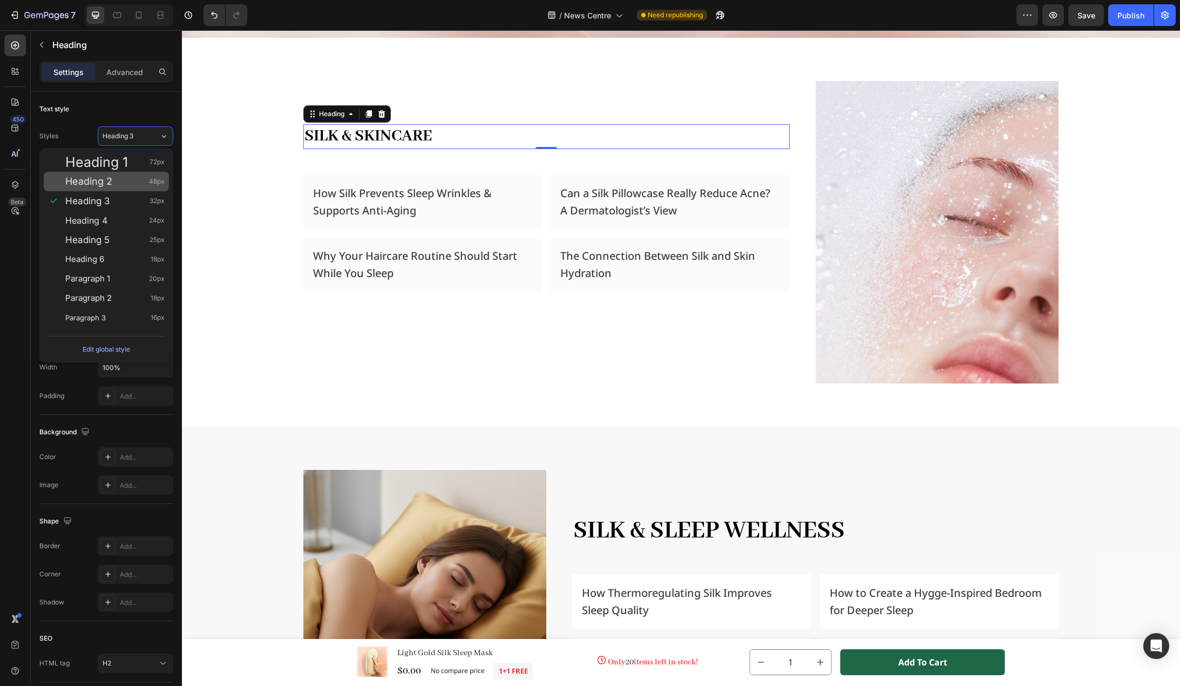
click at [128, 180] on div "Heading 2 48px" at bounding box center [114, 181] width 99 height 11
type input "48"
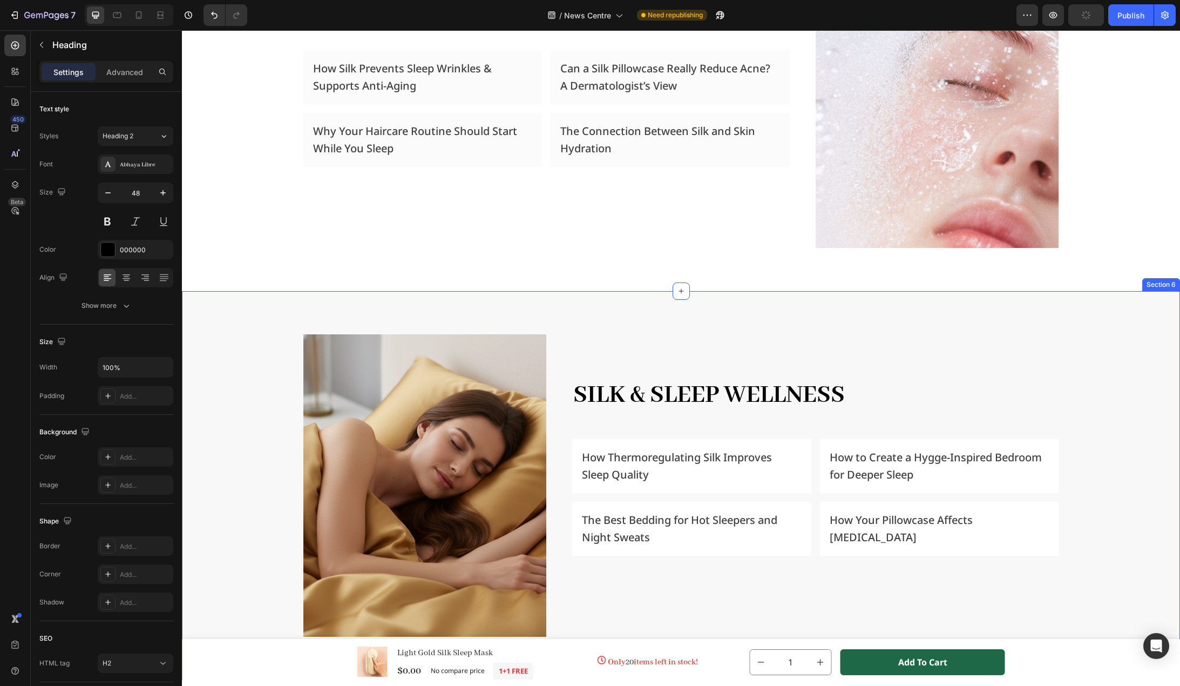
scroll to position [1458, 0]
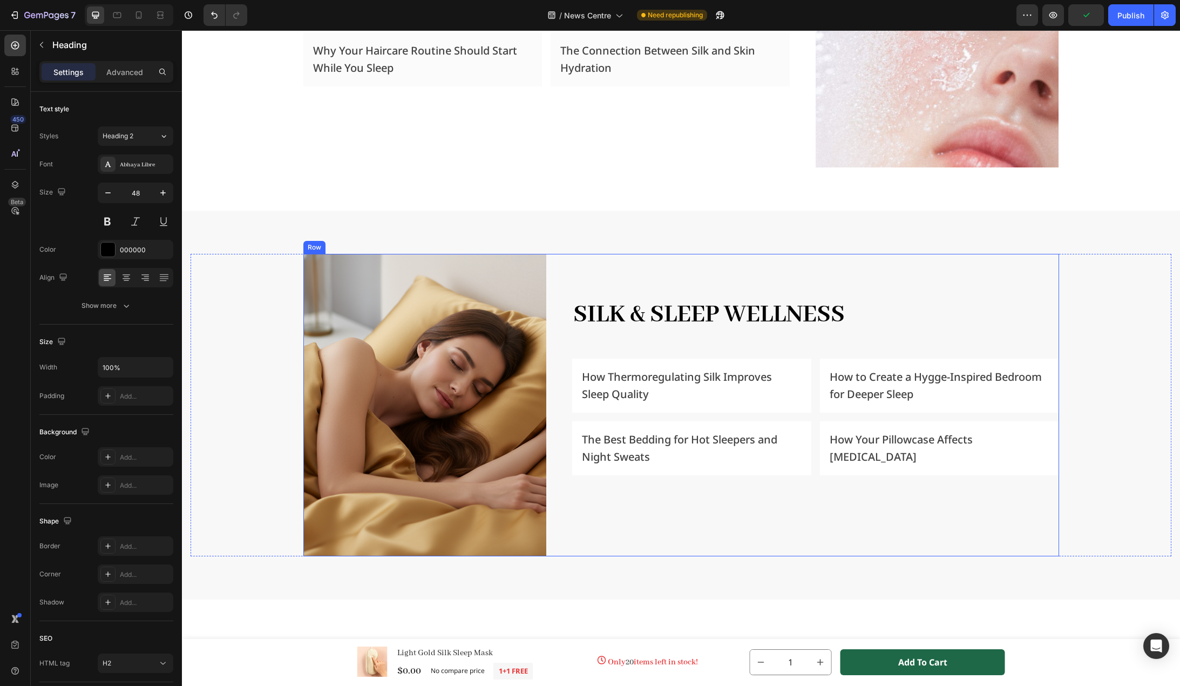
click at [692, 295] on div "Silk & Sleep Wellness Heading How Thermoregulating Silk Improves Sleep Quality …" at bounding box center [815, 405] width 487 height 302
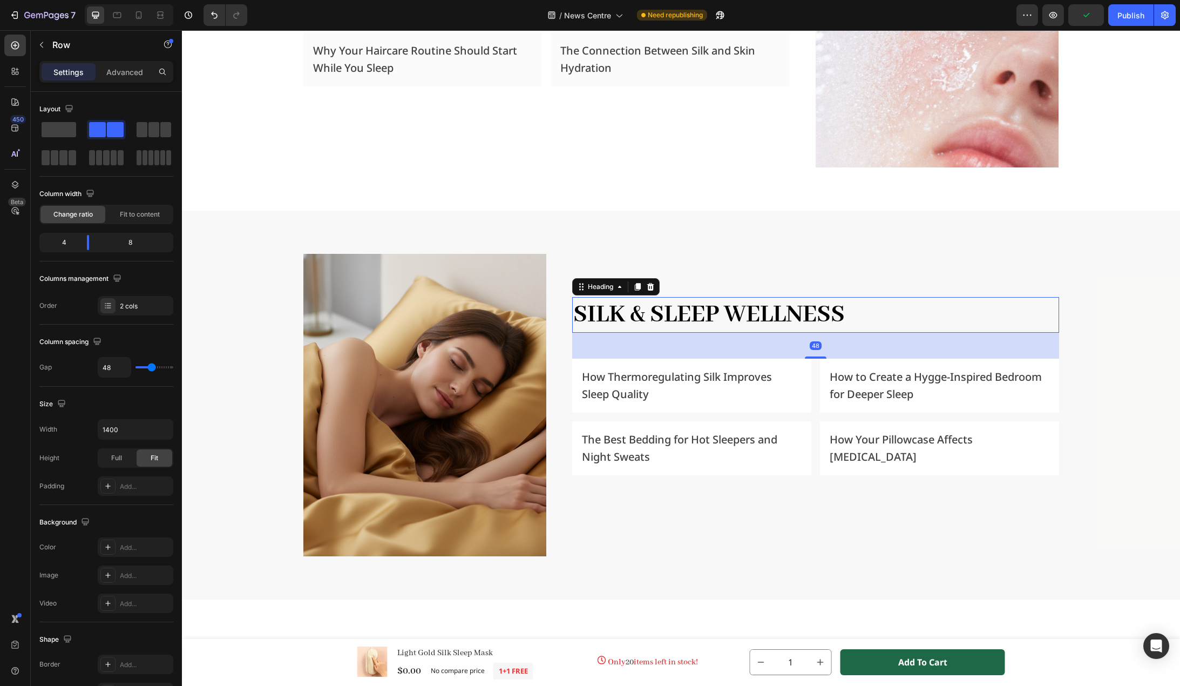
click at [695, 316] on h2 "Silk & Sleep Wellness" at bounding box center [815, 315] width 487 height 36
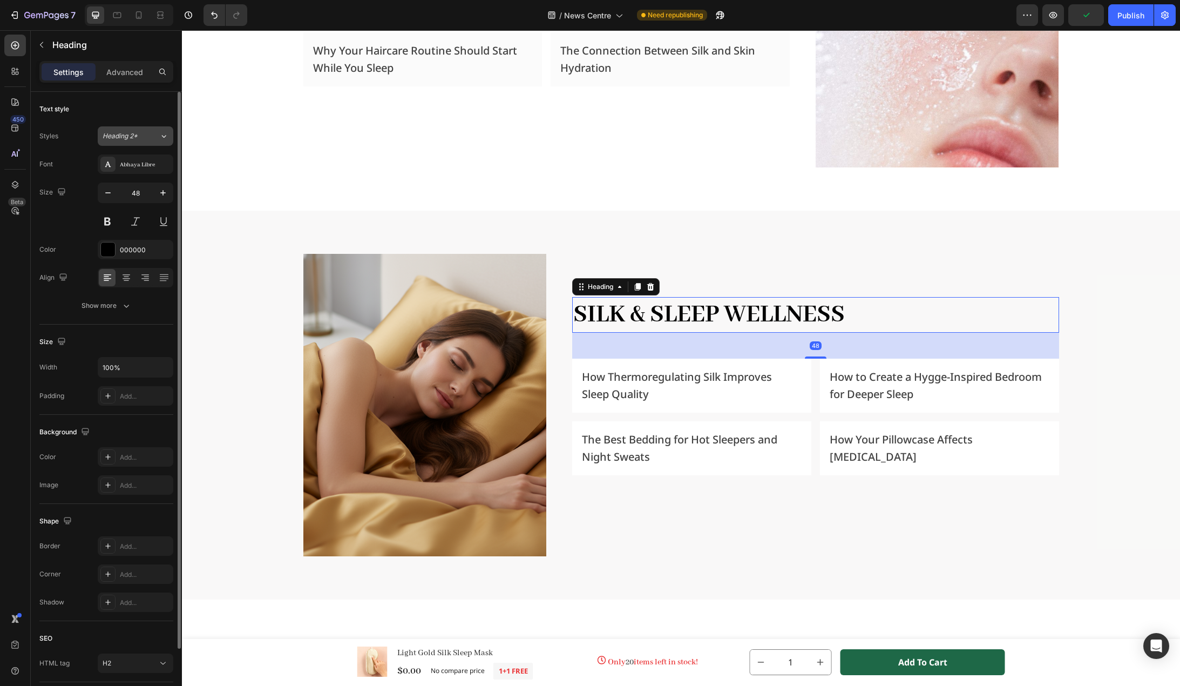
click at [153, 141] on button "Heading 2*" at bounding box center [136, 135] width 76 height 19
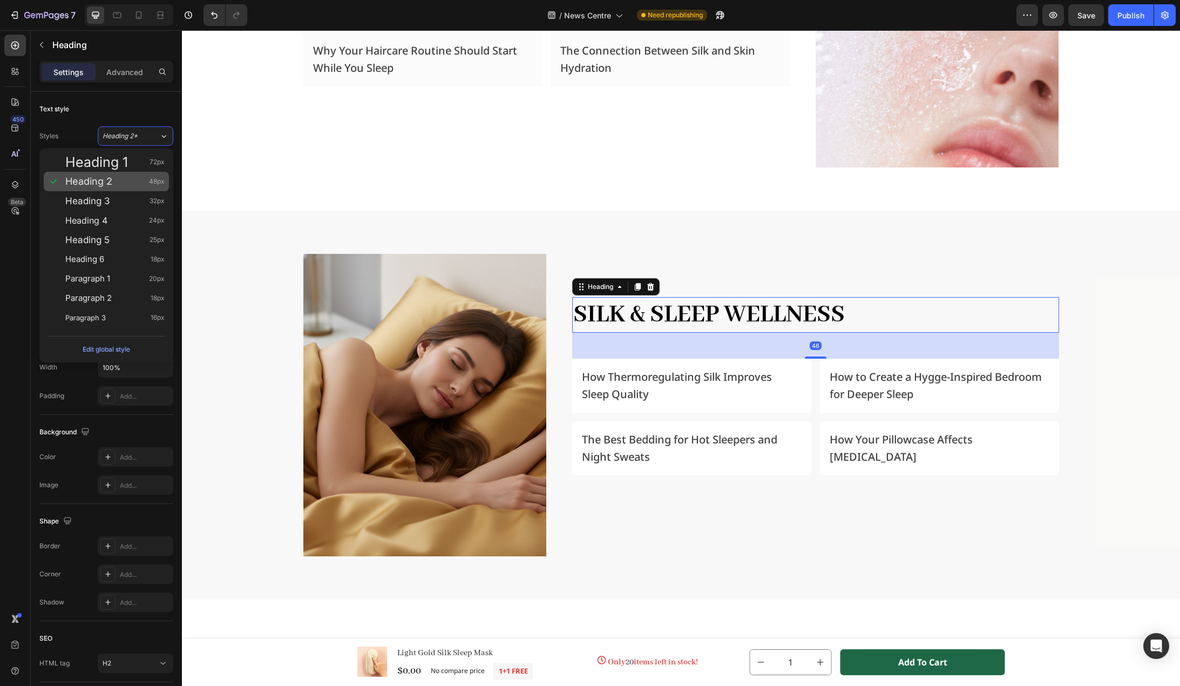
click at [140, 172] on div "Heading 2 48px" at bounding box center [106, 181] width 125 height 19
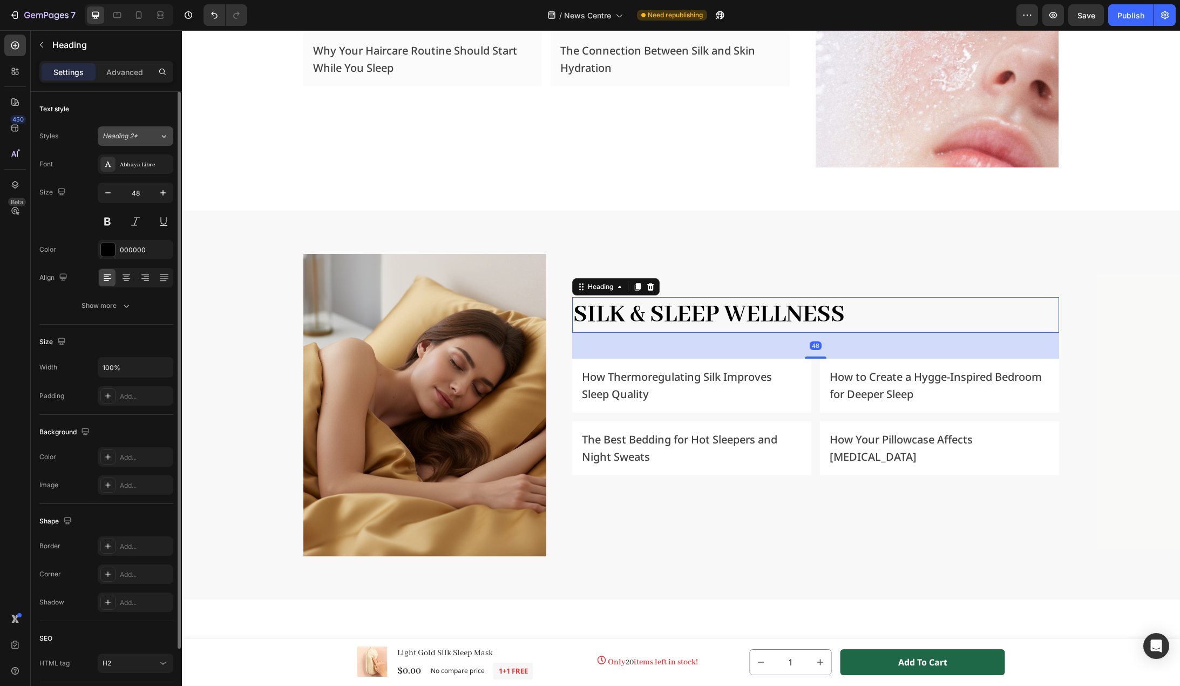
click at [149, 133] on div "Heading 2*" at bounding box center [131, 136] width 57 height 10
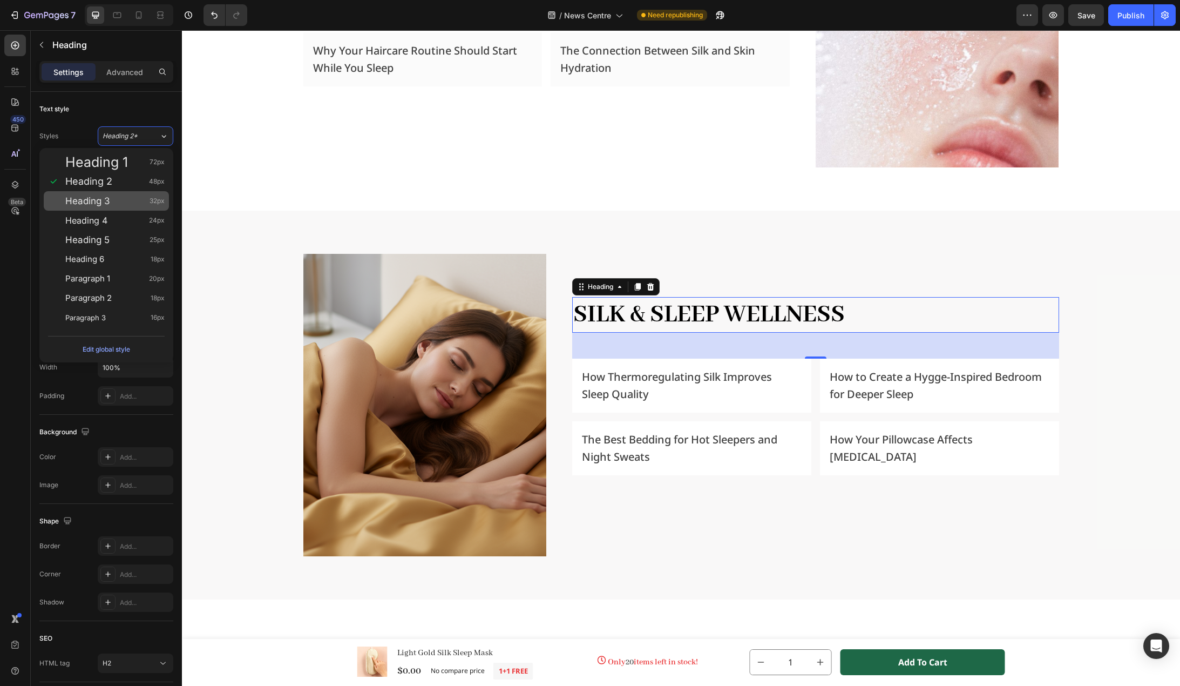
click at [126, 199] on div "Heading 3 32px" at bounding box center [114, 200] width 99 height 11
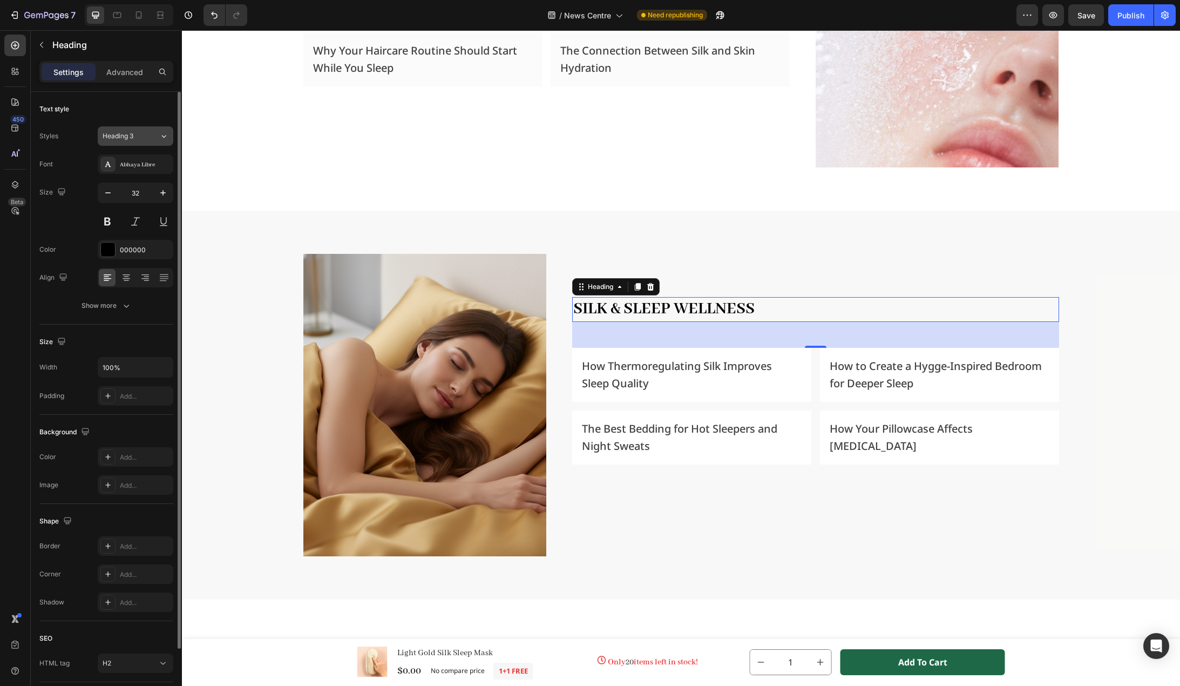
click at [152, 136] on div "Heading 3" at bounding box center [131, 136] width 57 height 10
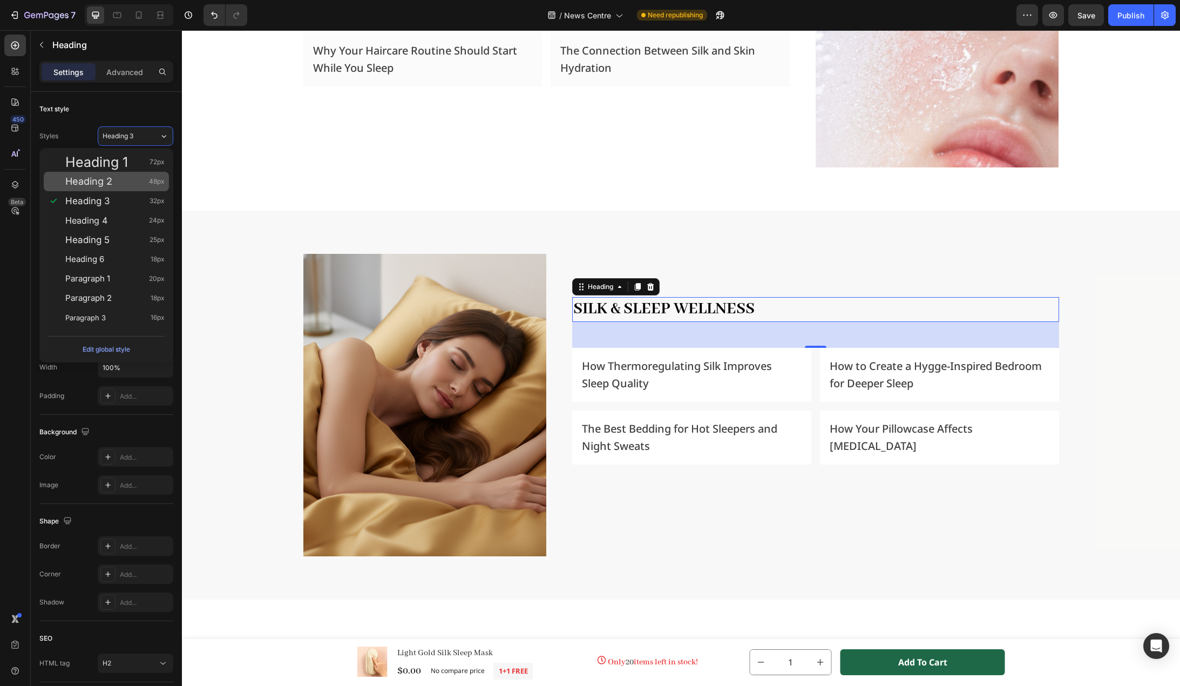
click at [124, 185] on div "Heading 2 48px" at bounding box center [114, 181] width 99 height 11
type input "48"
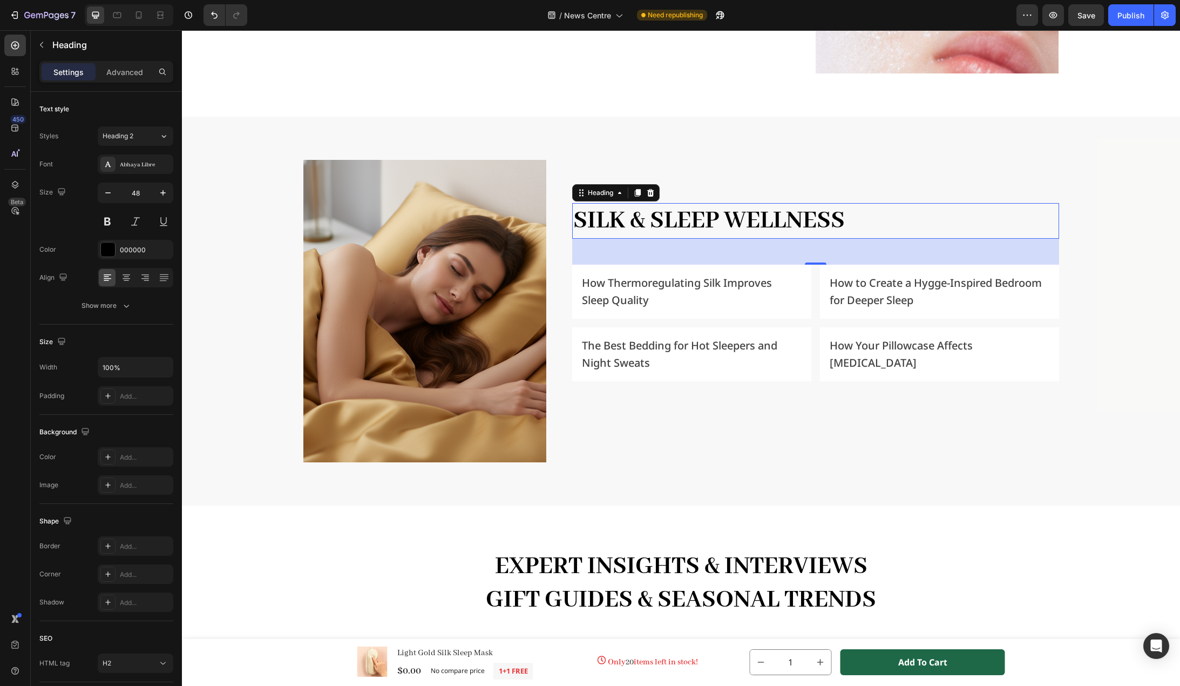
scroll to position [1566, 0]
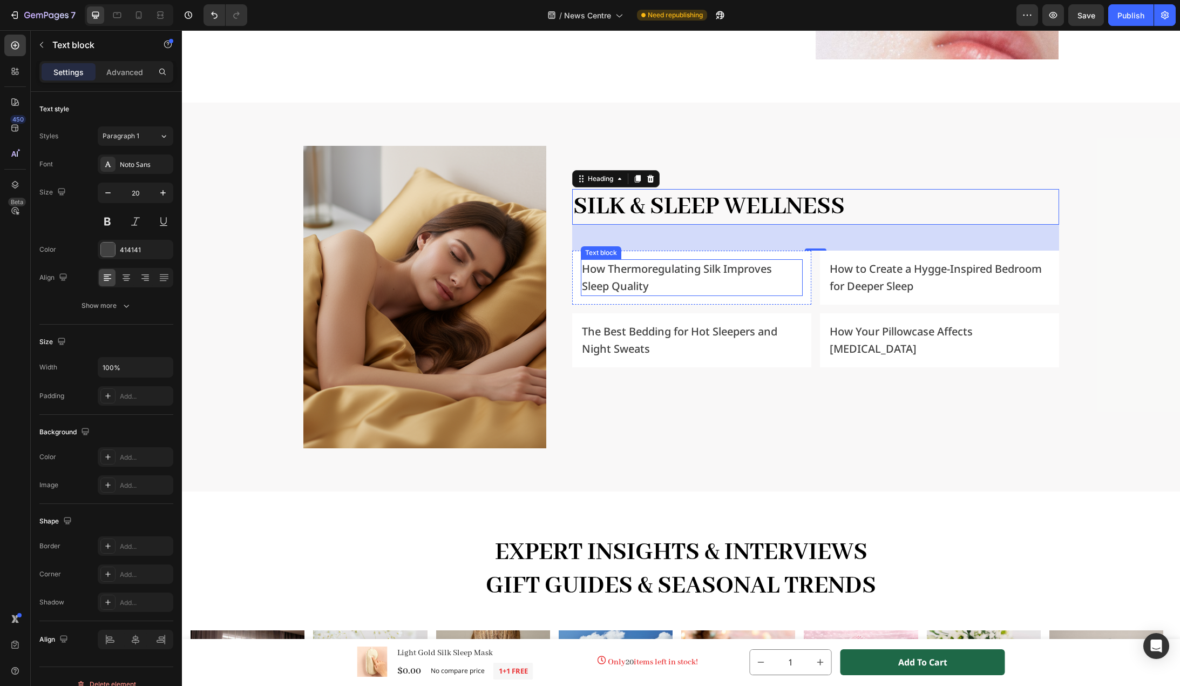
click at [707, 272] on p "How Thermoregulating Silk Improves Sleep Quality" at bounding box center [692, 277] width 220 height 35
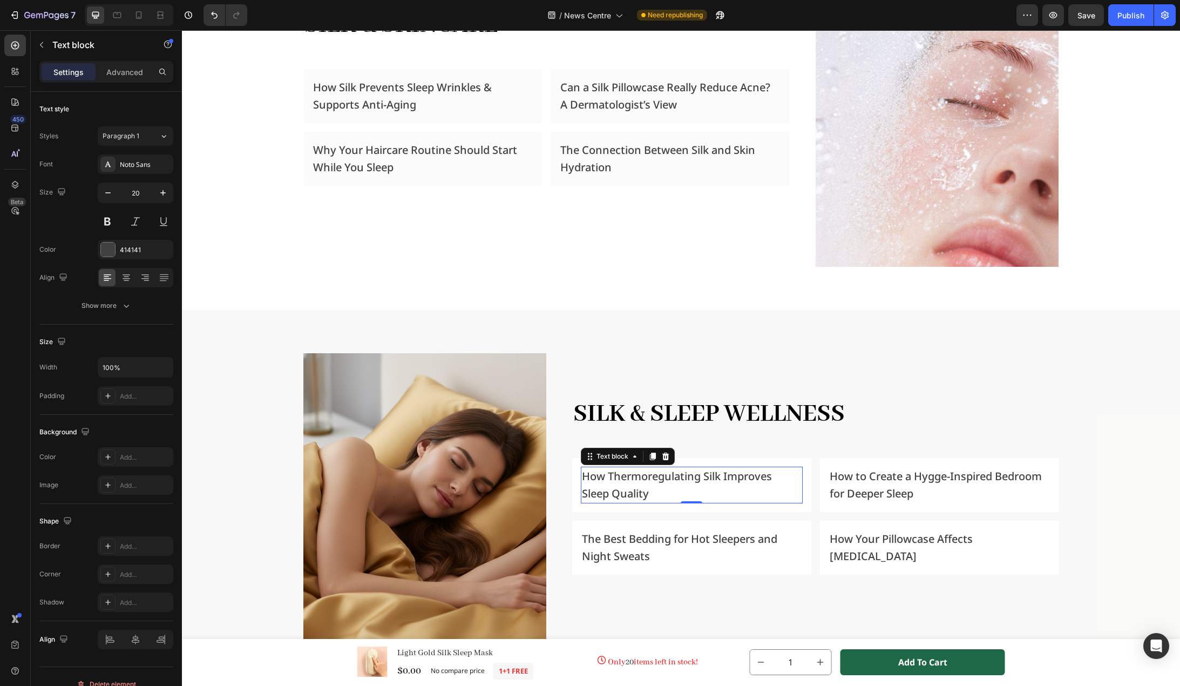
scroll to position [1350, 0]
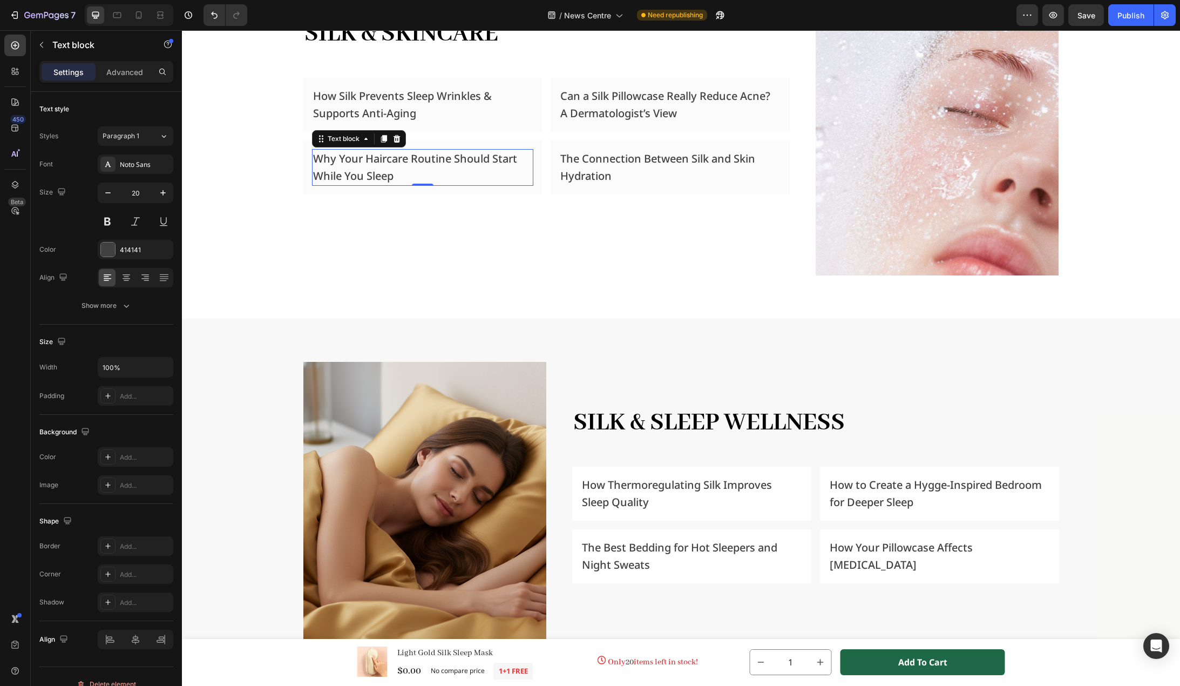
click at [495, 166] on p "Why Your Haircare Routine Should Start While You Sleep" at bounding box center [423, 167] width 220 height 35
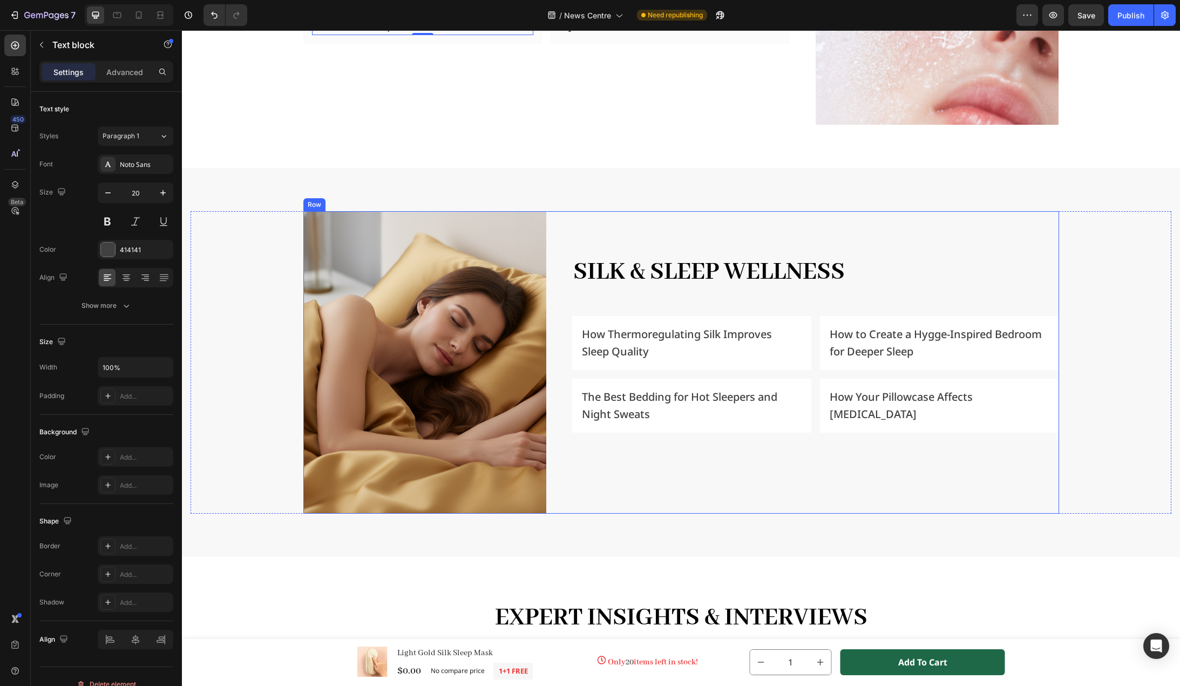
scroll to position [1566, 0]
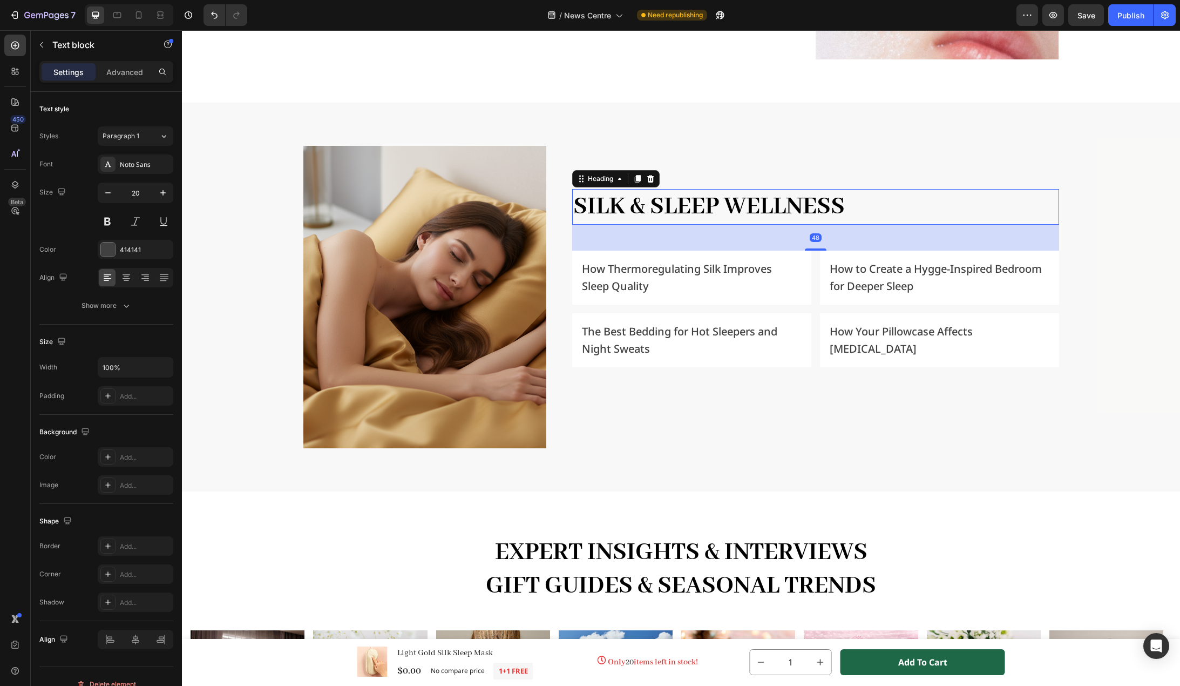
click at [745, 207] on h2 "Silk & Sleep Wellness" at bounding box center [815, 207] width 487 height 36
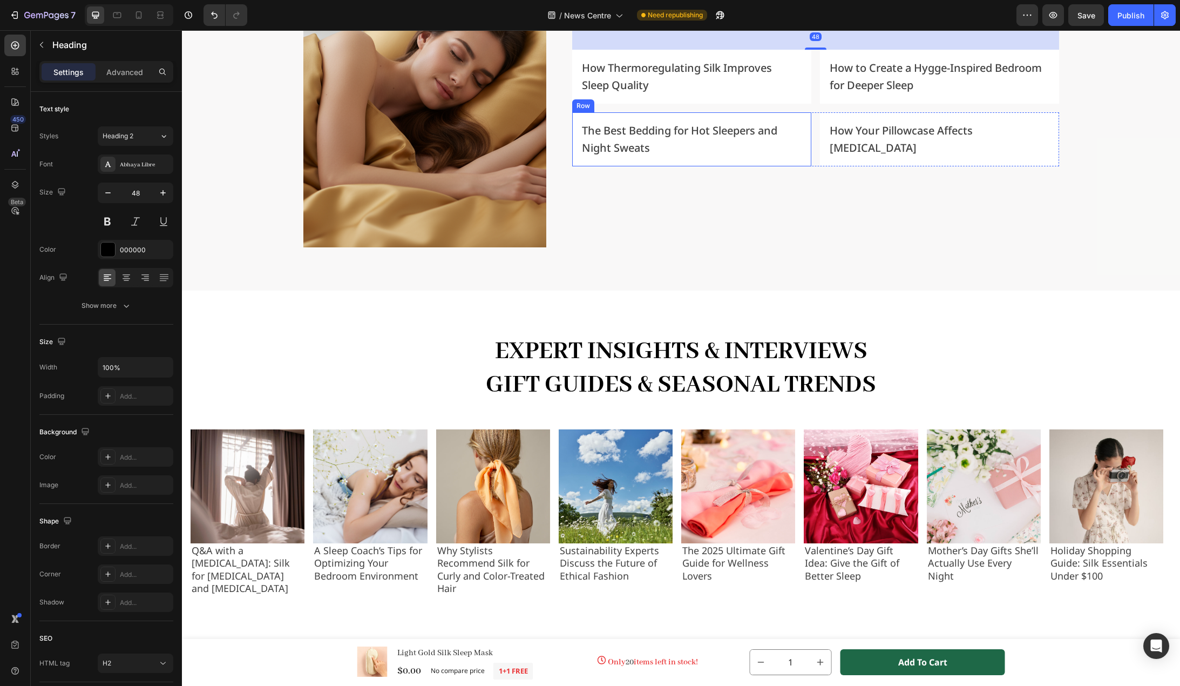
scroll to position [1782, 0]
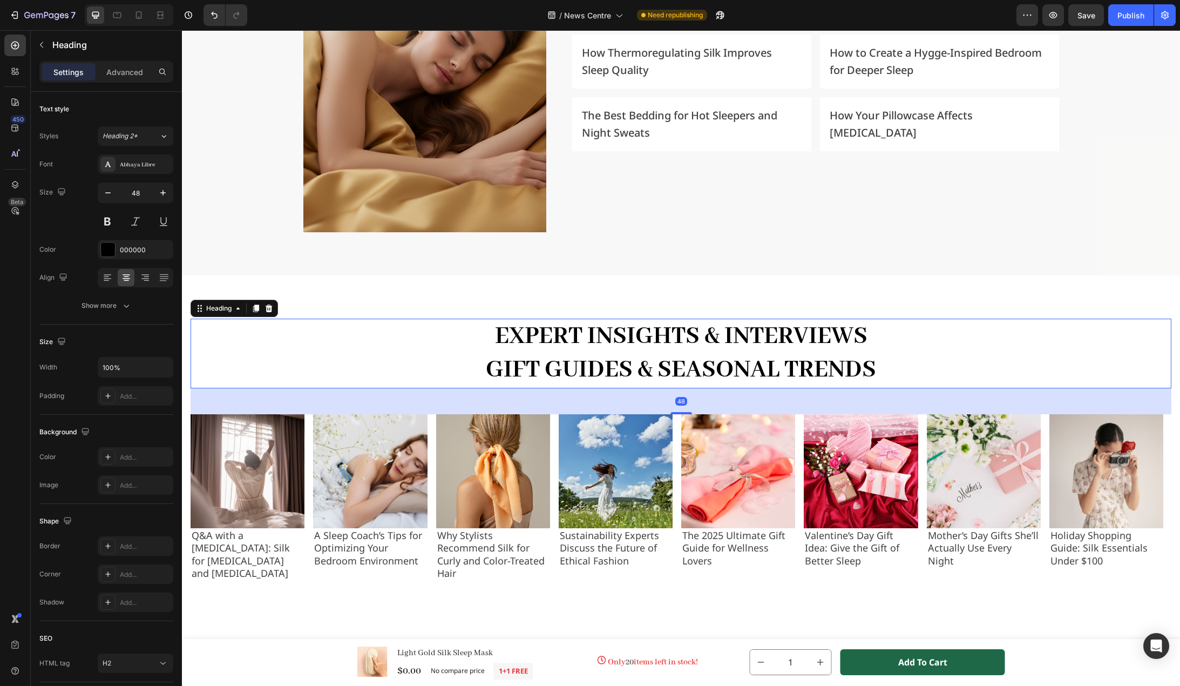
click at [657, 328] on h2 "Expert Insights & Interviews Gift Guides & Seasonal Trends" at bounding box center [681, 354] width 981 height 70
click at [150, 138] on div "Heading 2*" at bounding box center [131, 136] width 57 height 10
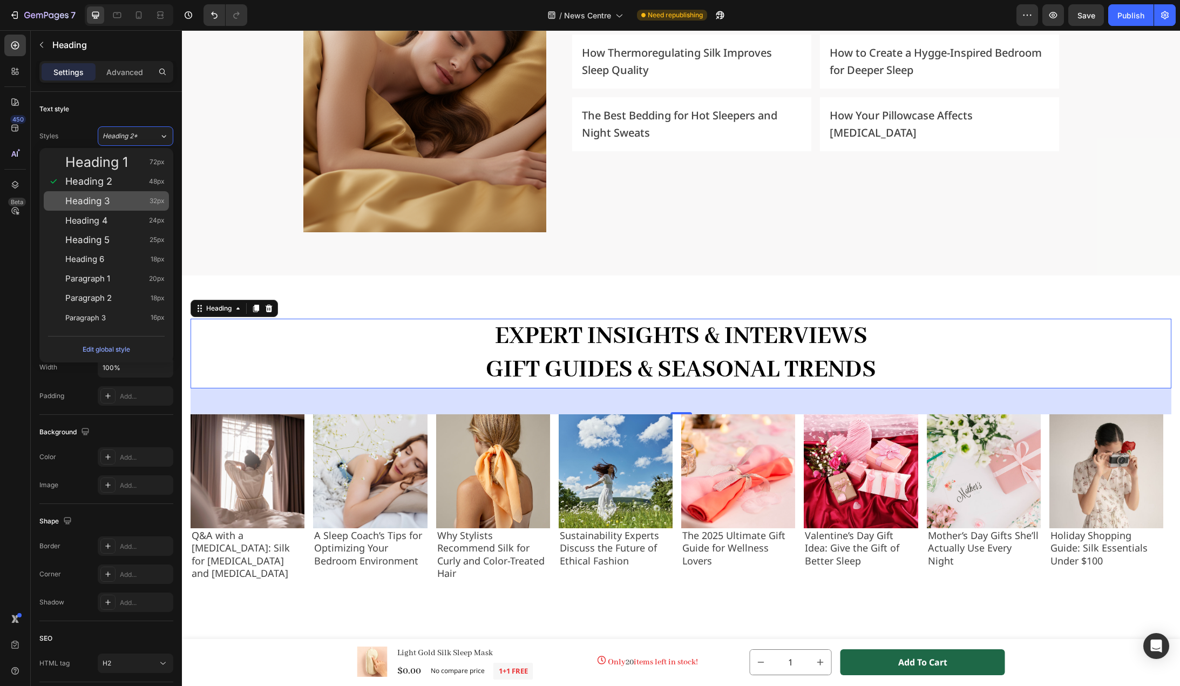
click at [117, 197] on div "Heading 3 32px" at bounding box center [114, 200] width 99 height 11
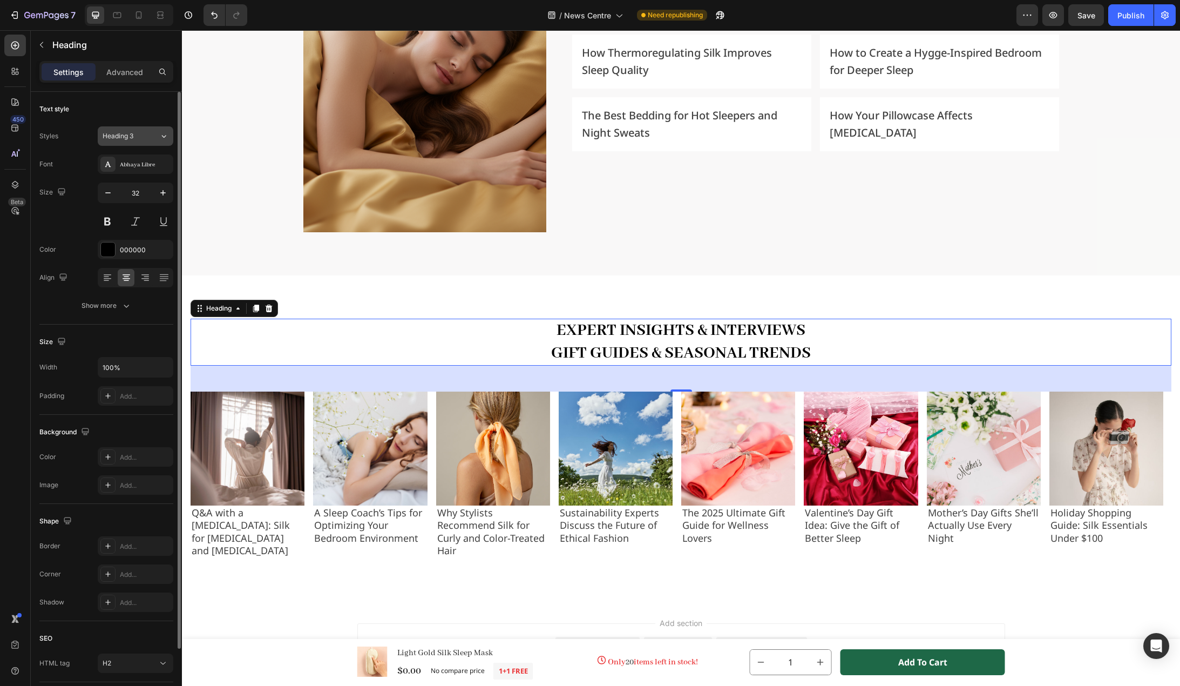
click at [144, 137] on div "Heading 3" at bounding box center [125, 136] width 44 height 10
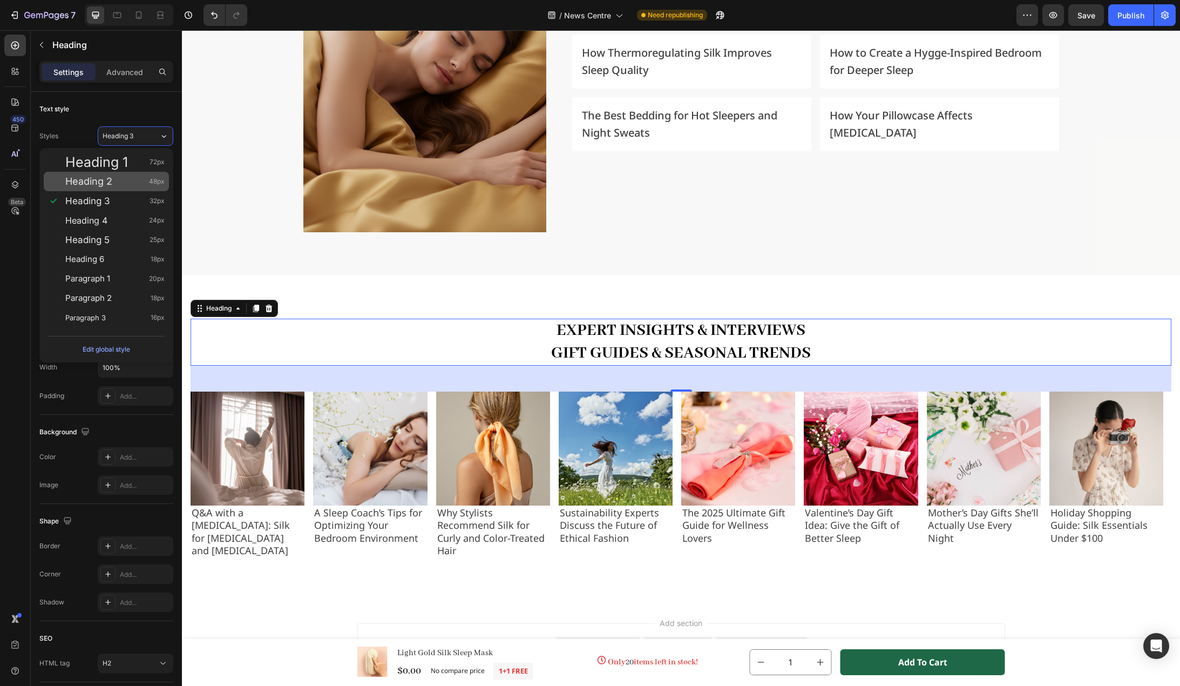
click at [121, 186] on div "Heading 2 48px" at bounding box center [114, 181] width 99 height 11
type input "48"
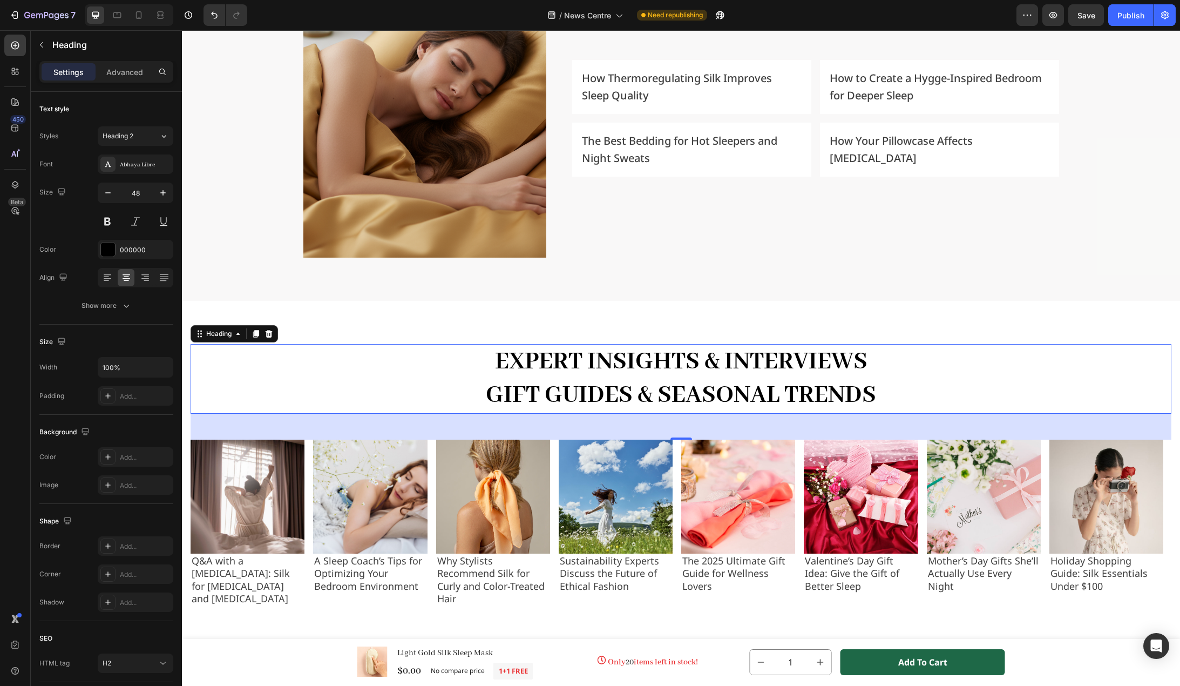
scroll to position [1606, 0]
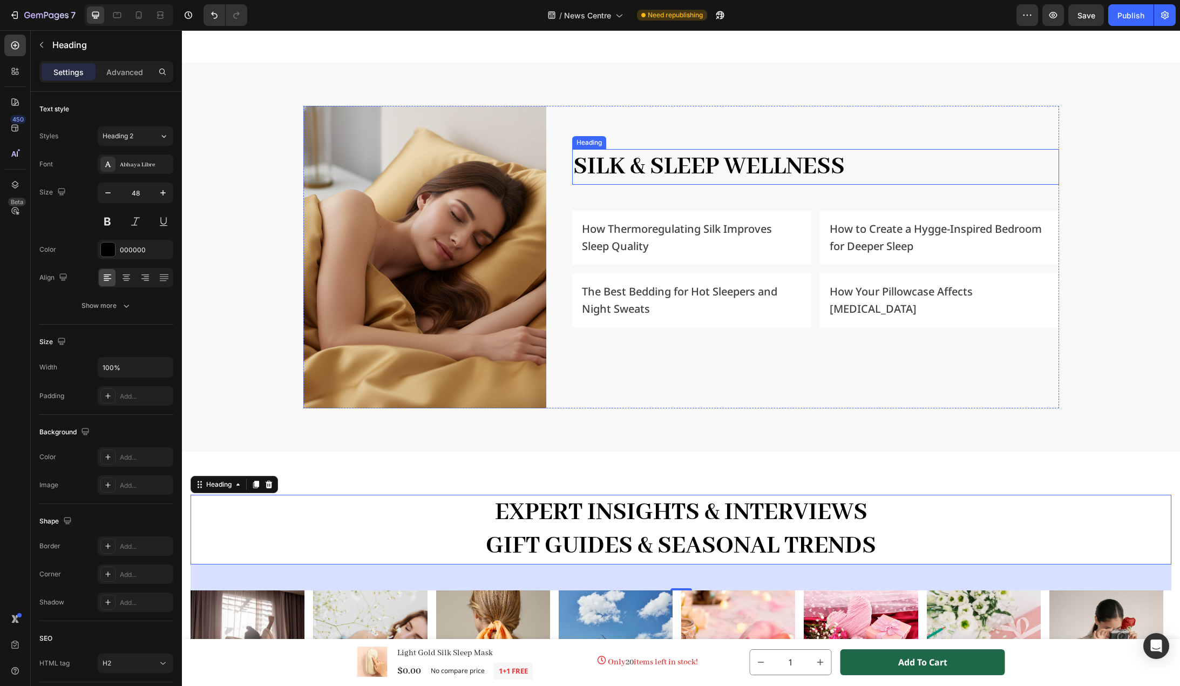
click at [660, 160] on h2 "Silk & Sleep Wellness" at bounding box center [815, 167] width 487 height 36
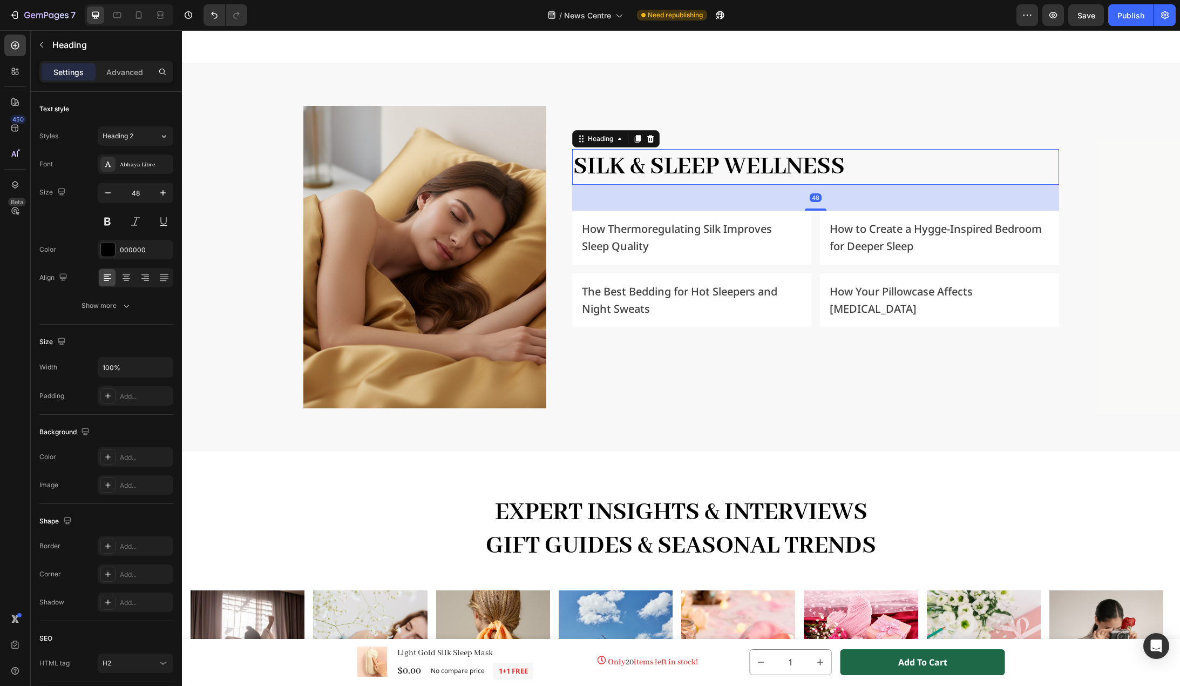
scroll to position [1336, 0]
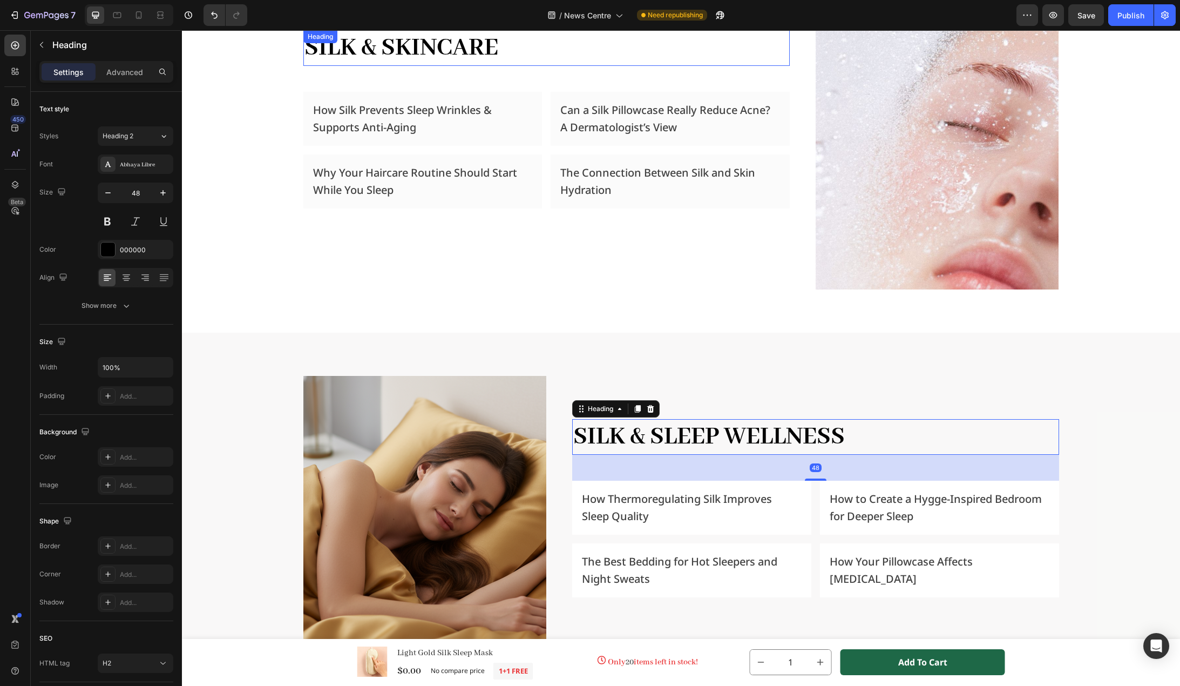
click at [468, 52] on h2 "Silk & Skincare" at bounding box center [546, 48] width 487 height 36
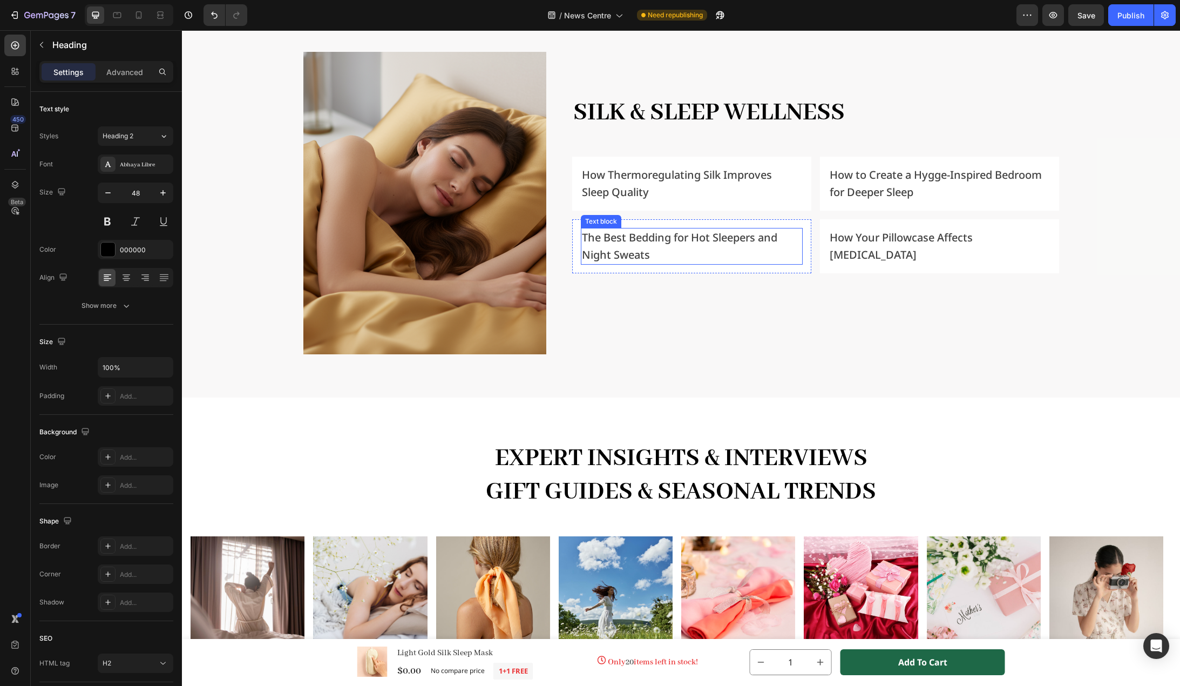
scroll to position [1876, 0]
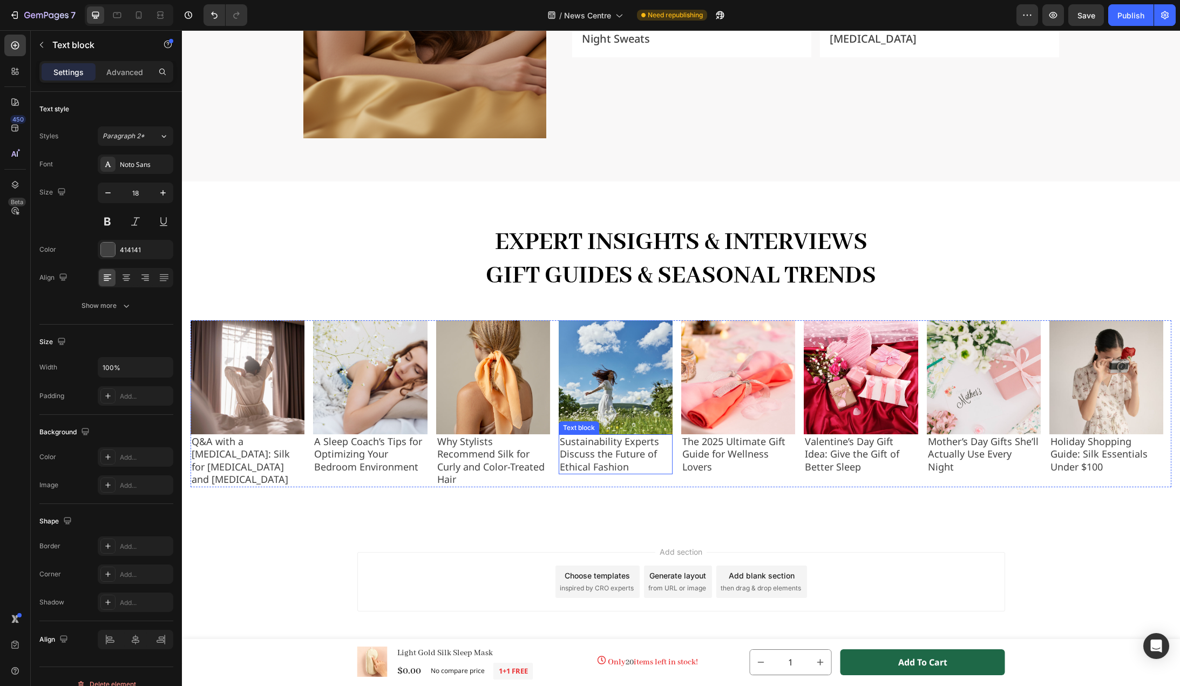
click at [576, 460] on p "Sustainability Experts Discuss the Future of Ethical Fashion" at bounding box center [616, 454] width 112 height 38
click at [485, 460] on p "Why Stylists Recommend Silk for Curly and Color-Treated Hair" at bounding box center [493, 460] width 112 height 51
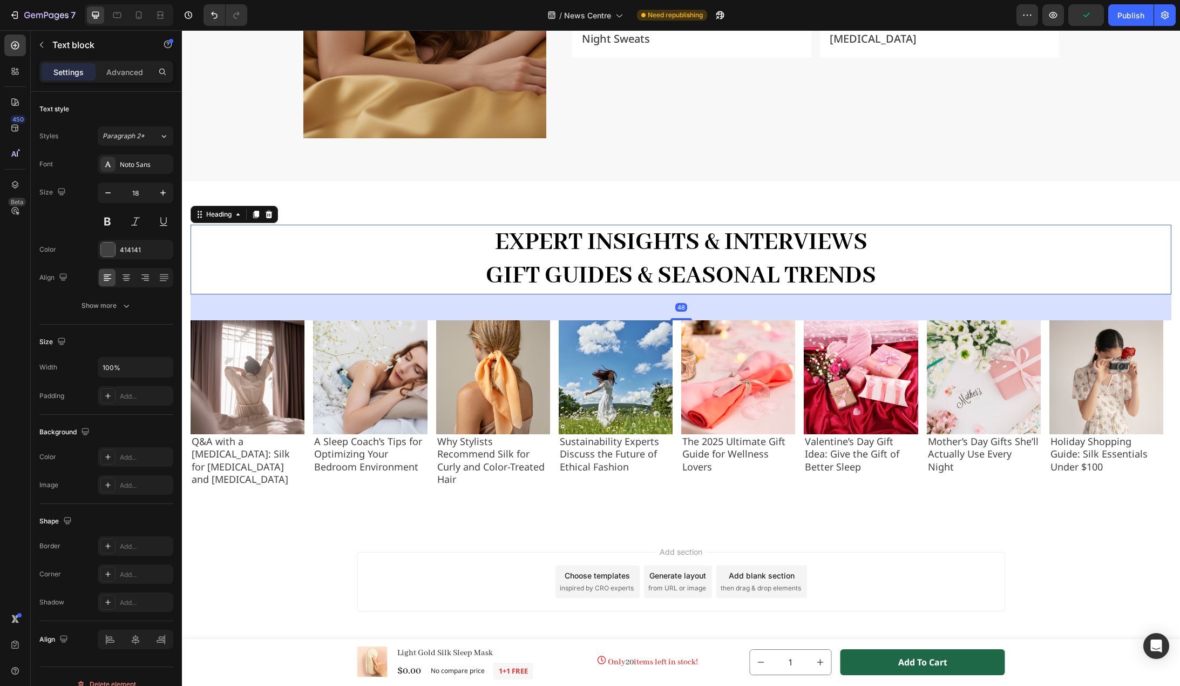
click at [706, 251] on h2 "Expert Insights & Interviews Gift Guides & Seasonal Trends" at bounding box center [681, 260] width 981 height 70
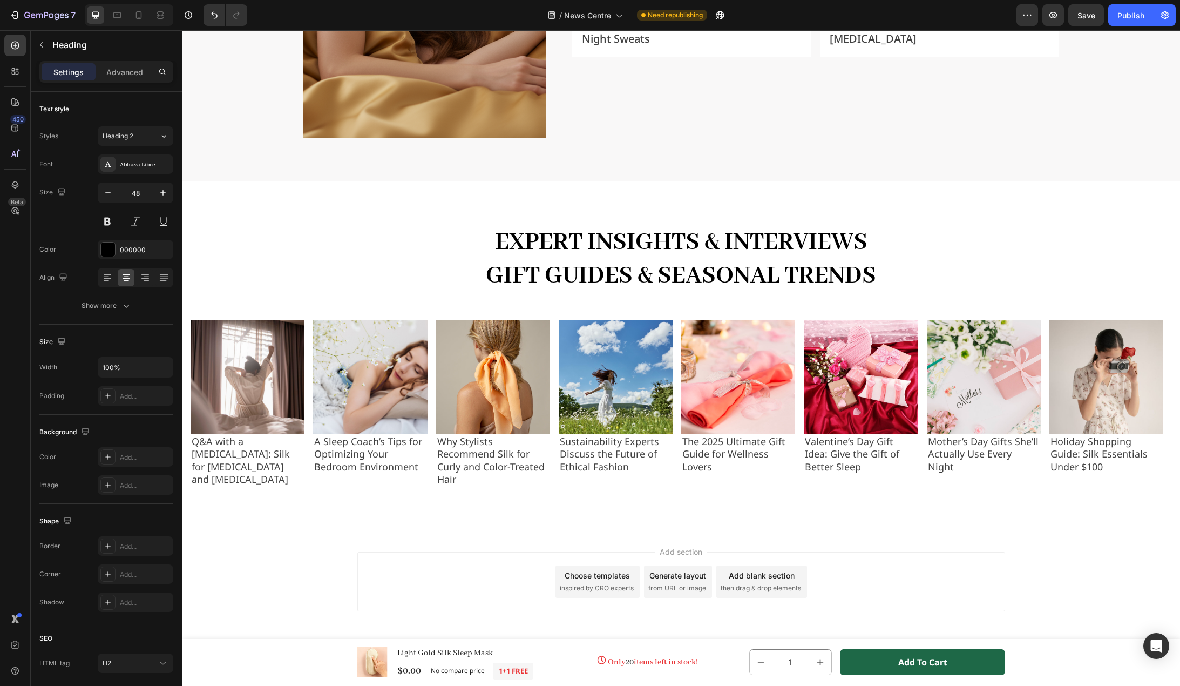
click at [273, 599] on div "Add section Choose templates inspired by CRO experts Generate layout from URL o…" at bounding box center [681, 596] width 998 height 133
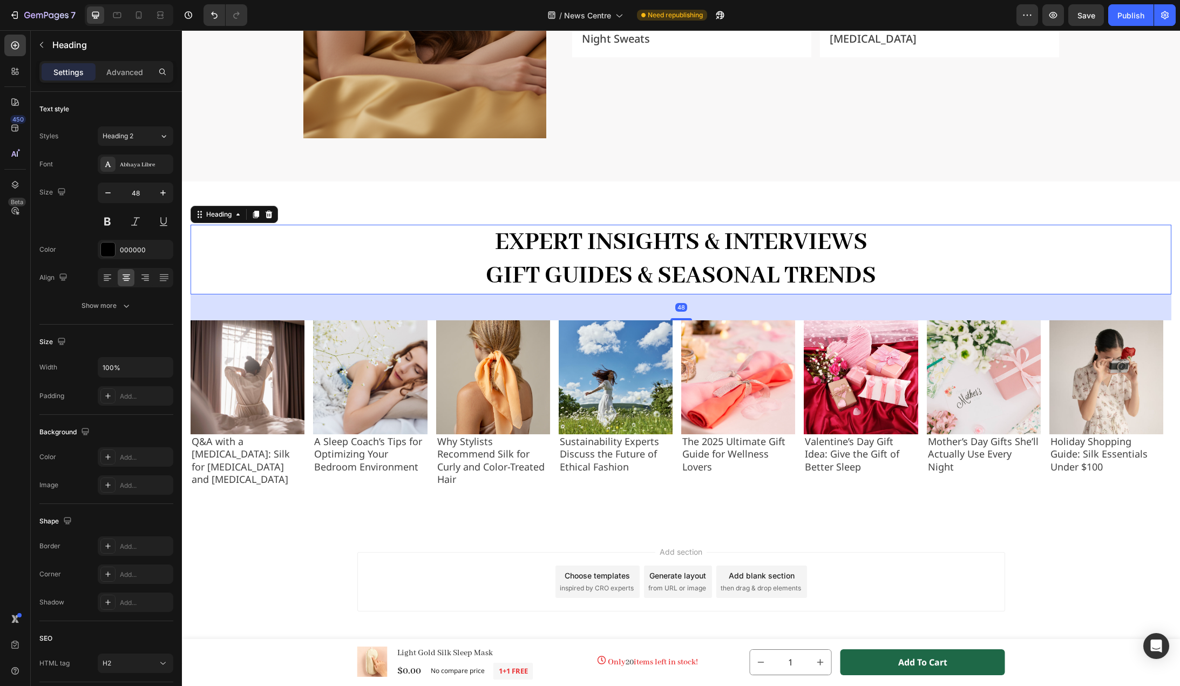
click at [720, 285] on h2 "Expert Insights & Interviews Gift Guides & Seasonal Trends" at bounding box center [681, 260] width 981 height 70
click at [123, 70] on p "Advanced" at bounding box center [124, 71] width 37 height 11
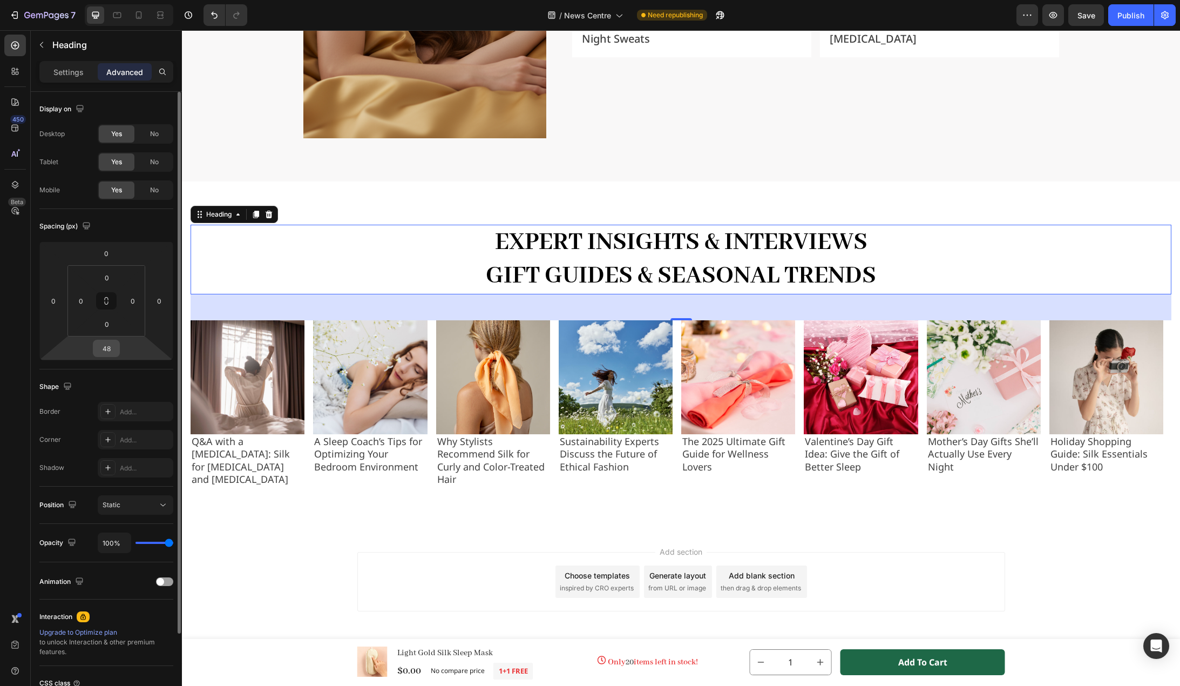
click at [110, 349] on input "48" at bounding box center [107, 348] width 22 height 16
type input "40"
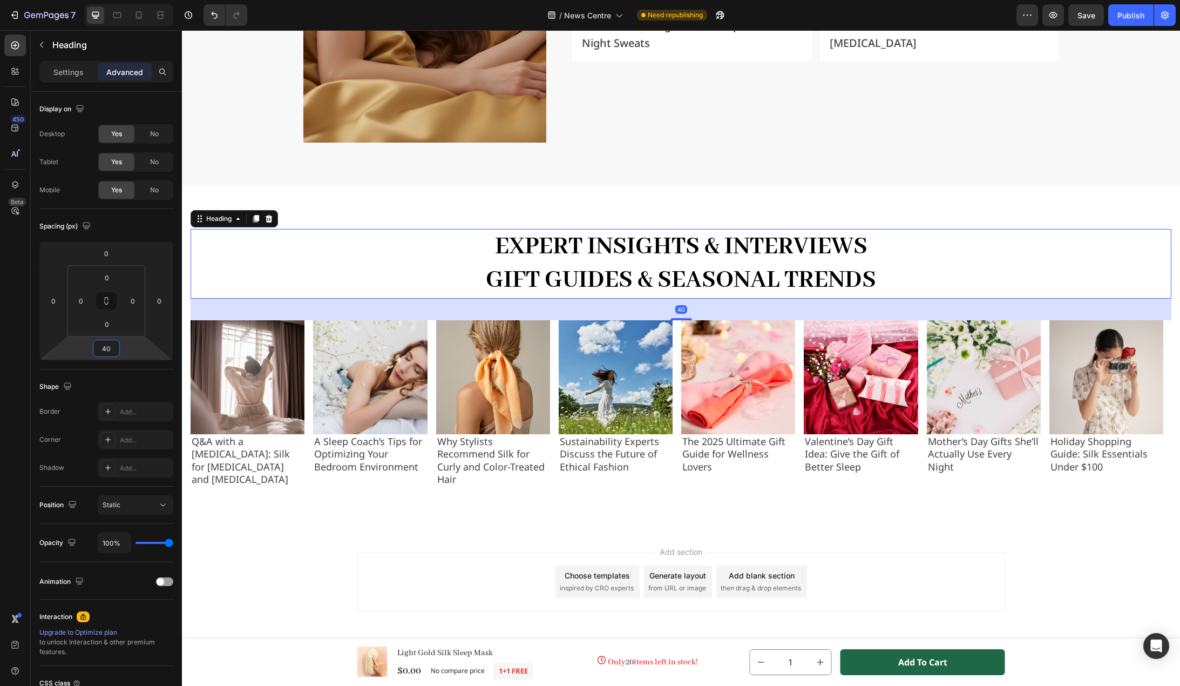
click at [290, 598] on div "Add section Choose templates inspired by CRO experts Generate layout from URL o…" at bounding box center [681, 596] width 998 height 133
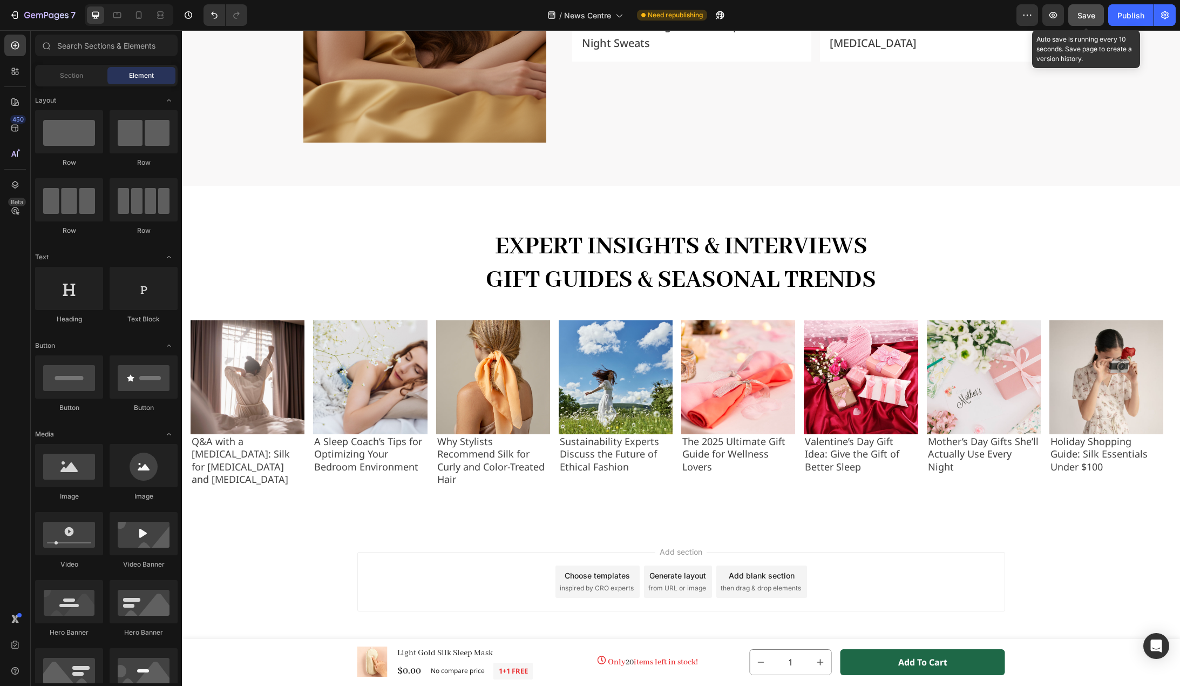
click at [1087, 17] on span "Save" at bounding box center [1087, 15] width 18 height 9
click at [1128, 382] on img at bounding box center [1107, 377] width 114 height 114
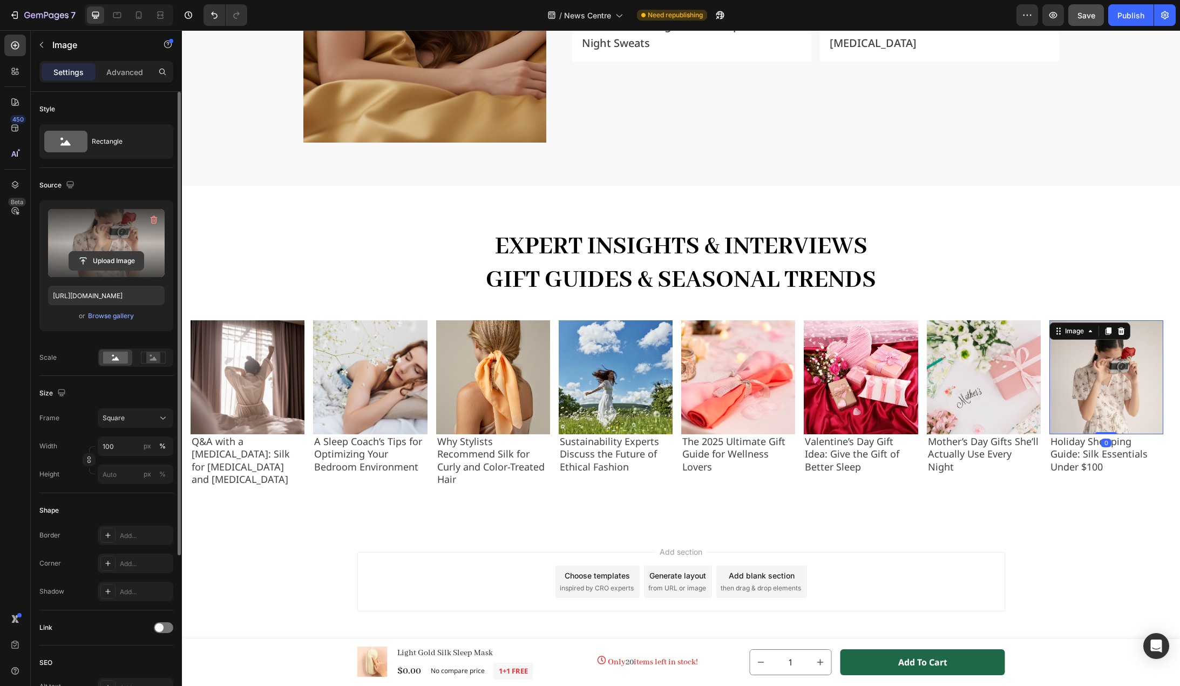
click at [116, 264] on input "file" at bounding box center [106, 261] width 75 height 18
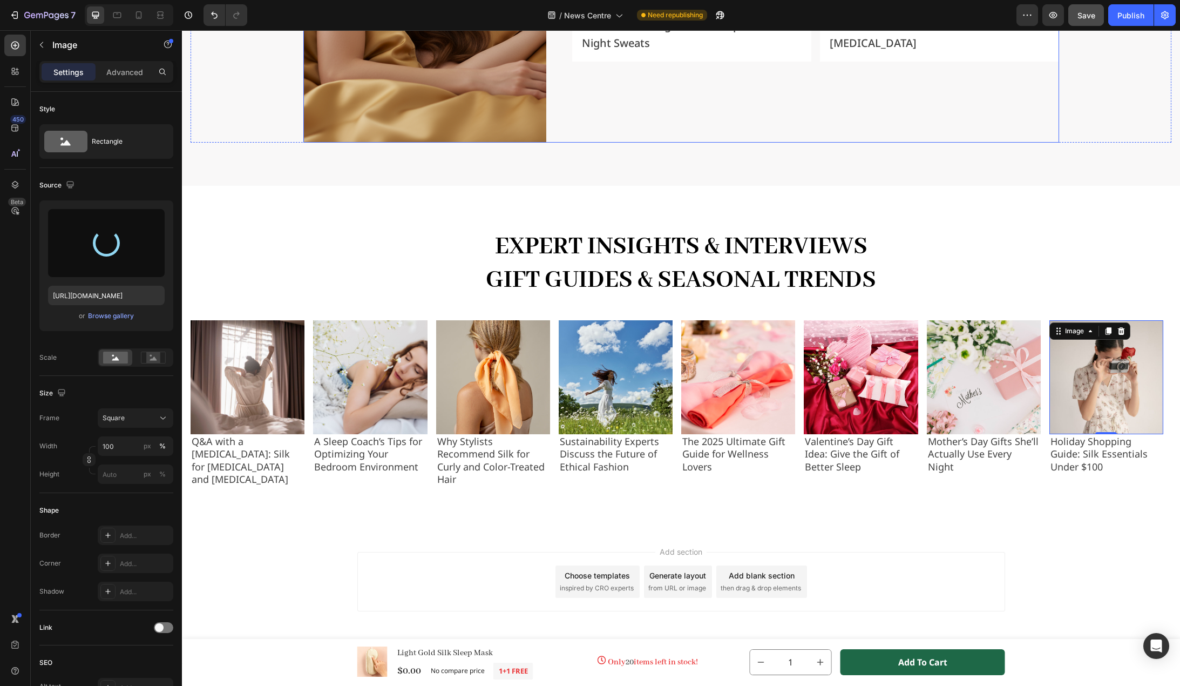
type input "https://cdn.shopify.com/s/files/1/0636/7471/2130/files/gempages_582482295949099…"
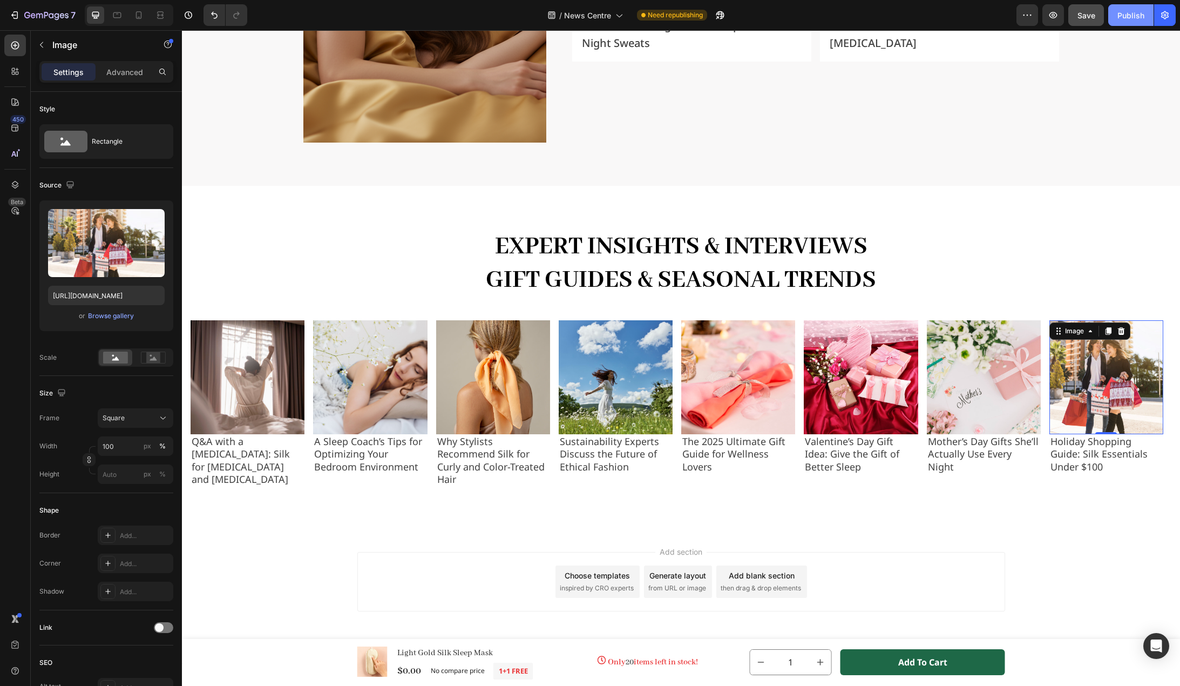
click at [1131, 16] on div "Publish" at bounding box center [1131, 15] width 27 height 11
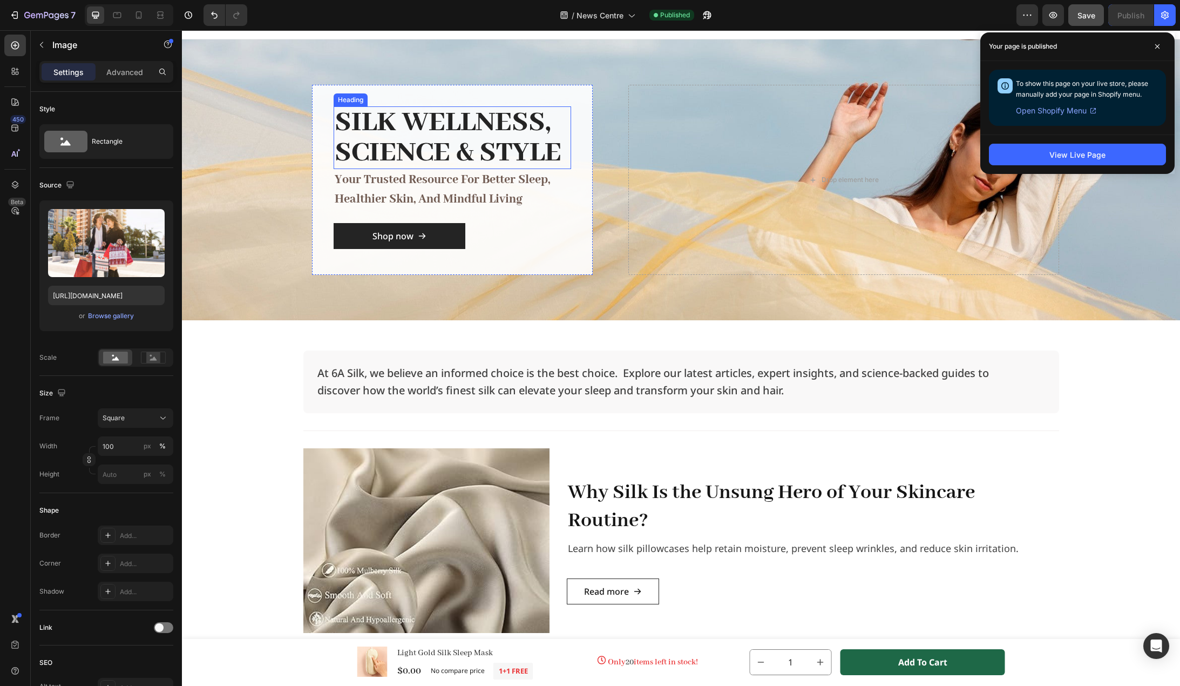
scroll to position [0, 0]
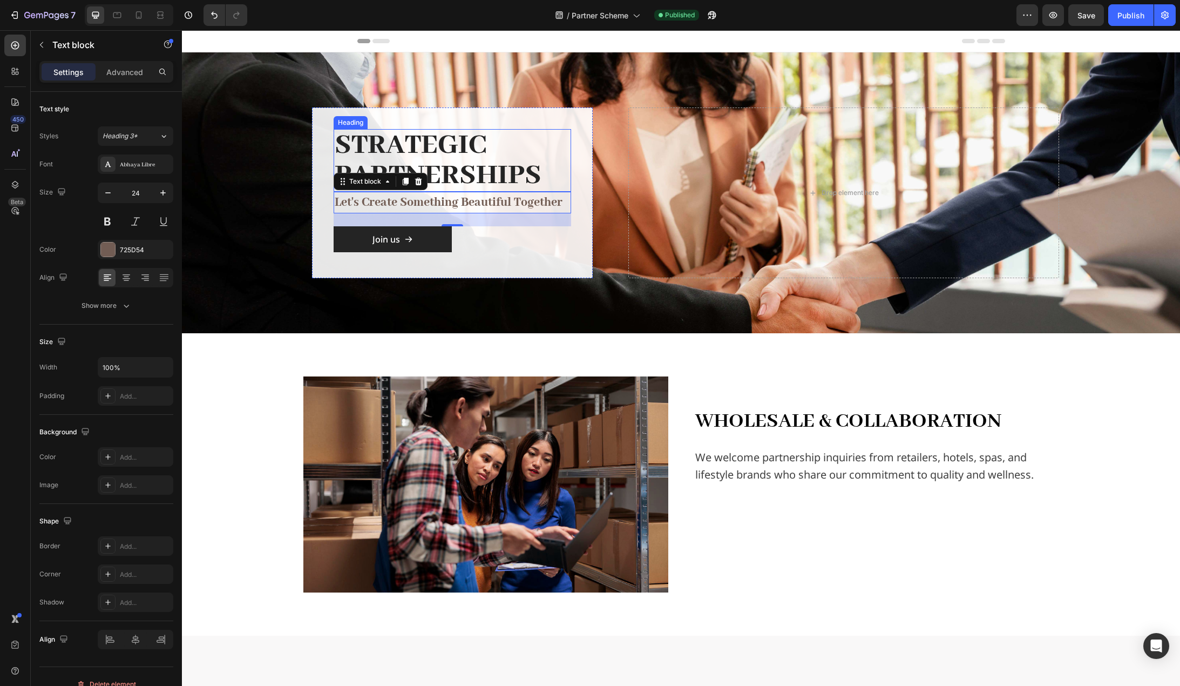
click at [416, 145] on h2 "Strategic Partnerships" at bounding box center [453, 160] width 238 height 63
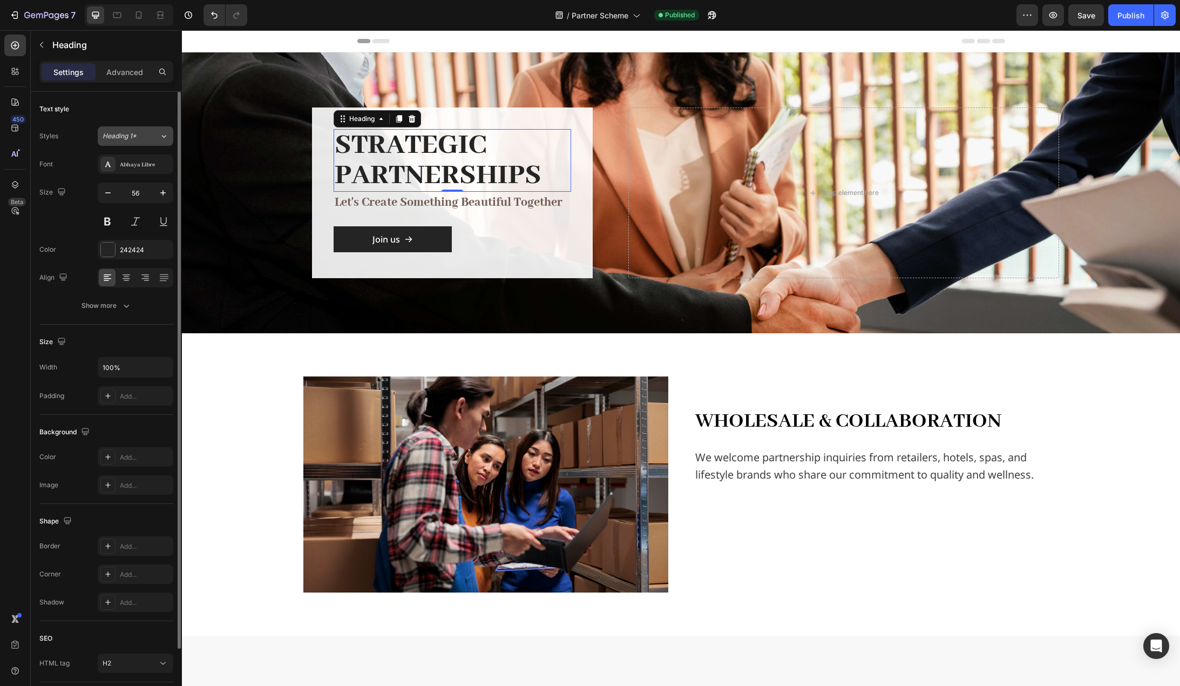
click at [154, 135] on div "Heading 1*" at bounding box center [131, 136] width 57 height 10
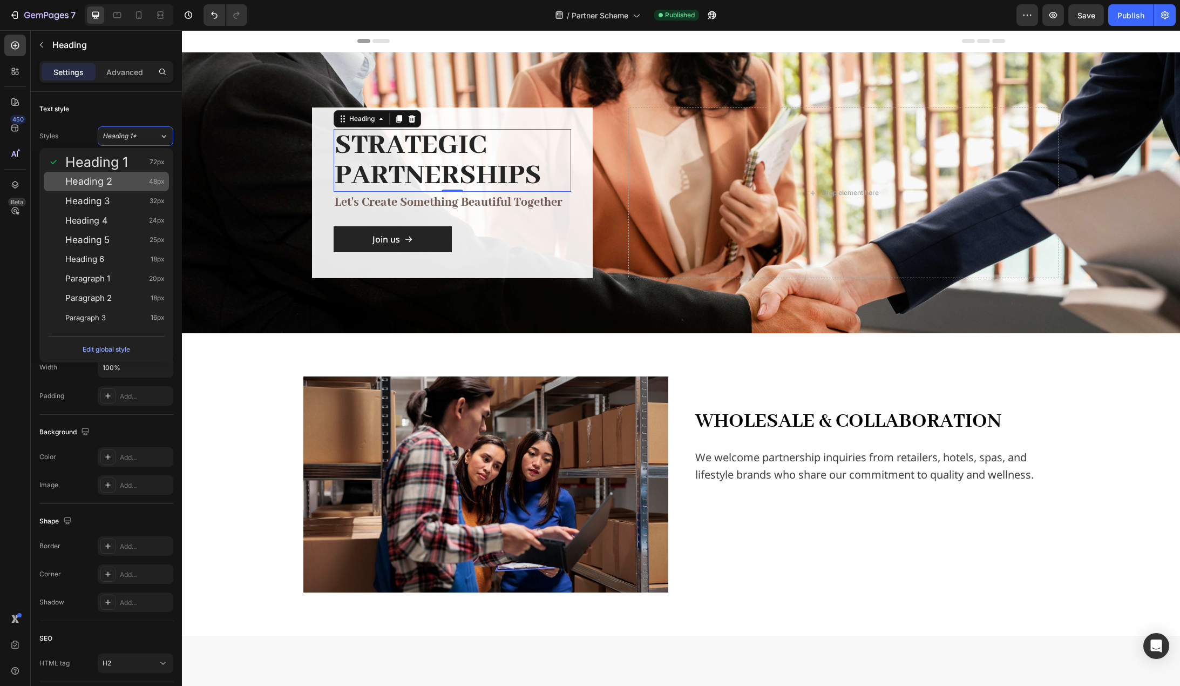
click at [133, 181] on div "Heading 2 48px" at bounding box center [114, 181] width 99 height 11
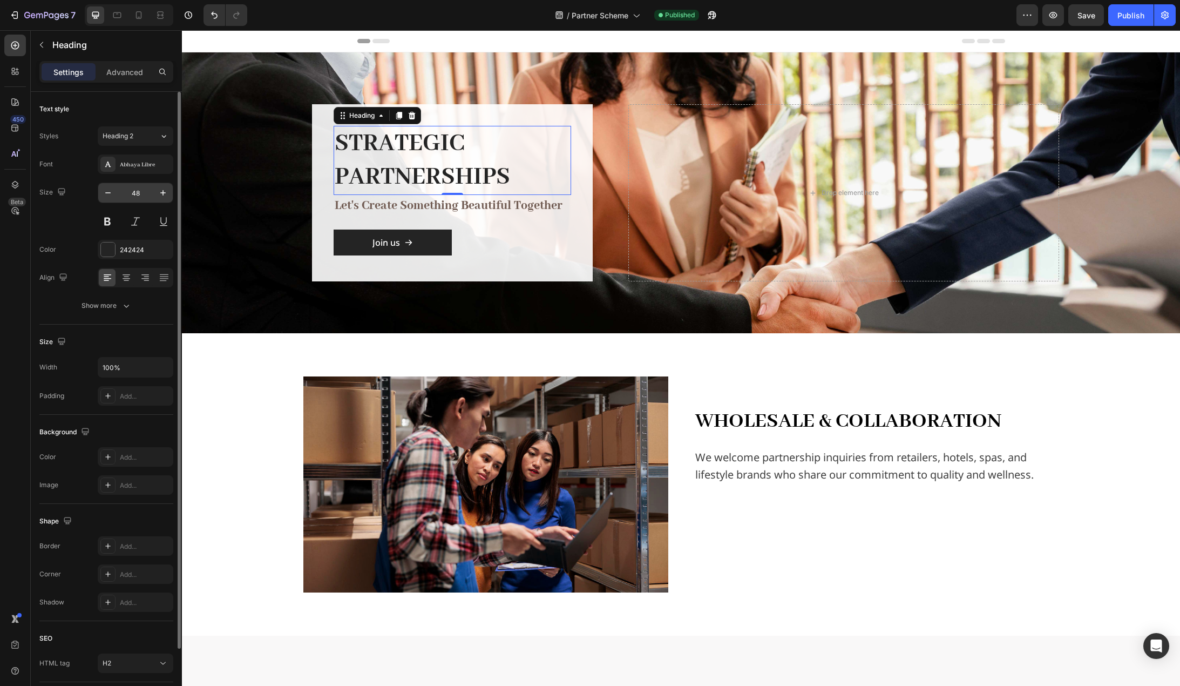
click at [143, 192] on input "48" at bounding box center [136, 192] width 36 height 19
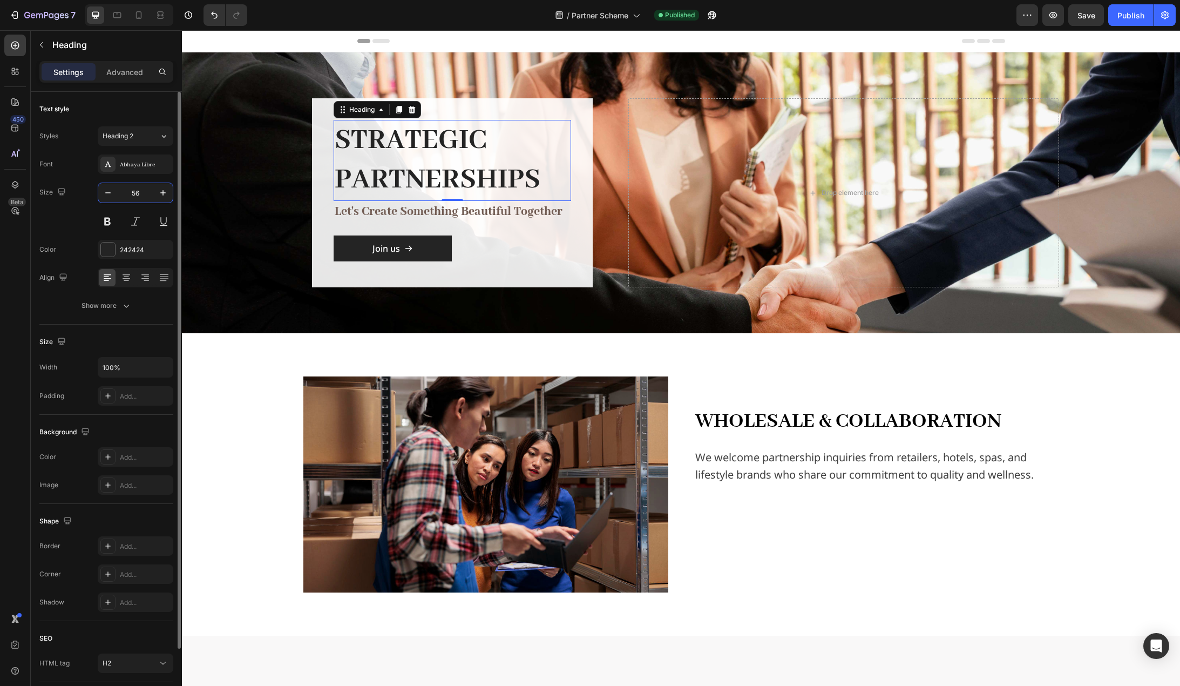
type input "56"
click at [110, 314] on button "Show more" at bounding box center [106, 305] width 134 height 19
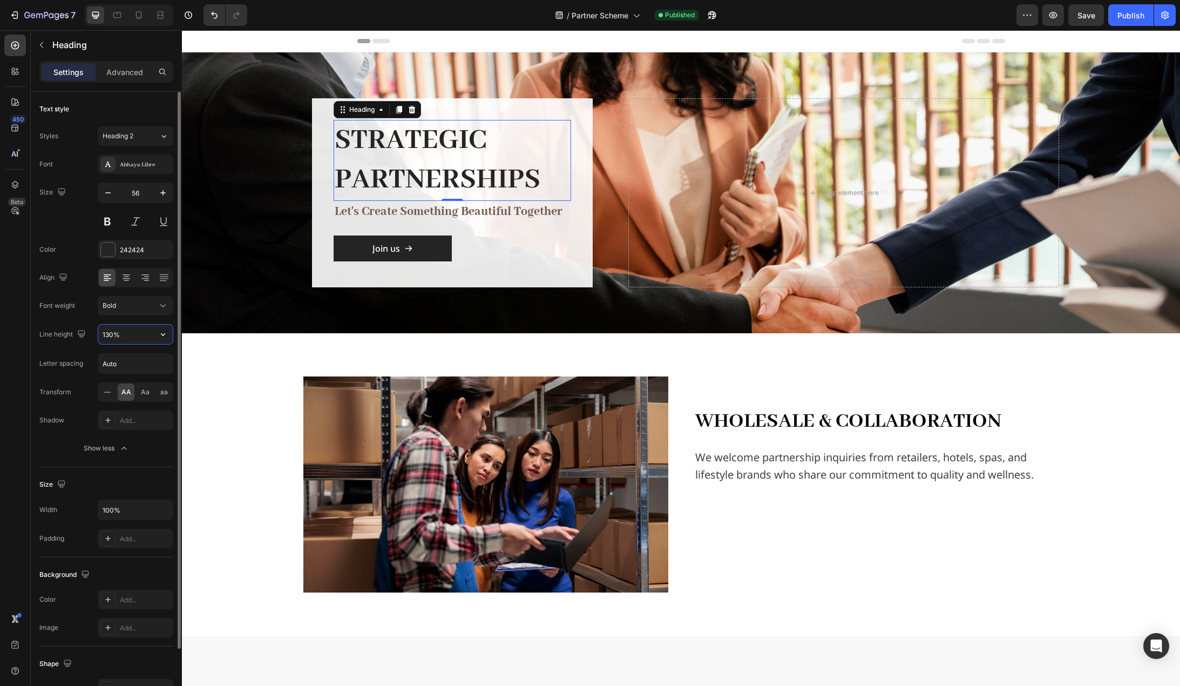
click at [123, 337] on input "130%" at bounding box center [135, 334] width 75 height 19
click at [167, 331] on icon "button" at bounding box center [163, 334] width 11 height 11
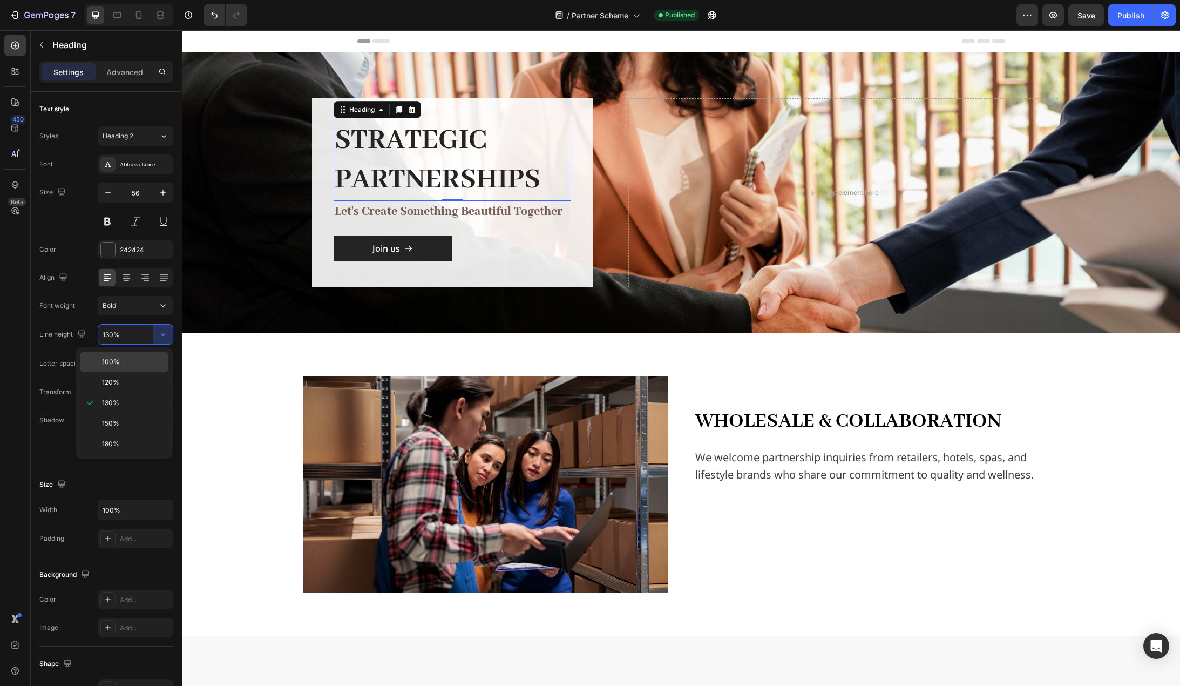
click at [145, 361] on p "100%" at bounding box center [133, 362] width 62 height 10
type input "100%"
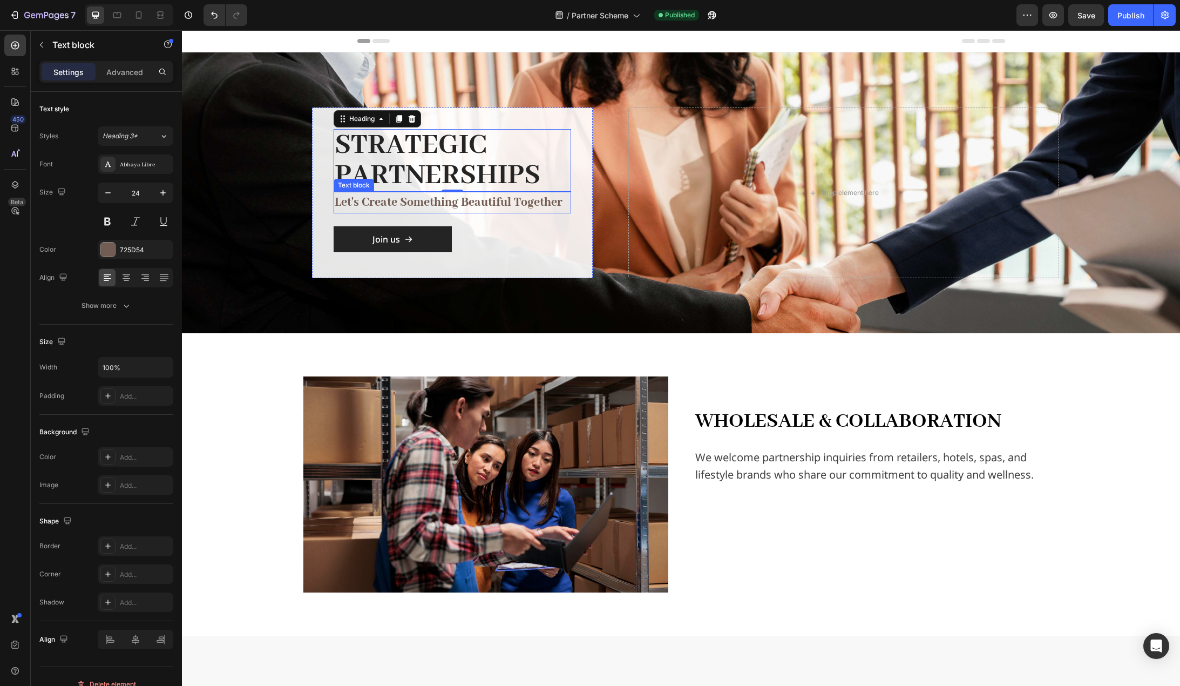
click at [409, 204] on p "let's create something beautiful together" at bounding box center [452, 202] width 235 height 19
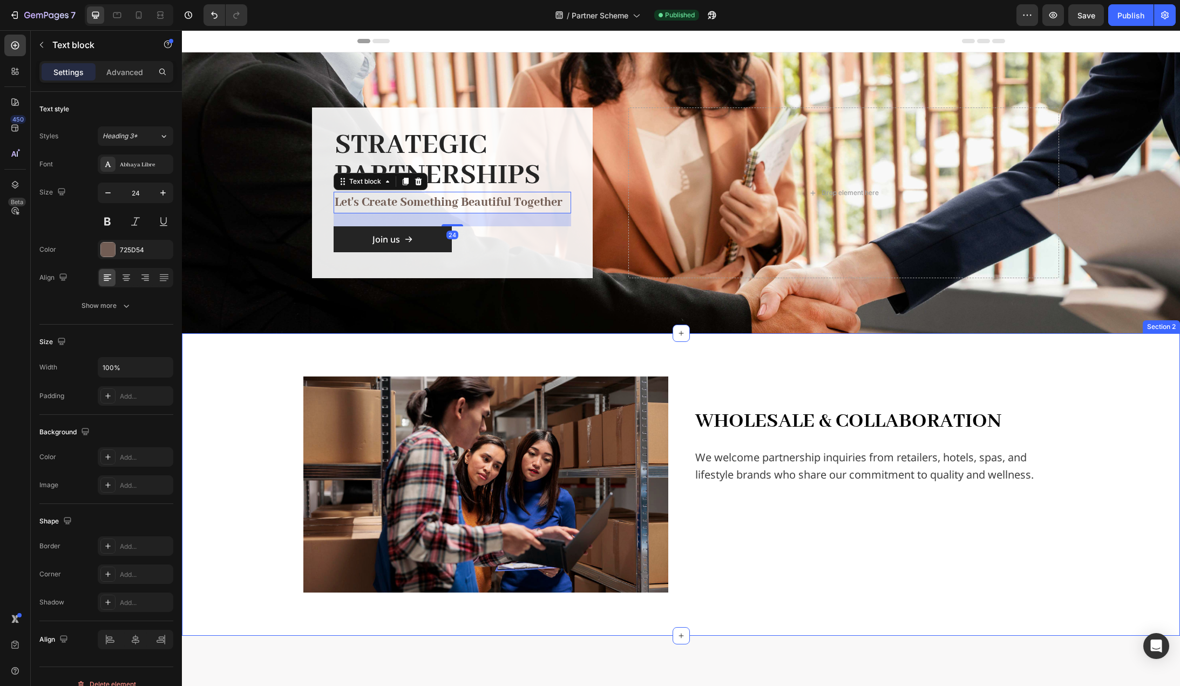
click at [220, 380] on div "Image Wholesale & Collaboration Text Block We welcome partnership inquiries fro…" at bounding box center [681, 484] width 981 height 216
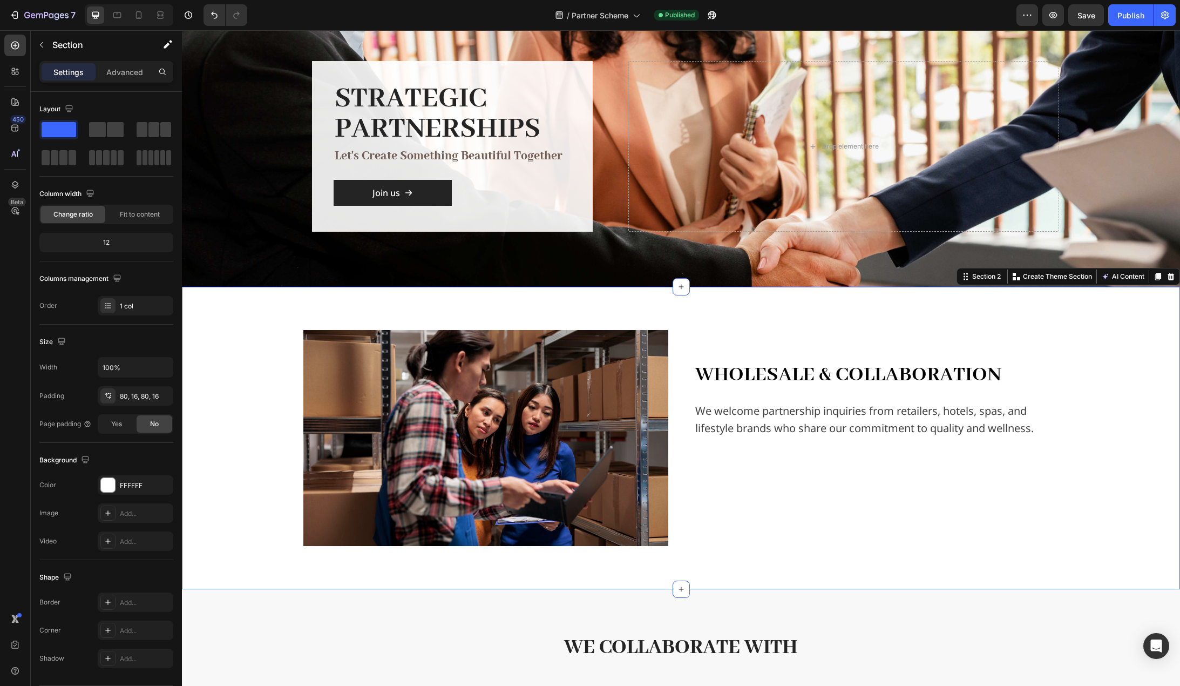
scroll to position [108, 0]
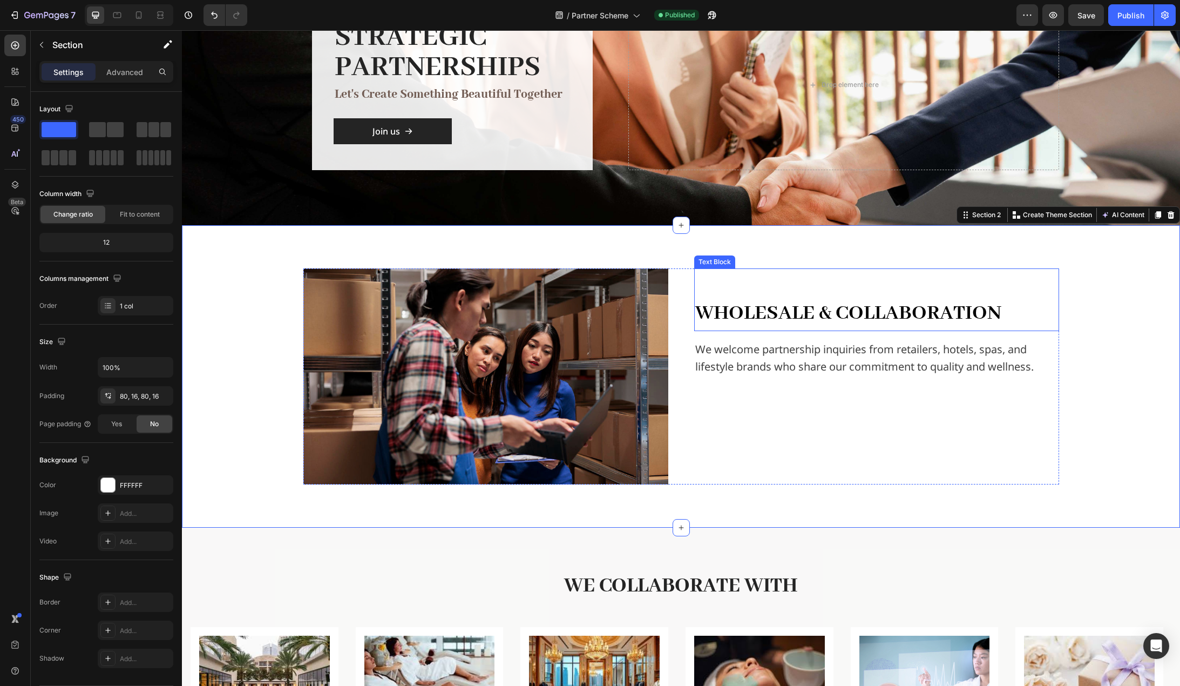
click at [820, 314] on span "Wholesale & Collaboration" at bounding box center [849, 313] width 306 height 26
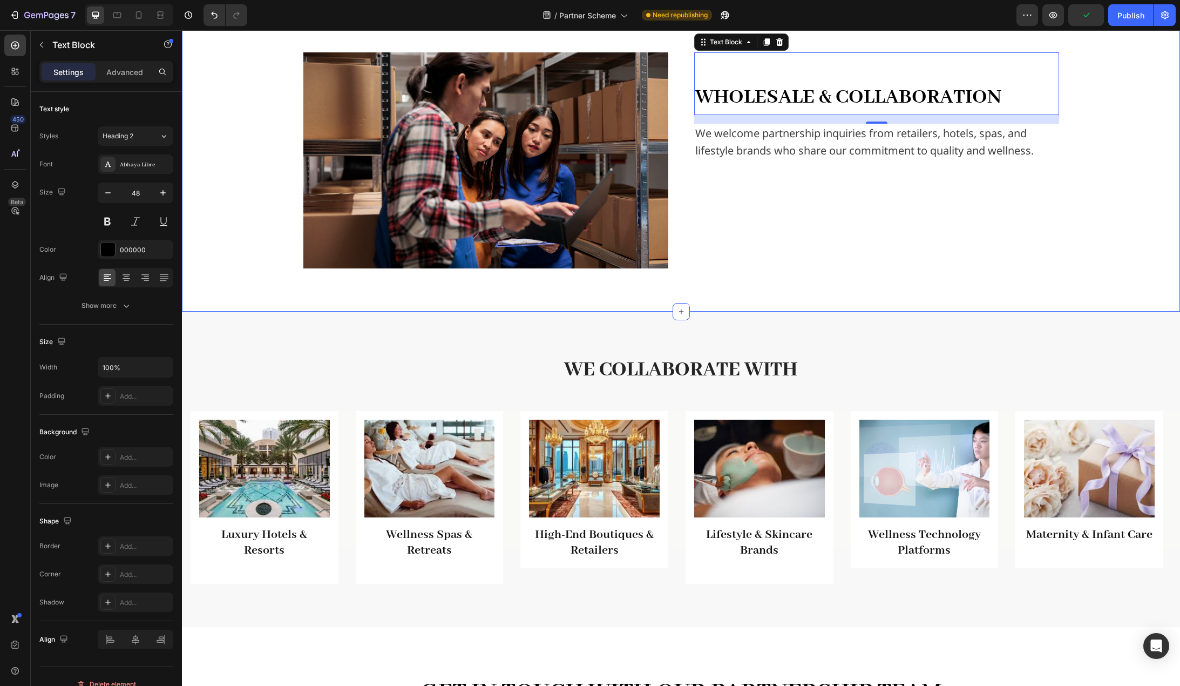
scroll to position [378, 0]
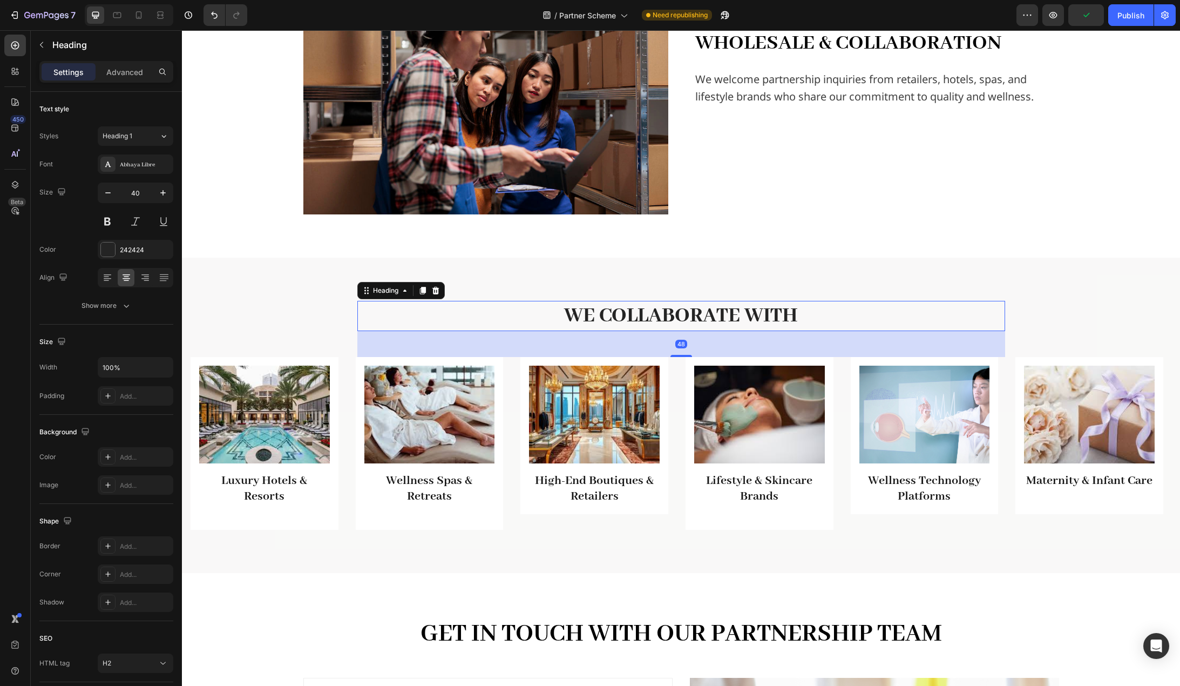
click at [750, 315] on h2 "We Collaborate With" at bounding box center [681, 316] width 648 height 30
click at [141, 192] on input "40" at bounding box center [136, 192] width 36 height 19
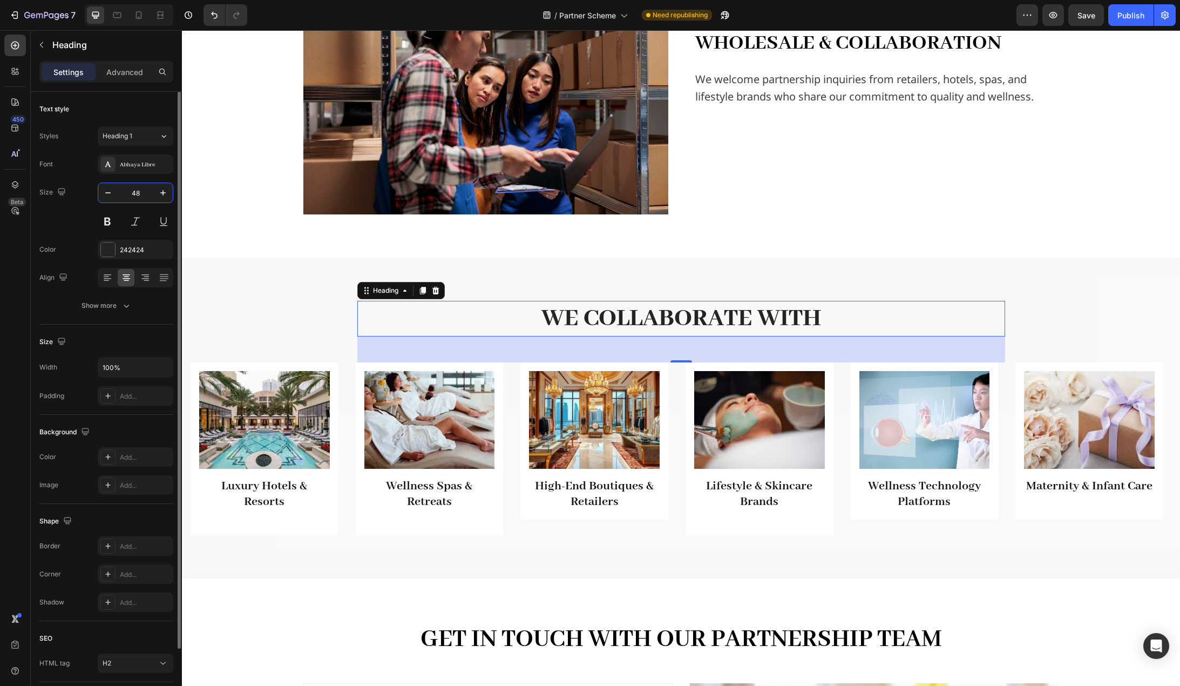
type input "48"
click at [262, 231] on div "Image Wholesale & Collaboration Text Block We welcome partnership inquiries fro…" at bounding box center [681, 106] width 998 height 302
click at [641, 318] on h2 "We Collaborate With" at bounding box center [681, 319] width 648 height 36
click at [141, 196] on input "48" at bounding box center [136, 192] width 36 height 19
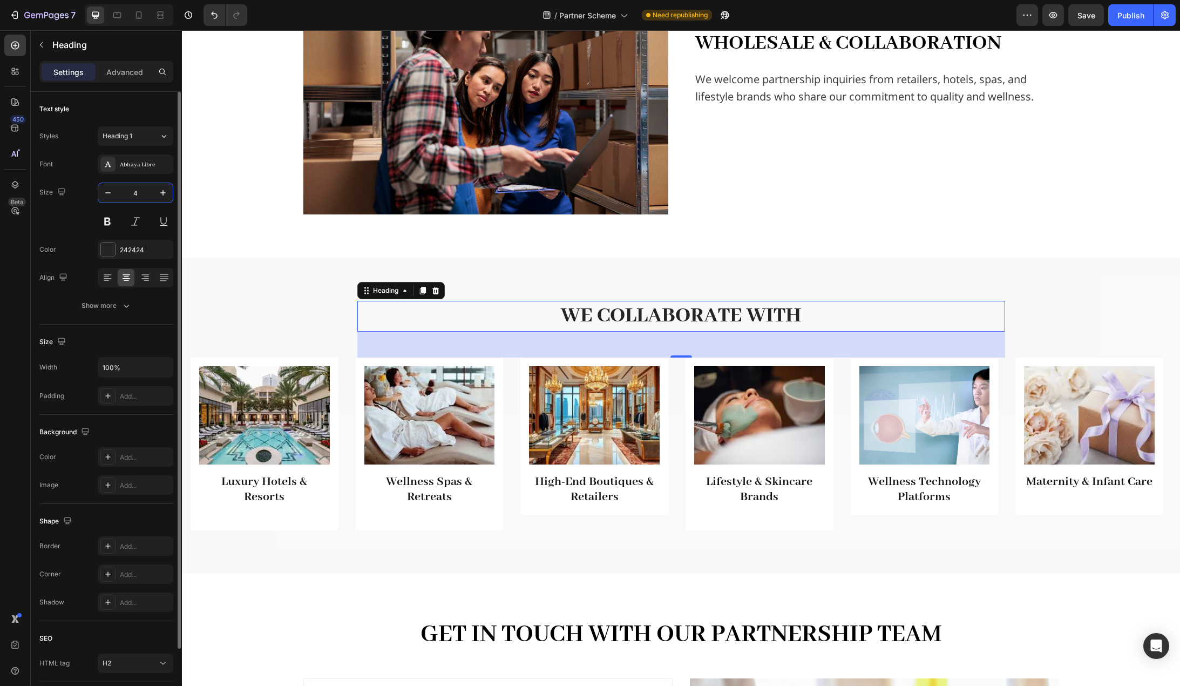
type input "40"
click at [248, 228] on div "Image Wholesale & Collaboration Text Block We welcome partnership inquiries fro…" at bounding box center [681, 106] width 998 height 302
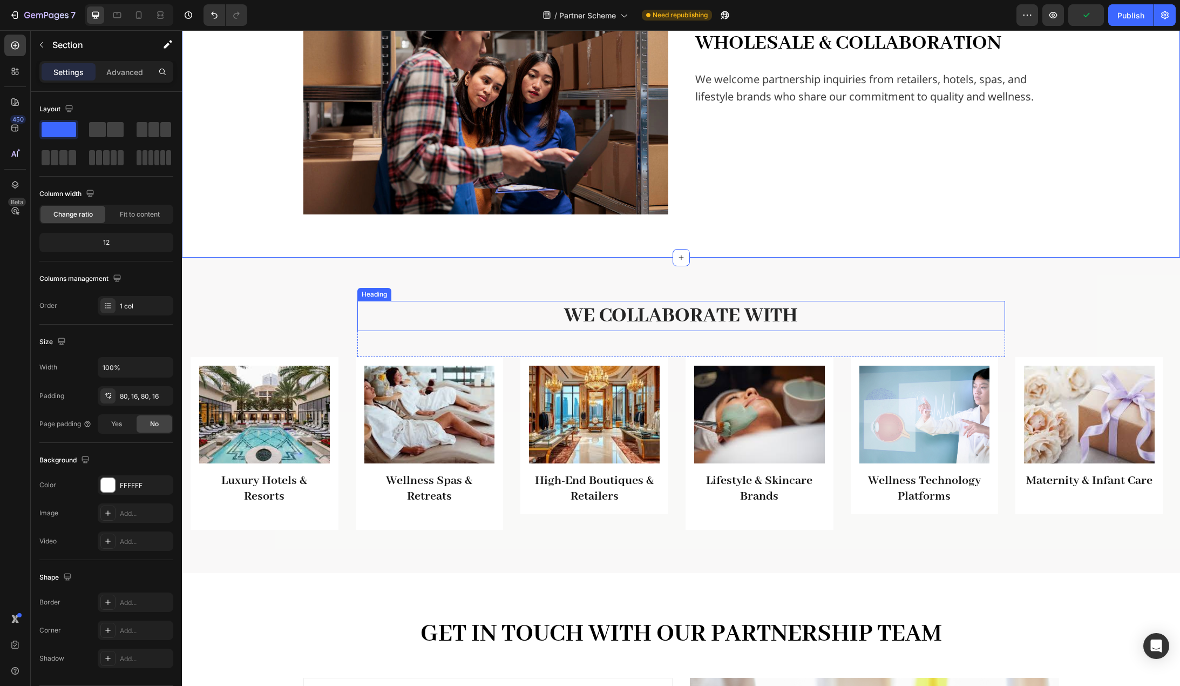
click at [595, 310] on h2 "We Collaborate With" at bounding box center [681, 316] width 648 height 30
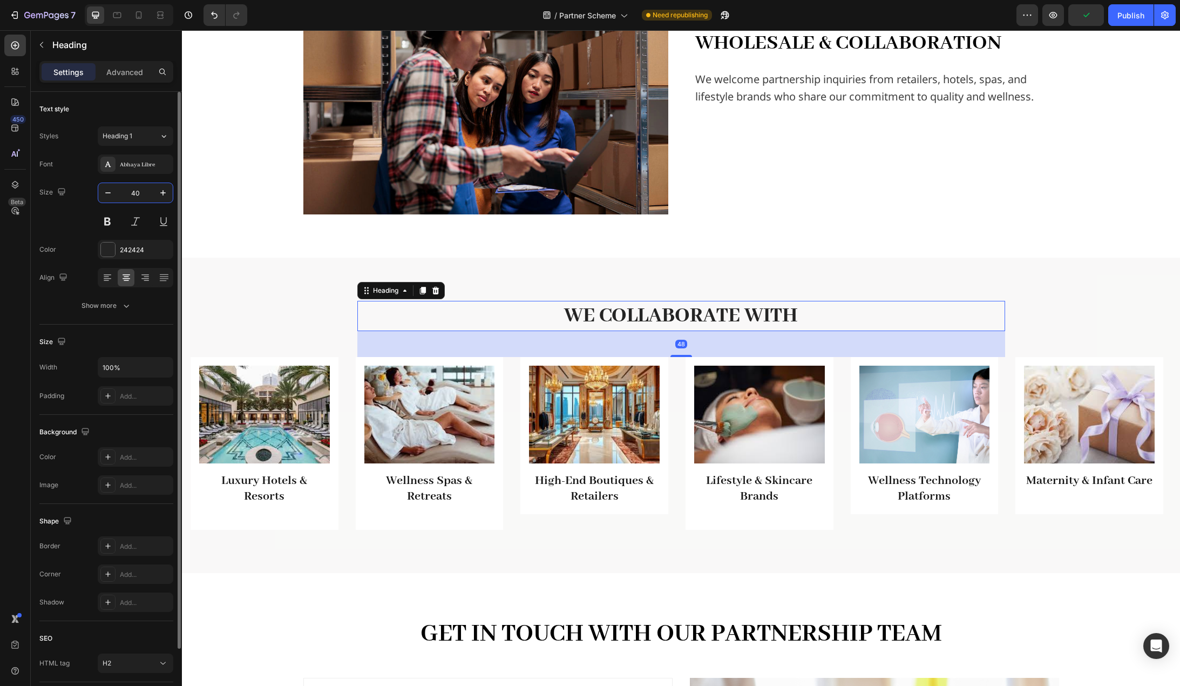
click at [144, 198] on input "40" at bounding box center [136, 192] width 36 height 19
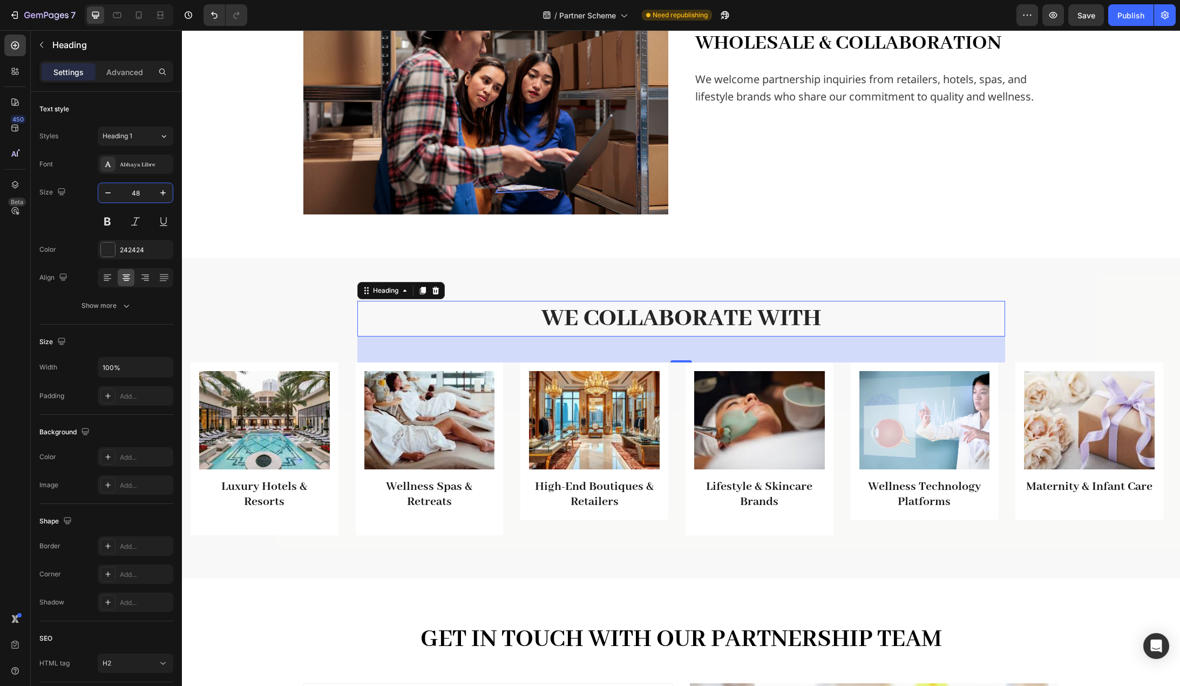
type input "48"
click at [129, 70] on p "Advanced" at bounding box center [124, 71] width 37 height 11
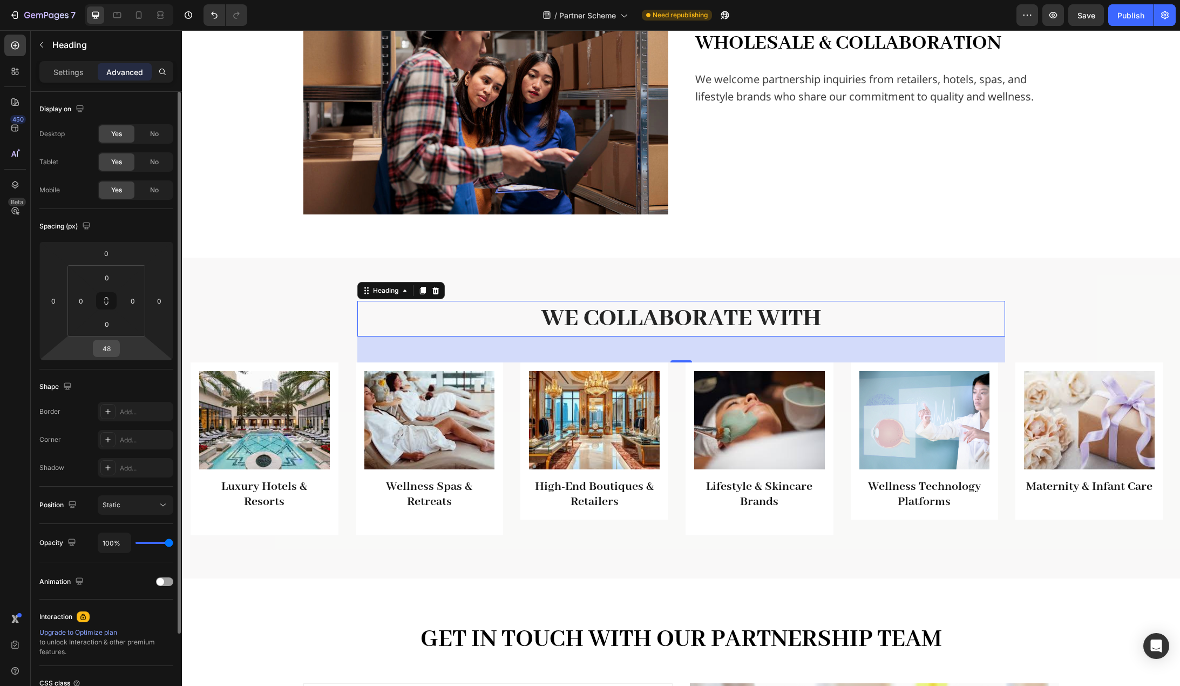
click at [115, 346] on input "48" at bounding box center [107, 348] width 22 height 16
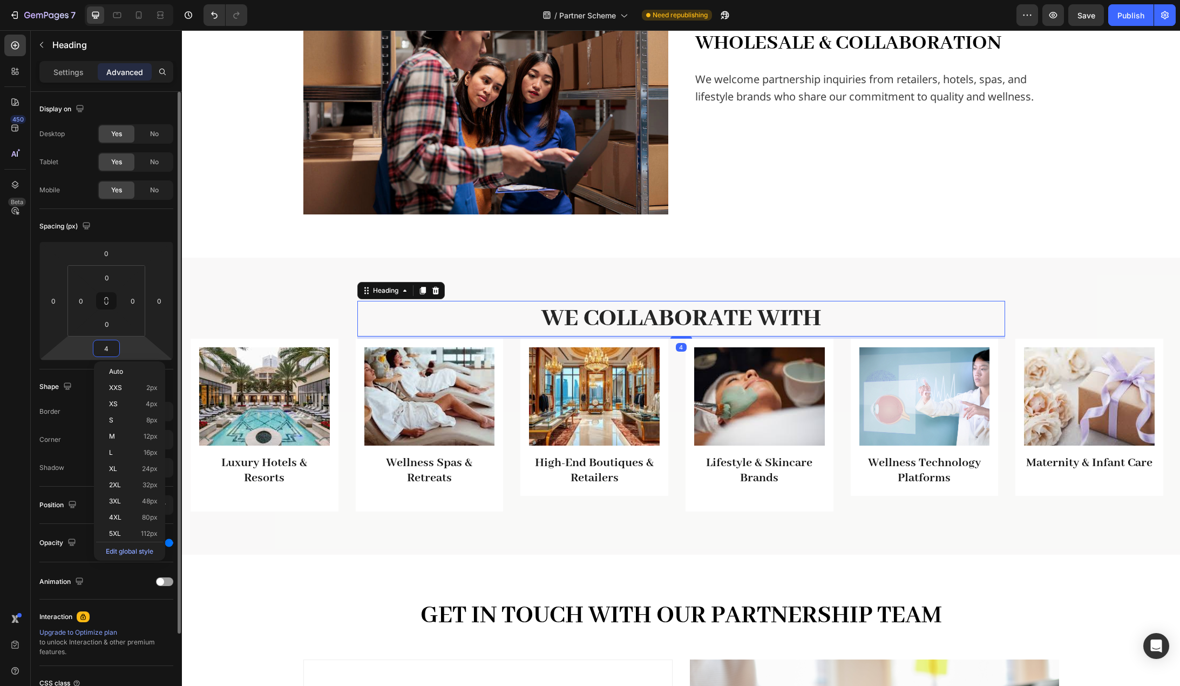
type input "40"
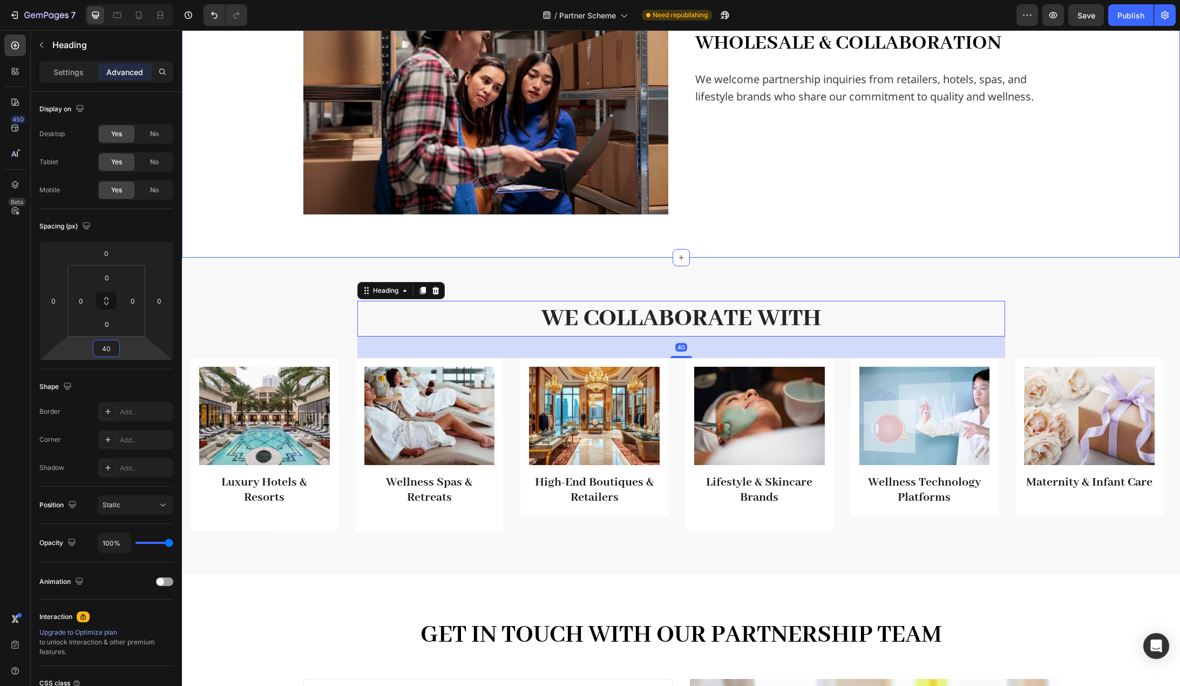
click at [240, 178] on div "Image Wholesale & Collaboration Text Block We welcome partnership inquiries fro…" at bounding box center [681, 106] width 981 height 216
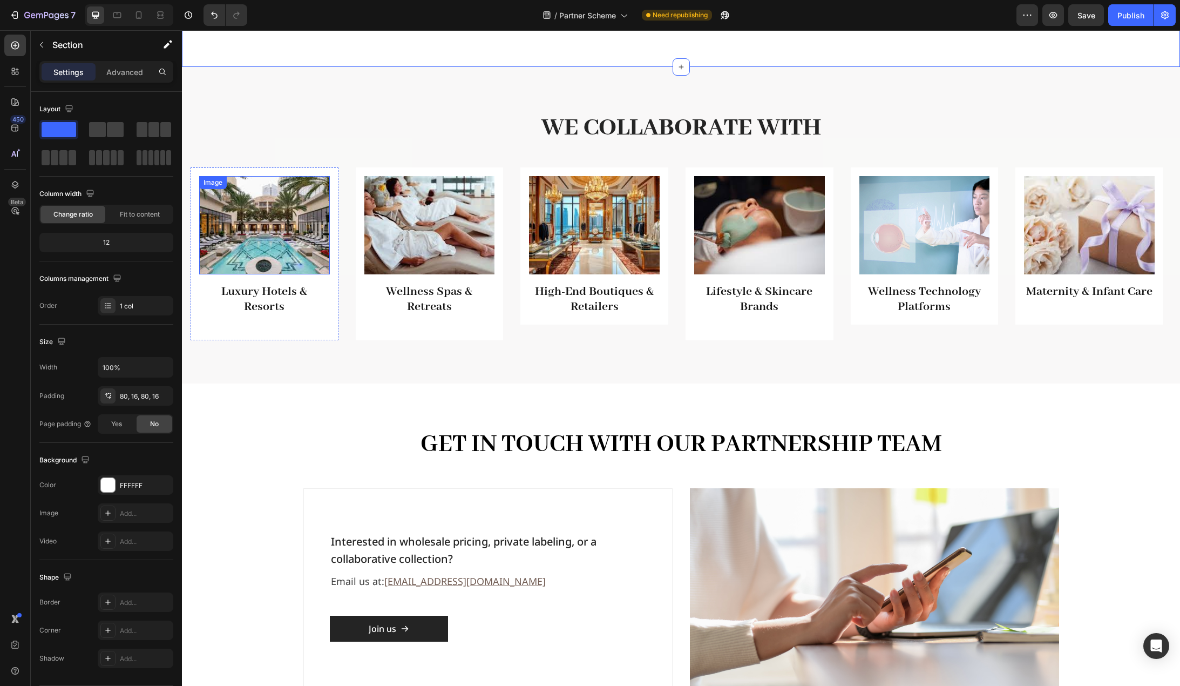
scroll to position [594, 0]
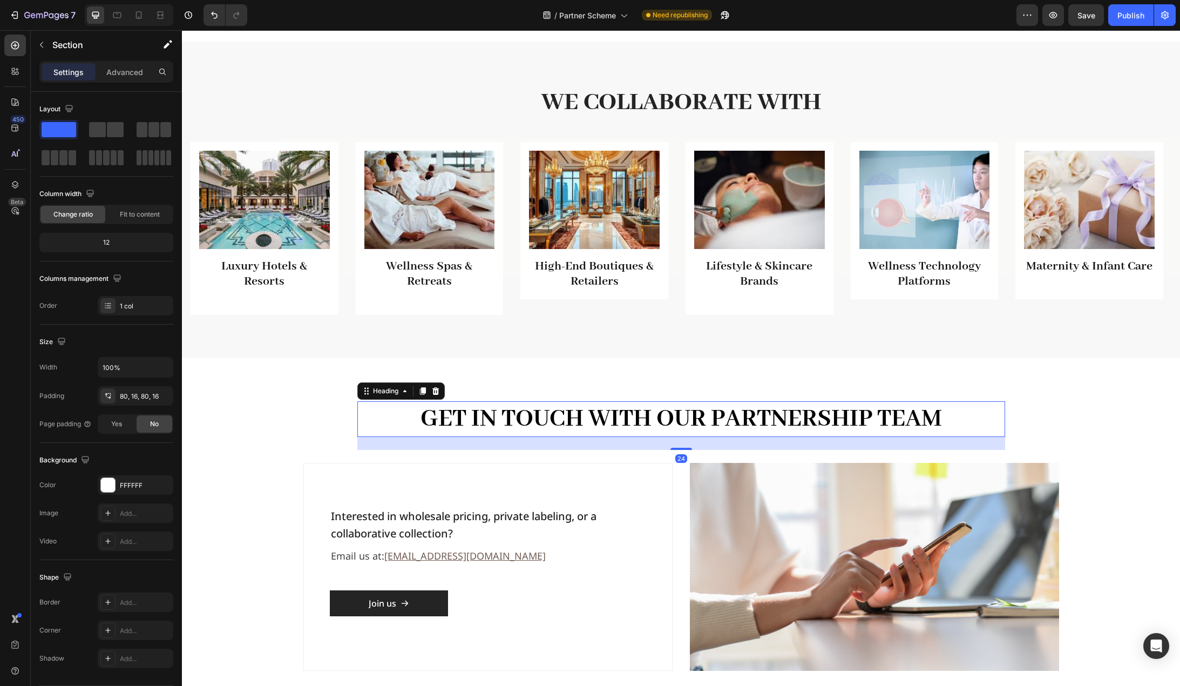
click at [478, 421] on h2 "Get in Touch with Our Partnership Team" at bounding box center [681, 419] width 648 height 36
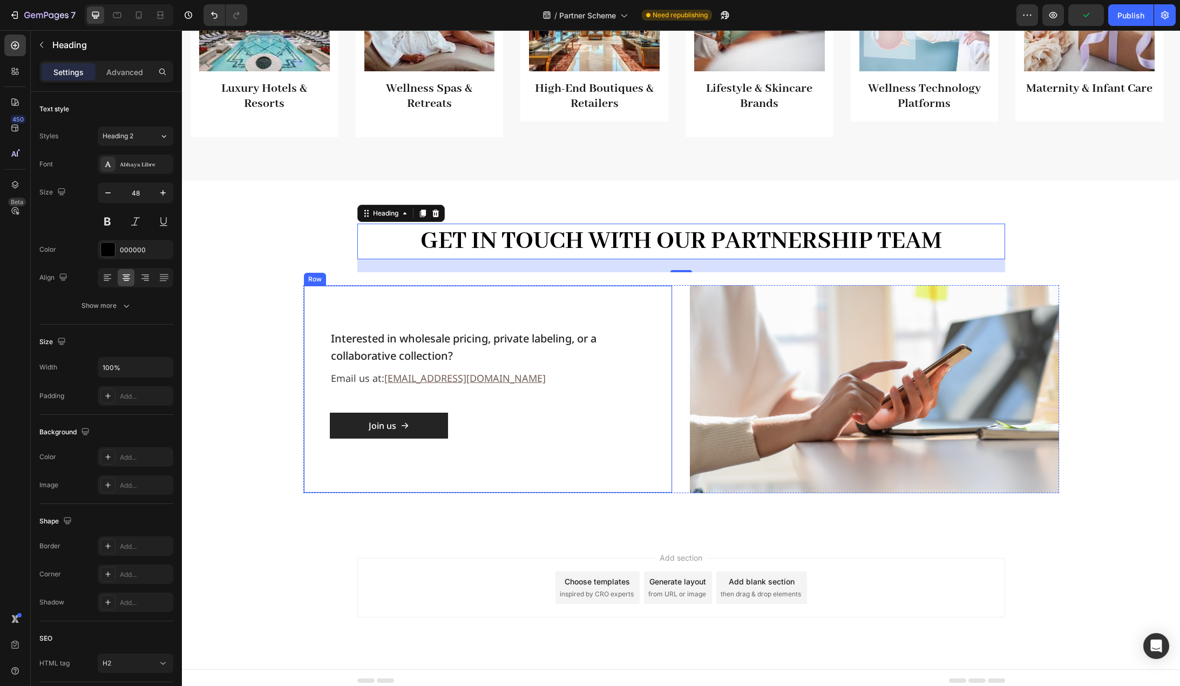
scroll to position [778, 0]
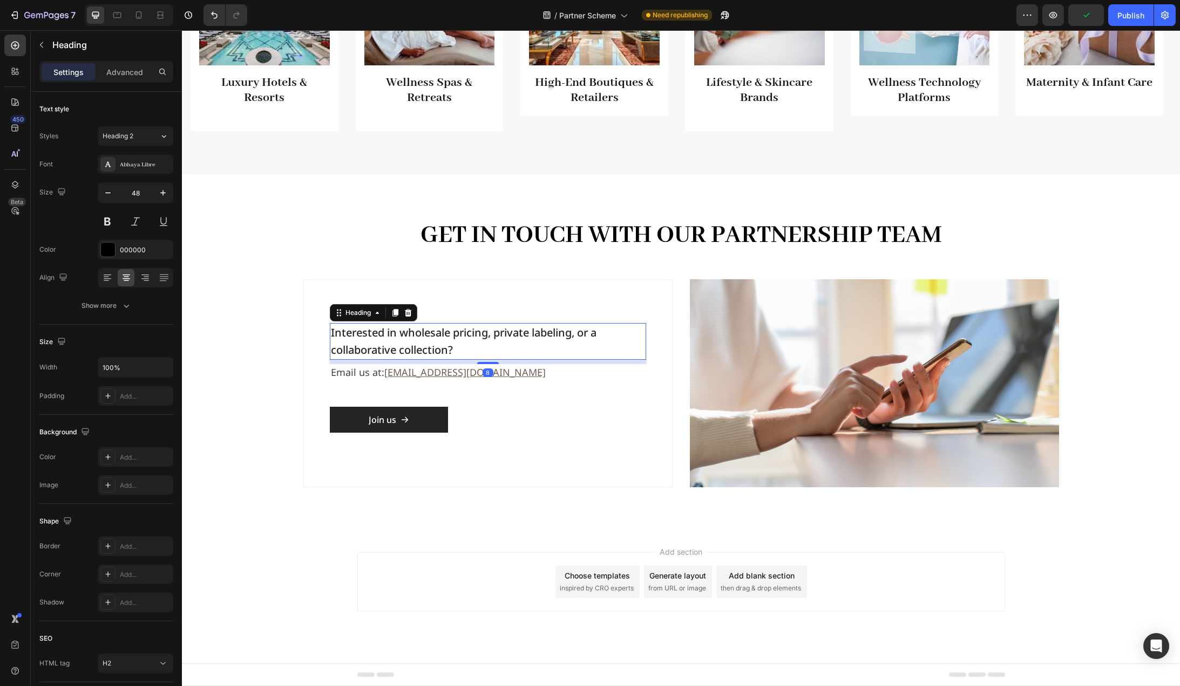
click at [494, 336] on h2 "Interested in wholesale pricing, private labeling, or a collaborative collectio…" at bounding box center [488, 341] width 316 height 37
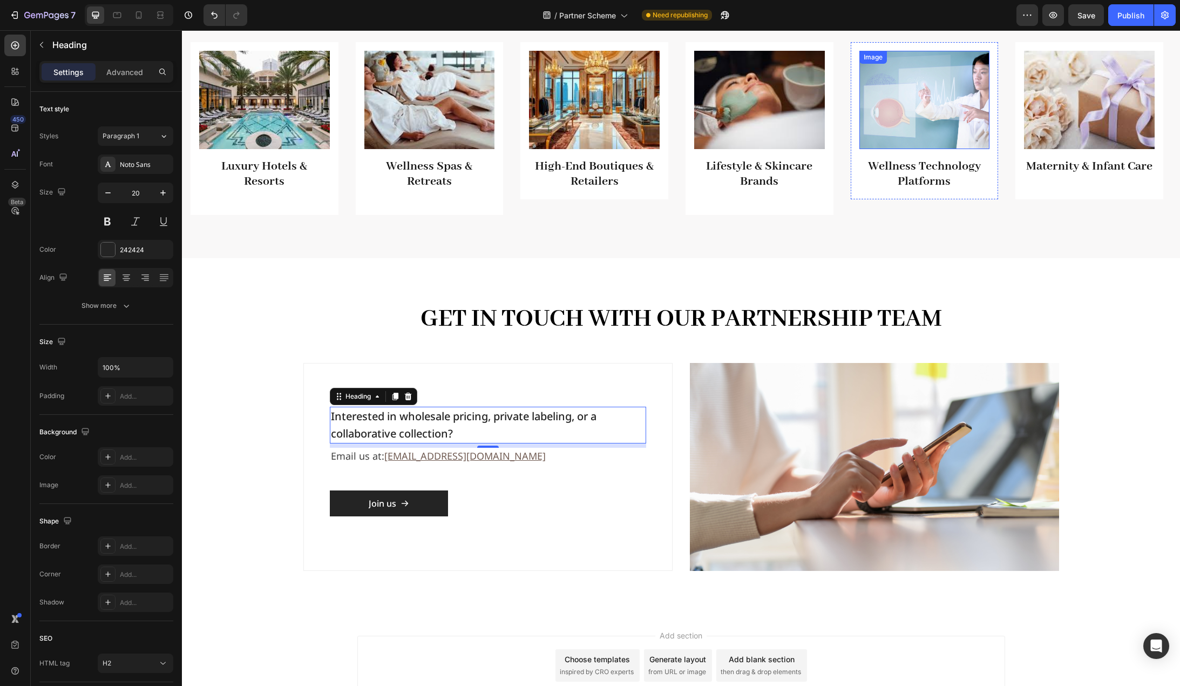
scroll to position [562, 0]
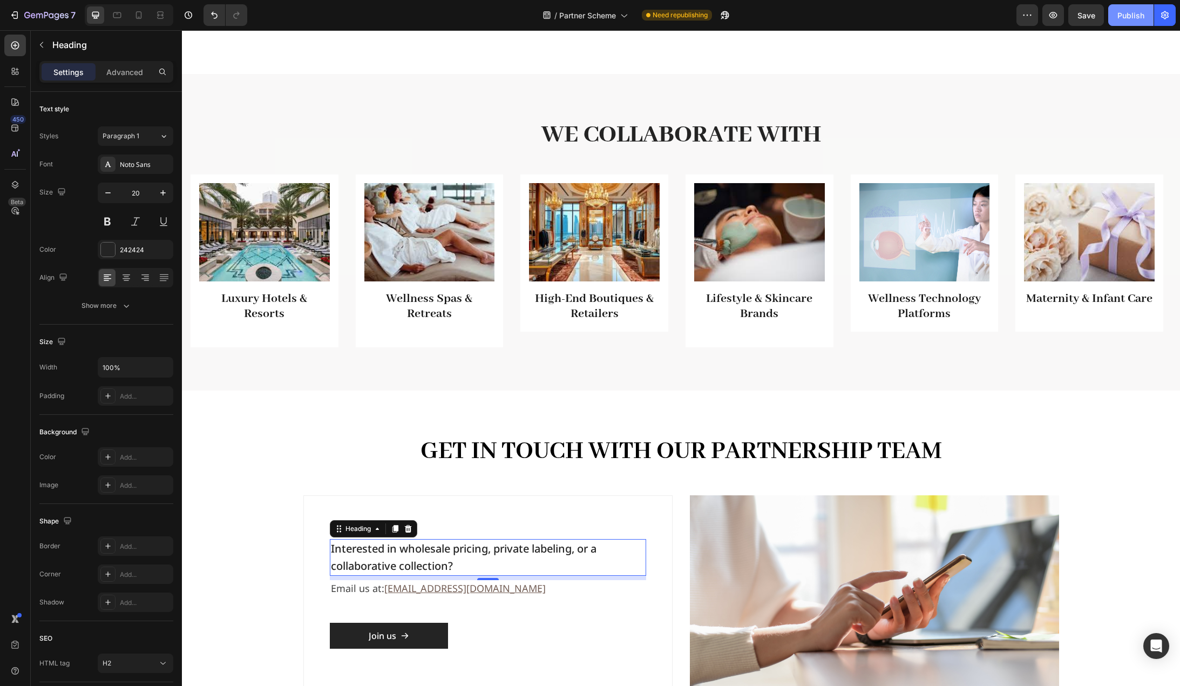
click at [1127, 18] on div "Publish" at bounding box center [1131, 15] width 27 height 11
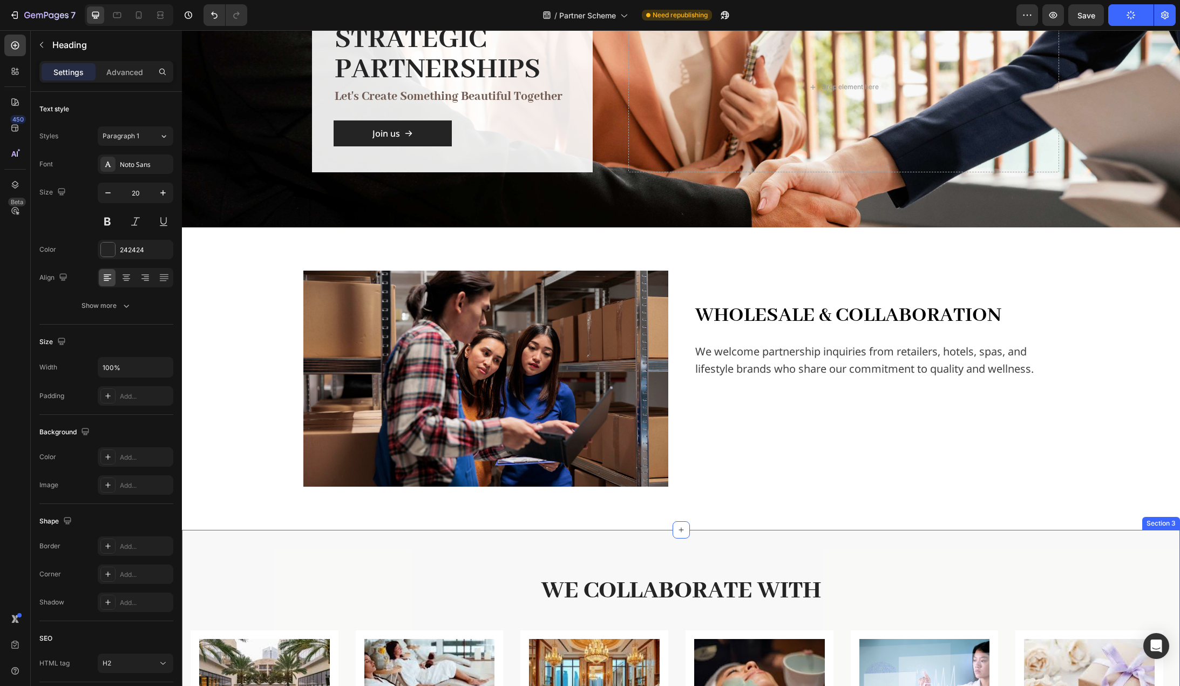
scroll to position [0, 0]
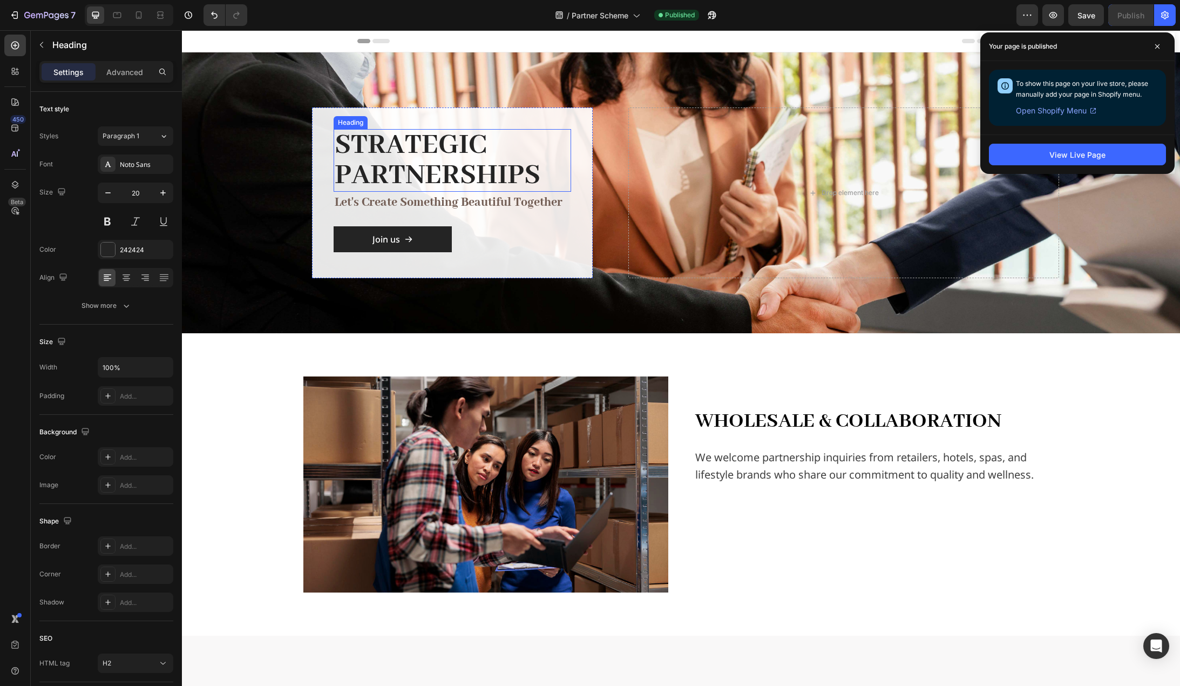
click at [446, 166] on h2 "Strategic Partnerships" at bounding box center [453, 160] width 238 height 63
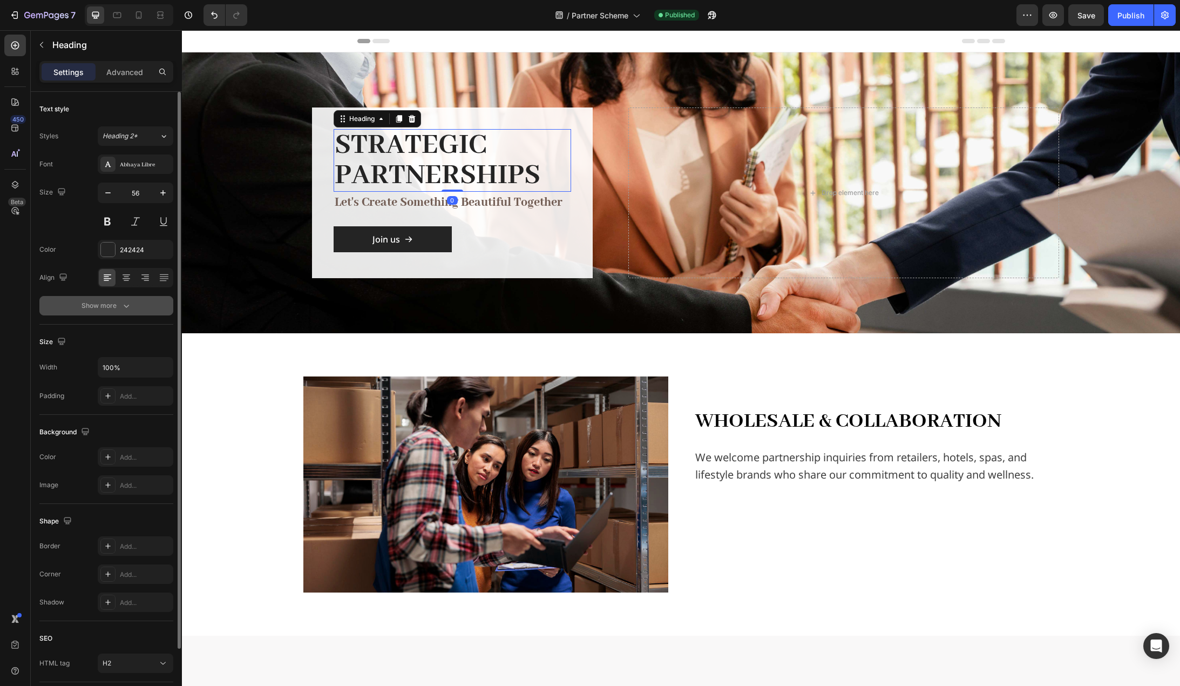
click at [117, 307] on div "Show more" at bounding box center [107, 305] width 50 height 11
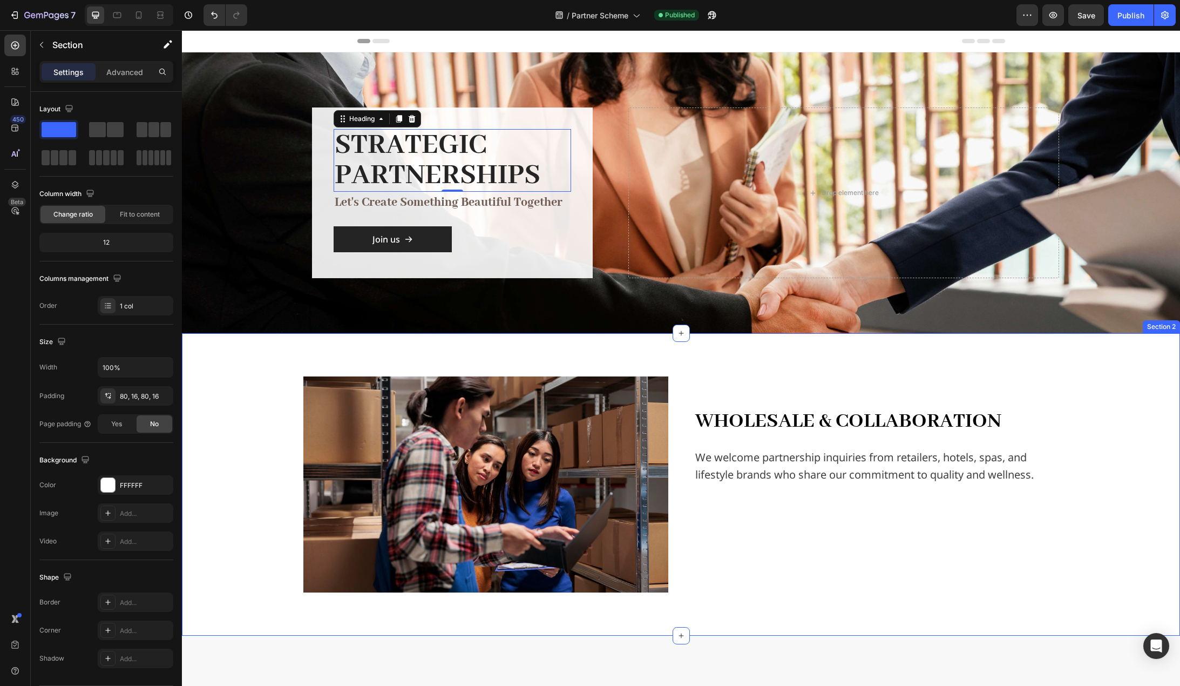
click at [255, 388] on div "Image Wholesale & Collaboration Text Block We welcome partnership inquiries fro…" at bounding box center [681, 484] width 981 height 216
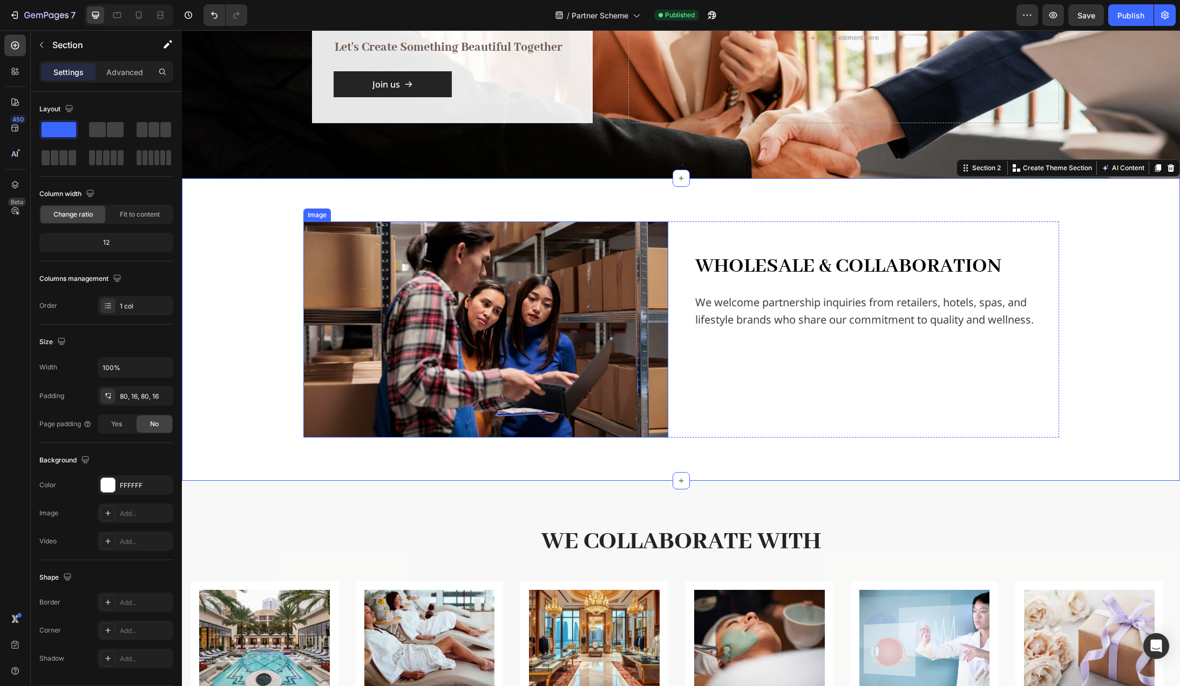
scroll to position [162, 0]
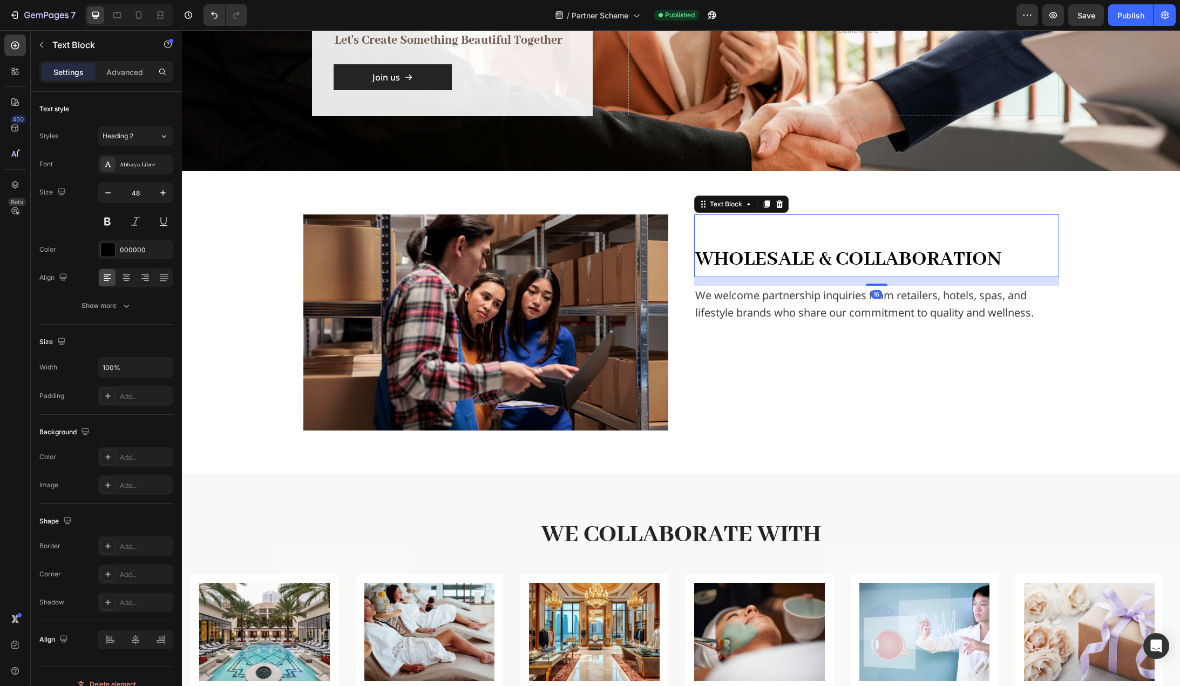
click at [837, 257] on span "Wholesale & Collaboration" at bounding box center [849, 259] width 306 height 26
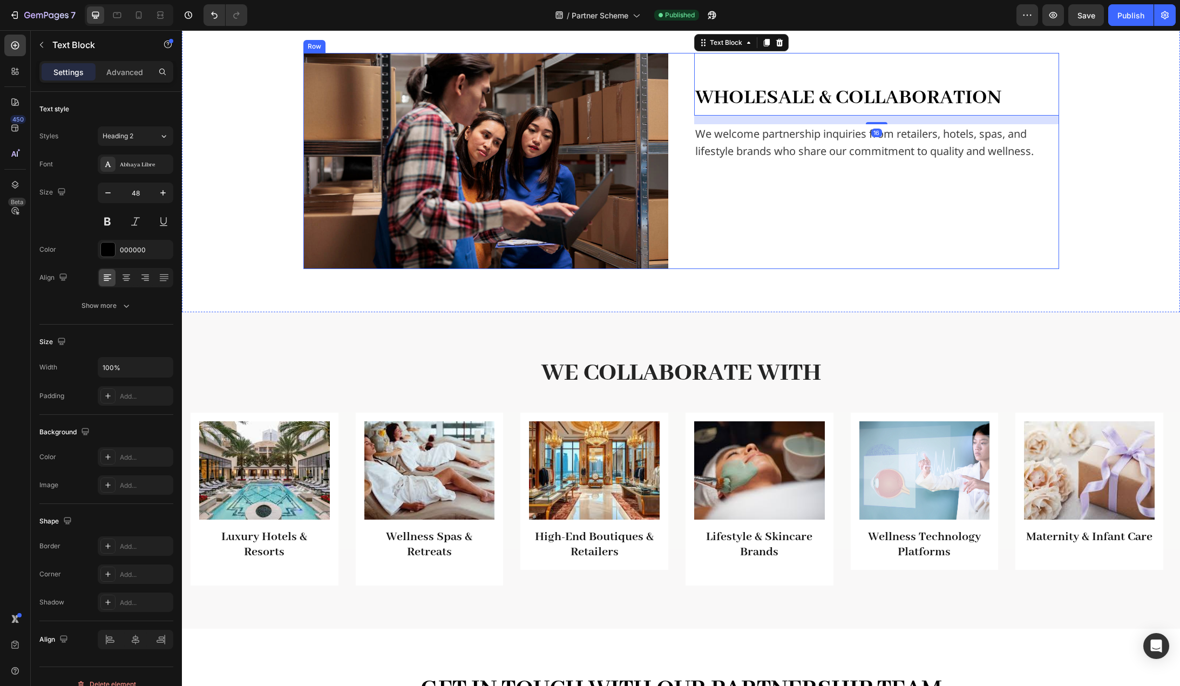
scroll to position [324, 0]
click at [726, 364] on h2 "We Collaborate With" at bounding box center [681, 373] width 648 height 36
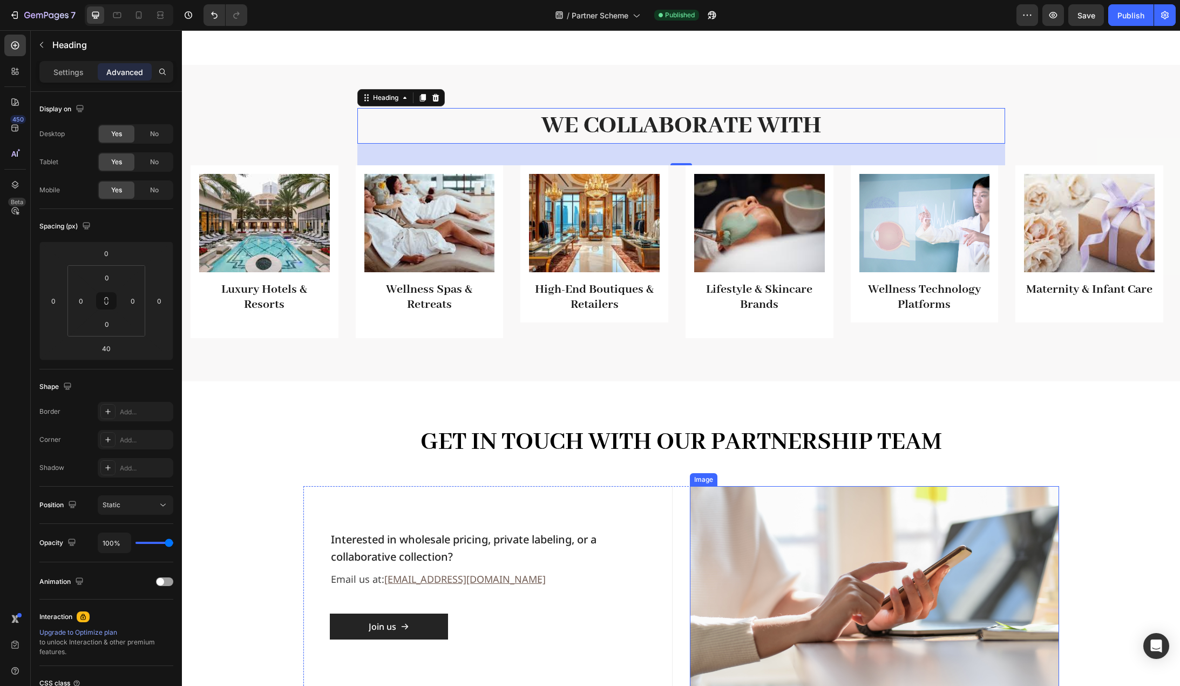
scroll to position [432, 0]
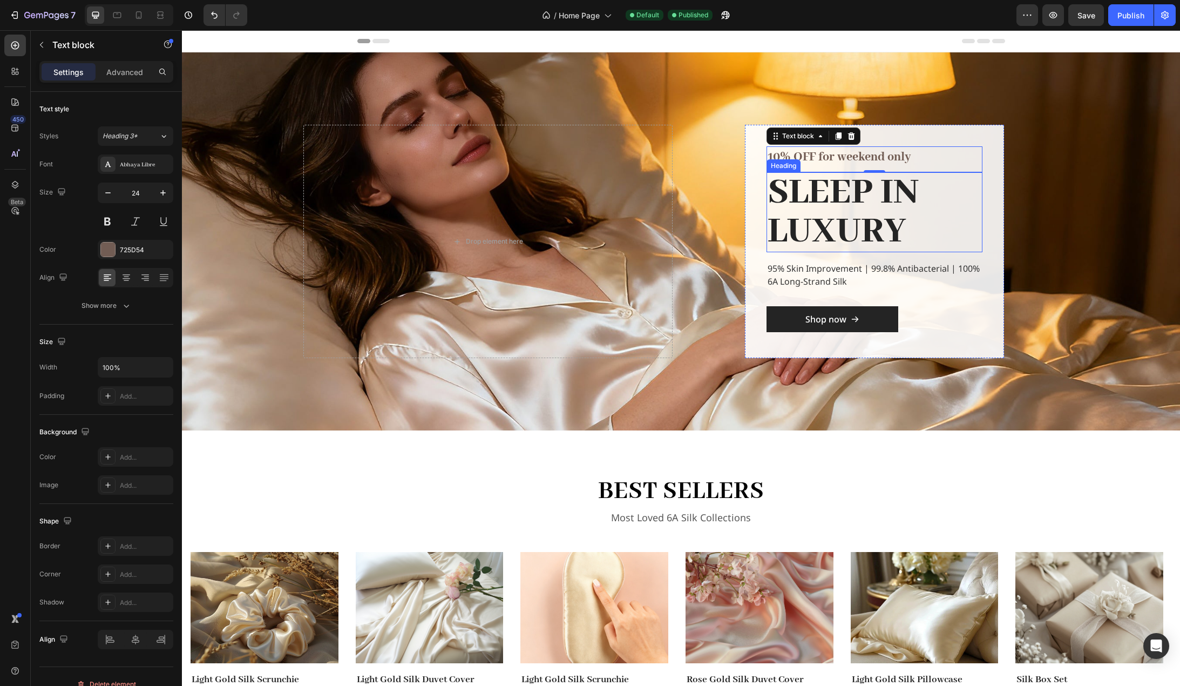
click at [825, 184] on h2 "SLEEP IN LUXURY" at bounding box center [875, 212] width 216 height 80
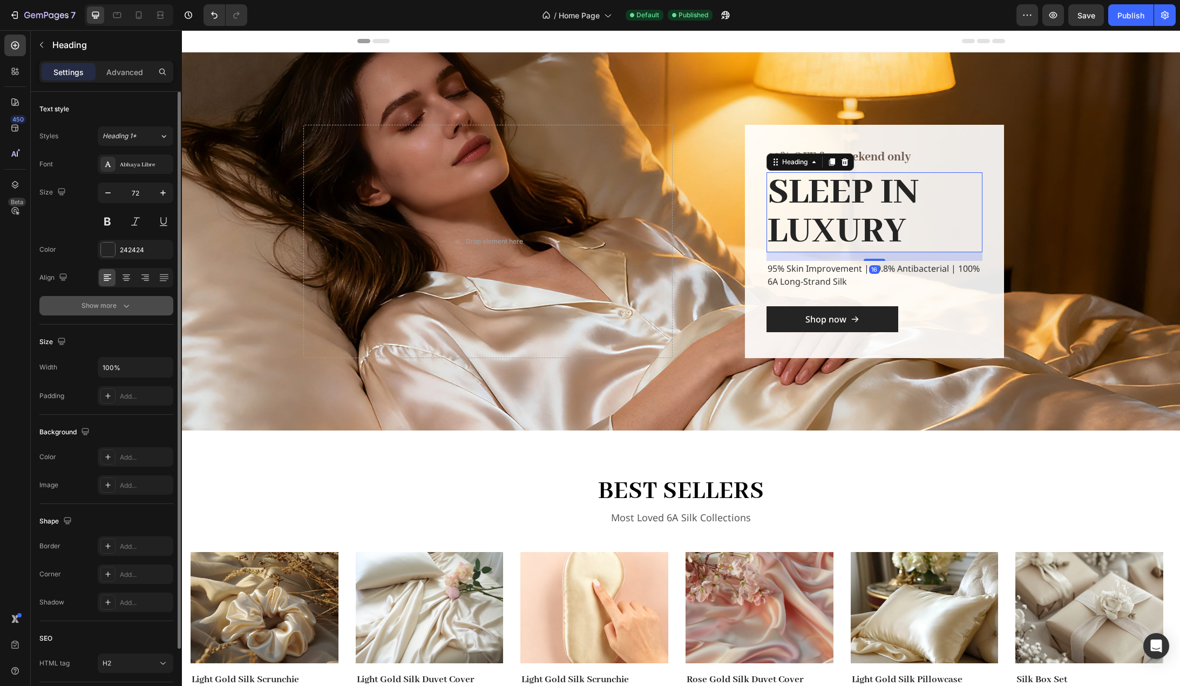
click at [112, 311] on button "Show more" at bounding box center [106, 305] width 134 height 19
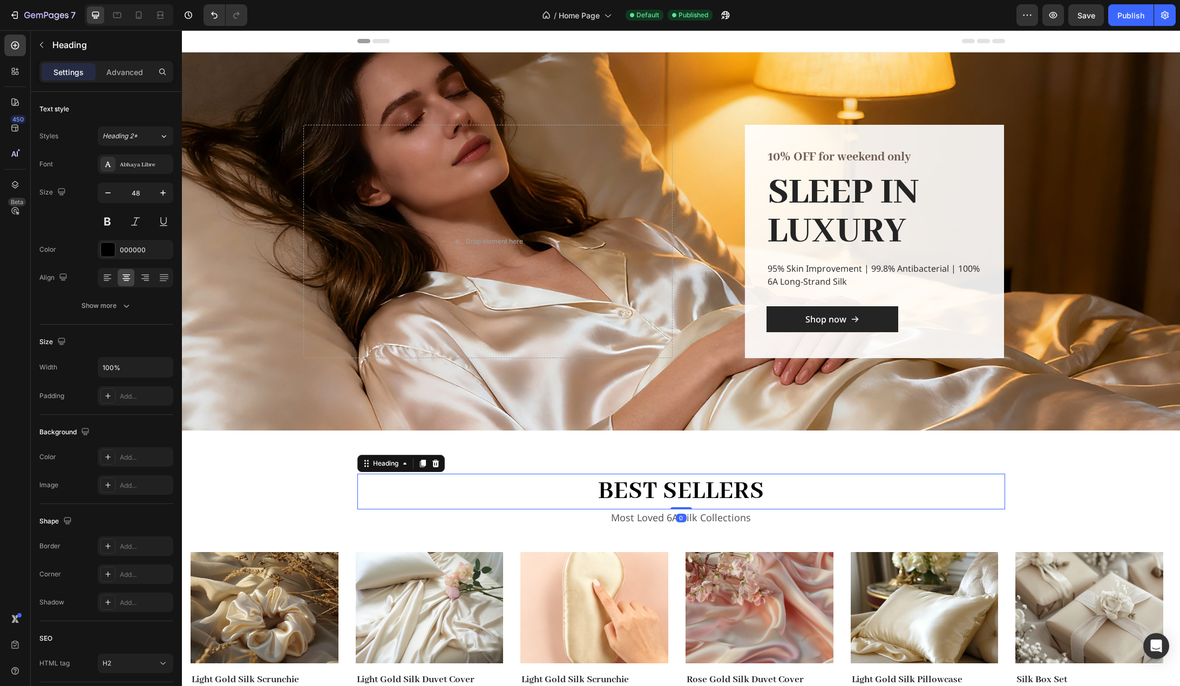
click at [681, 493] on h2 "best sellers" at bounding box center [681, 492] width 648 height 36
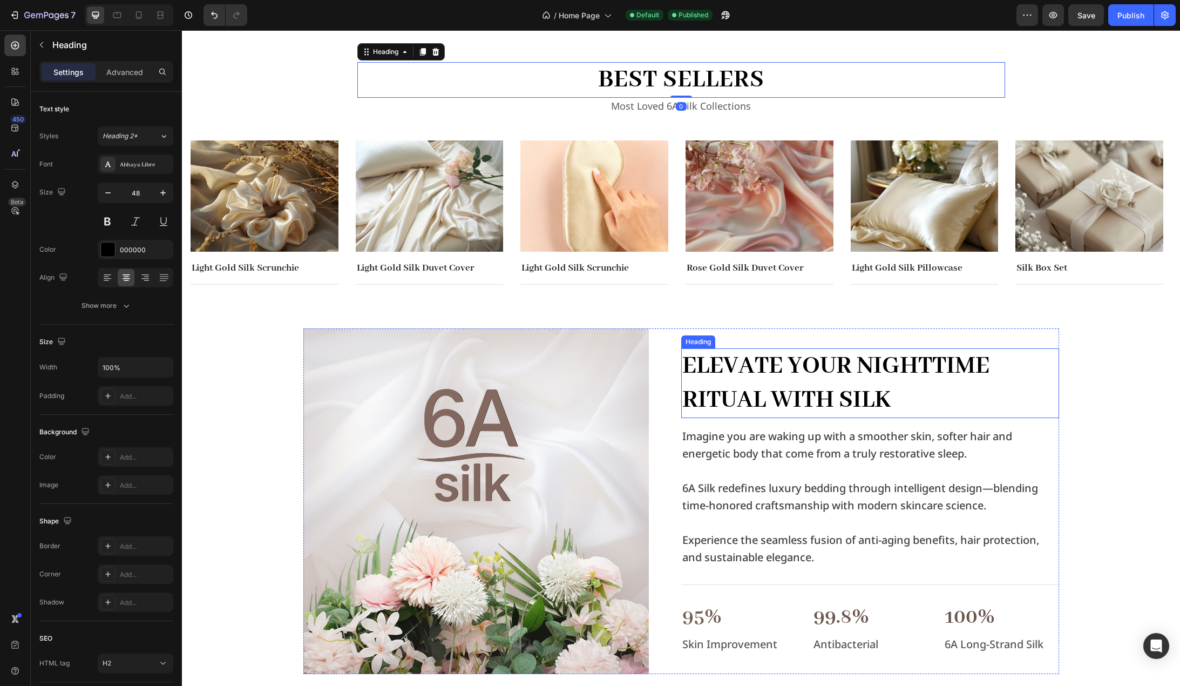
scroll to position [432, 0]
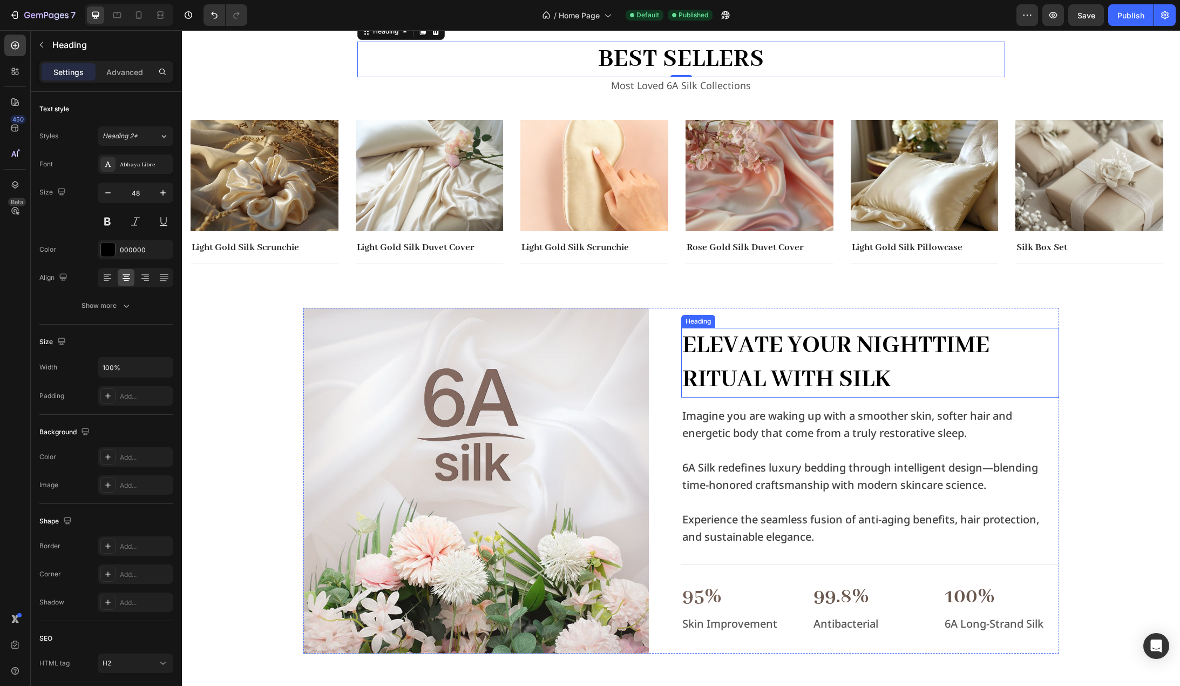
click at [870, 349] on h2 "Elevate Your Nighttime Ritual with Silk" at bounding box center [870, 363] width 378 height 70
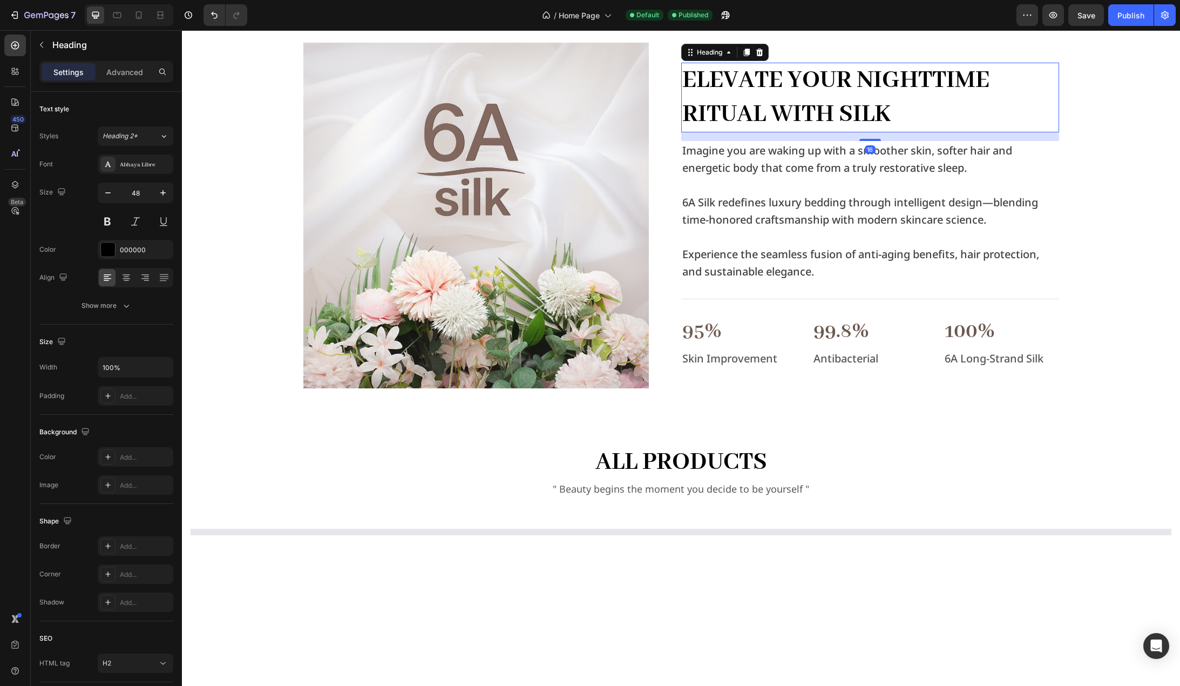
scroll to position [702, 0]
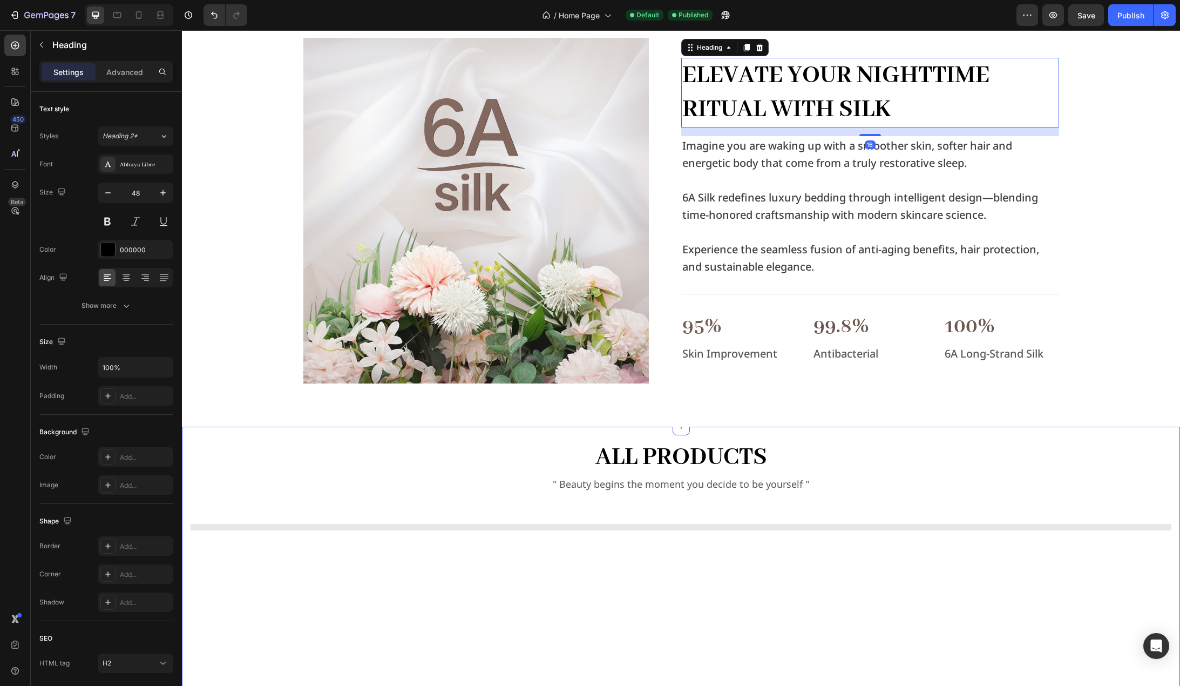
click at [738, 447] on h2 "all products" at bounding box center [681, 458] width 981 height 36
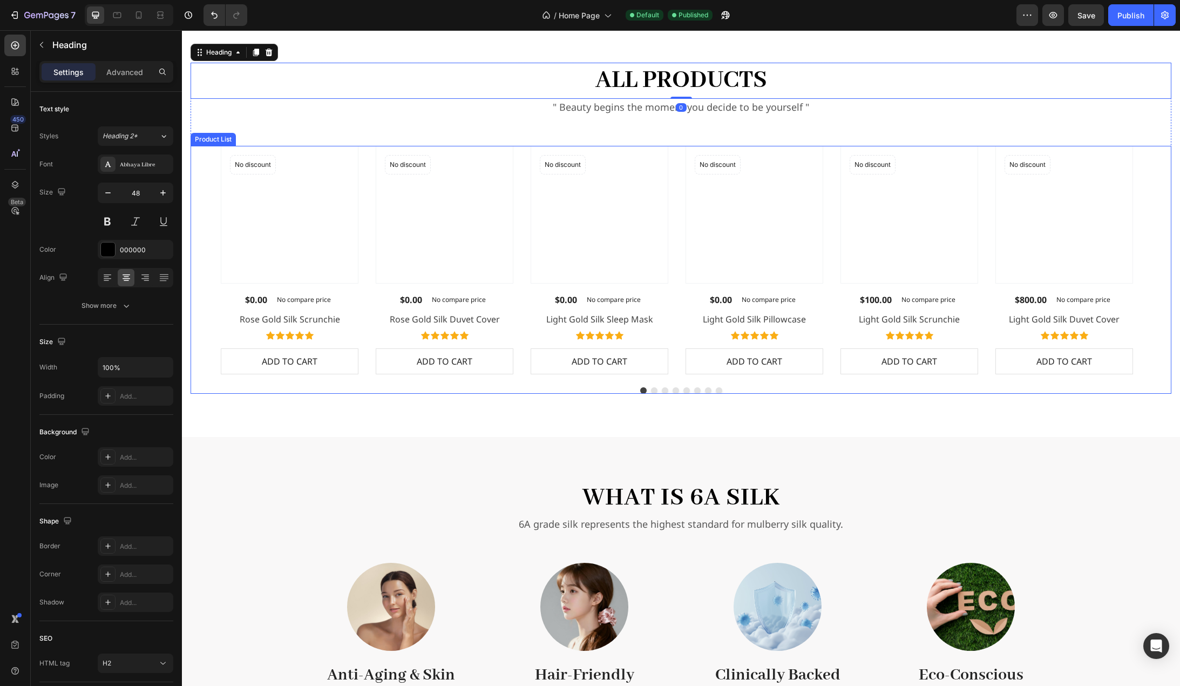
scroll to position [1080, 0]
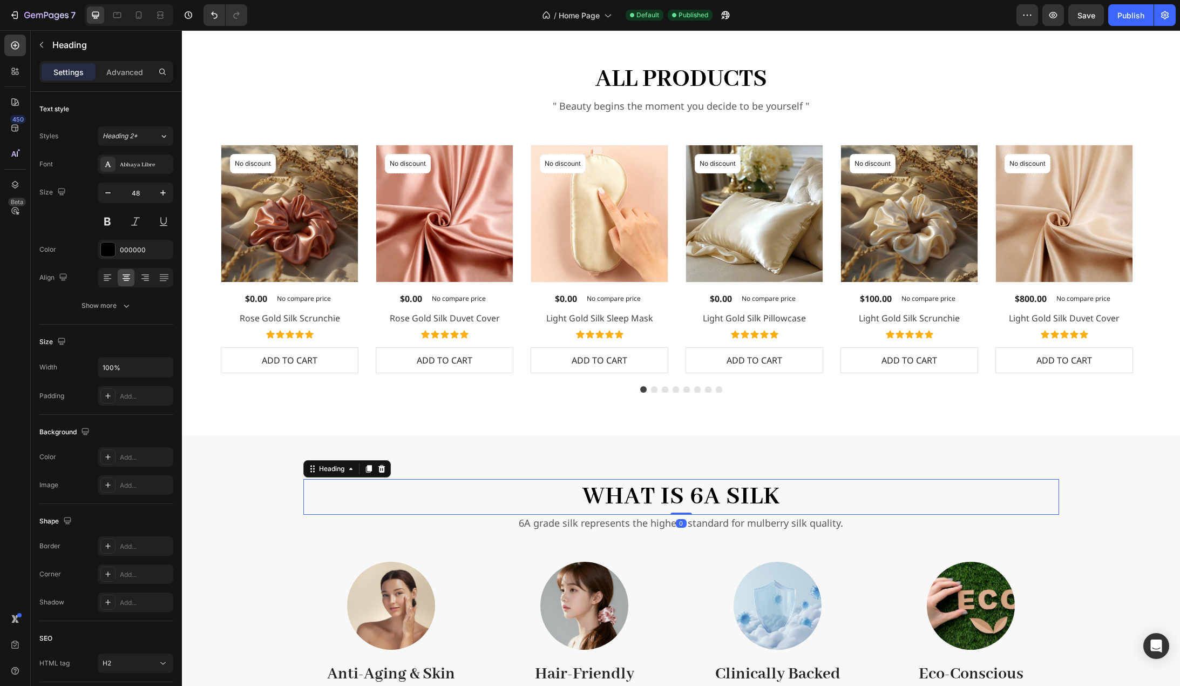
click at [729, 483] on h2 "What is 6A Silk" at bounding box center [681, 497] width 756 height 36
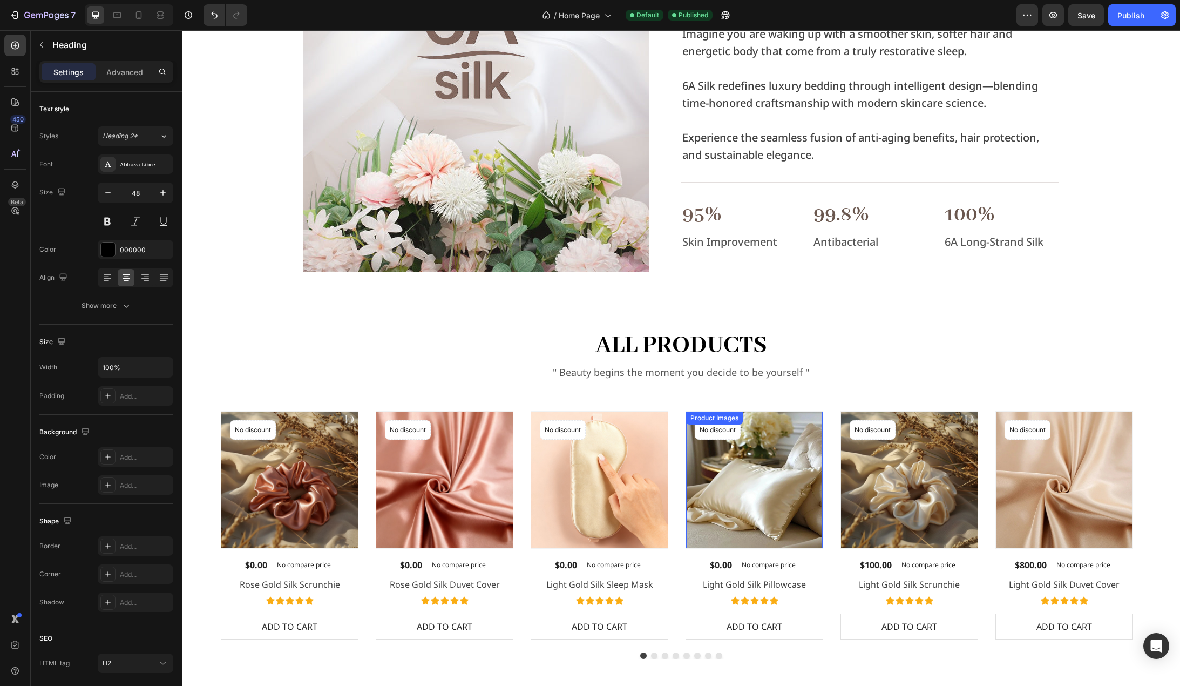
scroll to position [864, 0]
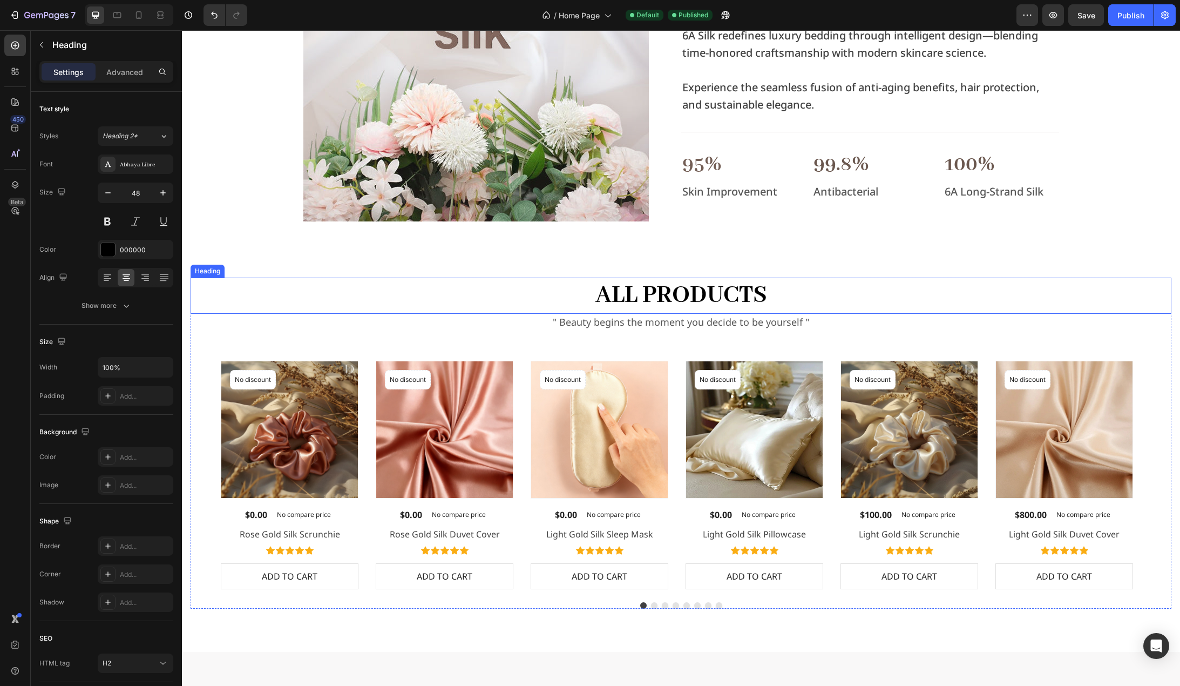
click at [843, 300] on h2 "all products" at bounding box center [681, 296] width 981 height 36
click at [1166, 333] on div "all products Heading 0 " Beauty begins the moment you decide to be yourself " T…" at bounding box center [681, 458] width 998 height 387
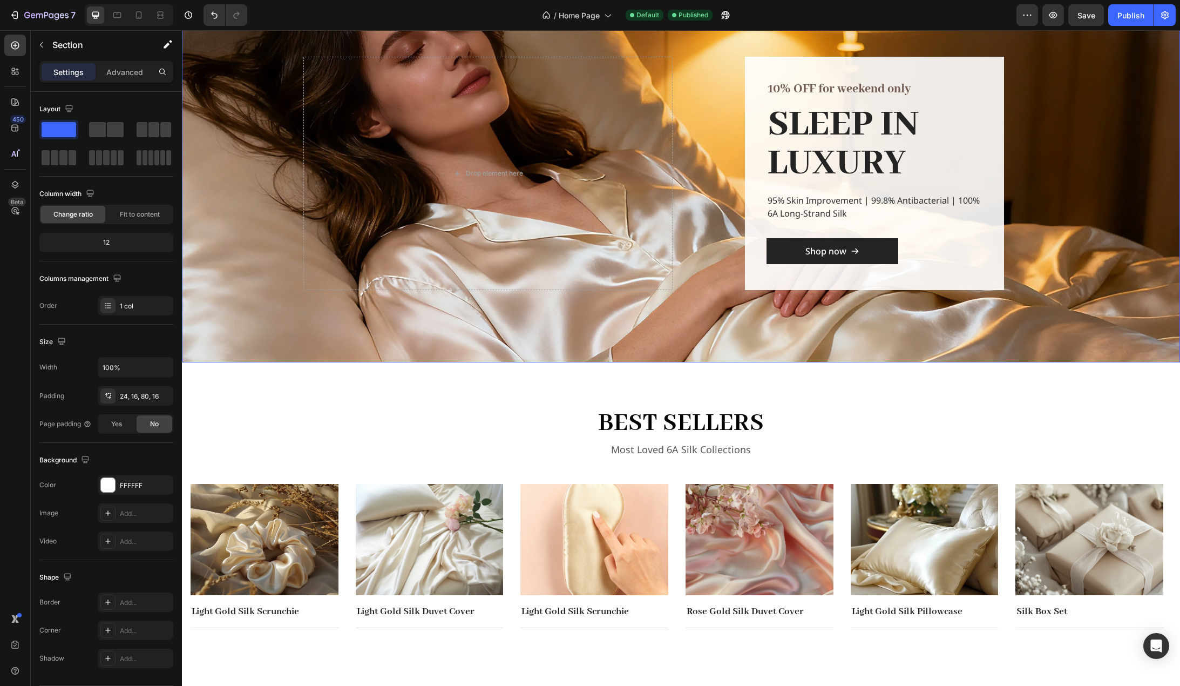
scroll to position [0, 0]
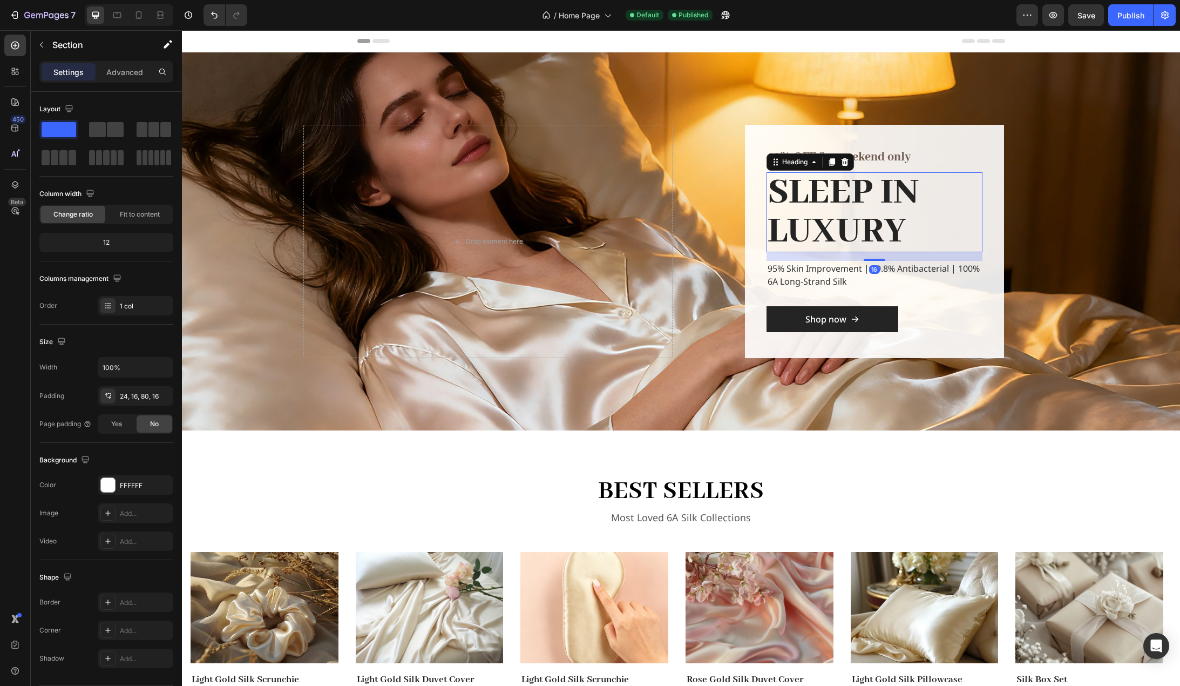
click at [867, 201] on h2 "SLEEP IN LUXURY" at bounding box center [875, 212] width 216 height 80
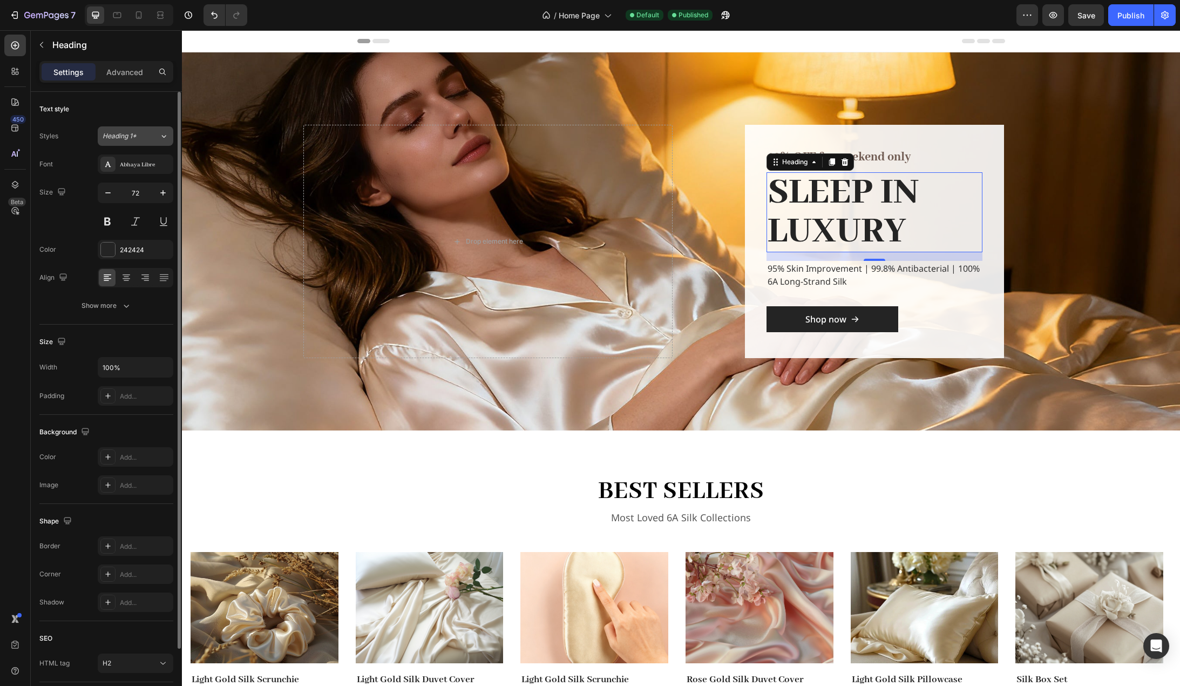
click at [160, 139] on icon at bounding box center [163, 136] width 9 height 11
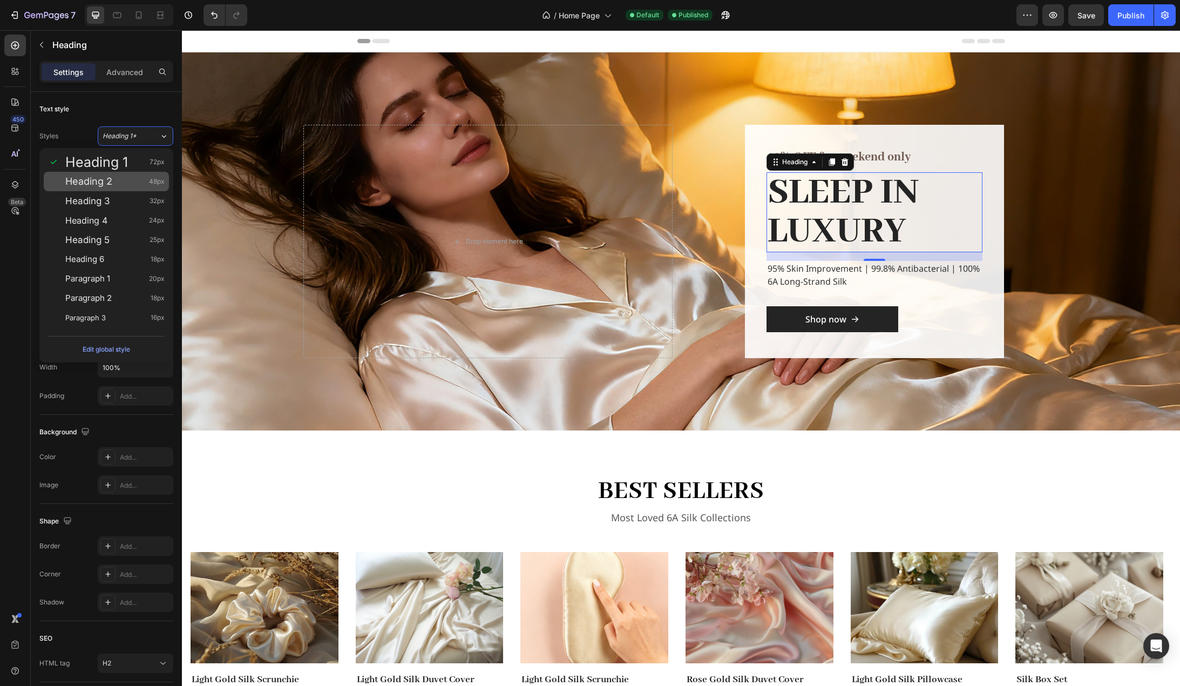
click at [133, 181] on div "Heading 2 48px" at bounding box center [114, 181] width 99 height 11
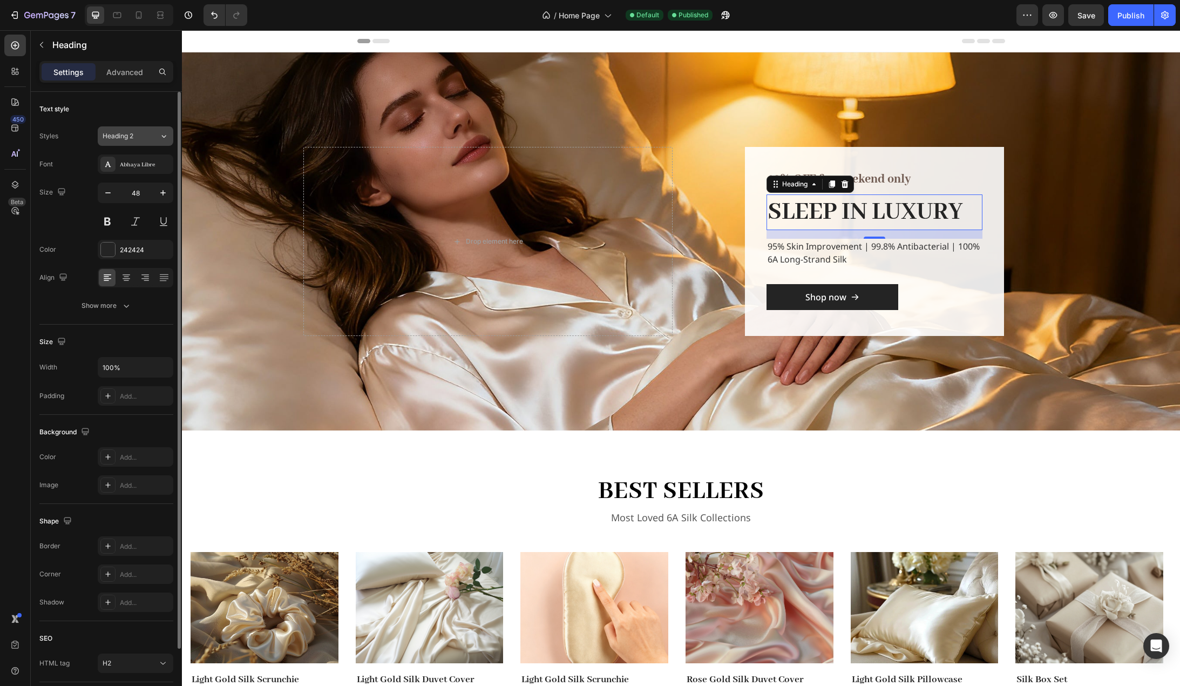
click at [162, 136] on icon at bounding box center [163, 136] width 9 height 11
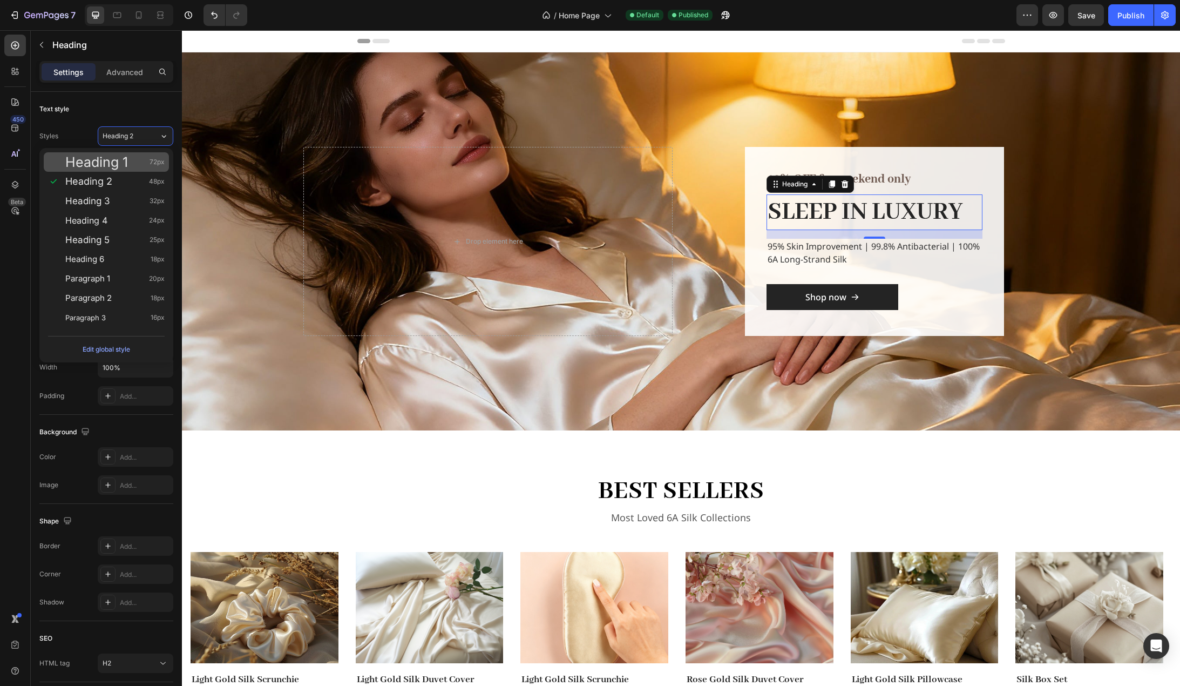
click at [132, 160] on div "Heading 1 72px" at bounding box center [114, 162] width 99 height 11
type input "72"
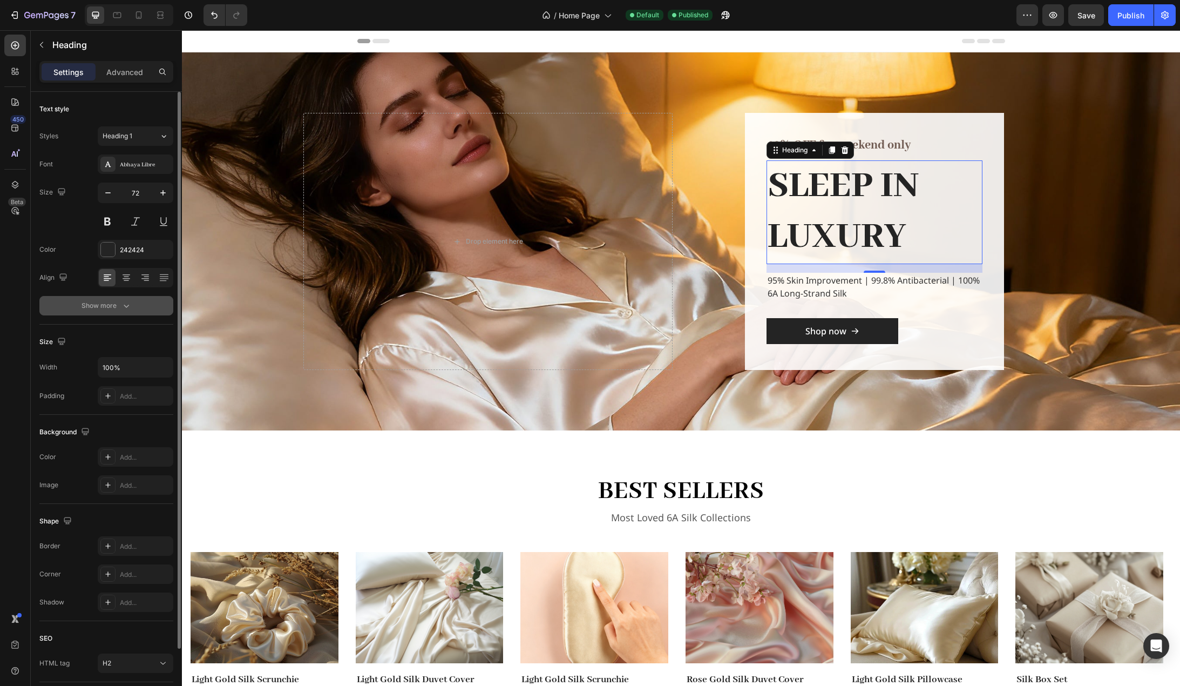
click at [134, 313] on button "Show more" at bounding box center [106, 305] width 134 height 19
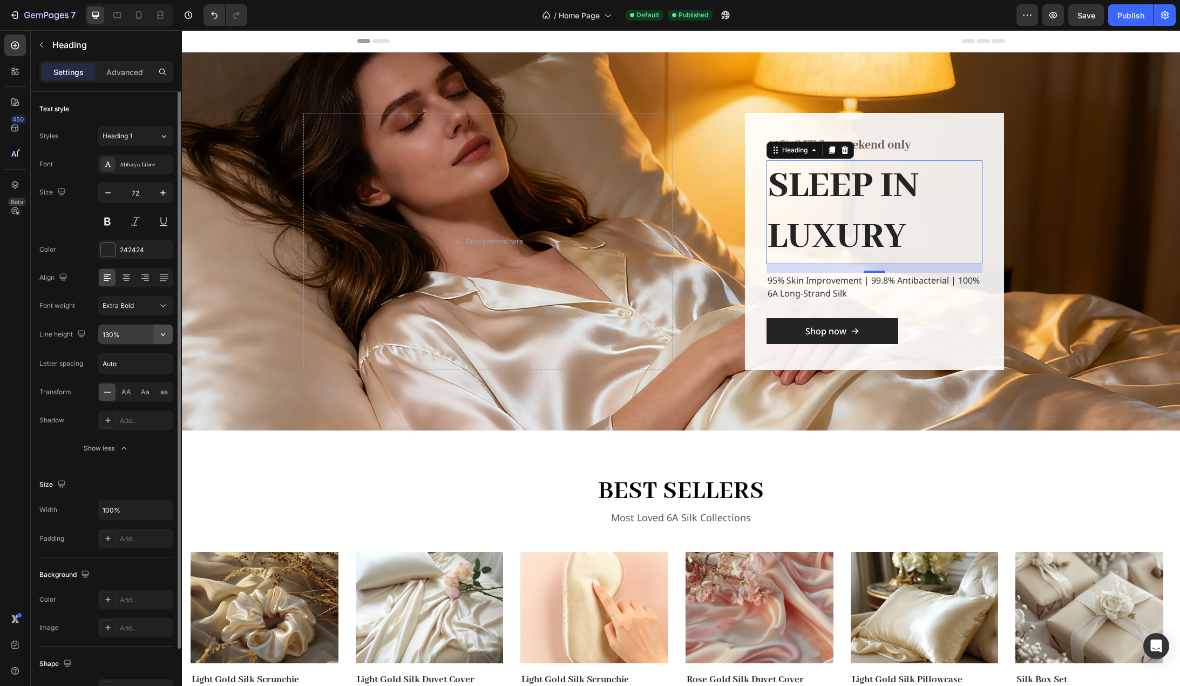
click at [164, 335] on icon "button" at bounding box center [163, 334] width 4 height 3
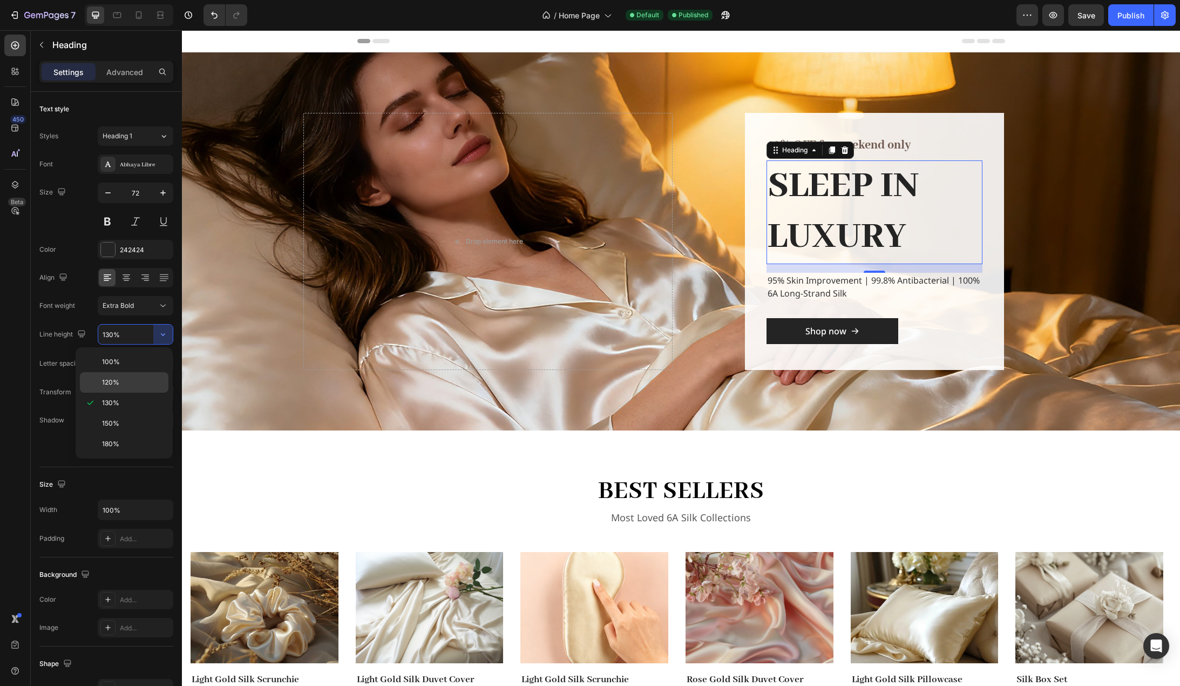
click at [128, 382] on p "120%" at bounding box center [133, 382] width 62 height 10
type input "120%"
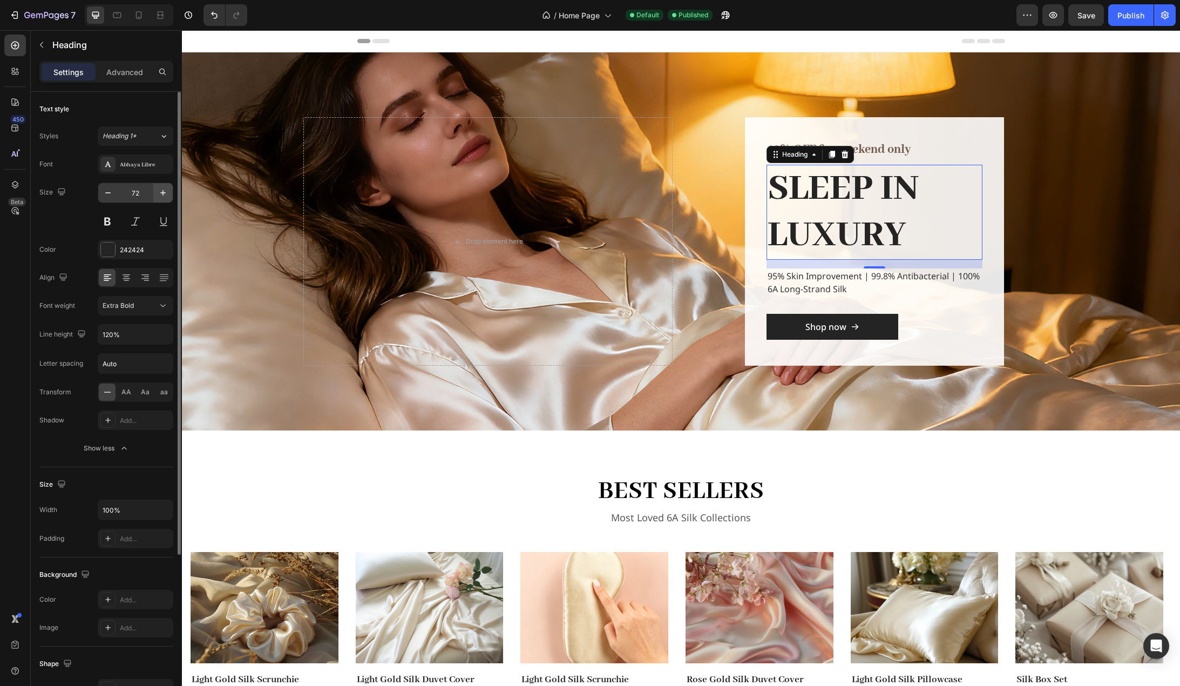
drag, startPoint x: 140, startPoint y: 194, endPoint x: 154, endPoint y: 198, distance: 14.5
click at [140, 194] on input "72" at bounding box center [136, 192] width 36 height 19
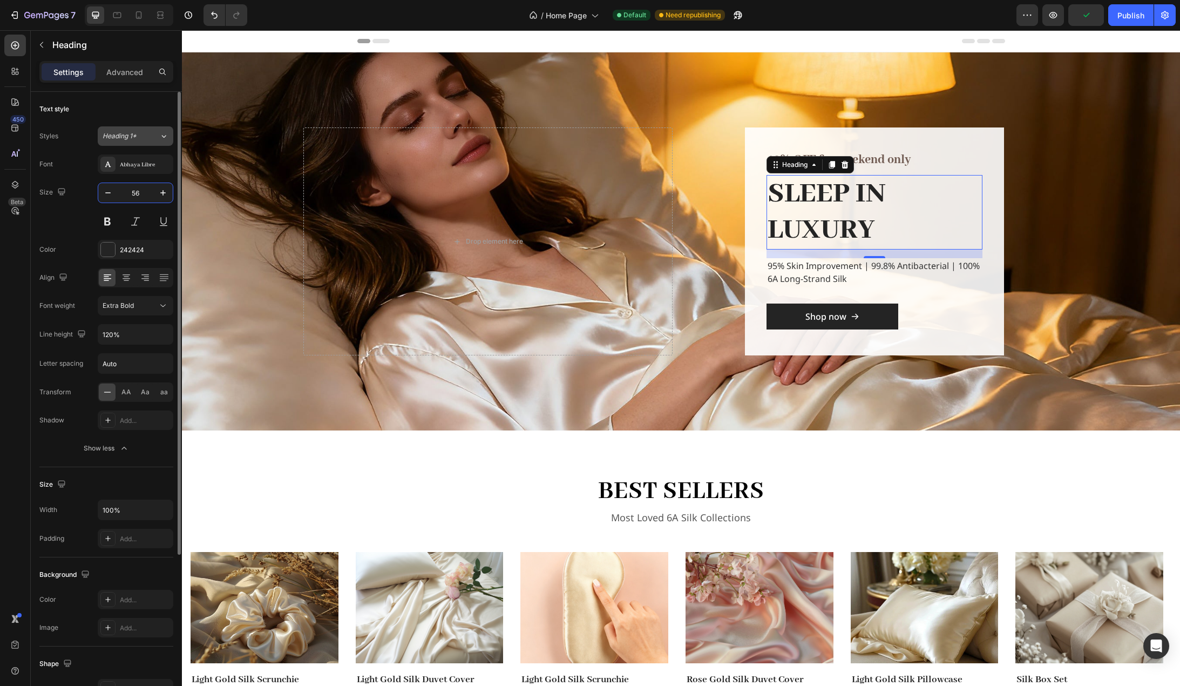
click at [152, 138] on div "Heading 1*" at bounding box center [131, 136] width 57 height 10
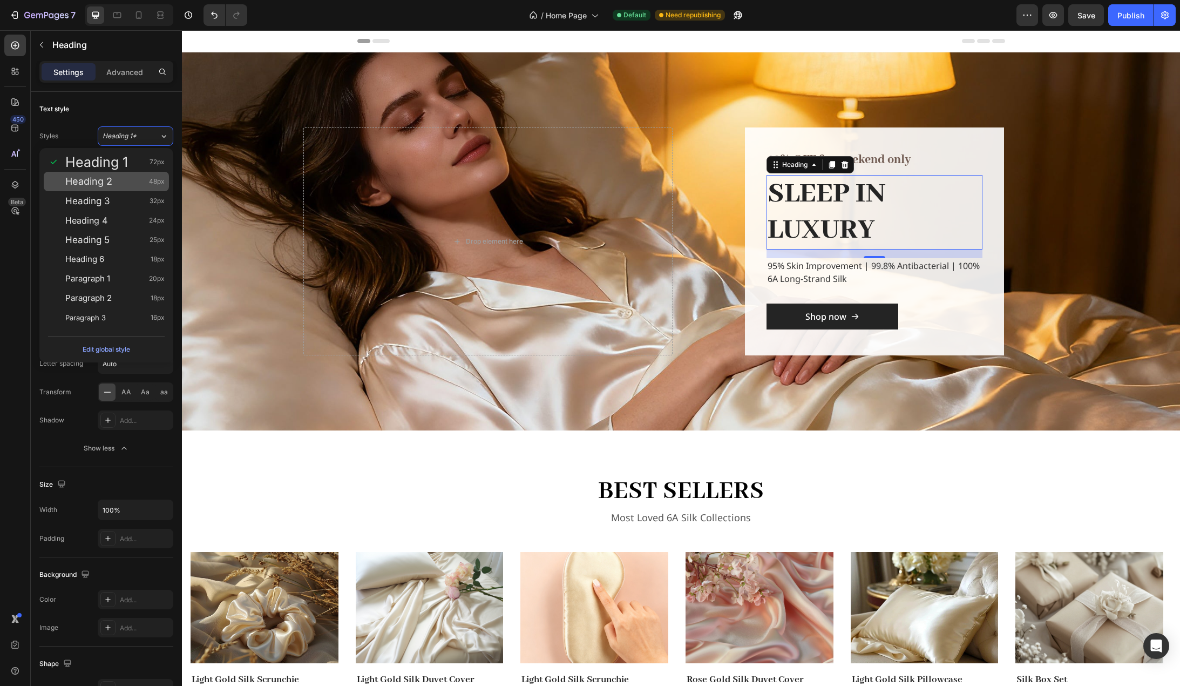
click at [124, 181] on div "Heading 2 48px" at bounding box center [114, 181] width 99 height 11
type input "48"
type input "130%"
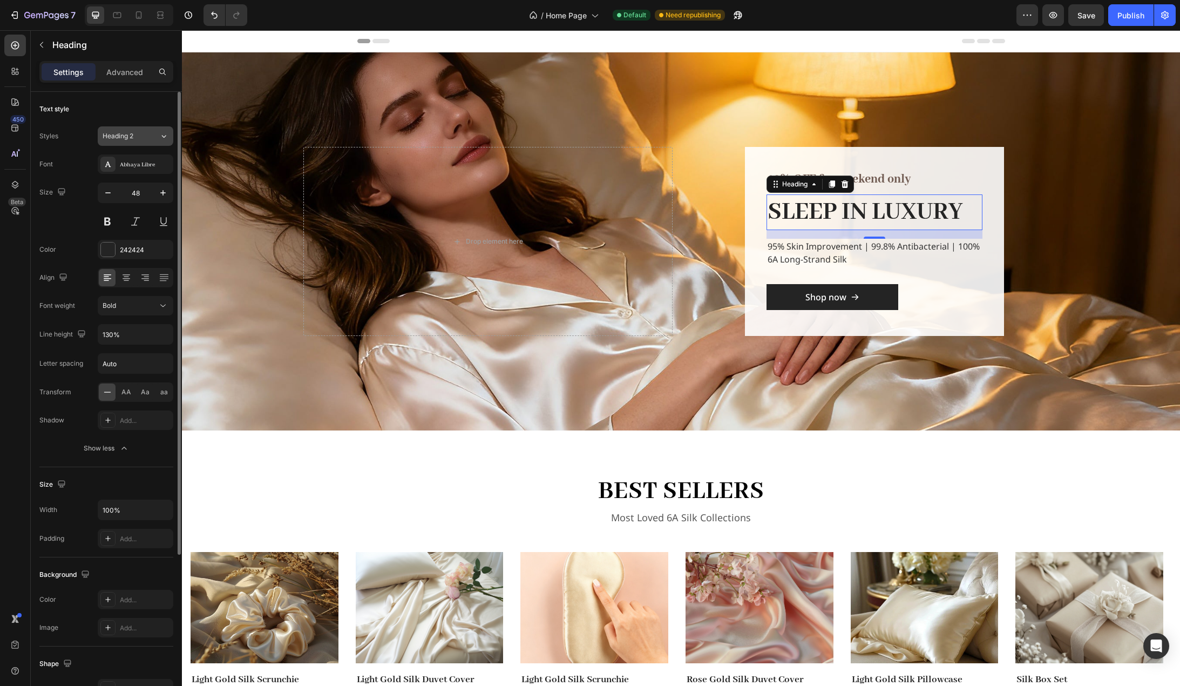
click at [161, 138] on icon at bounding box center [163, 136] width 9 height 11
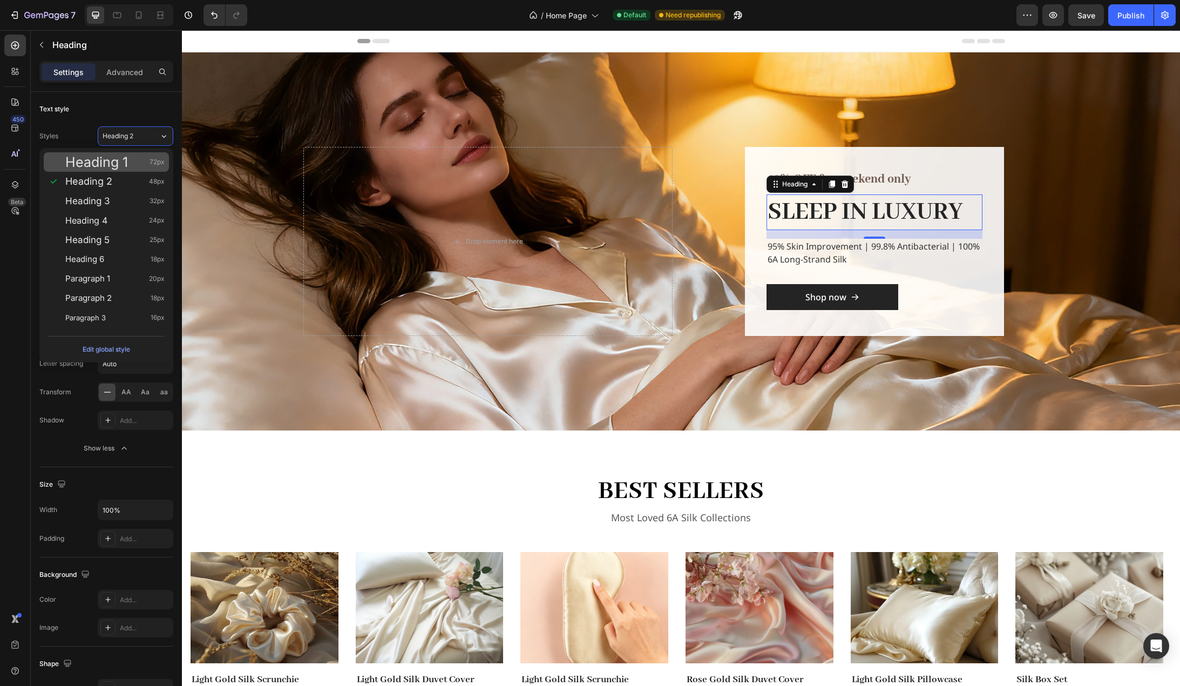
click at [142, 162] on div "Heading 1 72px" at bounding box center [114, 162] width 99 height 11
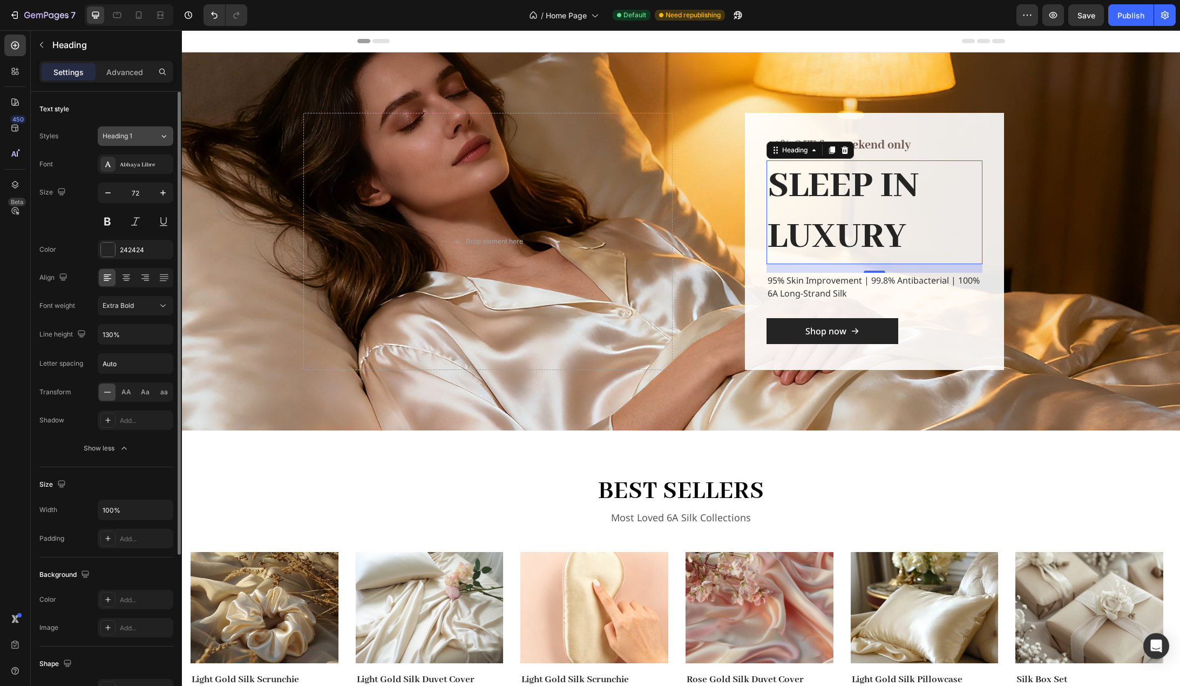
click at [164, 134] on icon at bounding box center [163, 136] width 9 height 11
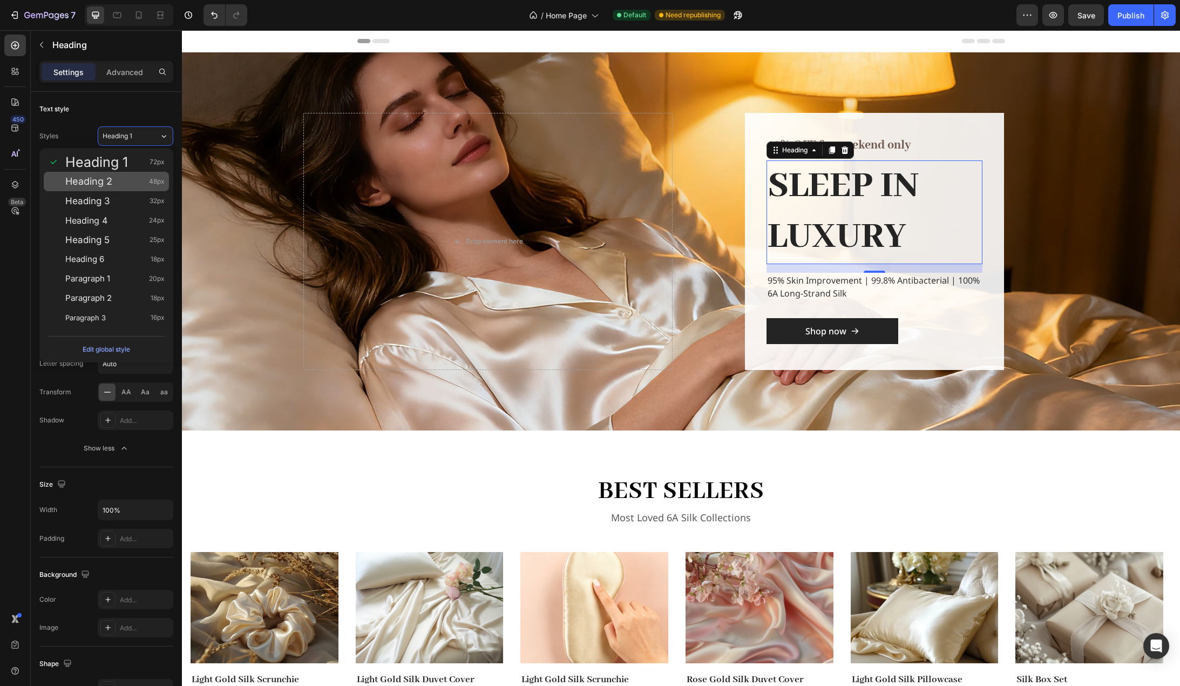
click at [133, 179] on div "Heading 2 48px" at bounding box center [114, 181] width 99 height 11
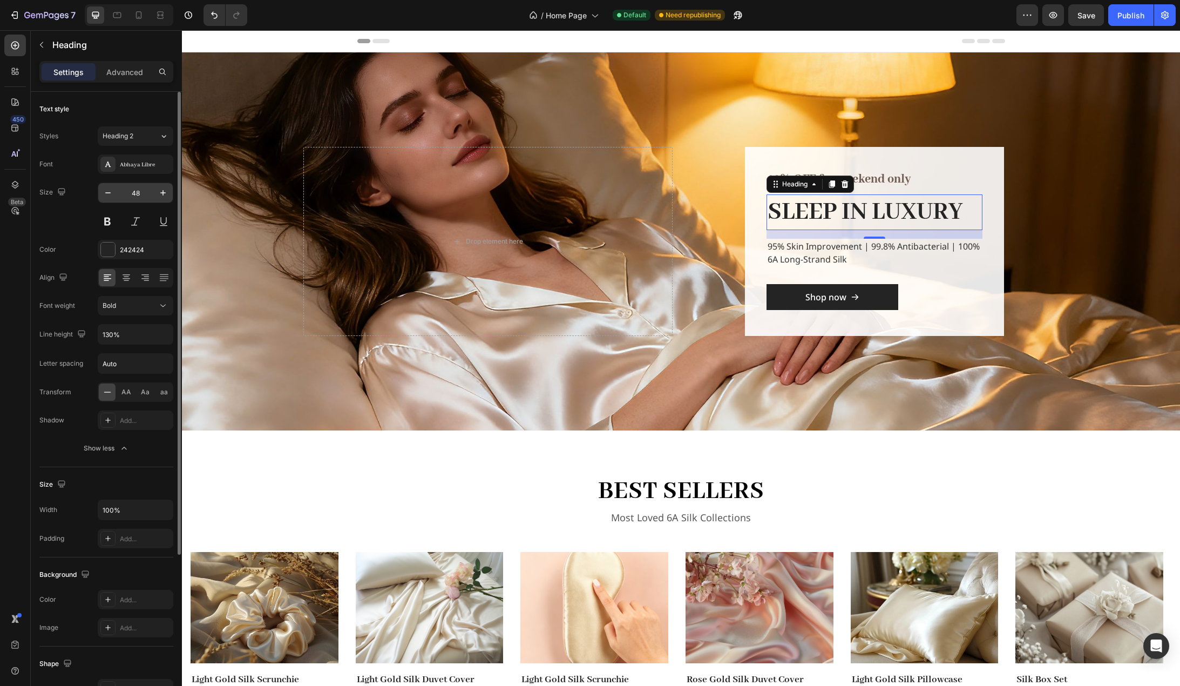
click at [148, 192] on input "48" at bounding box center [136, 192] width 36 height 19
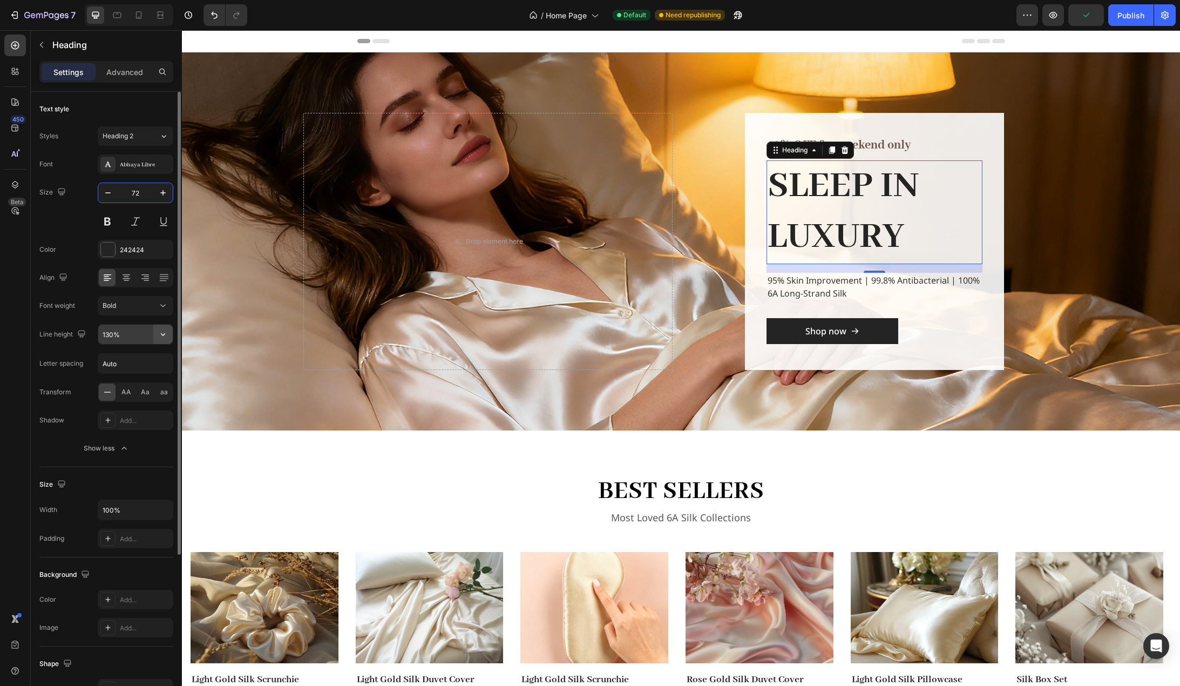
type input "72"
click at [165, 335] on icon "button" at bounding box center [163, 334] width 11 height 11
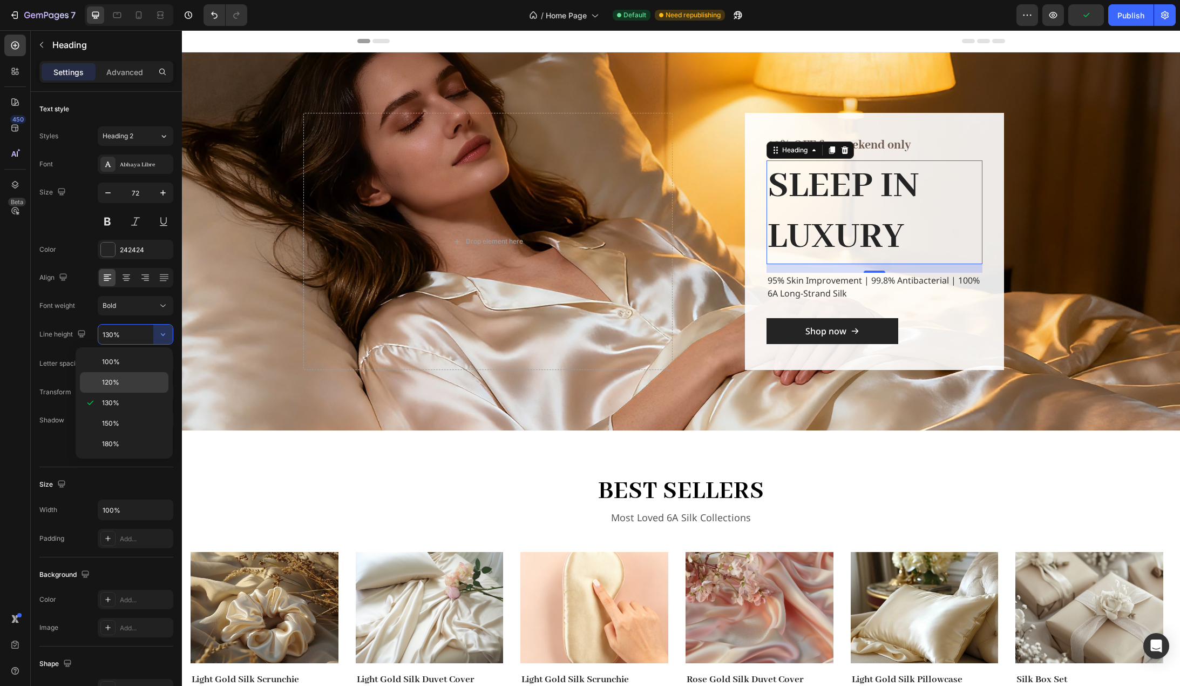
click at [131, 379] on p "120%" at bounding box center [133, 382] width 62 height 10
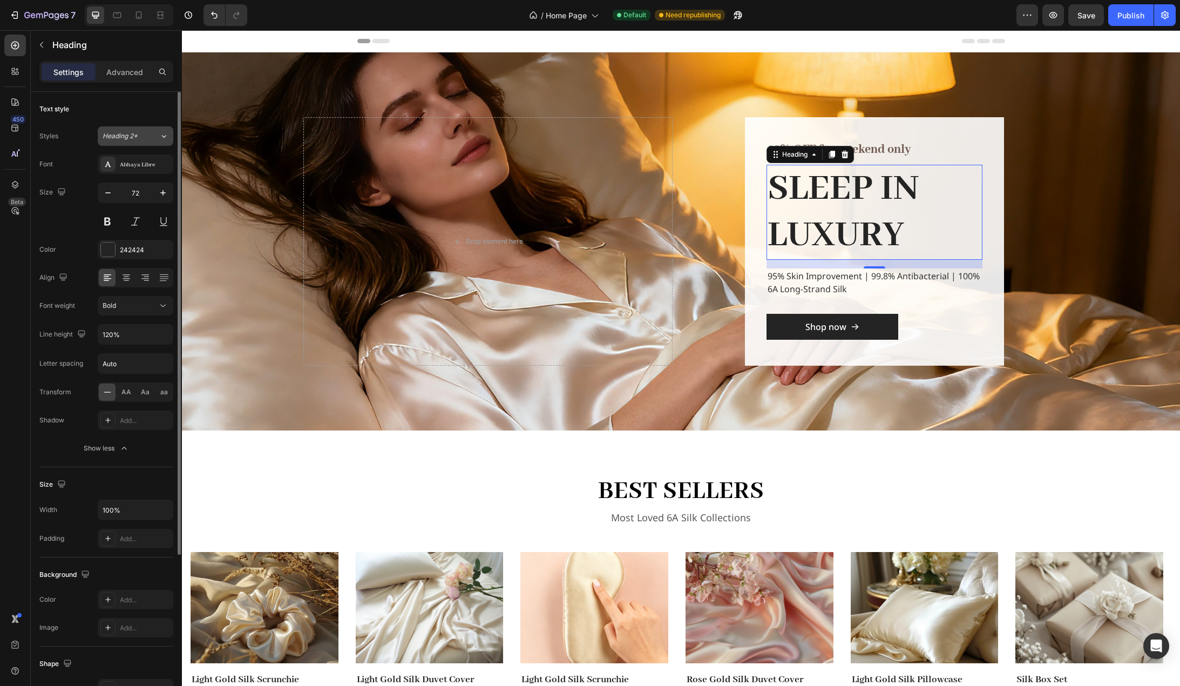
click at [158, 138] on div "Heading 2*" at bounding box center [131, 136] width 57 height 10
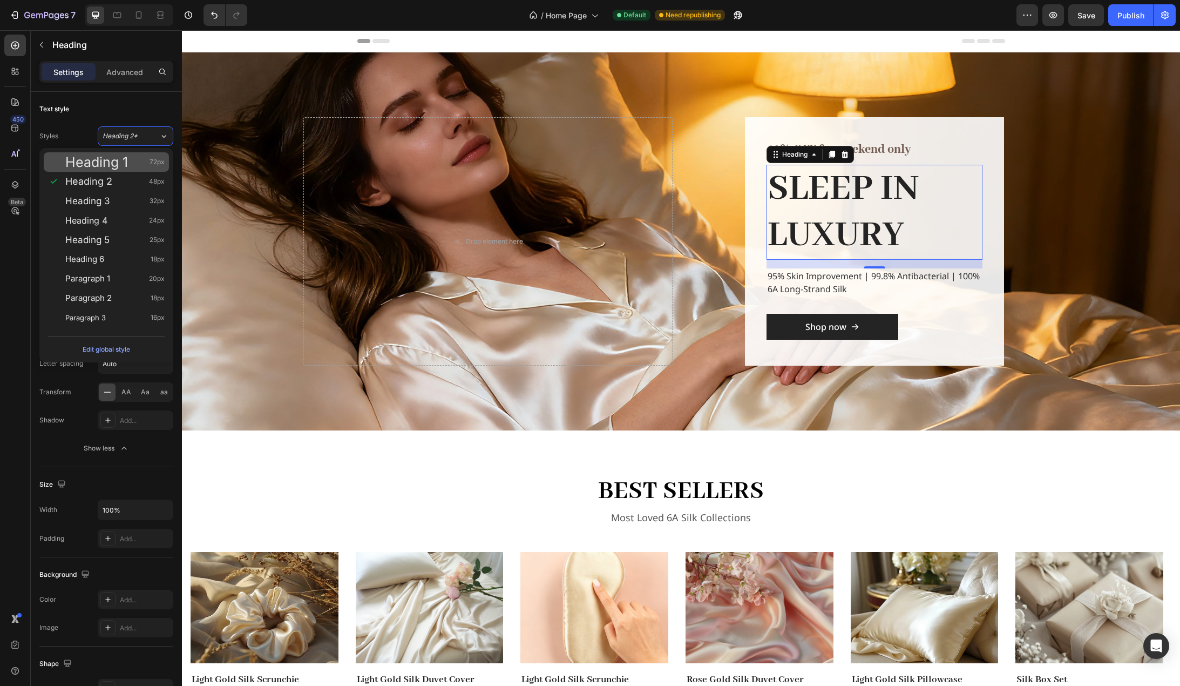
click at [132, 169] on div "Heading 1 72px" at bounding box center [106, 161] width 125 height 19
type input "130%"
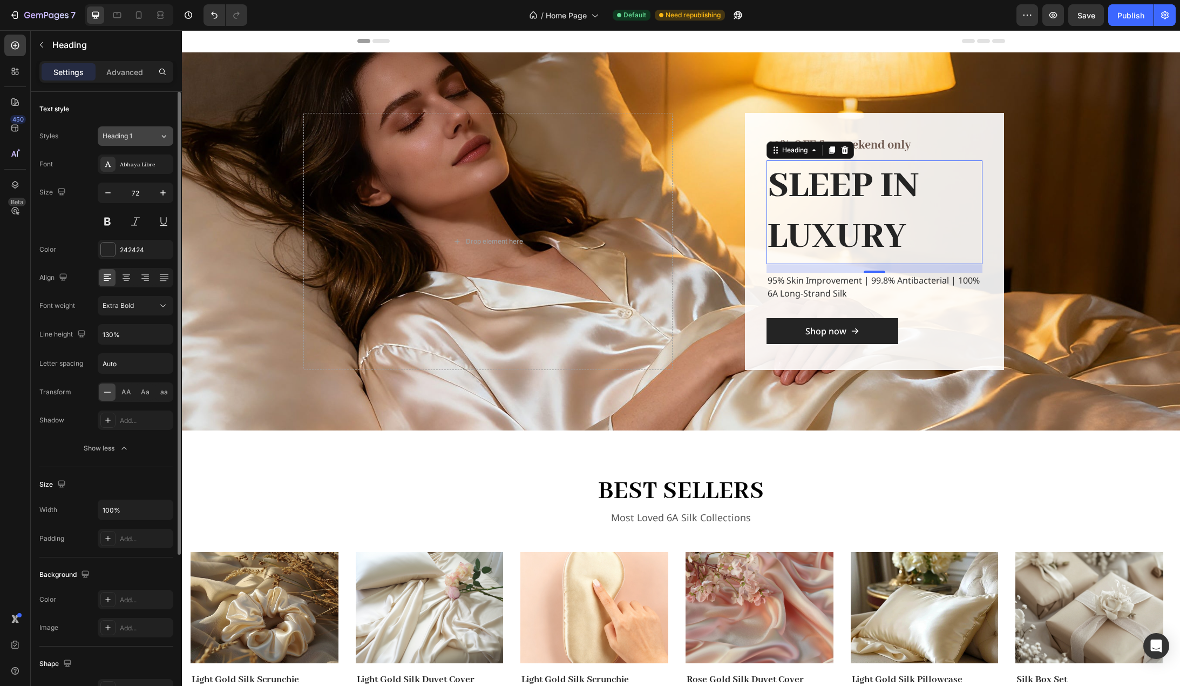
click at [163, 136] on icon at bounding box center [163, 136] width 9 height 11
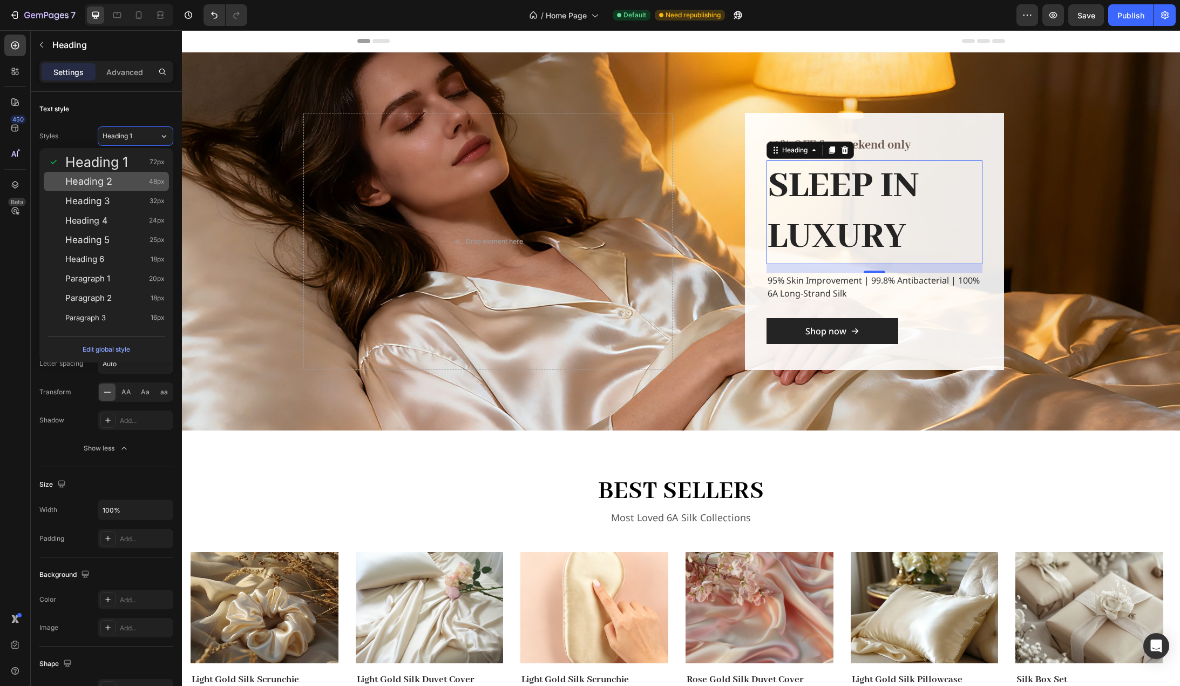
click at [113, 186] on div "Heading 2 48px" at bounding box center [114, 181] width 99 height 11
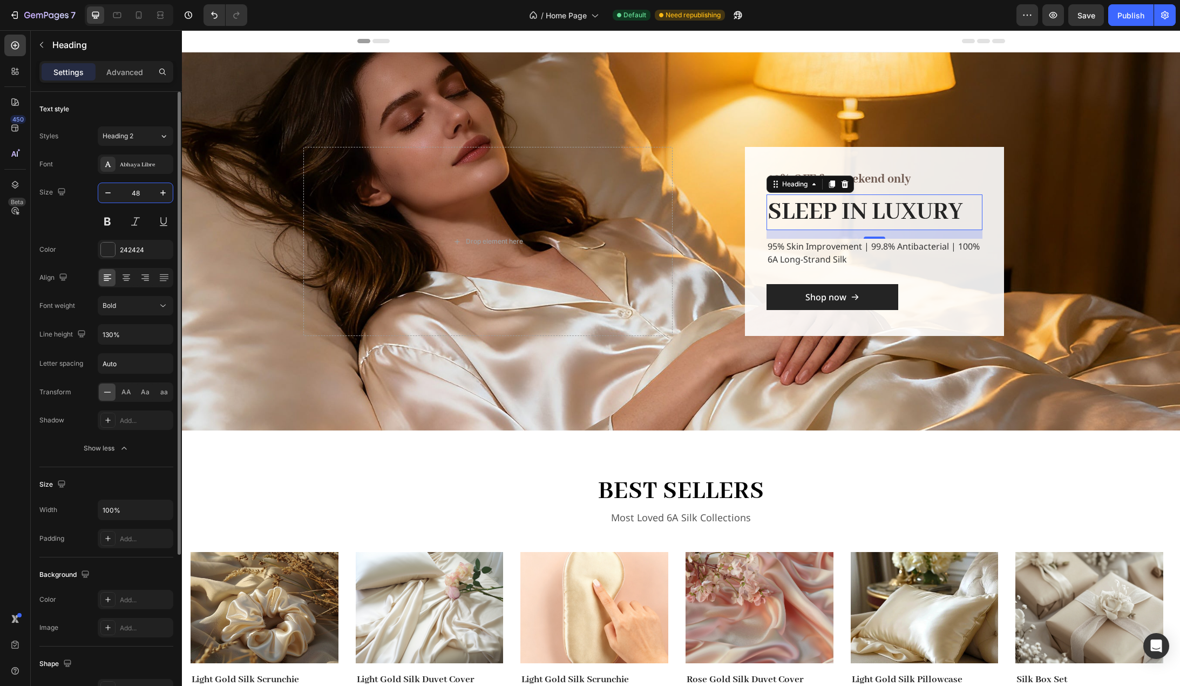
click at [146, 192] on input "48" at bounding box center [136, 192] width 36 height 19
type input "56"
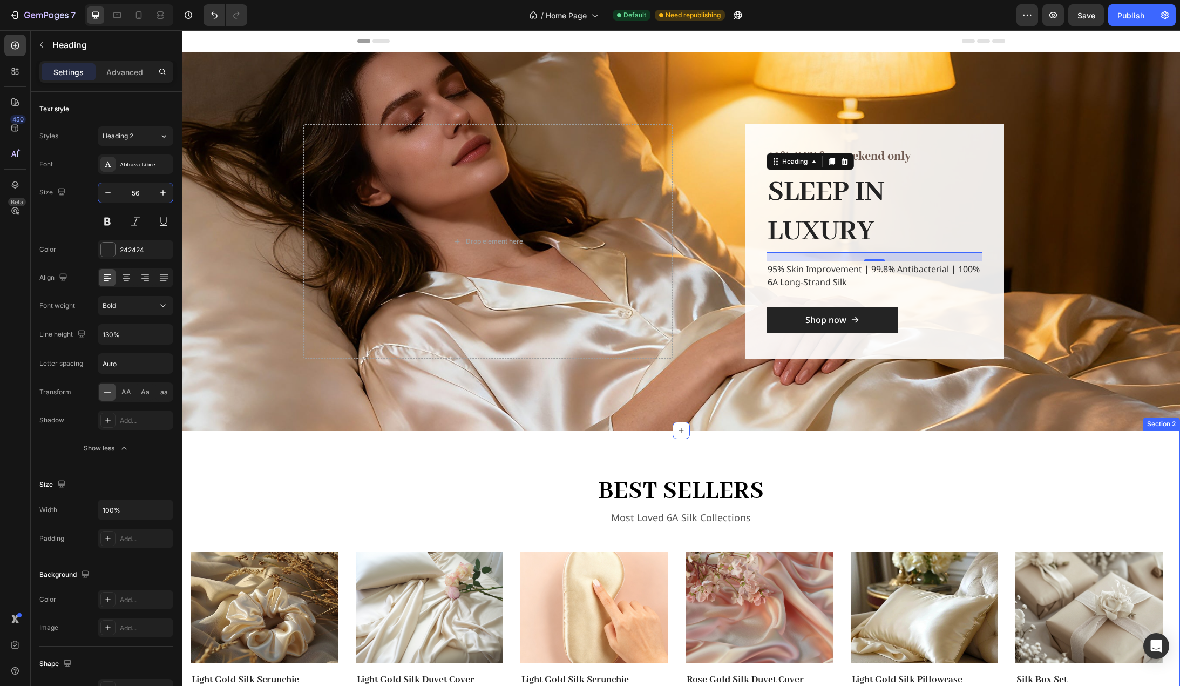
click at [291, 451] on div "best sellers Heading Most Loved 6A Silk Collections Text block Row Image Light …" at bounding box center [681, 584] width 998 height 309
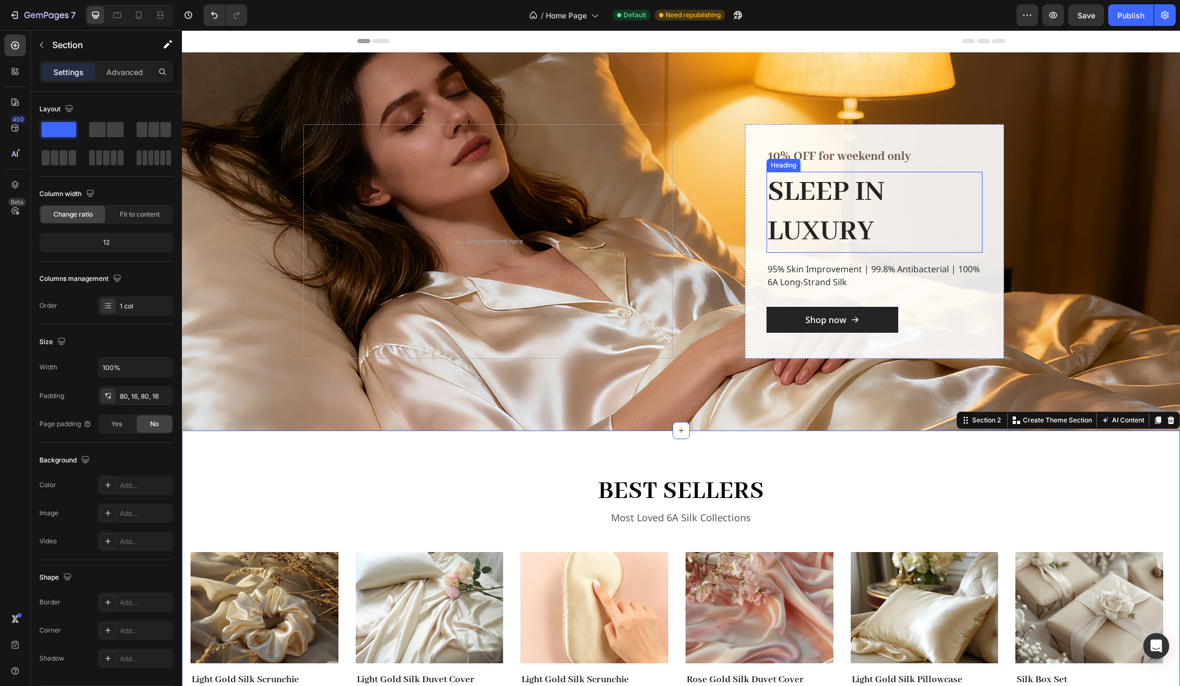
click at [855, 201] on h2 "SLEEP IN LUXURY" at bounding box center [875, 212] width 216 height 81
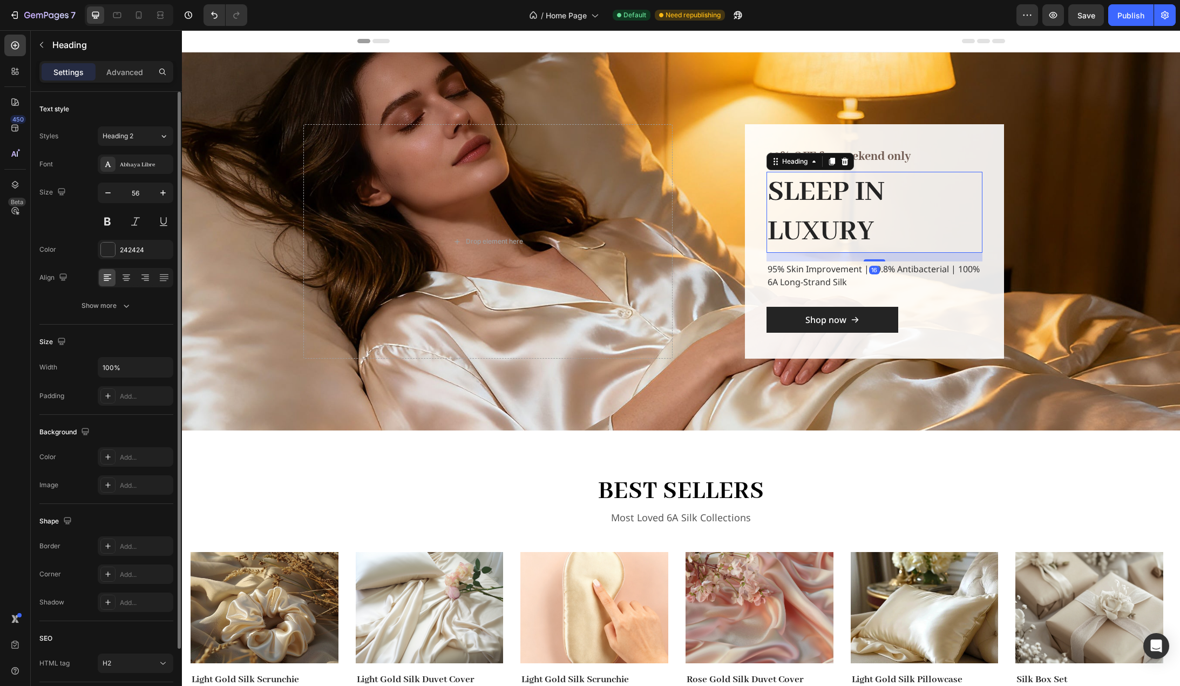
click at [113, 316] on div "Text style Styles Heading 2 Font Abhaya Libre Size 56 Color 242424 Align Show m…" at bounding box center [106, 208] width 134 height 233
click at [116, 316] on div "Text style Styles Heading 2 Font Abhaya Libre Size 56 Color 242424 Align Show m…" at bounding box center [106, 208] width 134 height 233
click at [113, 307] on div "Show more" at bounding box center [107, 305] width 50 height 11
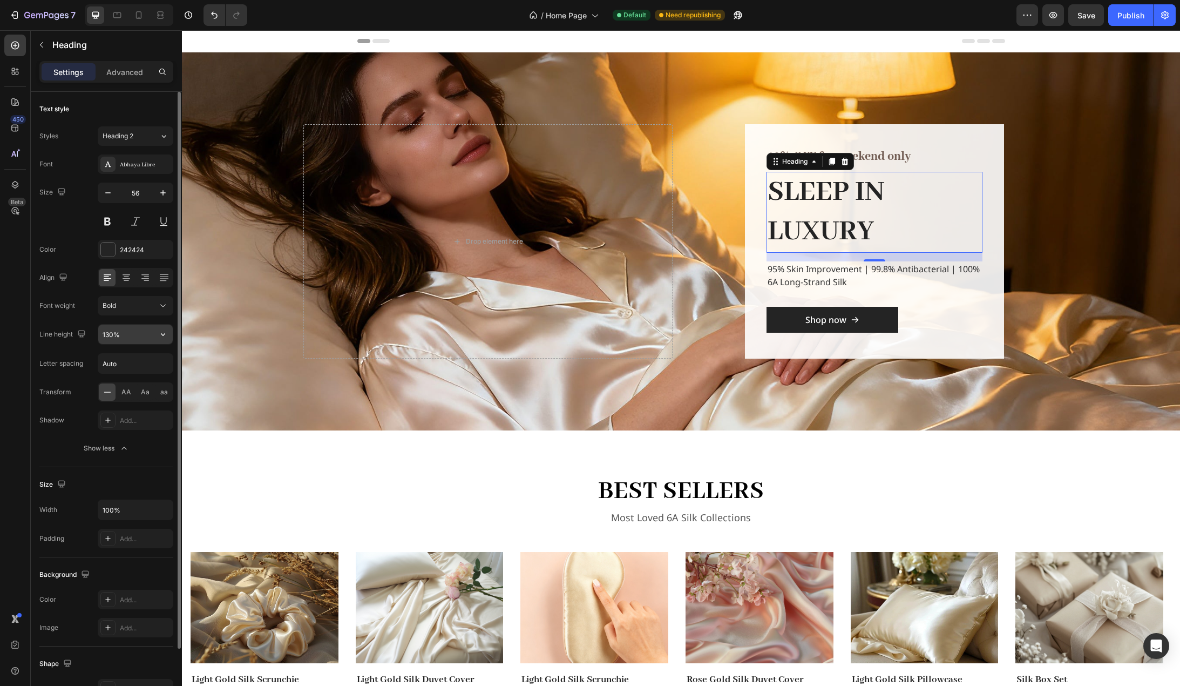
click at [162, 336] on icon "button" at bounding box center [163, 334] width 11 height 11
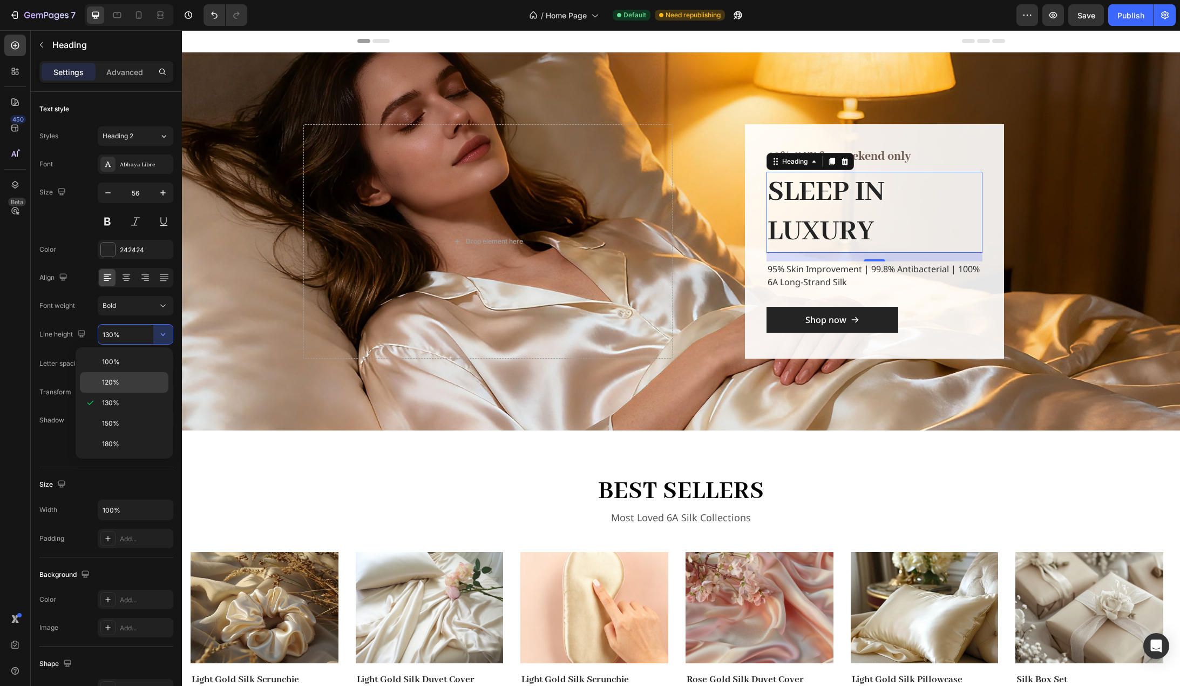
click at [139, 380] on p "120%" at bounding box center [133, 382] width 62 height 10
type input "120%"
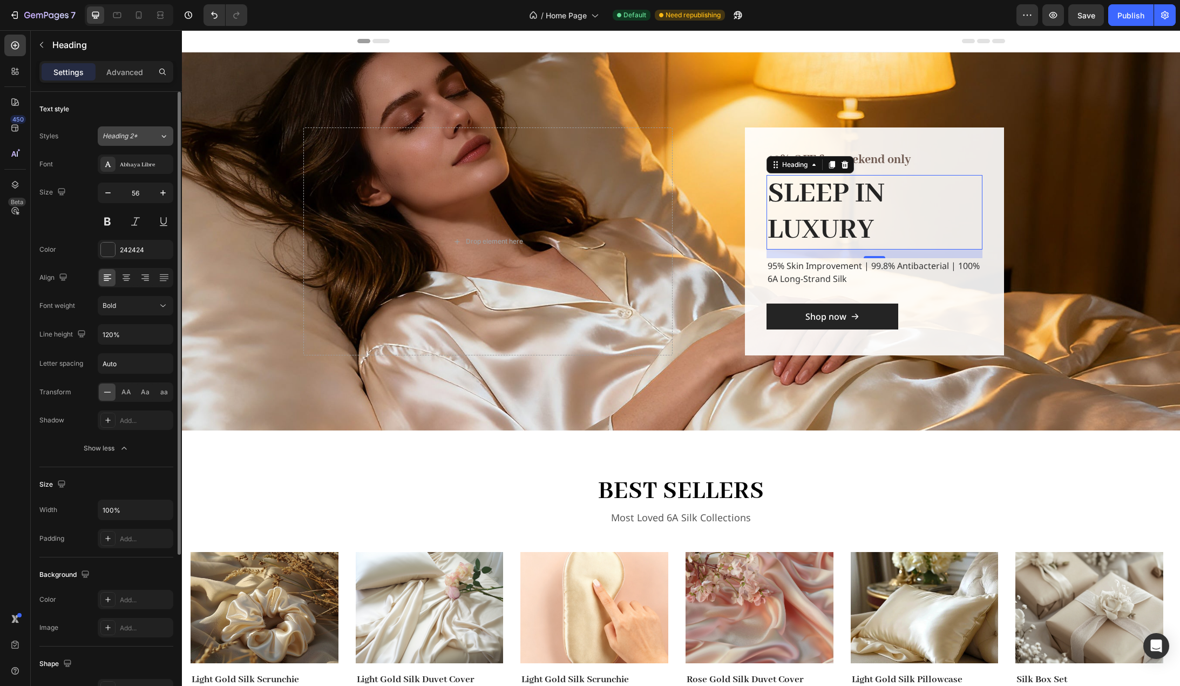
click at [161, 135] on icon at bounding box center [163, 136] width 9 height 11
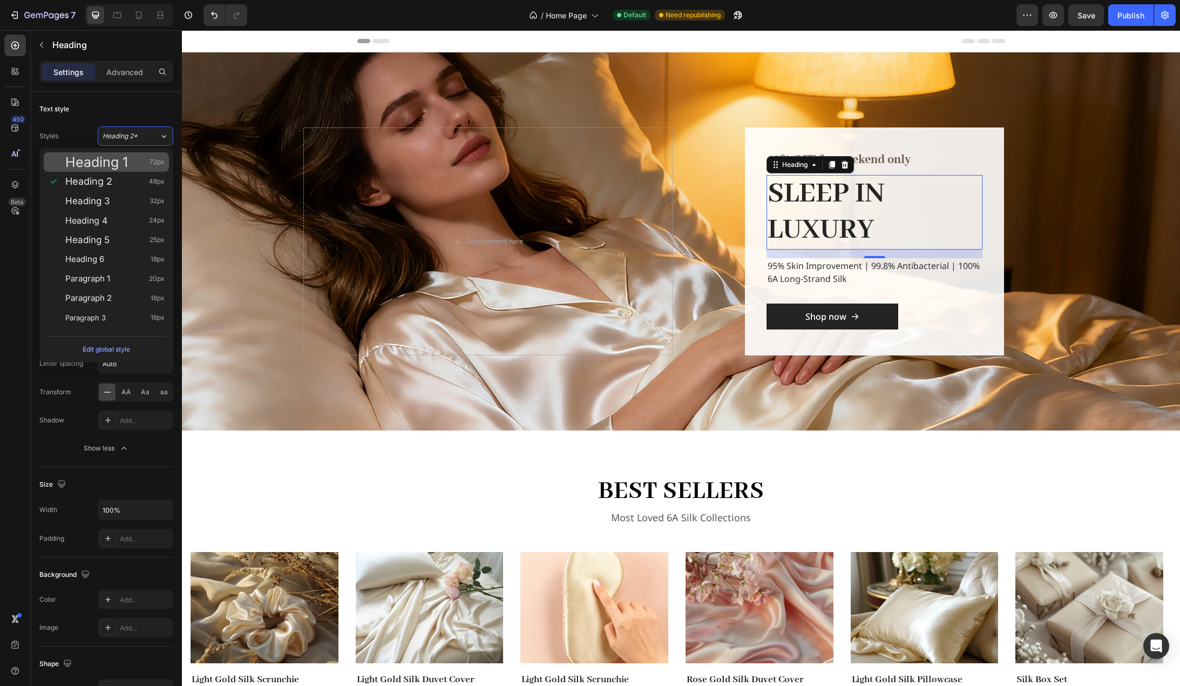
click at [145, 159] on div "Heading 1 72px" at bounding box center [114, 162] width 99 height 11
type input "72"
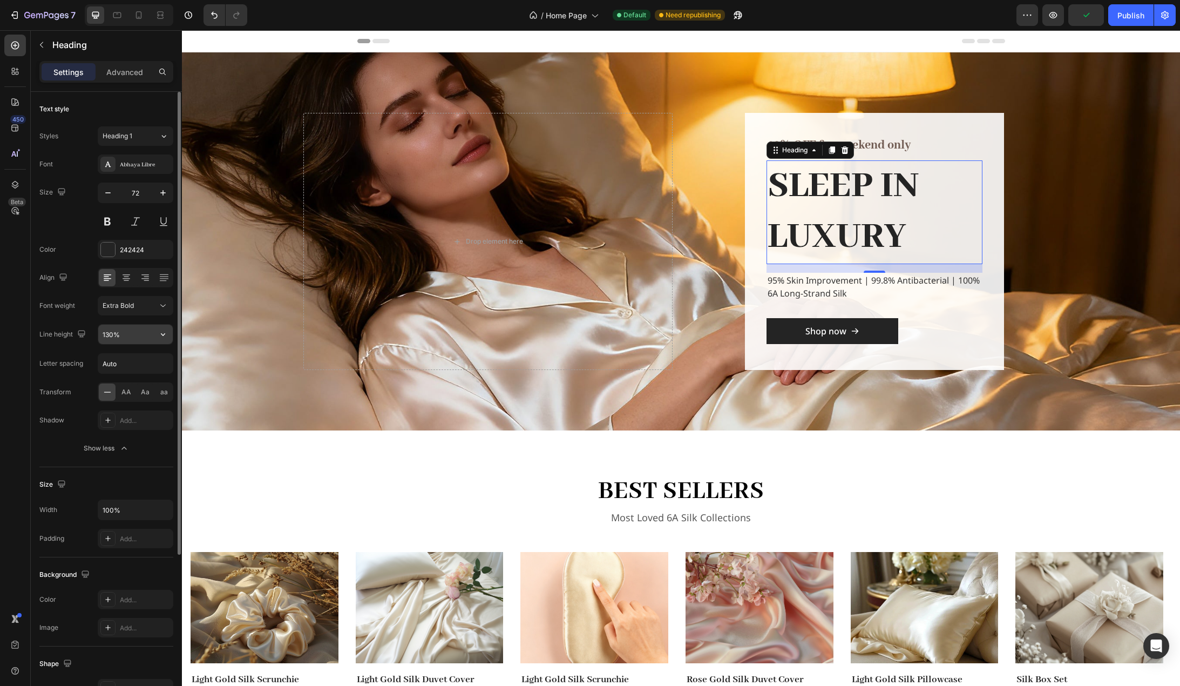
click at [163, 335] on icon "button" at bounding box center [163, 334] width 4 height 3
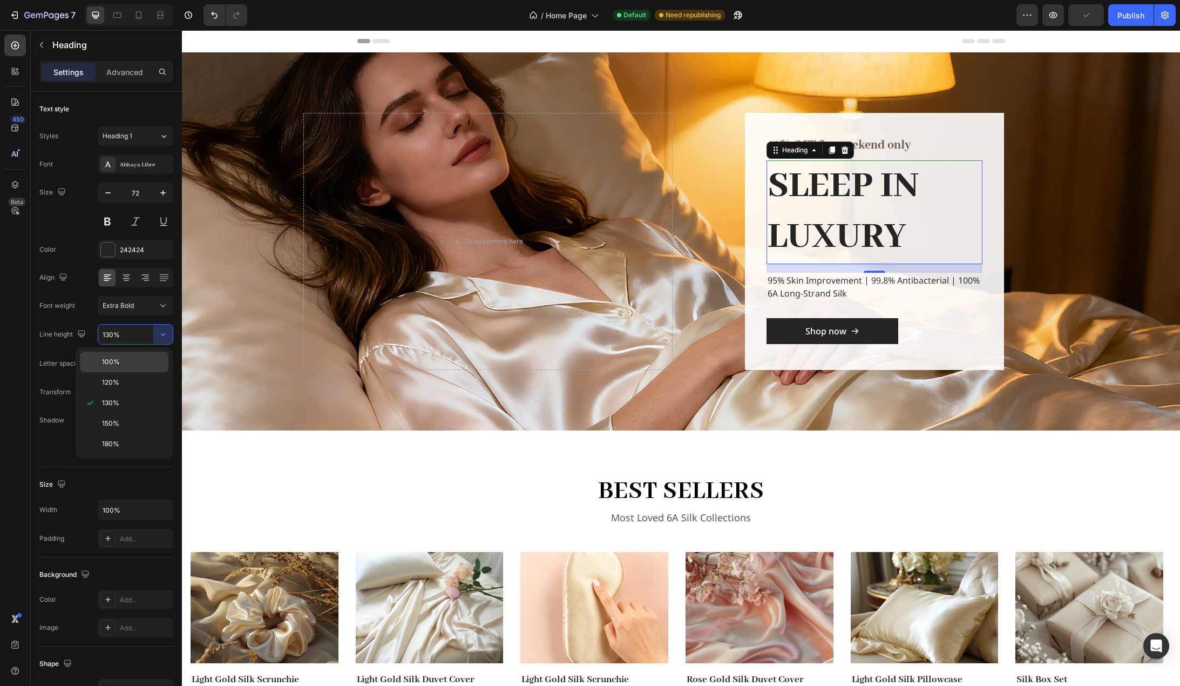
click at [138, 363] on p "100%" at bounding box center [133, 362] width 62 height 10
type input "100%"
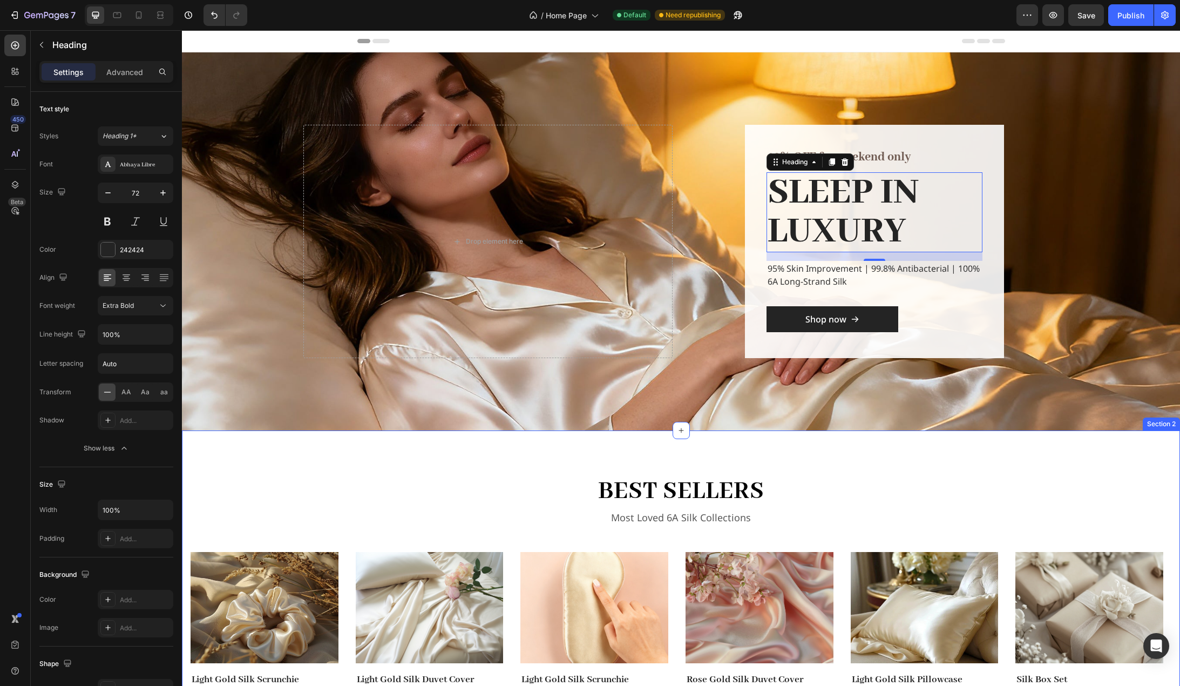
click at [226, 465] on div "best sellers Heading Most Loved 6A Silk Collections Text block Row Image Light …" at bounding box center [681, 584] width 998 height 309
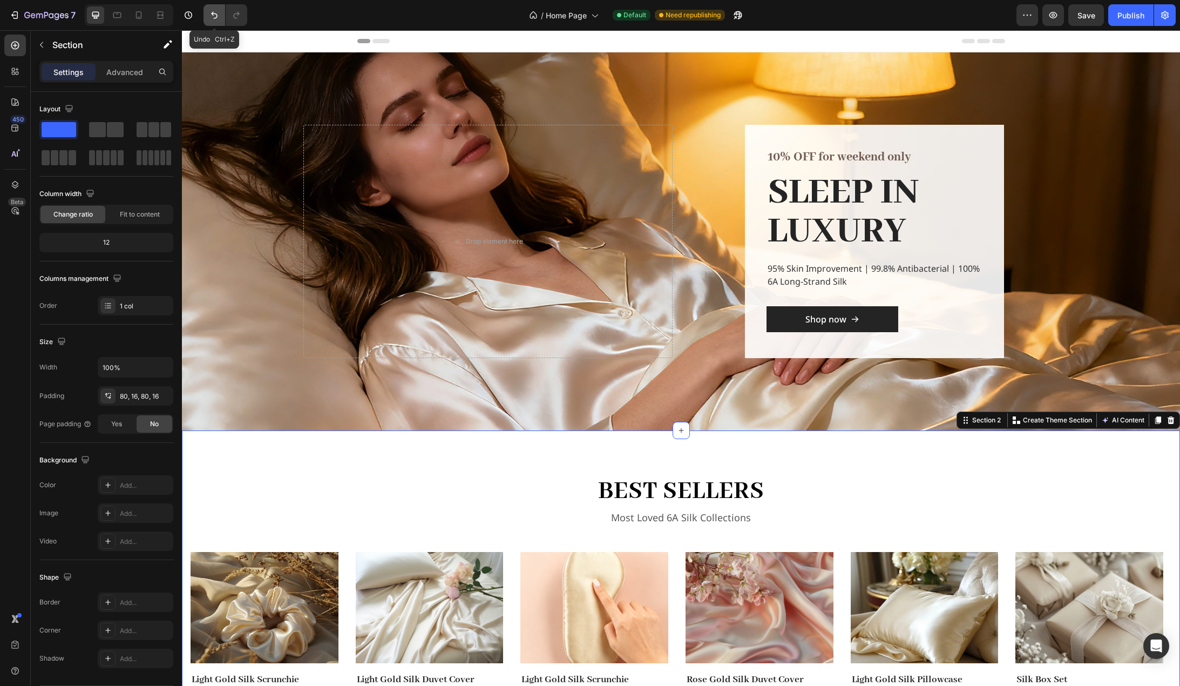
click at [222, 13] on button "Undo/Redo" at bounding box center [215, 15] width 22 height 22
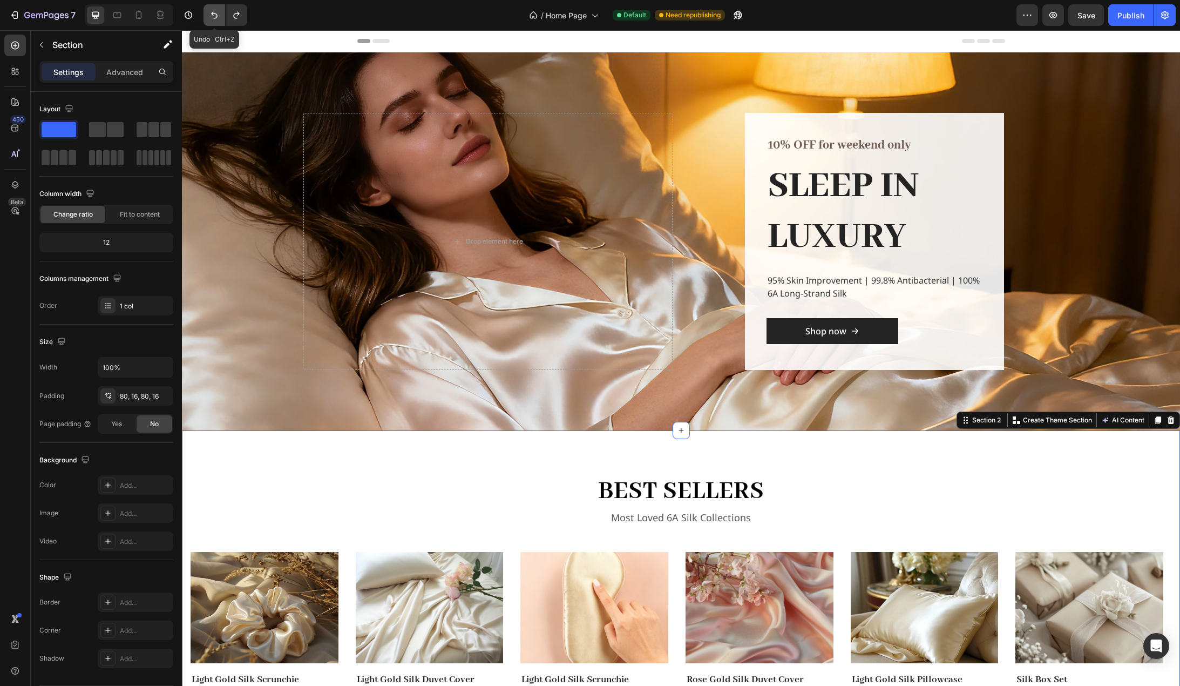
click at [213, 16] on icon "Undo/Redo" at bounding box center [214, 15] width 11 height 11
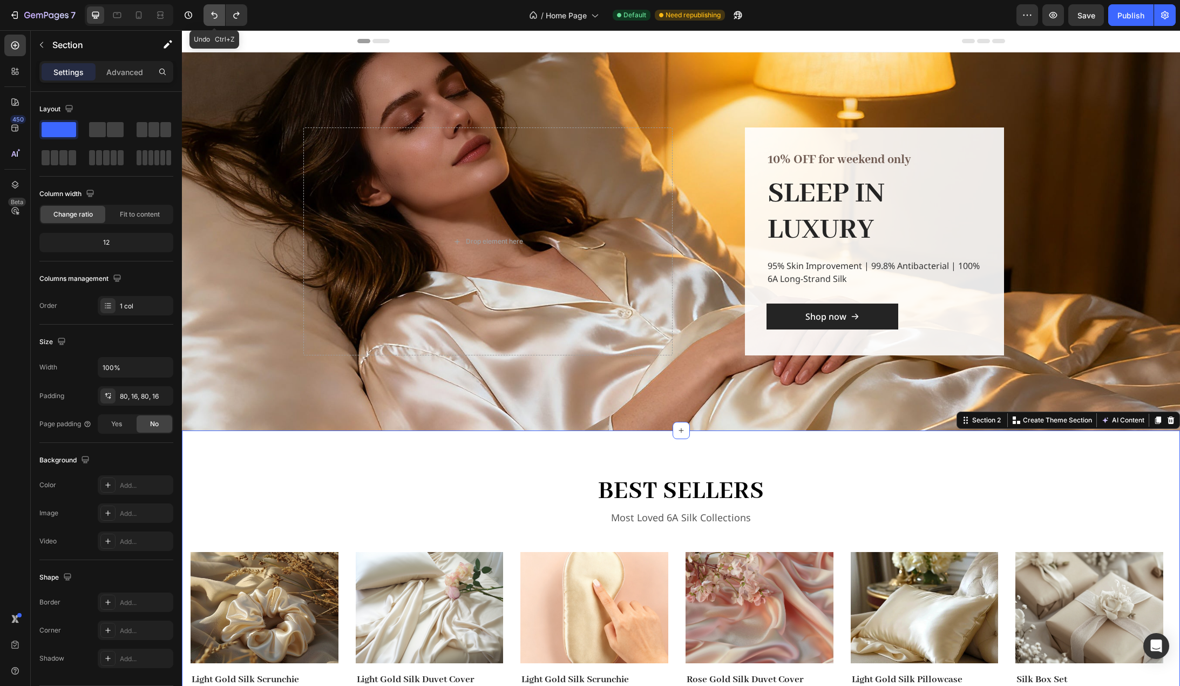
click at [213, 16] on icon "Undo/Redo" at bounding box center [214, 15] width 11 height 11
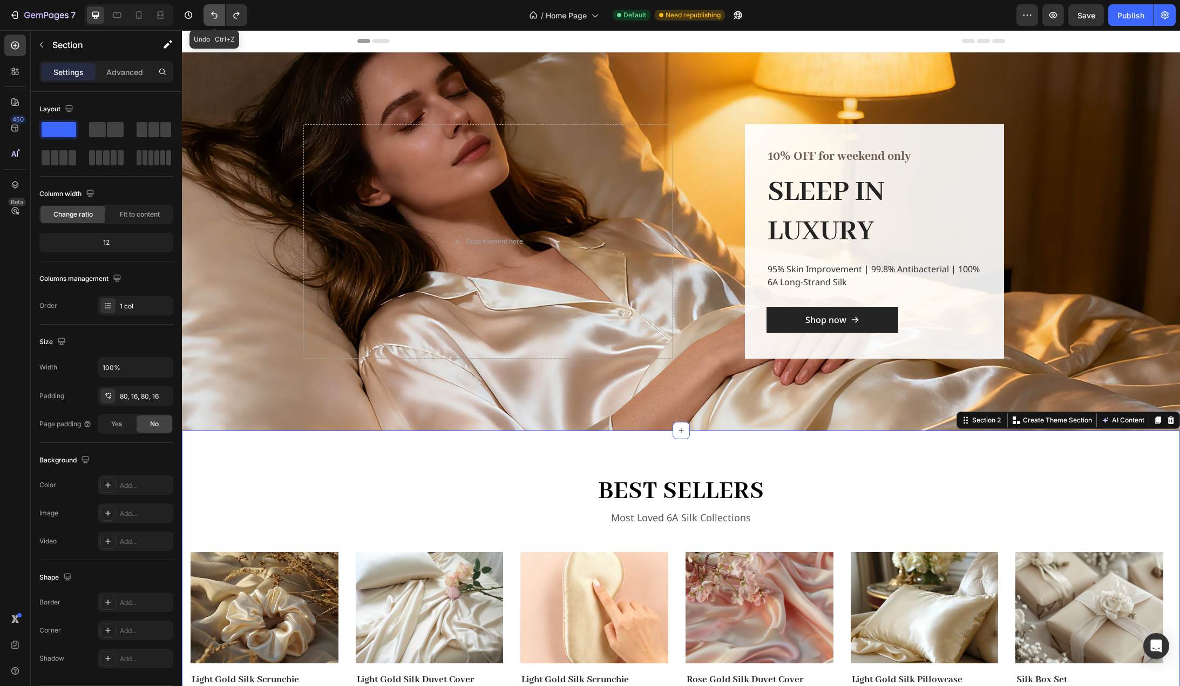
click at [213, 16] on icon "Undo/Redo" at bounding box center [214, 15] width 11 height 11
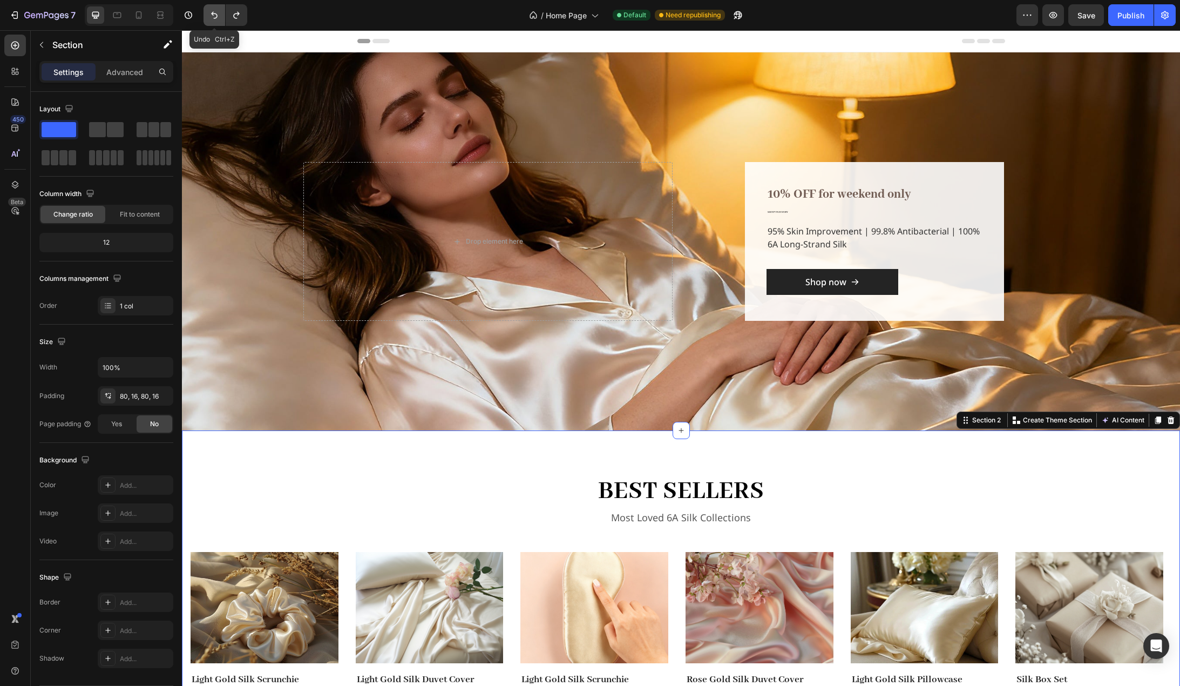
click at [215, 17] on icon "Undo/Redo" at bounding box center [214, 15] width 11 height 11
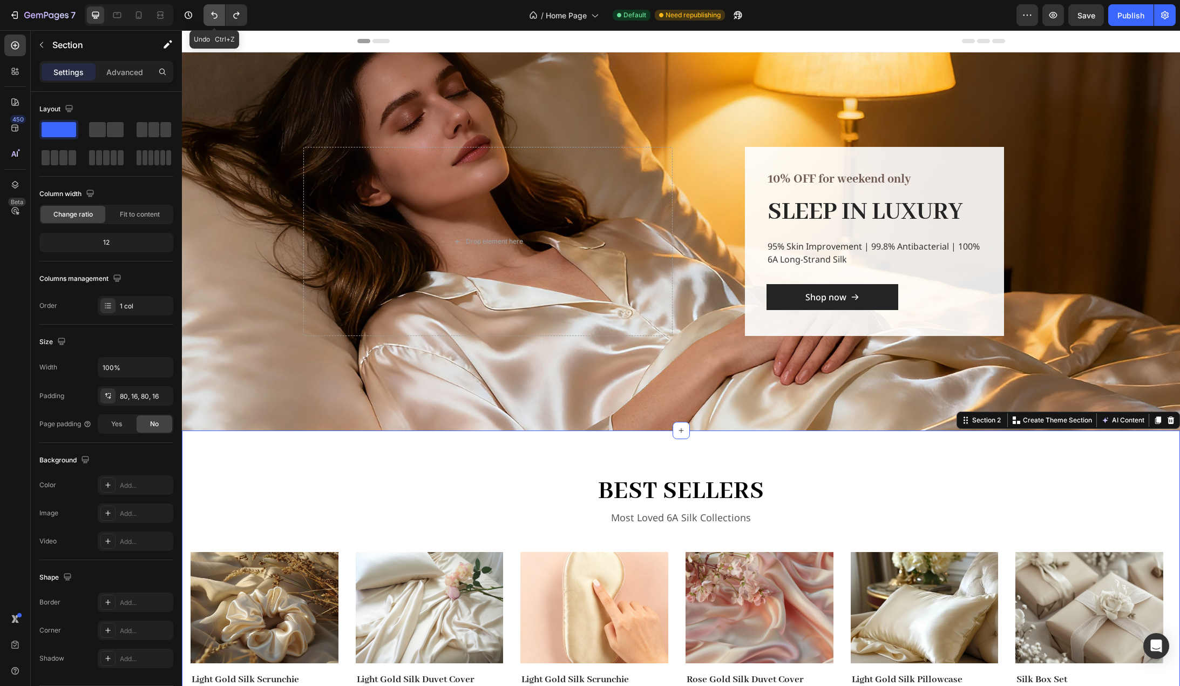
click at [215, 17] on icon "Undo/Redo" at bounding box center [214, 15] width 11 height 11
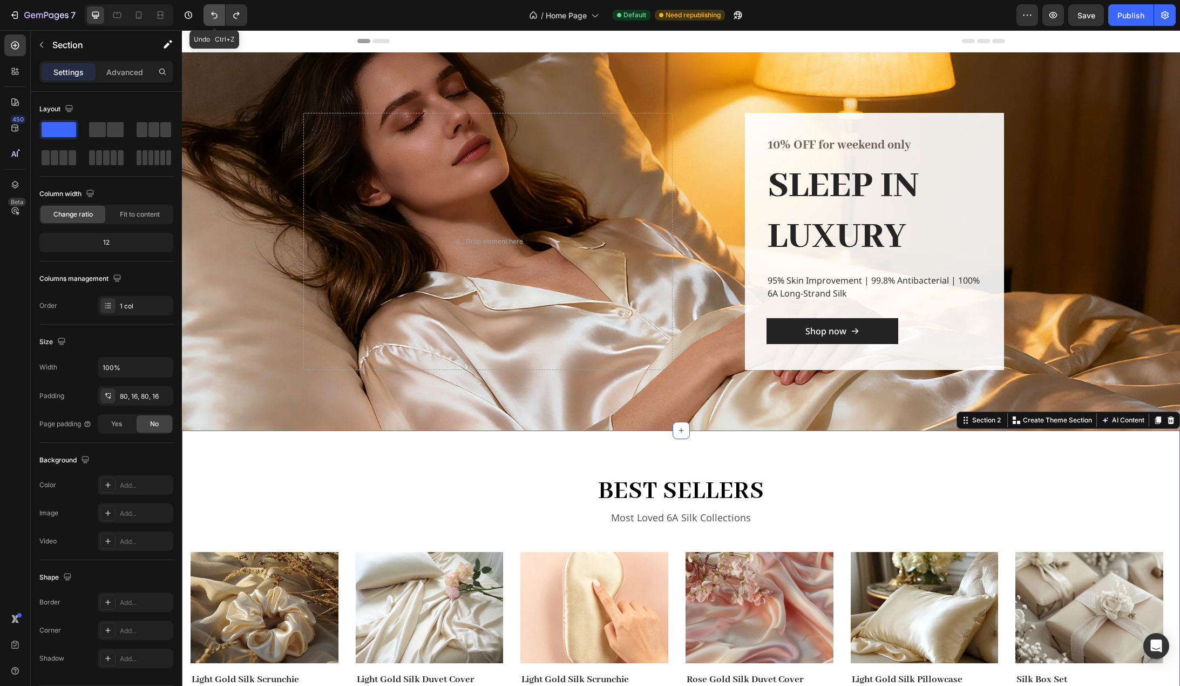
click at [215, 17] on icon "Undo/Redo" at bounding box center [214, 15] width 11 height 11
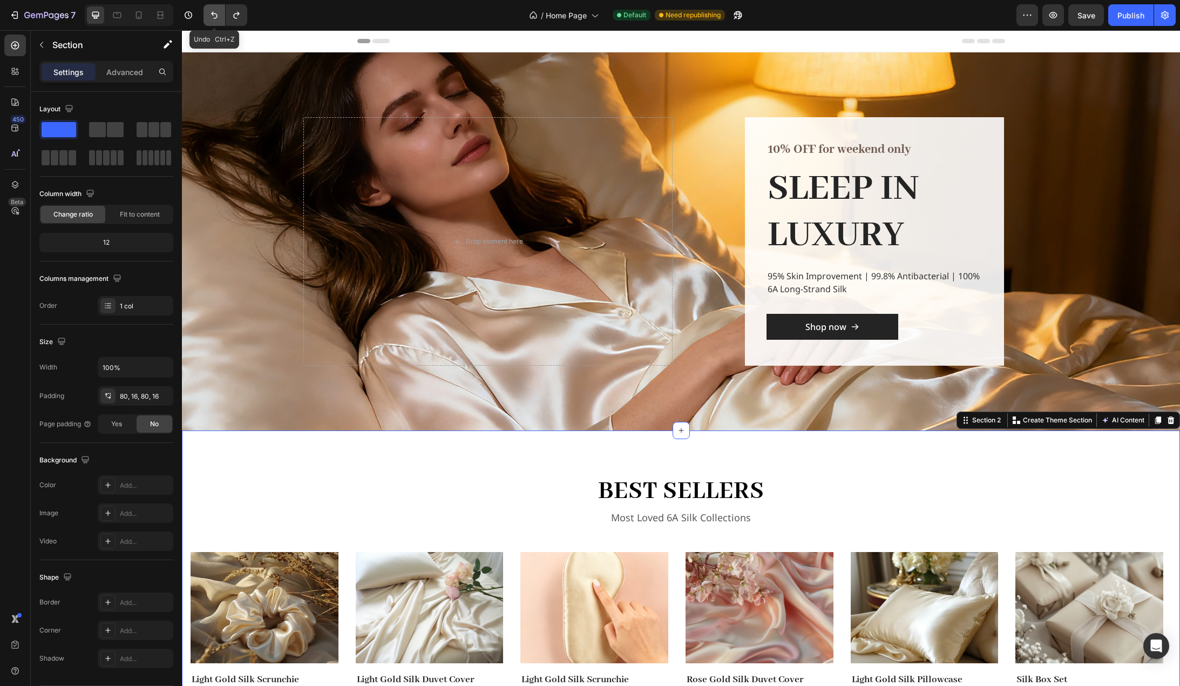
click at [215, 17] on icon "Undo/Redo" at bounding box center [214, 15] width 11 height 11
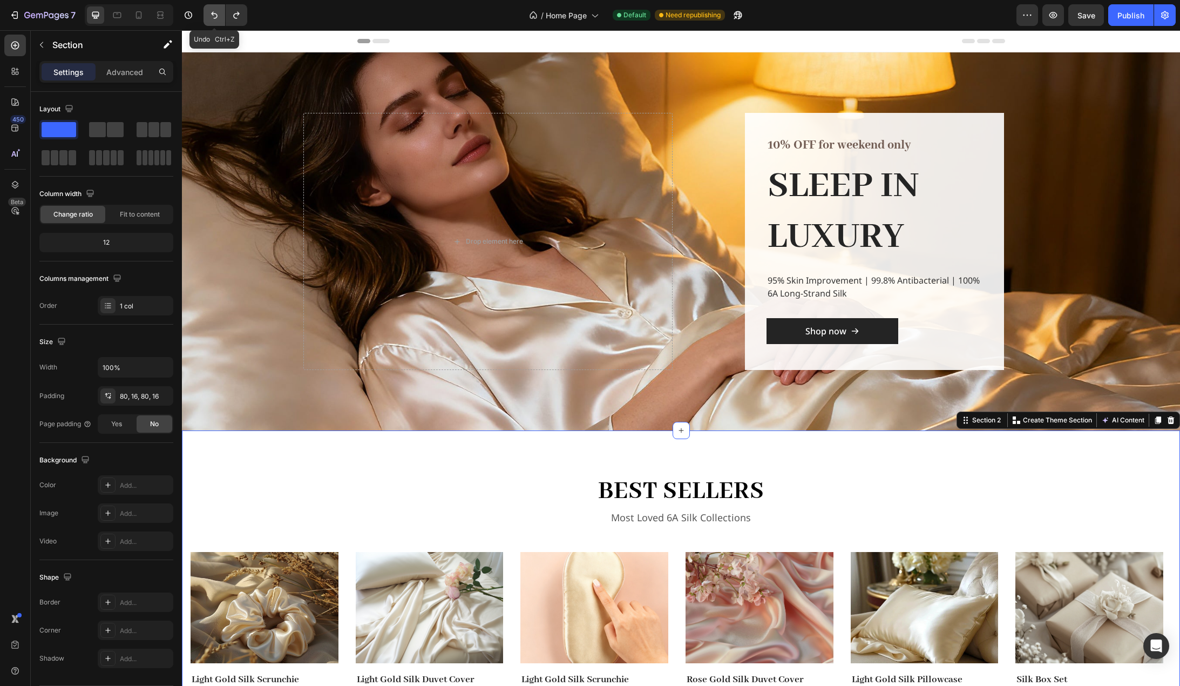
click at [215, 17] on icon "Undo/Redo" at bounding box center [214, 15] width 11 height 11
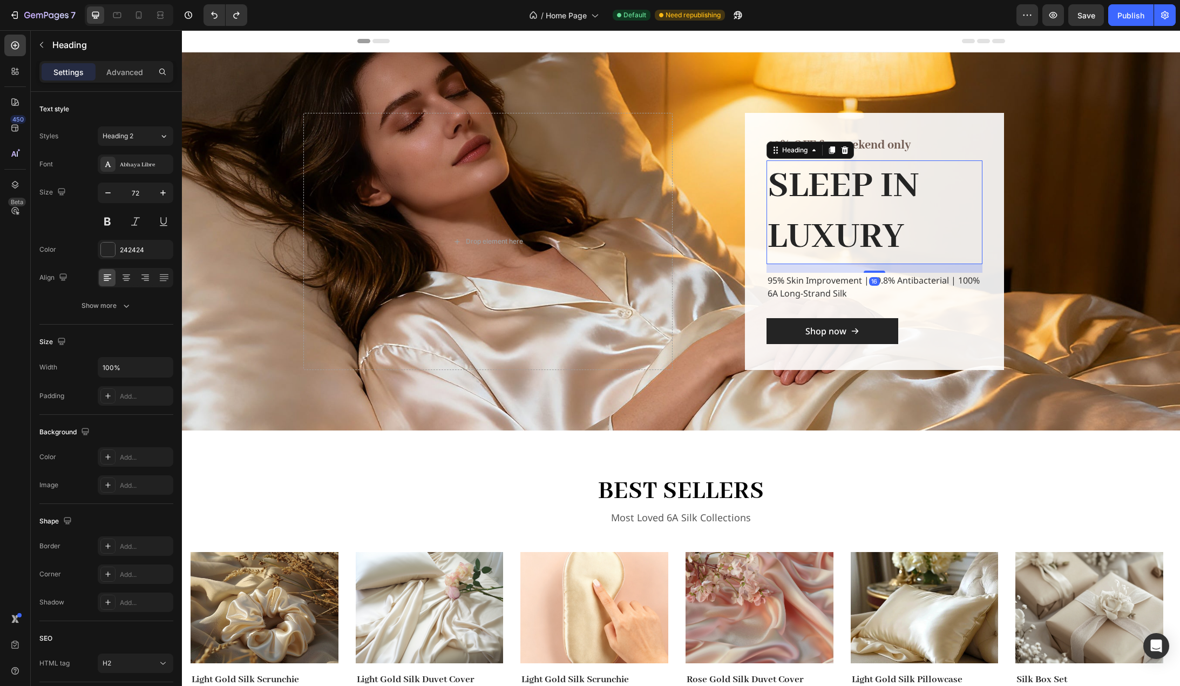
click at [849, 186] on h2 "SLEEP IN LUXURY" at bounding box center [875, 211] width 216 height 103
click at [112, 308] on div "Show more" at bounding box center [107, 305] width 50 height 11
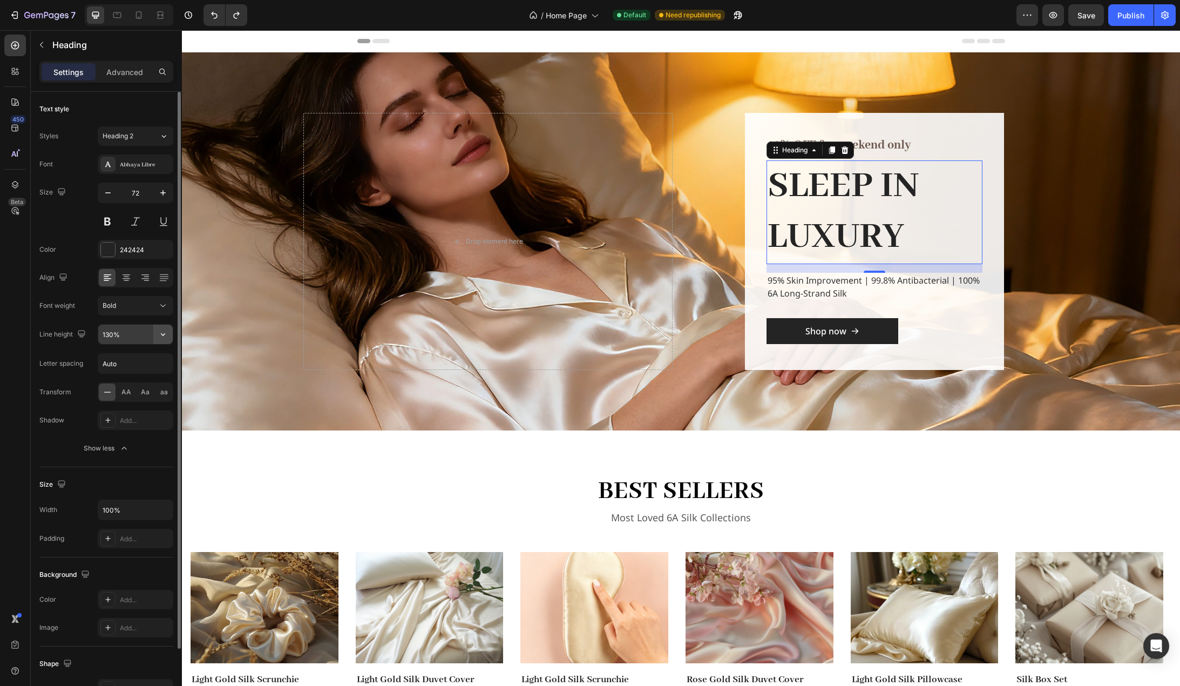
click at [163, 334] on icon "button" at bounding box center [163, 334] width 11 height 11
click at [166, 133] on icon at bounding box center [163, 136] width 9 height 11
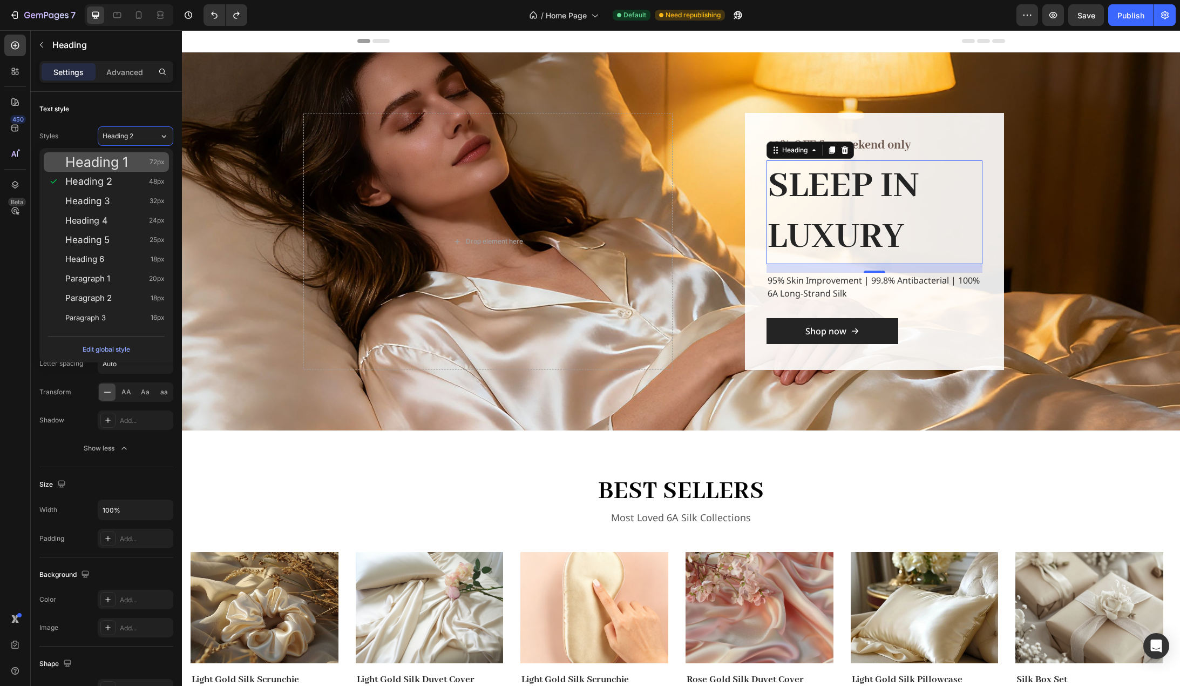
click at [143, 159] on div "Heading 1 72px" at bounding box center [114, 162] width 99 height 11
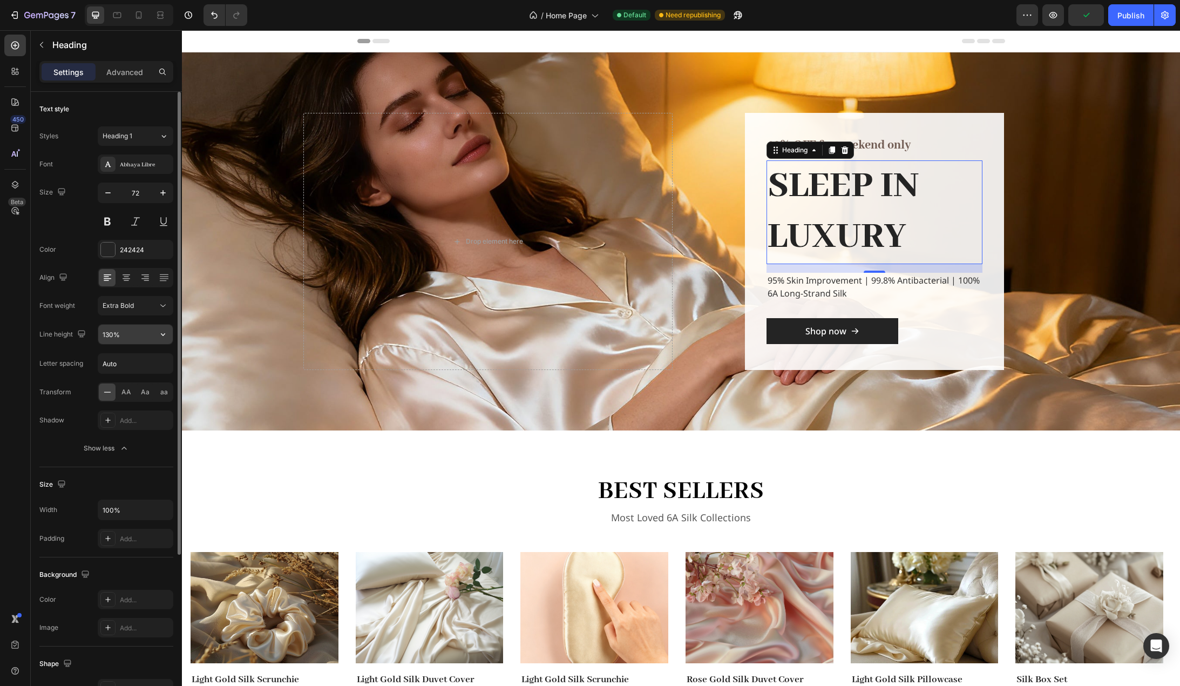
click at [160, 337] on icon "button" at bounding box center [163, 334] width 11 height 11
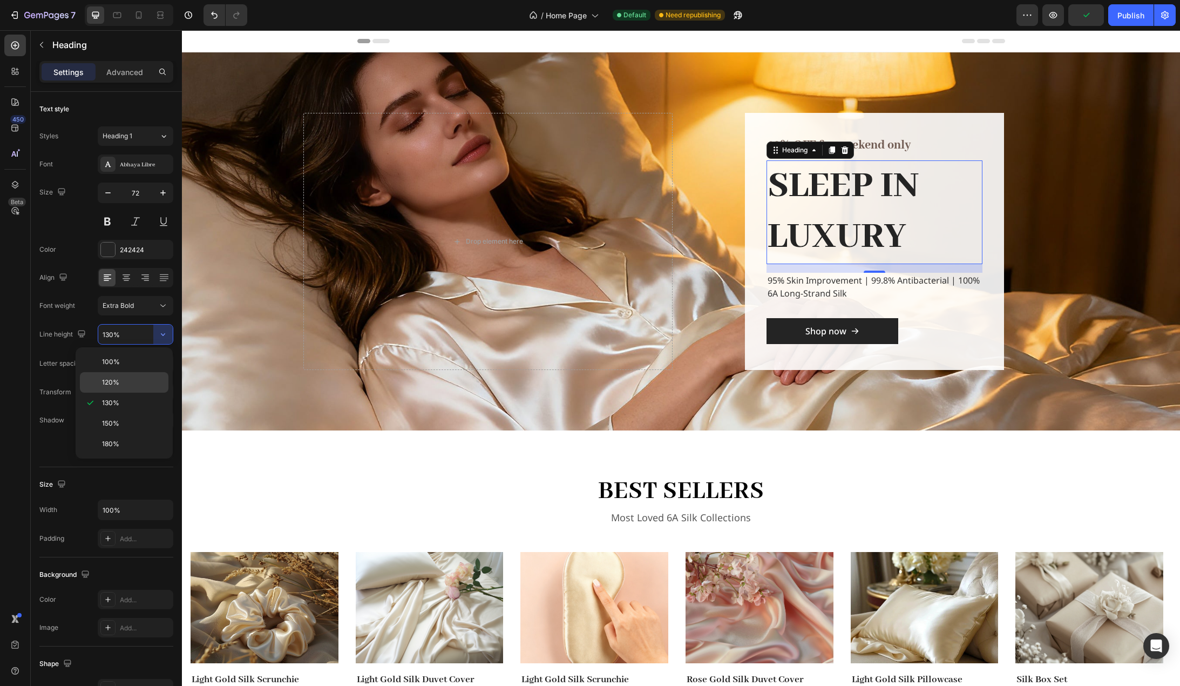
click at [127, 386] on p "120%" at bounding box center [133, 382] width 62 height 10
type input "120%"
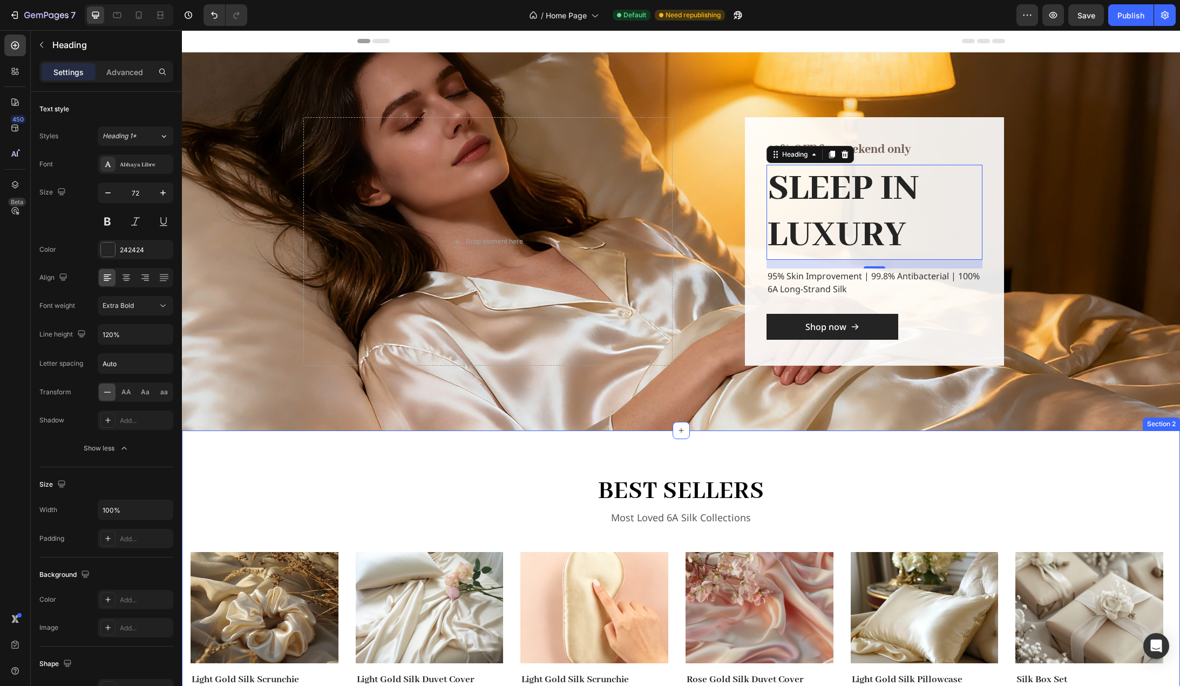
click at [249, 464] on div "best sellers Heading Most Loved 6A Silk Collections Text block Row Image Light …" at bounding box center [681, 584] width 998 height 309
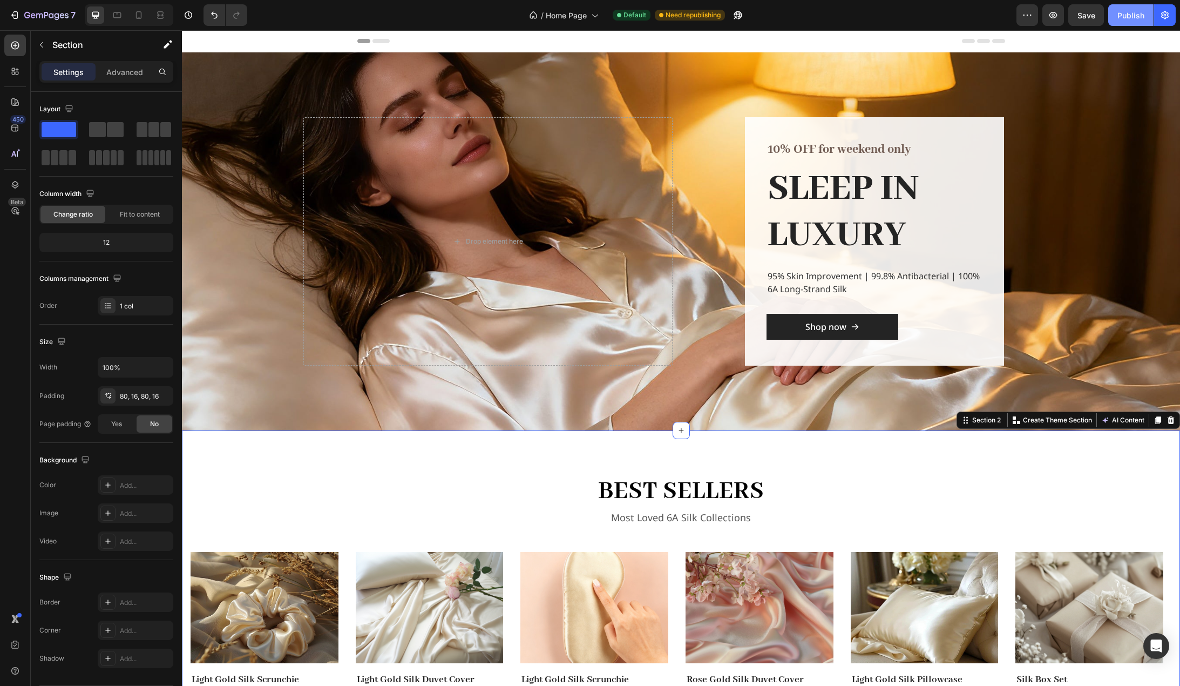
click at [1131, 14] on div "Publish" at bounding box center [1131, 15] width 27 height 11
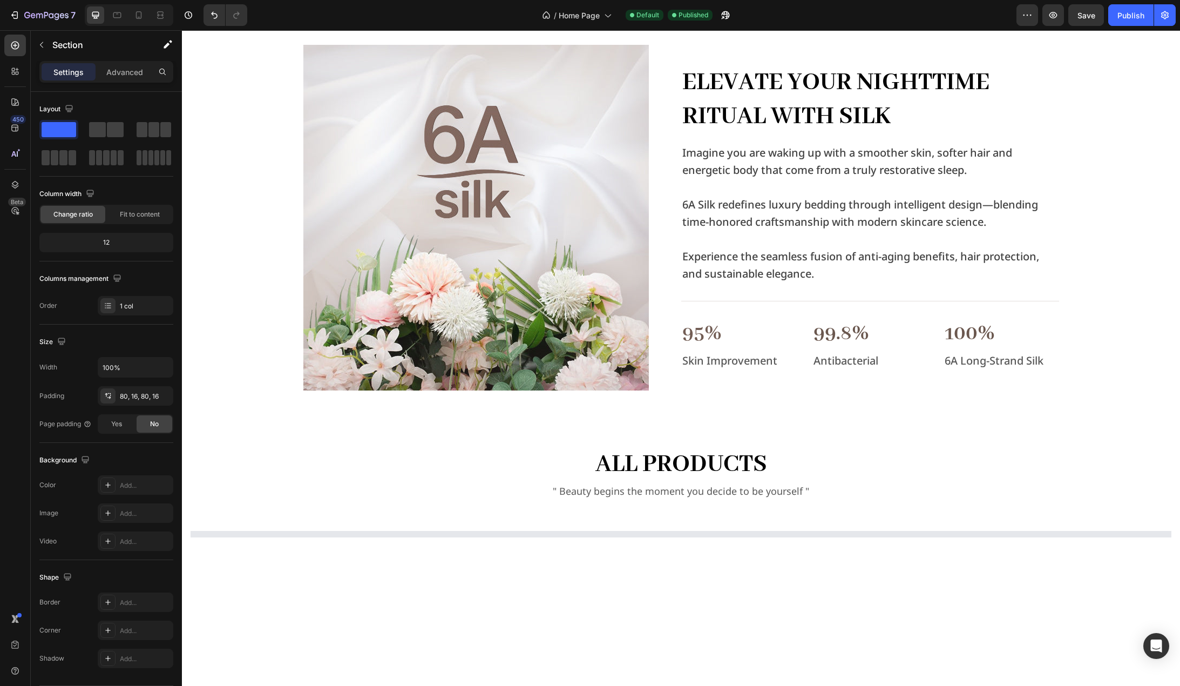
scroll to position [540, 0]
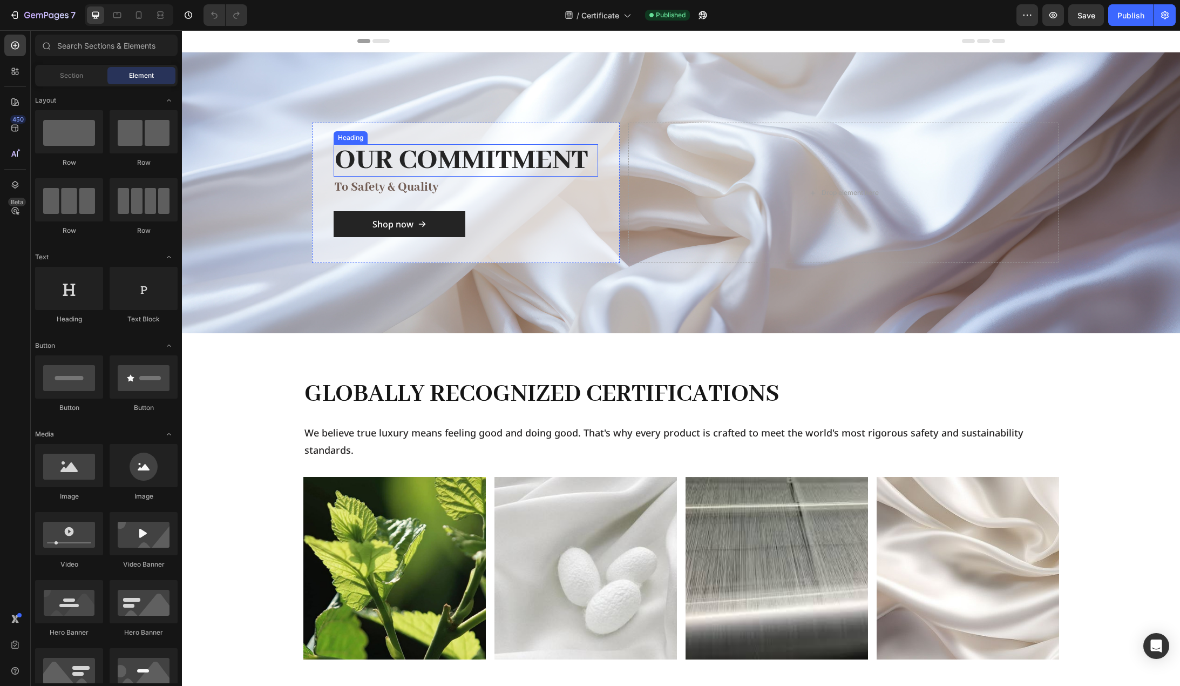
click at [475, 153] on h2 "Our Commitment" at bounding box center [466, 160] width 265 height 32
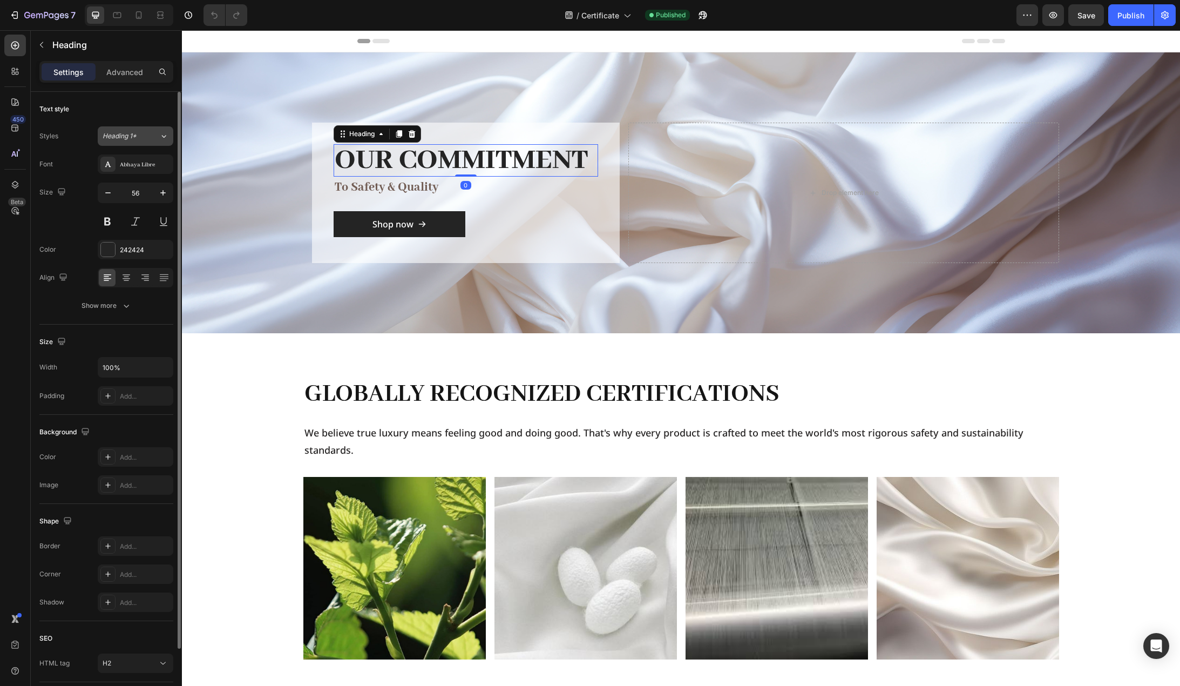
click at [146, 136] on div "Heading 1*" at bounding box center [131, 136] width 57 height 10
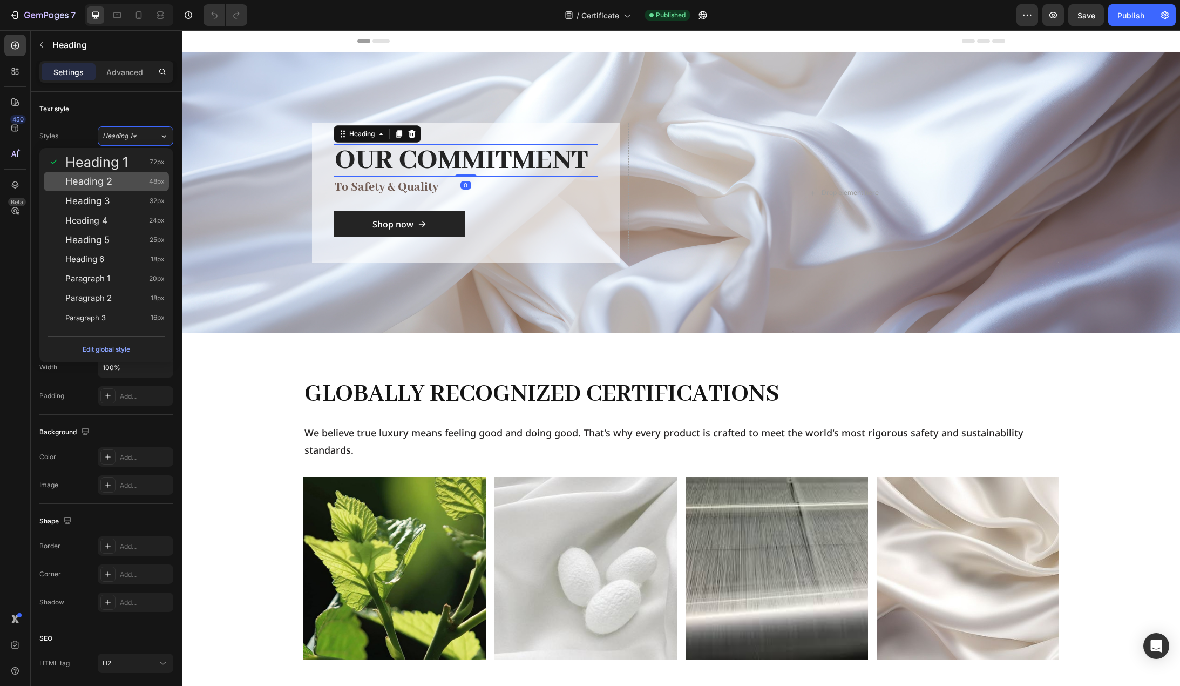
click at [125, 178] on div "Heading 2 48px" at bounding box center [114, 181] width 99 height 11
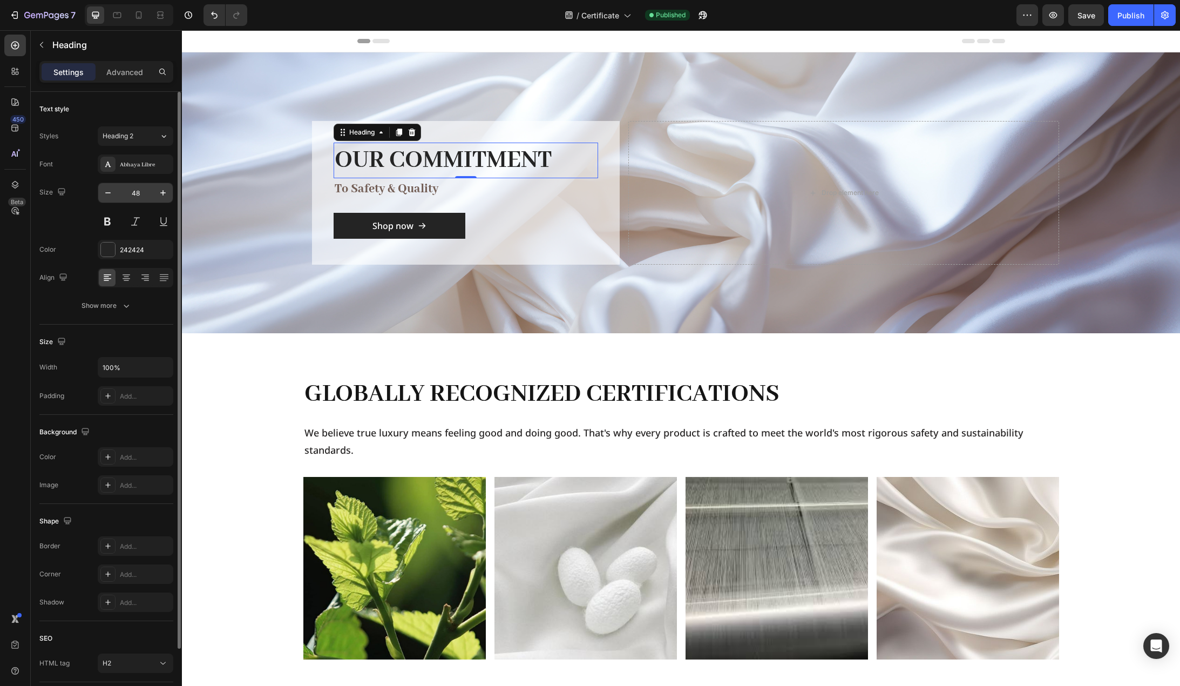
drag, startPoint x: 145, startPoint y: 192, endPoint x: 152, endPoint y: 192, distance: 7.6
click at [145, 192] on input "48" at bounding box center [136, 192] width 36 height 19
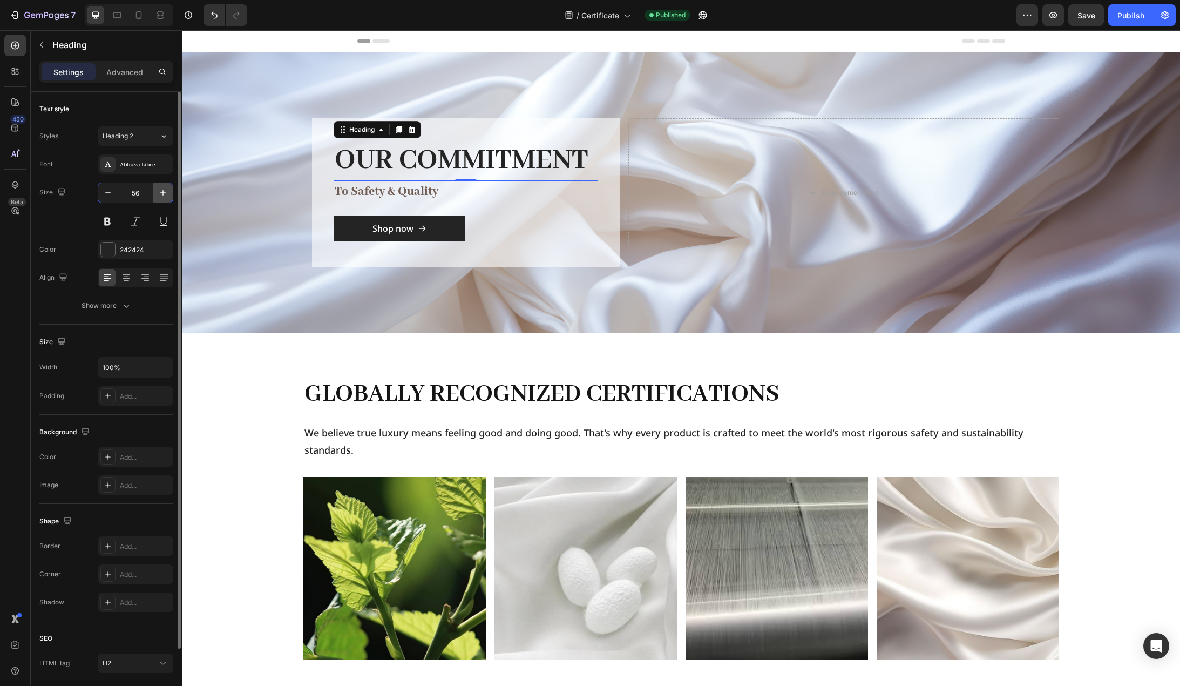
type input "56"
click at [478, 187] on p "to safety & quality" at bounding box center [466, 191] width 262 height 19
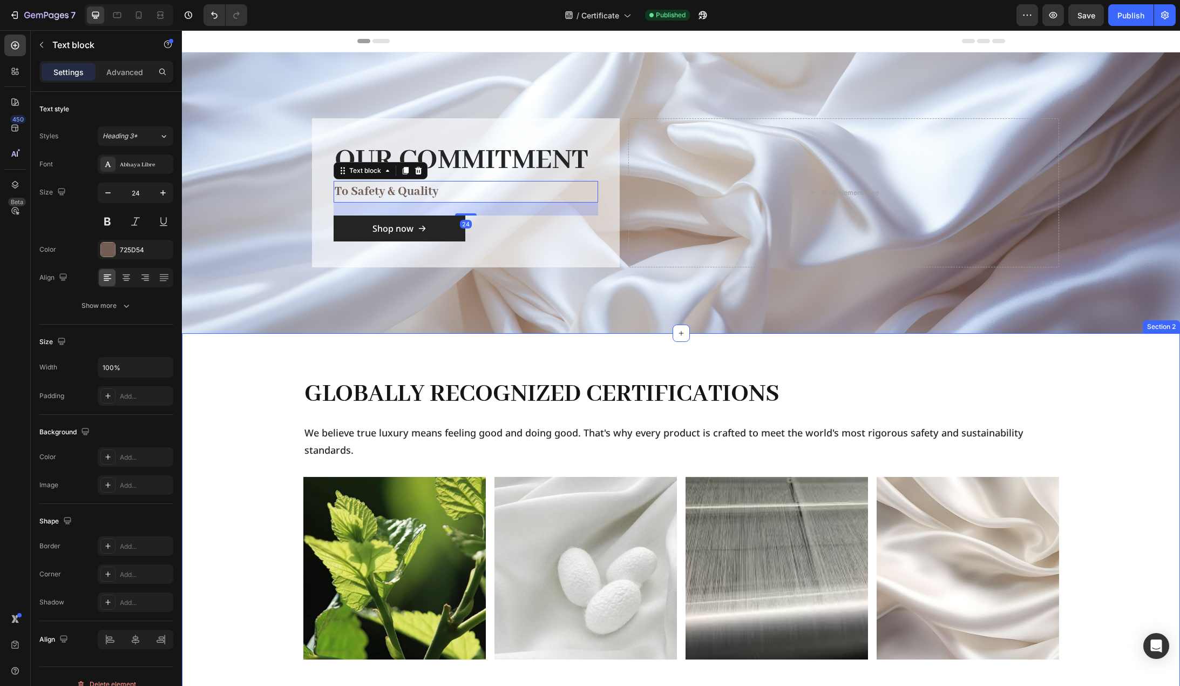
click at [225, 386] on div "Globally Recognized Certifications Heading We believe true luxury means feeling…" at bounding box center [681, 517] width 981 height 283
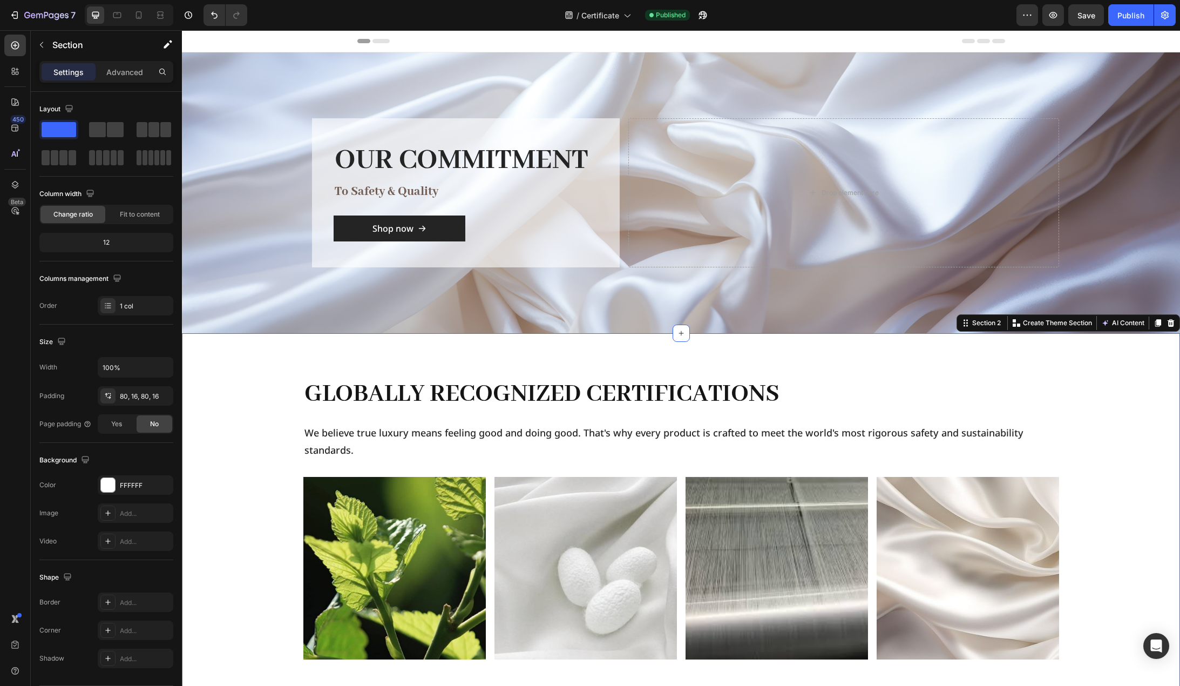
click at [408, 375] on div "Globally Recognized Certifications Heading We believe true luxury means feeling…" at bounding box center [681, 517] width 998 height 369
click at [410, 387] on h2 "Globally Recognized Certifications" at bounding box center [681, 394] width 756 height 36
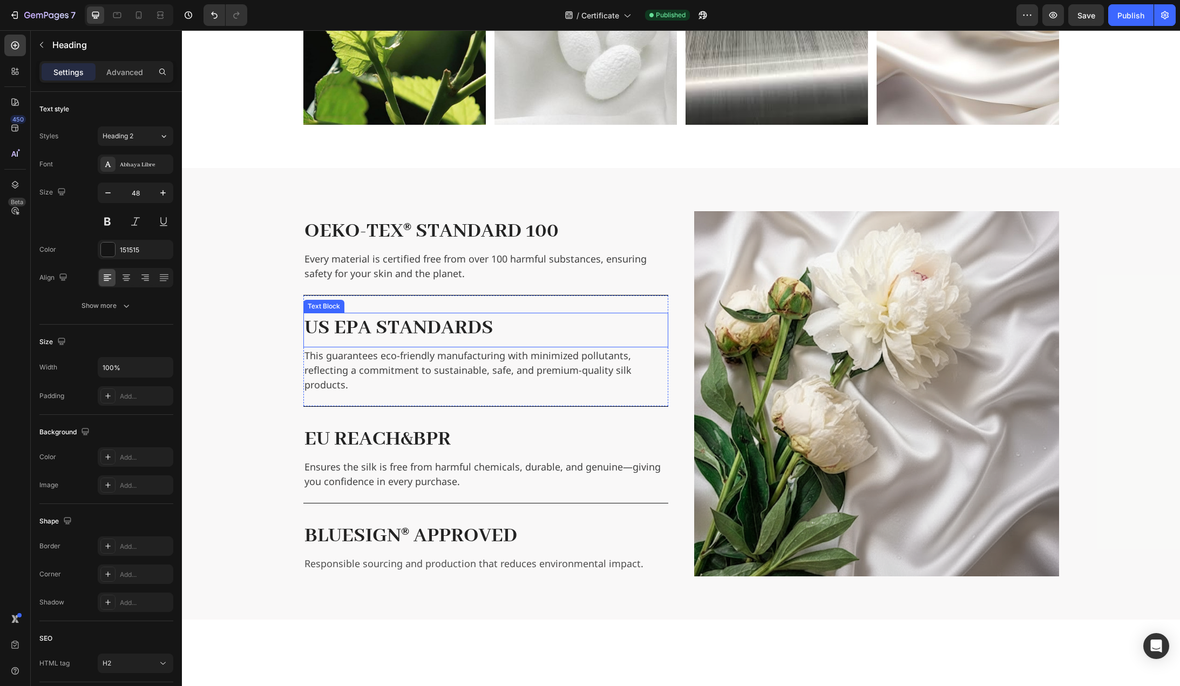
scroll to position [540, 0]
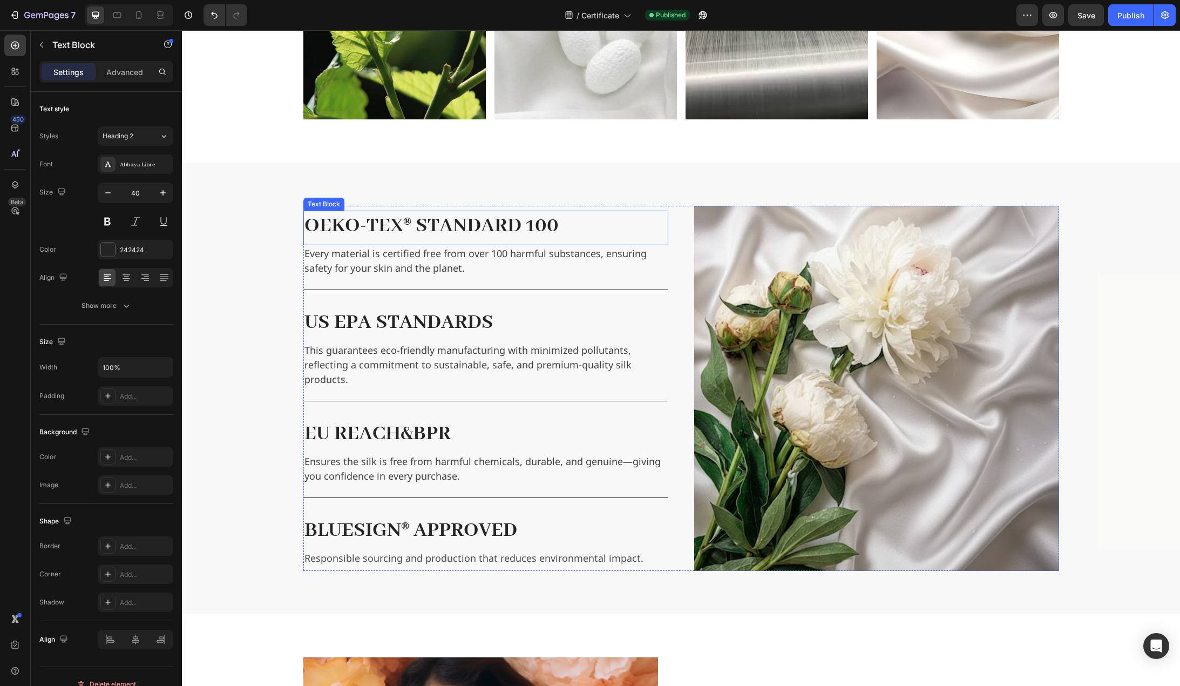
click at [521, 225] on span "OEKO-TEX® STANDARD 100" at bounding box center [432, 226] width 254 height 26
click at [449, 314] on span "US EPA STANDARDS" at bounding box center [399, 322] width 189 height 26
click at [419, 424] on span "EU REACH&BPR" at bounding box center [378, 434] width 146 height 26
click at [444, 266] on p "Every material is certified free from over 100 harmful substances, ensuring saf…" at bounding box center [486, 260] width 363 height 29
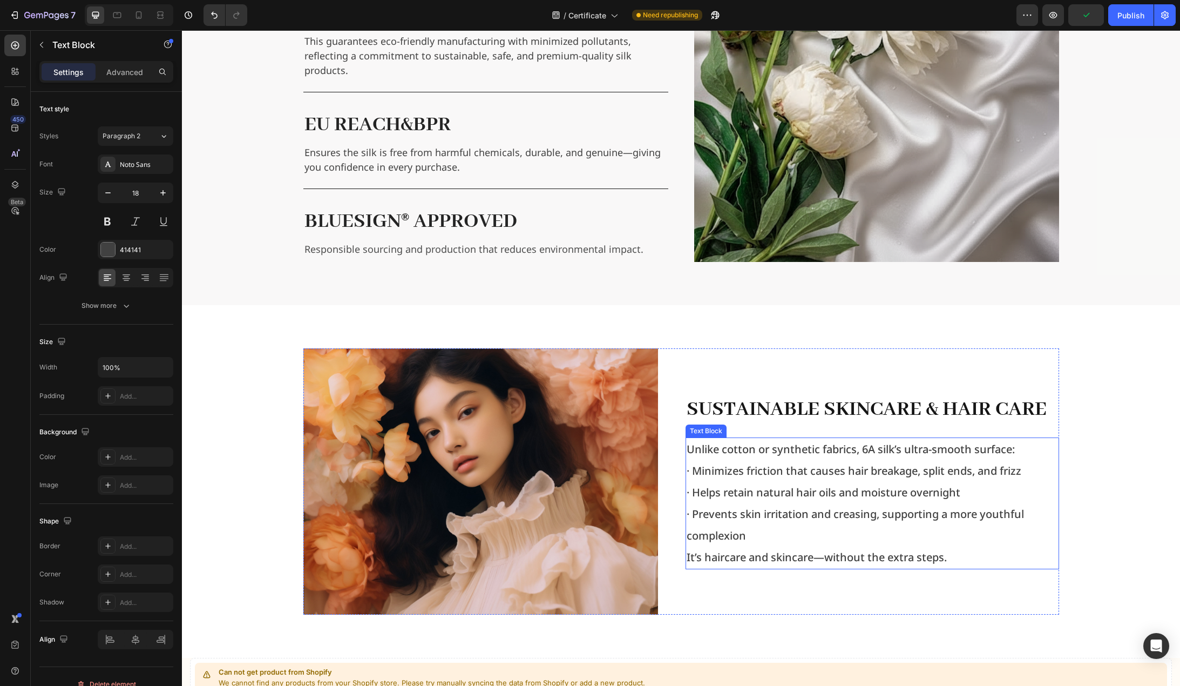
scroll to position [972, 0]
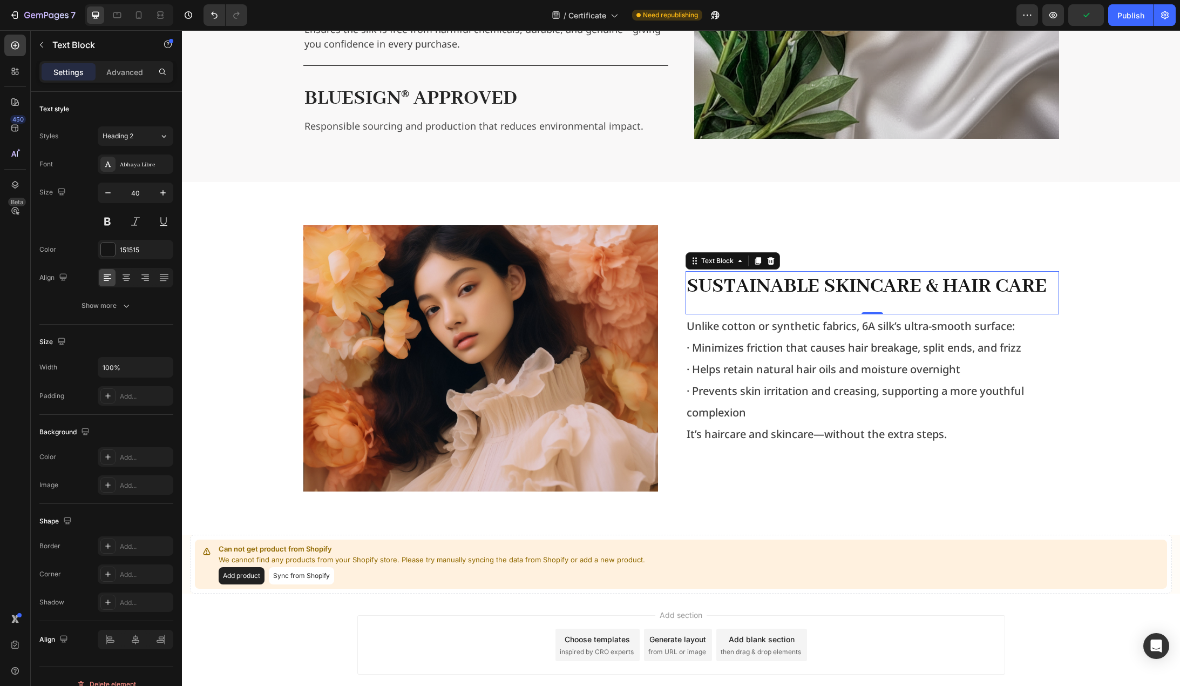
click at [780, 278] on p "Sustainable Skincare & Hair Care" at bounding box center [873, 286] width 372 height 28
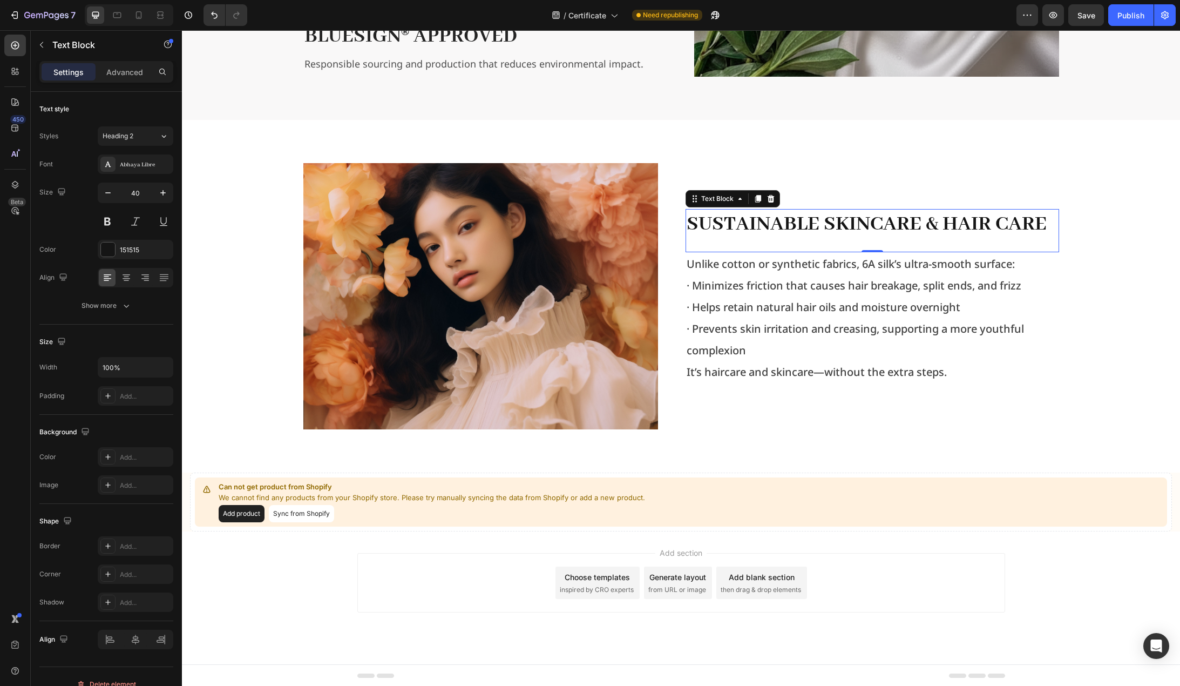
scroll to position [1035, 0]
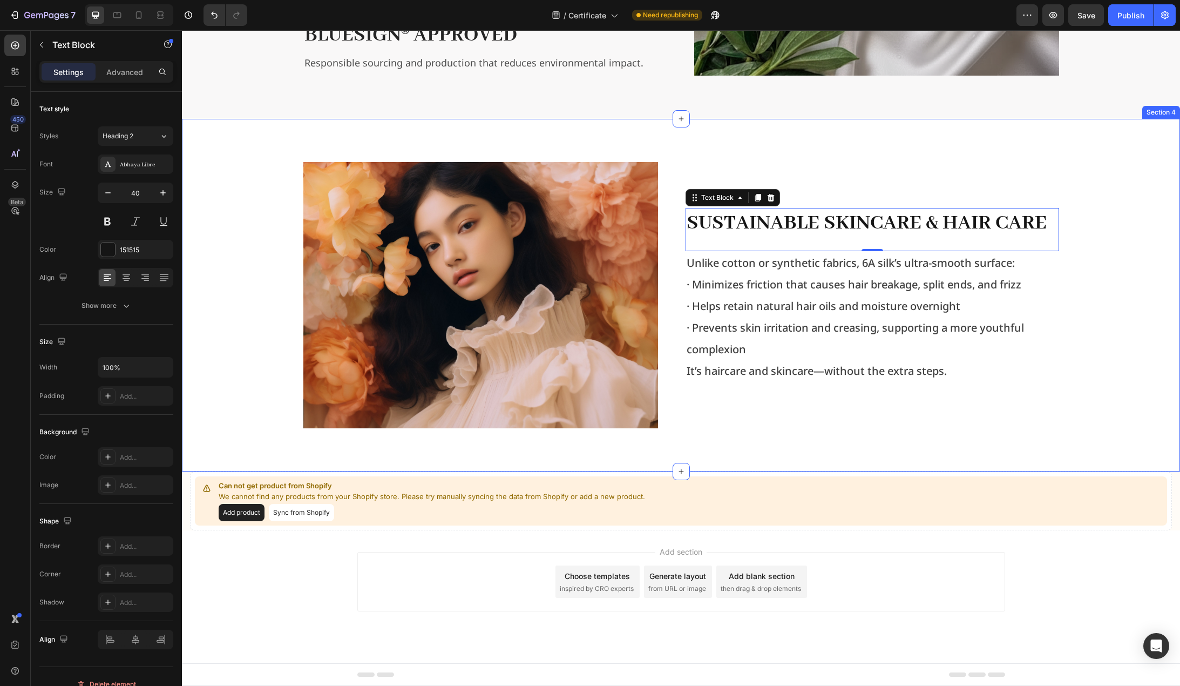
click at [1142, 316] on div "Image Sustainable Skincare & Hair Care Text Block 0 Unlike cotton or synthetic …" at bounding box center [681, 295] width 981 height 266
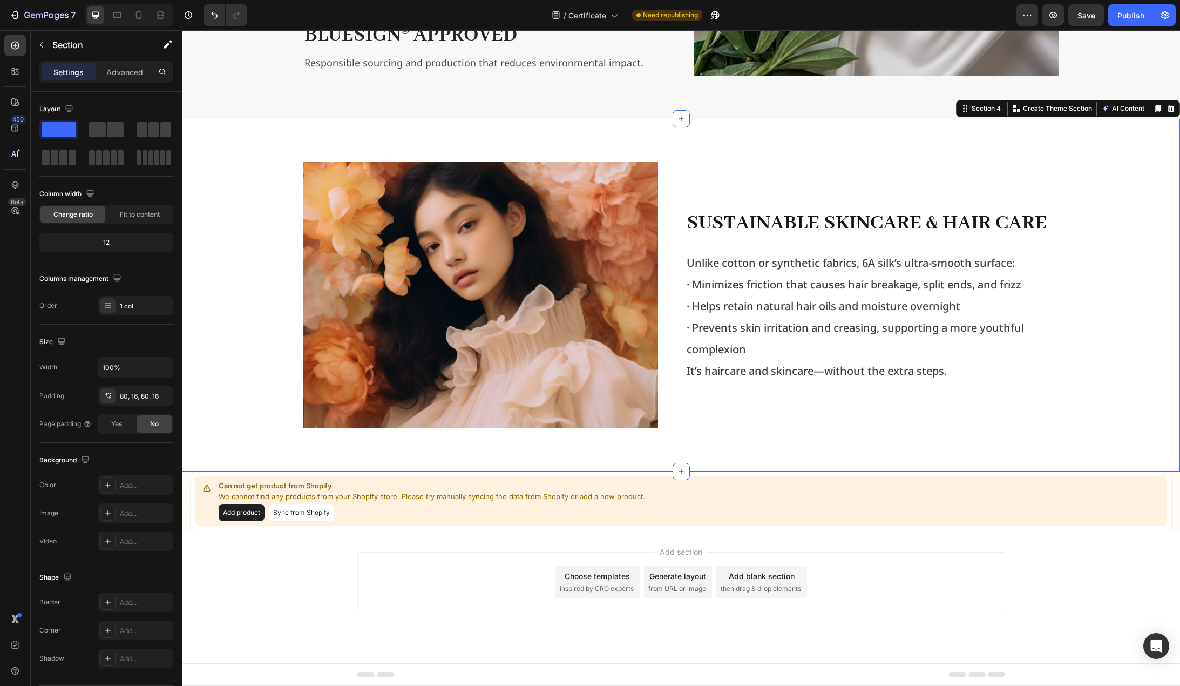
click at [1139, 356] on div "Image Sustainable Skincare & Hair Care Text Block Unlike cotton or synthetic fa…" at bounding box center [681, 295] width 981 height 266
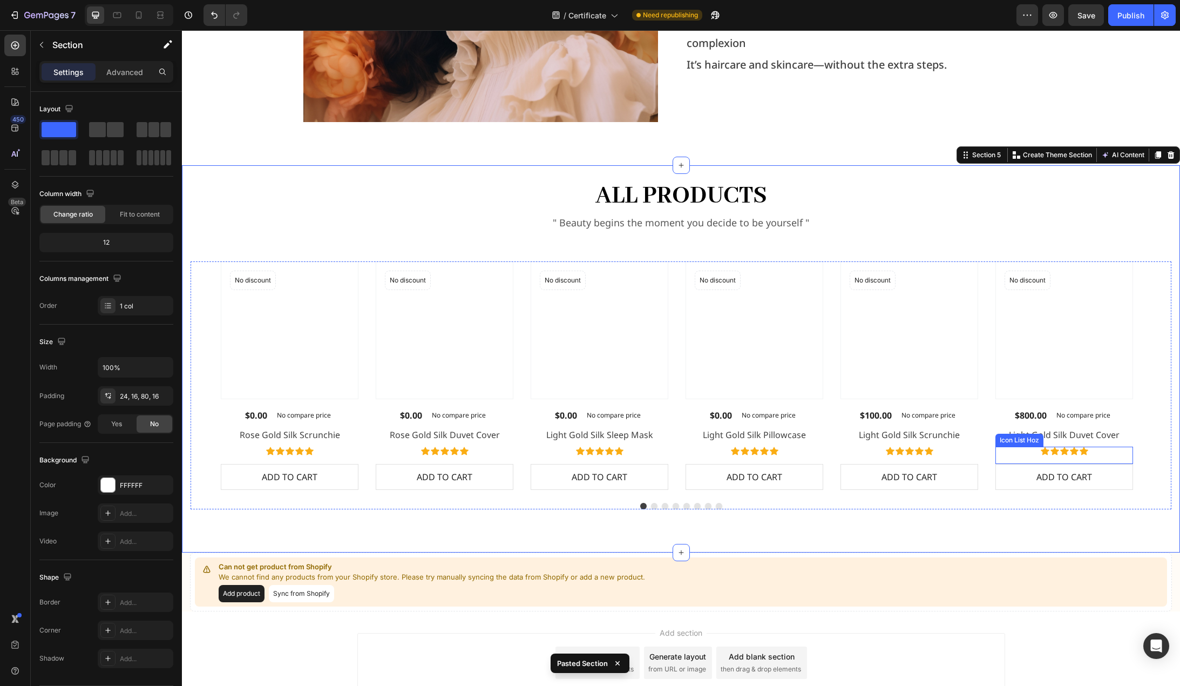
scroll to position [1422, 0]
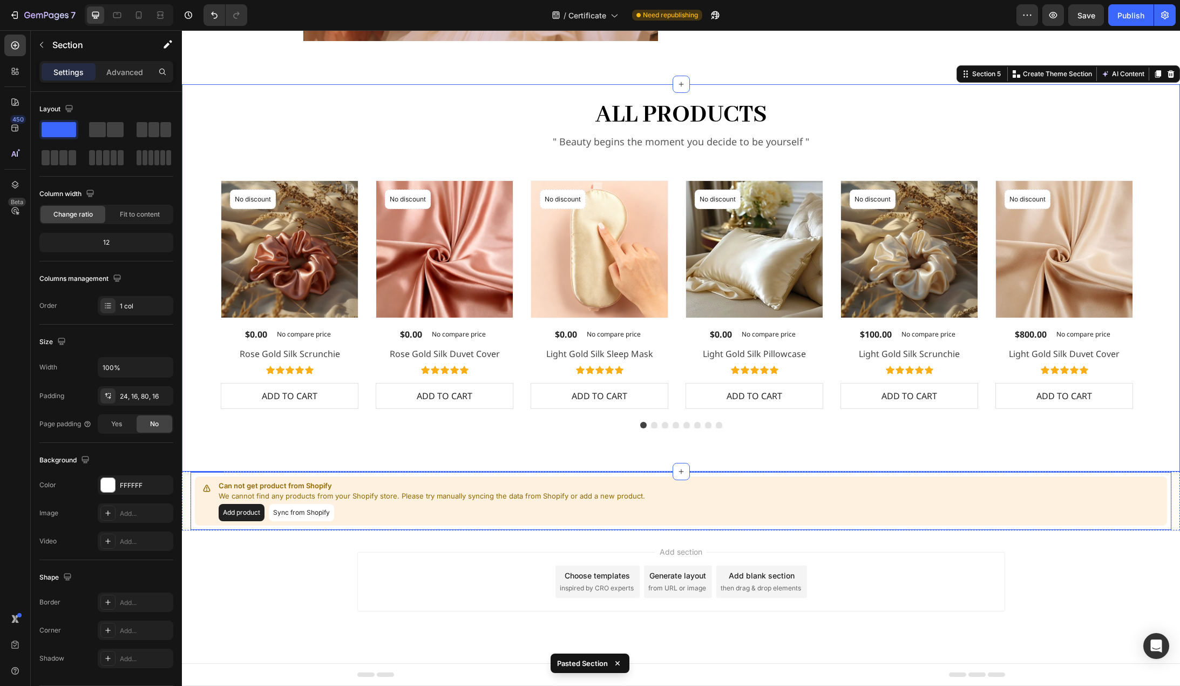
click at [877, 500] on div "Can not get product from Shopify We cannot find any products from your Shopify …" at bounding box center [681, 500] width 973 height 49
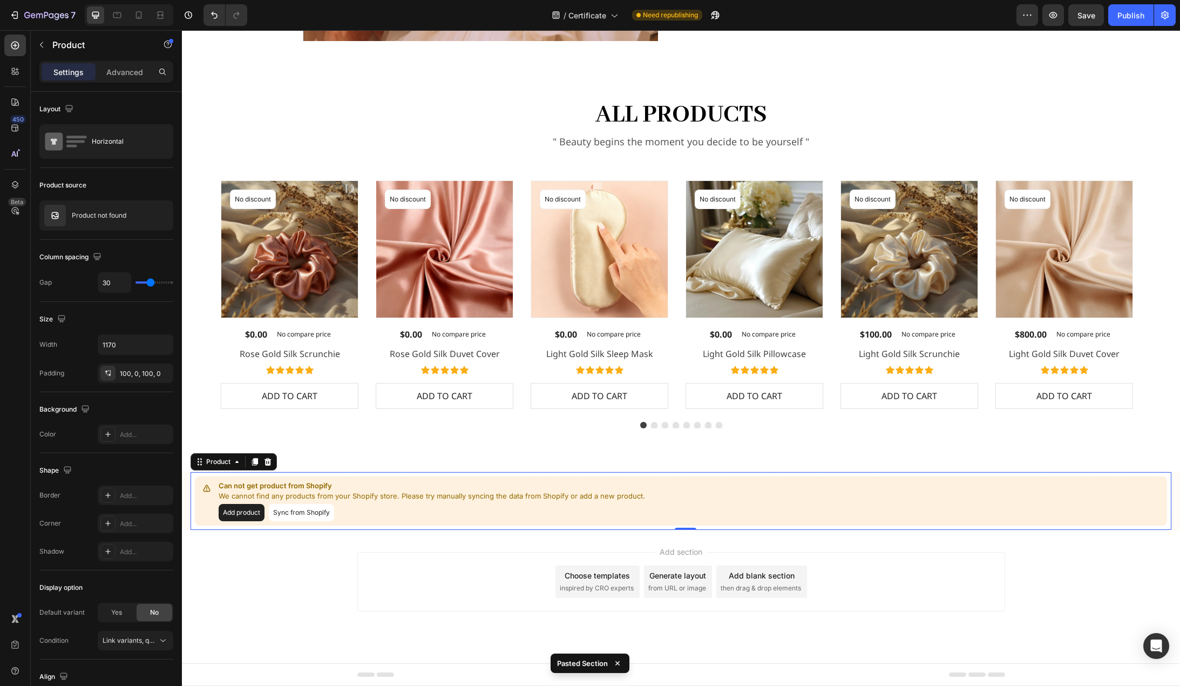
click at [877, 500] on div "Can not get product from Shopify We cannot find any products from your Shopify …" at bounding box center [681, 500] width 973 height 49
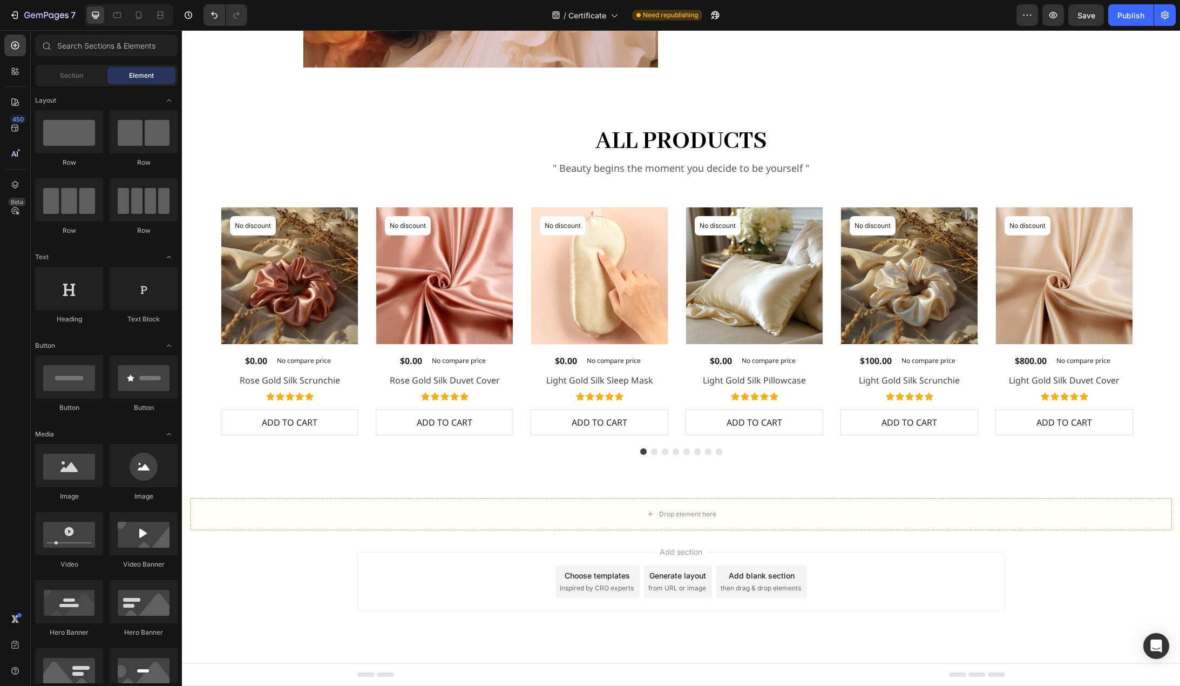
click at [825, 516] on div "Drop element here" at bounding box center [681, 514] width 982 height 32
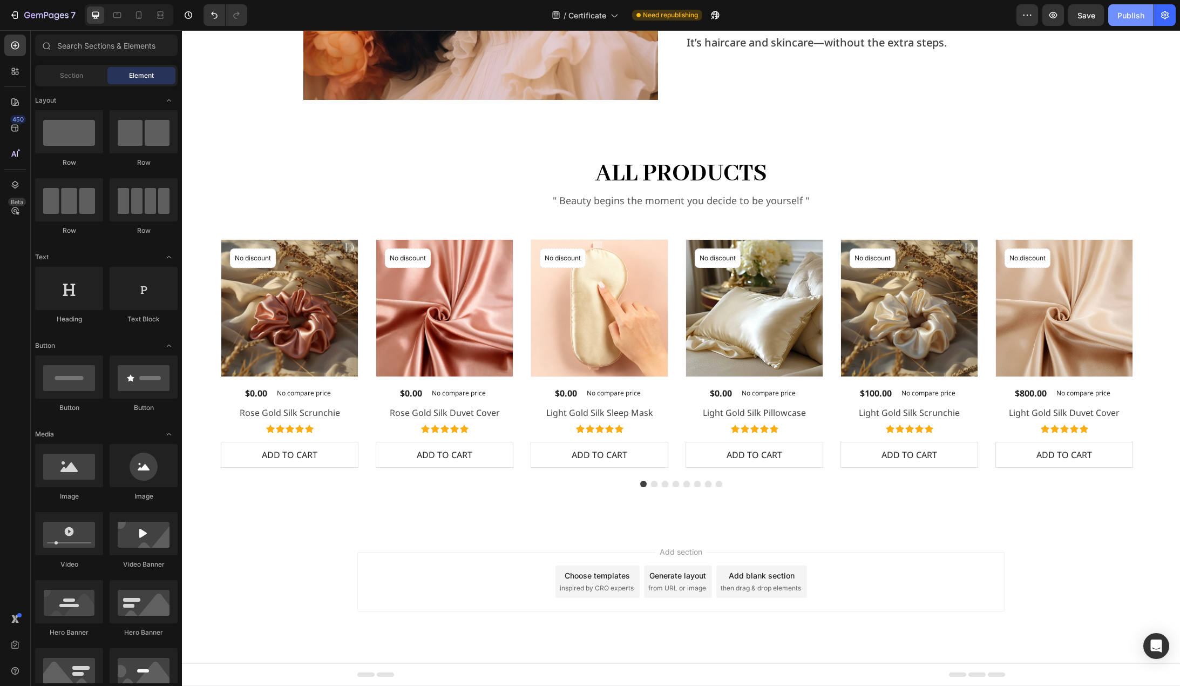
click at [1126, 16] on div "Publish" at bounding box center [1131, 15] width 27 height 11
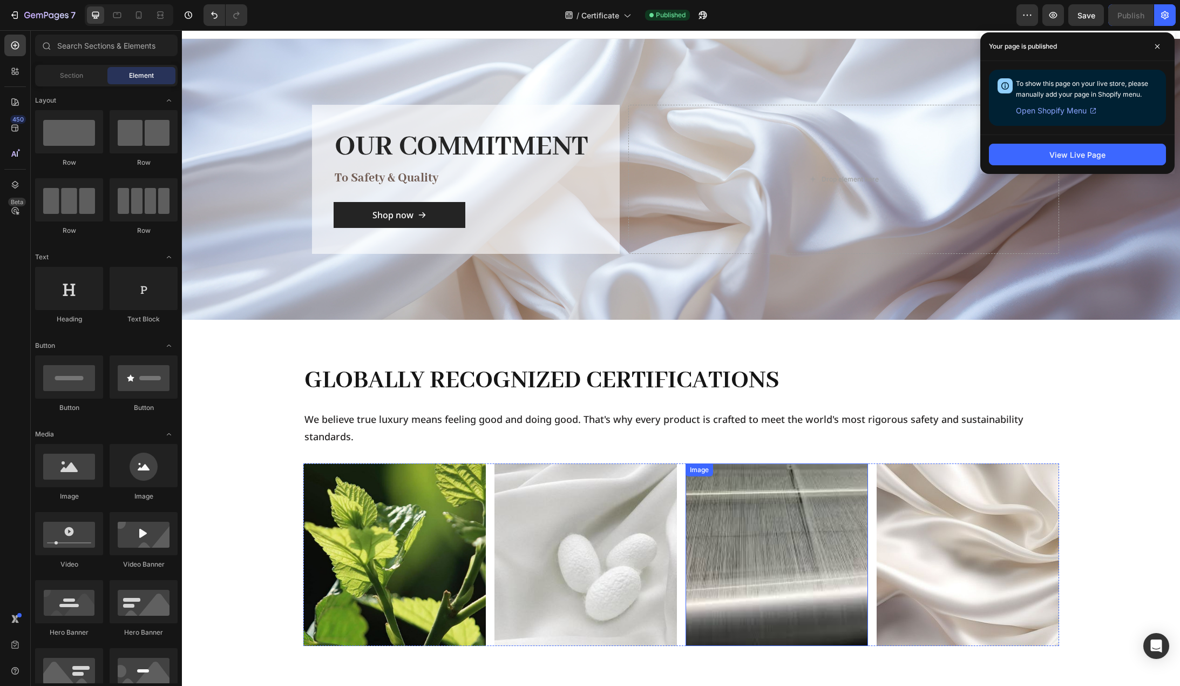
scroll to position [0, 0]
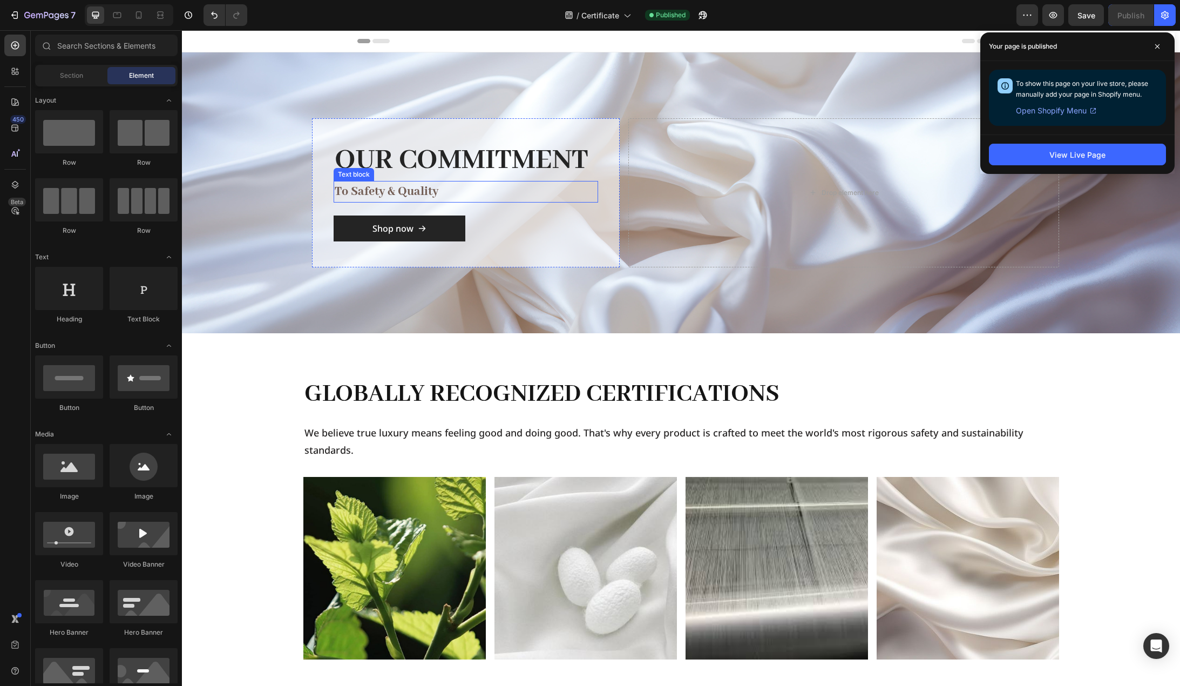
click at [481, 165] on h2 "Our Commitment" at bounding box center [466, 161] width 265 height 42
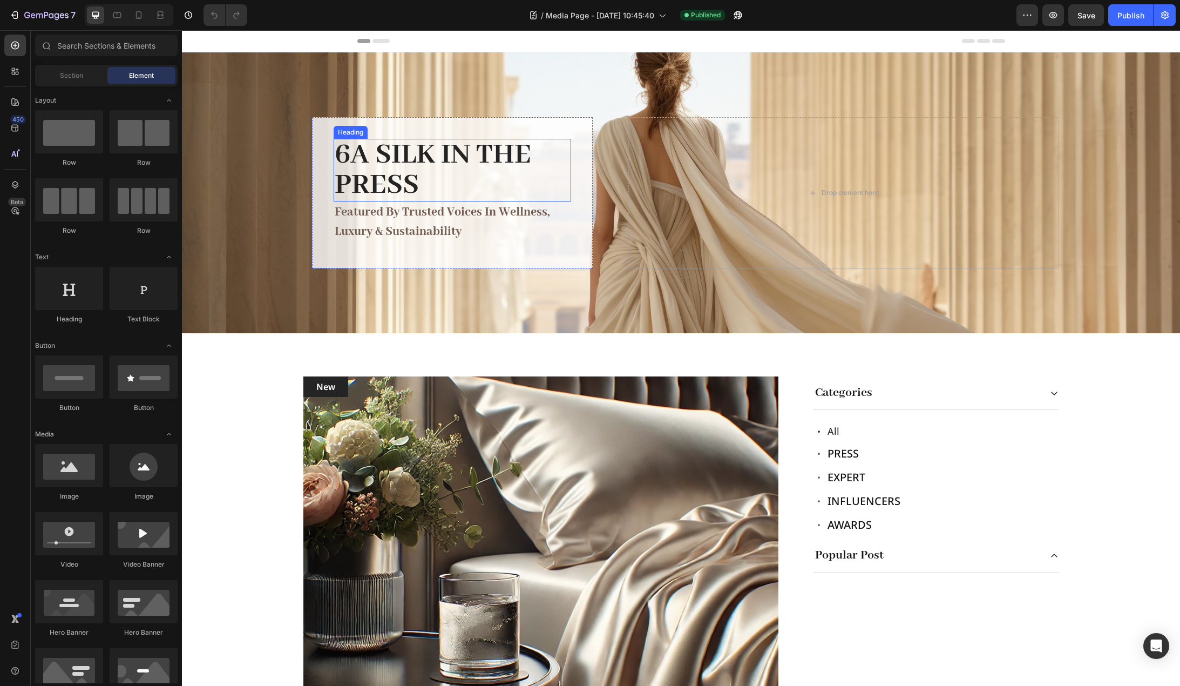
click at [413, 148] on h2 "6A Silk in the Press" at bounding box center [453, 170] width 238 height 63
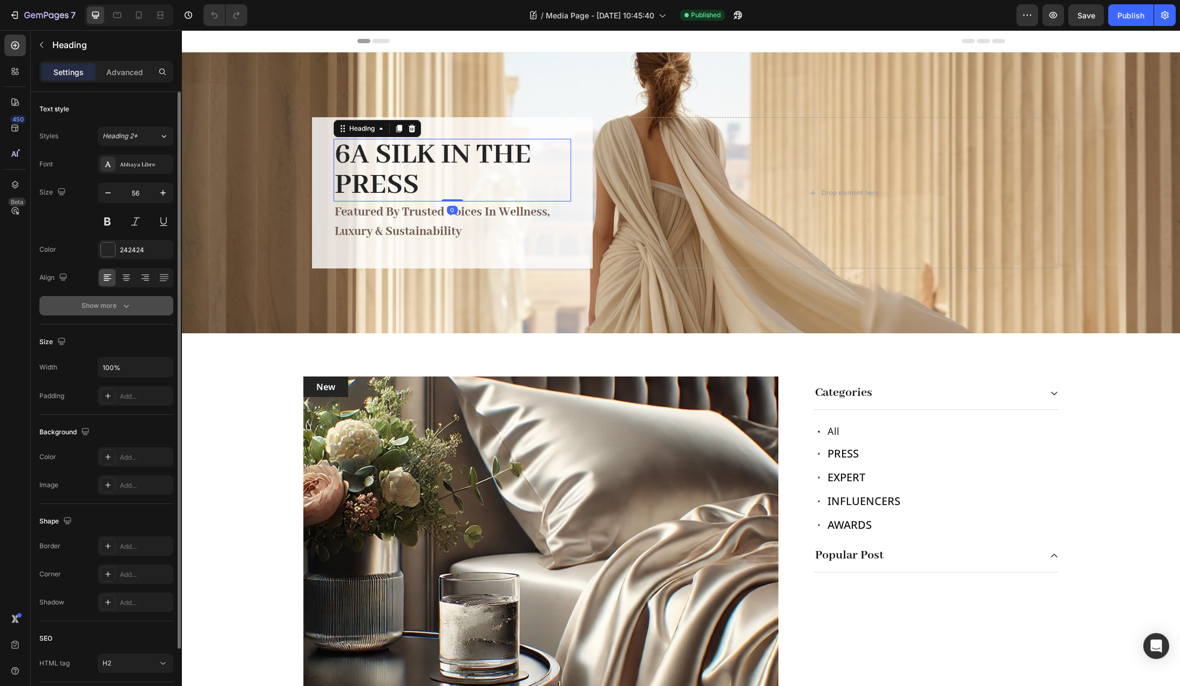
click at [111, 315] on button "Show more" at bounding box center [106, 305] width 134 height 19
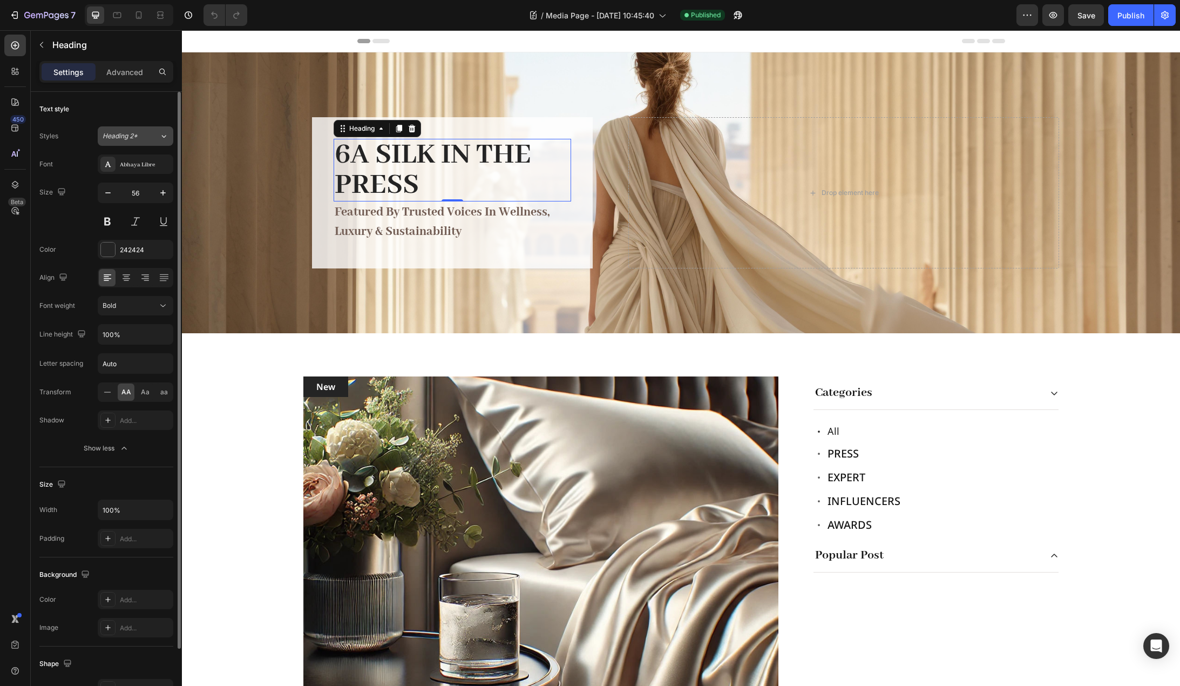
click at [156, 136] on div "Heading 2*" at bounding box center [131, 136] width 57 height 10
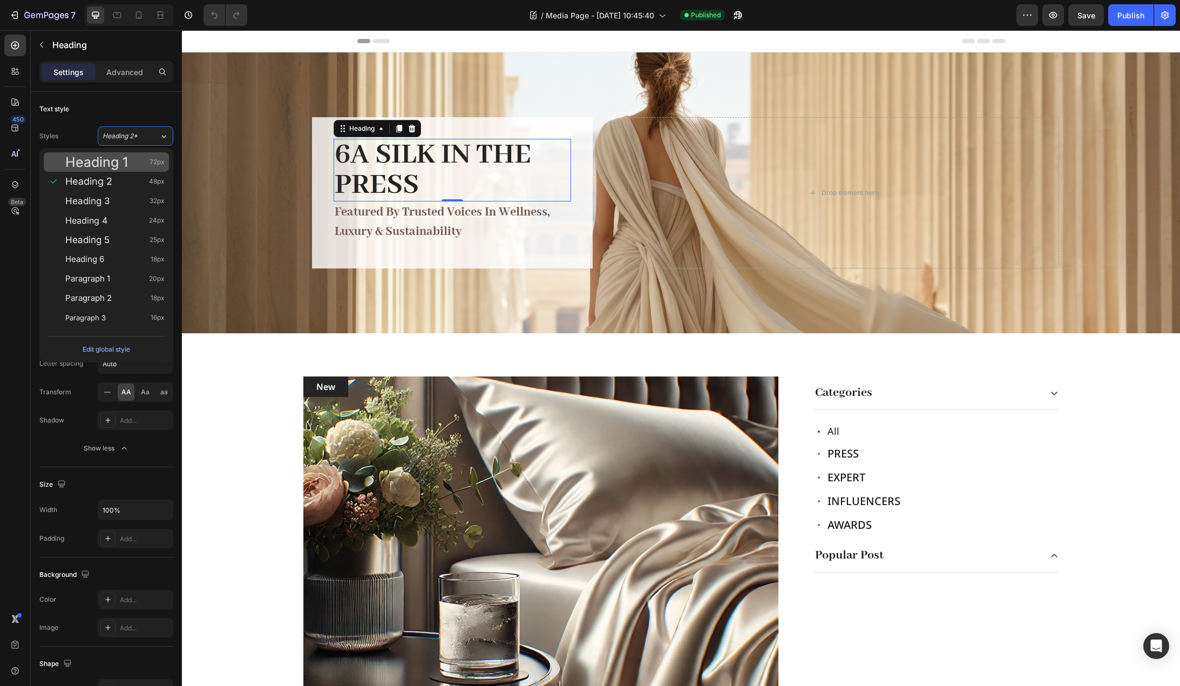
click at [124, 159] on span "Heading 1" at bounding box center [96, 162] width 63 height 11
type input "72"
type input "130%"
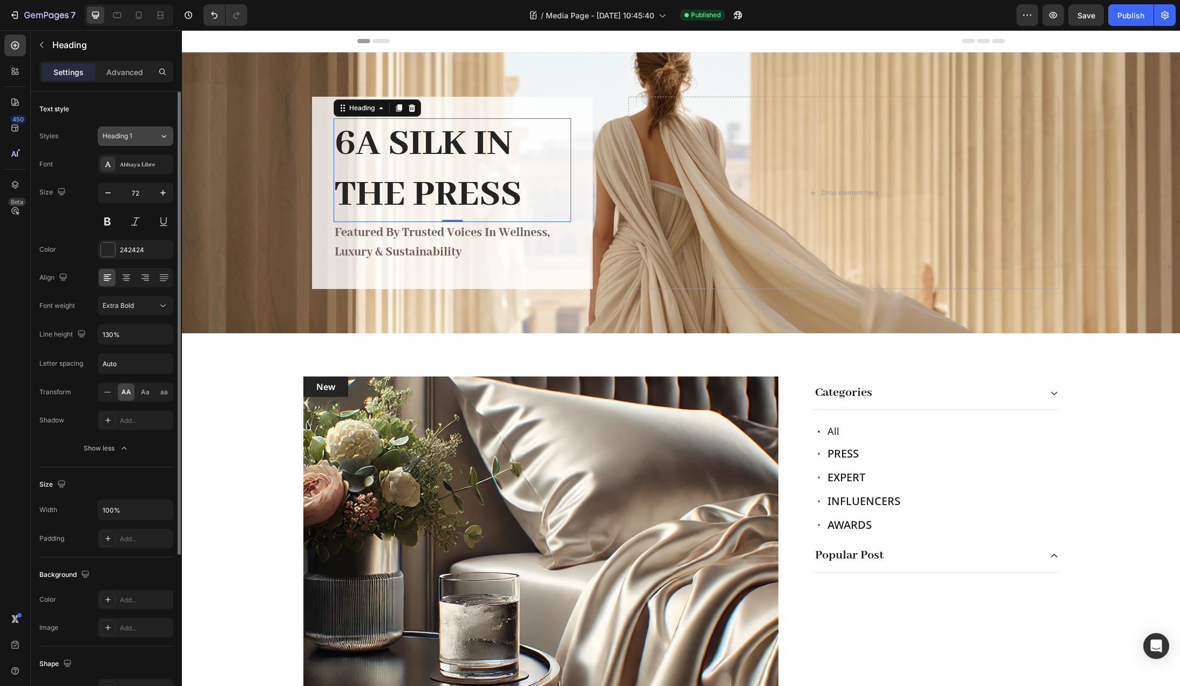
click at [159, 137] on icon at bounding box center [163, 136] width 9 height 11
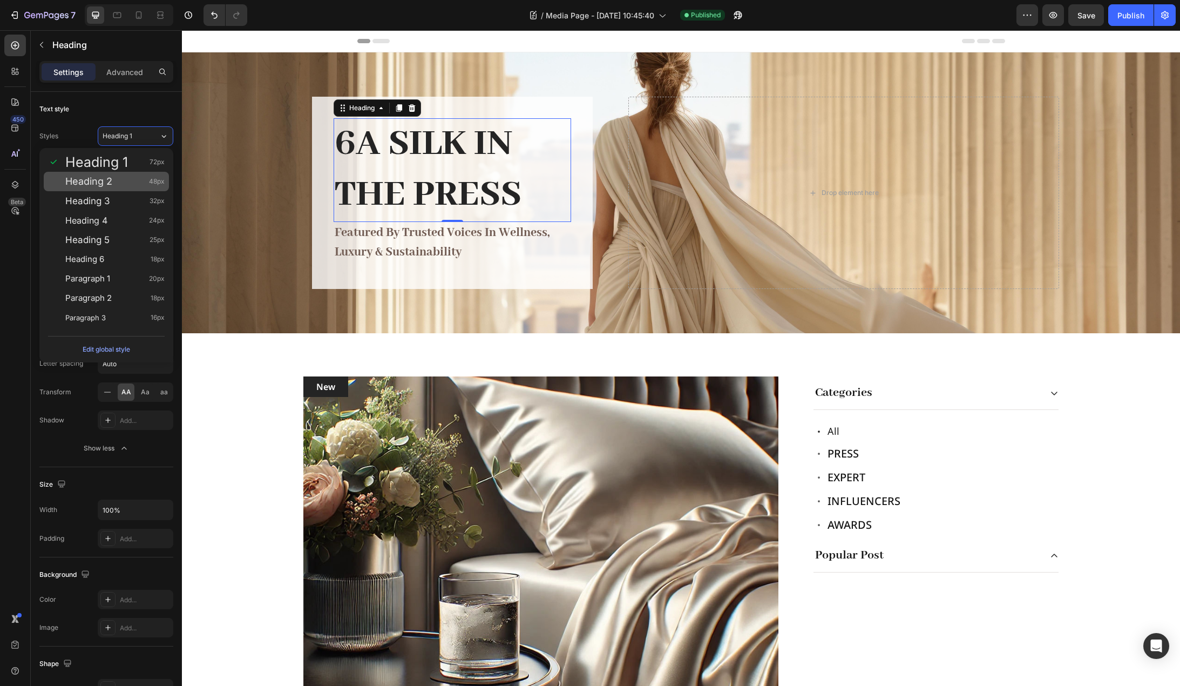
click at [130, 181] on div "Heading 2 48px" at bounding box center [114, 181] width 99 height 11
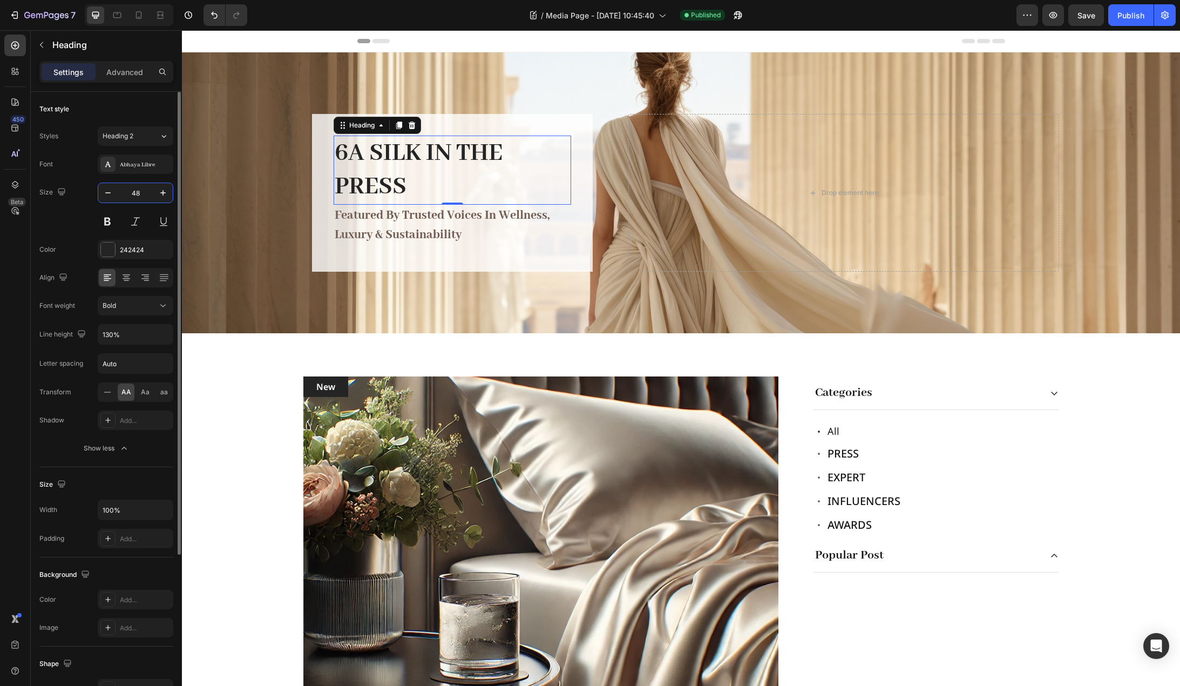
click at [141, 195] on input "48" at bounding box center [136, 192] width 36 height 19
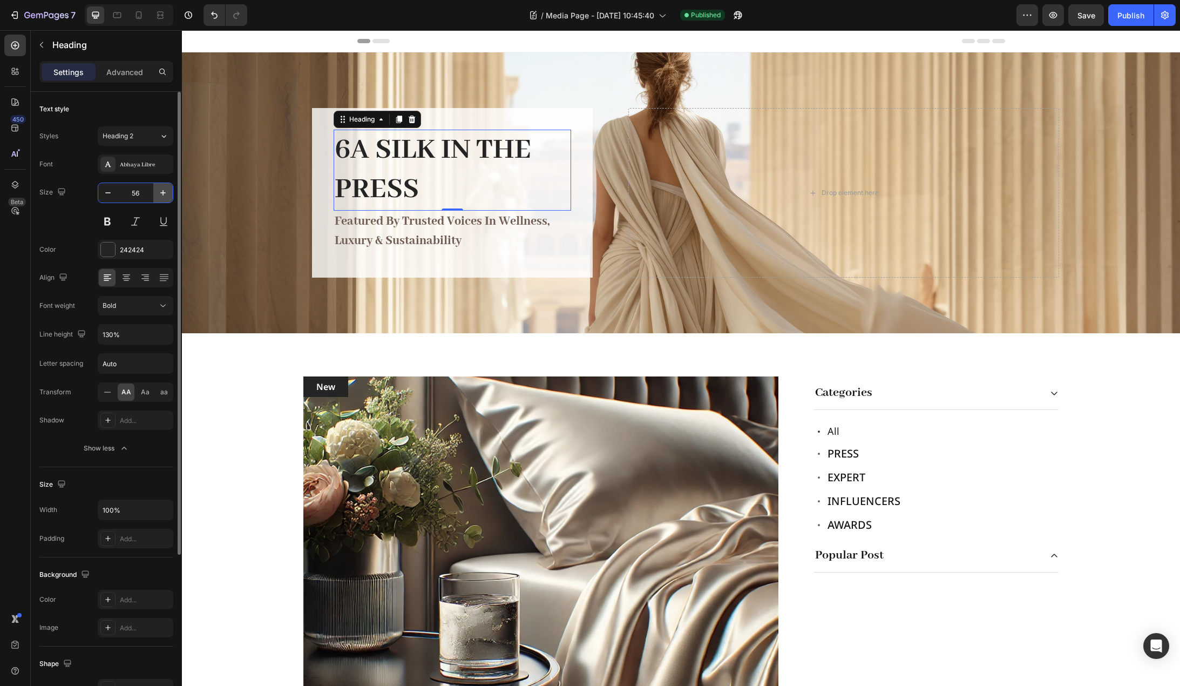
type input "56"
click at [161, 339] on icon "button" at bounding box center [163, 334] width 11 height 11
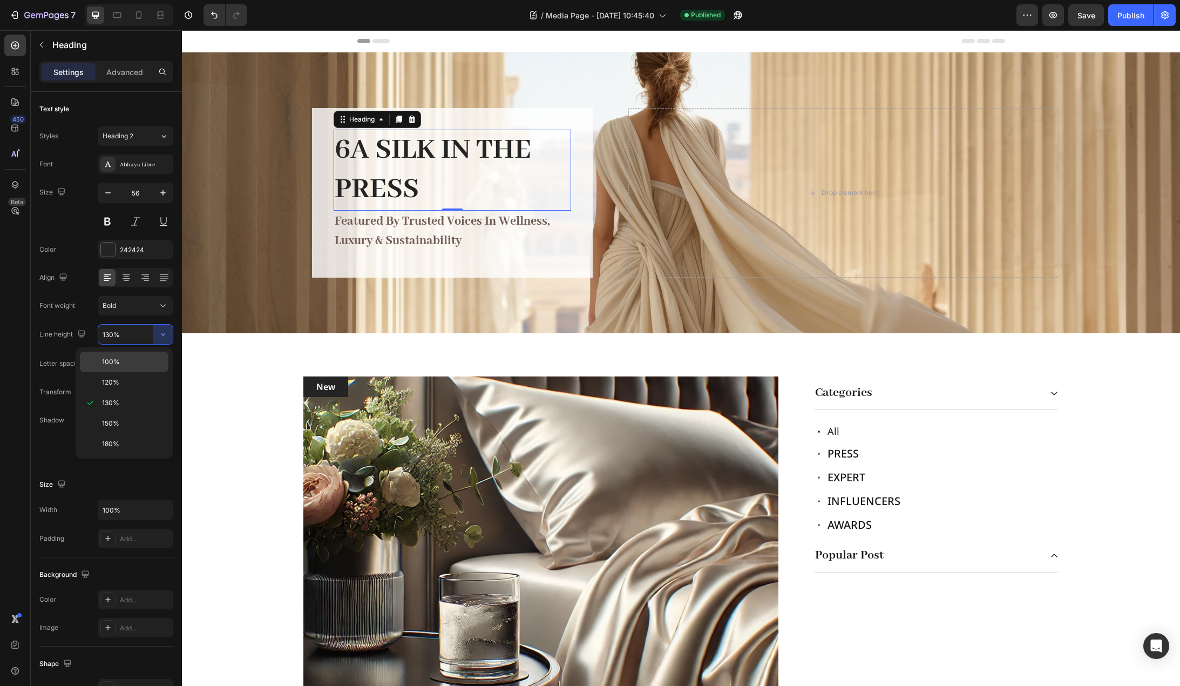
click at [138, 363] on p "100%" at bounding box center [133, 362] width 62 height 10
type input "100%"
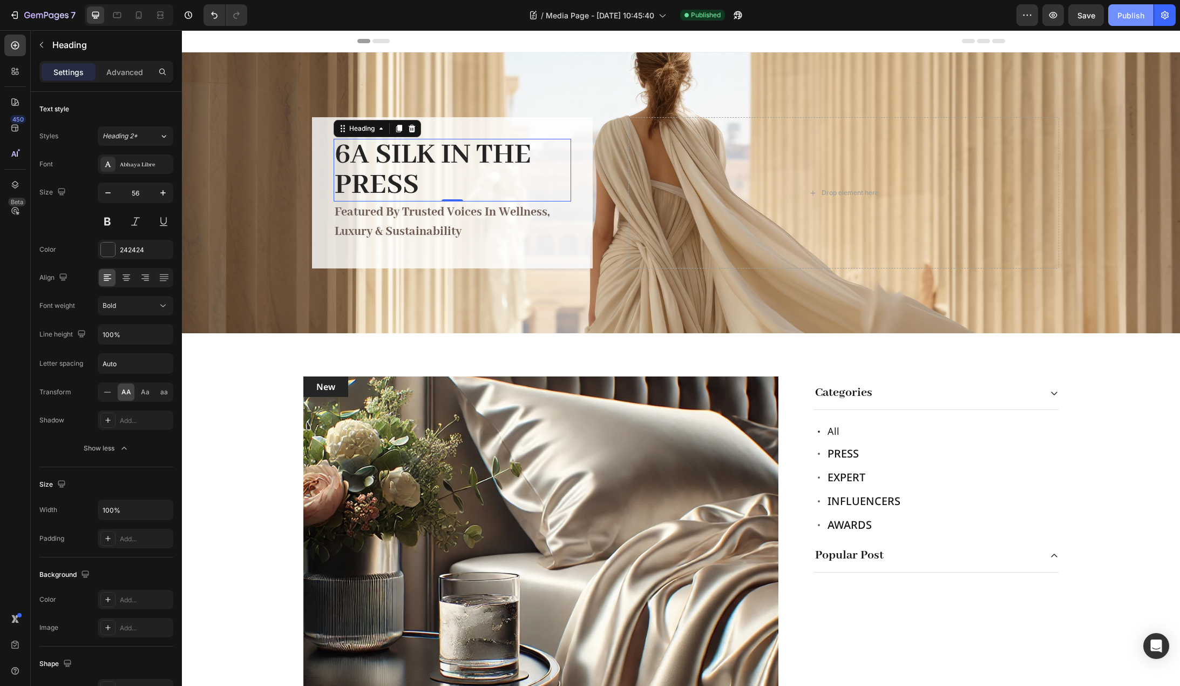
click at [1123, 14] on div "Publish" at bounding box center [1131, 15] width 27 height 11
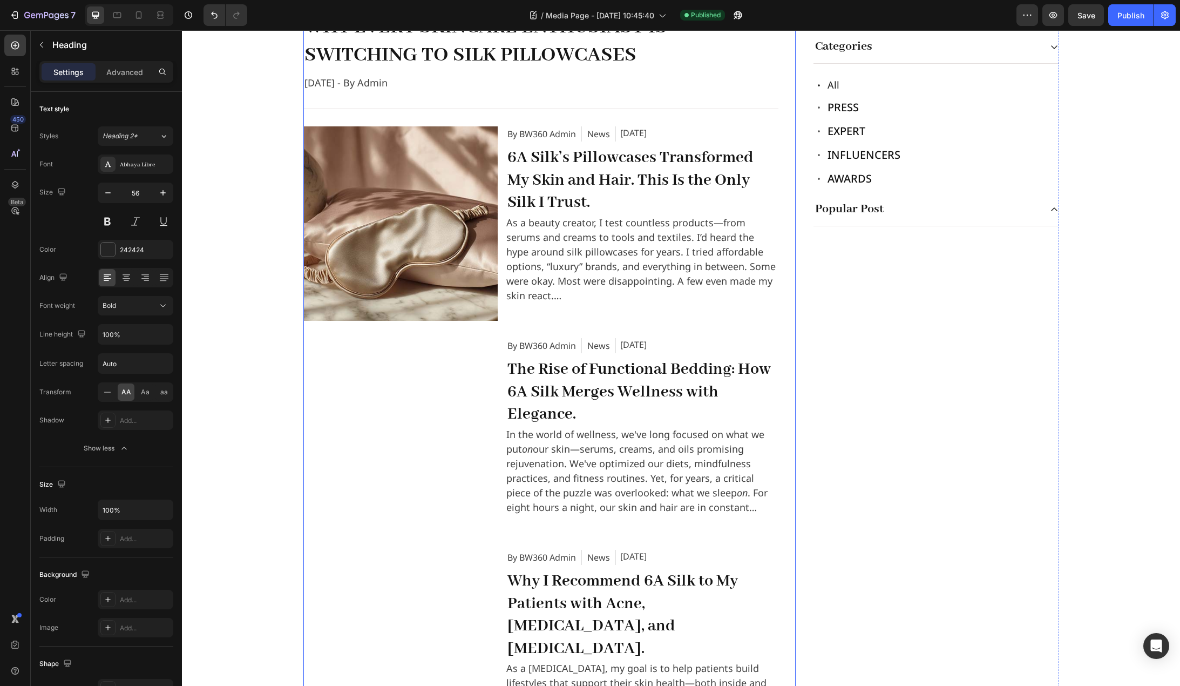
scroll to position [648, 0]
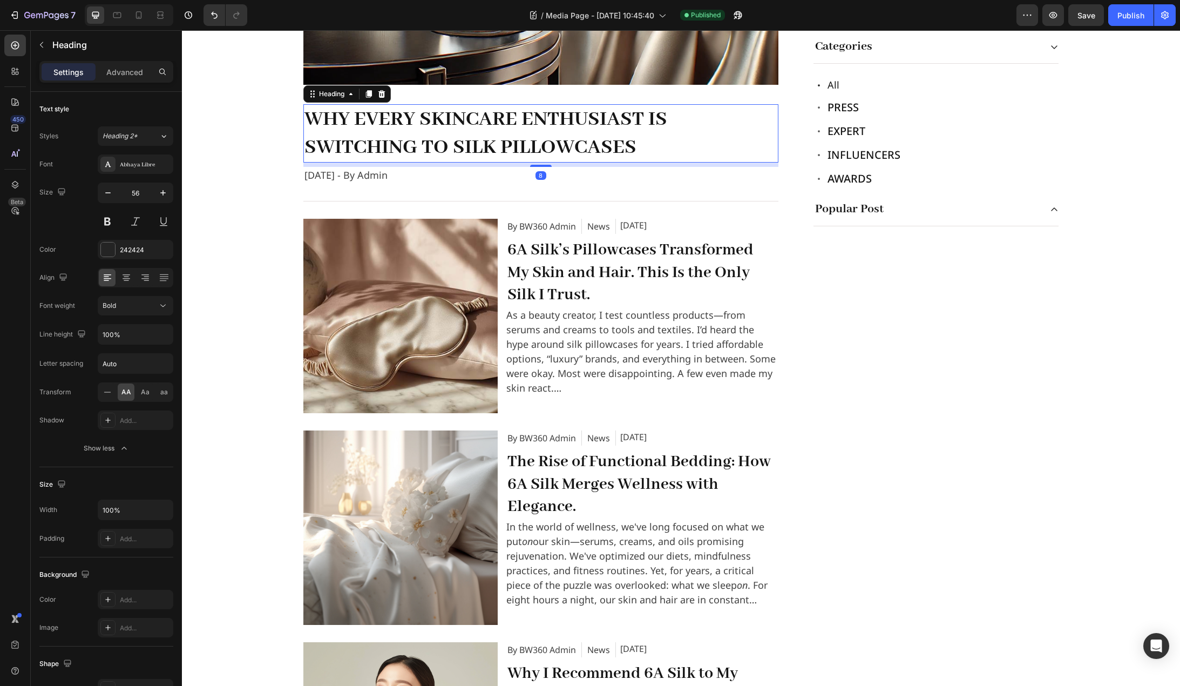
click at [529, 137] on h2 "Why Every Skincare Enthusiast Is Switching to Silk Pillowcases" at bounding box center [540, 133] width 475 height 58
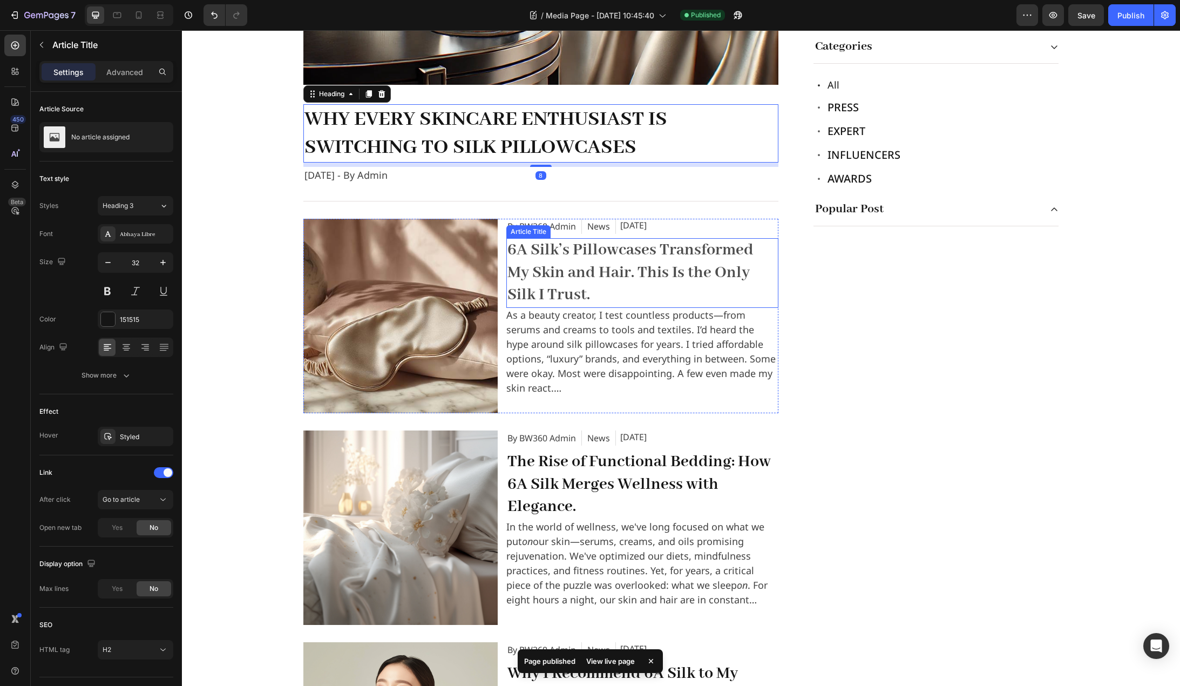
click at [615, 254] on h2 "6A Silk’s Pillowcases Transformed My Skin and Hair. This Is the Only Silk I Tru…" at bounding box center [643, 273] width 272 height 70
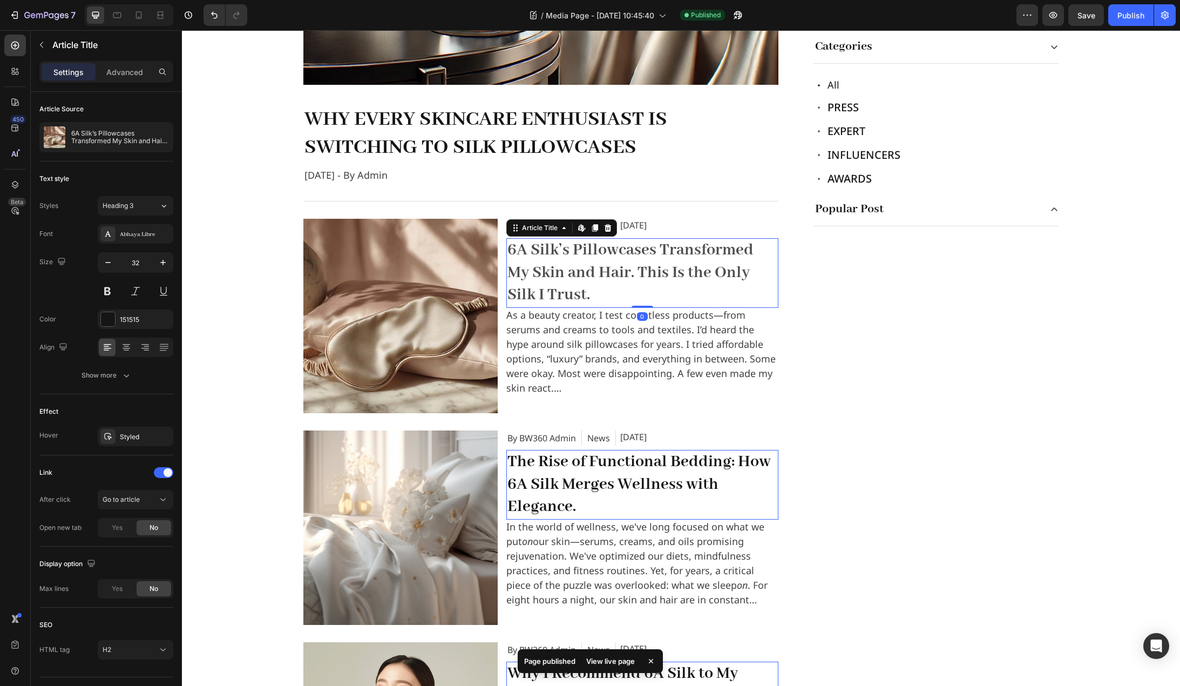
scroll to position [594, 0]
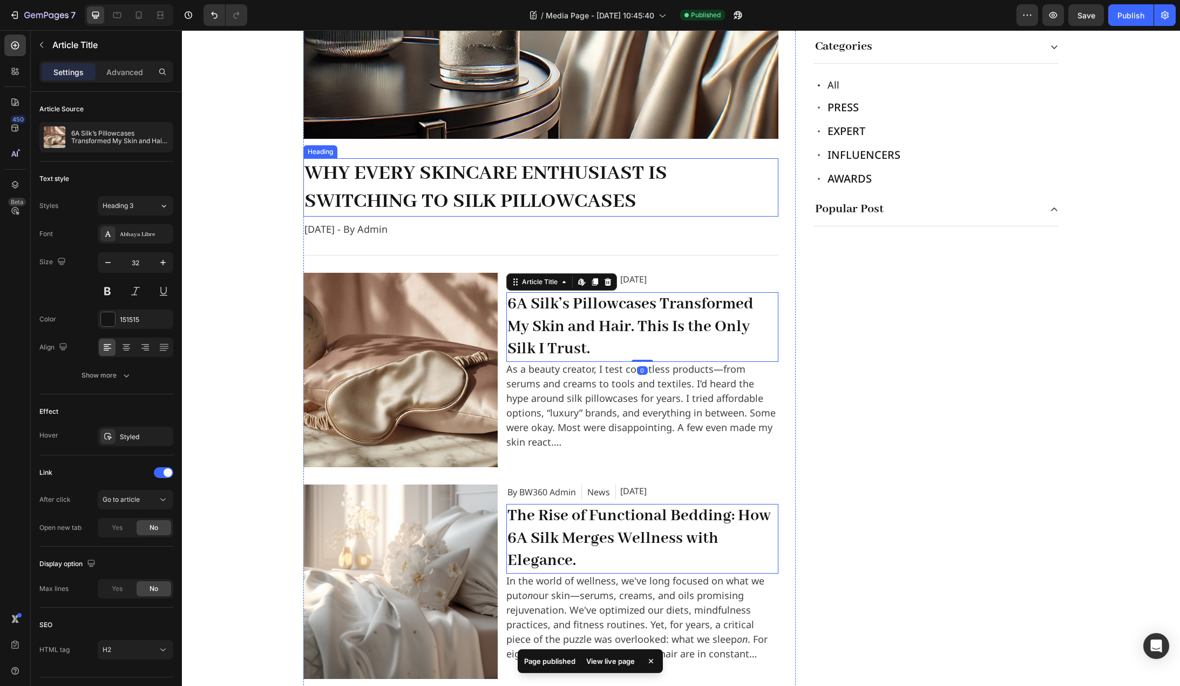
click at [535, 183] on h2 "Why Every Skincare Enthusiast Is Switching to Silk Pillowcases" at bounding box center [540, 187] width 475 height 58
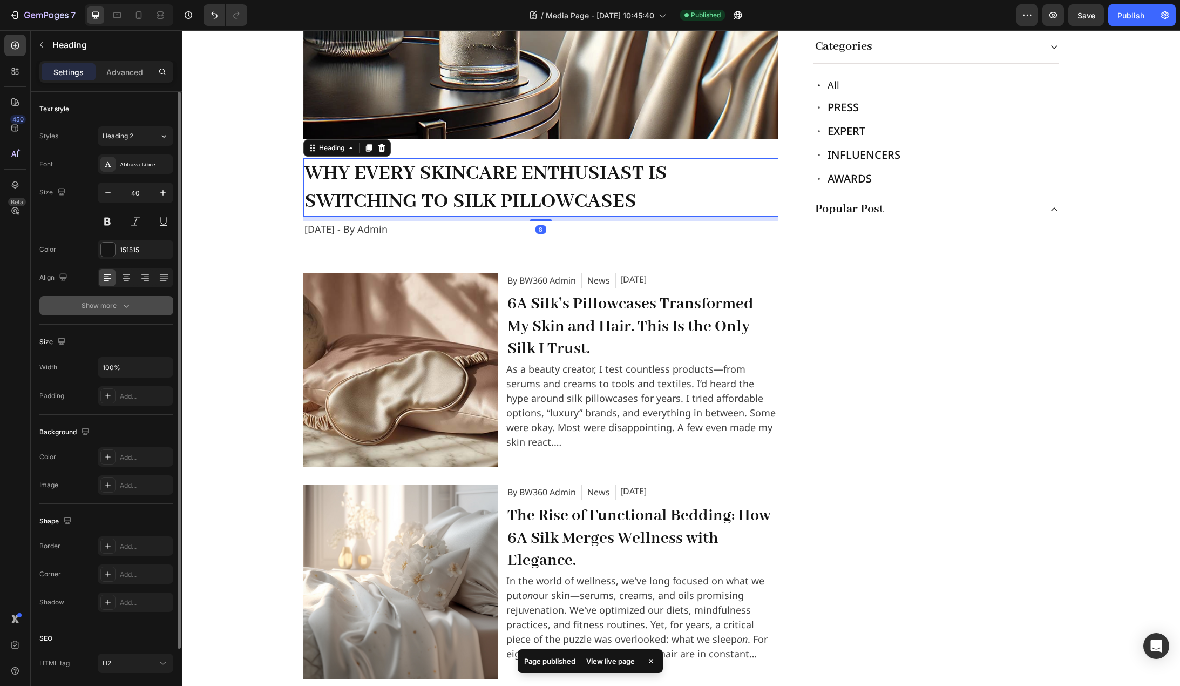
click at [122, 305] on icon "button" at bounding box center [126, 305] width 11 height 11
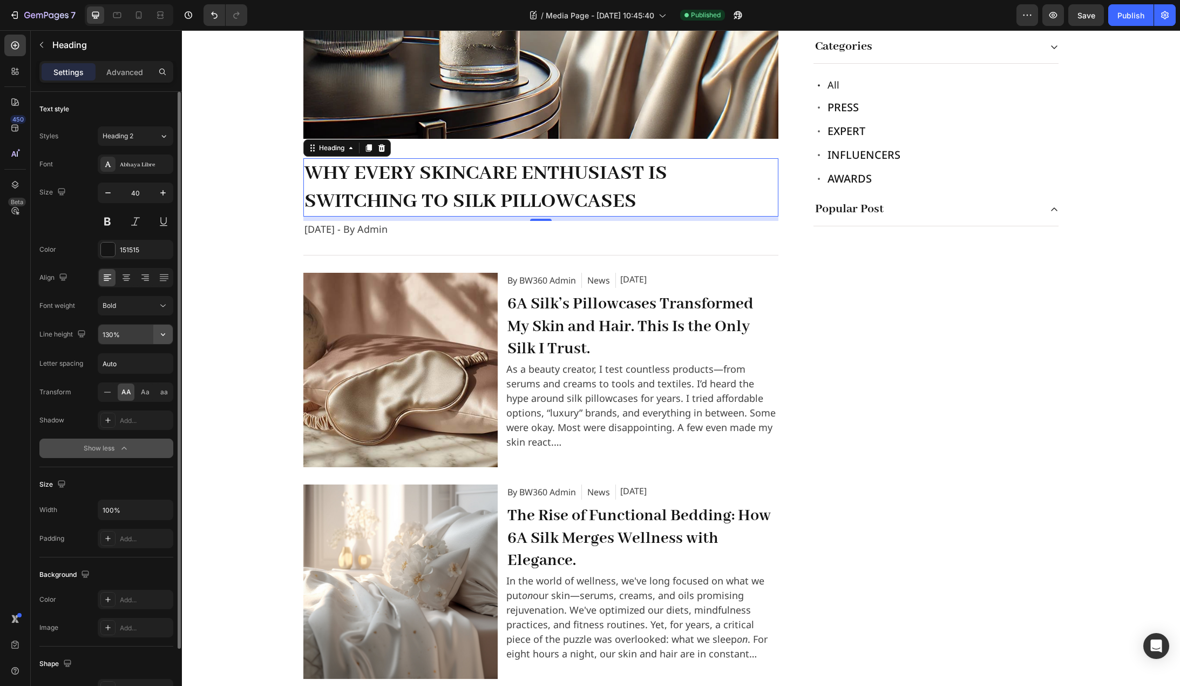
click at [166, 336] on icon "button" at bounding box center [163, 334] width 11 height 11
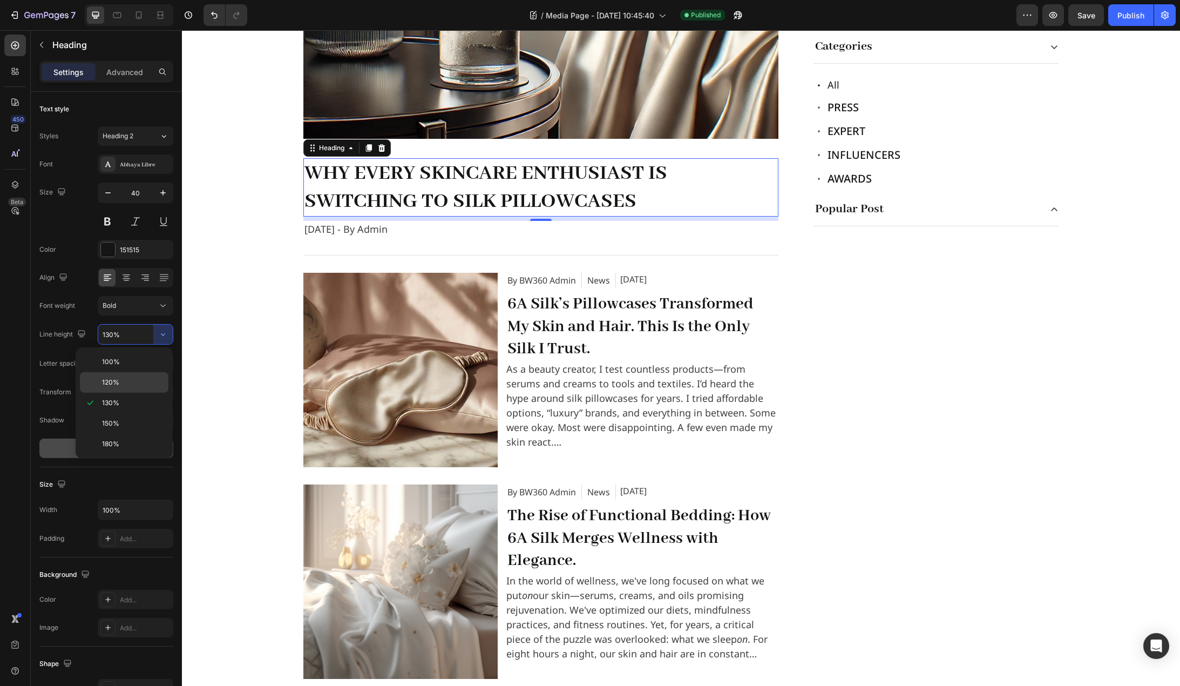
click at [137, 385] on p "120%" at bounding box center [133, 382] width 62 height 10
type input "120%"
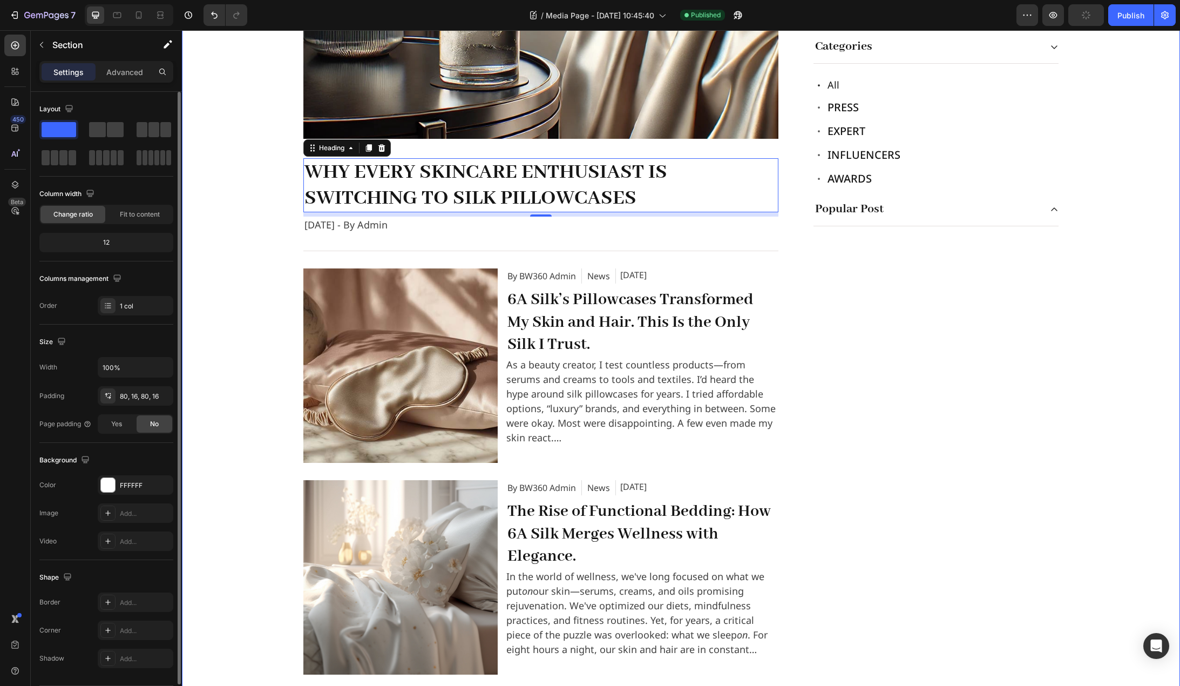
click at [253, 279] on div "New Text block Row Image Row Text block Why Every Skincare Enthusiast Is Switch…" at bounding box center [681, 343] width 981 height 1122
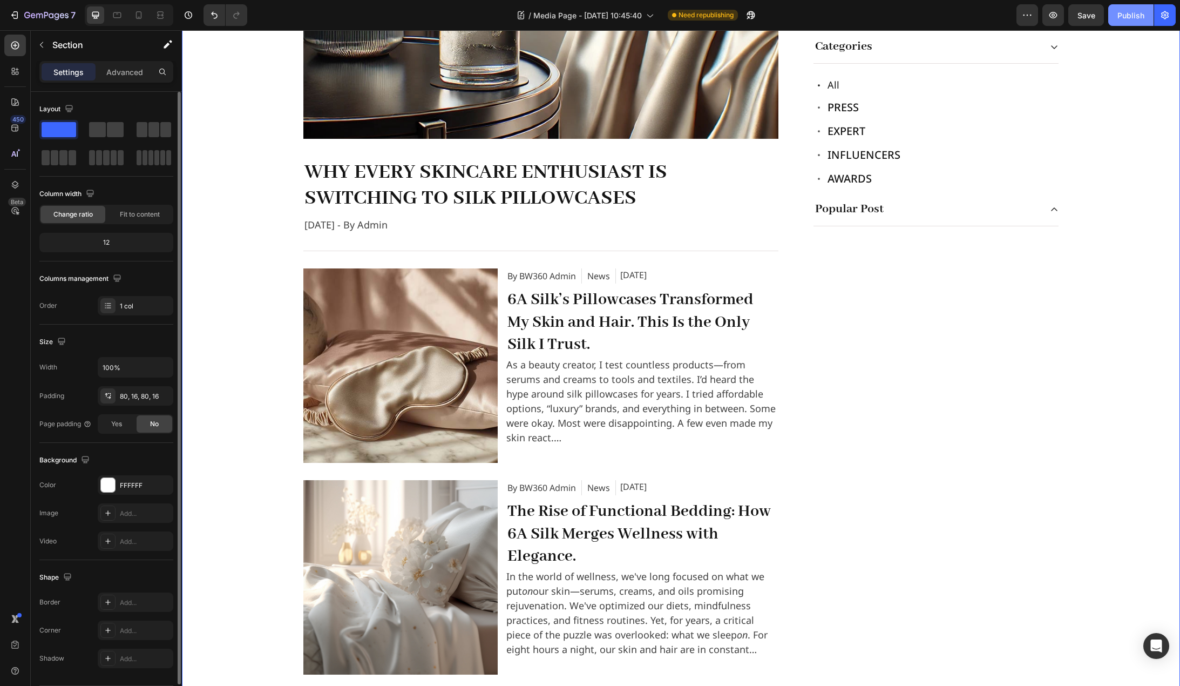
click at [1125, 24] on button "Publish" at bounding box center [1131, 15] width 45 height 22
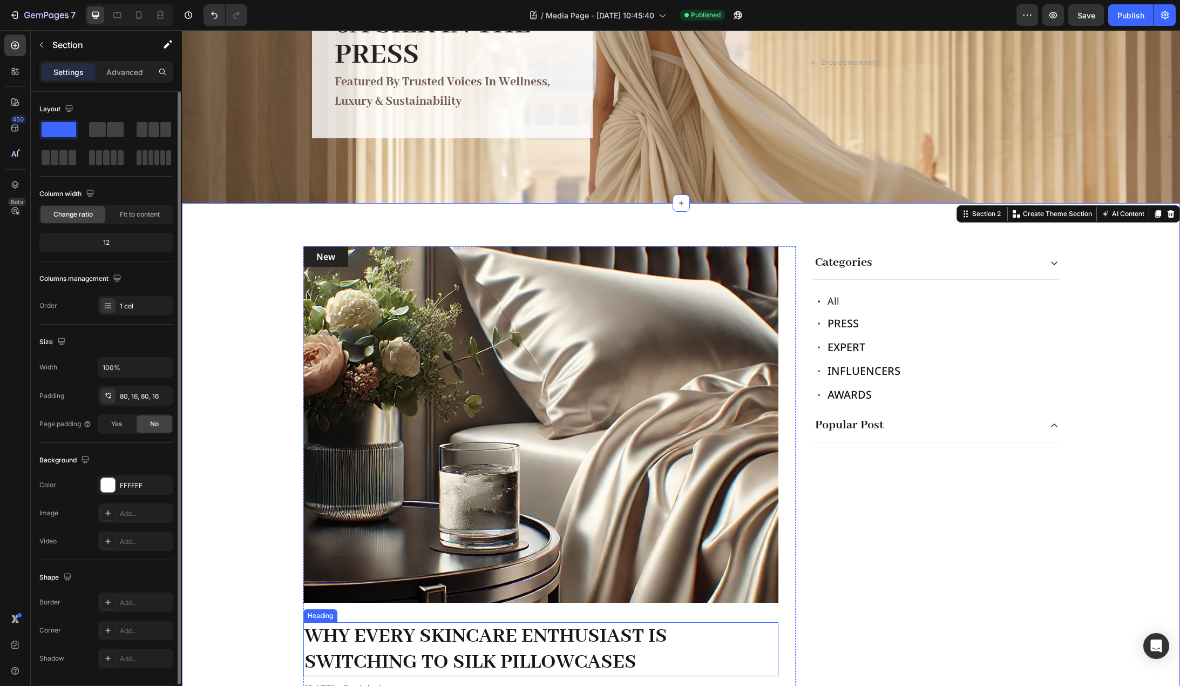
scroll to position [0, 0]
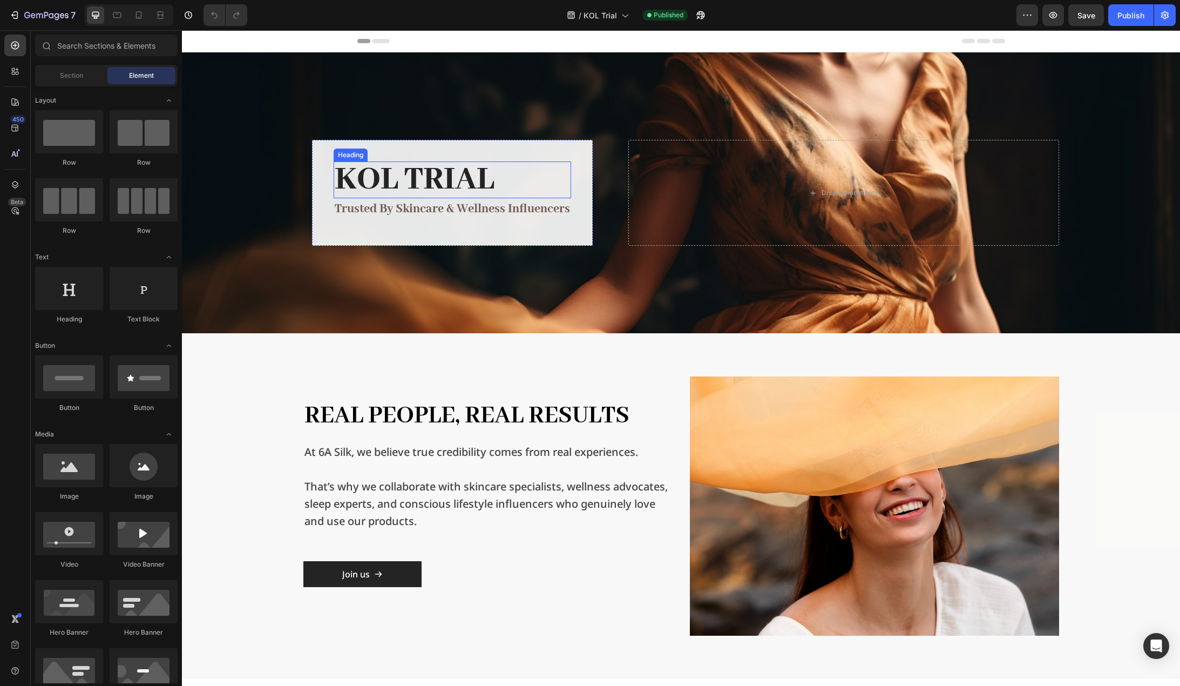
click at [452, 197] on h2 "KOL Trial" at bounding box center [453, 179] width 238 height 37
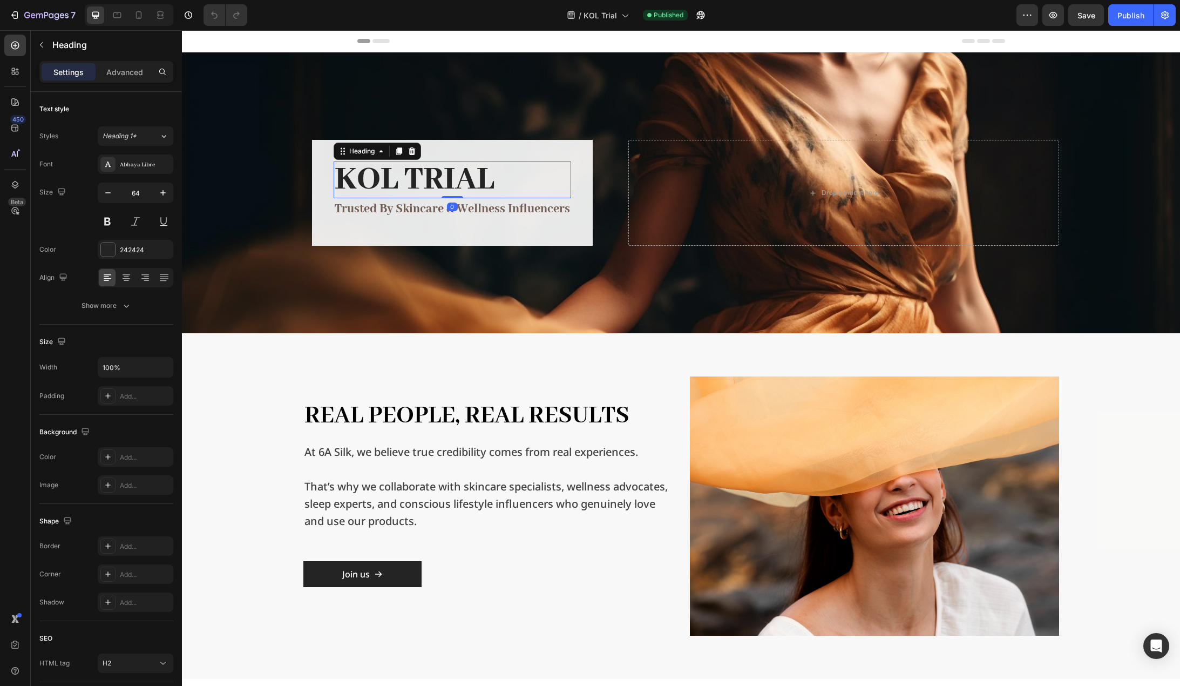
click at [459, 177] on h2 "KOL Trial" at bounding box center [453, 179] width 238 height 37
click at [165, 133] on icon at bounding box center [163, 136] width 9 height 11
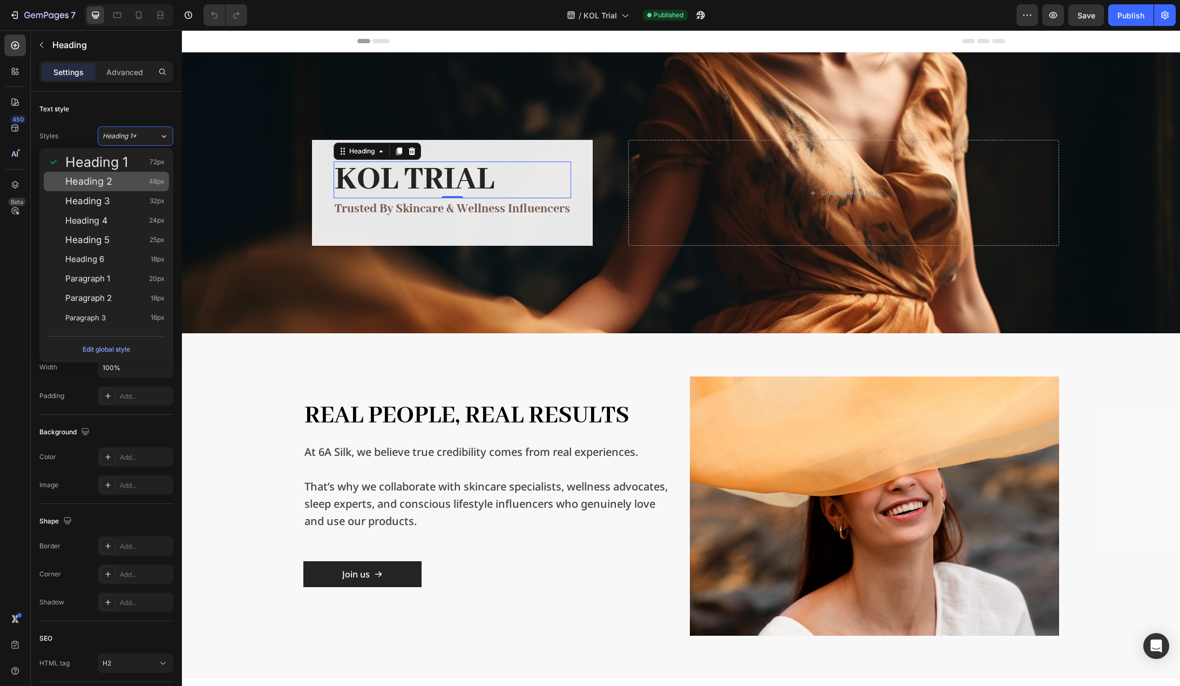
click at [133, 185] on div "Heading 2 48px" at bounding box center [114, 181] width 99 height 11
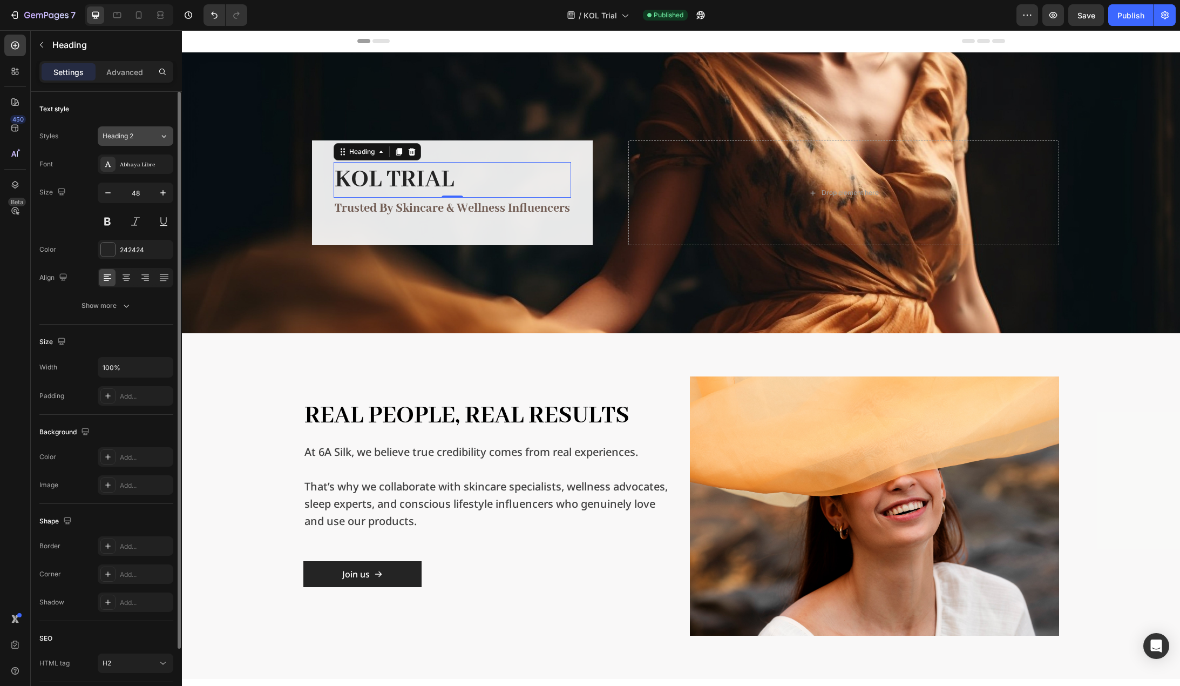
click at [165, 135] on icon at bounding box center [163, 136] width 9 height 11
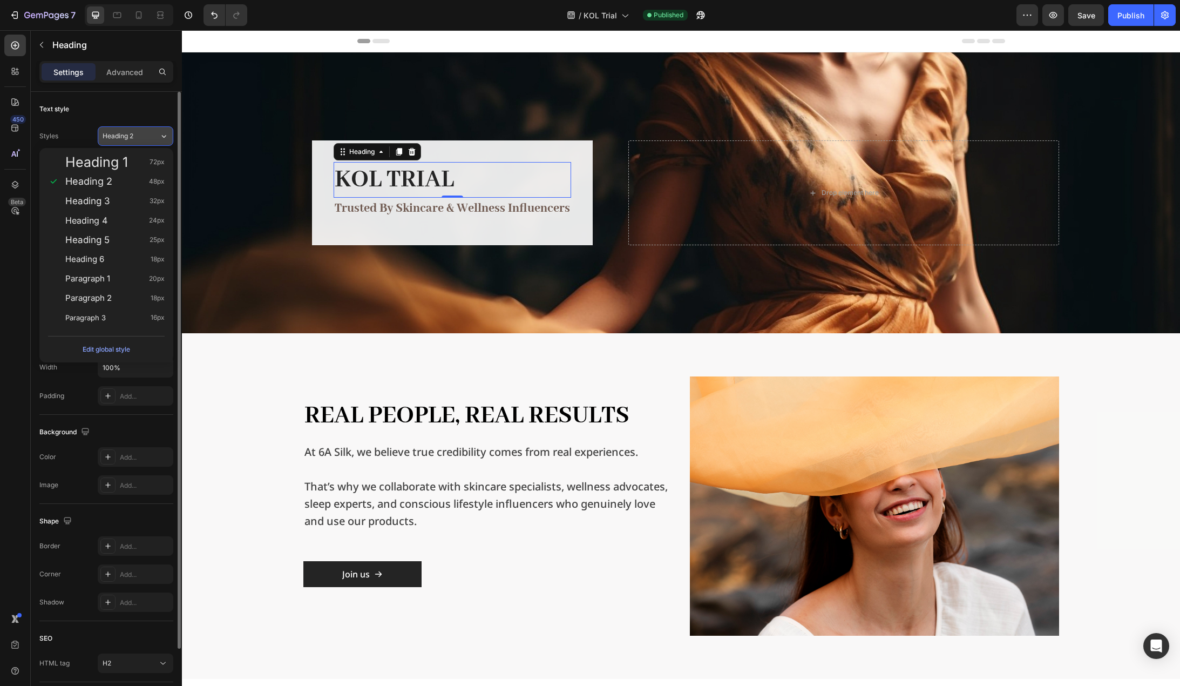
click at [161, 132] on icon at bounding box center [163, 136] width 9 height 11
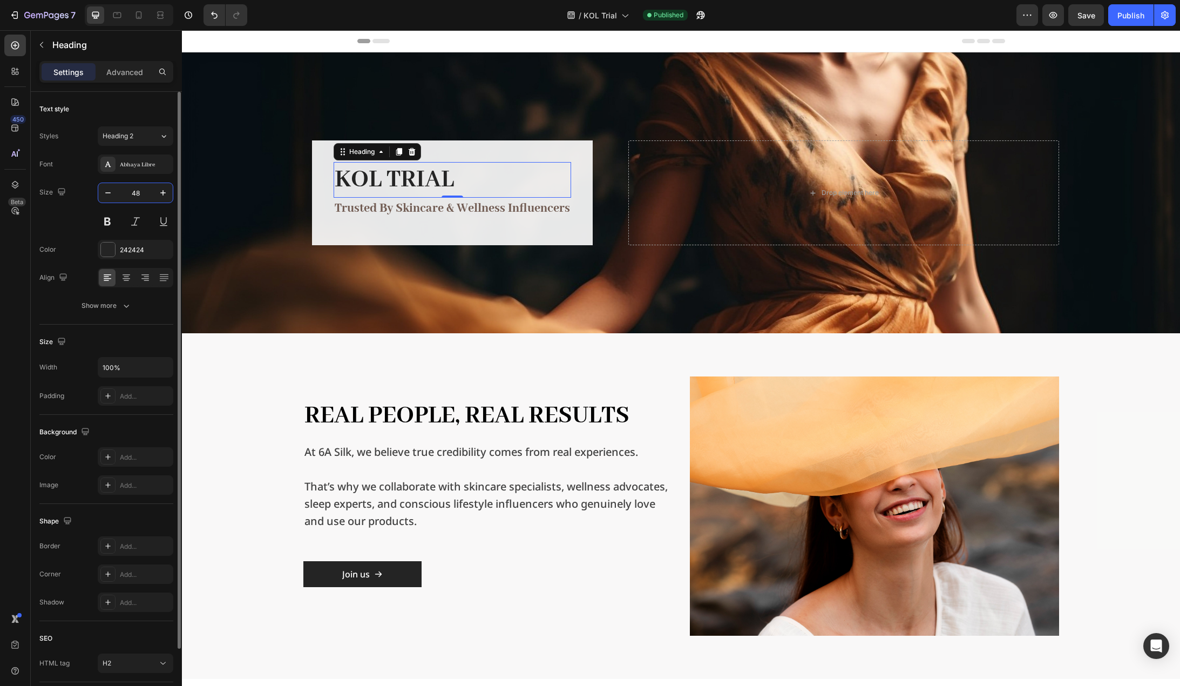
click at [150, 192] on input "48" at bounding box center [136, 192] width 36 height 19
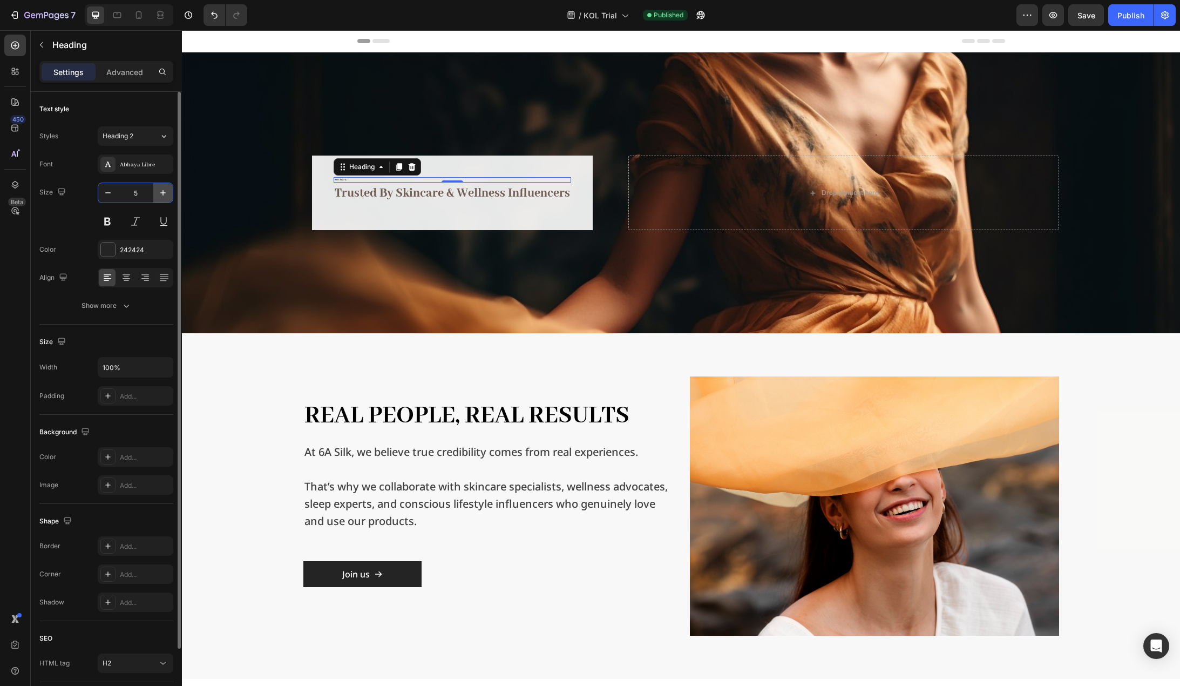
type input "56"
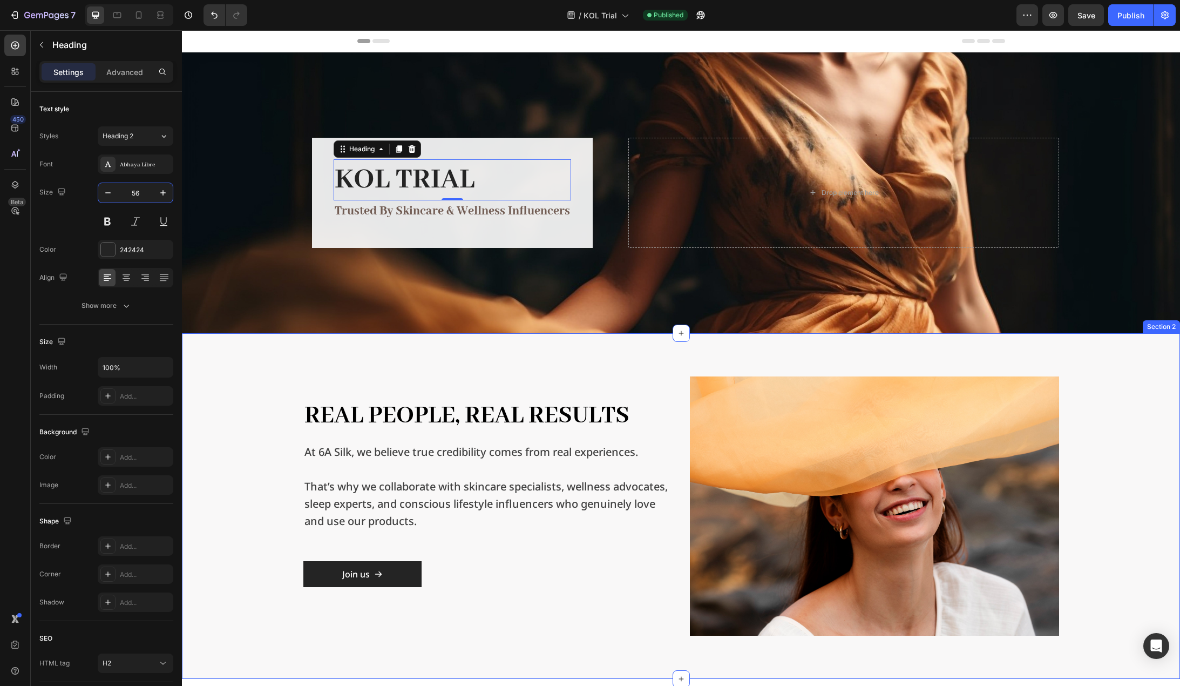
click at [235, 396] on div "Real People, Real Results Heading At 6A Silk, we believe true credibility comes…" at bounding box center [681, 505] width 981 height 259
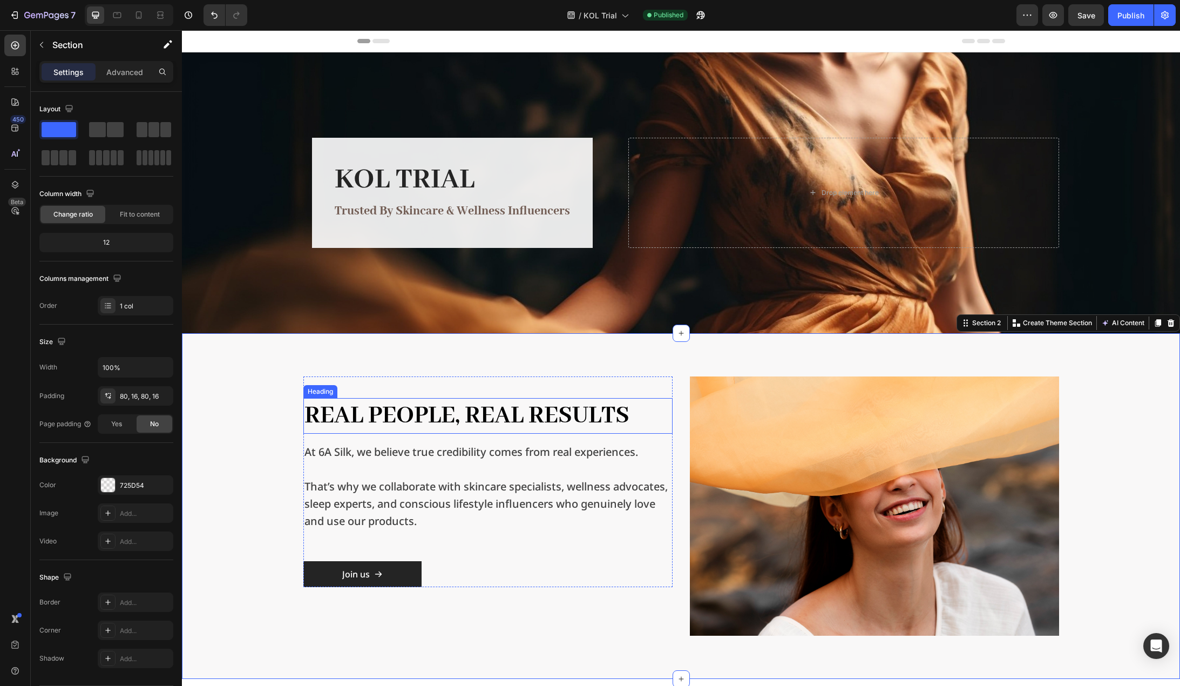
click at [470, 420] on h2 "Real People, Real Results" at bounding box center [487, 416] width 369 height 36
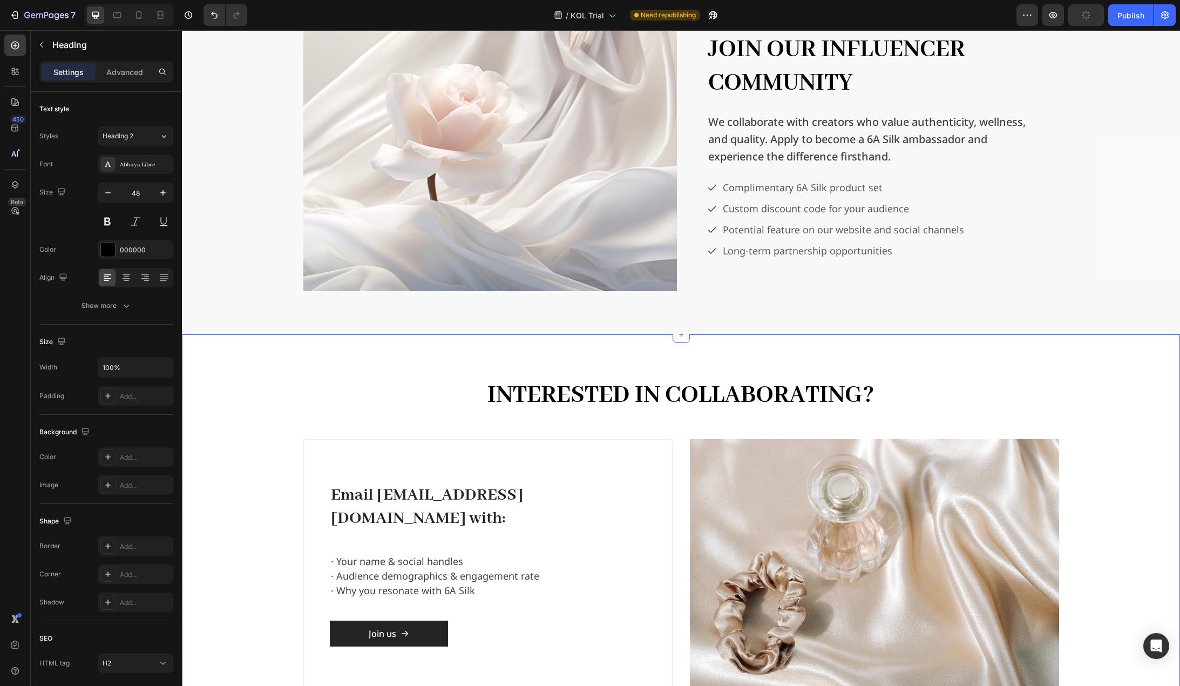
scroll to position [1836, 0]
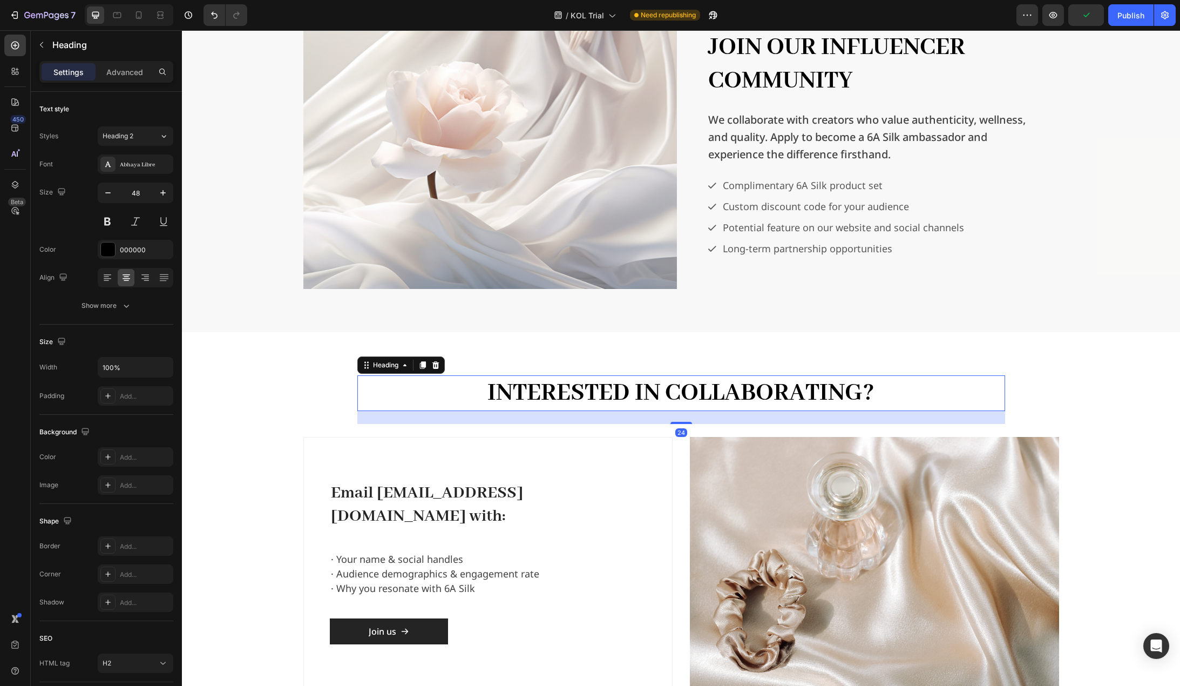
click at [665, 392] on h2 "Interested in Collaborating?" at bounding box center [681, 393] width 648 height 36
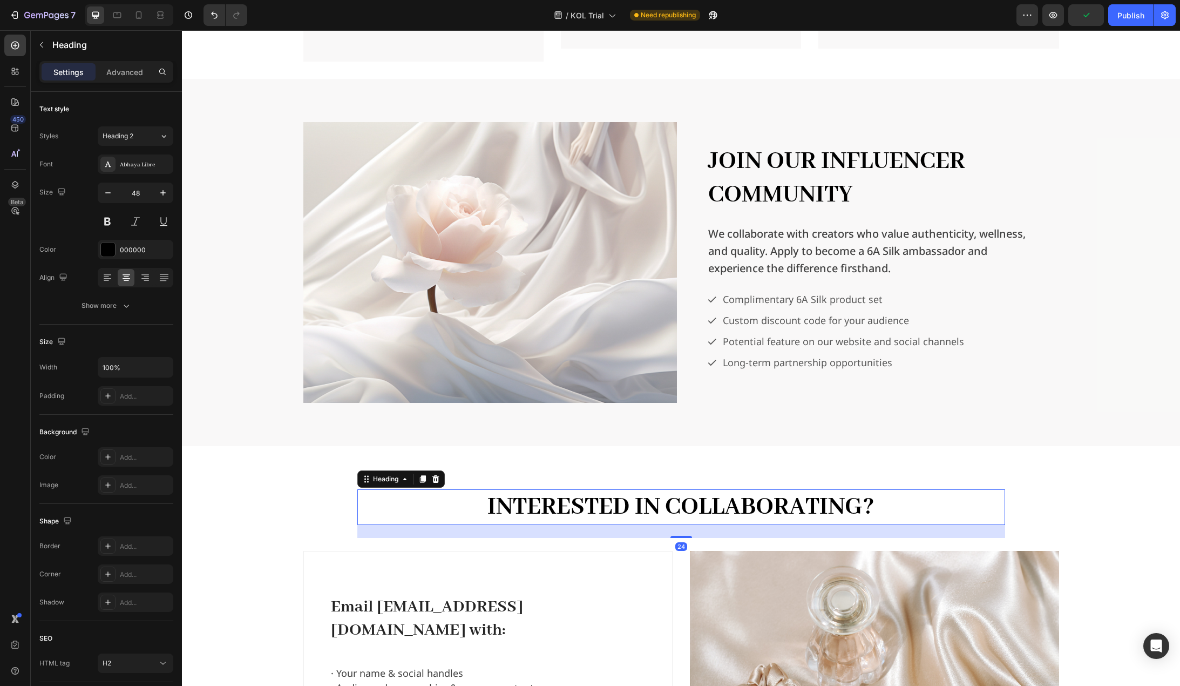
scroll to position [1566, 0]
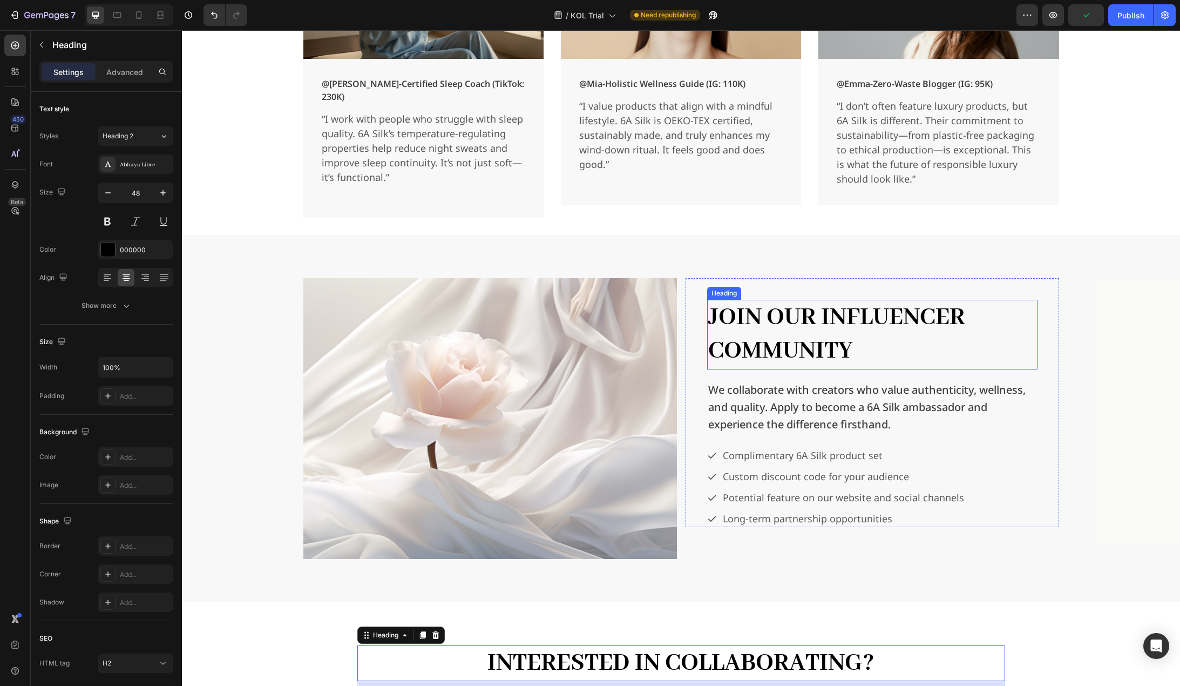
click at [812, 315] on h2 "Join Our Influencer Community" at bounding box center [872, 335] width 330 height 70
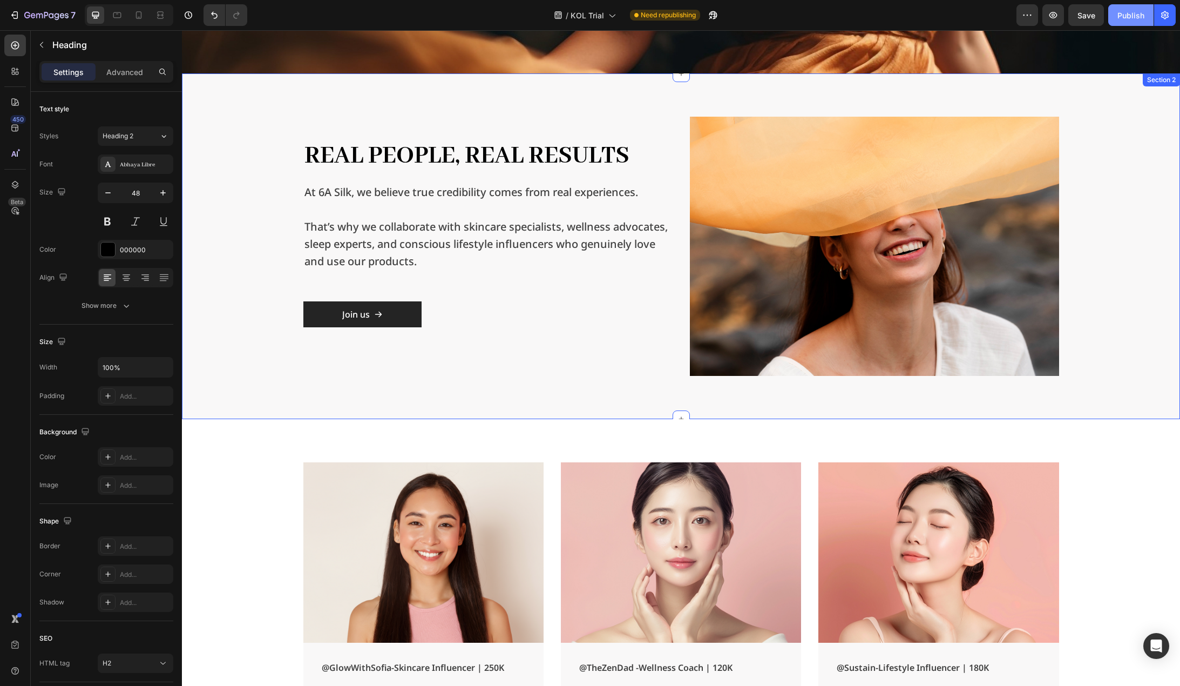
scroll to position [0, 0]
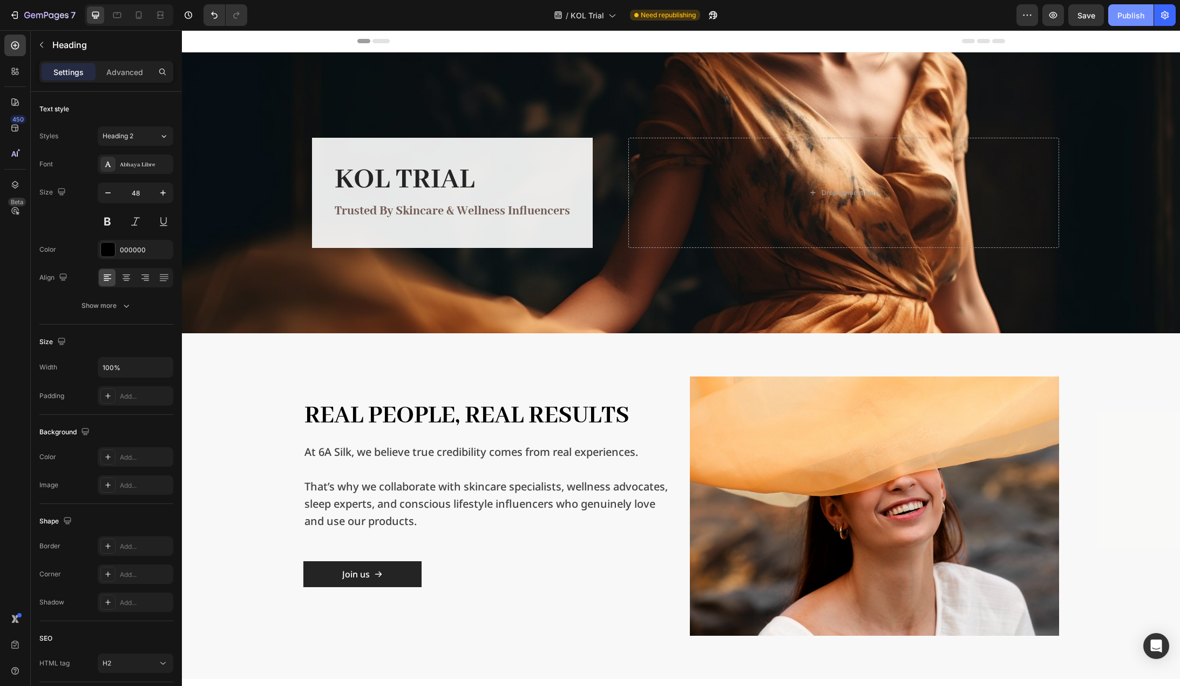
click at [1132, 11] on div "Publish" at bounding box center [1131, 15] width 27 height 11
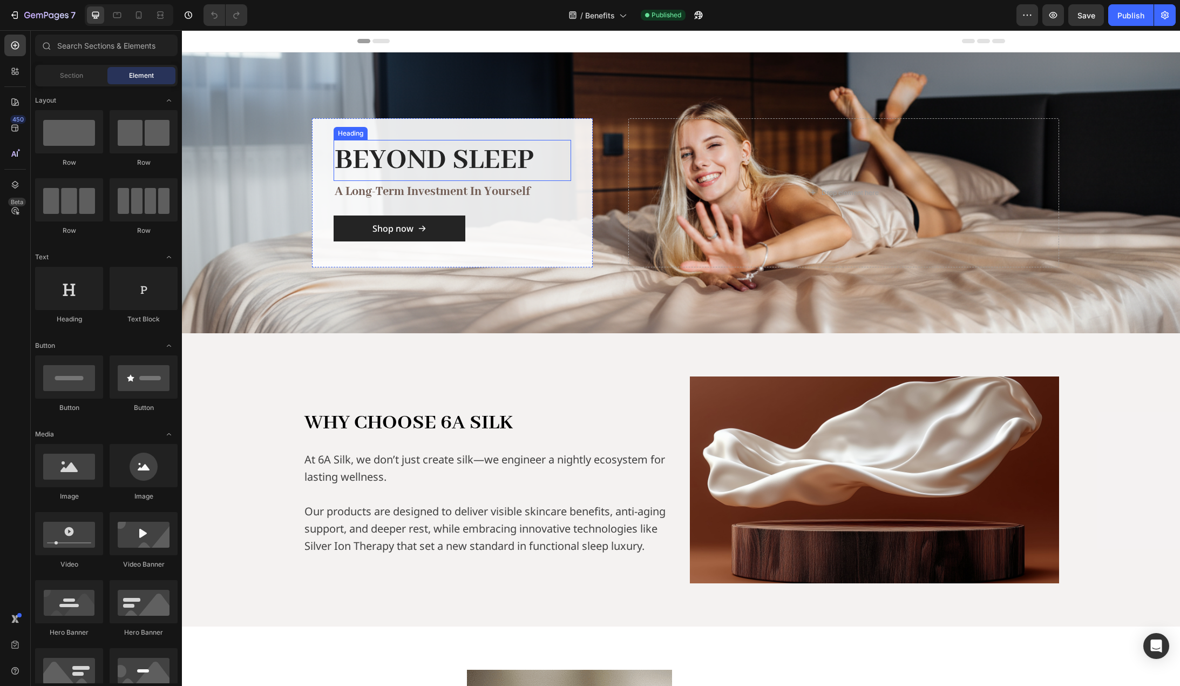
click at [447, 161] on h2 "BEYOND SLEEP" at bounding box center [453, 161] width 238 height 42
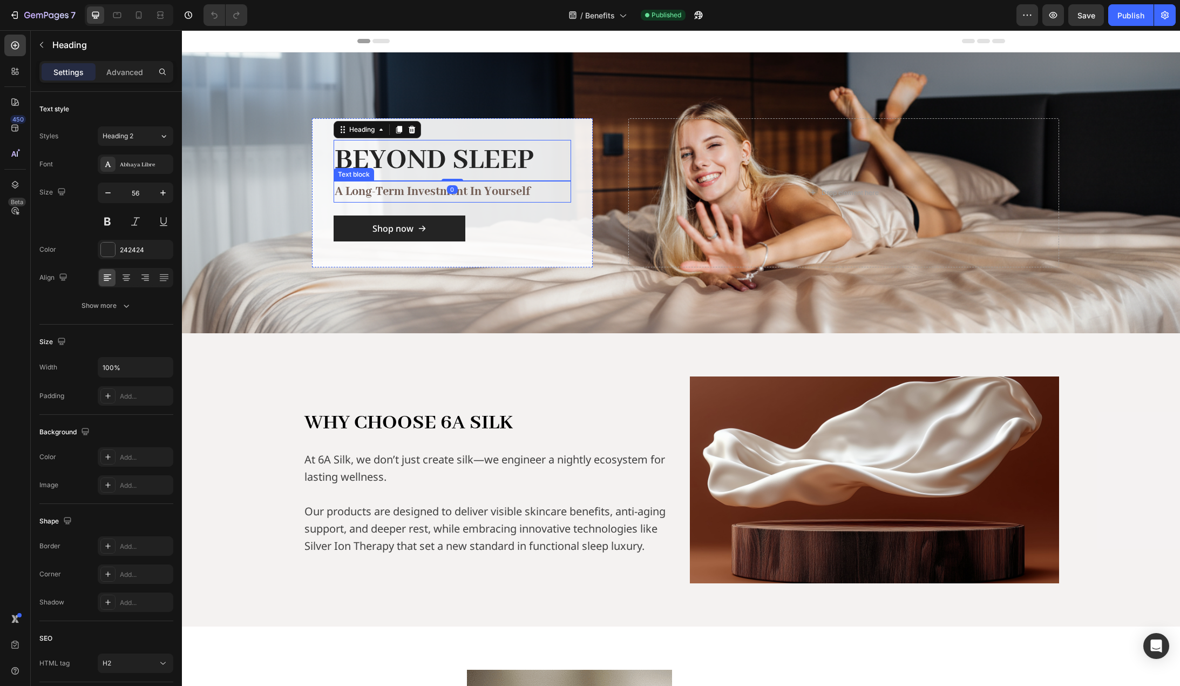
click at [471, 193] on p "a long-term investment in yourself" at bounding box center [452, 191] width 235 height 19
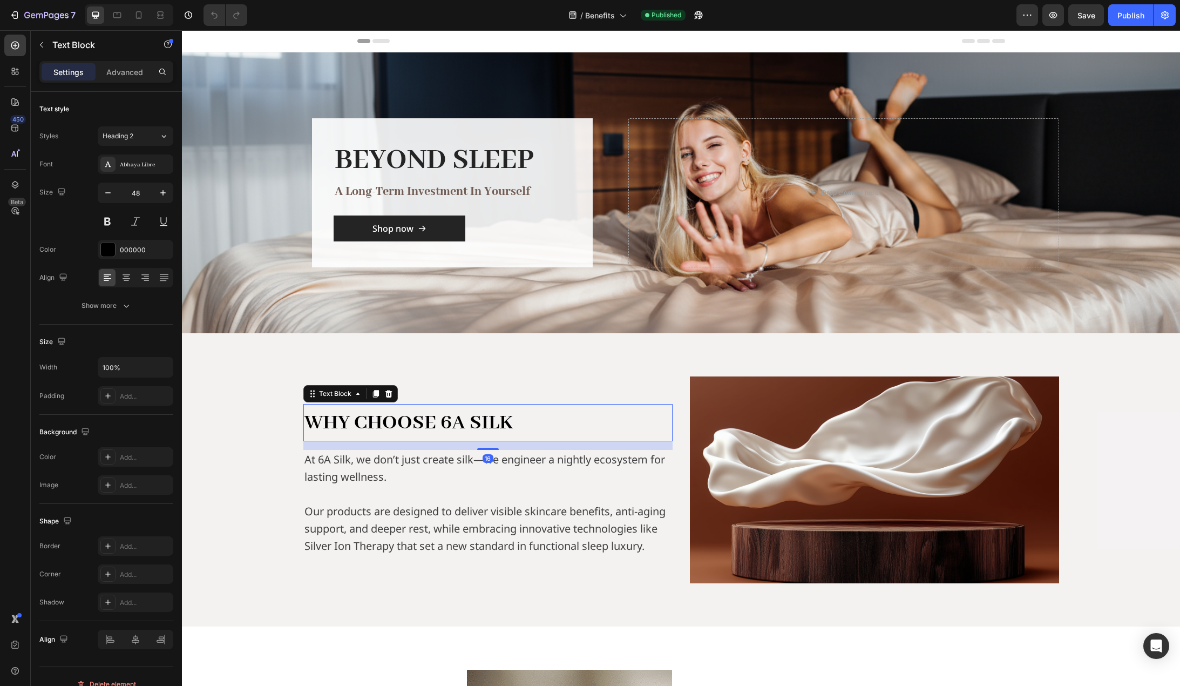
click at [436, 429] on span "WHY CHOOSE 6A SILK" at bounding box center [409, 423] width 208 height 26
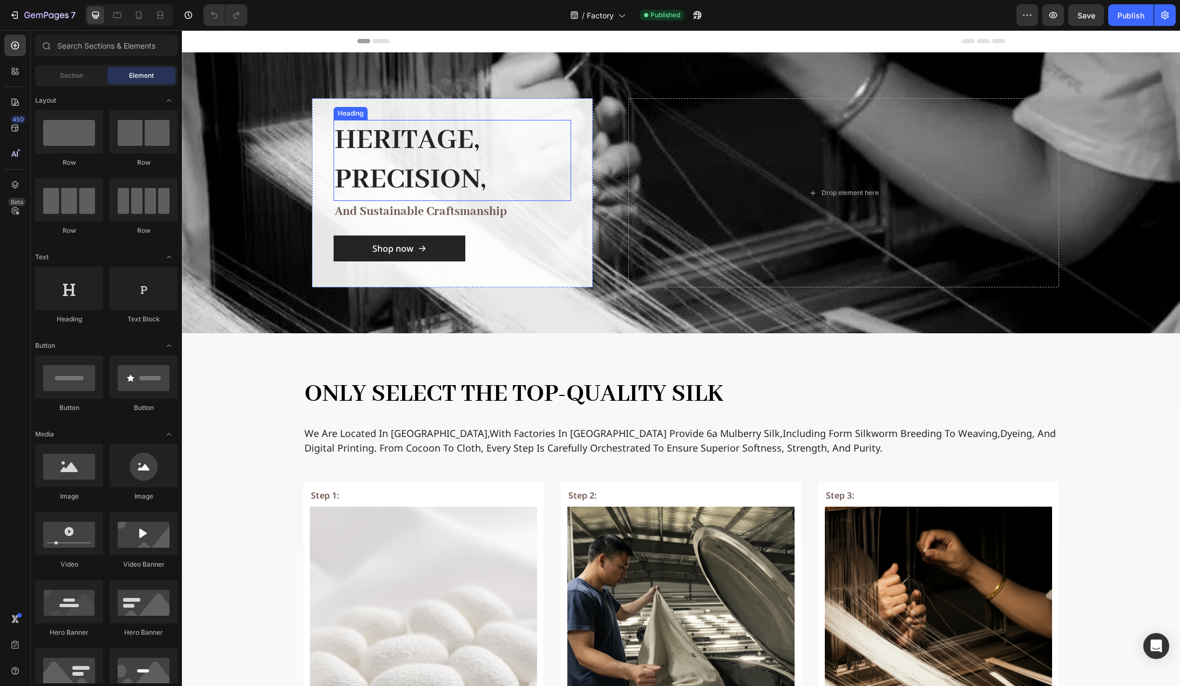
click at [460, 167] on h2 "Heritage, Precision," at bounding box center [453, 160] width 238 height 81
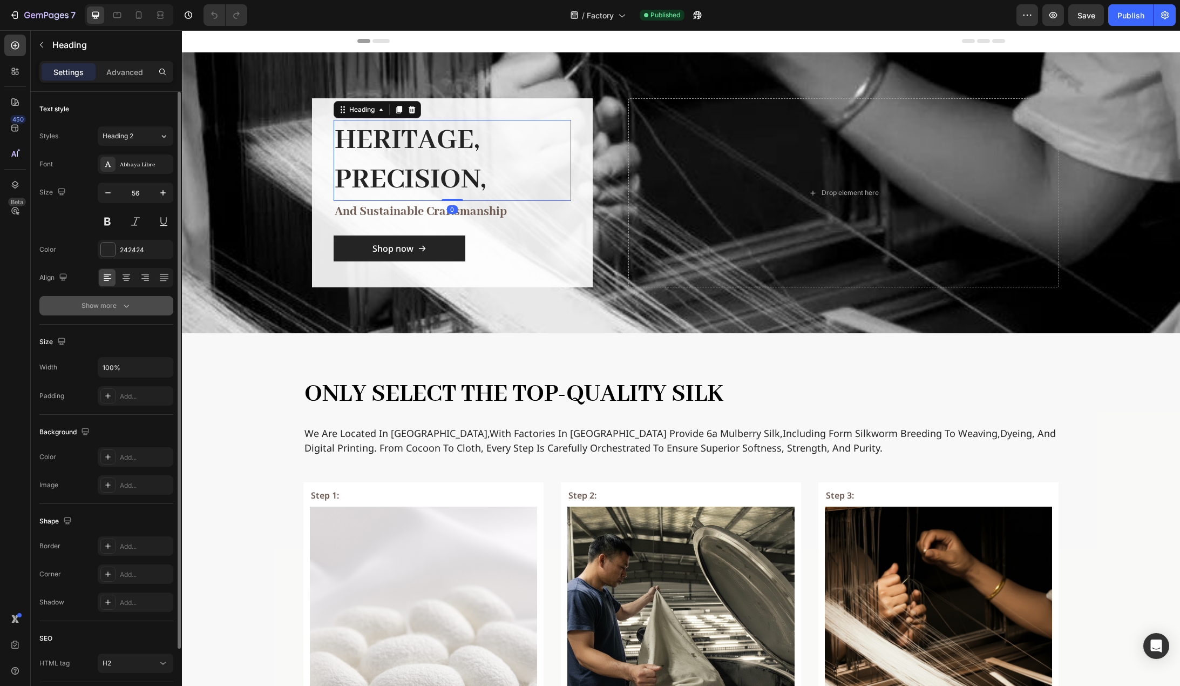
click at [112, 311] on button "Show more" at bounding box center [106, 305] width 134 height 19
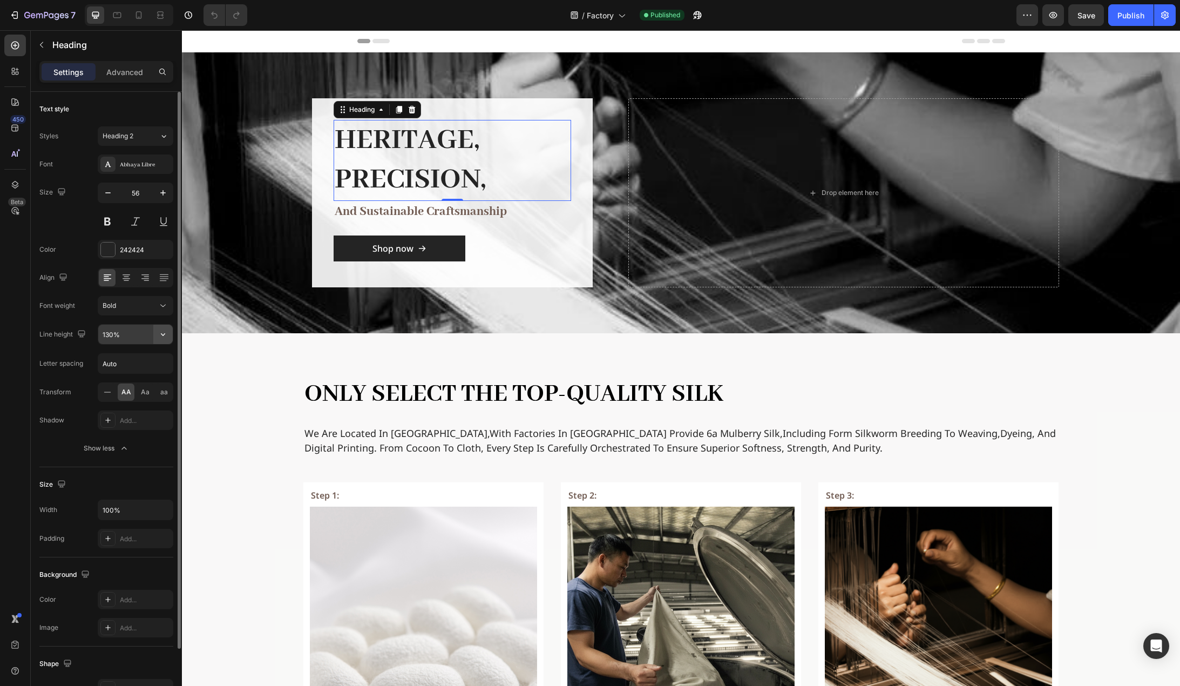
click at [168, 334] on icon "button" at bounding box center [163, 334] width 11 height 11
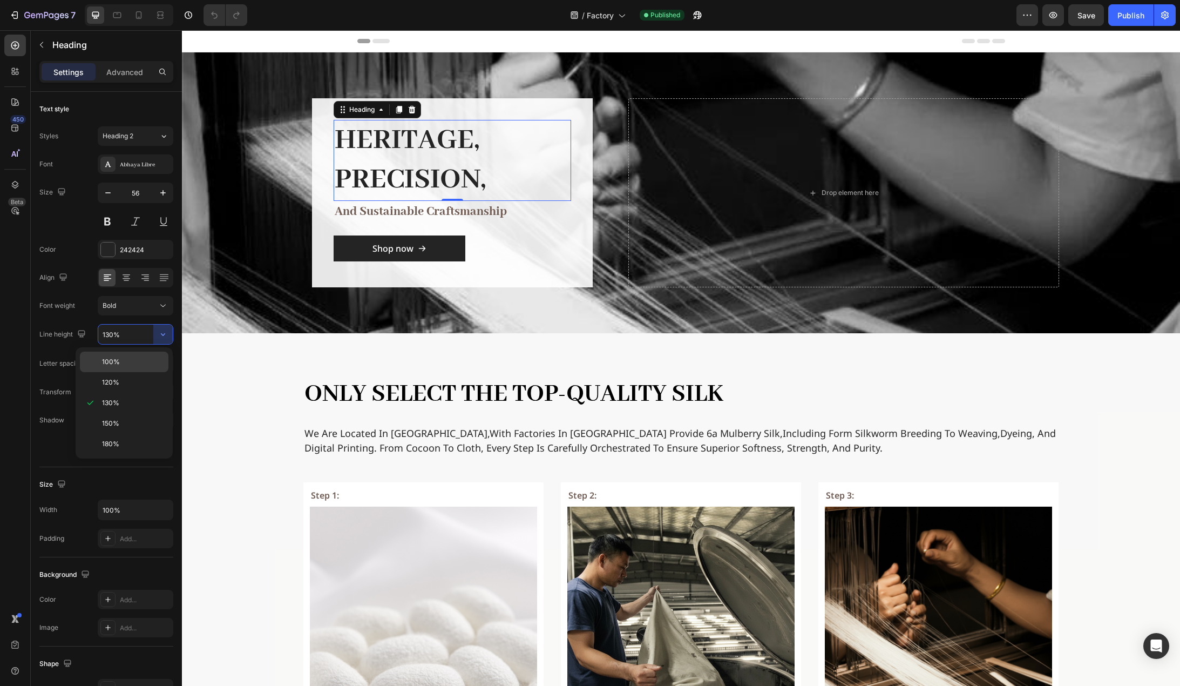
click at [125, 360] on p "100%" at bounding box center [133, 362] width 62 height 10
type input "100%"
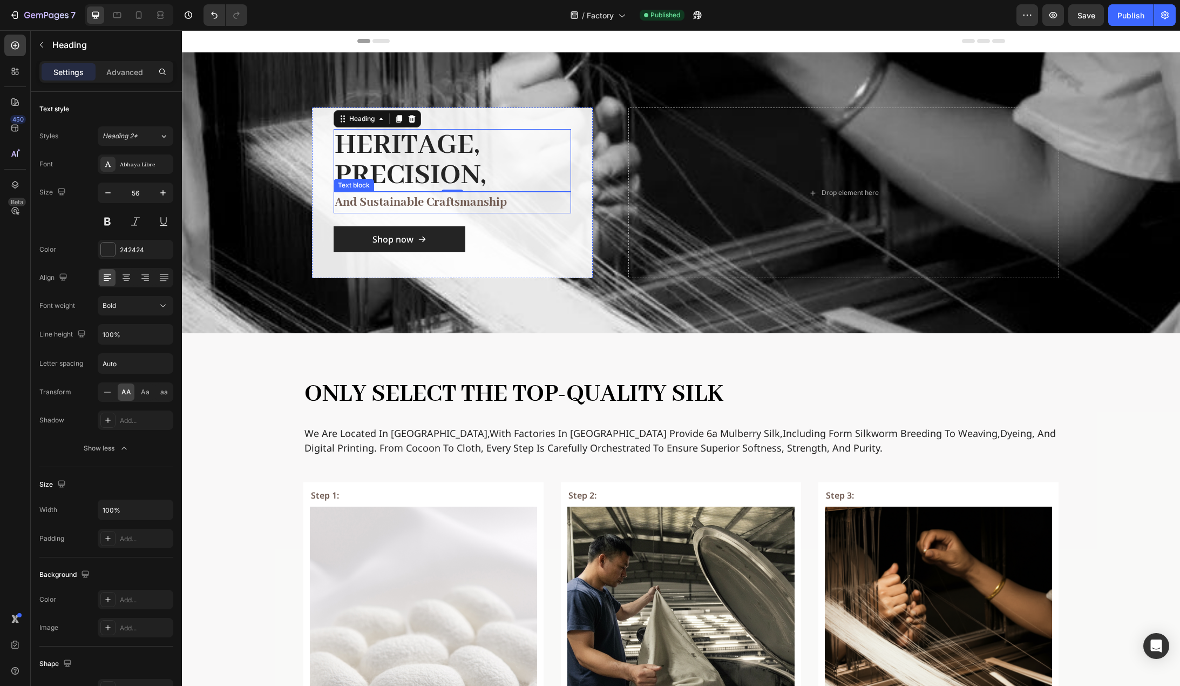
click at [479, 205] on p "and sustainable craftsmanship" at bounding box center [452, 202] width 235 height 19
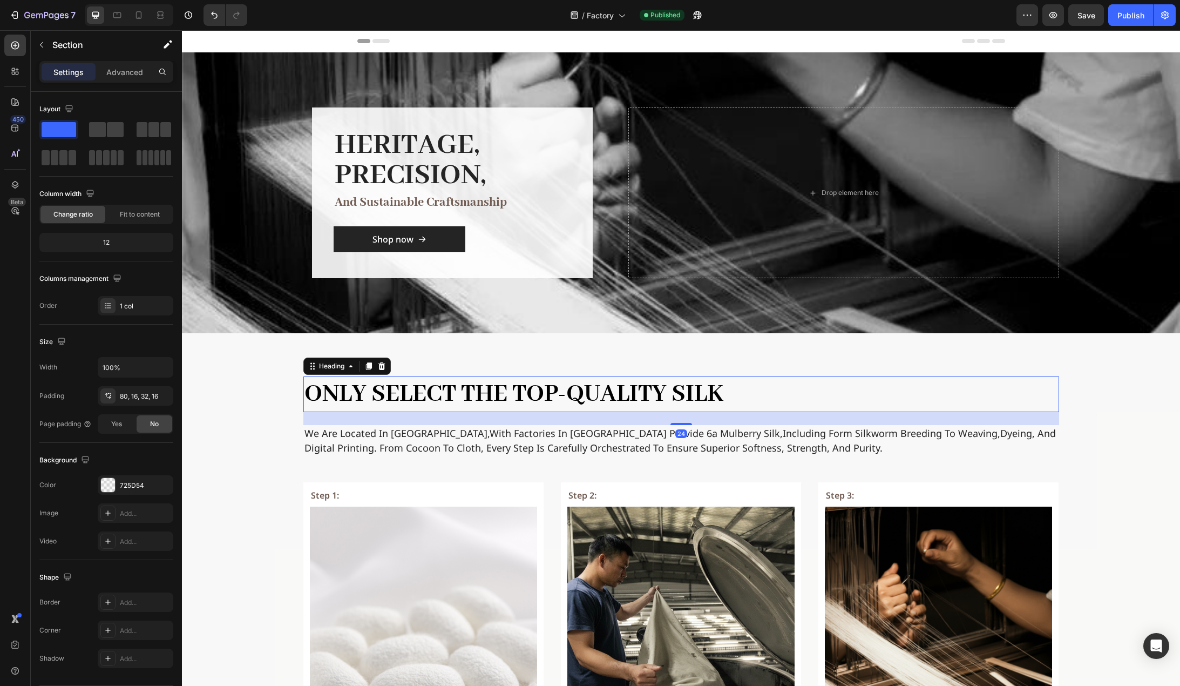
click at [442, 394] on h2 "Only select the top-quality silk" at bounding box center [681, 394] width 756 height 36
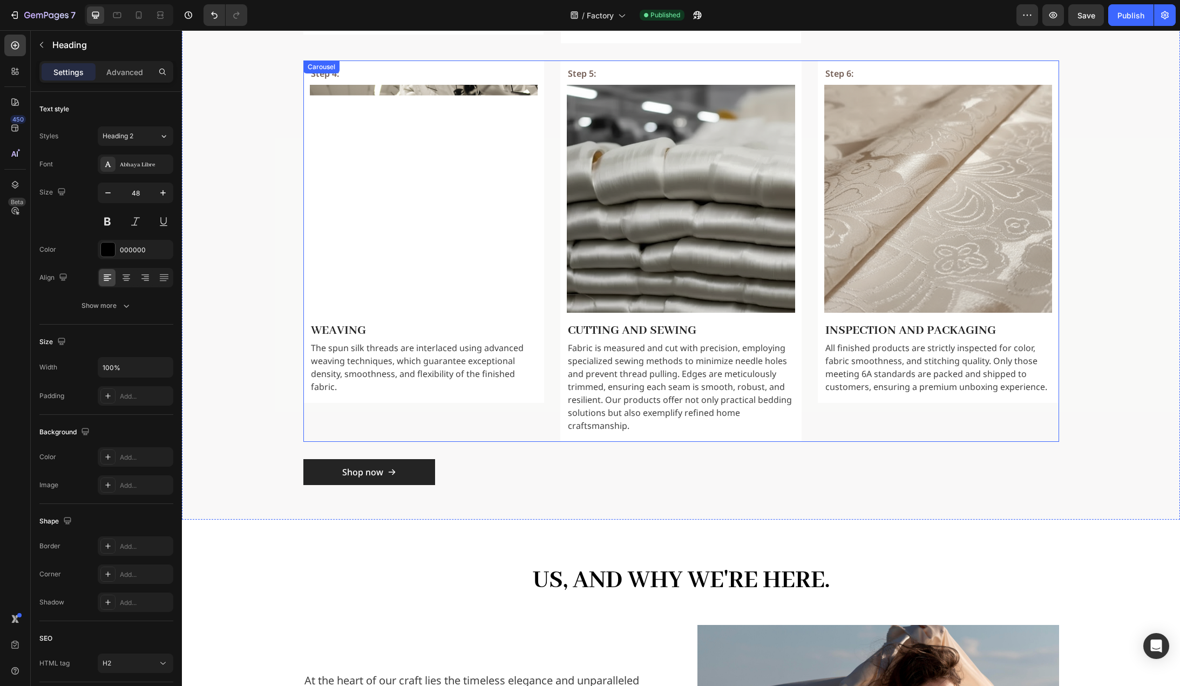
scroll to position [972, 0]
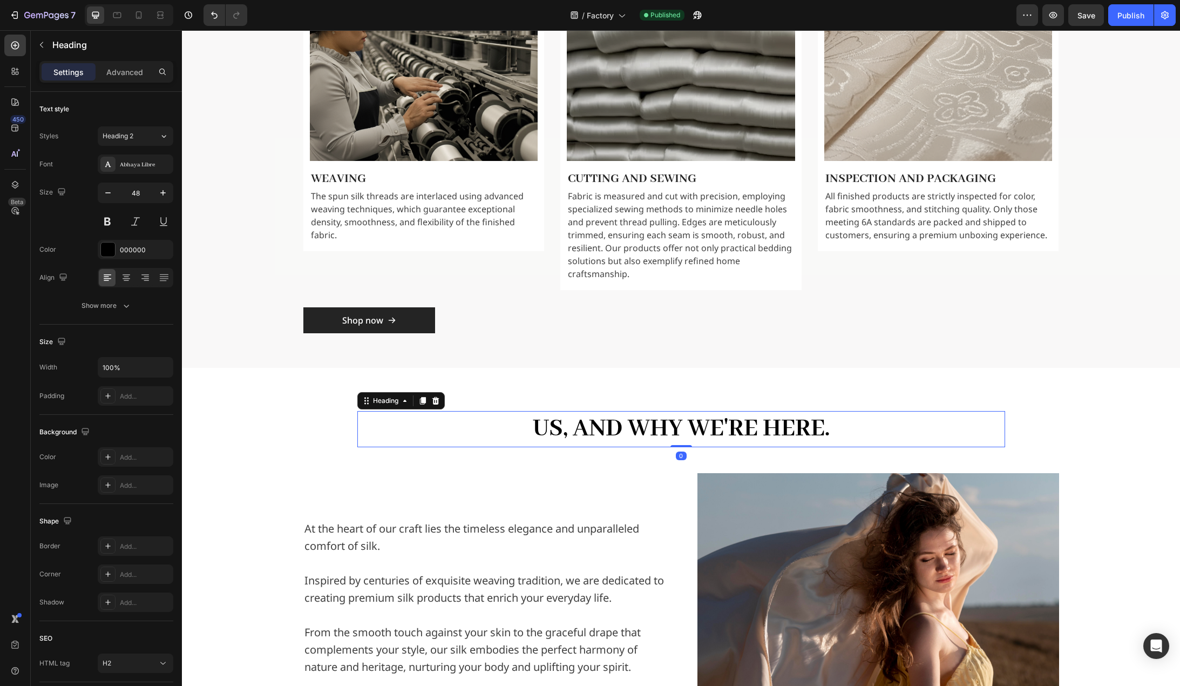
click at [656, 411] on h2 "Us, And why we're here." at bounding box center [681, 429] width 648 height 36
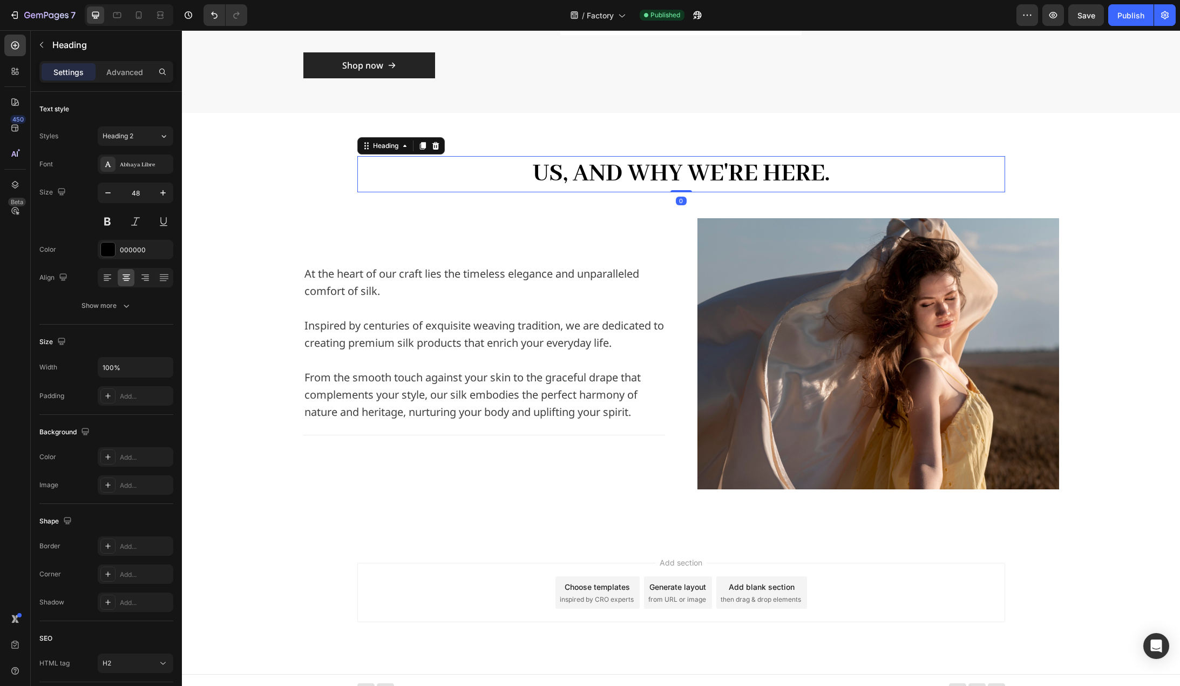
scroll to position [1229, 0]
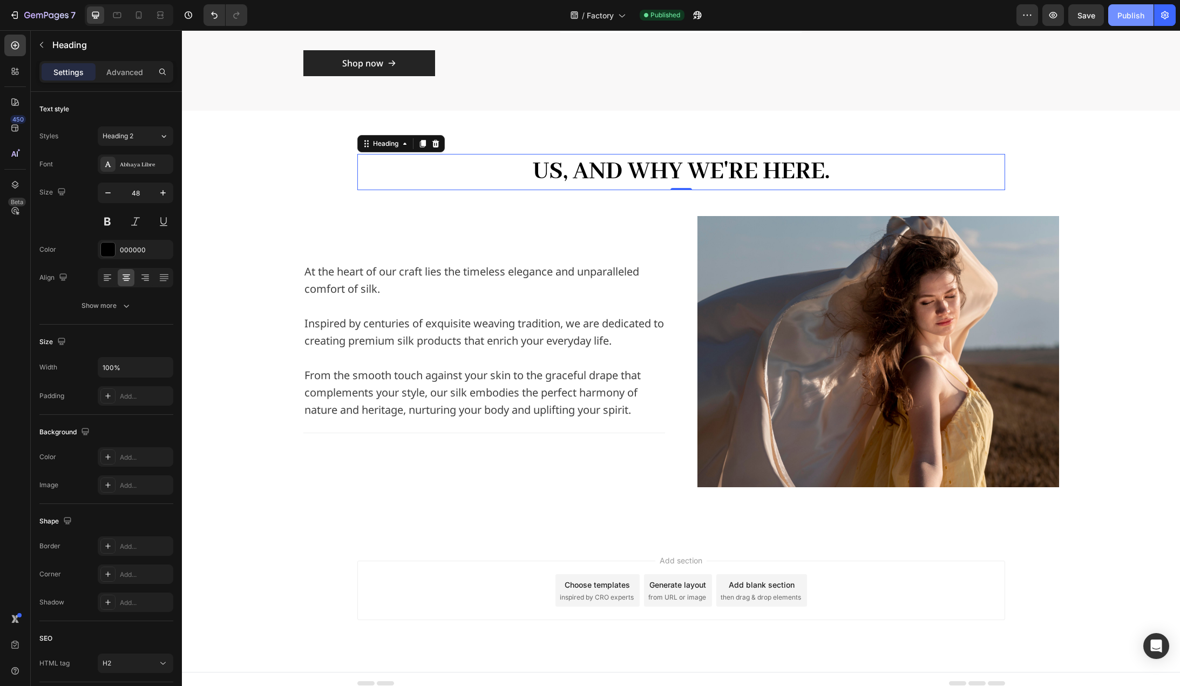
click at [1130, 21] on button "Publish" at bounding box center [1131, 15] width 45 height 22
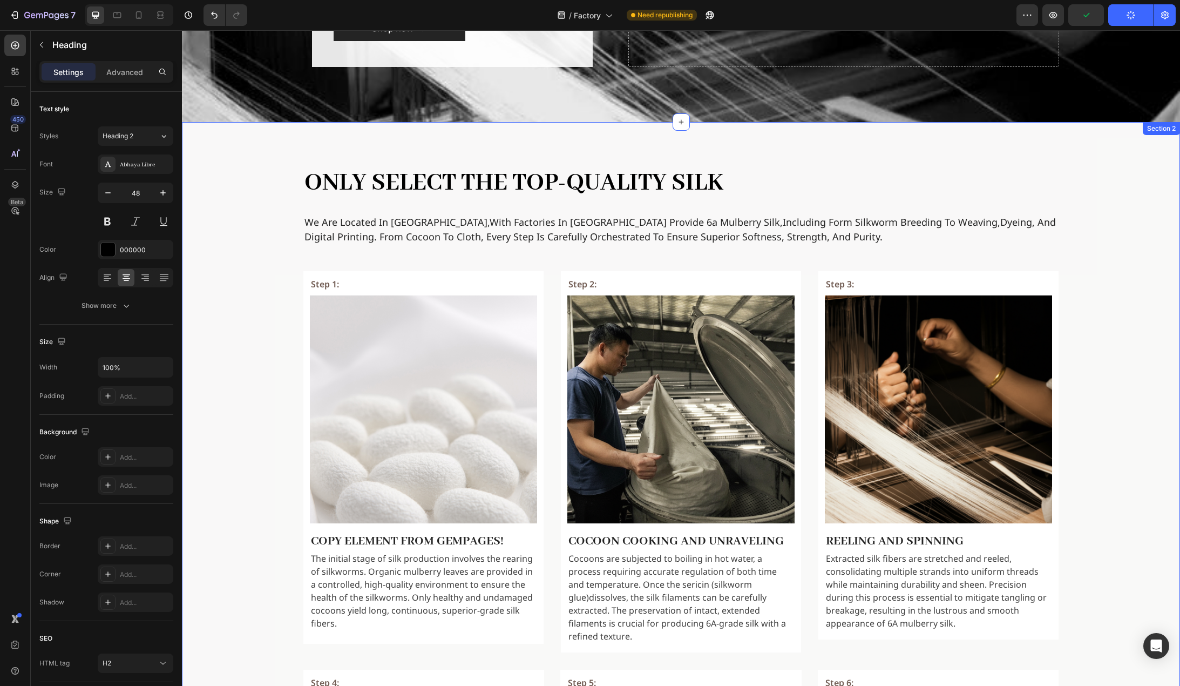
scroll to position [0, 0]
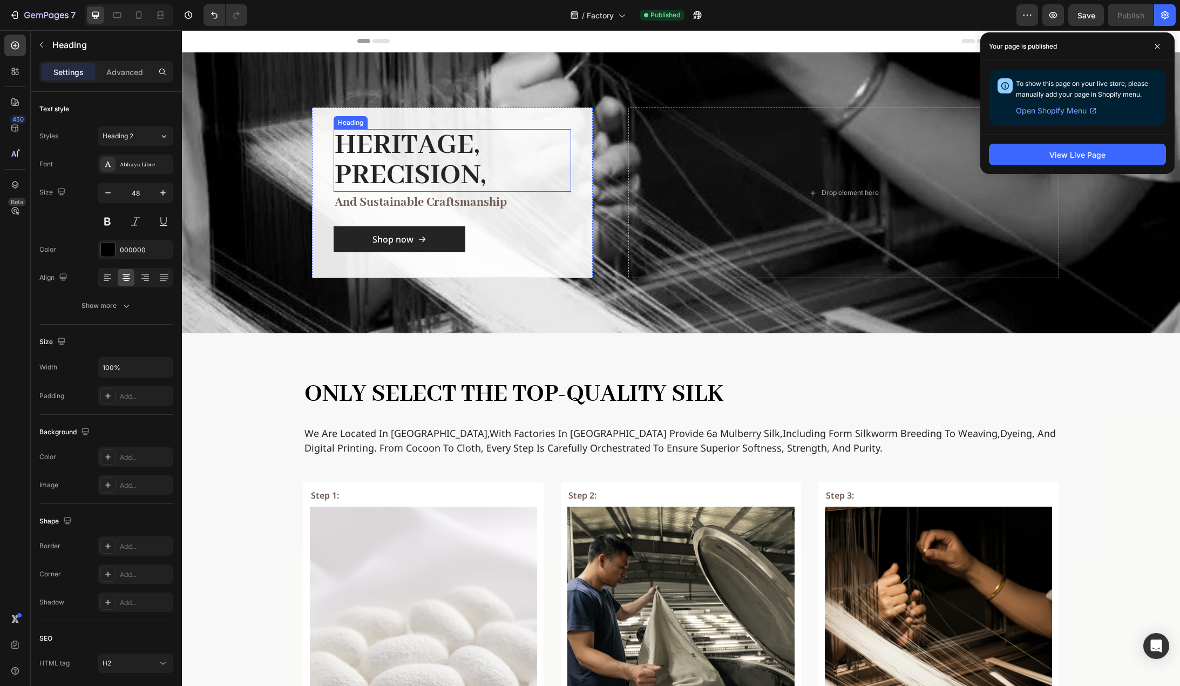
click at [446, 158] on h2 "Heritage, Precision," at bounding box center [453, 160] width 238 height 63
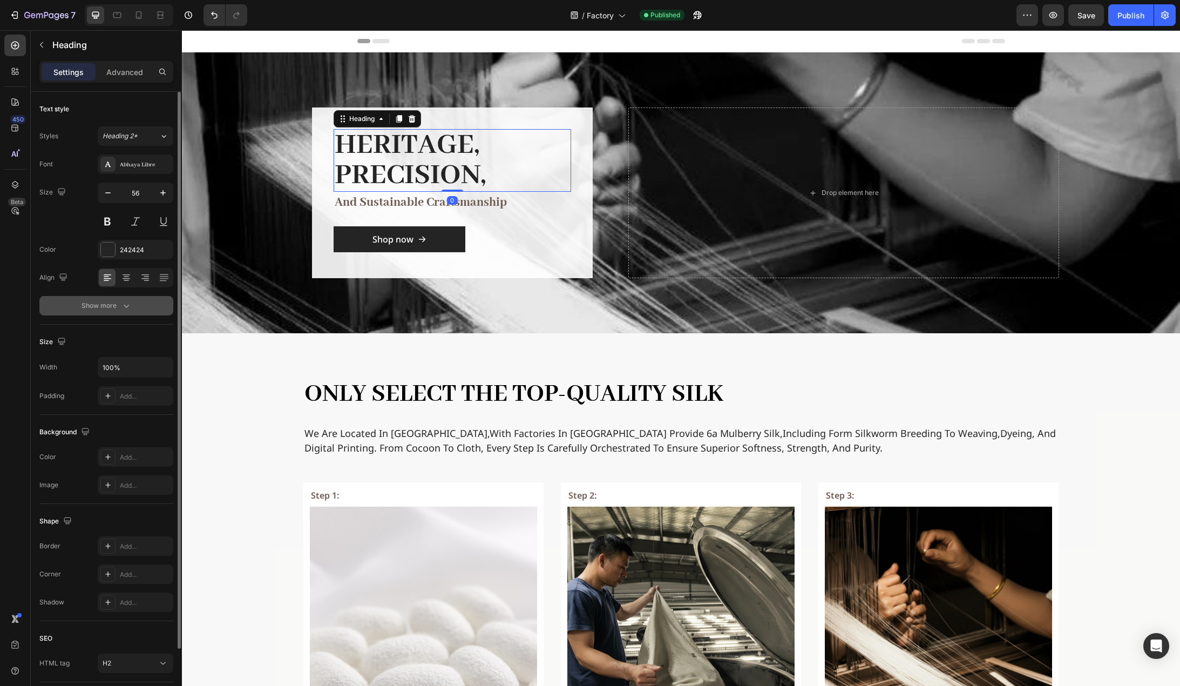
click at [114, 312] on button "Show more" at bounding box center [106, 305] width 134 height 19
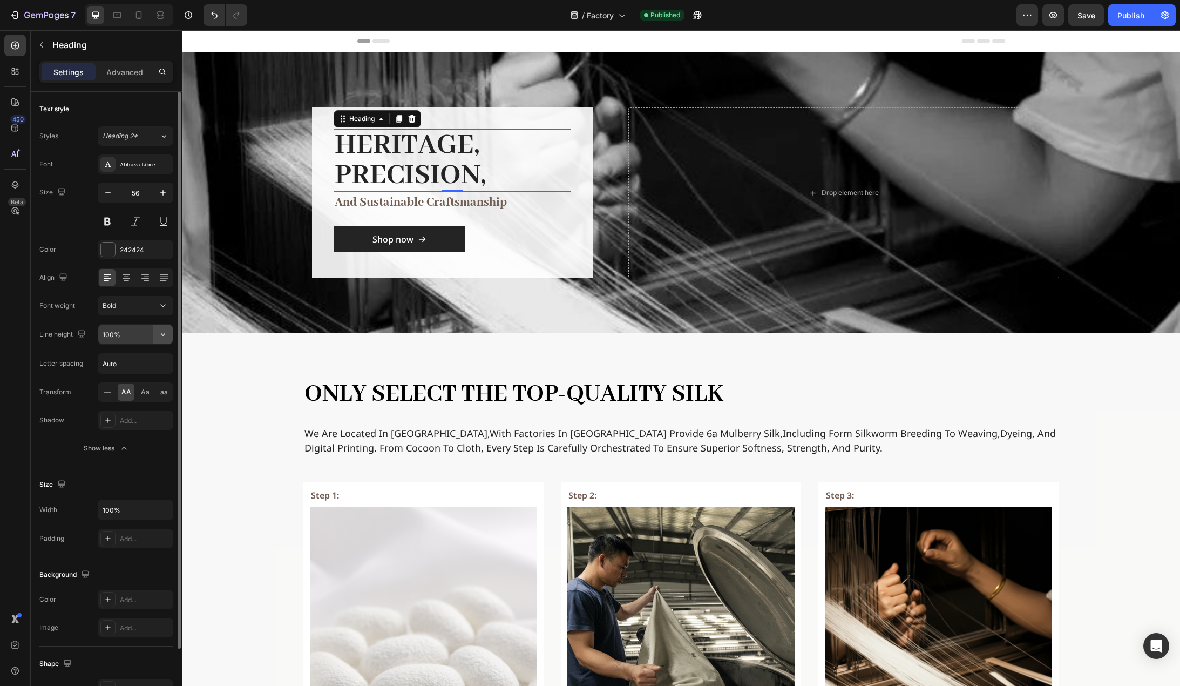
click at [164, 334] on icon "button" at bounding box center [163, 334] width 11 height 11
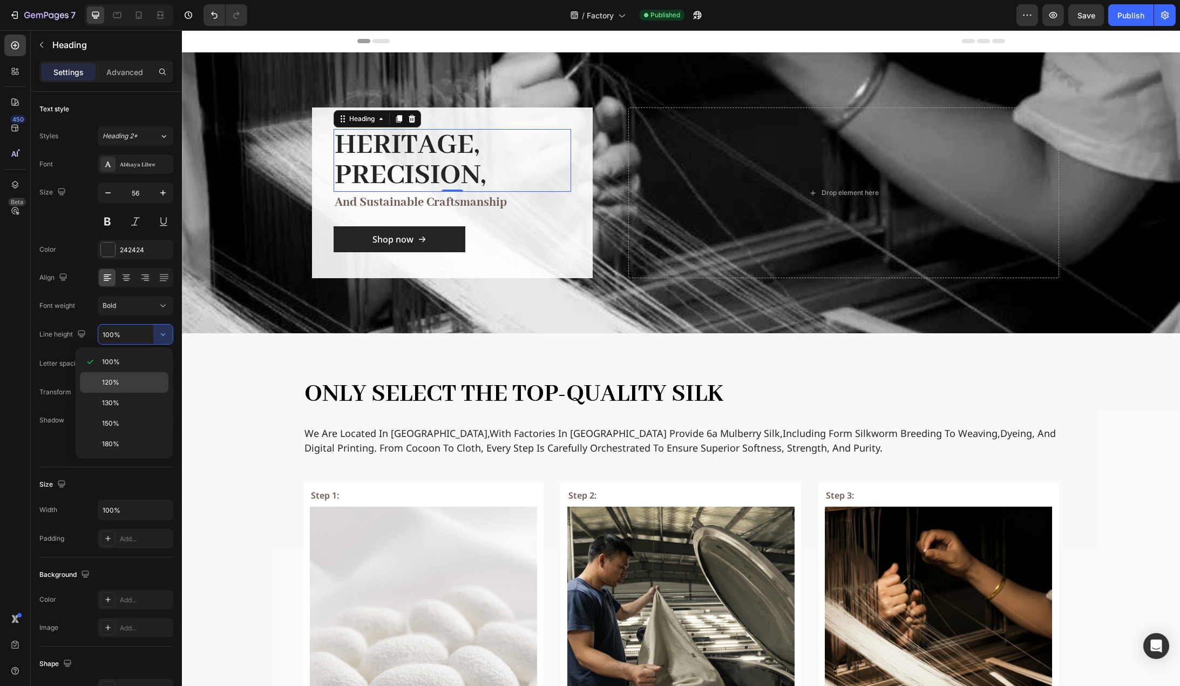
click at [129, 378] on p "120%" at bounding box center [133, 382] width 62 height 10
type input "120%"
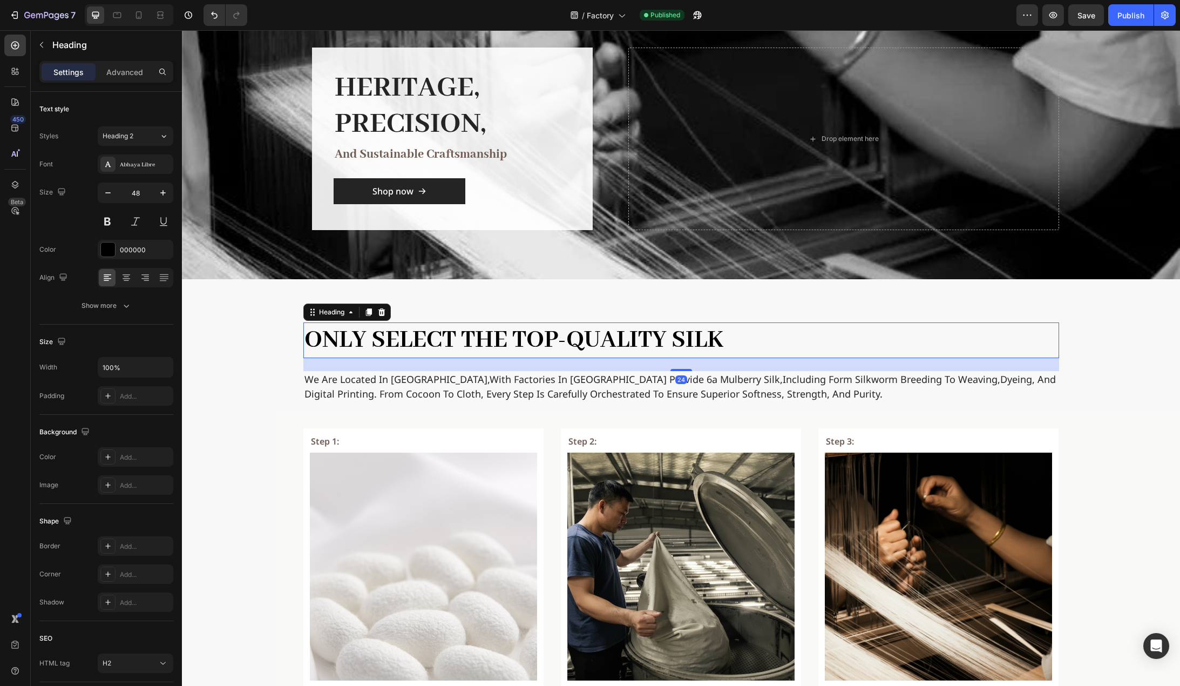
click at [434, 353] on h2 "Only select the top-quality silk" at bounding box center [681, 340] width 756 height 36
click at [1131, 16] on div "Publish" at bounding box center [1131, 15] width 27 height 11
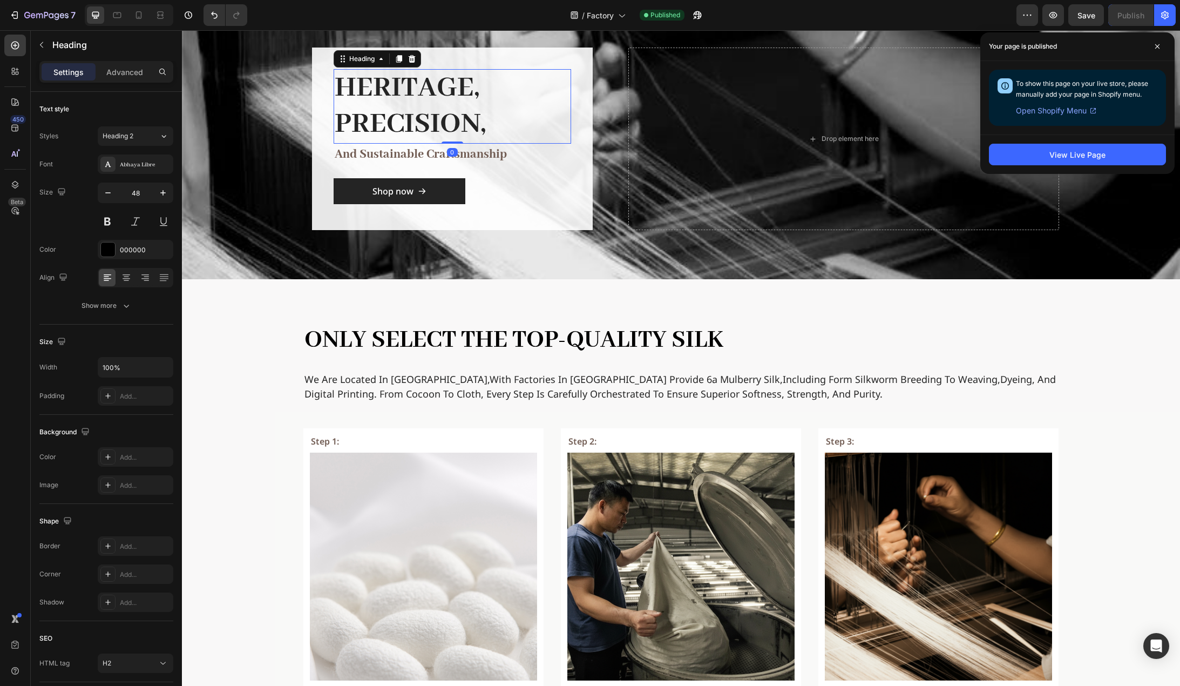
click at [455, 113] on h2 "Heritage, Precision," at bounding box center [453, 106] width 238 height 75
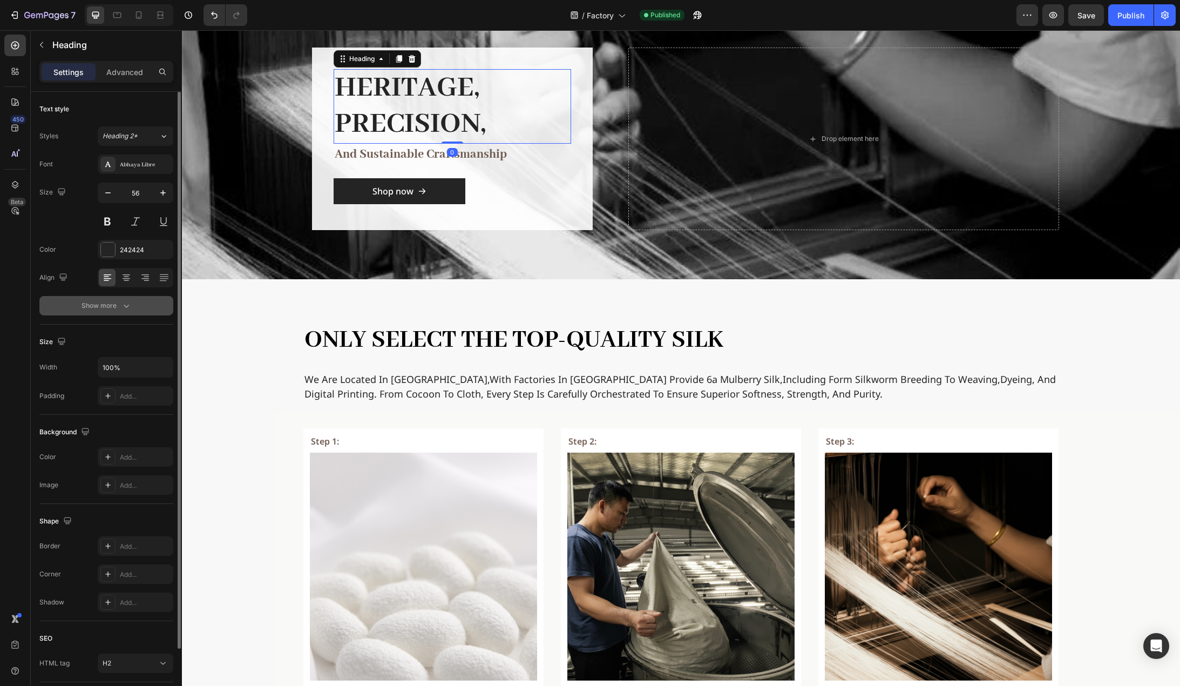
click at [121, 300] on button "Show more" at bounding box center [106, 305] width 134 height 19
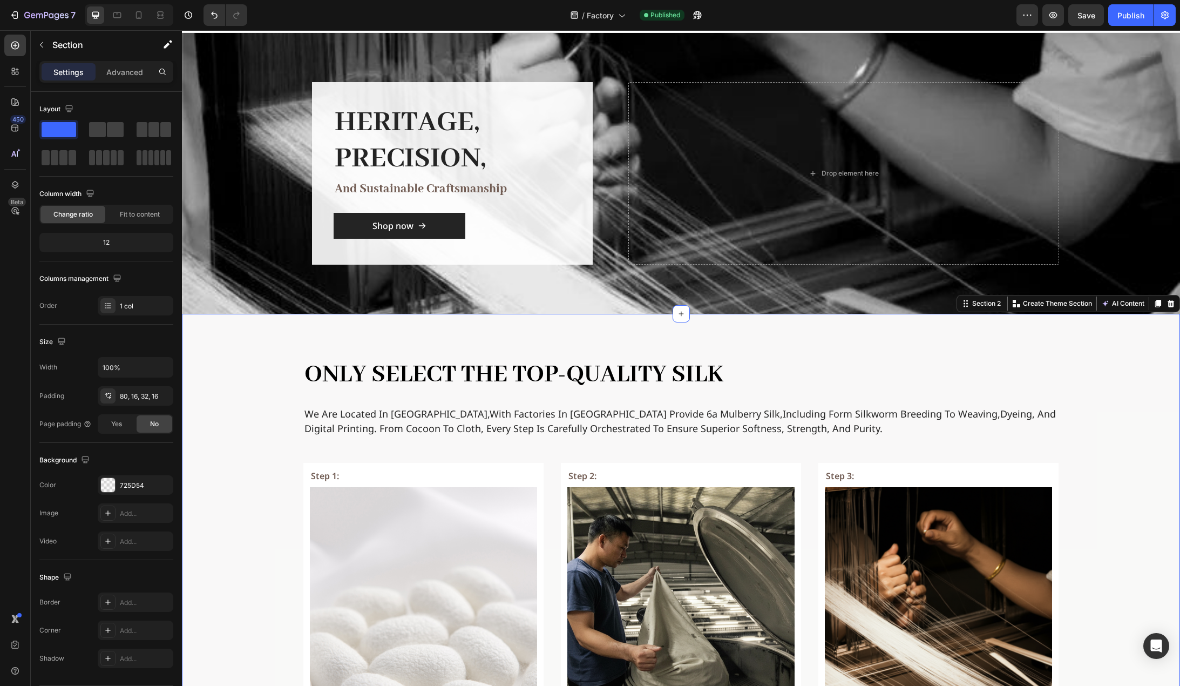
scroll to position [0, 0]
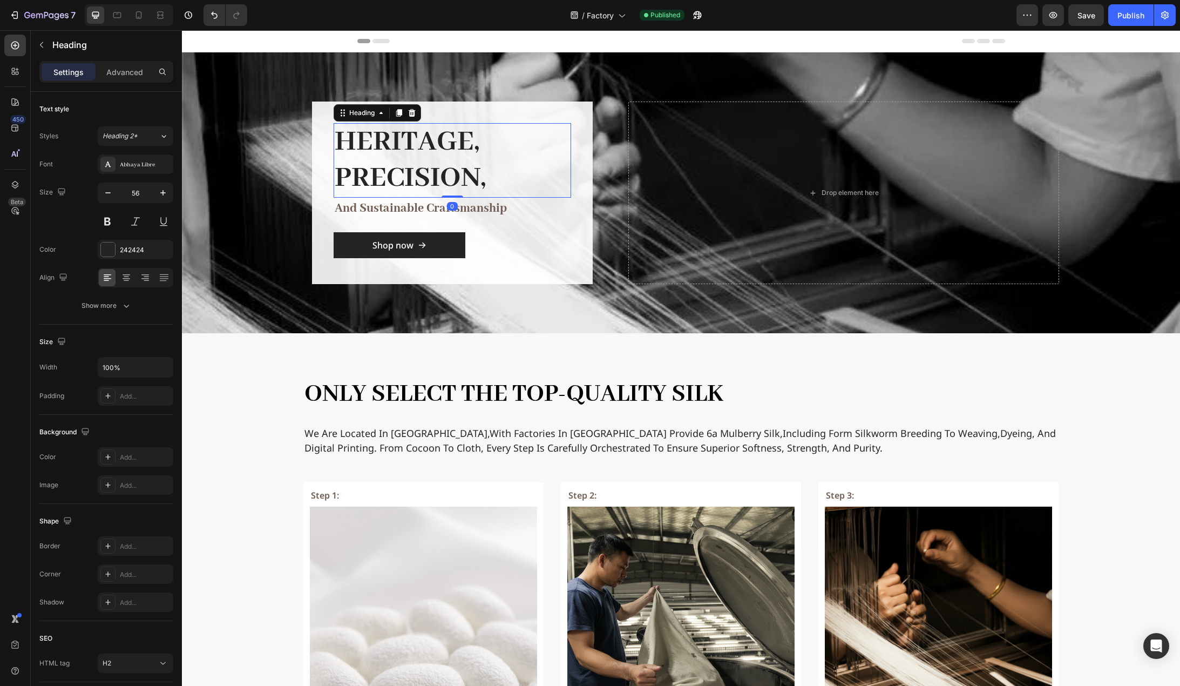
click at [370, 169] on h2 "Heritage, Precision," at bounding box center [453, 160] width 238 height 75
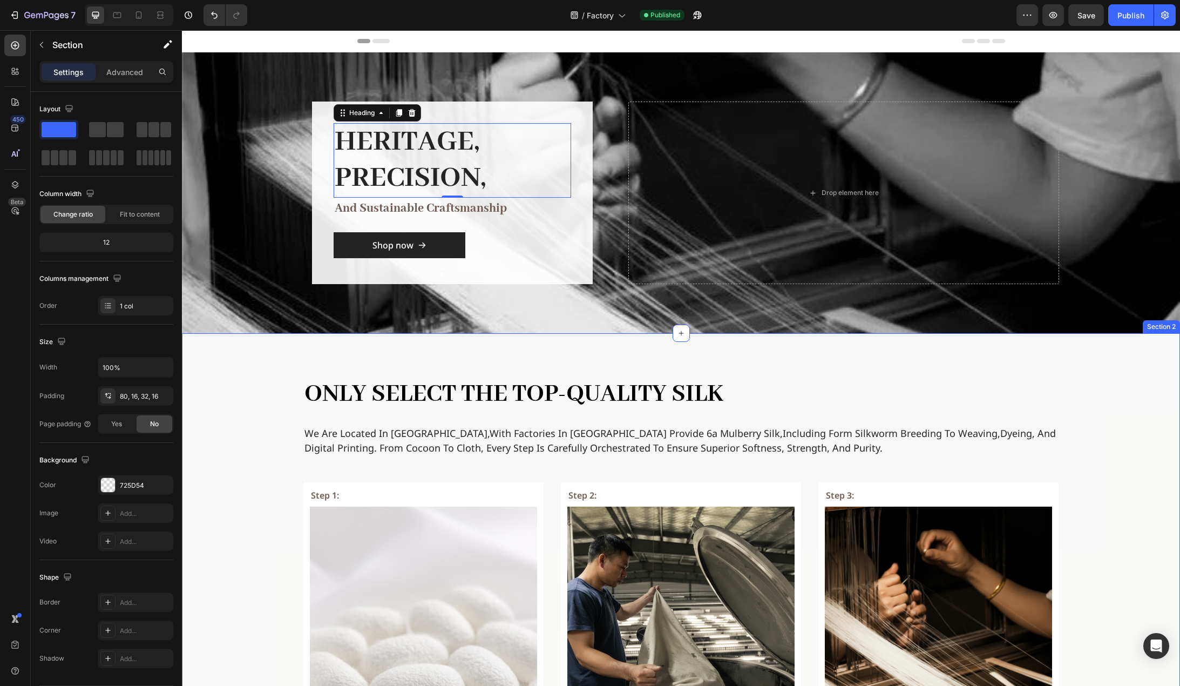
click at [423, 406] on h2 "Only select the top-quality silk" at bounding box center [681, 394] width 756 height 36
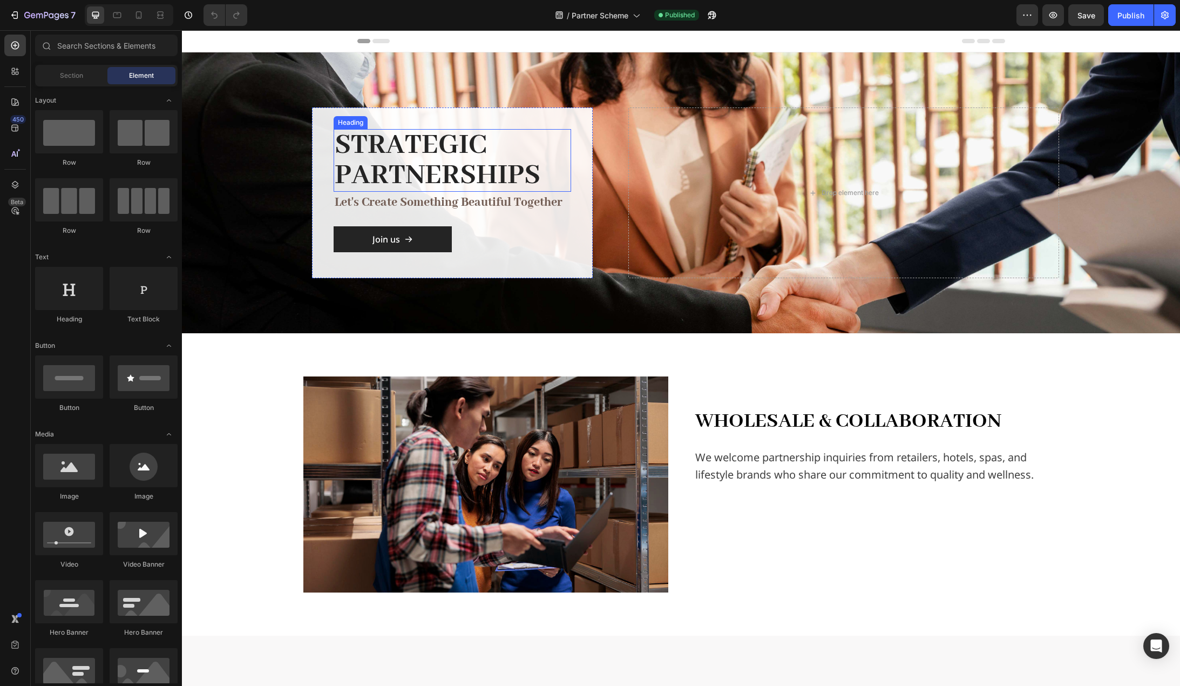
click at [454, 155] on h2 "Strategic Partnerships" at bounding box center [453, 160] width 238 height 63
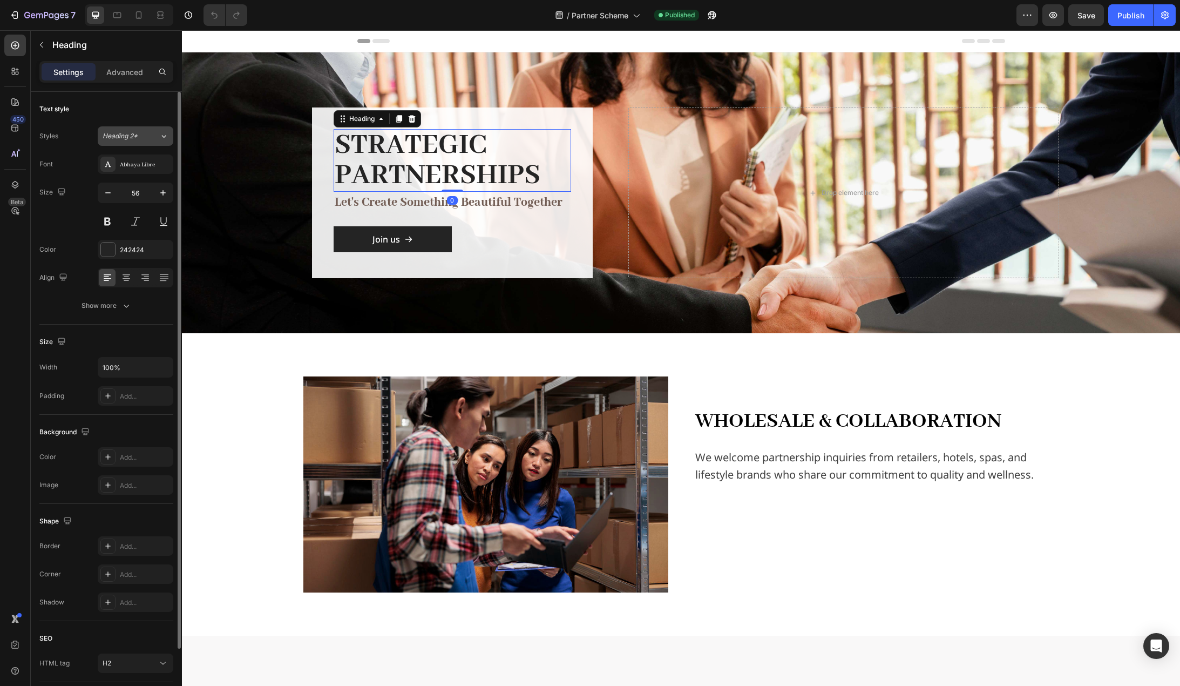
click at [160, 133] on icon at bounding box center [163, 136] width 9 height 11
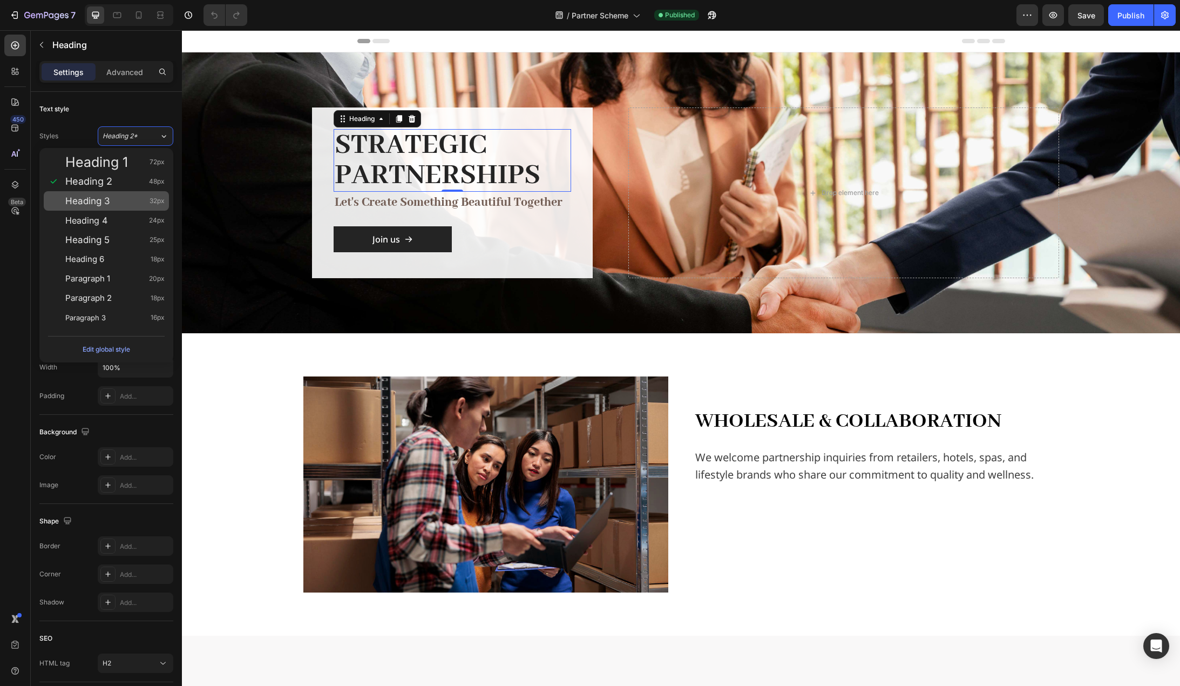
click at [119, 193] on div "Heading 3 32px" at bounding box center [106, 200] width 125 height 19
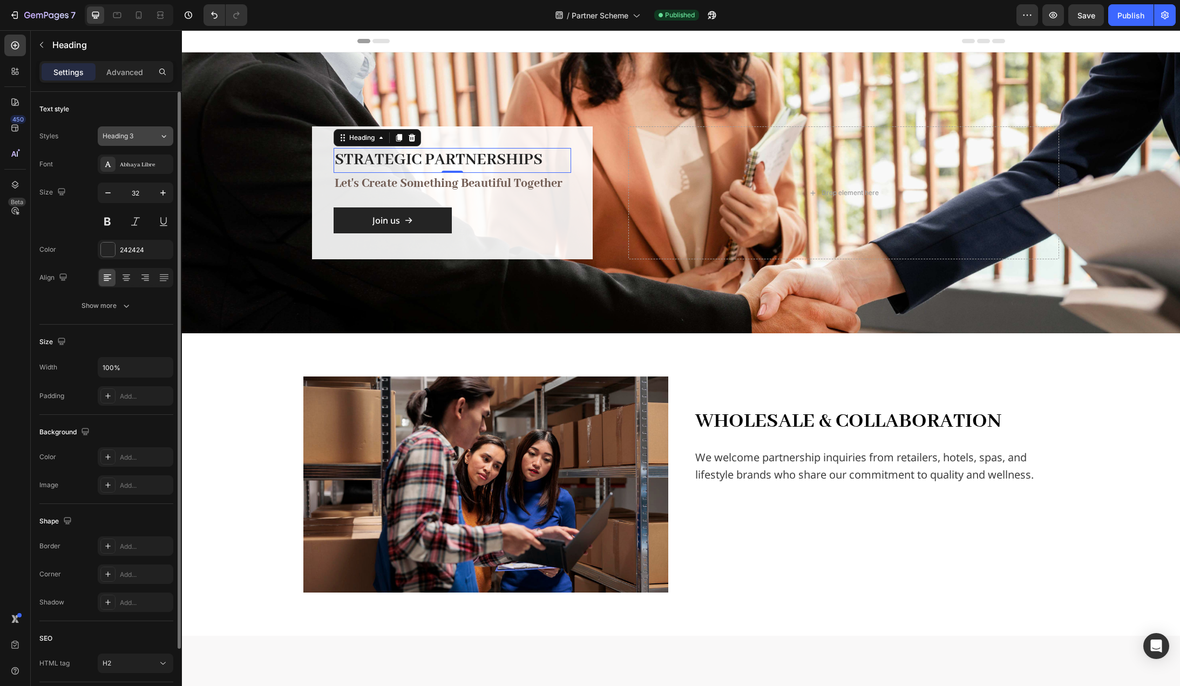
click at [153, 141] on button "Heading 3" at bounding box center [136, 135] width 76 height 19
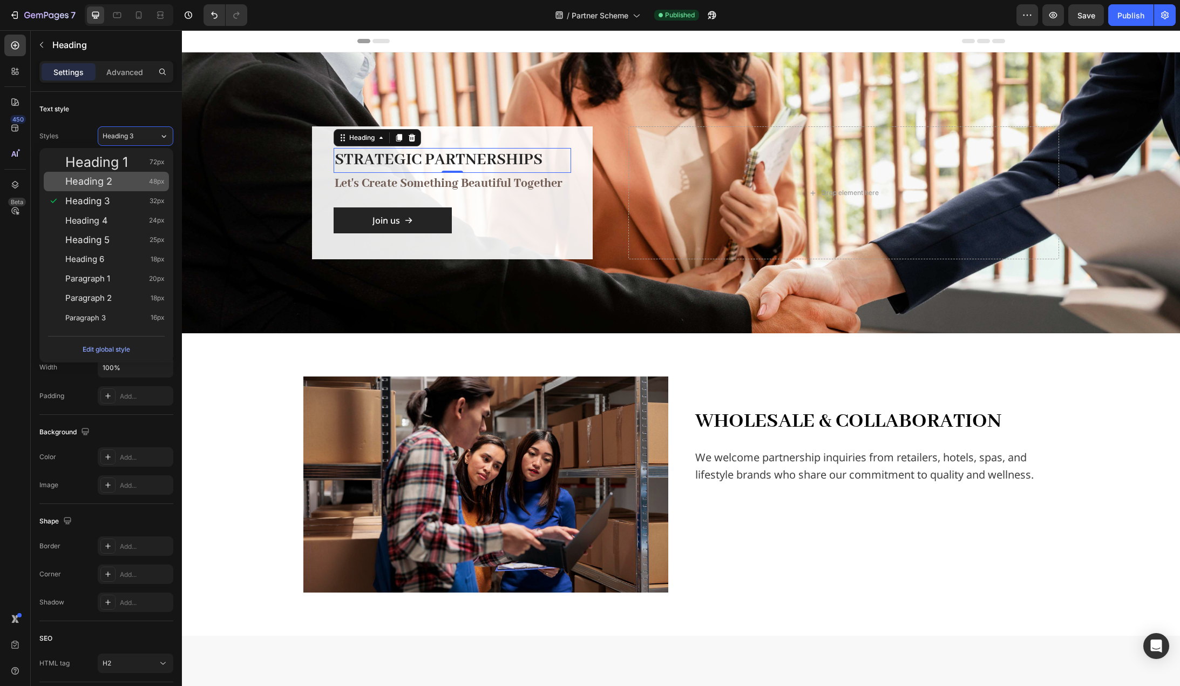
click at [132, 179] on div "Heading 2 48px" at bounding box center [114, 181] width 99 height 11
type input "48"
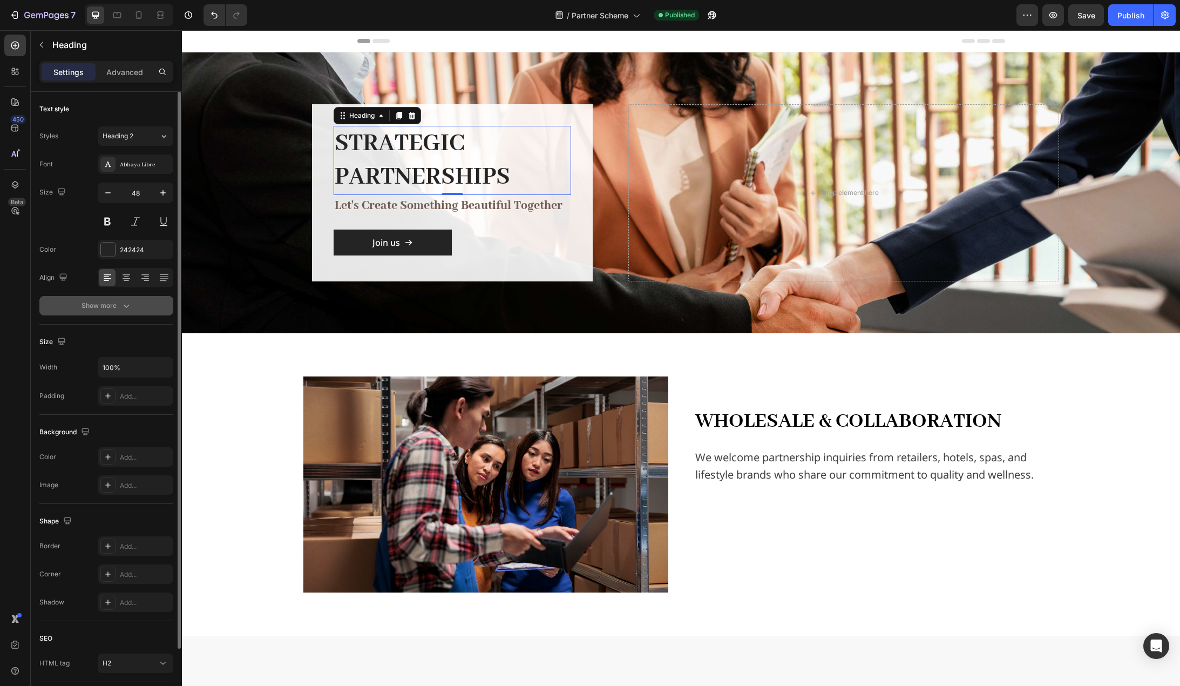
click at [105, 311] on button "Show more" at bounding box center [106, 305] width 134 height 19
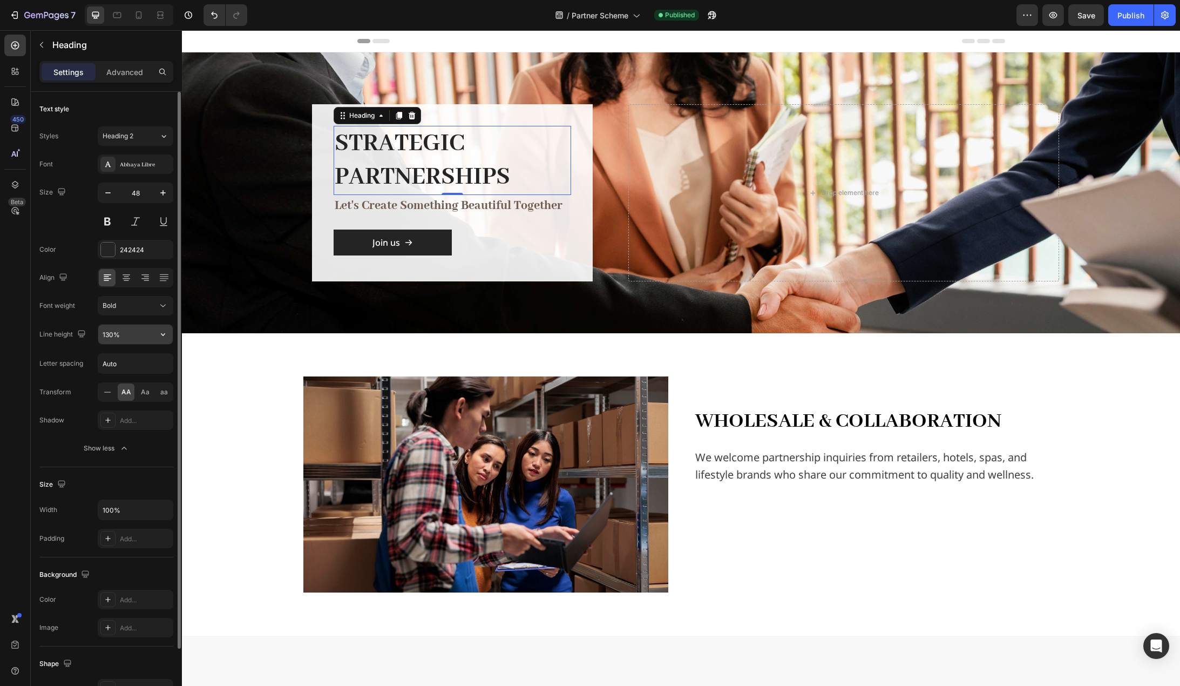
click at [164, 338] on icon "button" at bounding box center [163, 334] width 11 height 11
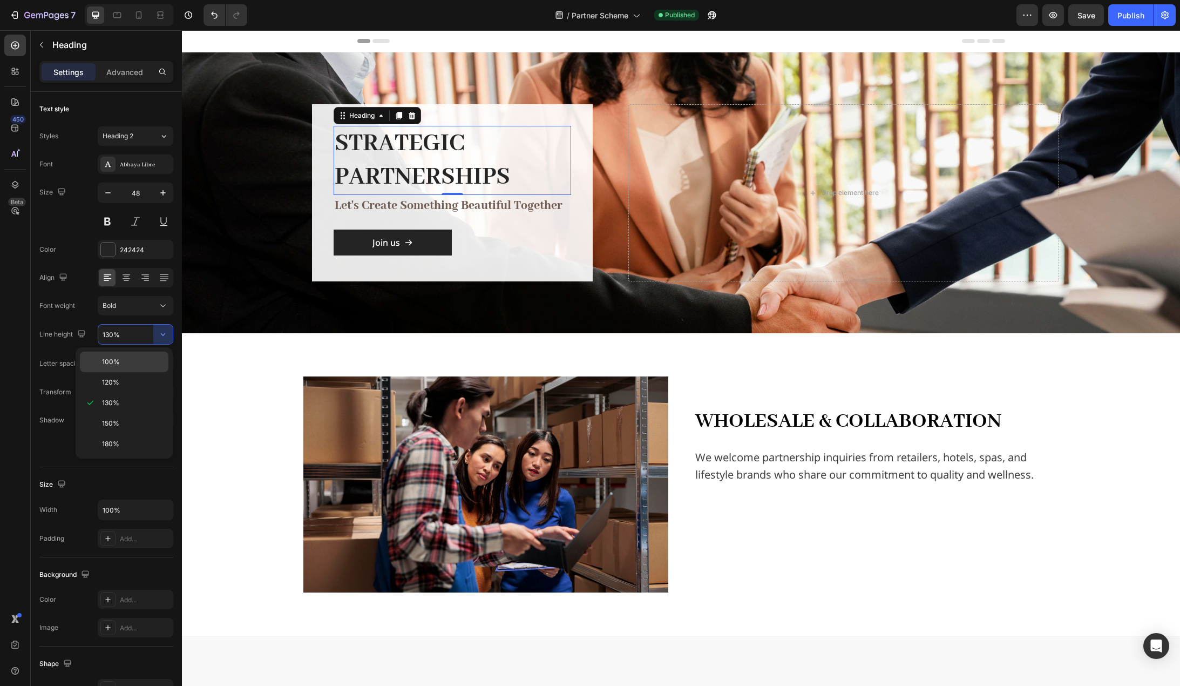
drag, startPoint x: 147, startPoint y: 361, endPoint x: 56, endPoint y: 329, distance: 96.8
click at [147, 361] on p "100%" at bounding box center [133, 362] width 62 height 10
type input "100%"
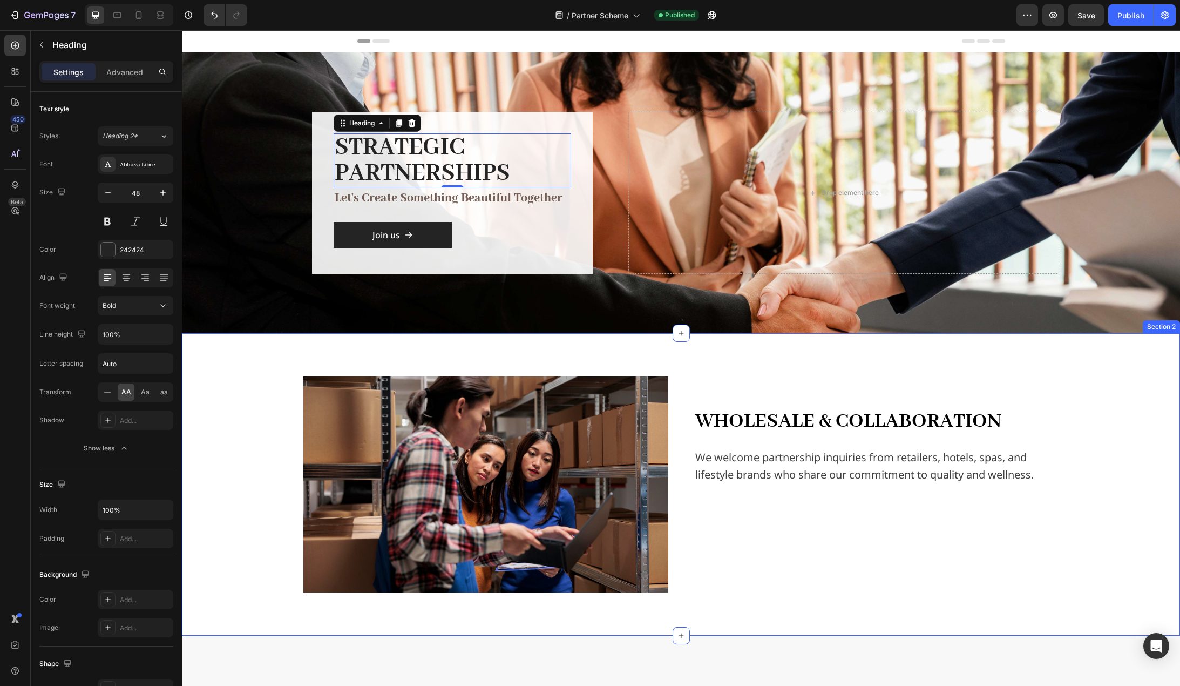
click at [224, 363] on div "Image Wholesale & Collaboration Text Block We welcome partnership inquiries fro…" at bounding box center [681, 484] width 998 height 302
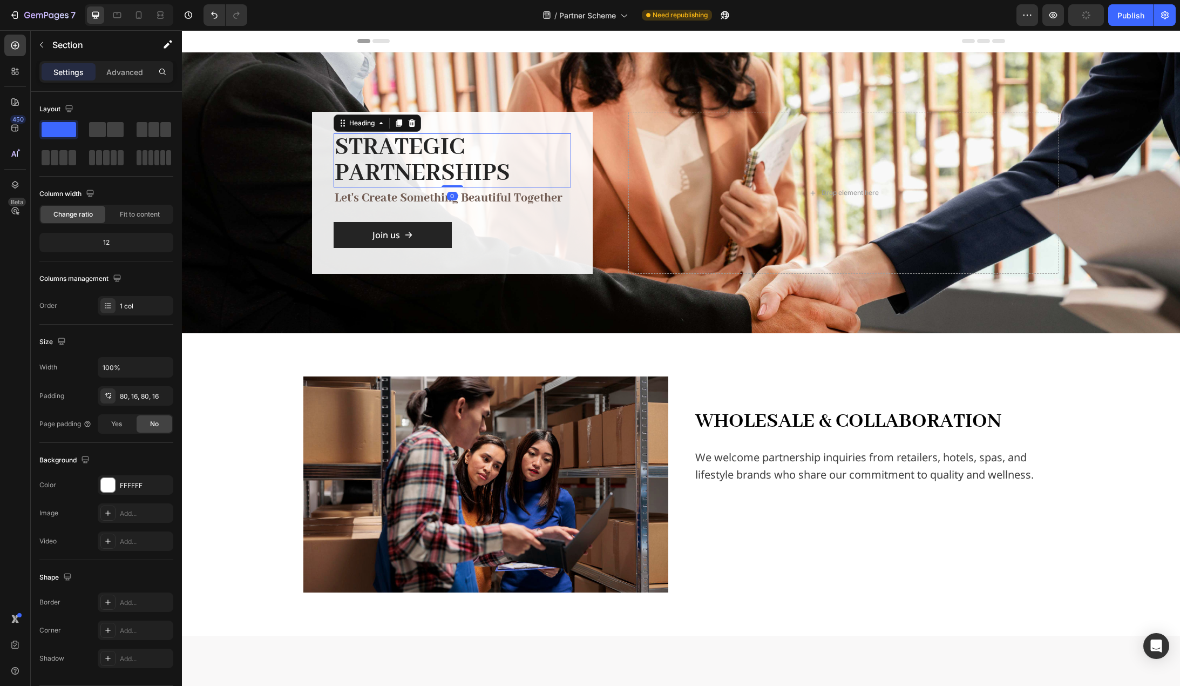
click at [431, 140] on h2 "Strategic Partnerships" at bounding box center [453, 160] width 238 height 54
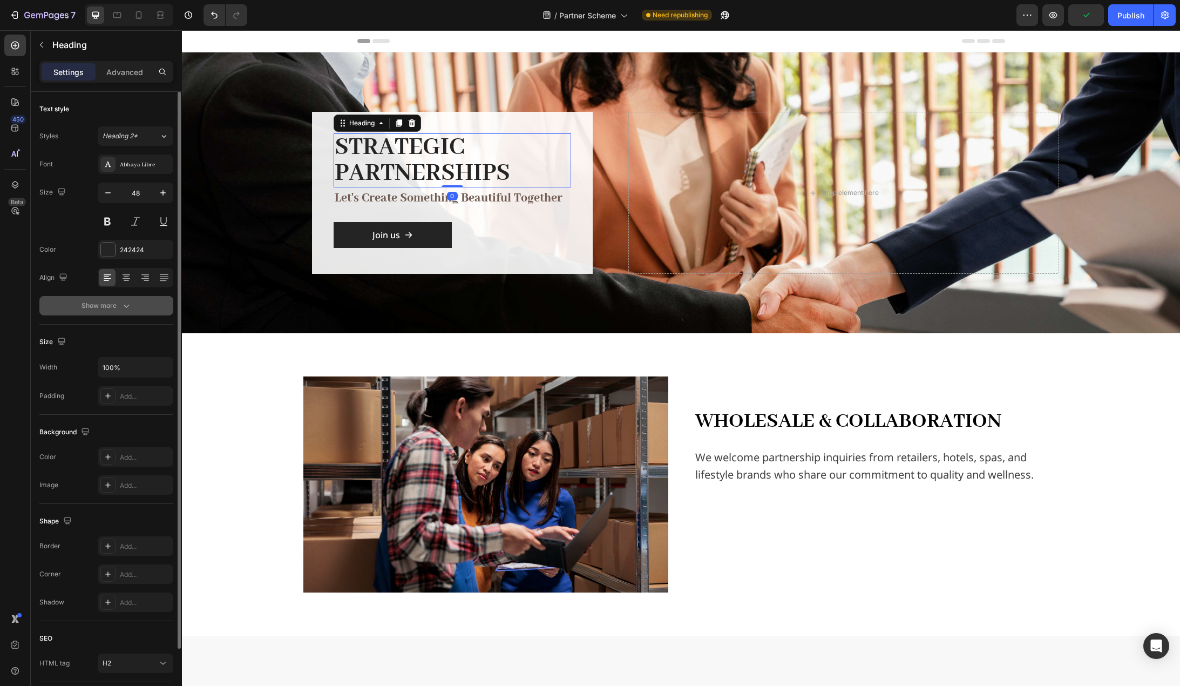
click at [117, 310] on div "Show more" at bounding box center [107, 305] width 50 height 11
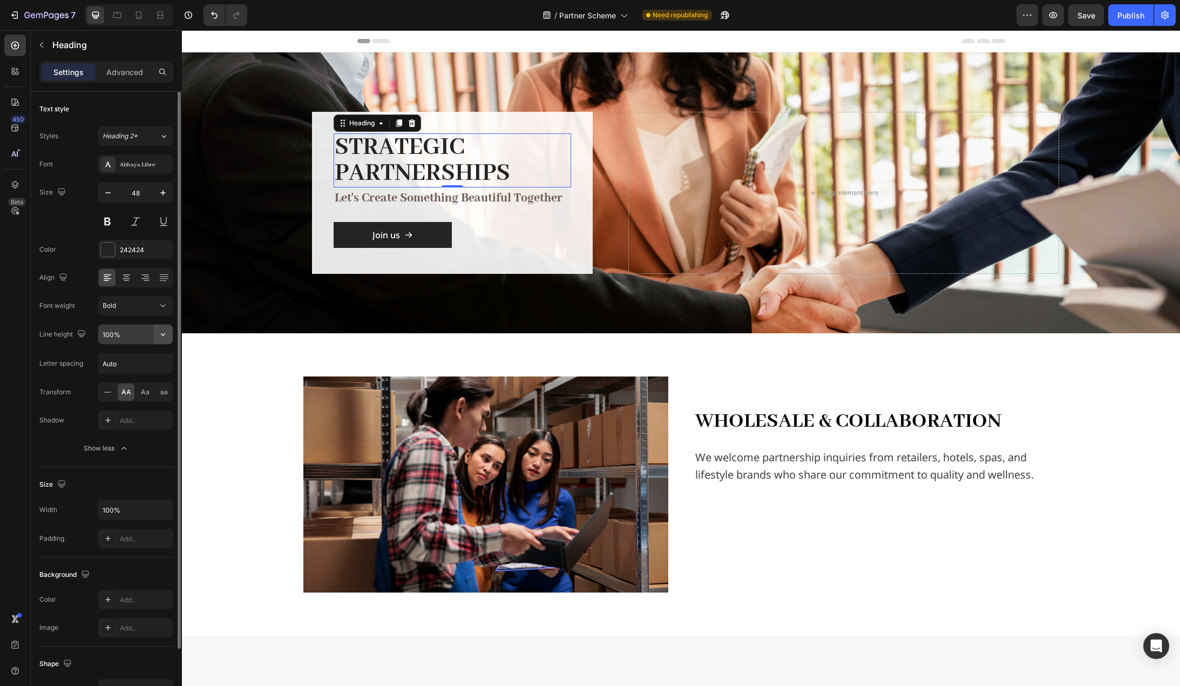
click at [169, 336] on button "button" at bounding box center [162, 334] width 19 height 19
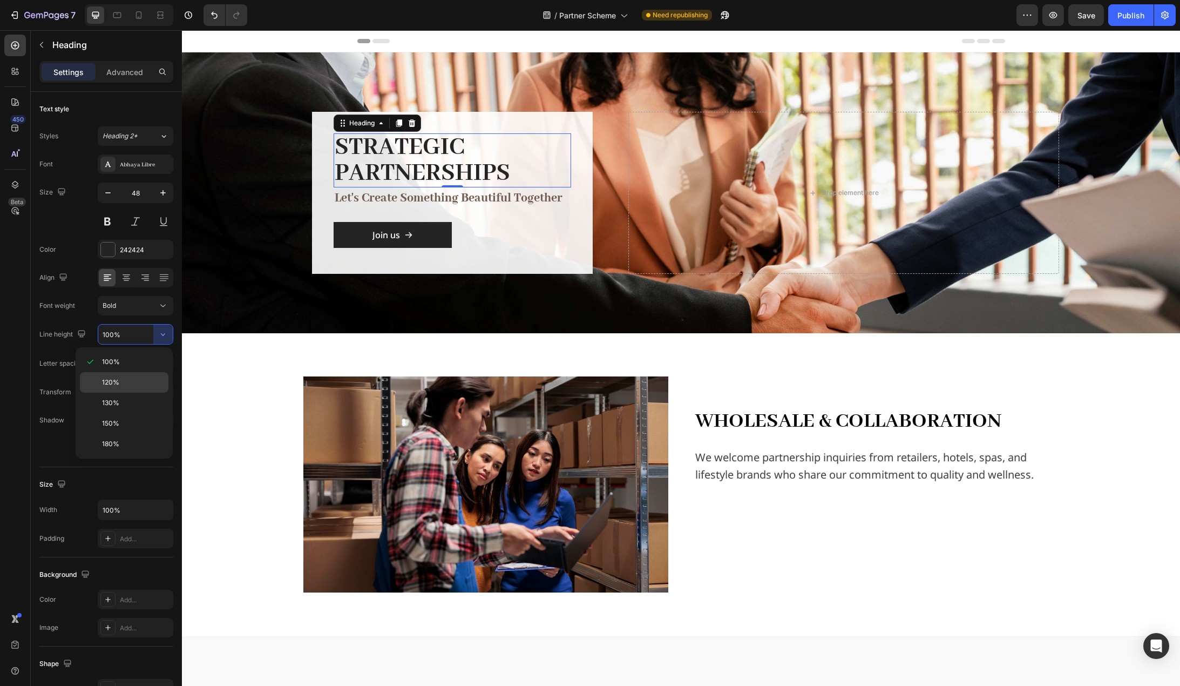
click at [136, 379] on p "120%" at bounding box center [133, 382] width 62 height 10
type input "120%"
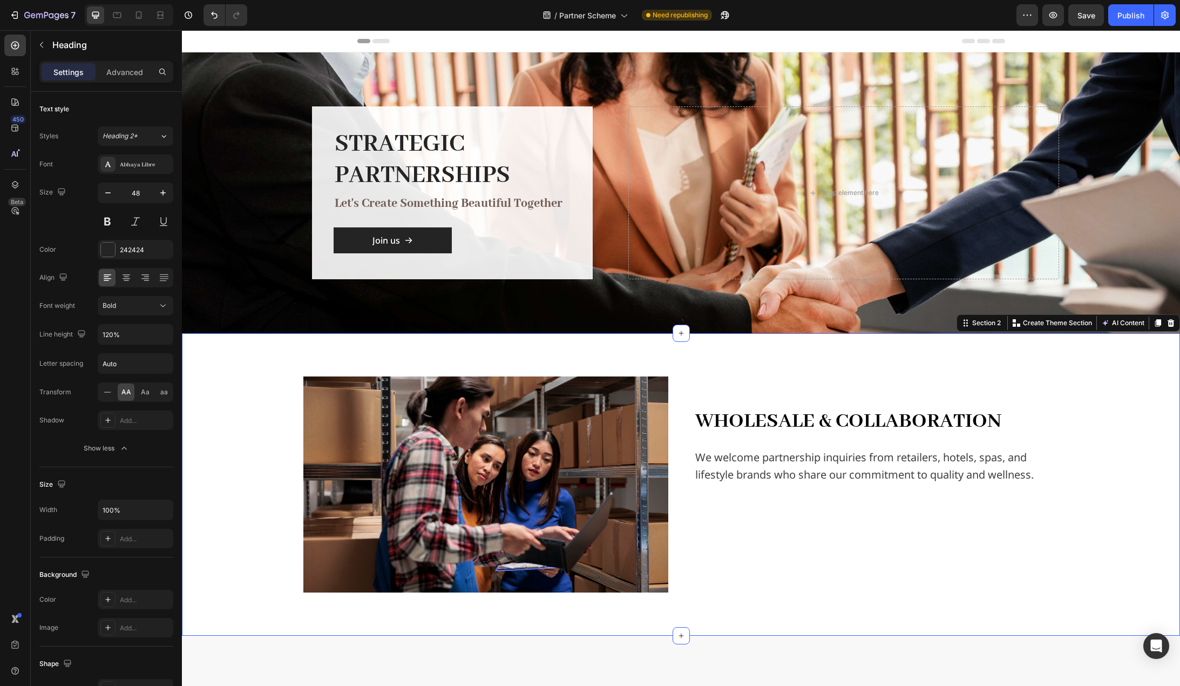
click at [224, 365] on div "Image Wholesale & Collaboration Text Block We welcome partnership inquiries fro…" at bounding box center [681, 484] width 998 height 302
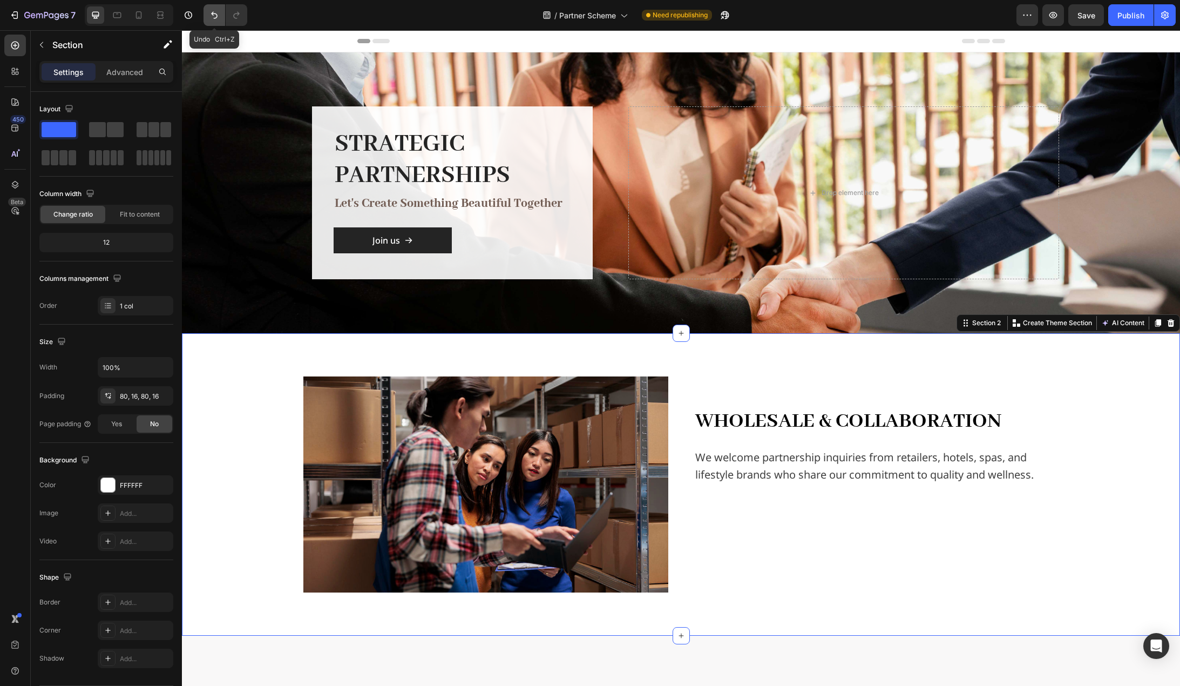
click at [215, 10] on icon "Undo/Redo" at bounding box center [214, 15] width 11 height 11
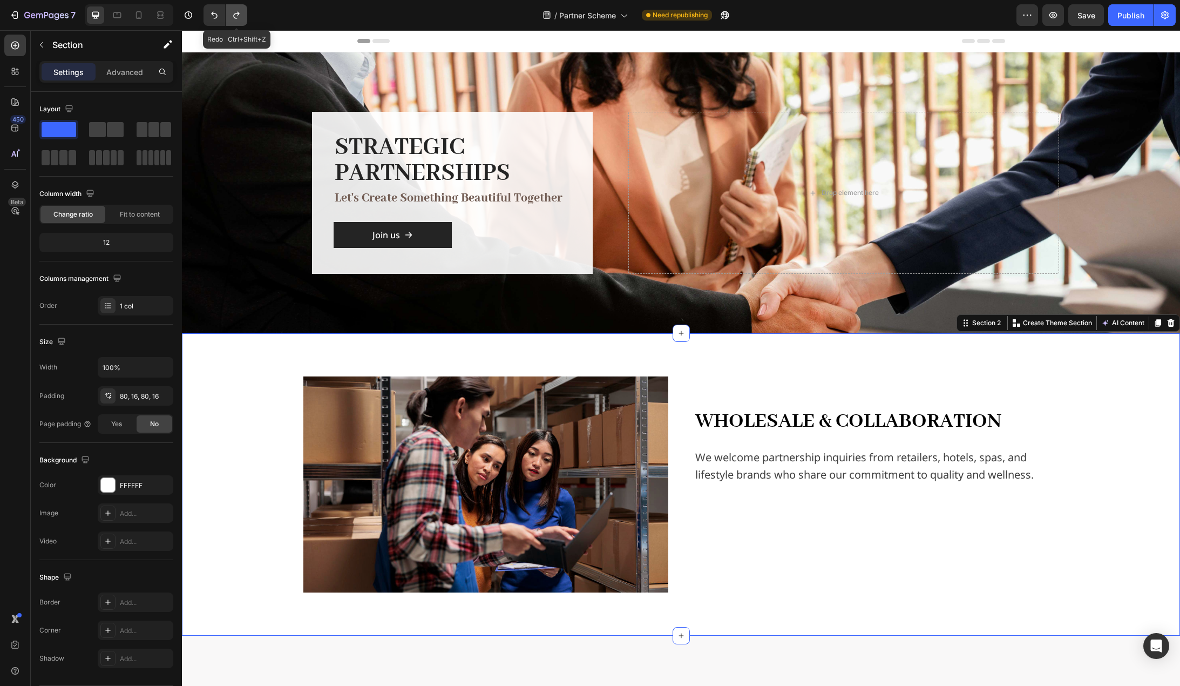
click at [233, 14] on icon "Undo/Redo" at bounding box center [236, 15] width 11 height 11
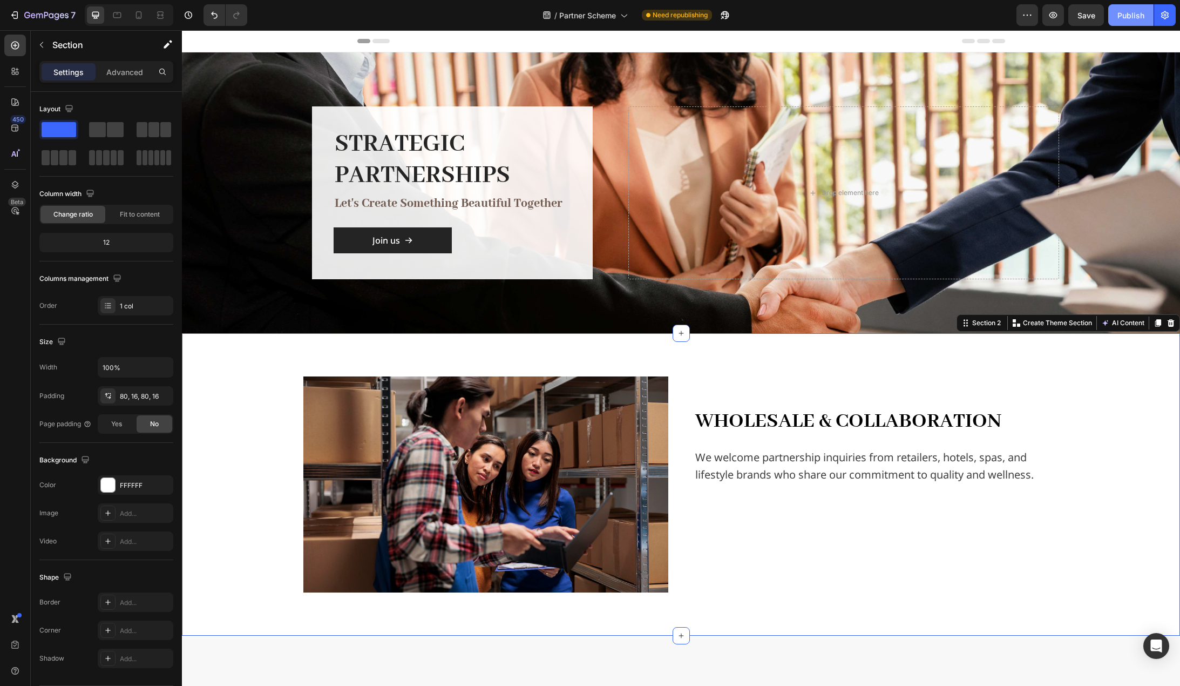
click at [1137, 21] on button "Publish" at bounding box center [1131, 15] width 45 height 22
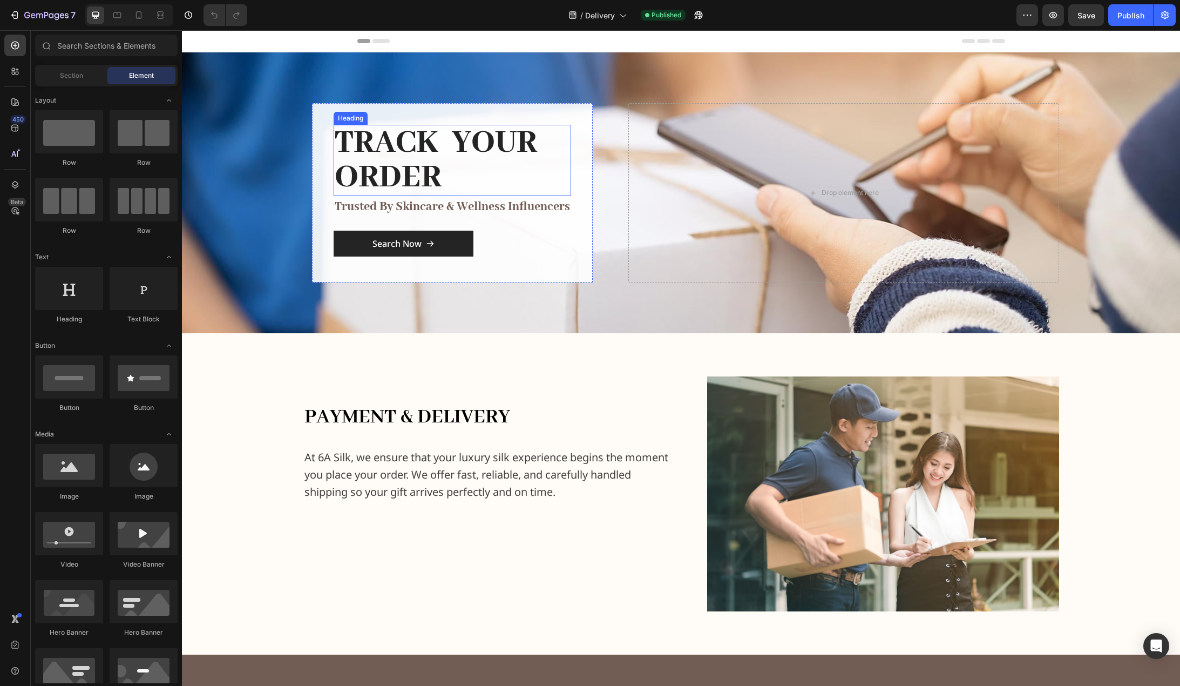
click at [476, 141] on h2 "TRACK YOUR ORDER" at bounding box center [453, 160] width 238 height 71
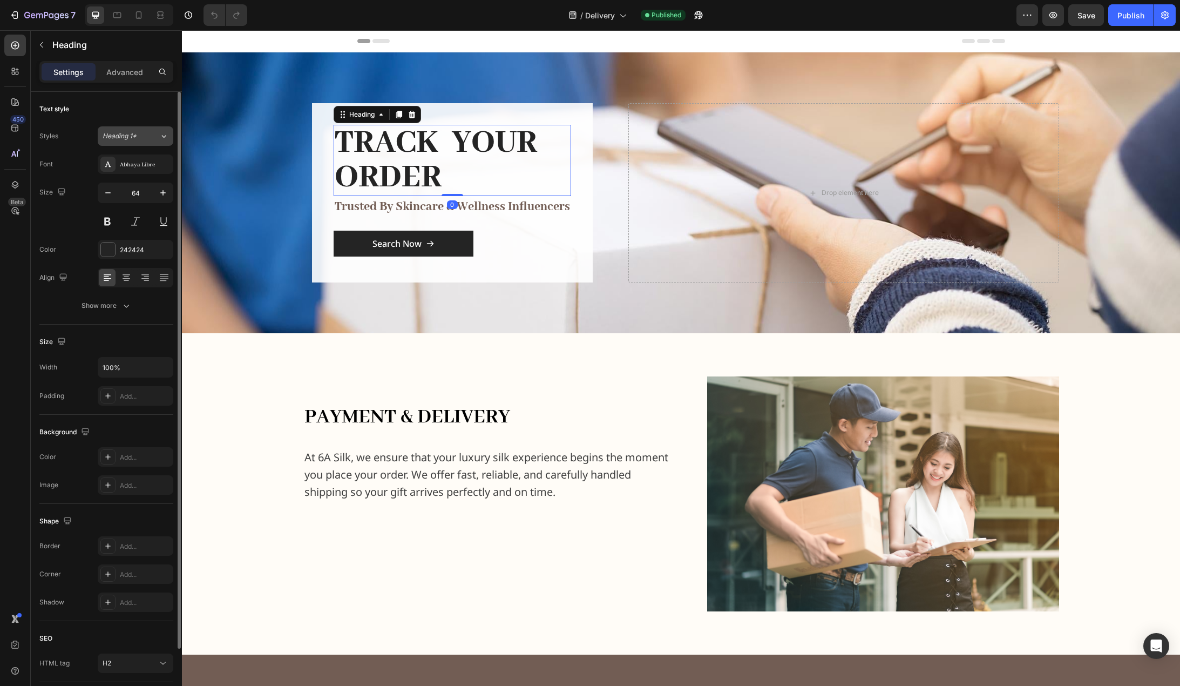
click at [150, 134] on div "Heading 1*" at bounding box center [131, 136] width 57 height 10
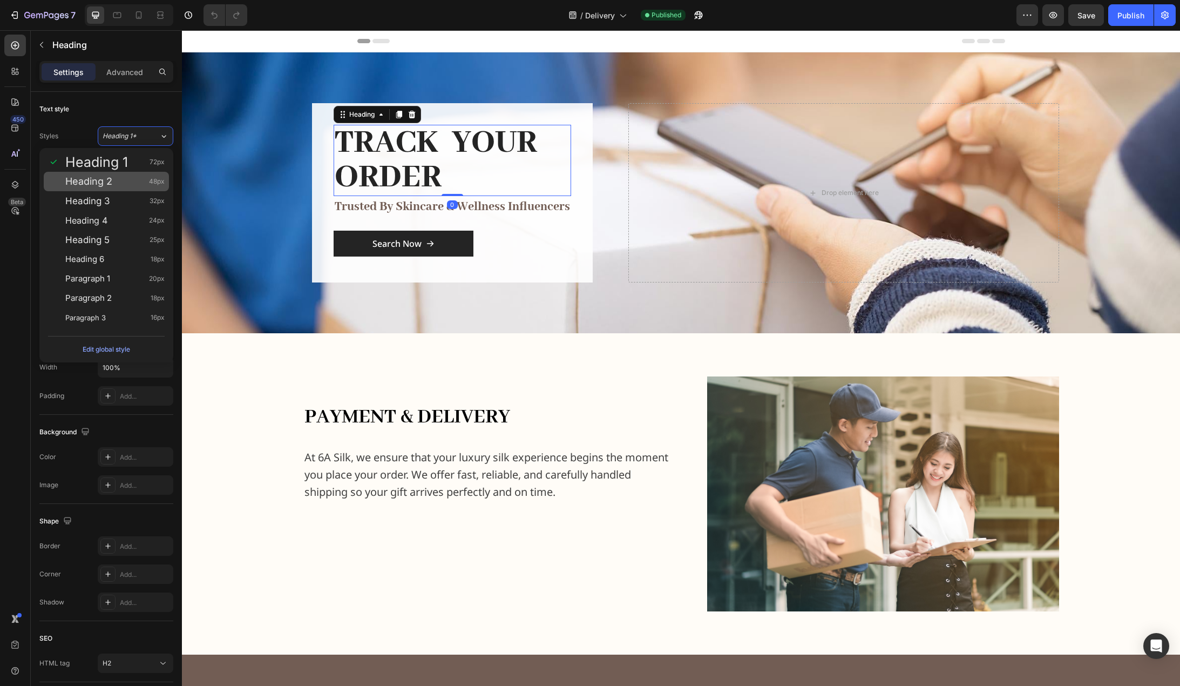
click at [124, 184] on div "Heading 2 48px" at bounding box center [114, 181] width 99 height 11
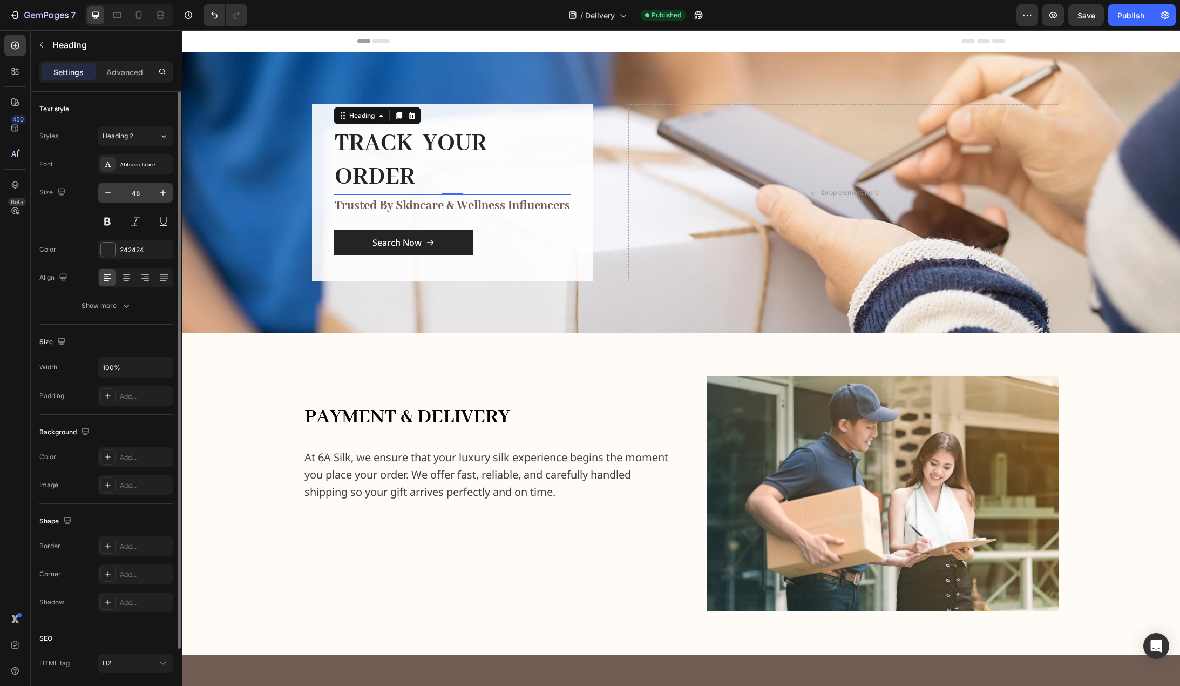
click at [134, 191] on input "48" at bounding box center [136, 192] width 36 height 19
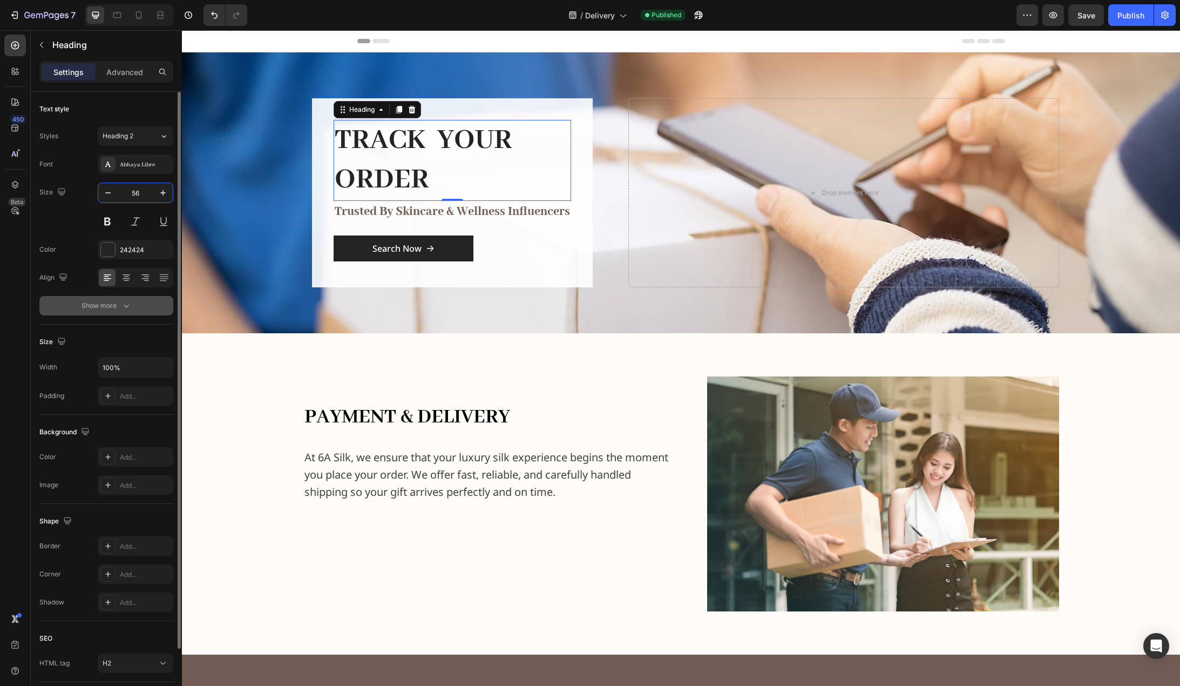
type input "56"
drag, startPoint x: 117, startPoint y: 305, endPoint x: 129, endPoint y: 316, distance: 16.8
click at [117, 305] on div "Show more" at bounding box center [107, 305] width 50 height 11
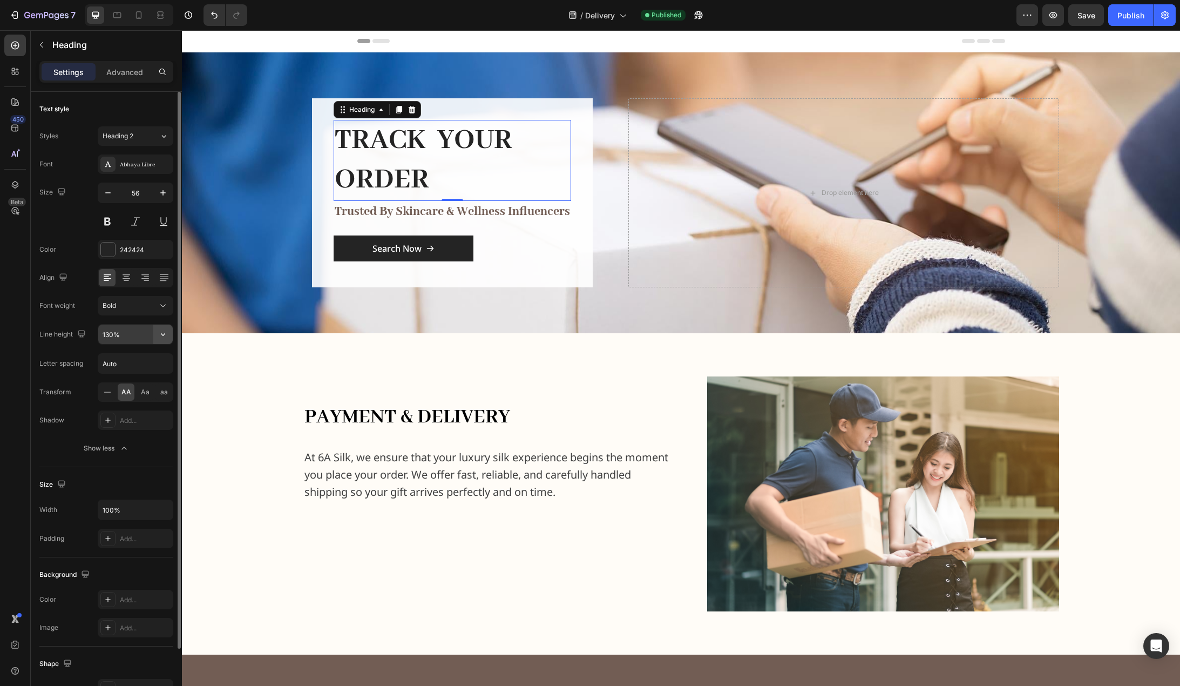
click at [167, 333] on icon "button" at bounding box center [163, 334] width 11 height 11
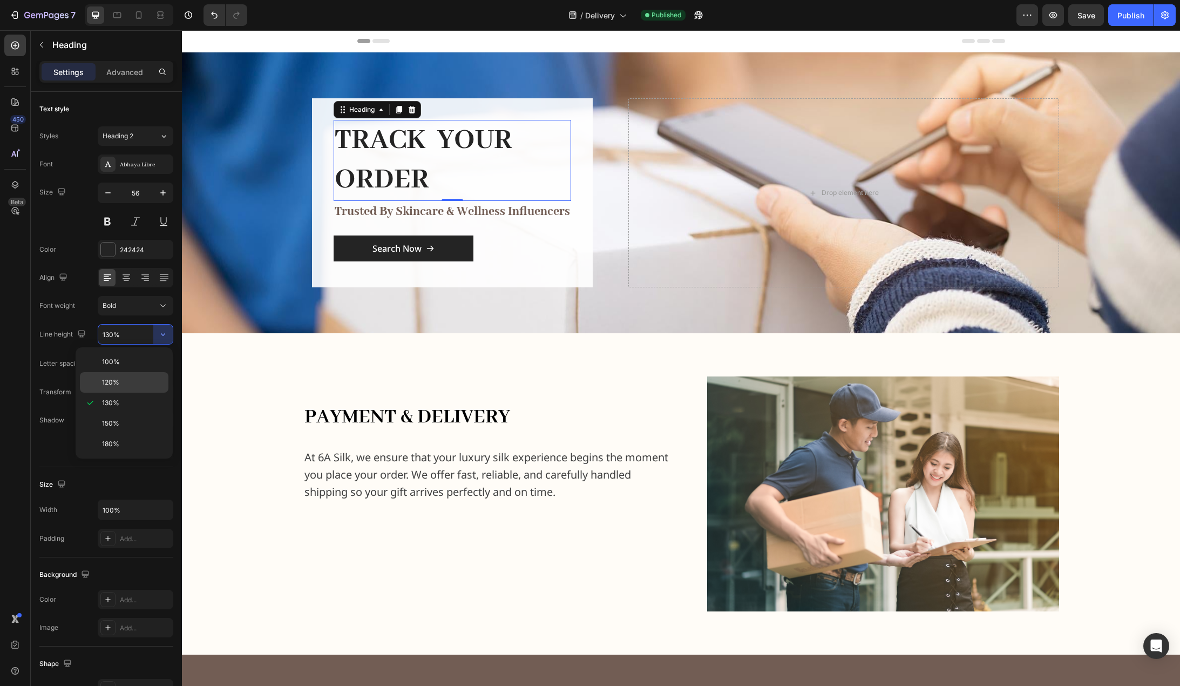
drag, startPoint x: 132, startPoint y: 377, endPoint x: 10, endPoint y: 347, distance: 126.4
click at [132, 377] on p "120%" at bounding box center [133, 382] width 62 height 10
type input "120%"
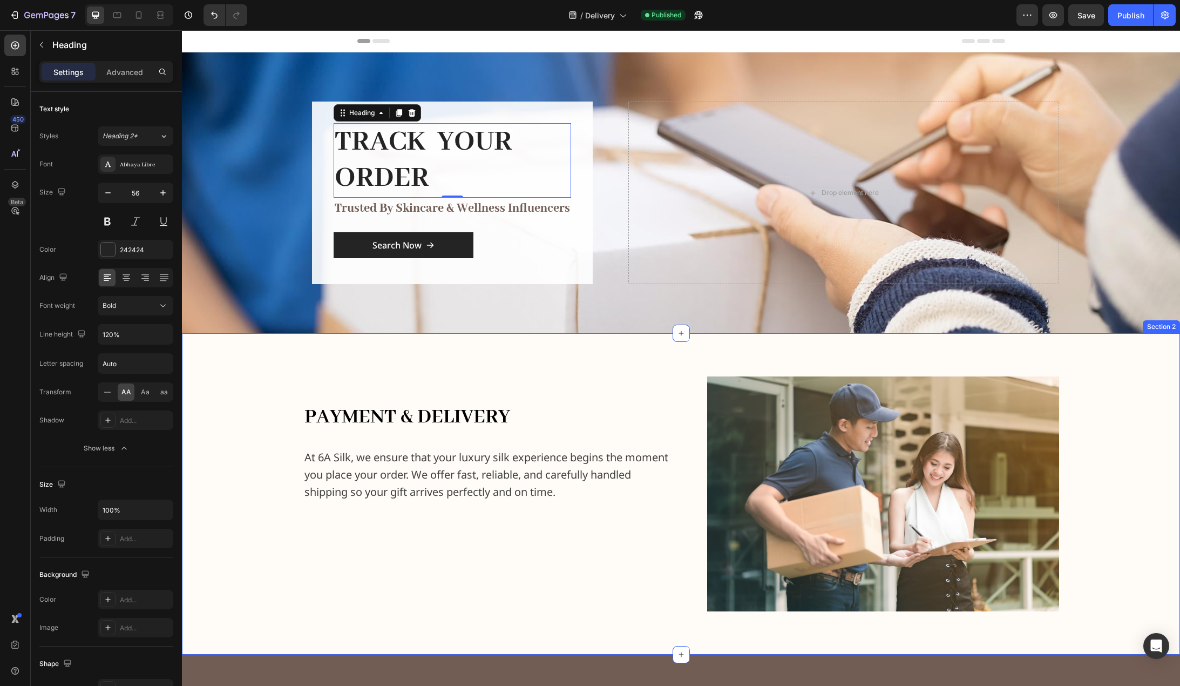
click at [226, 375] on div "payment & delivery Heading At 6A Silk, we ensure that your luxury silk experien…" at bounding box center [681, 493] width 998 height 321
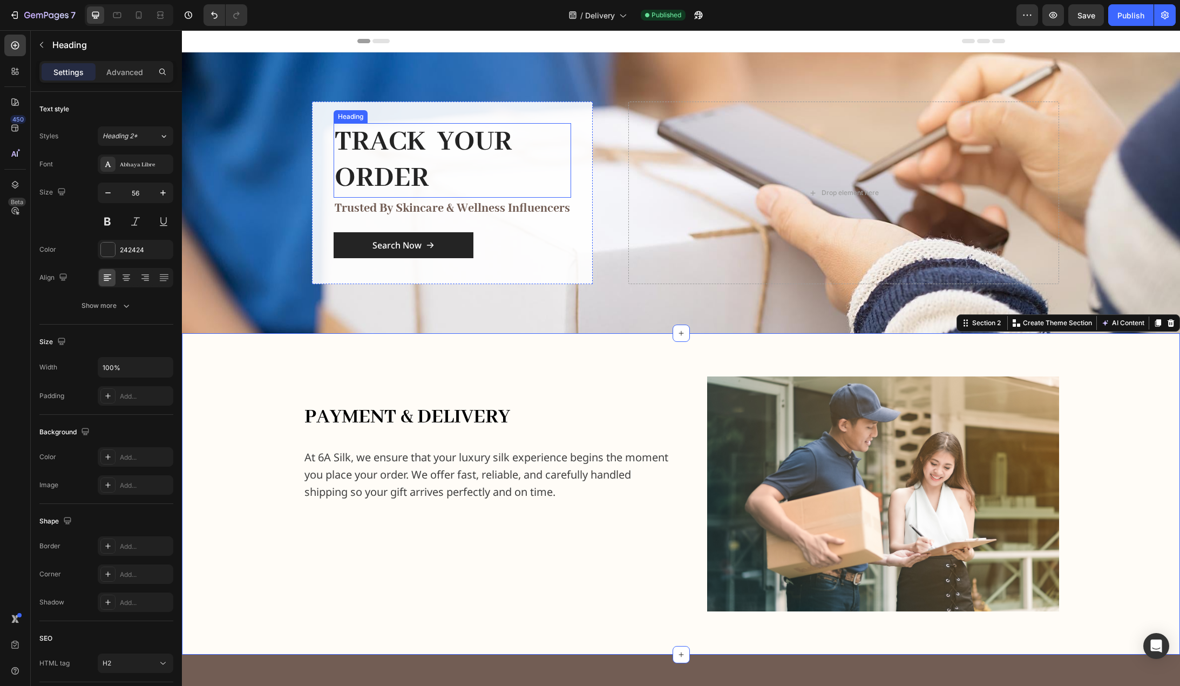
click at [394, 158] on h2 "TRACK YOUR ORDER" at bounding box center [453, 160] width 238 height 75
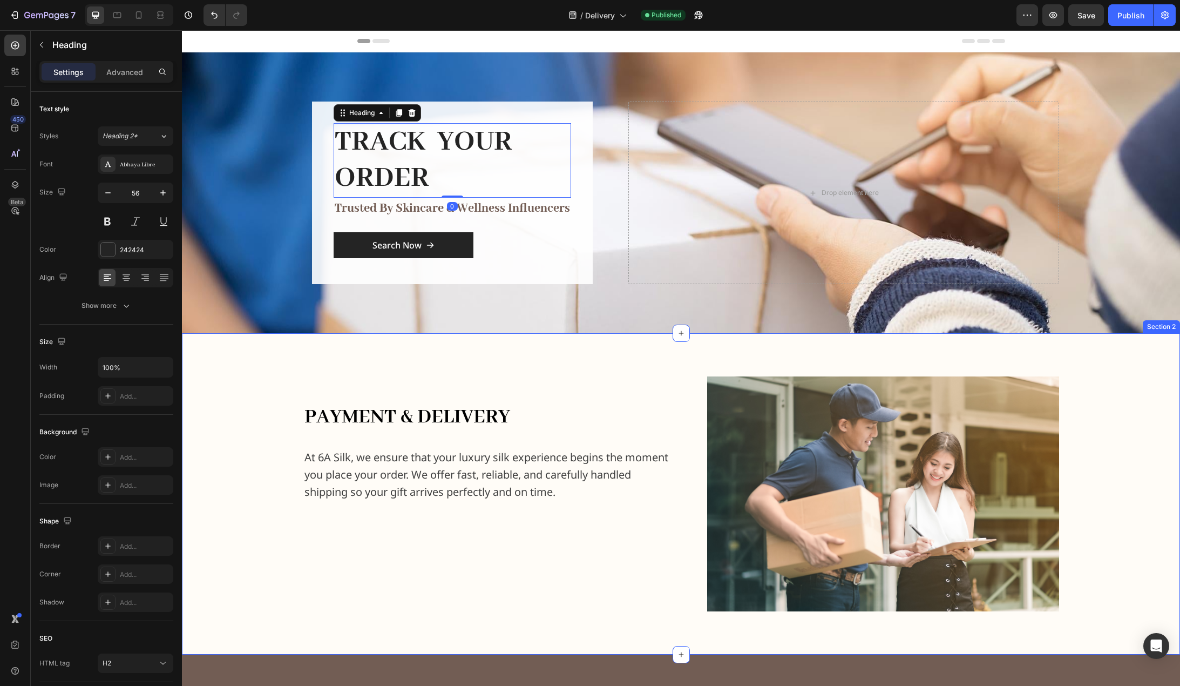
click at [253, 398] on div "payment & delivery Heading At 6A Silk, we ensure that your luxury silk experien…" at bounding box center [681, 493] width 981 height 235
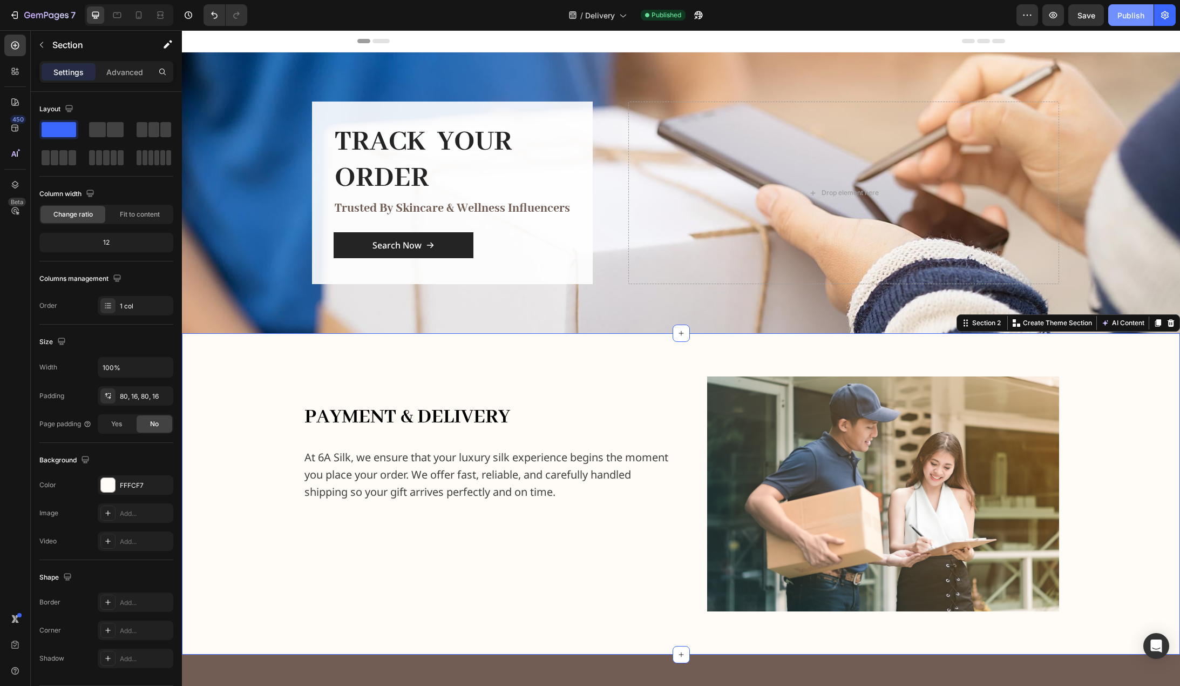
click at [1126, 12] on div "Publish" at bounding box center [1131, 15] width 27 height 11
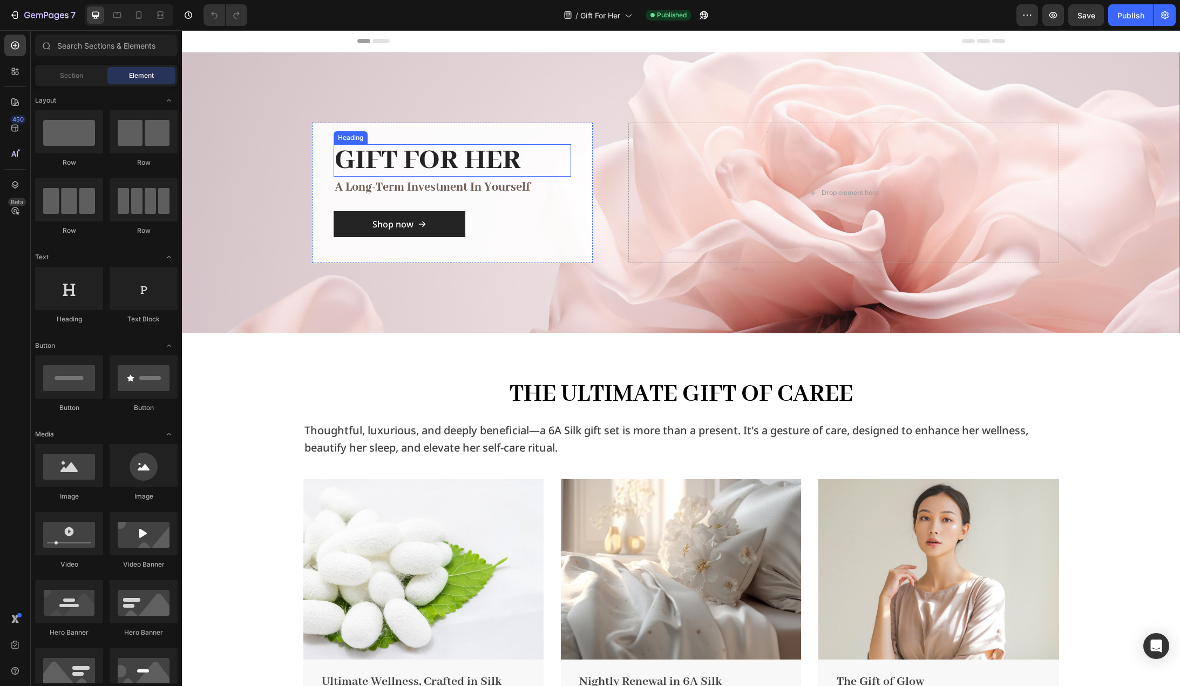
click at [513, 170] on h2 "GIFT FOR HER" at bounding box center [453, 160] width 238 height 32
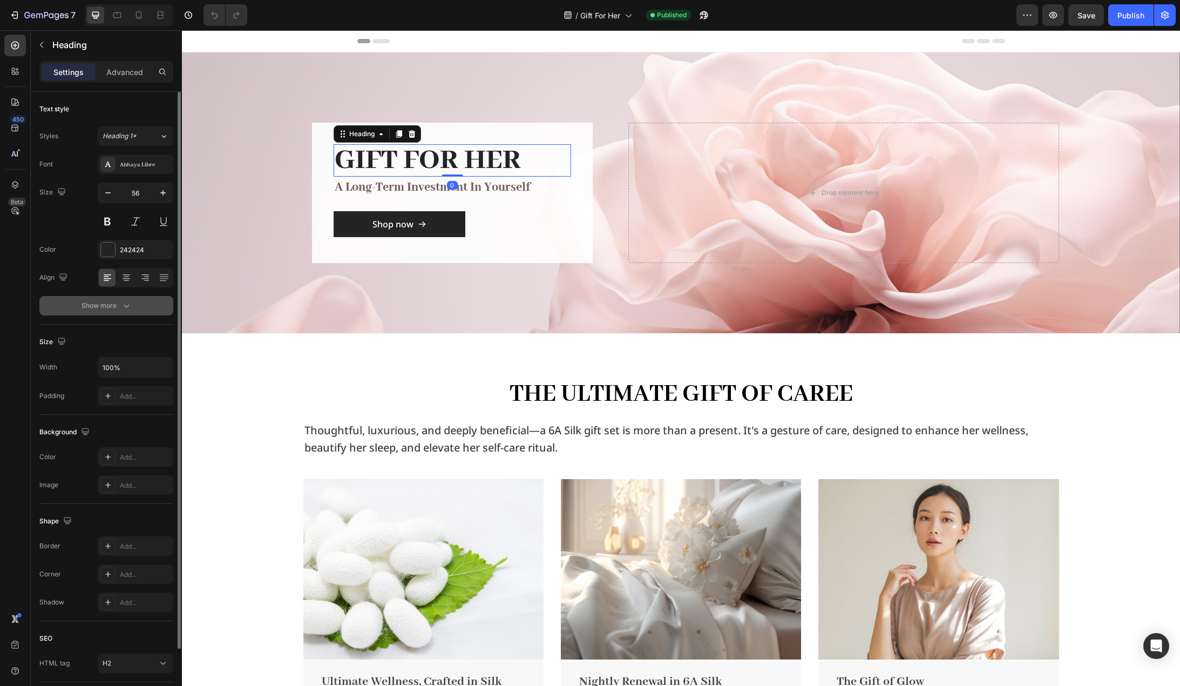
click at [98, 312] on button "Show more" at bounding box center [106, 305] width 134 height 19
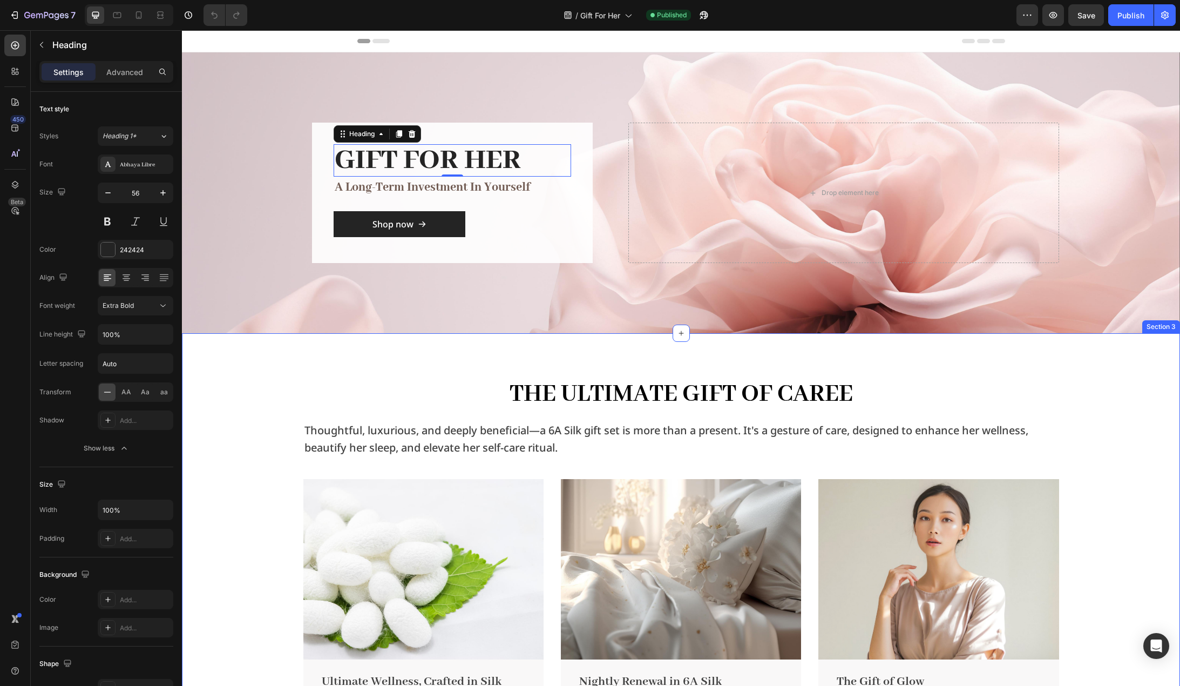
click at [234, 373] on div "The Ultimate Gift of Caree Heading Thoughtful, luxurious, and deeply beneficial…" at bounding box center [681, 566] width 998 height 467
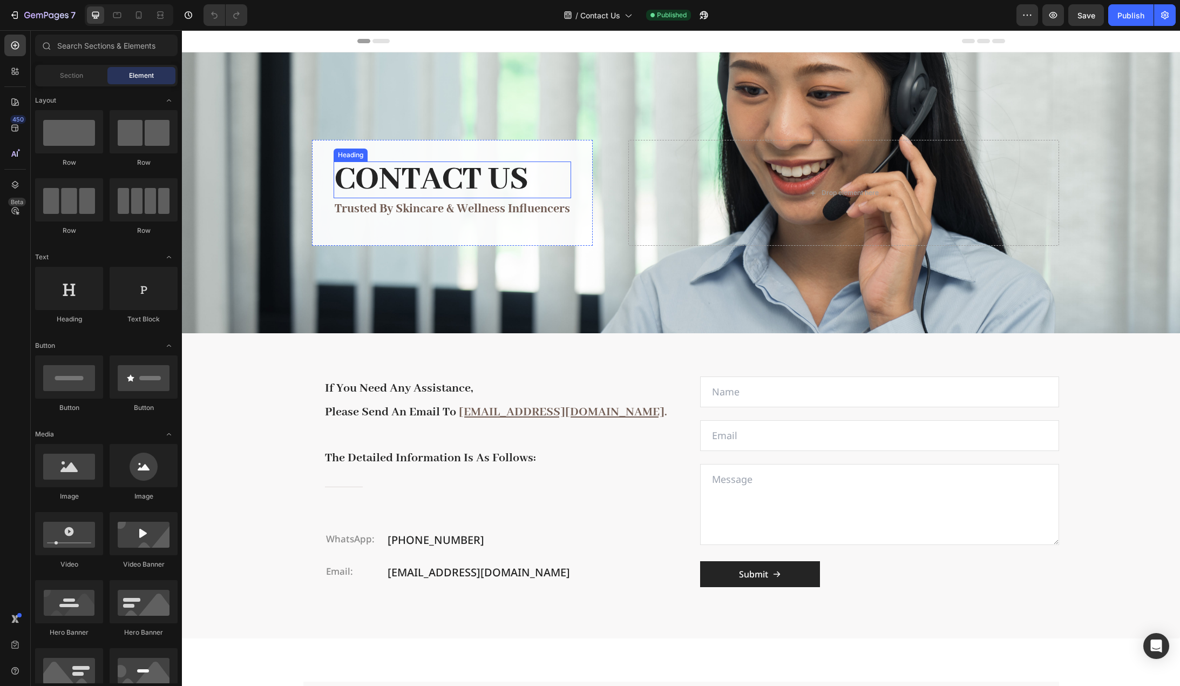
click at [504, 178] on h2 "CONTACT US" at bounding box center [453, 179] width 238 height 37
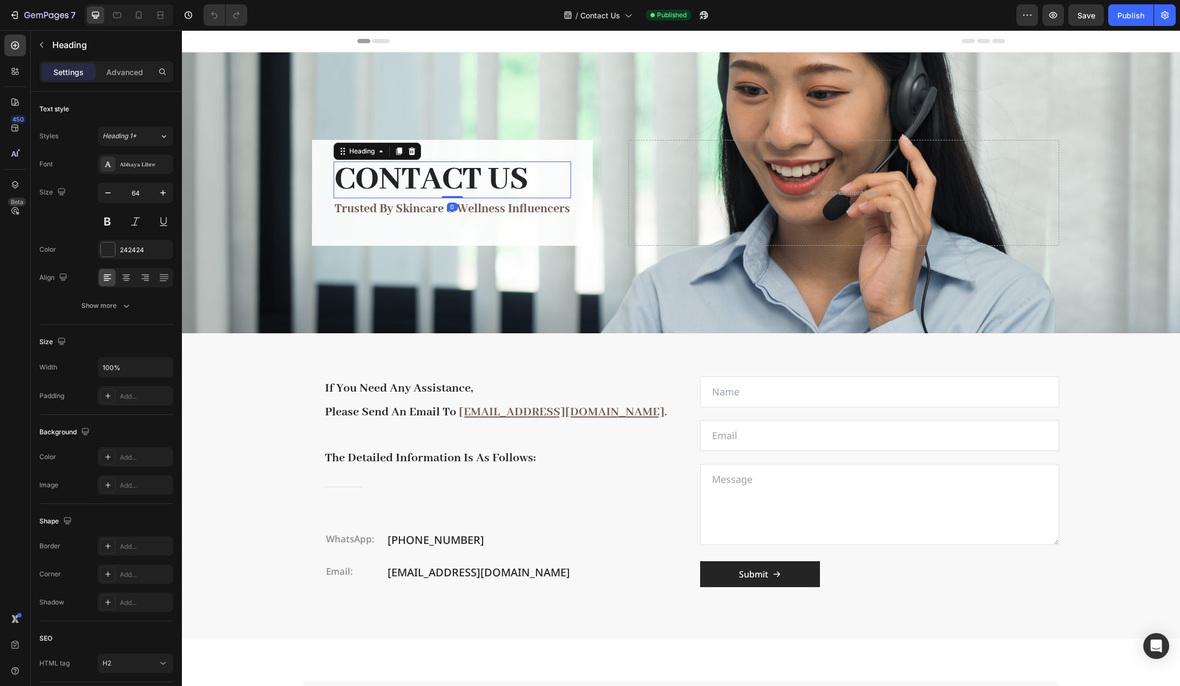
scroll to position [54, 0]
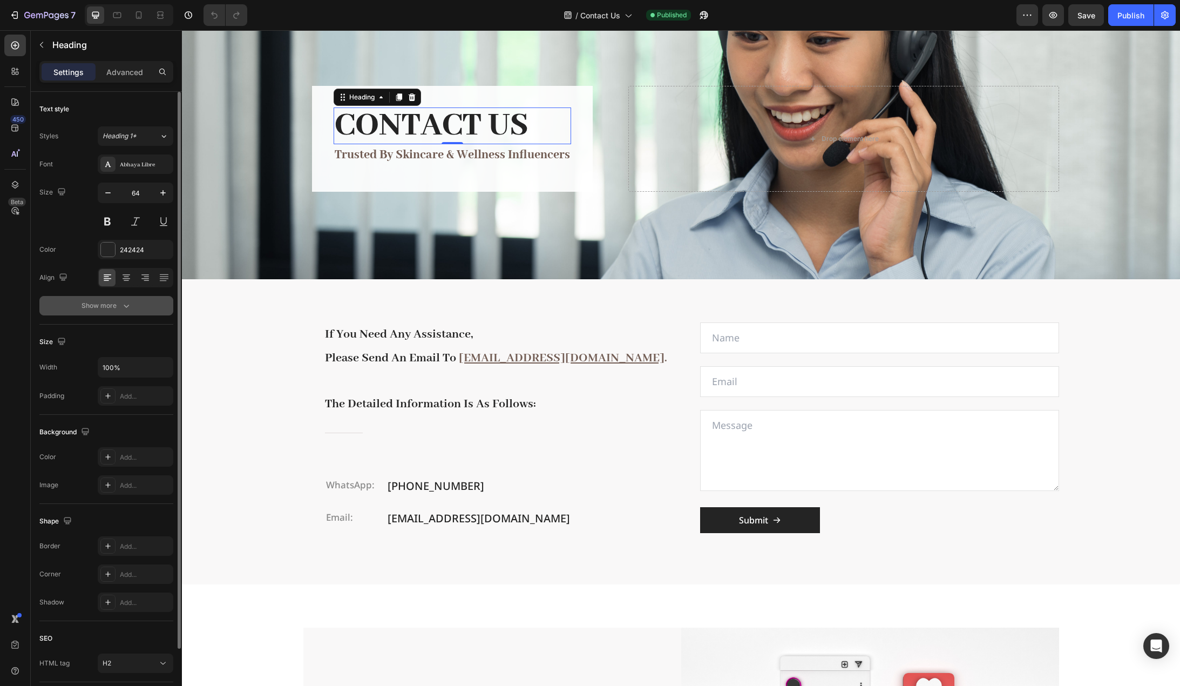
click at [111, 309] on div "Show more" at bounding box center [107, 305] width 50 height 11
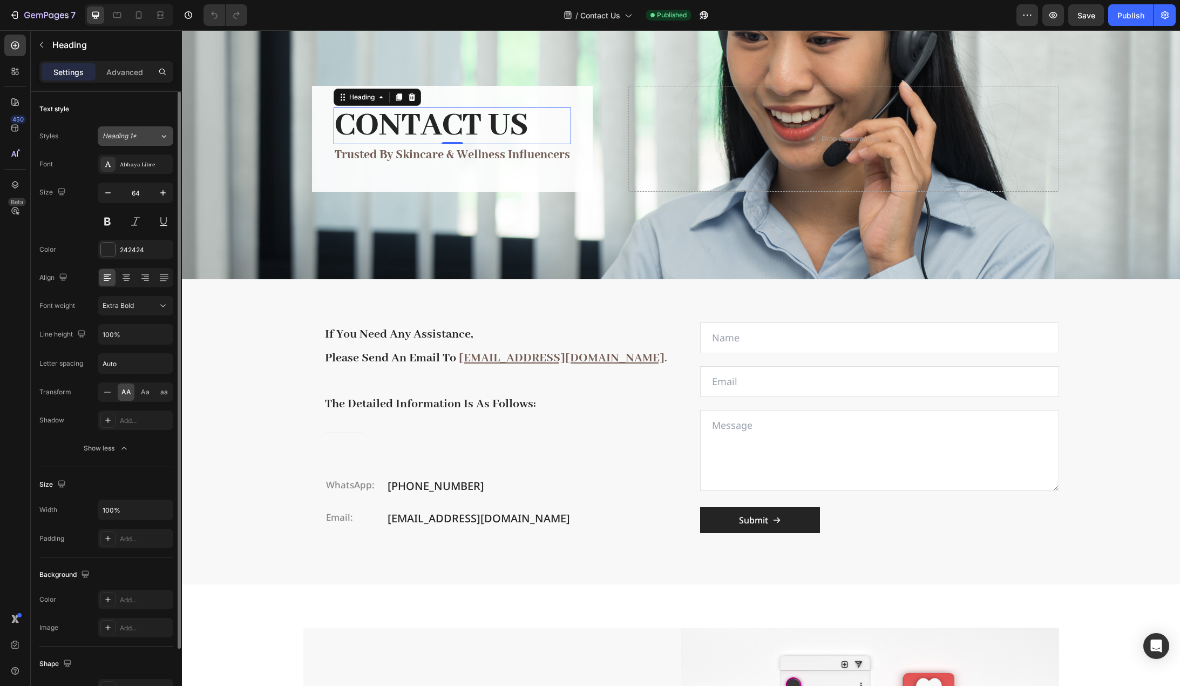
click at [154, 135] on div "Heading 1*" at bounding box center [131, 136] width 57 height 10
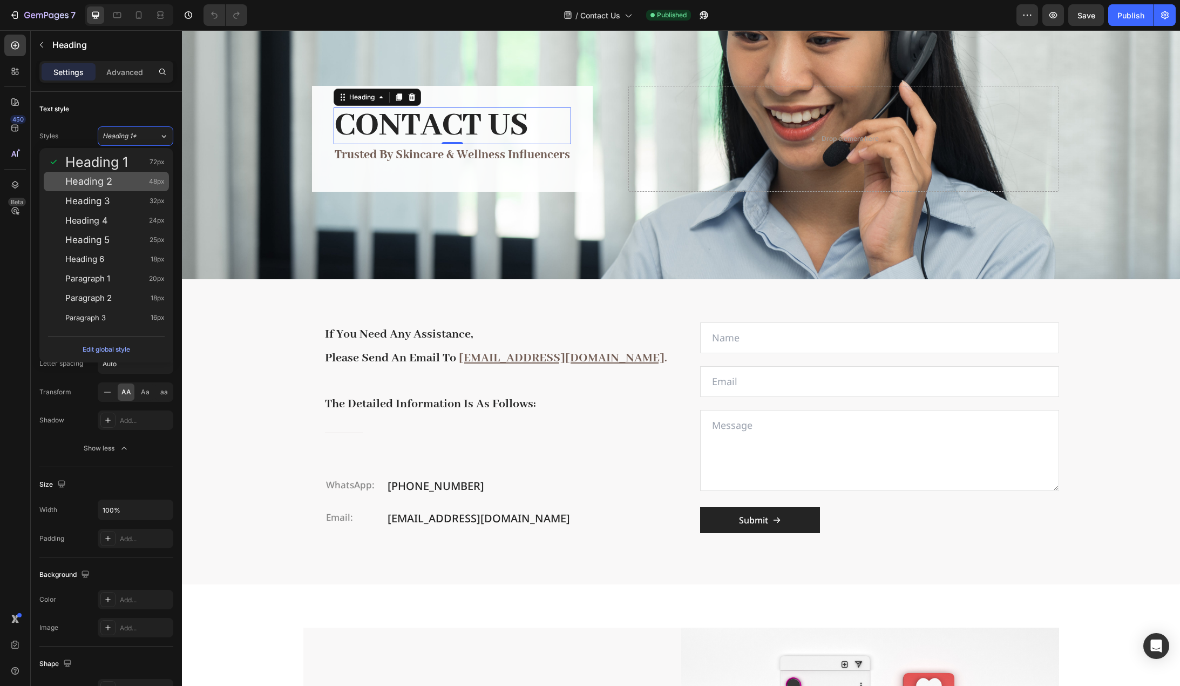
click at [136, 178] on div "Heading 2 48px" at bounding box center [114, 181] width 99 height 11
type input "48"
type input "130%"
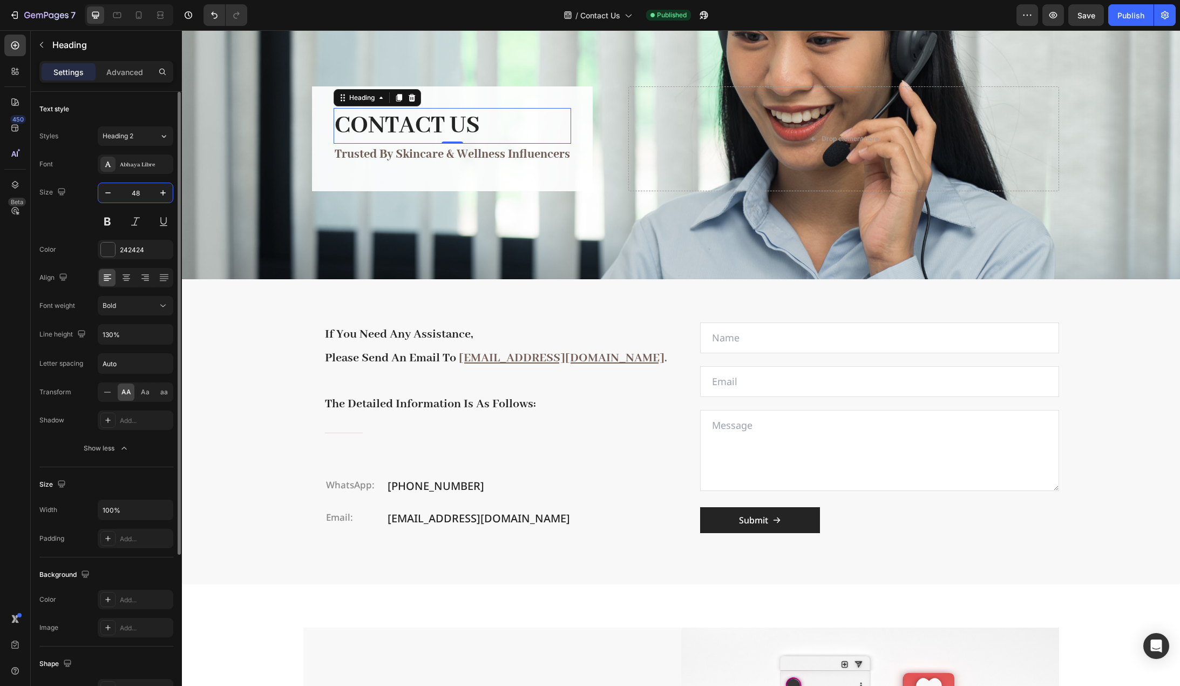
click at [144, 193] on input "48" at bounding box center [136, 192] width 36 height 19
type input "56"
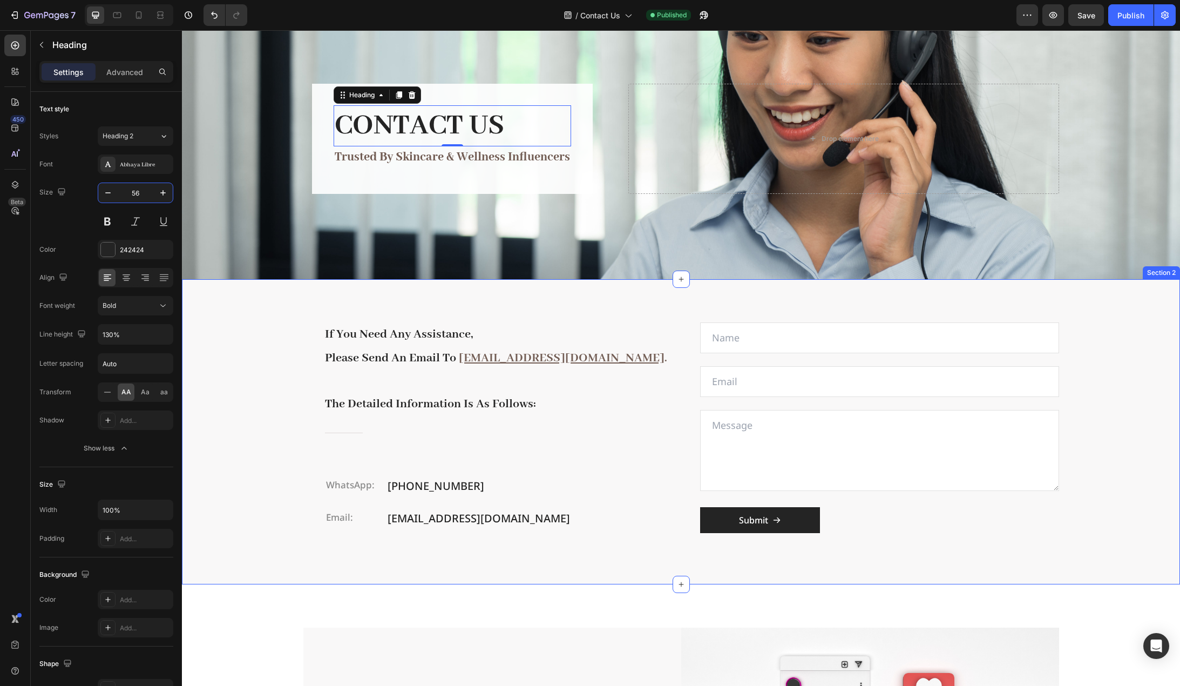
click at [222, 314] on div "if you need any assistance, please send an email to sales@6a-silk.com . the det…" at bounding box center [681, 431] width 998 height 305
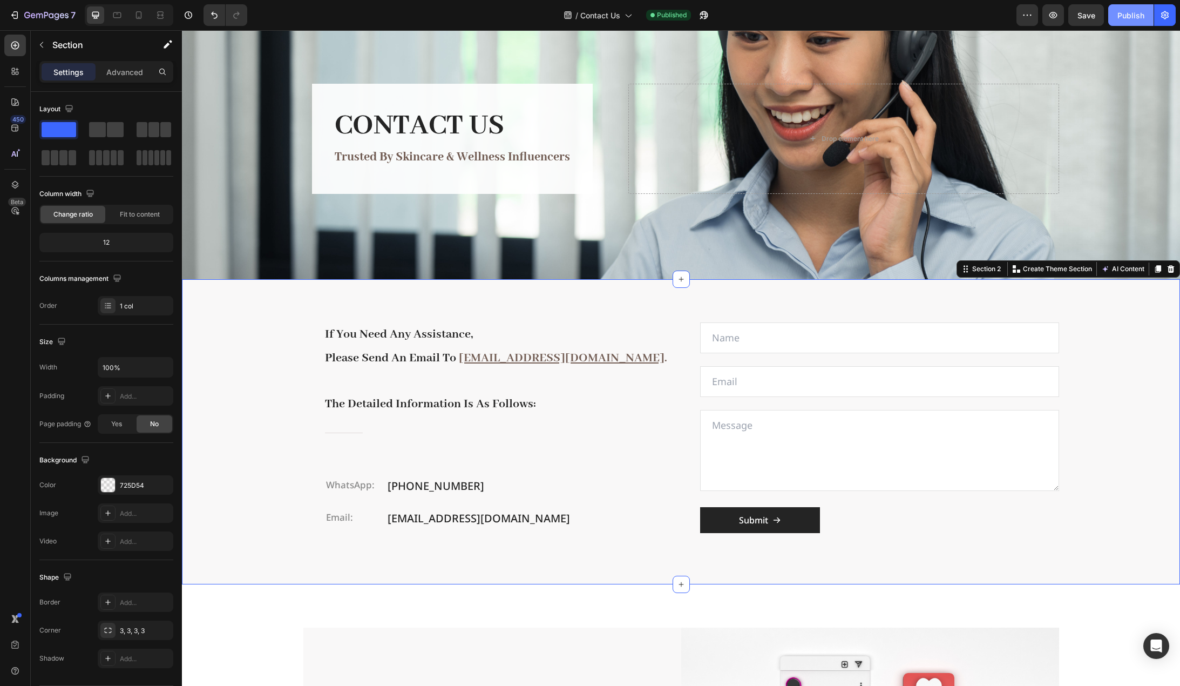
click at [1139, 15] on div "Publish" at bounding box center [1131, 15] width 27 height 11
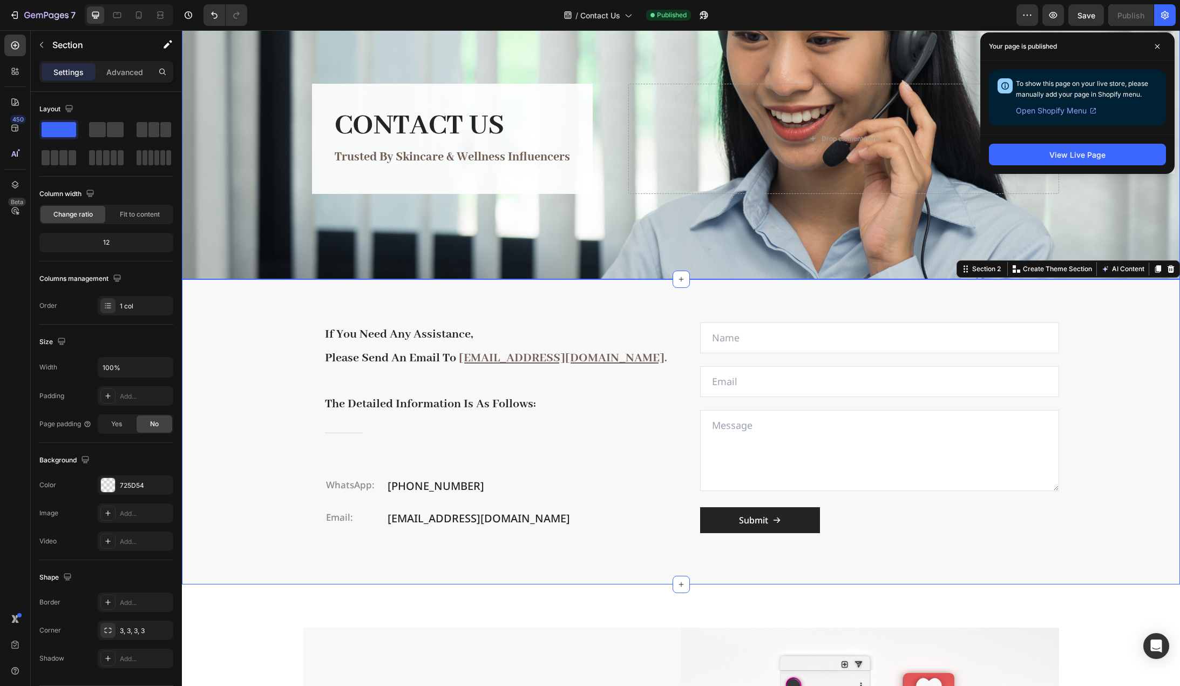
scroll to position [0, 0]
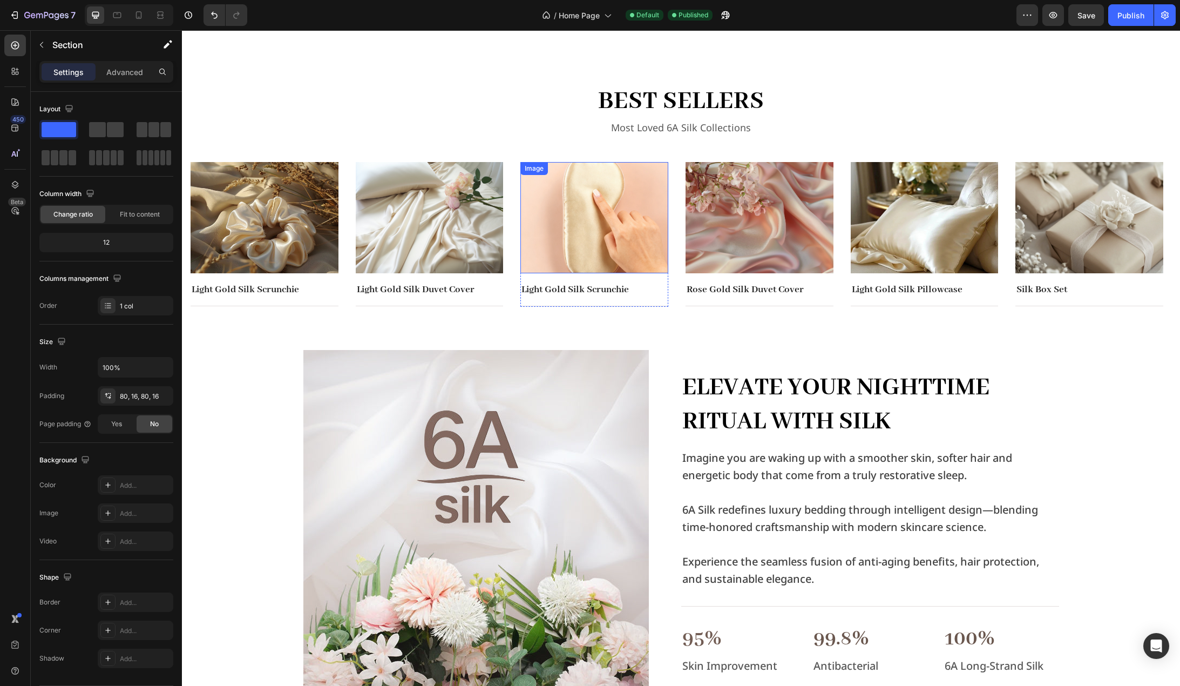
scroll to position [594, 0]
